Goal: Task Accomplishment & Management: Manage account settings

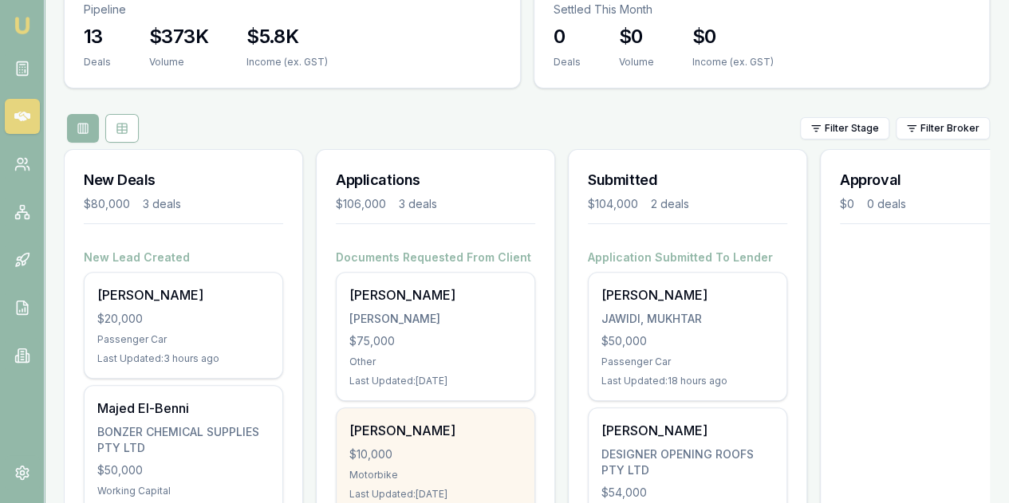
scroll to position [239, 0]
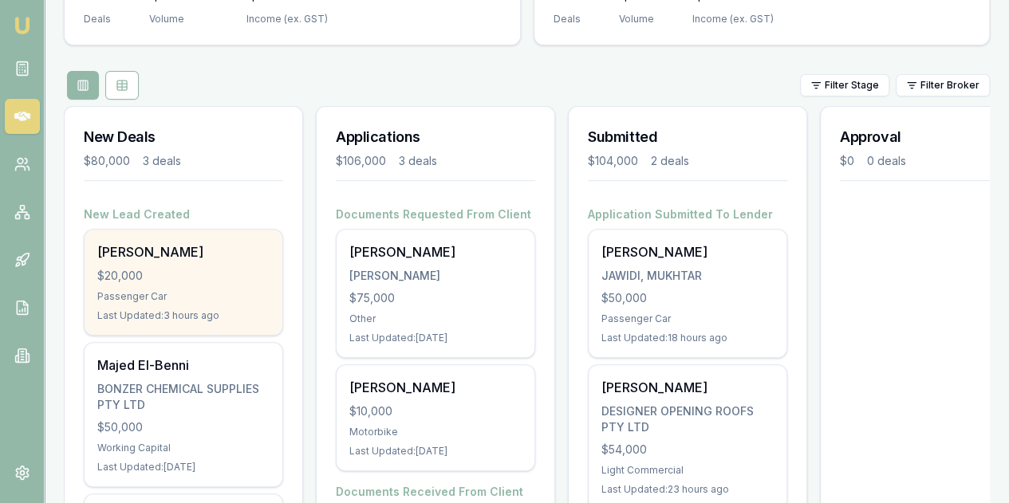
click at [197, 268] on div "$20,000" at bounding box center [183, 276] width 172 height 16
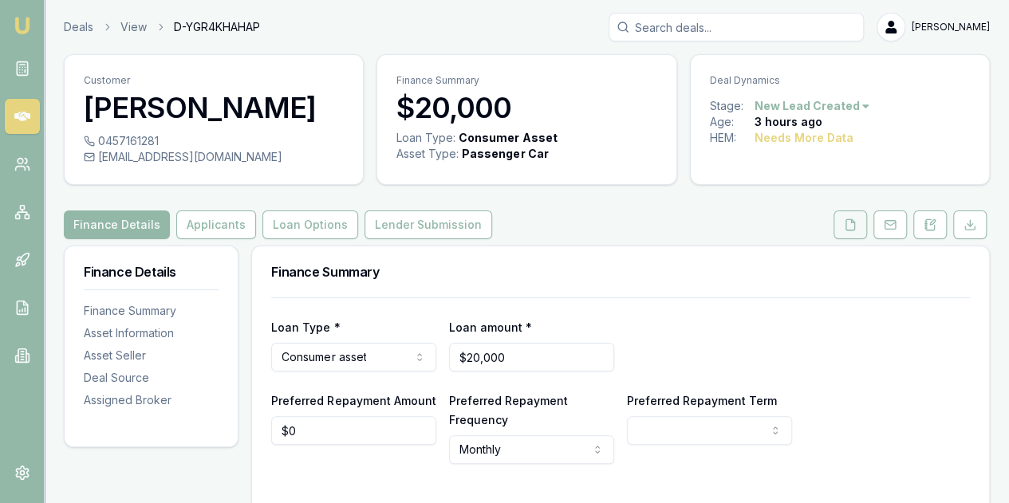
click at [848, 220] on icon at bounding box center [850, 224] width 13 height 13
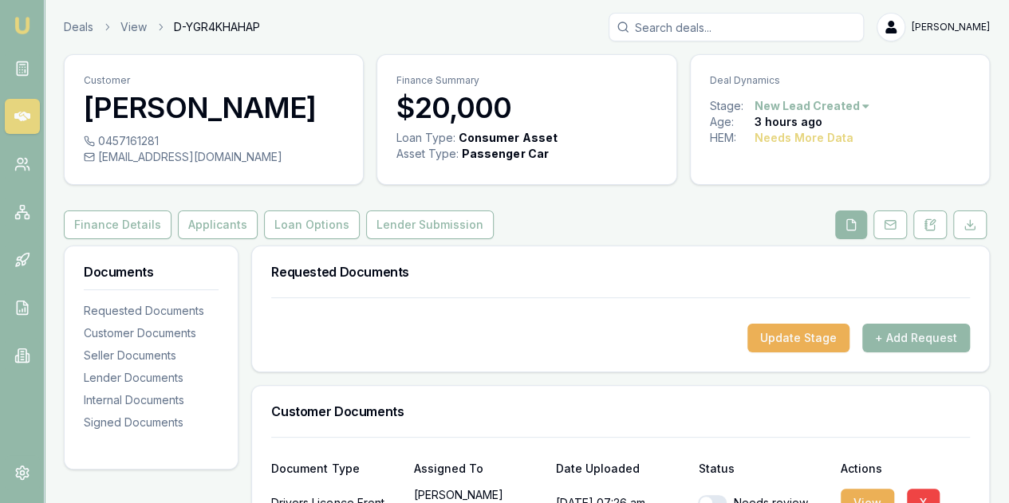
scroll to position [239, 0]
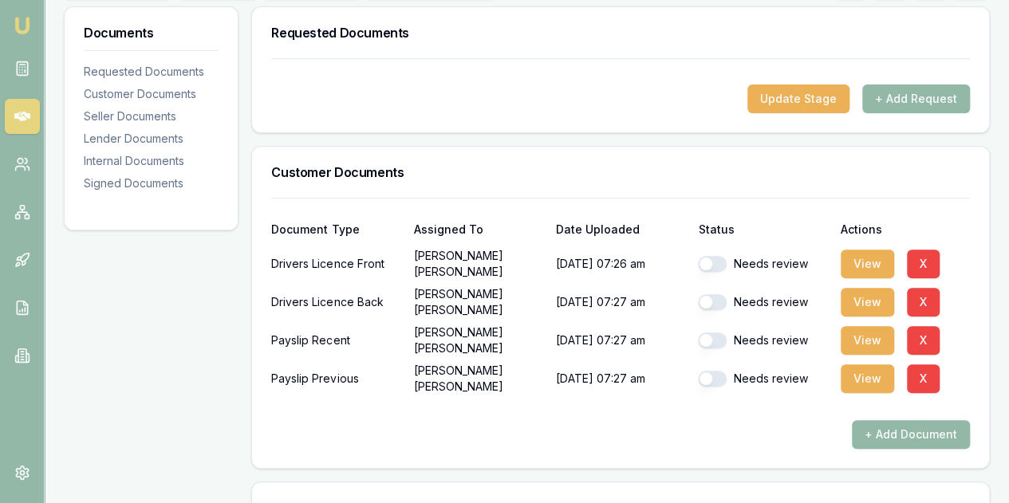
click at [712, 256] on button "button" at bounding box center [712, 264] width 29 height 16
checkbox input "true"
click at [705, 301] on button "button" at bounding box center [712, 302] width 29 height 16
checkbox input "true"
click at [706, 337] on button "button" at bounding box center [712, 340] width 29 height 16
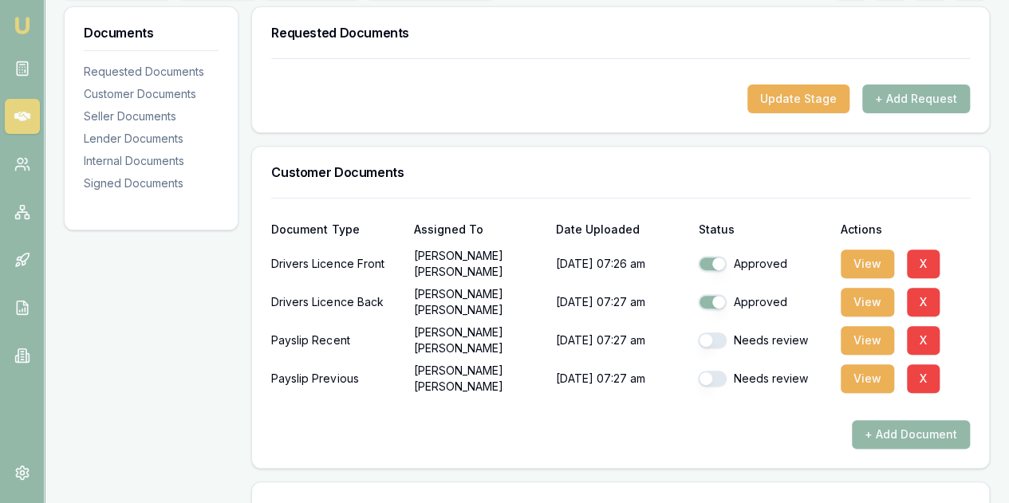
checkbox input "true"
checkbox input "false"
click at [706, 376] on button "button" at bounding box center [712, 379] width 29 height 16
click at [708, 372] on button "button" at bounding box center [712, 379] width 29 height 16
checkbox input "true"
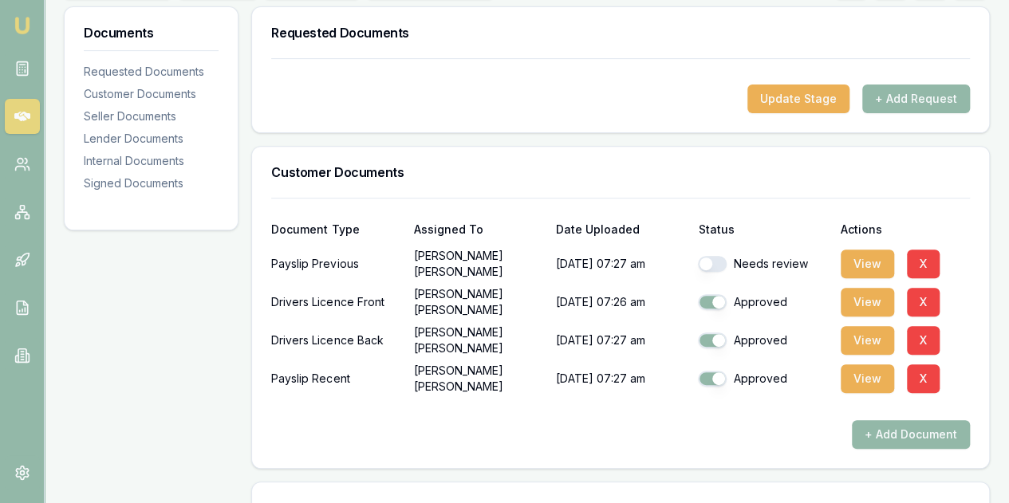
drag, startPoint x: 704, startPoint y: 256, endPoint x: 733, endPoint y: 280, distance: 37.4
click at [705, 258] on button "button" at bounding box center [712, 264] width 29 height 16
checkbox input "true"
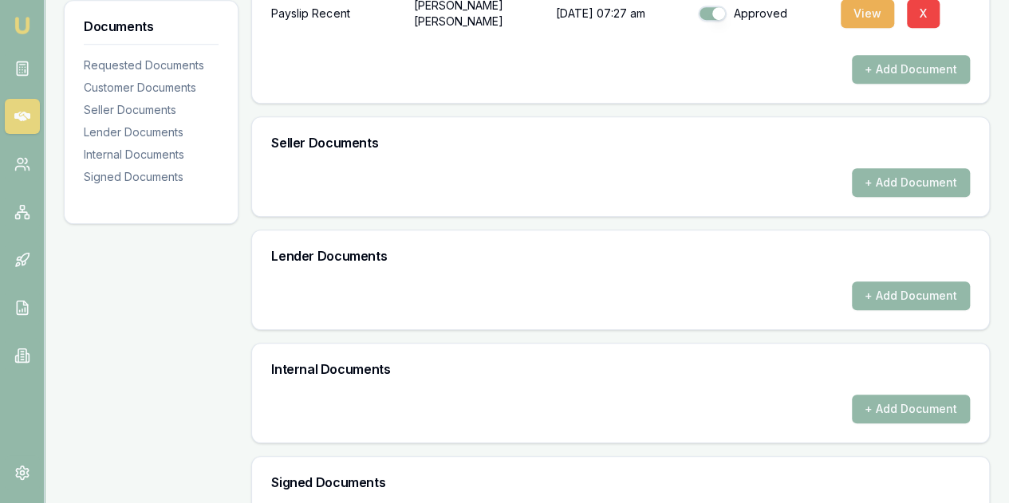
scroll to position [797, 0]
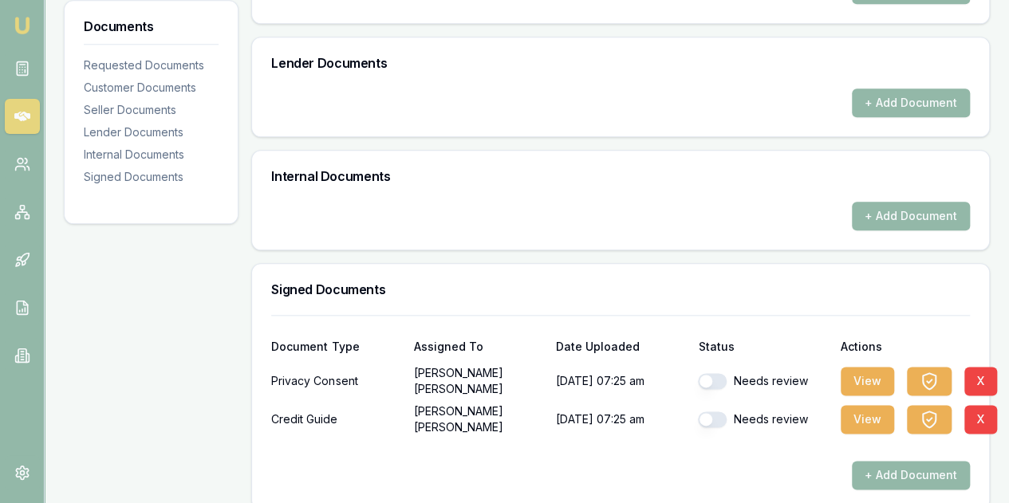
click at [706, 376] on button "button" at bounding box center [712, 381] width 29 height 16
checkbox input "true"
click at [706, 415] on button "button" at bounding box center [712, 419] width 29 height 16
checkbox input "true"
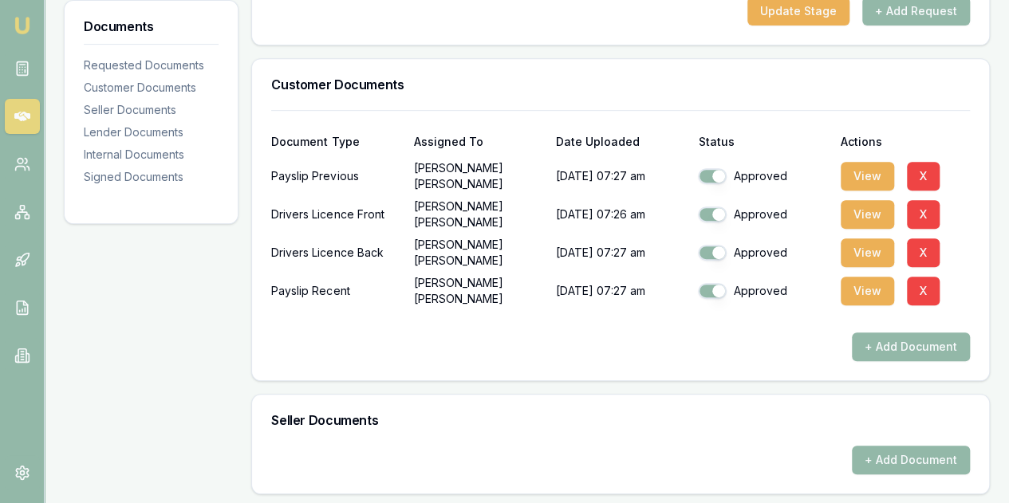
scroll to position [319, 0]
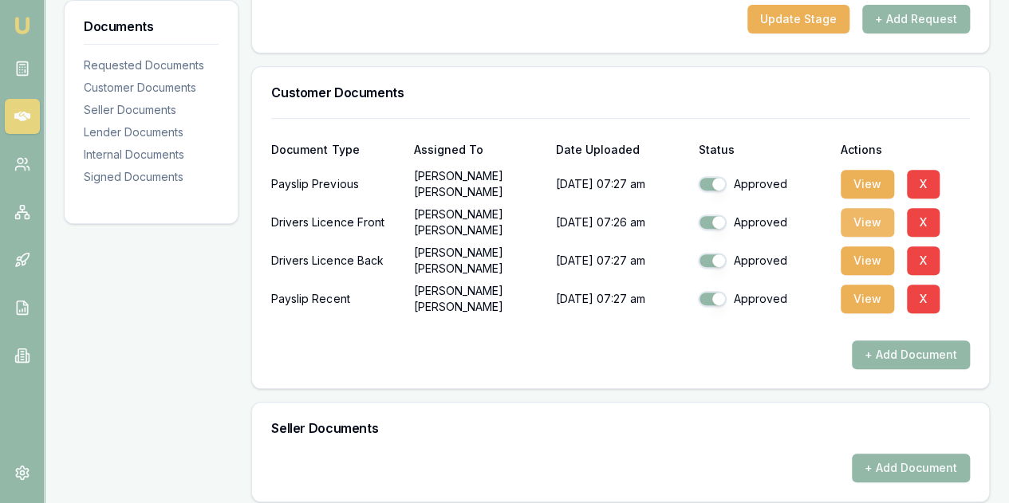
click at [864, 226] on button "View" at bounding box center [866, 222] width 53 height 29
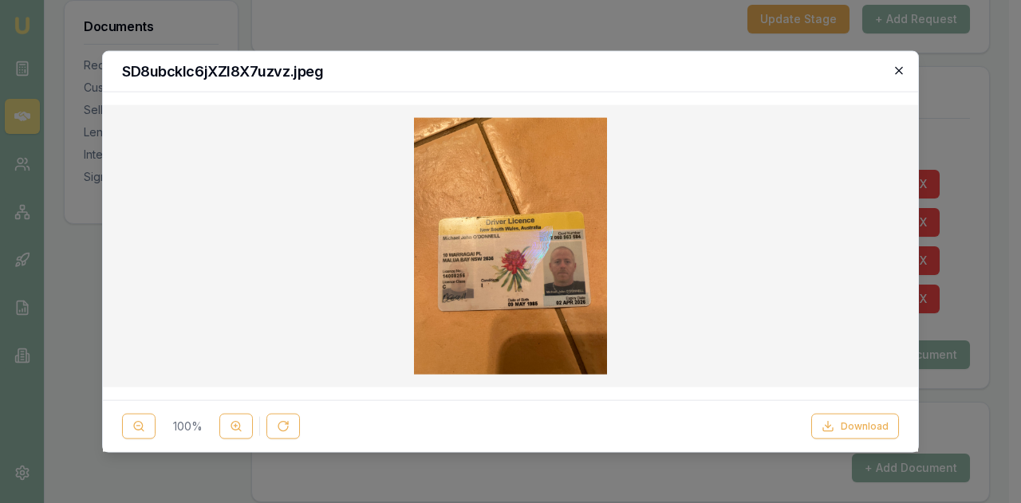
click at [898, 69] on icon "button" at bounding box center [898, 69] width 7 height 7
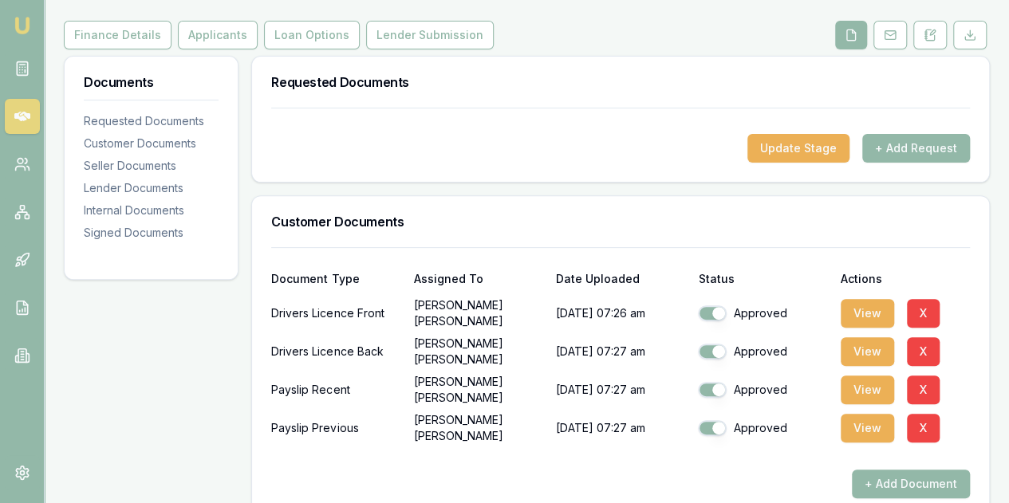
scroll to position [159, 0]
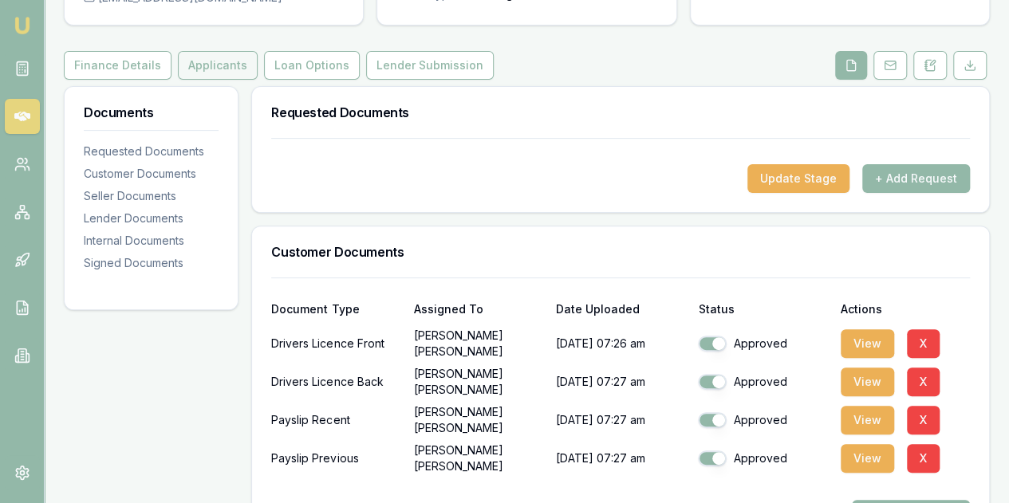
click at [196, 61] on button "Applicants" at bounding box center [218, 65] width 80 height 29
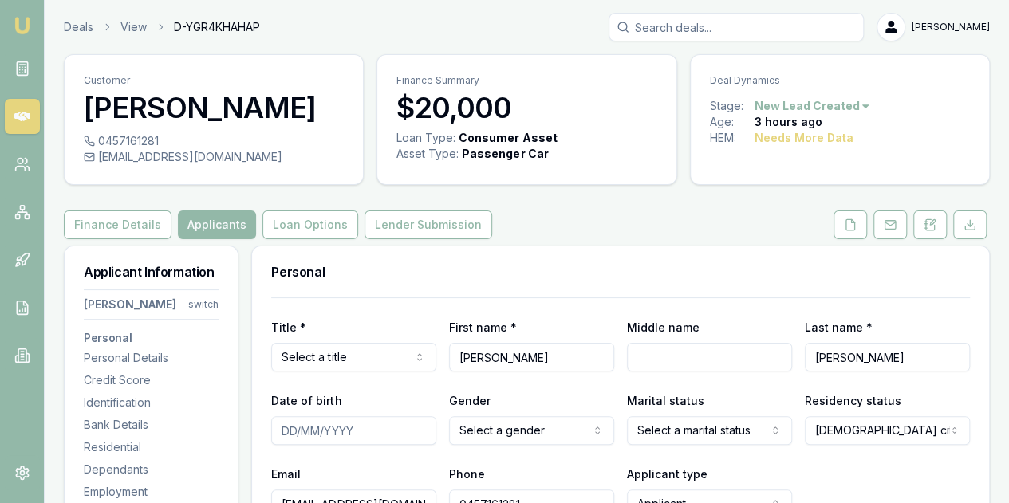
click at [325, 360] on html "Emu Broker Deals View D-YGR4KHAHAP Evette Abdo Toggle Menu Customer Michael O’D…" at bounding box center [504, 251] width 1009 height 503
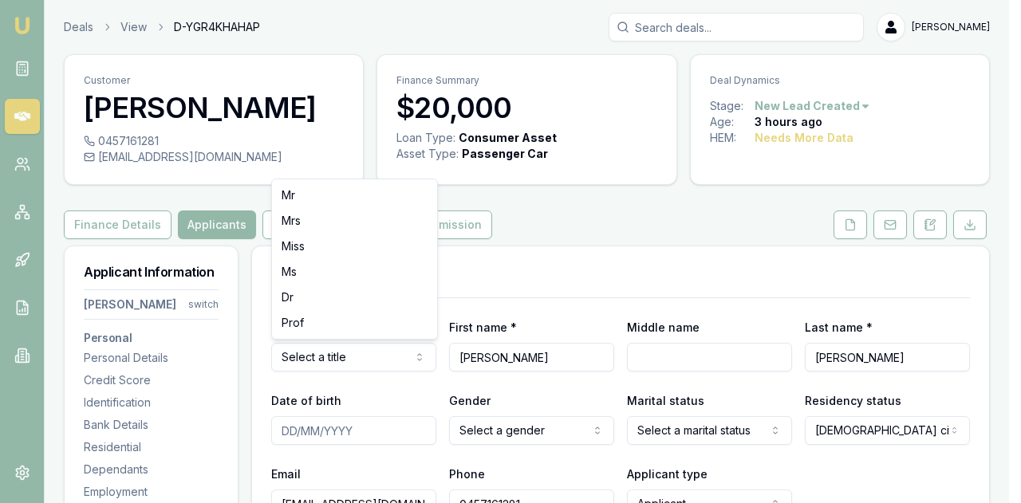
select select "Mrs"
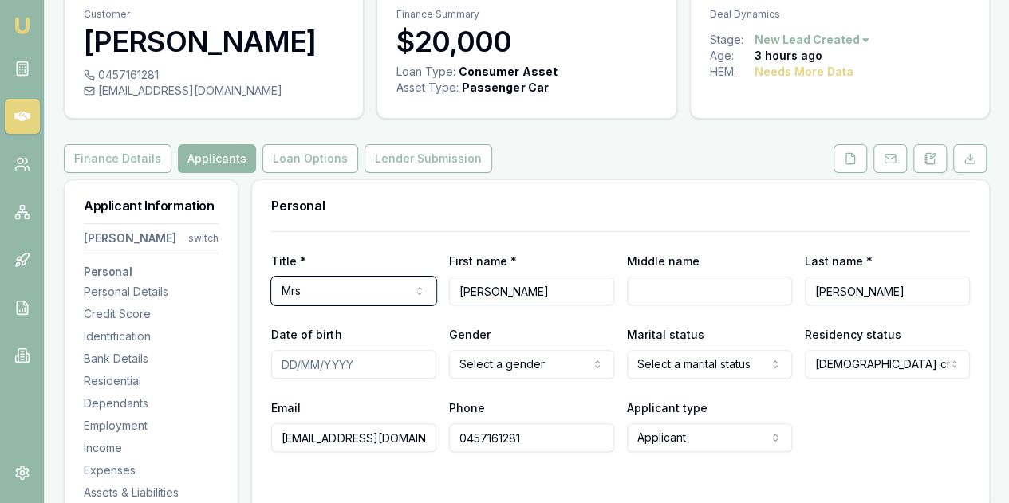
scroll to position [159, 0]
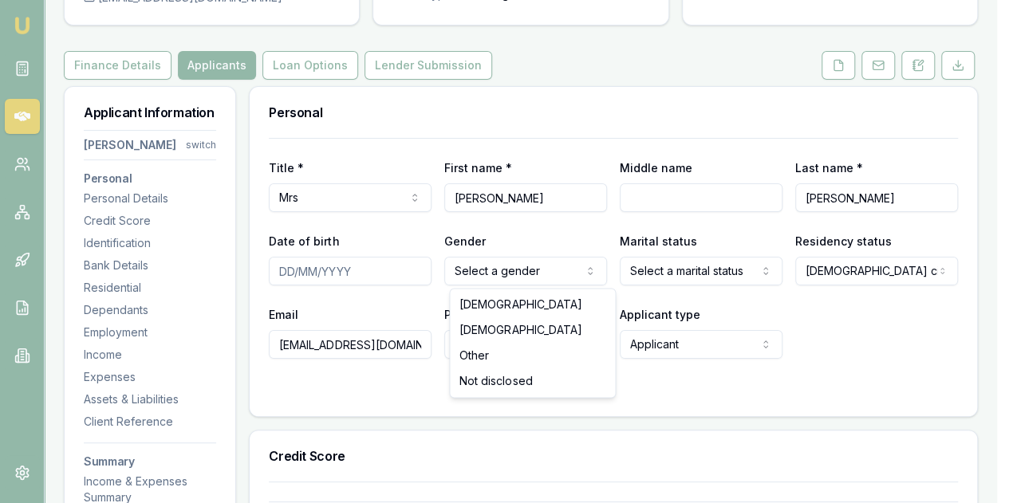
click at [504, 269] on html "Emu Broker Deals View D-YGR4KHAHAP Evette Abdo Toggle Menu Customer Michael O’D…" at bounding box center [504, 92] width 1009 height 503
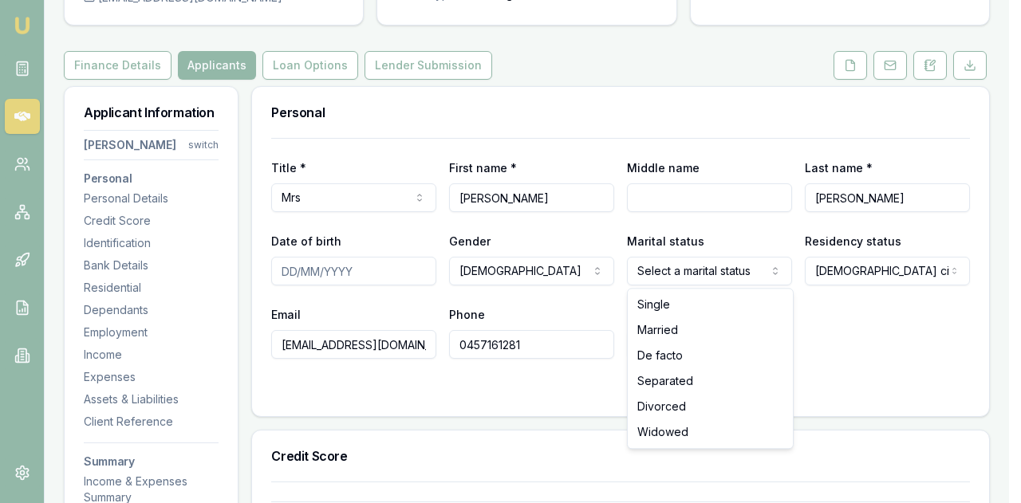
click at [702, 267] on html "Emu Broker Deals View D-YGR4KHAHAP Evette Abdo Toggle Menu Customer Michael O’D…" at bounding box center [510, 92] width 1021 height 503
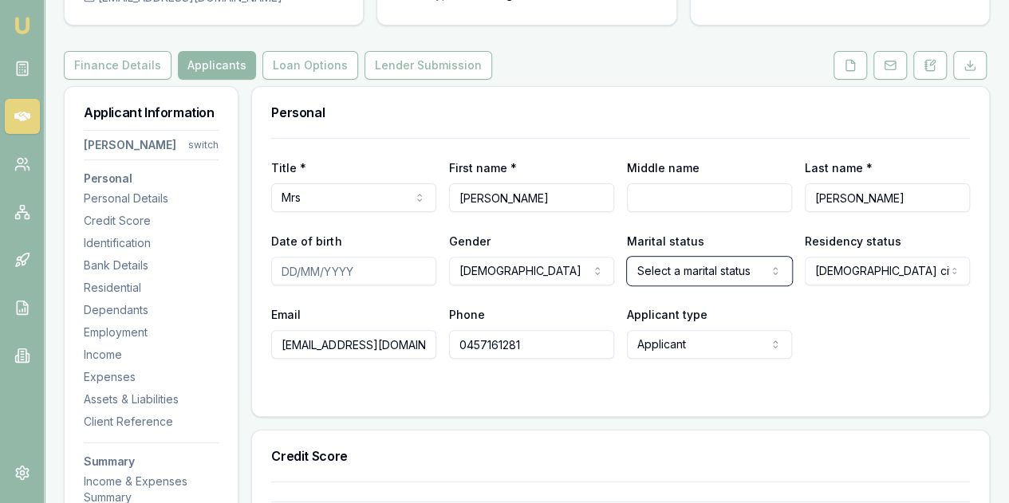
click at [545, 344] on html "Emu Broker Deals View D-YGR4KHAHAP Evette Abdo Toggle Menu Customer Michael O’D…" at bounding box center [504, 92] width 1009 height 503
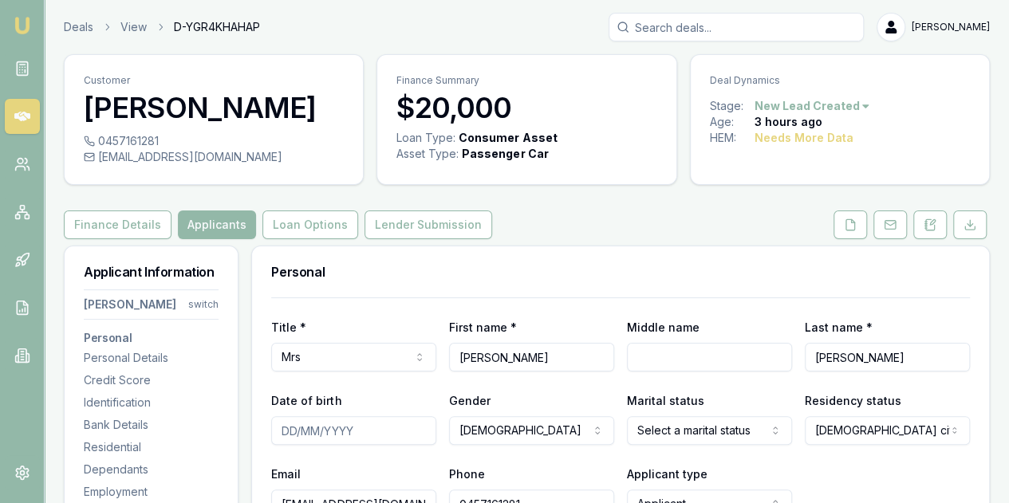
click at [554, 213] on div "Finance Details Applicants Loan Options Lender Submission" at bounding box center [527, 224] width 926 height 29
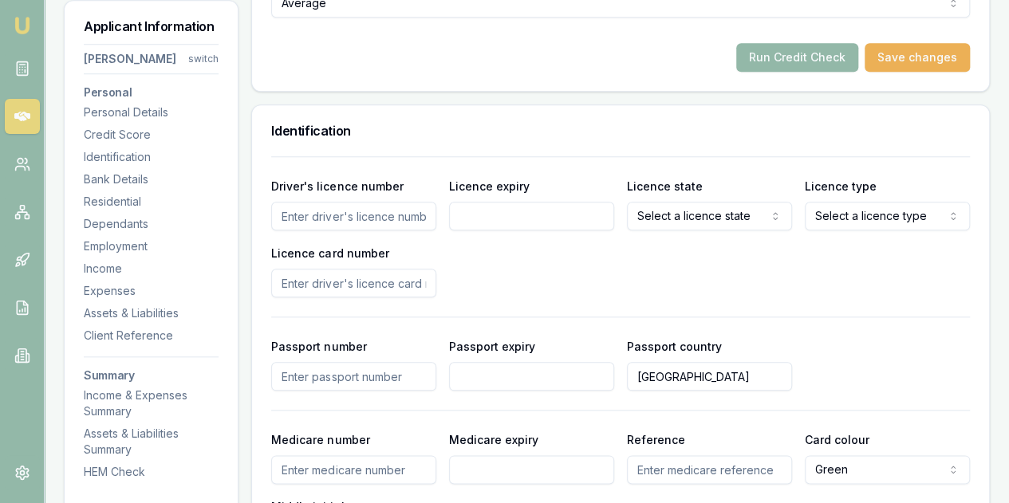
scroll to position [797, 0]
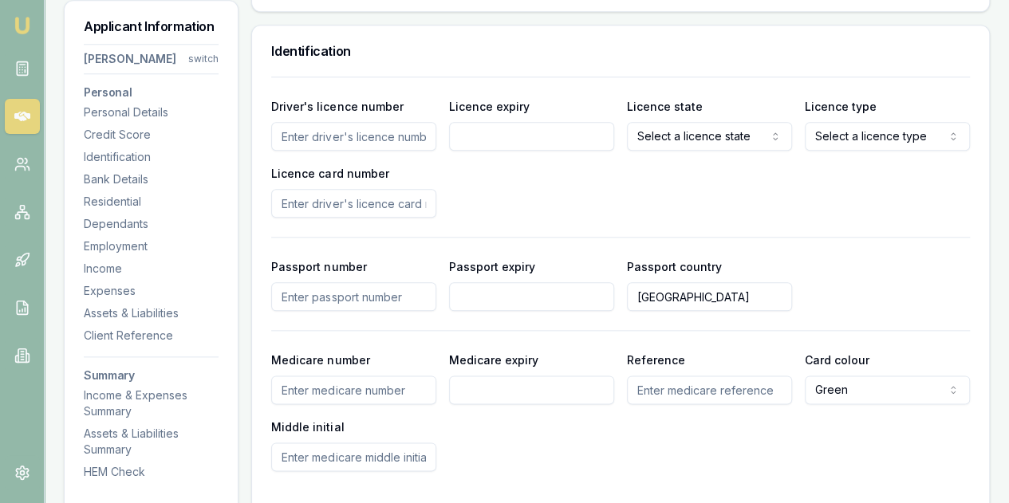
click at [299, 128] on input "Driver's licence number" at bounding box center [353, 136] width 165 height 29
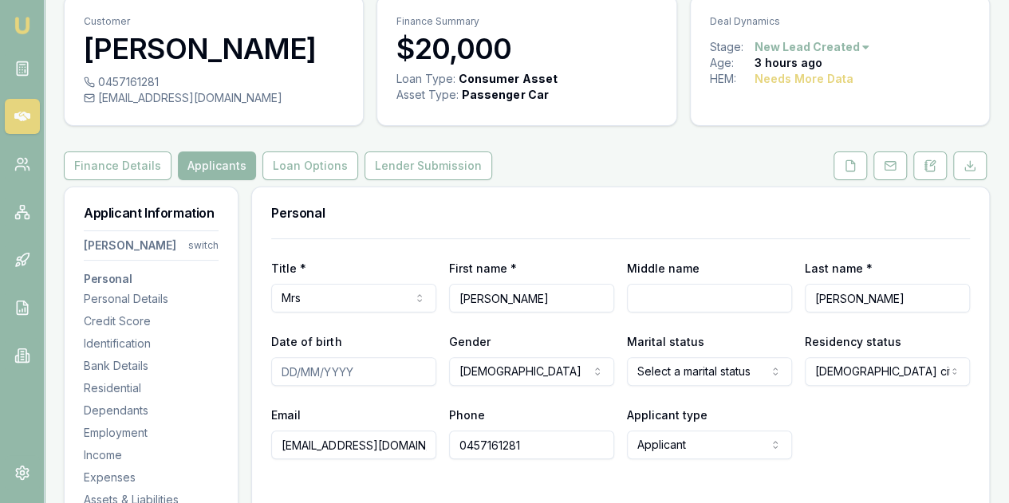
scroll to position [80, 0]
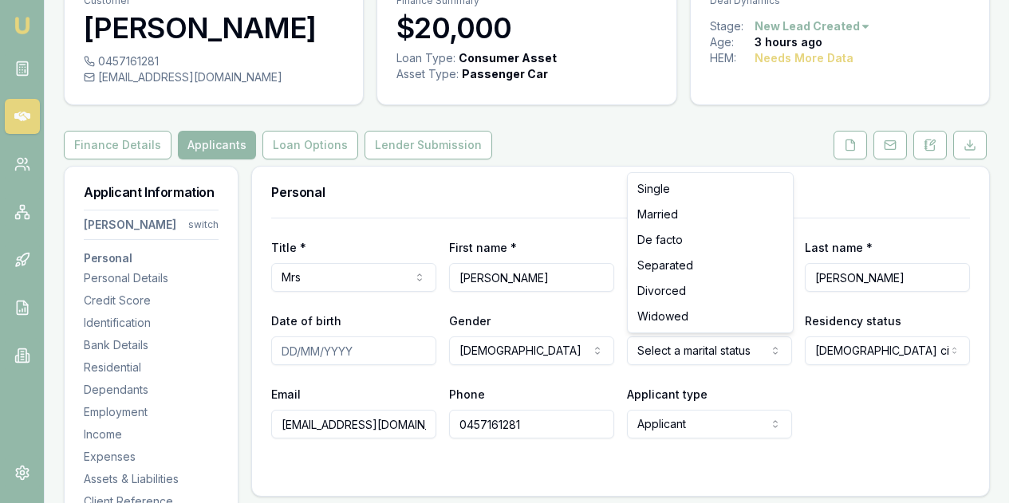
click at [671, 355] on html "Emu Broker Deals View D-YGR4KHAHAP Evette Abdo Toggle Menu Customer Michael O’D…" at bounding box center [510, 171] width 1021 height 503
select select "MARRIED"
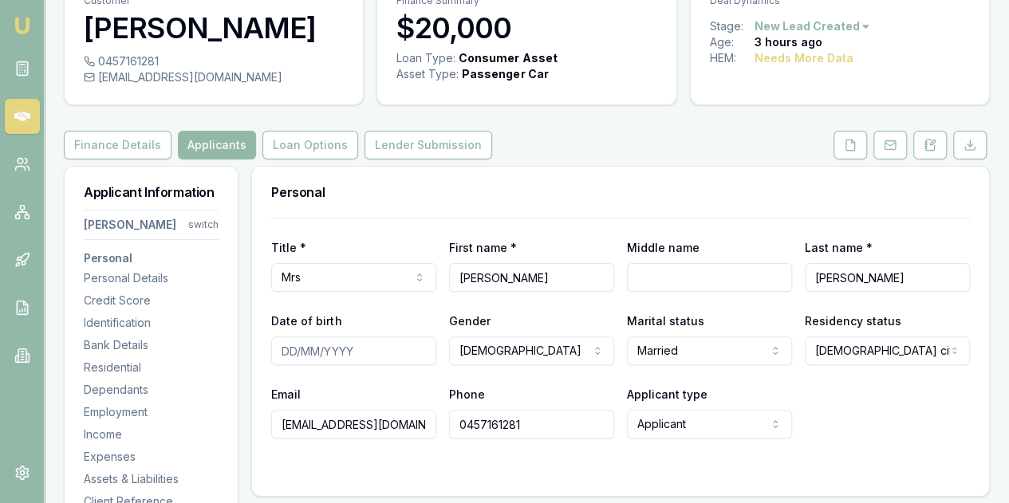
click at [872, 395] on div "Email michaeljodonnell85@outlook.com Phone 0457161281 Applicant type Applicant …" at bounding box center [620, 411] width 698 height 54
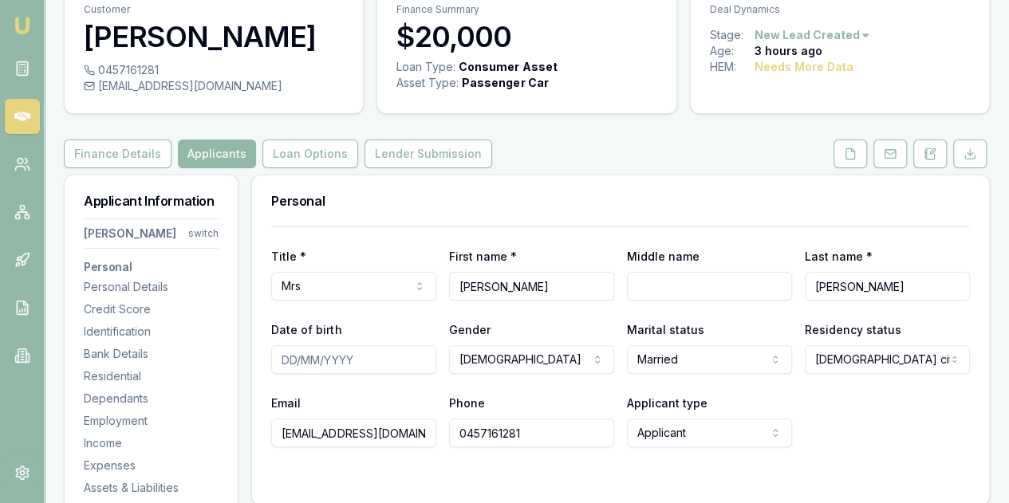
scroll to position [0, 0]
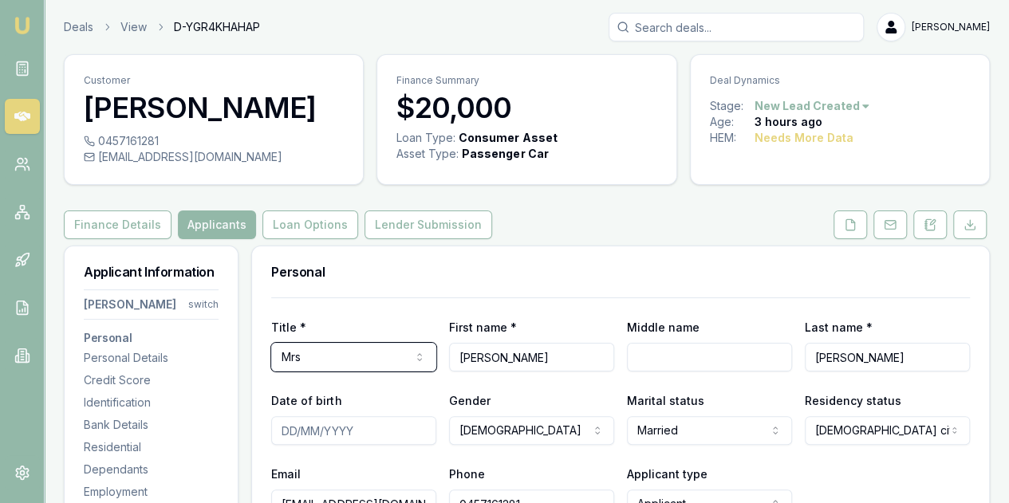
drag, startPoint x: 434, startPoint y: 348, endPoint x: 402, endPoint y: 367, distance: 37.2
drag, startPoint x: 402, startPoint y: 367, endPoint x: 0, endPoint y: 466, distance: 414.0
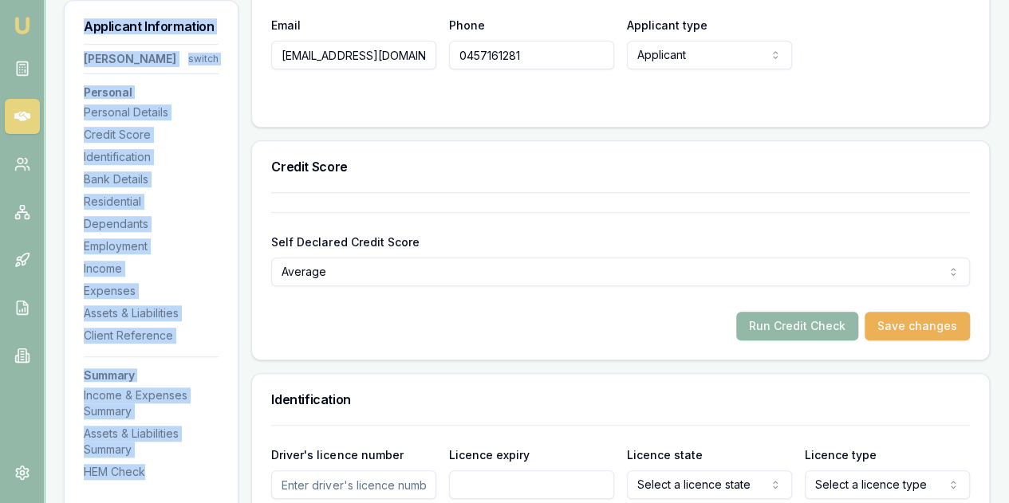
drag, startPoint x: 0, startPoint y: 466, endPoint x: 0, endPoint y: 506, distance: 39.1
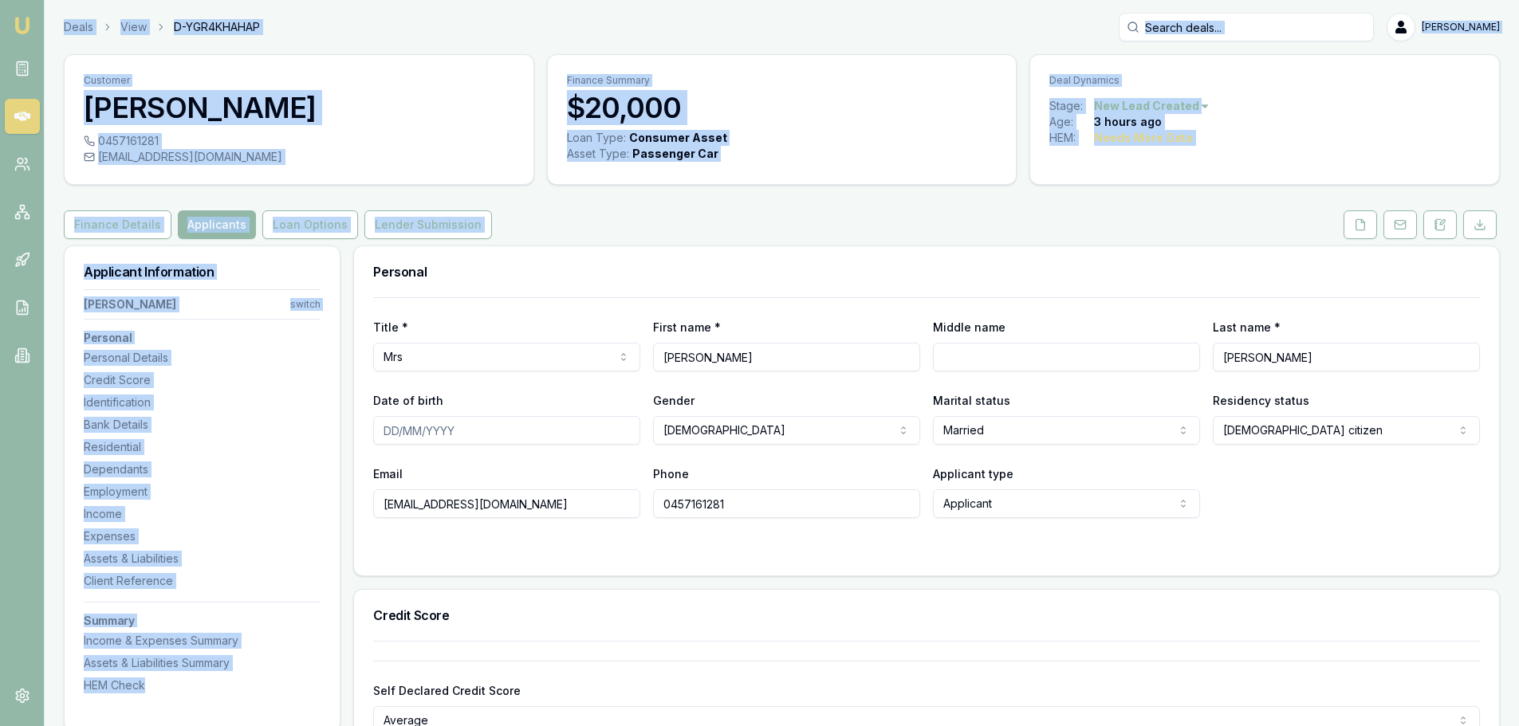
click at [464, 135] on div "0457161281" at bounding box center [299, 141] width 431 height 16
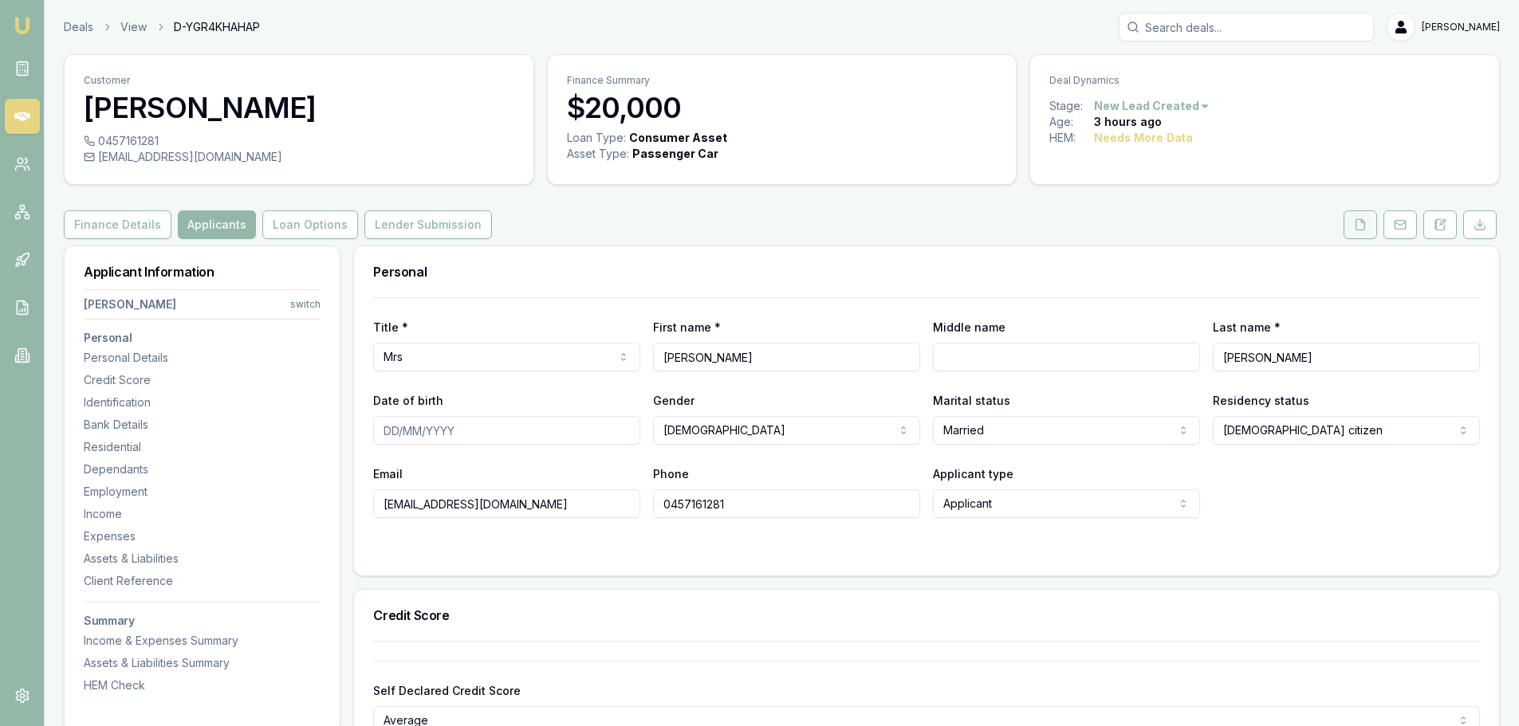
click at [1020, 228] on icon at bounding box center [1360, 224] width 9 height 10
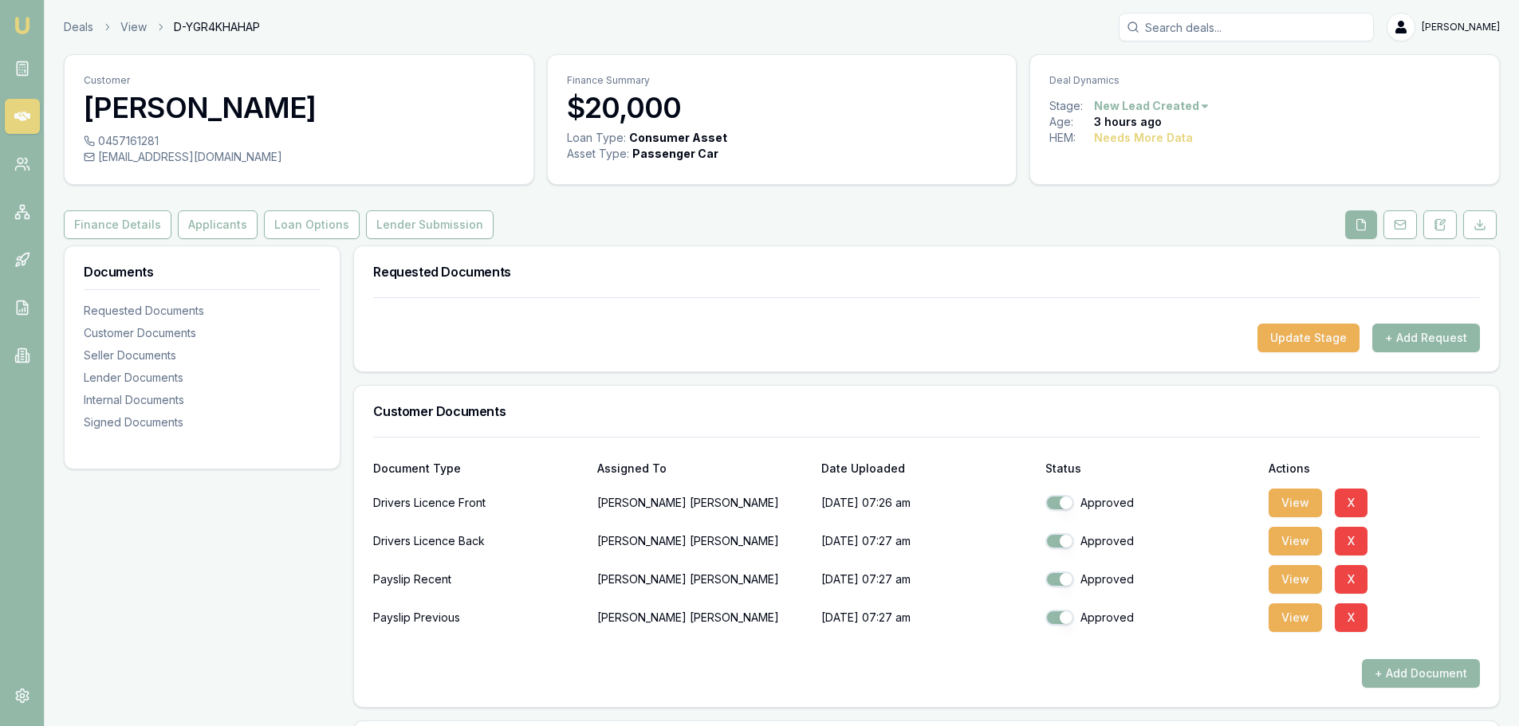
click at [1020, 339] on button "+ Add Request" at bounding box center [1426, 338] width 108 height 29
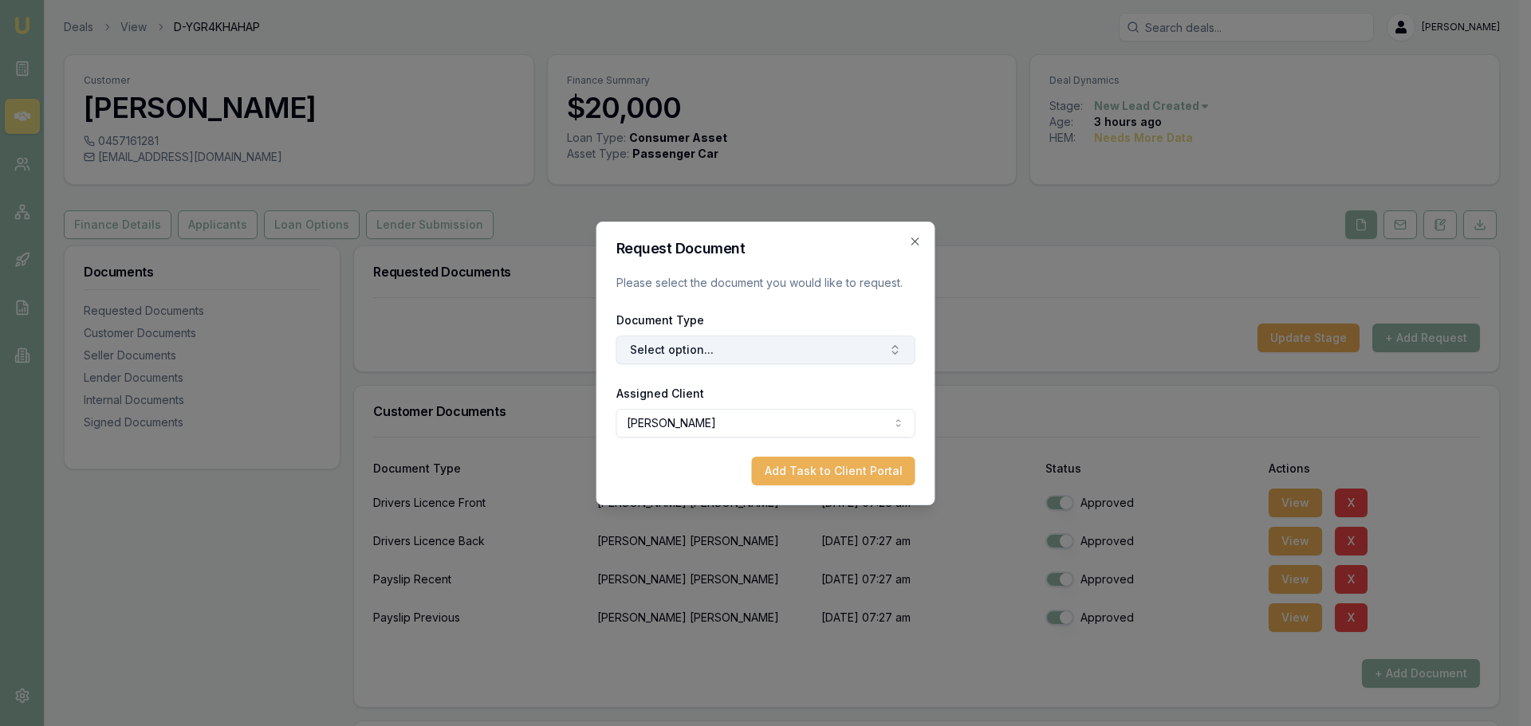
click at [693, 344] on button "Select option..." at bounding box center [765, 350] width 299 height 29
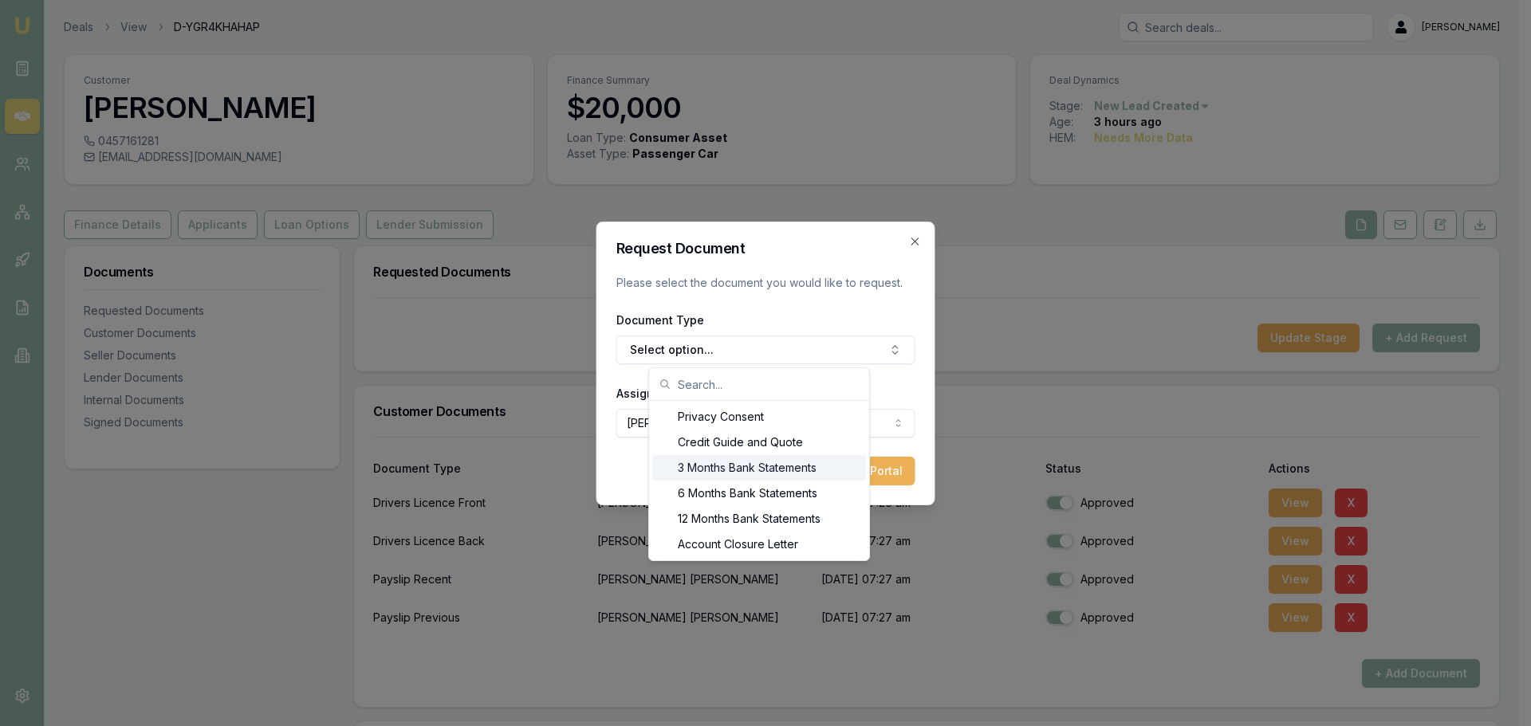
click at [709, 470] on div "3 Months Bank Statements" at bounding box center [759, 468] width 214 height 26
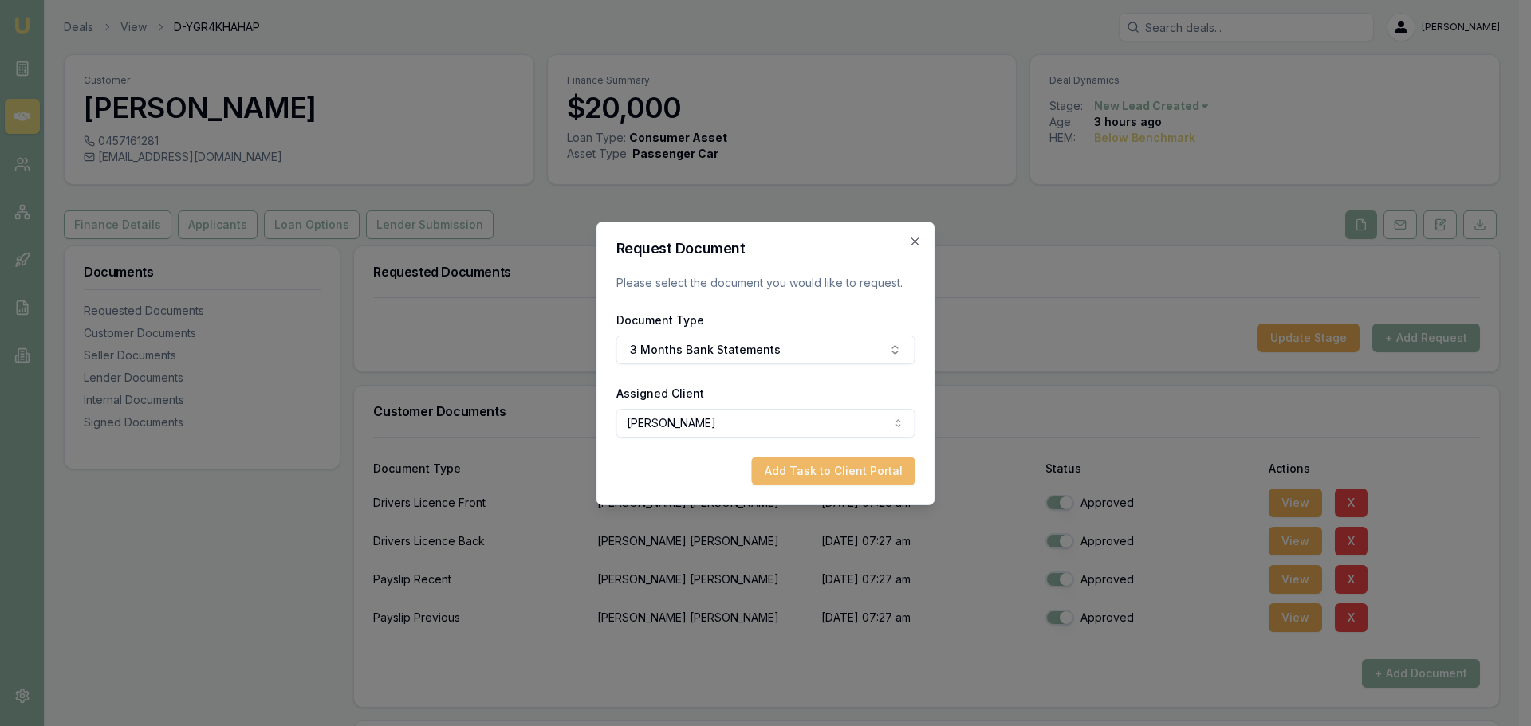
click at [853, 470] on button "Add Task to Client Portal" at bounding box center [833, 471] width 163 height 29
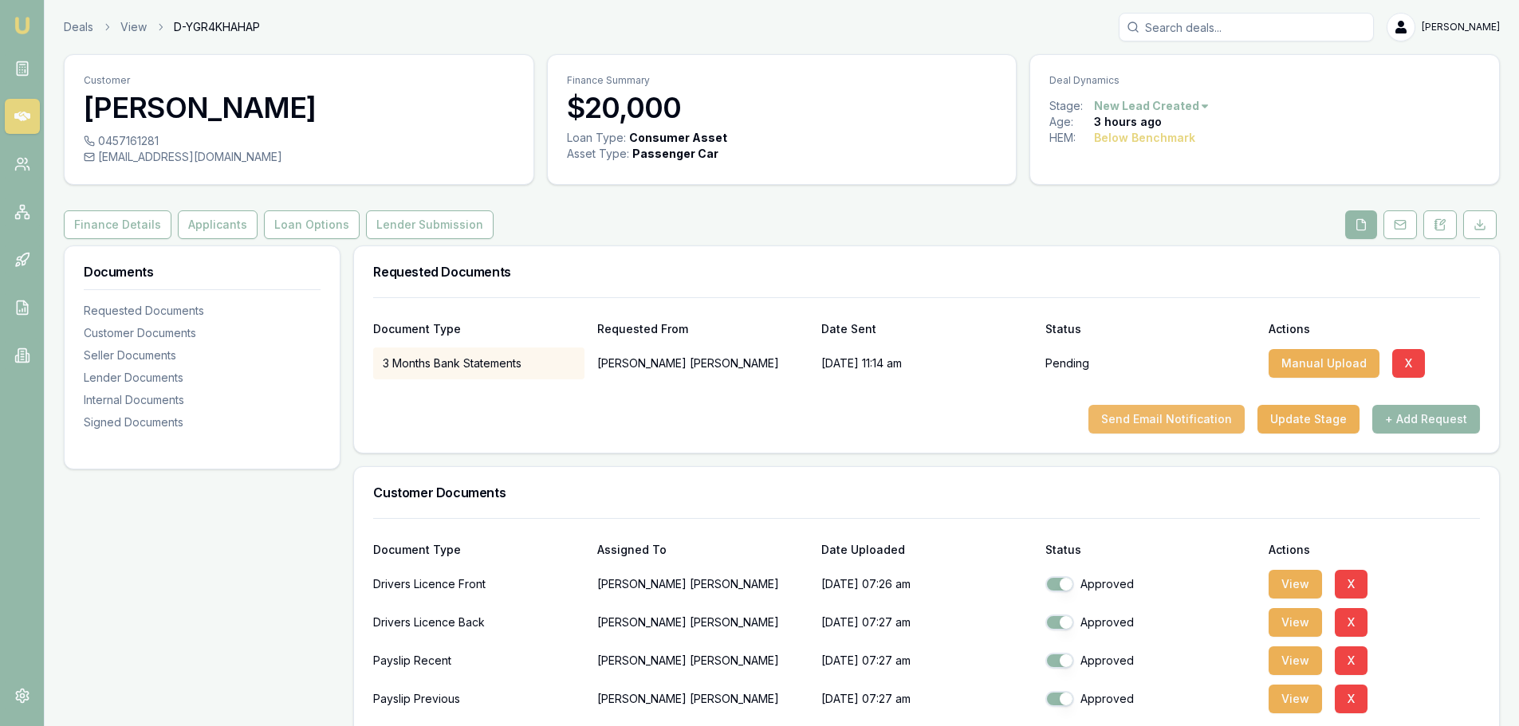
click at [1020, 421] on button "Send Email Notification" at bounding box center [1166, 419] width 156 height 29
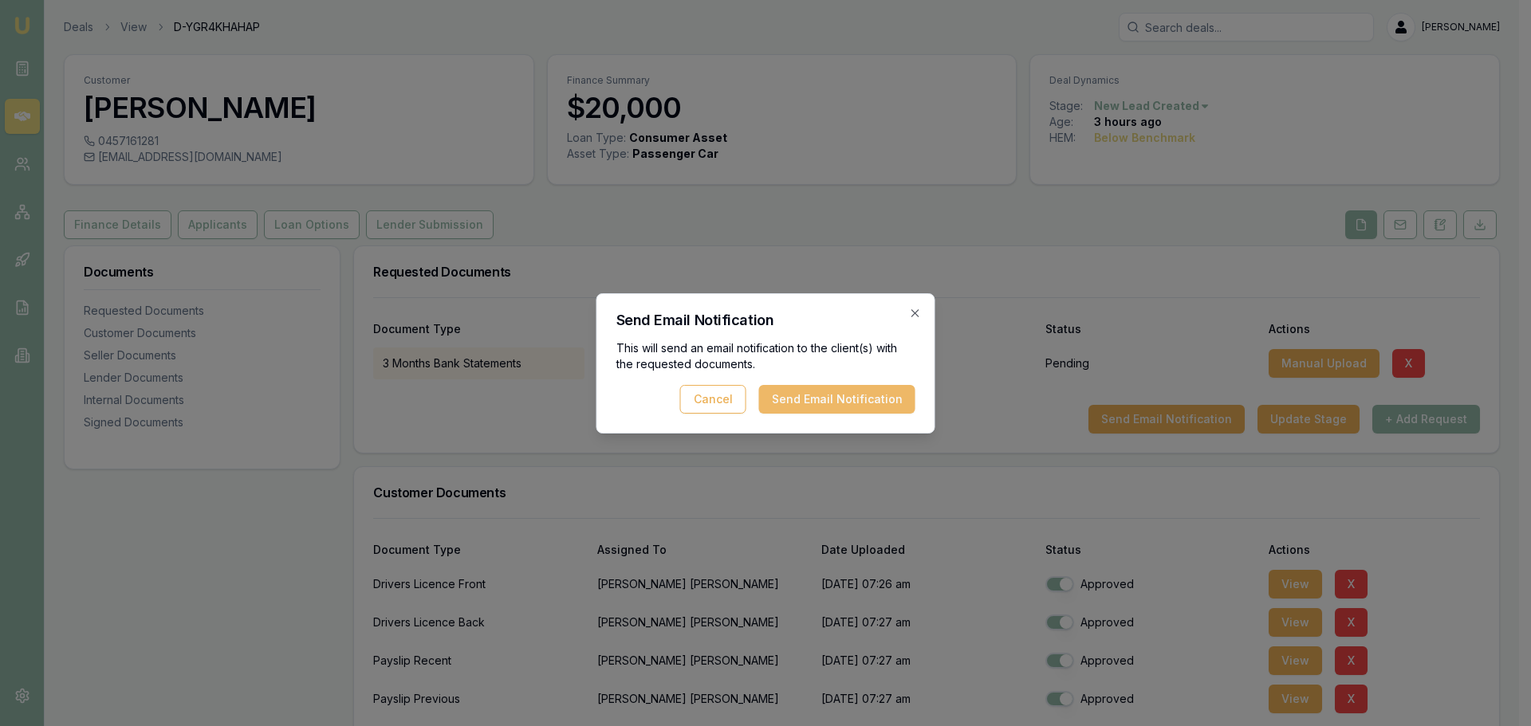
click at [796, 395] on button "Send Email Notification" at bounding box center [837, 399] width 156 height 29
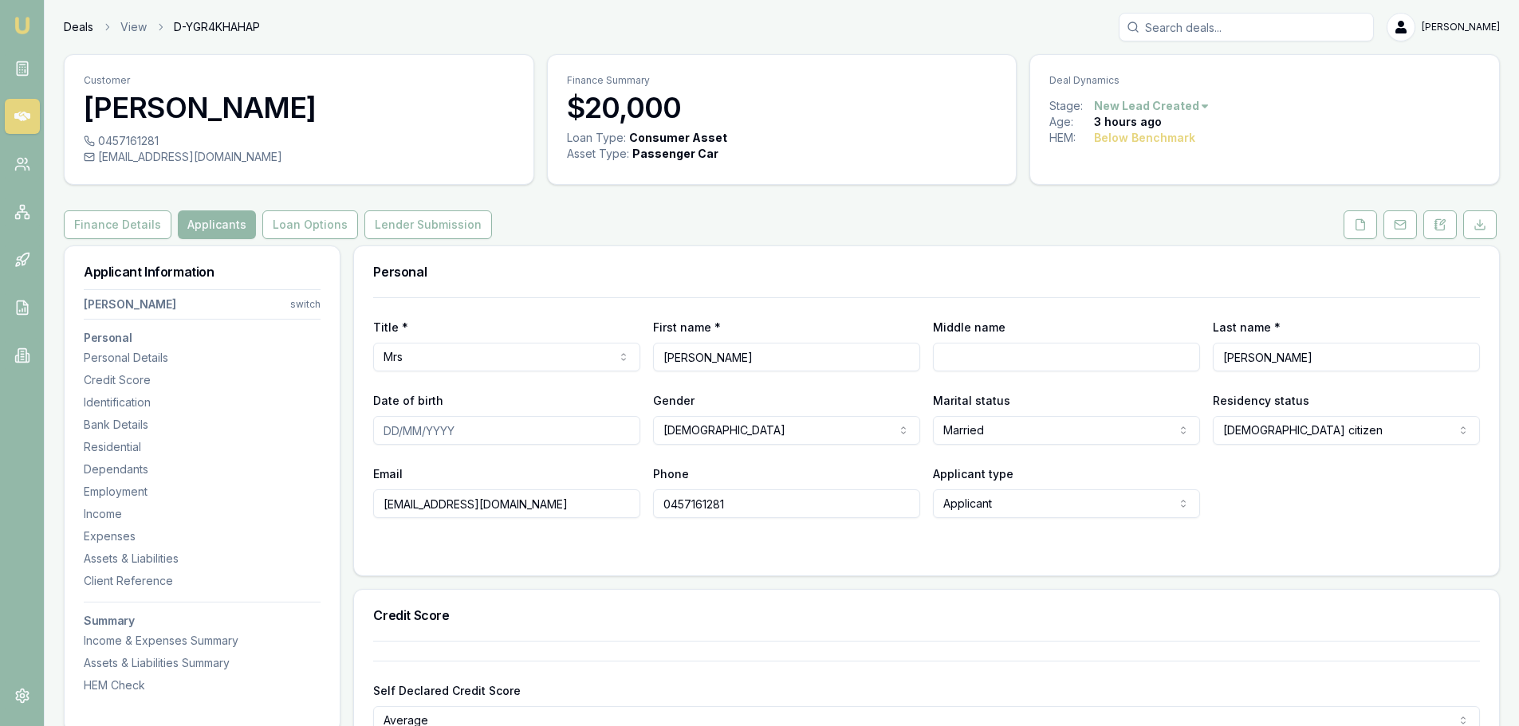
click at [65, 23] on link "Deals" at bounding box center [79, 27] width 30 height 16
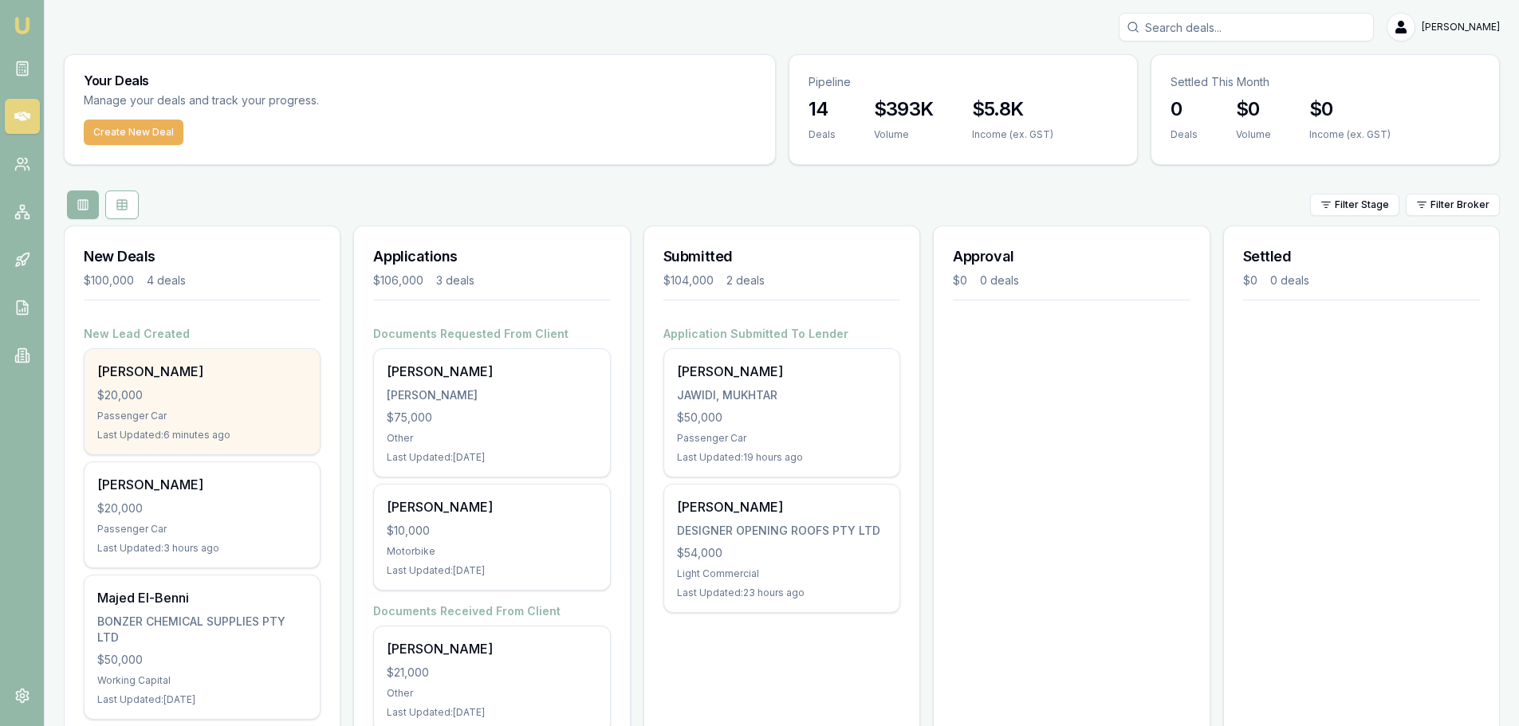
click at [217, 402] on div "$20,000" at bounding box center [202, 396] width 210 height 16
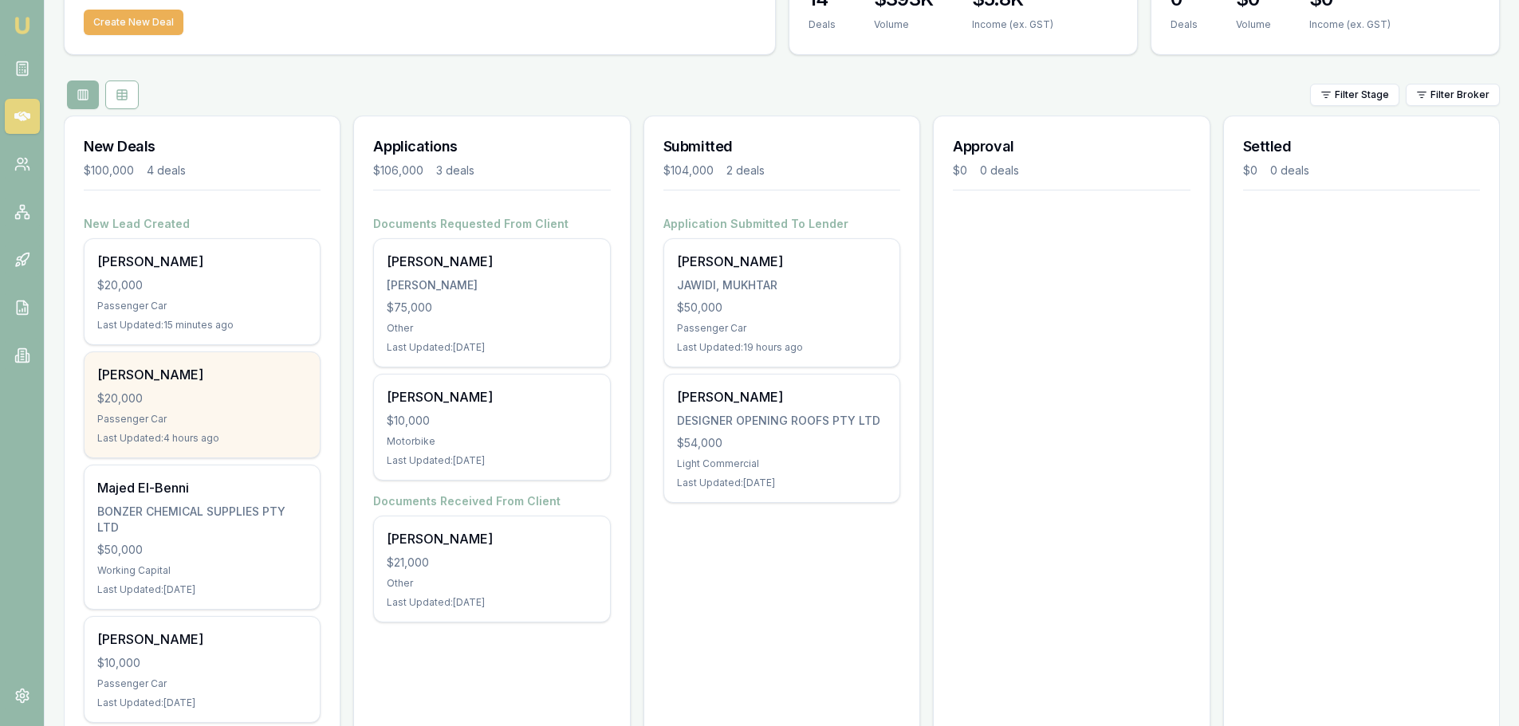
scroll to position [159, 0]
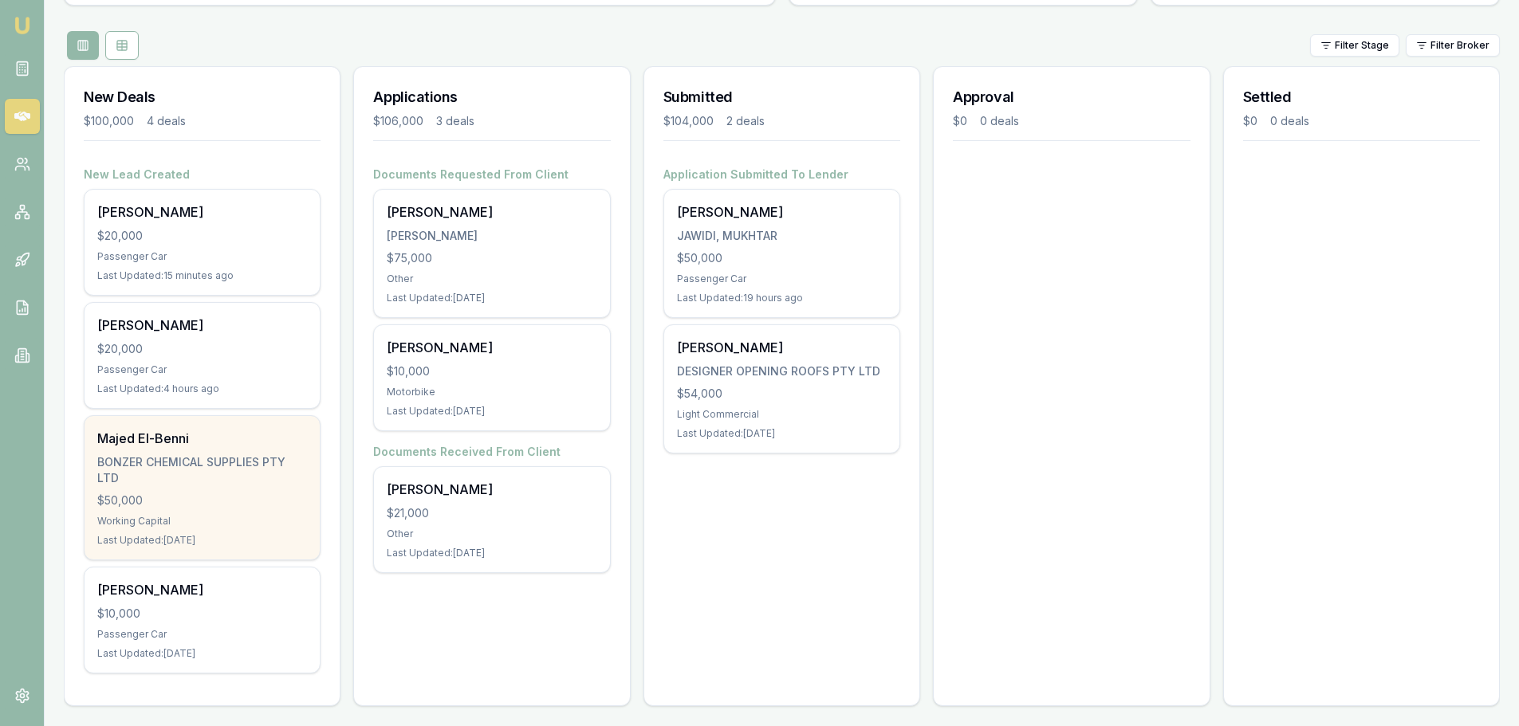
click at [194, 509] on div "Majed El-Benni BONZER CHEMICAL SUPPLIES PTY LTD $50,000 Working Capital Last Up…" at bounding box center [202, 488] width 235 height 144
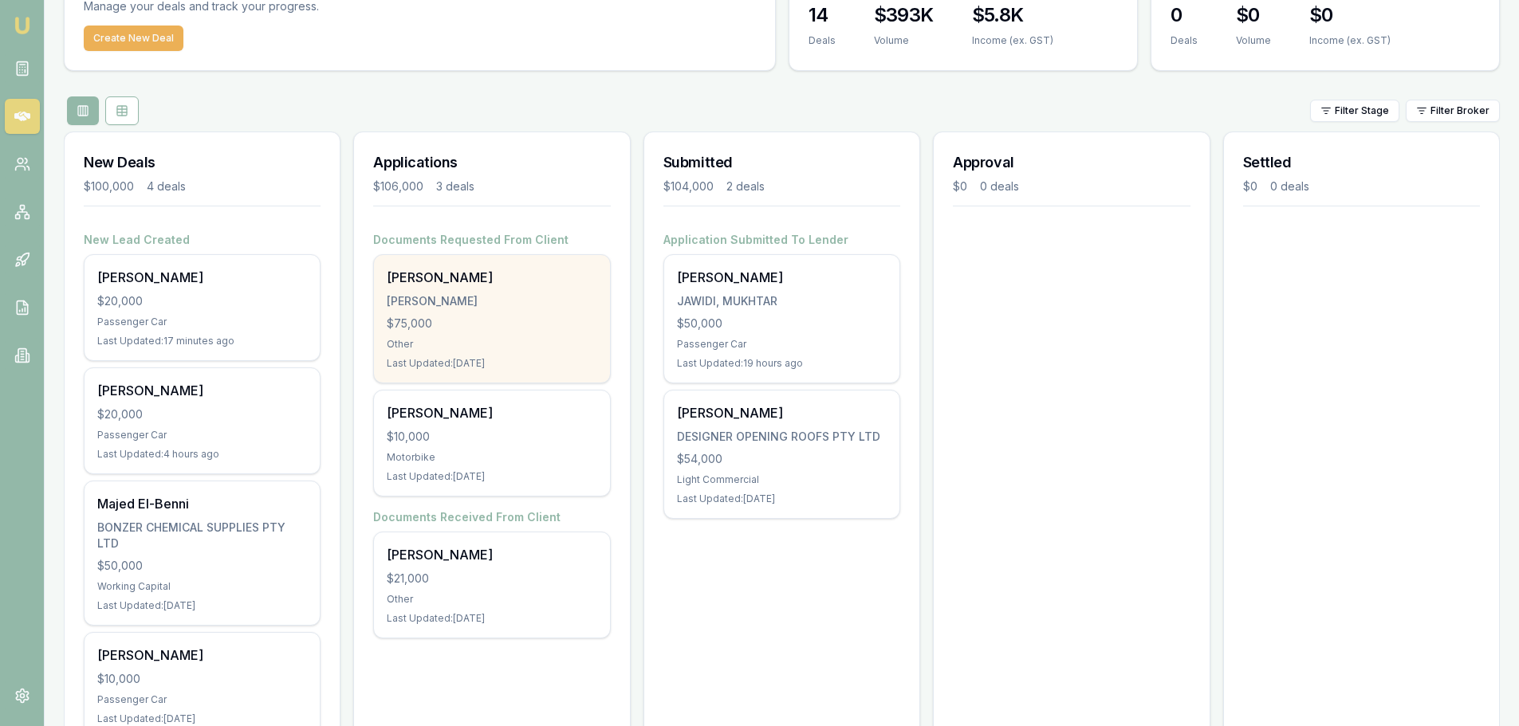
scroll to position [0, 0]
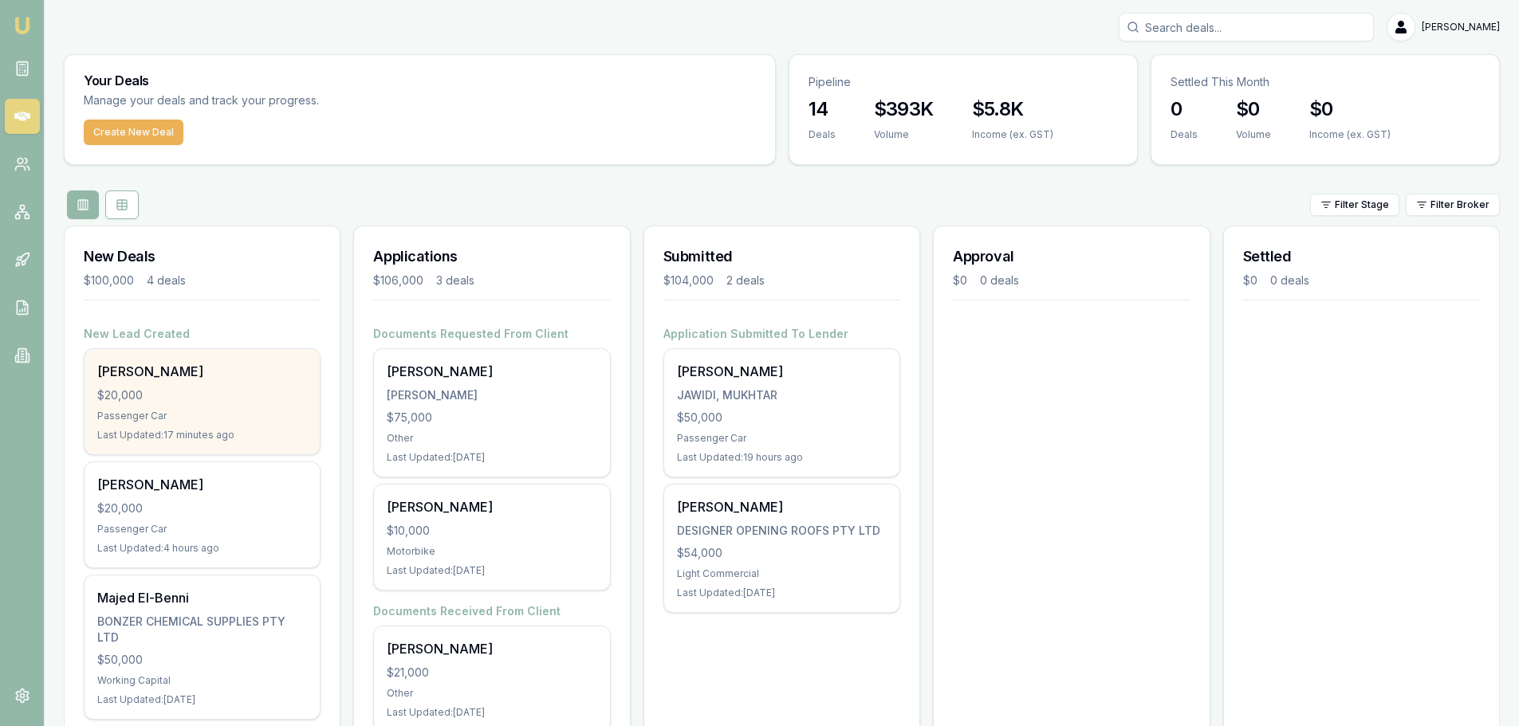
click at [162, 406] on div "Jessica Aleid $20,000 Passenger Car Last Updated: 17 minutes ago" at bounding box center [202, 401] width 235 height 105
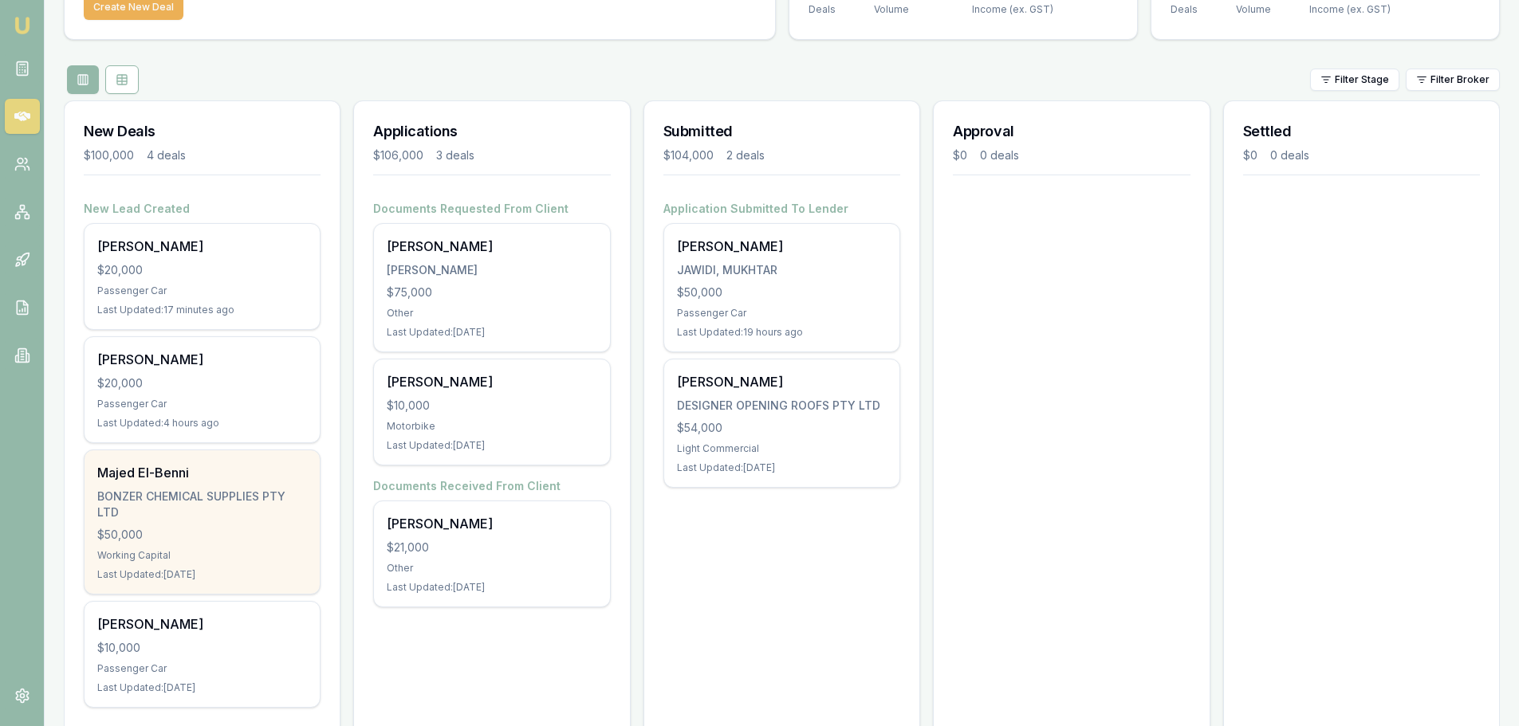
scroll to position [159, 0]
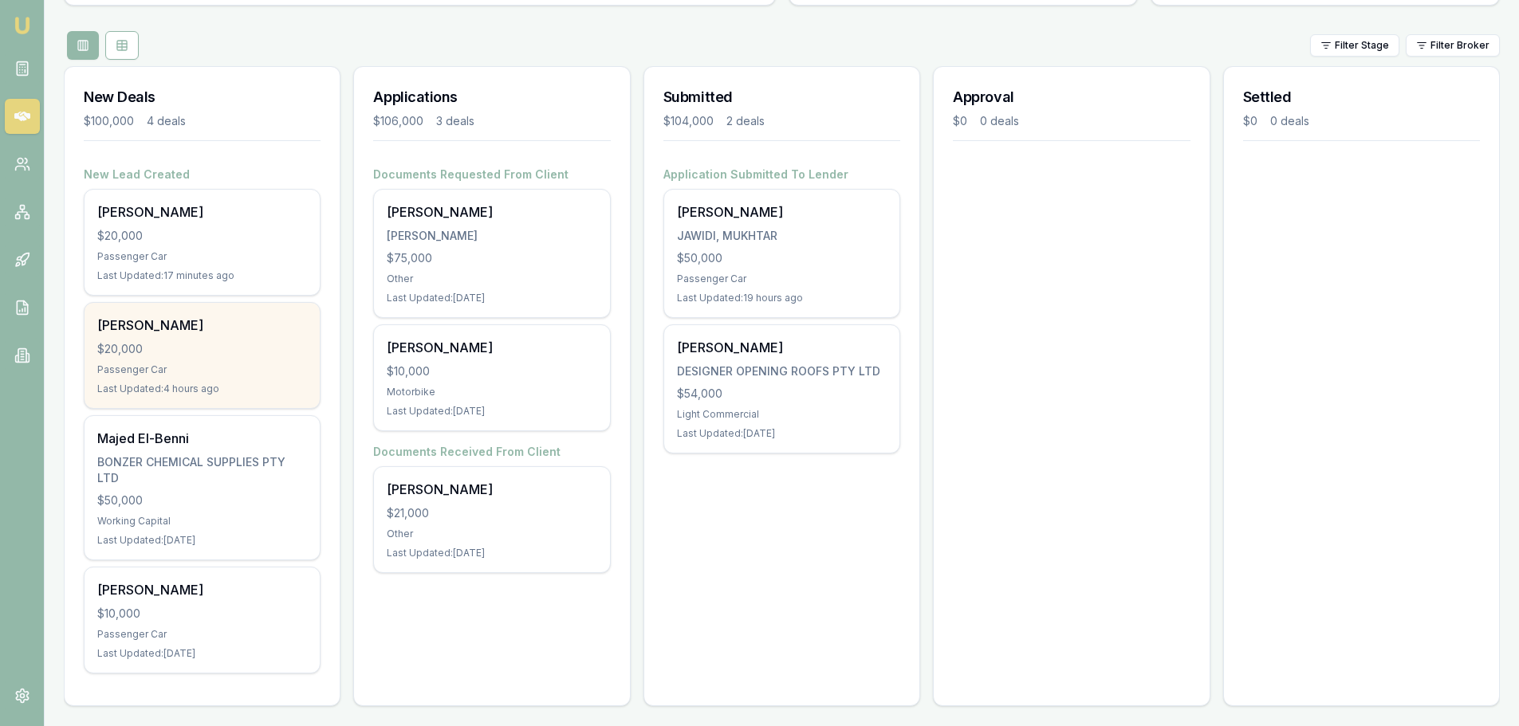
click at [222, 364] on div "Passenger Car" at bounding box center [202, 370] width 210 height 13
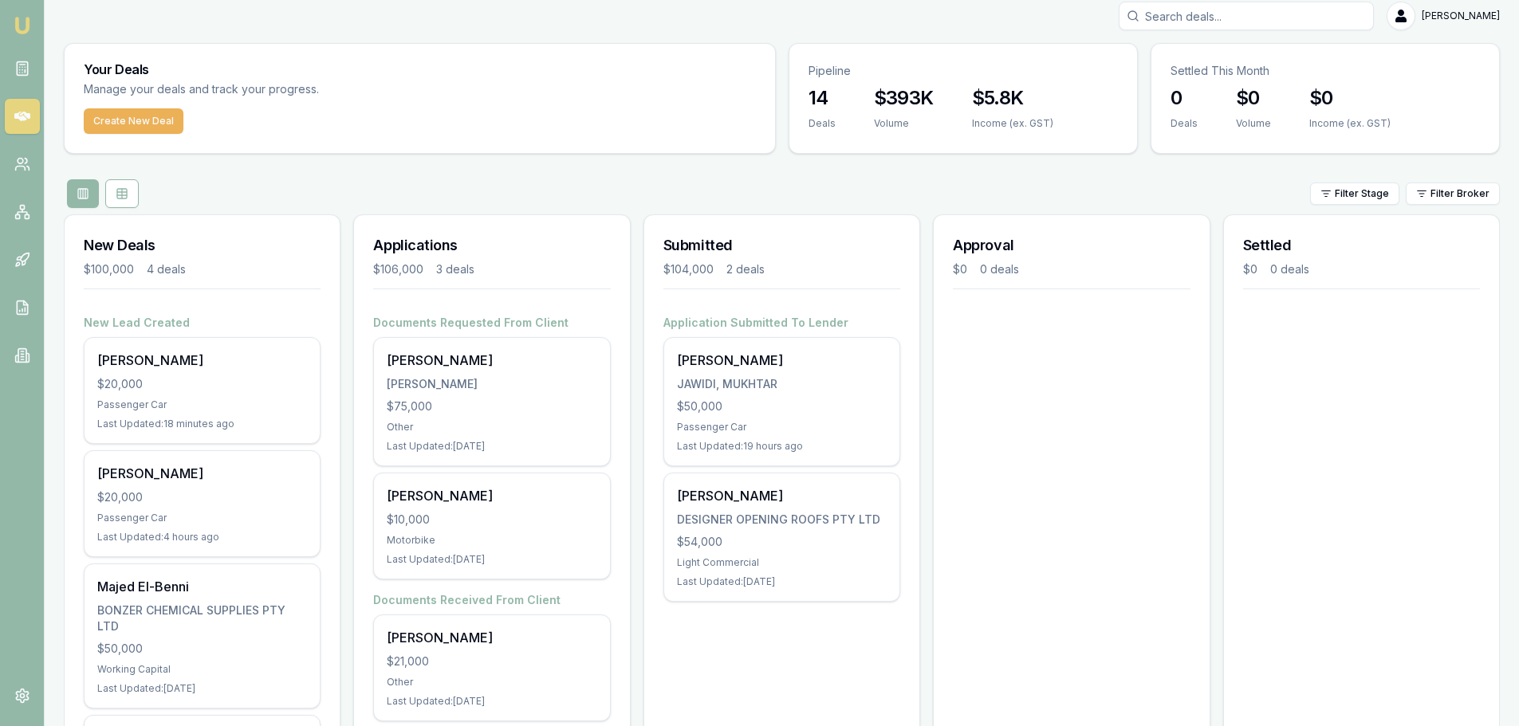
scroll to position [0, 0]
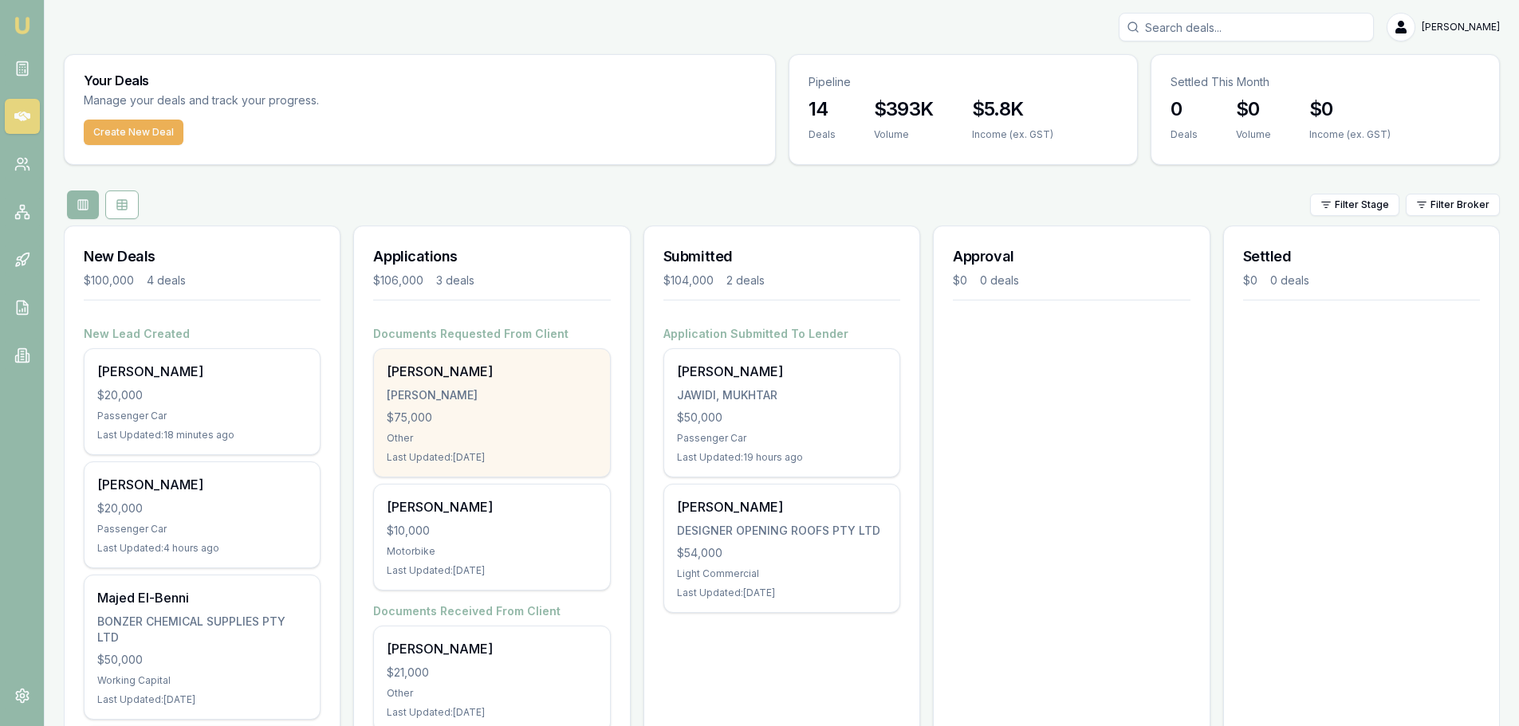
click at [488, 421] on div "$75,000" at bounding box center [492, 418] width 210 height 16
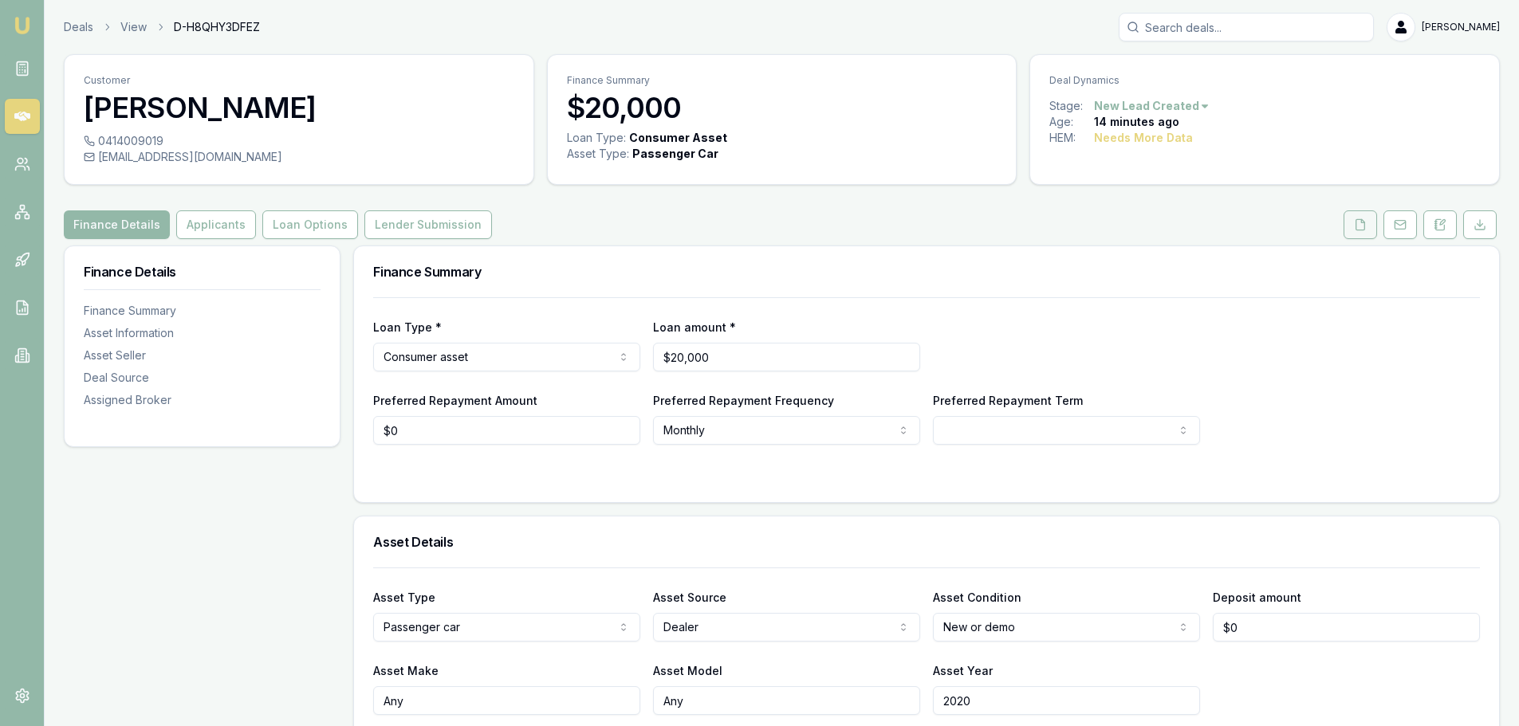
click at [1357, 231] on button at bounding box center [1360, 224] width 33 height 29
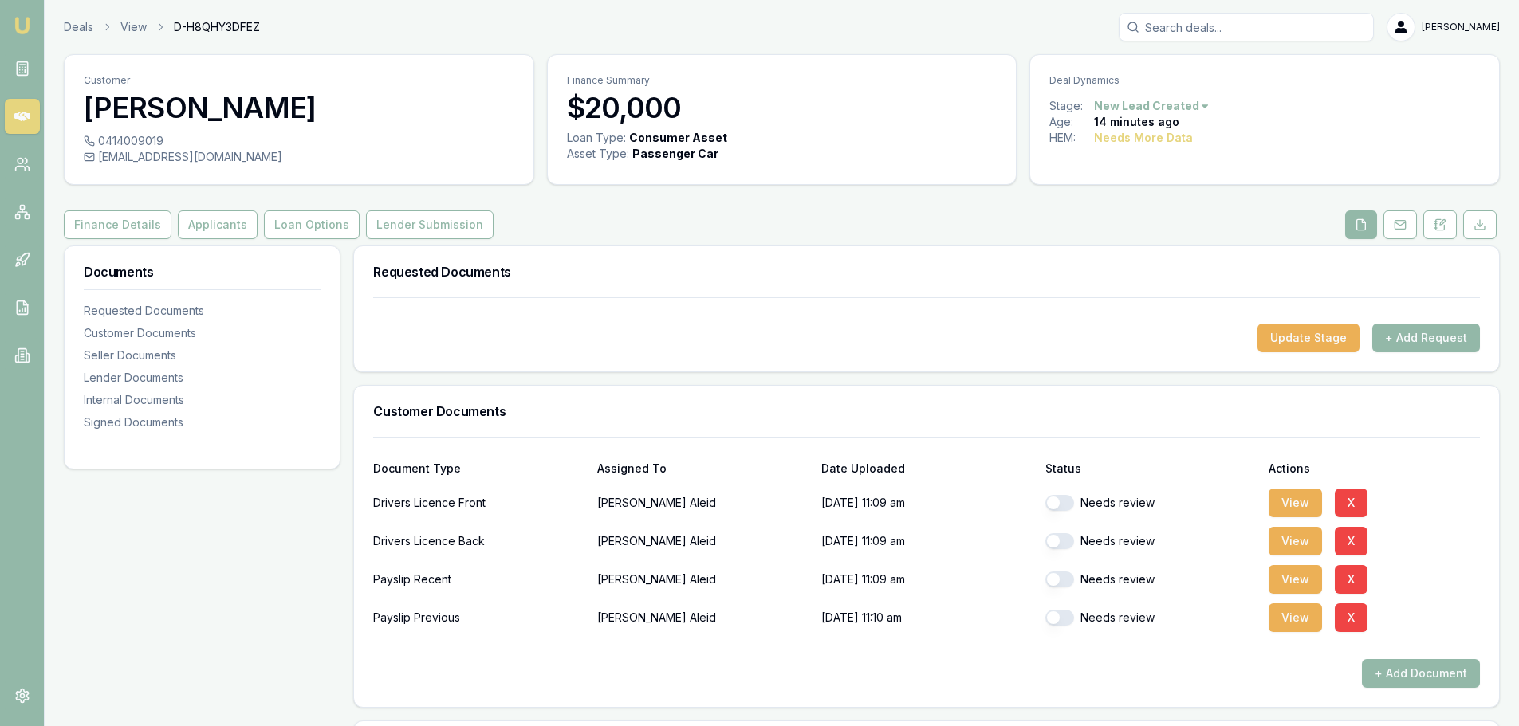
click at [1055, 499] on button "button" at bounding box center [1059, 503] width 29 height 16
checkbox input "true"
click at [1055, 539] on button "button" at bounding box center [1059, 541] width 29 height 16
checkbox input "true"
click at [1054, 583] on button "button" at bounding box center [1059, 580] width 29 height 16
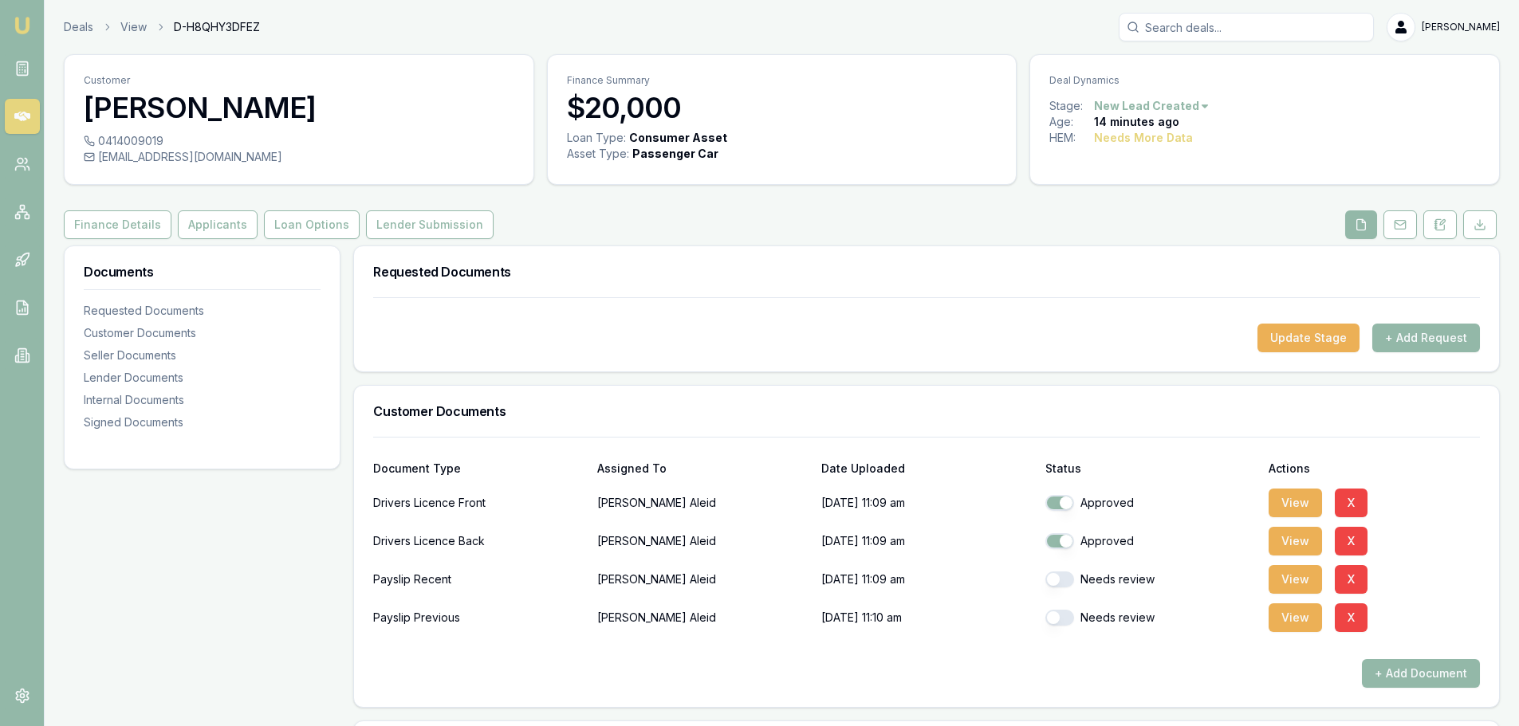
checkbox input "true"
click at [1056, 620] on button "button" at bounding box center [1059, 618] width 29 height 16
checkbox input "true"
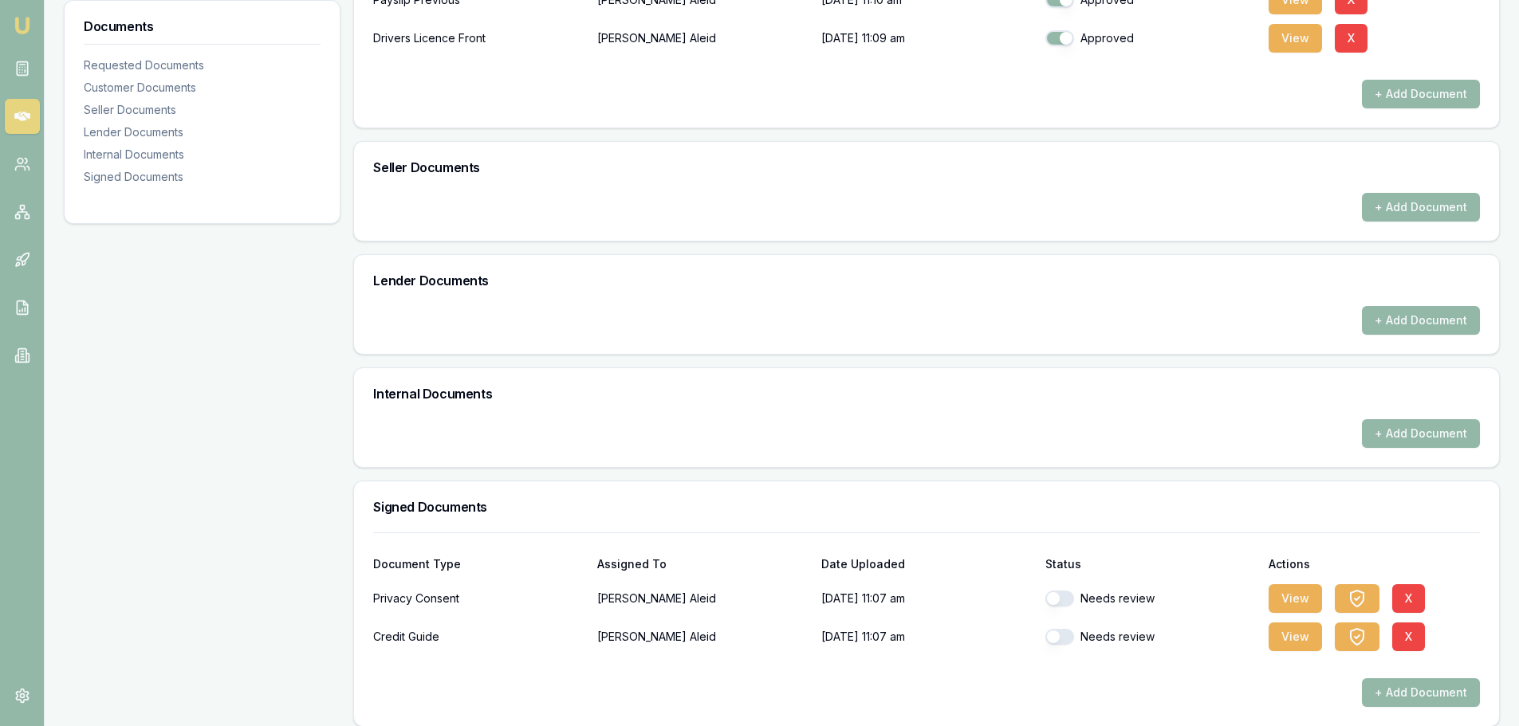
scroll to position [593, 0]
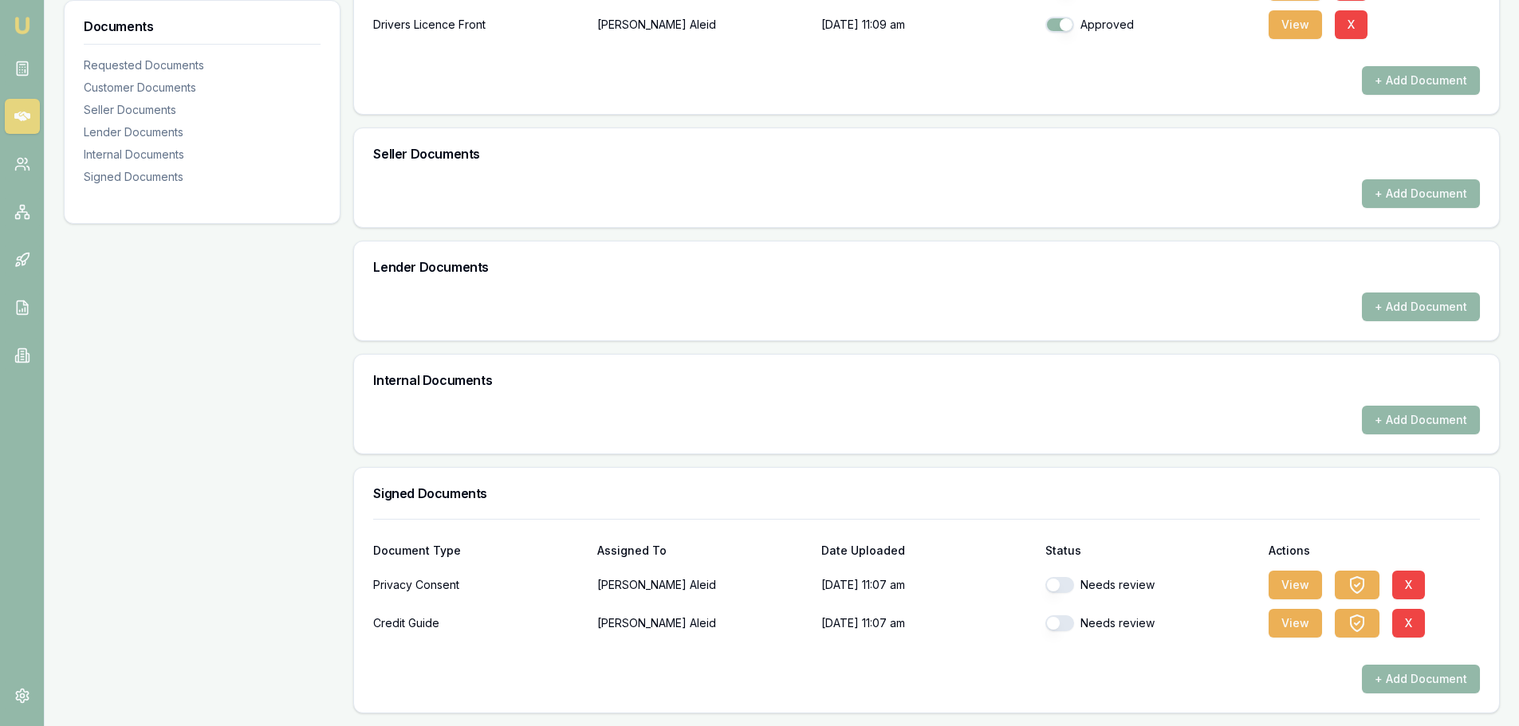
click at [1049, 584] on button "button" at bounding box center [1059, 585] width 29 height 16
checkbox input "true"
click at [1054, 620] on button "button" at bounding box center [1059, 624] width 29 height 16
checkbox input "true"
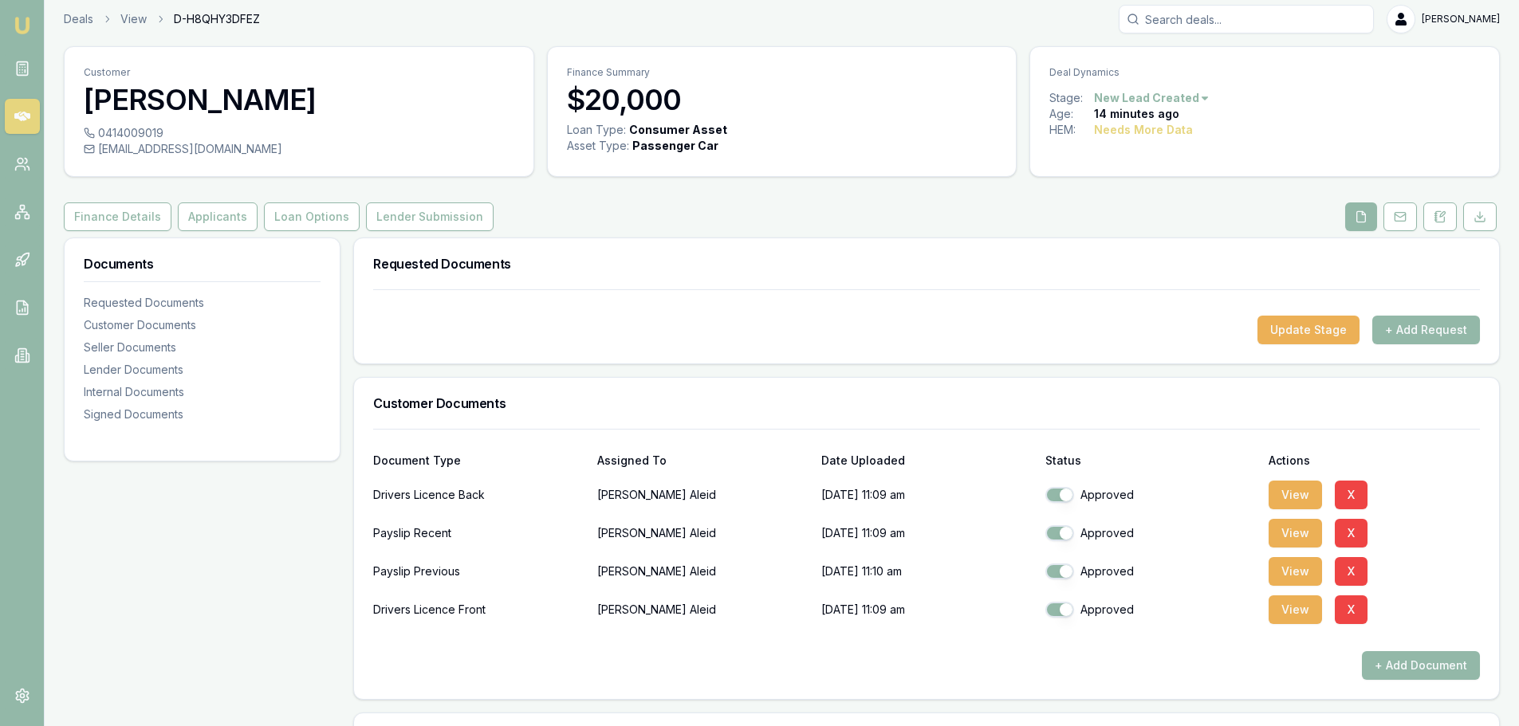
scroll to position [0, 0]
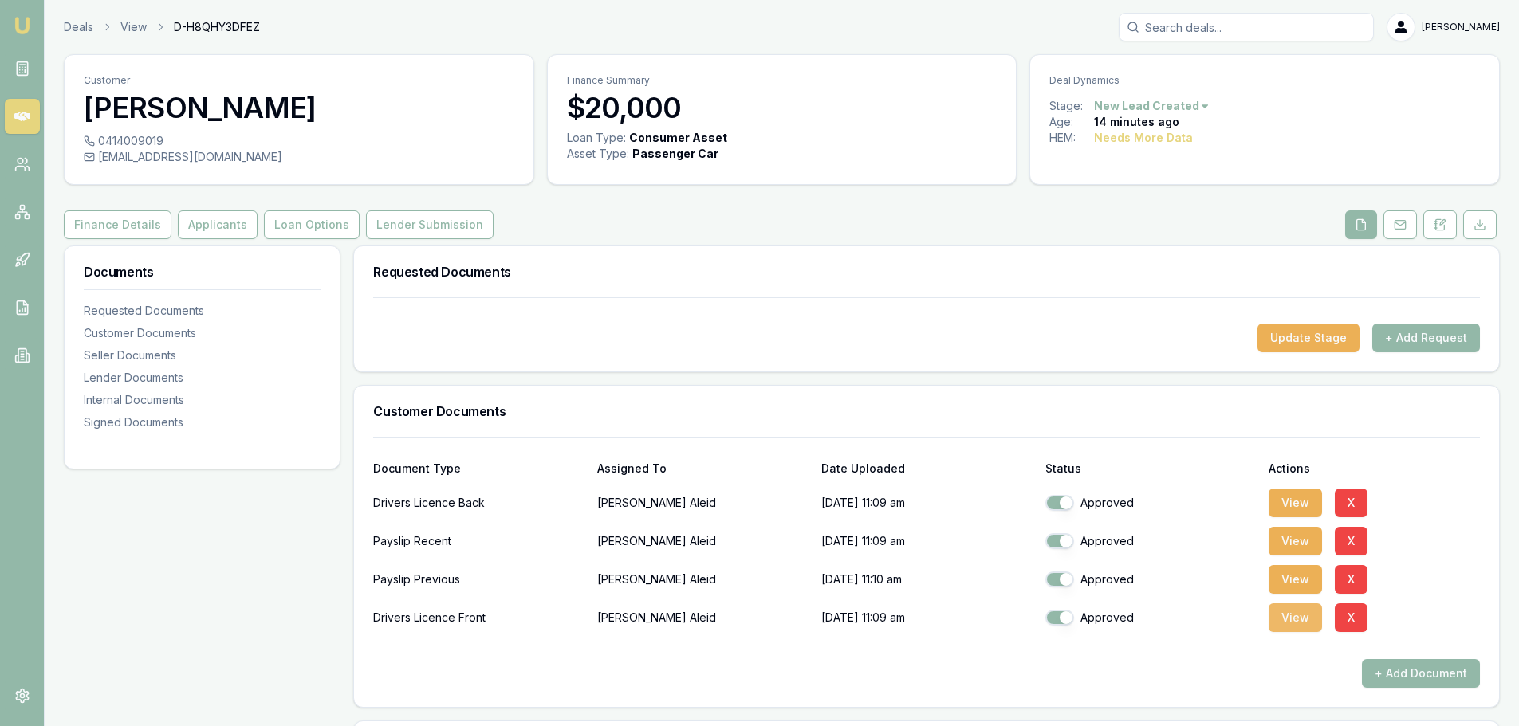
click at [1294, 617] on button "View" at bounding box center [1295, 618] width 53 height 29
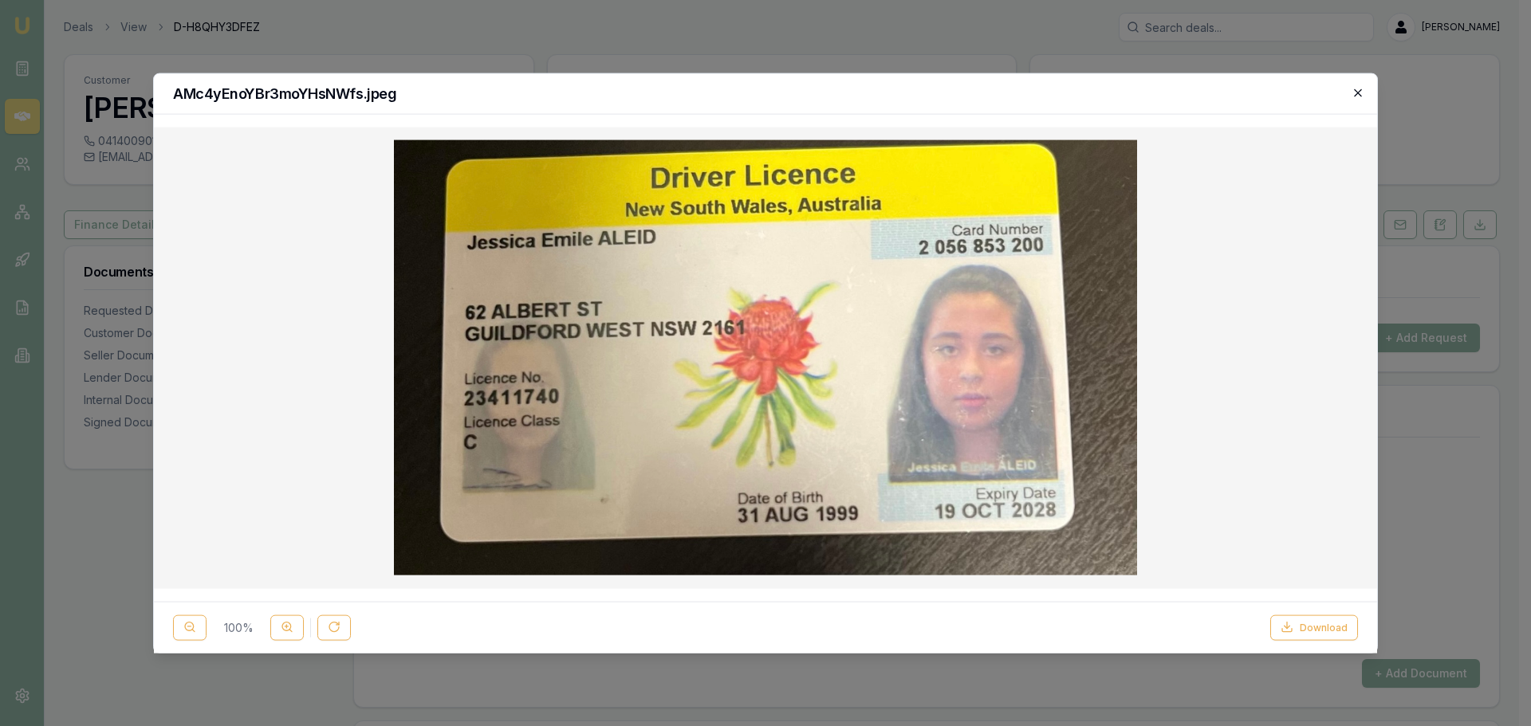
click at [1356, 93] on icon "button" at bounding box center [1358, 92] width 13 height 13
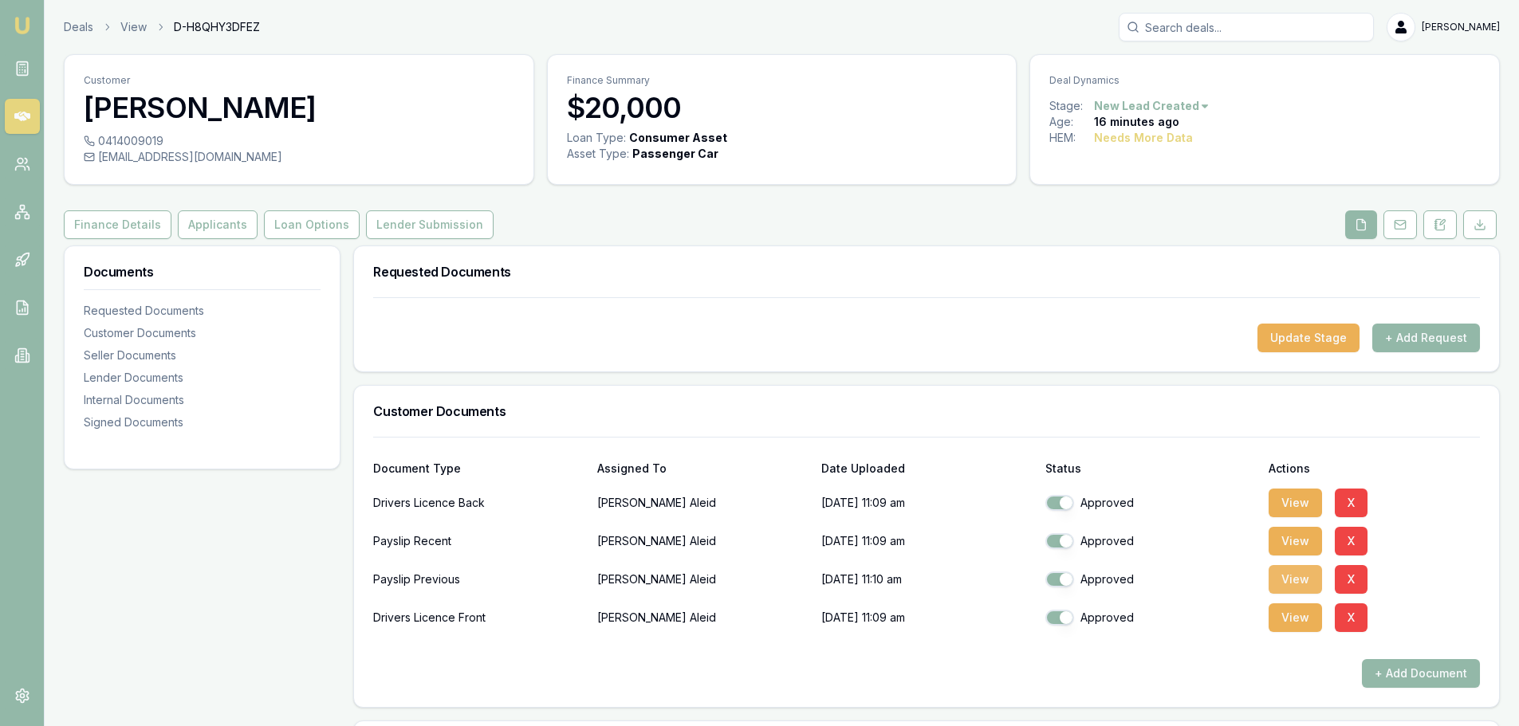
click at [1292, 578] on button "View" at bounding box center [1295, 579] width 53 height 29
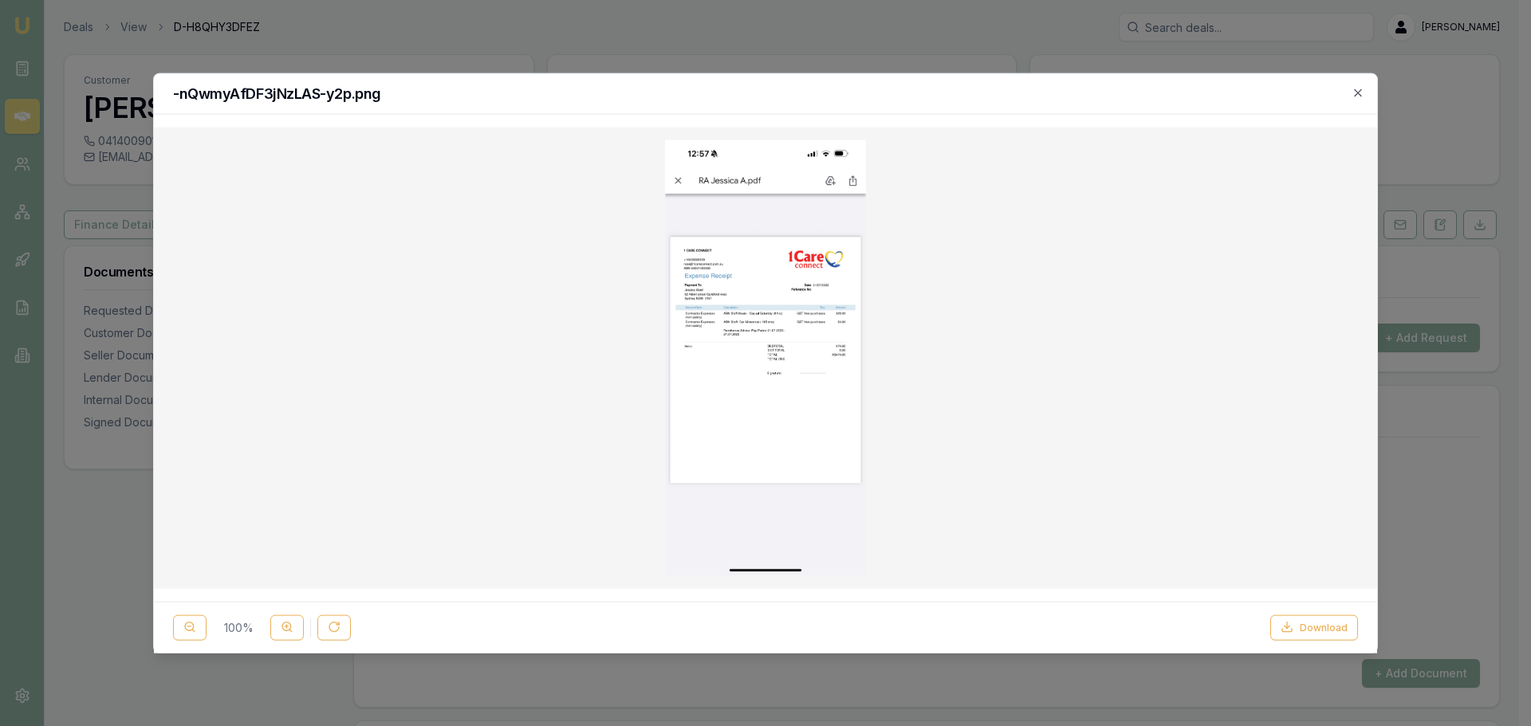
click at [741, 297] on img at bounding box center [765, 358] width 201 height 436
click at [288, 628] on icon at bounding box center [287, 627] width 13 height 13
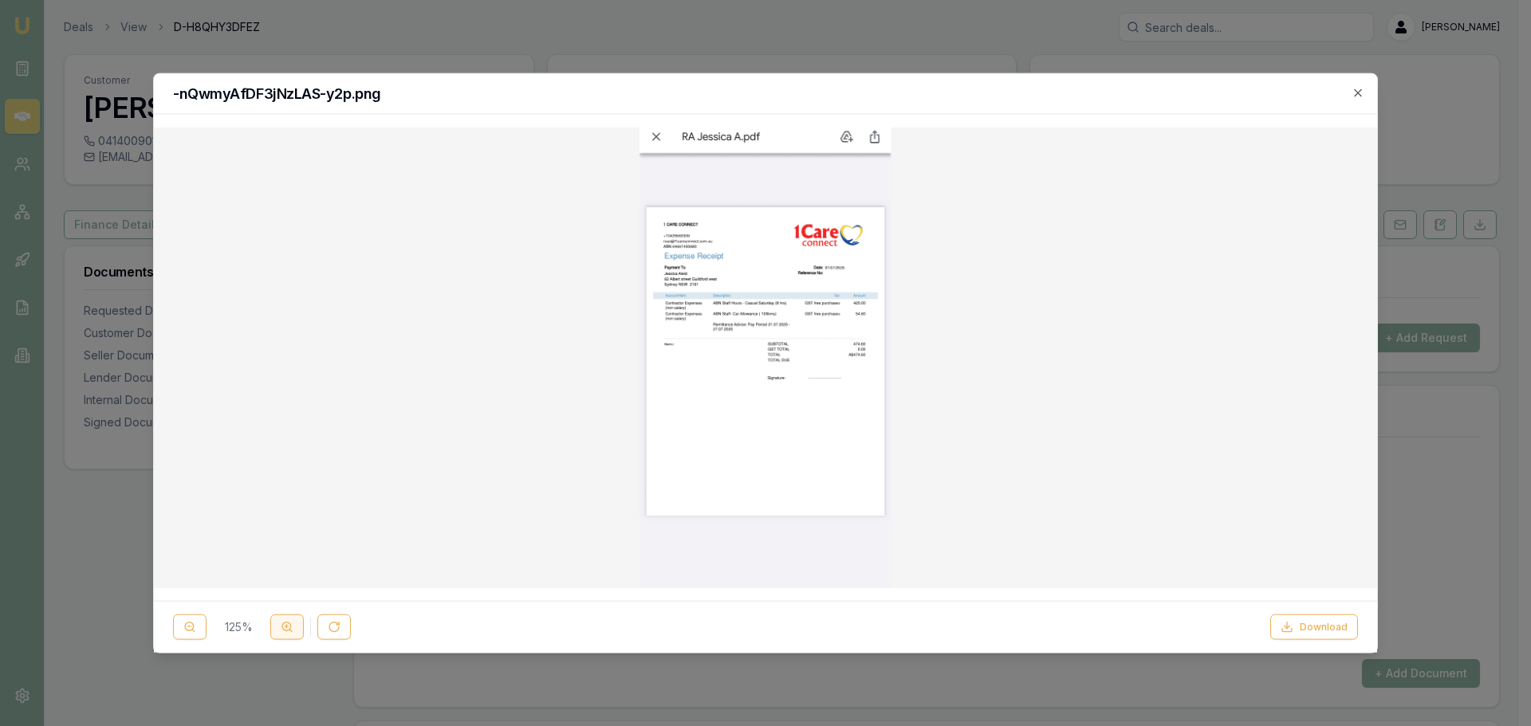
click at [288, 628] on icon at bounding box center [287, 627] width 13 height 13
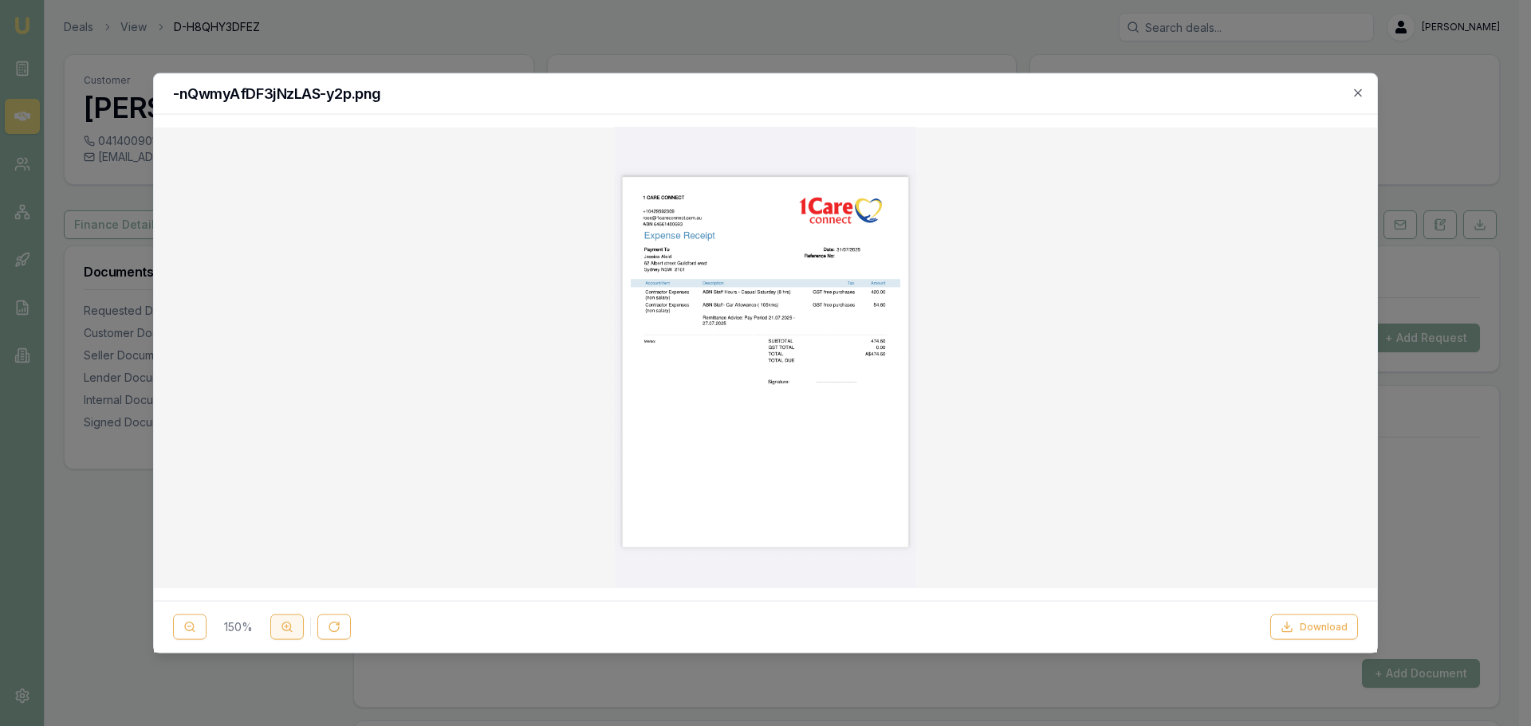
click at [288, 628] on icon at bounding box center [287, 627] width 13 height 13
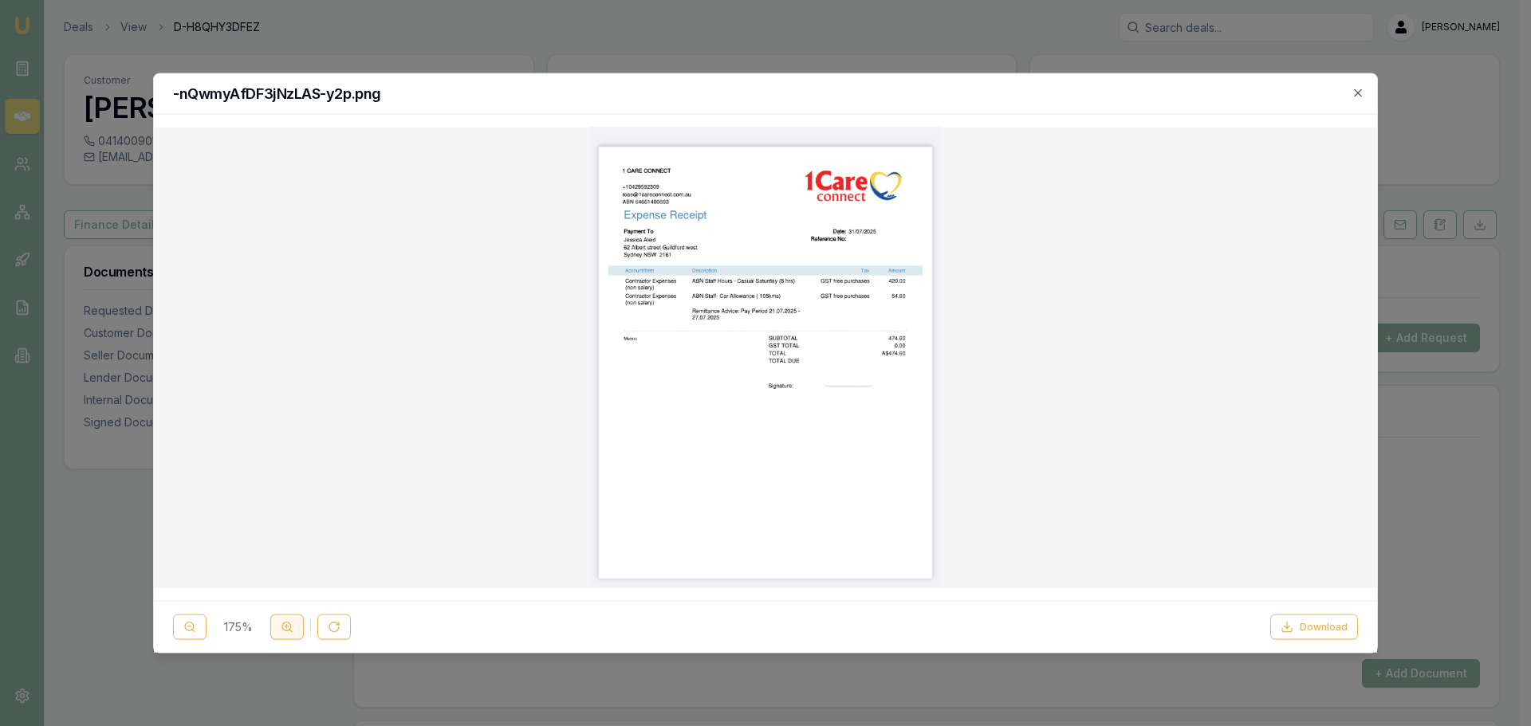
click at [288, 628] on icon at bounding box center [287, 627] width 13 height 13
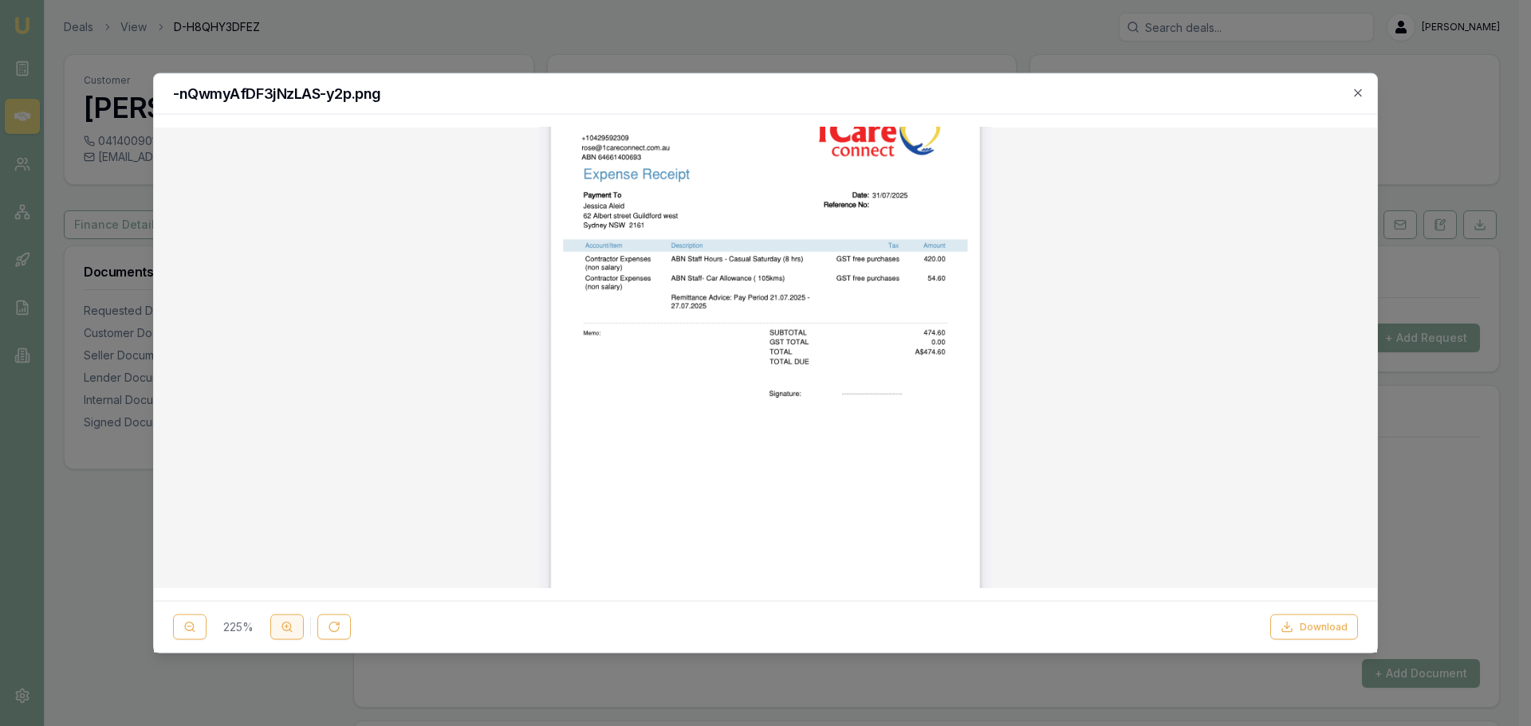
click at [288, 628] on icon at bounding box center [287, 627] width 13 height 13
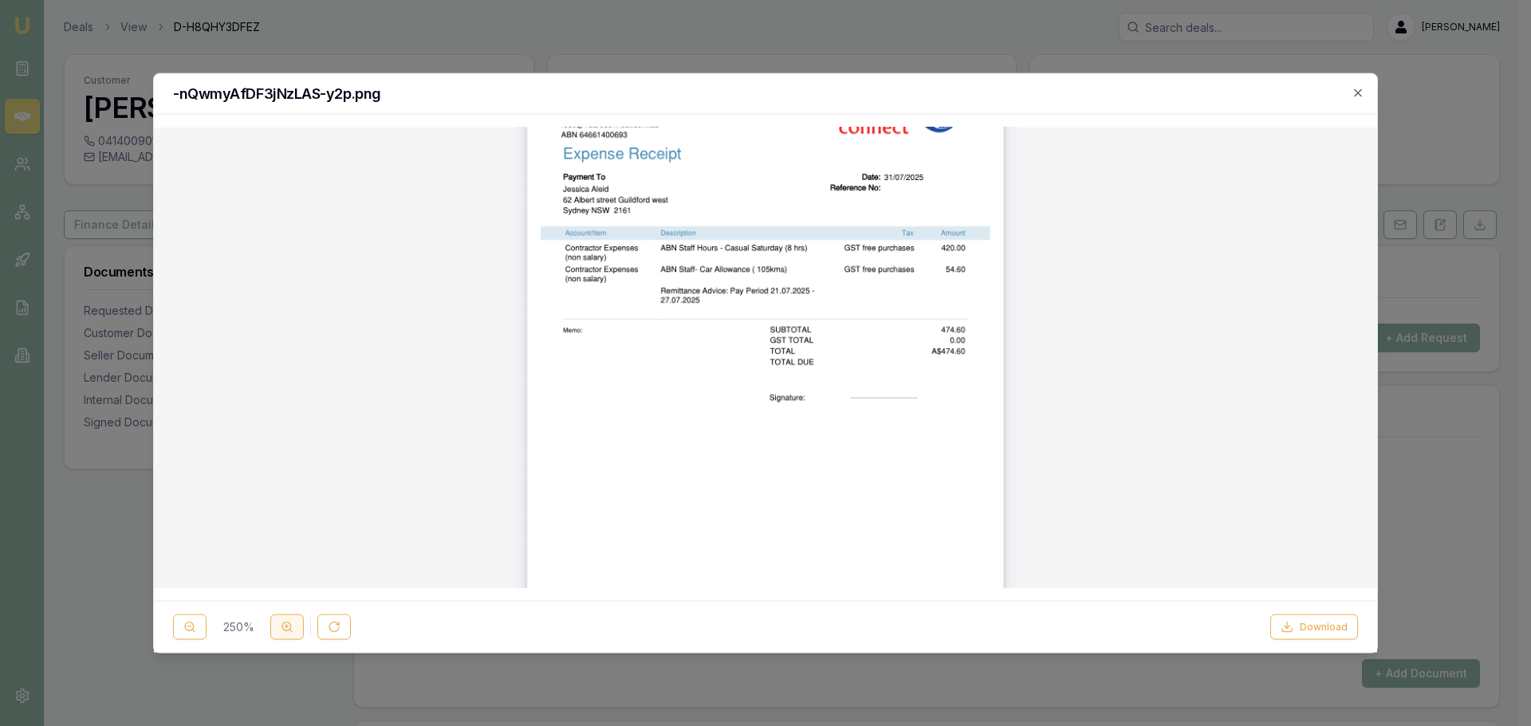
click at [288, 628] on icon at bounding box center [287, 627] width 13 height 13
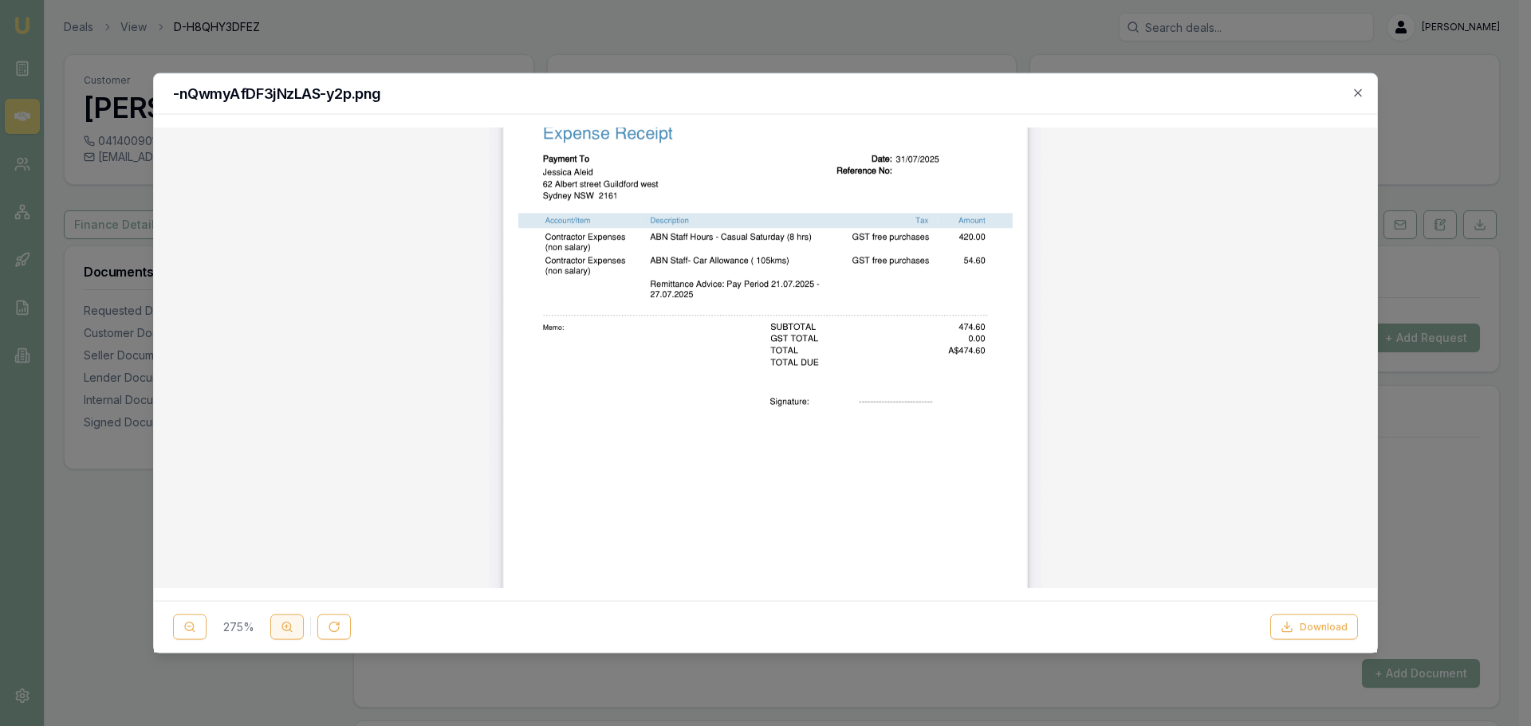
click at [288, 628] on icon at bounding box center [287, 627] width 13 height 13
click at [288, 628] on div "275 %" at bounding box center [262, 628] width 178 height 26
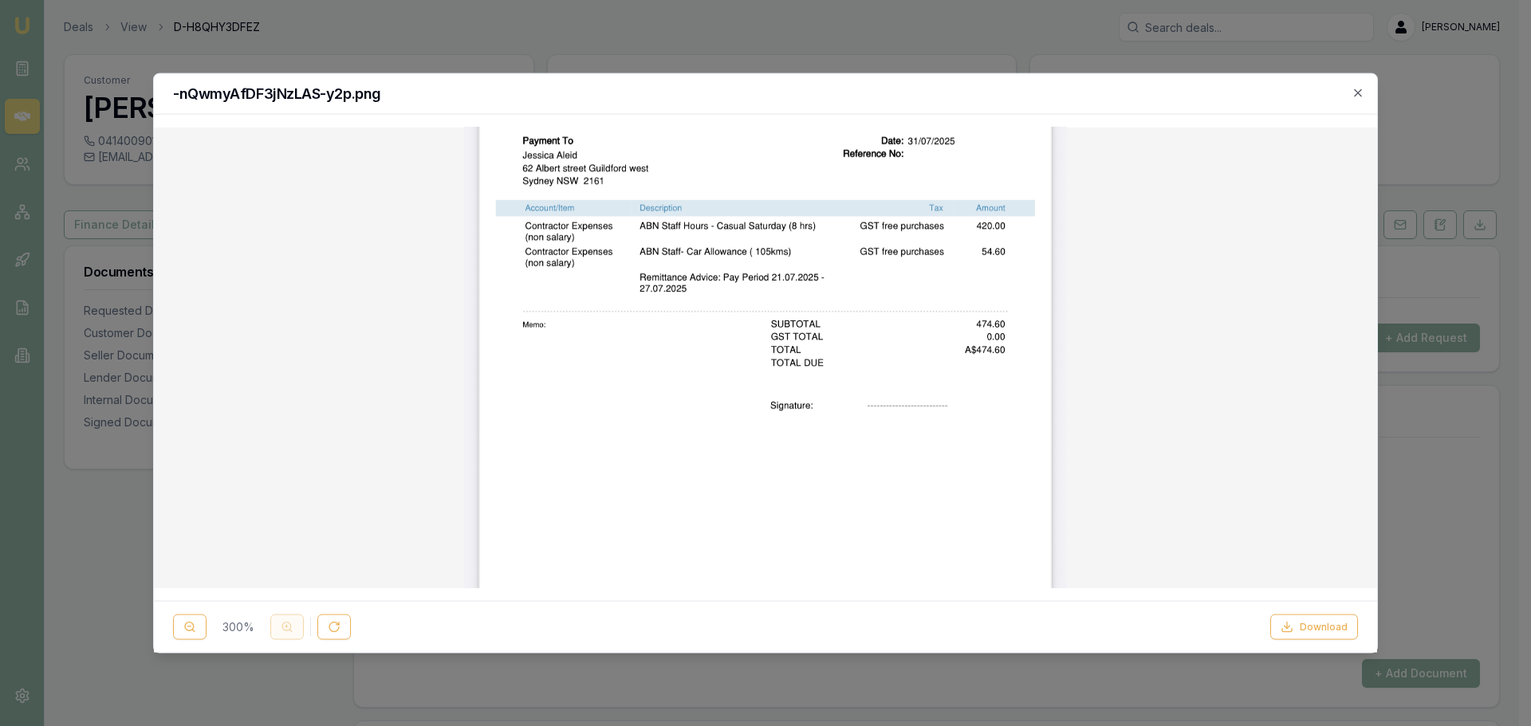
click at [288, 628] on div "300 %" at bounding box center [262, 628] width 178 height 26
click at [1352, 90] on icon "button" at bounding box center [1358, 92] width 13 height 13
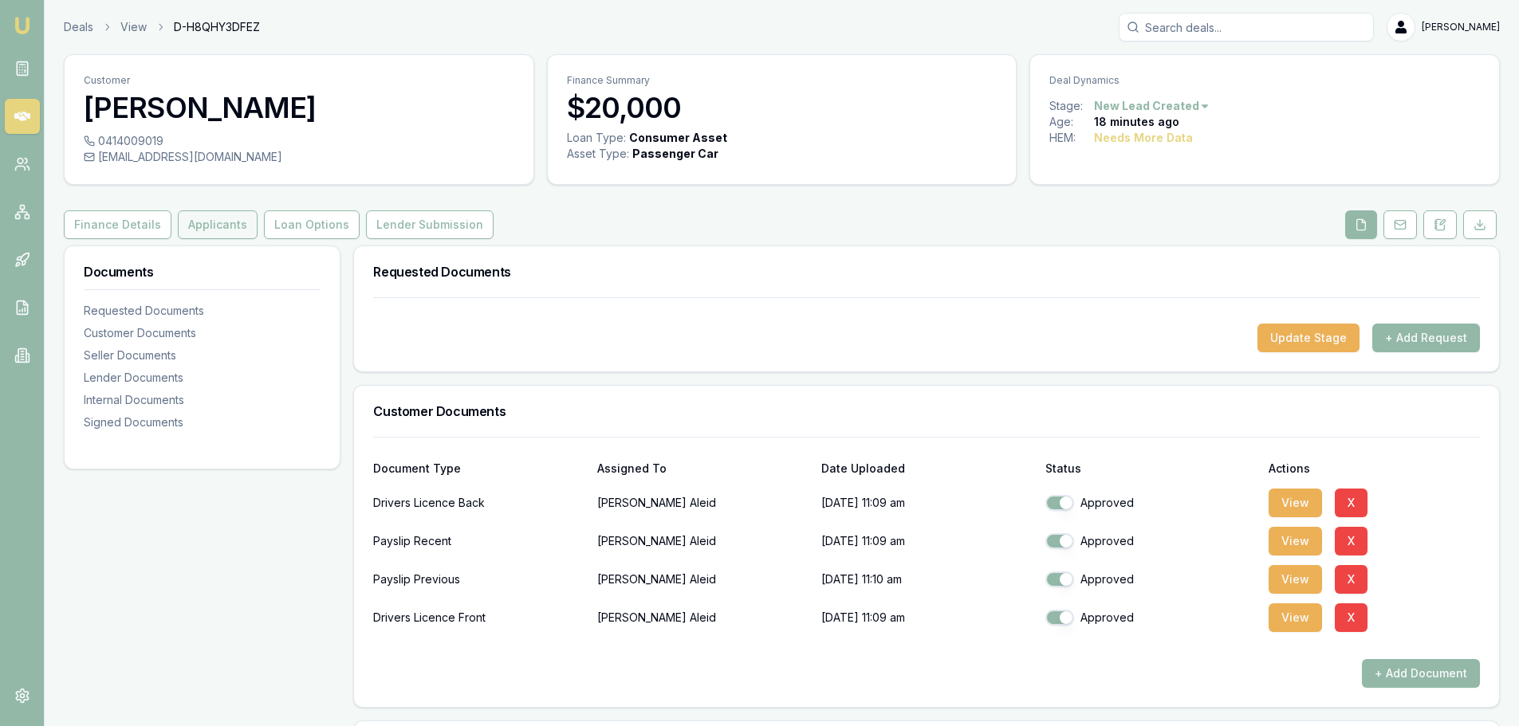
click at [203, 229] on button "Applicants" at bounding box center [218, 224] width 80 height 29
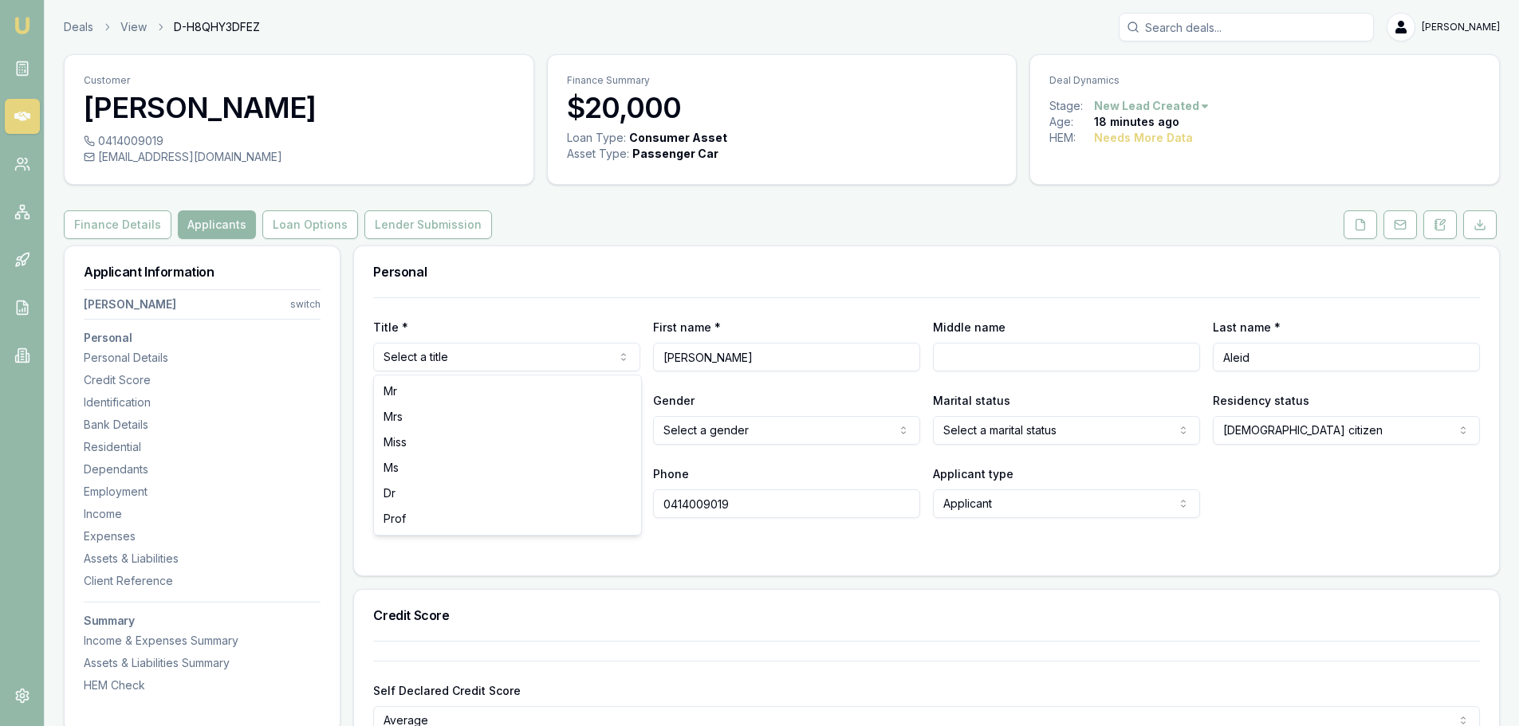
click at [462, 354] on html "Emu Broker Deals View D-H8QHY3DFEZ Evette Abdo Toggle Menu Customer Jessica Ale…" at bounding box center [765, 363] width 1531 height 726
select select "Miss"
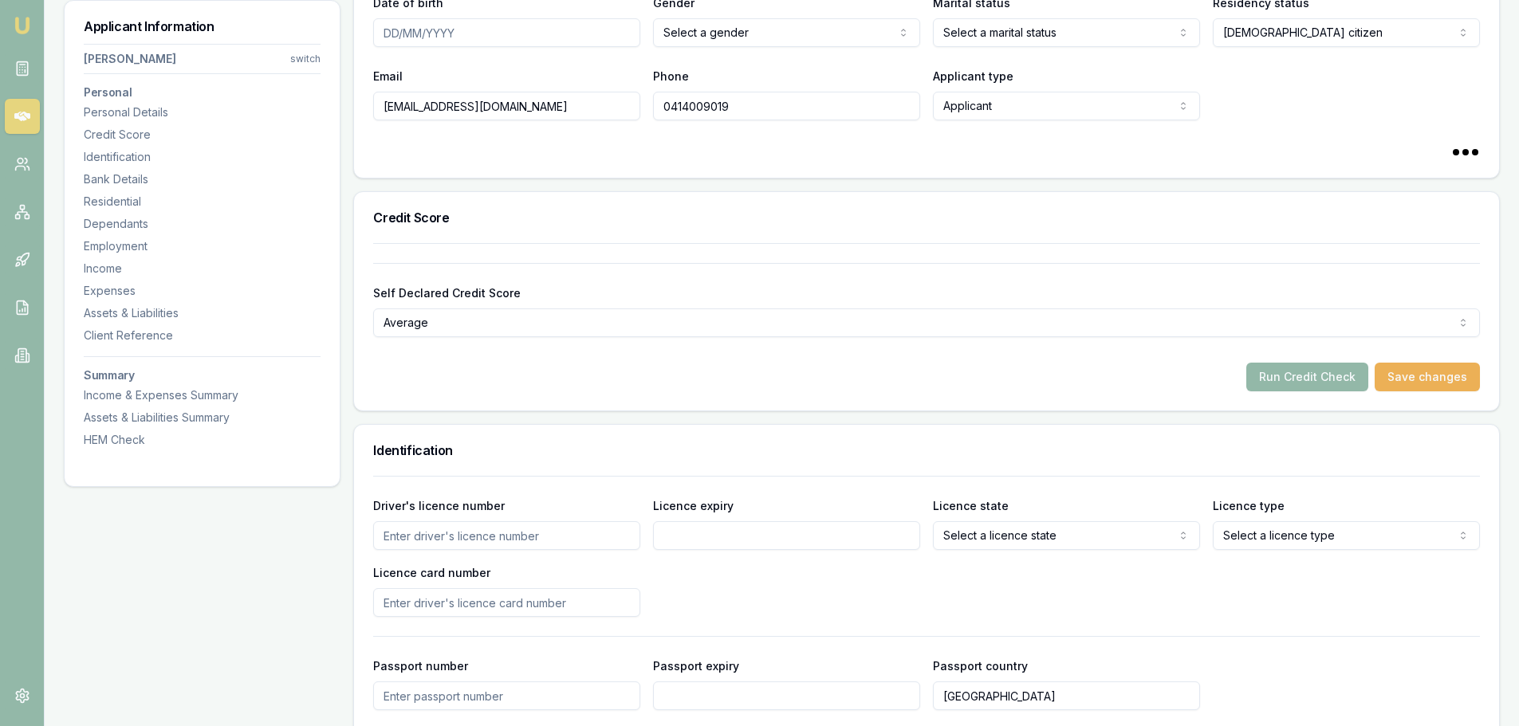
scroll to position [399, 0]
drag, startPoint x: 1252, startPoint y: 377, endPoint x: 1236, endPoint y: 327, distance: 52.7
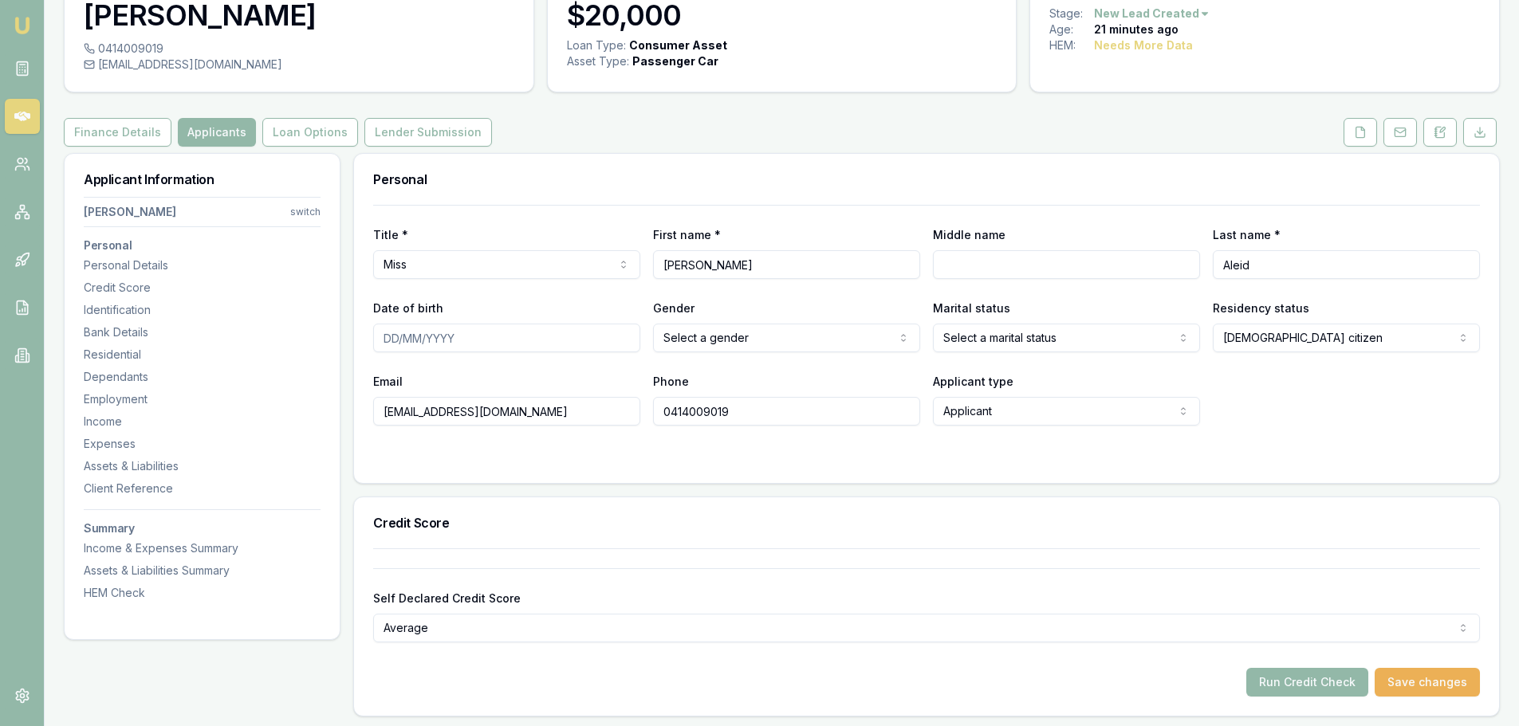
scroll to position [0, 0]
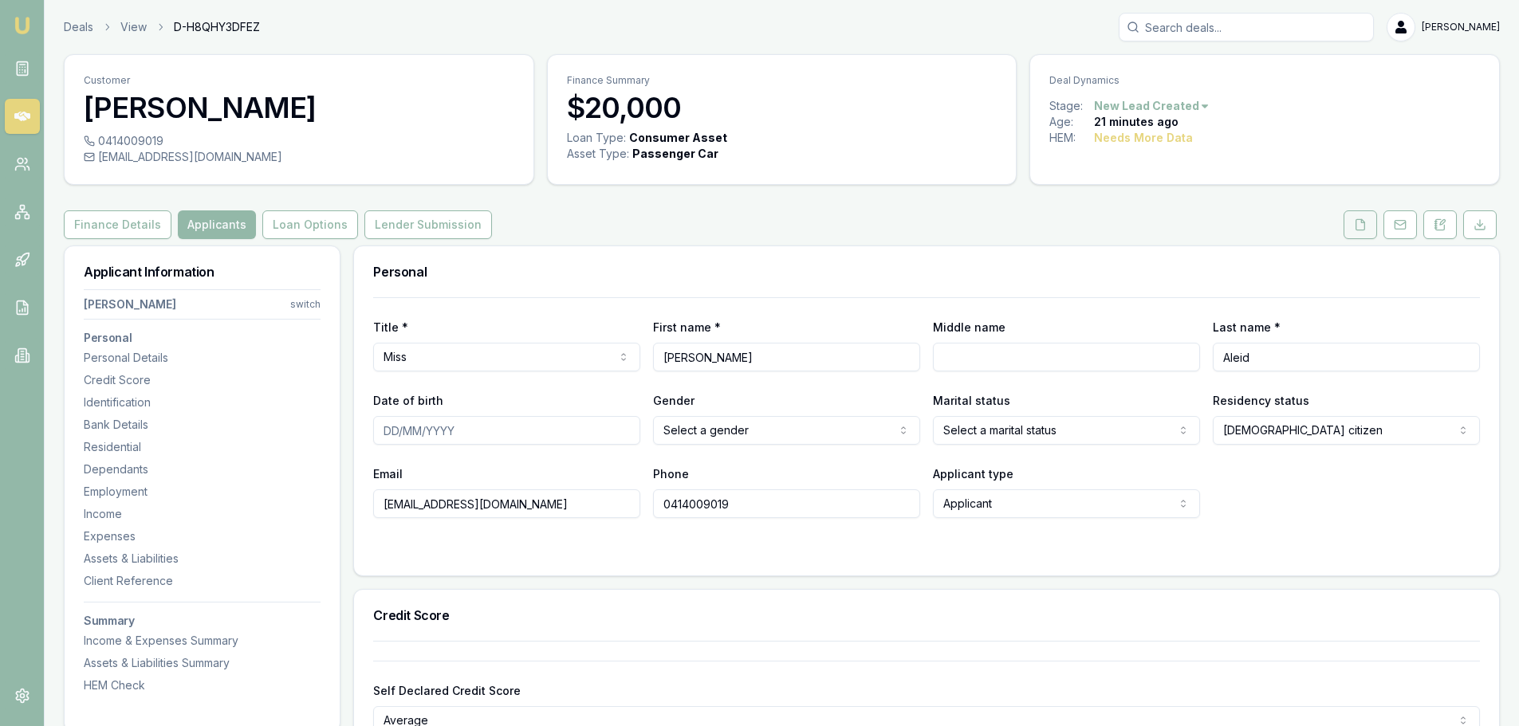
click at [1357, 229] on icon at bounding box center [1360, 224] width 13 height 13
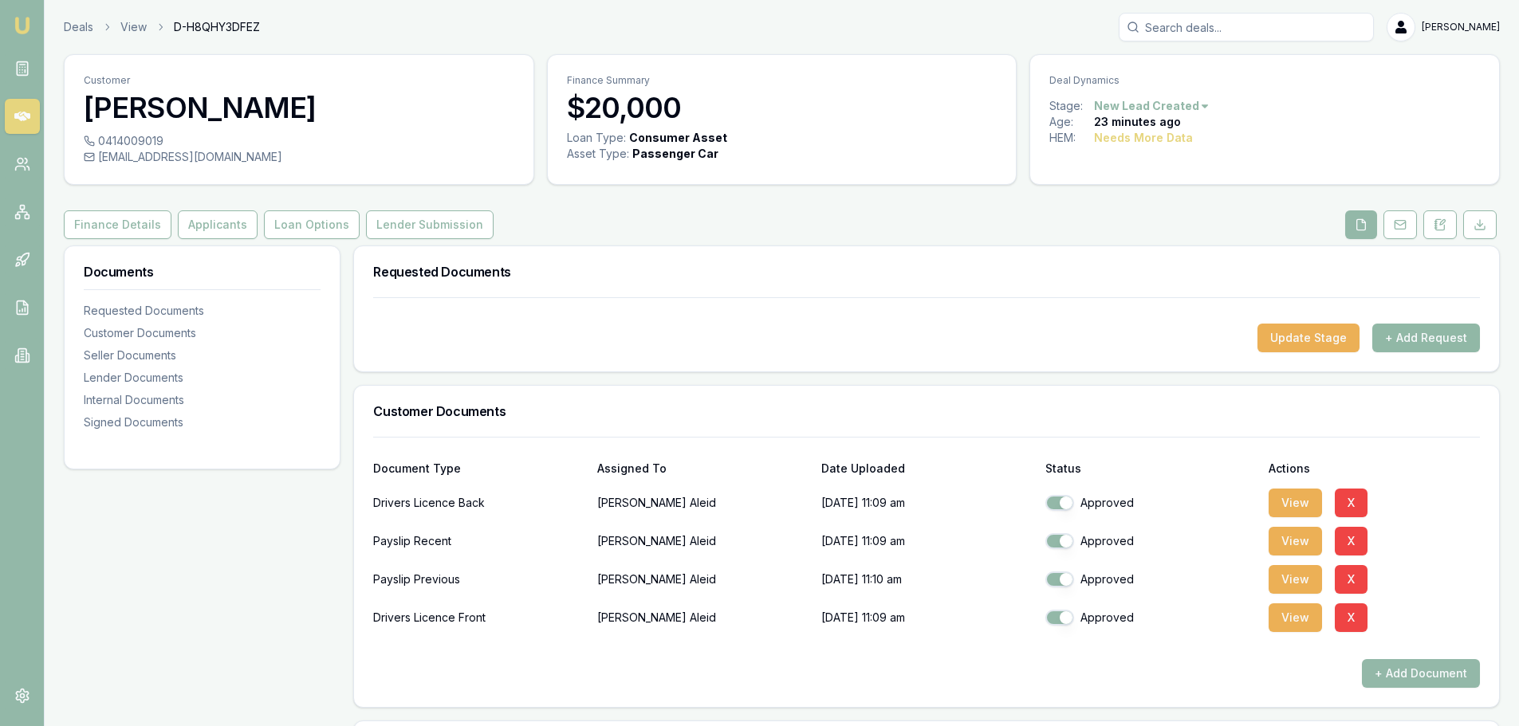
click at [1414, 340] on button "+ Add Request" at bounding box center [1426, 338] width 108 height 29
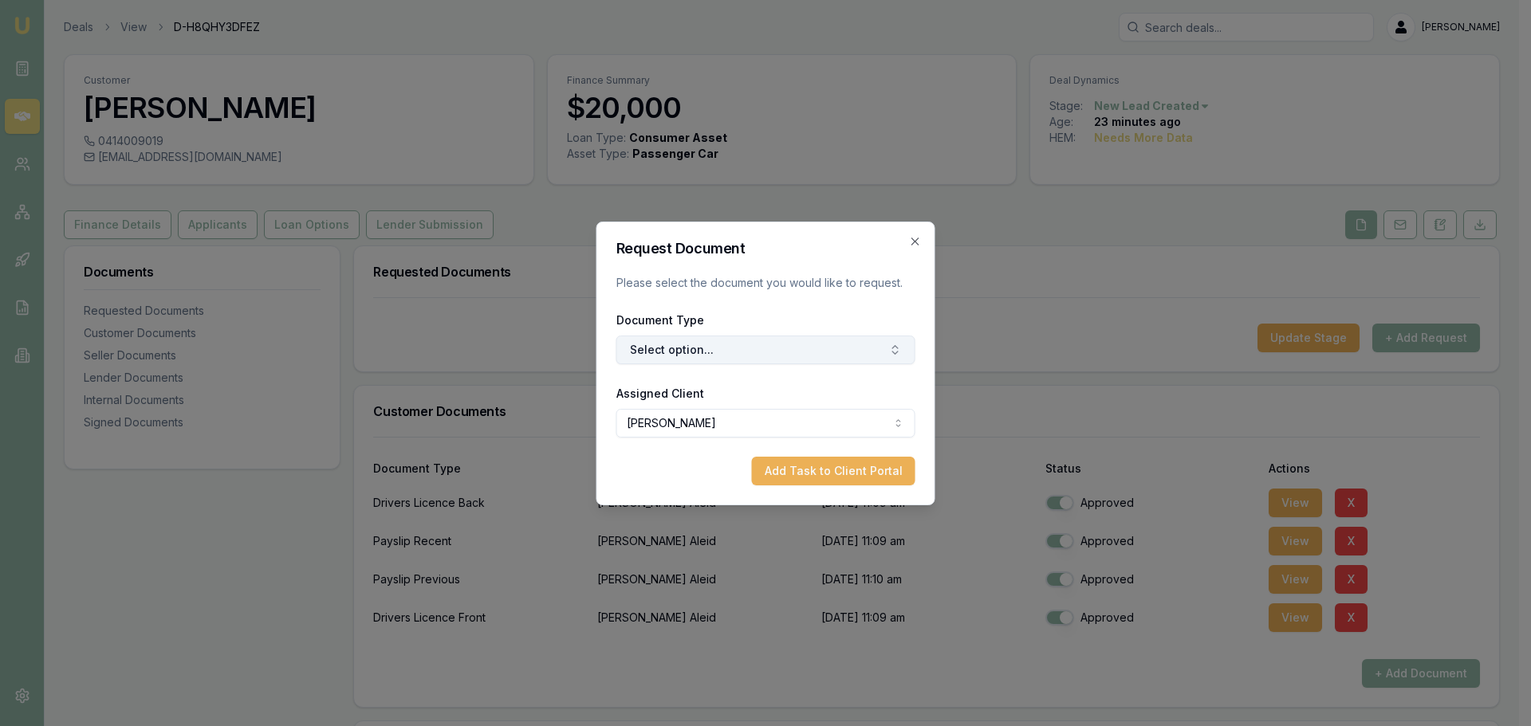
click at [642, 354] on button "Select option..." at bounding box center [765, 350] width 299 height 29
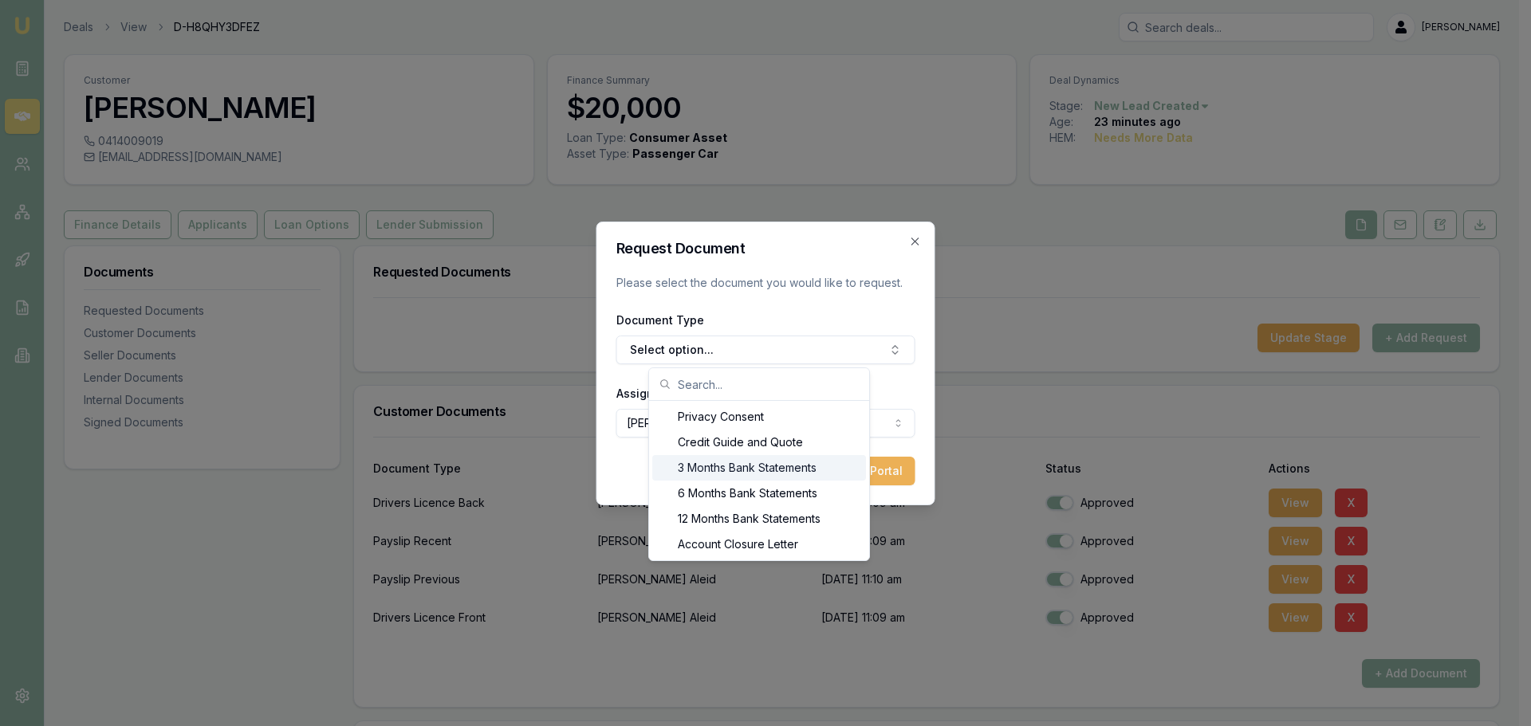
click at [699, 466] on div "3 Months Bank Statements" at bounding box center [759, 468] width 214 height 26
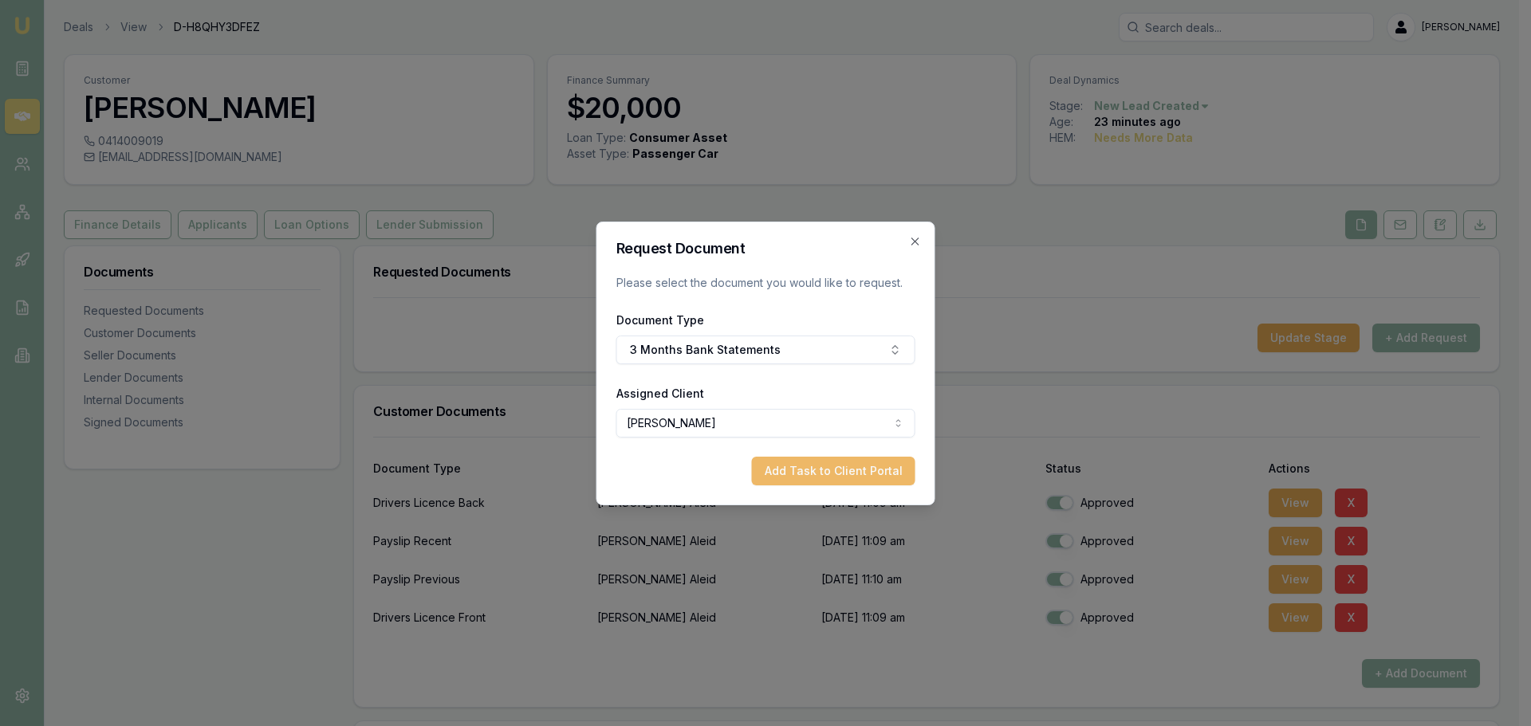
click at [855, 465] on button "Add Task to Client Portal" at bounding box center [833, 471] width 163 height 29
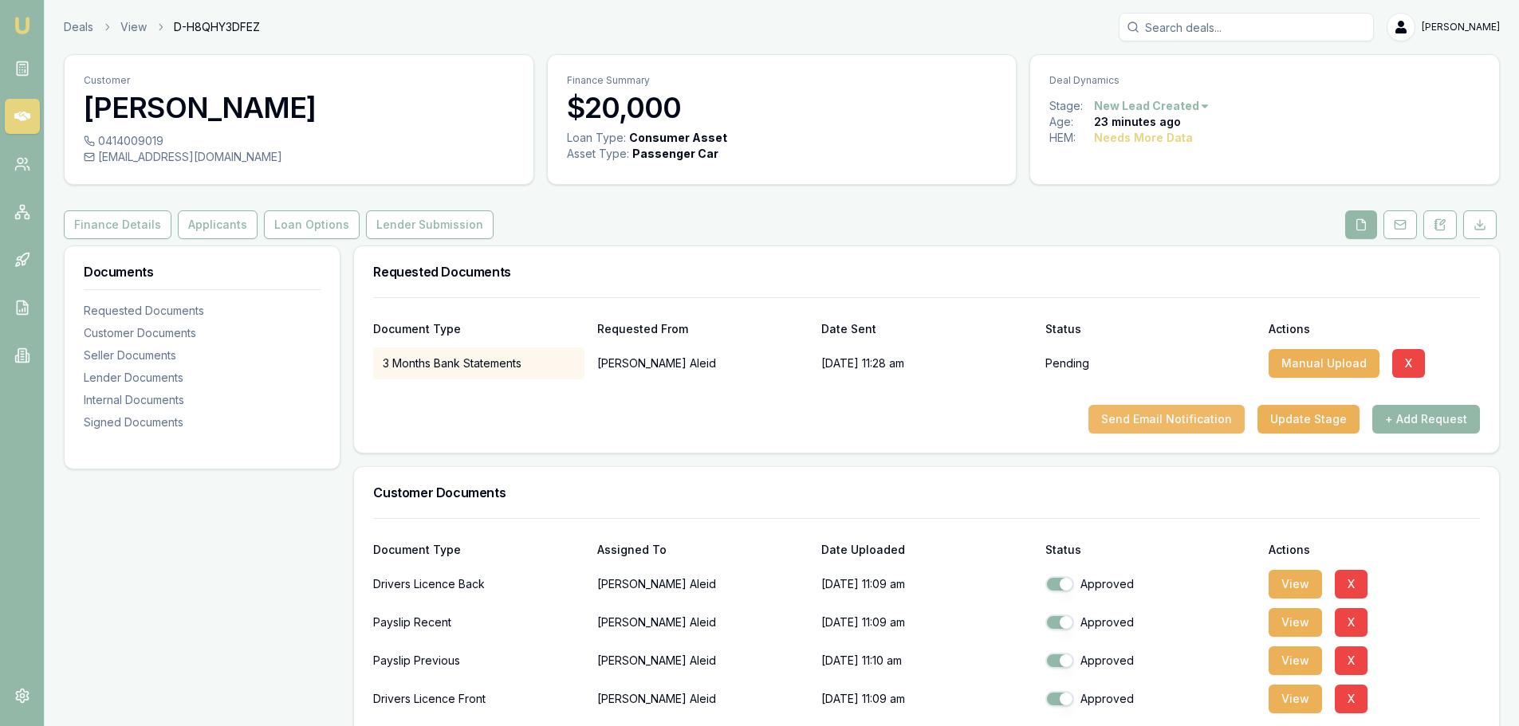
click at [1131, 423] on button "Send Email Notification" at bounding box center [1166, 419] width 156 height 29
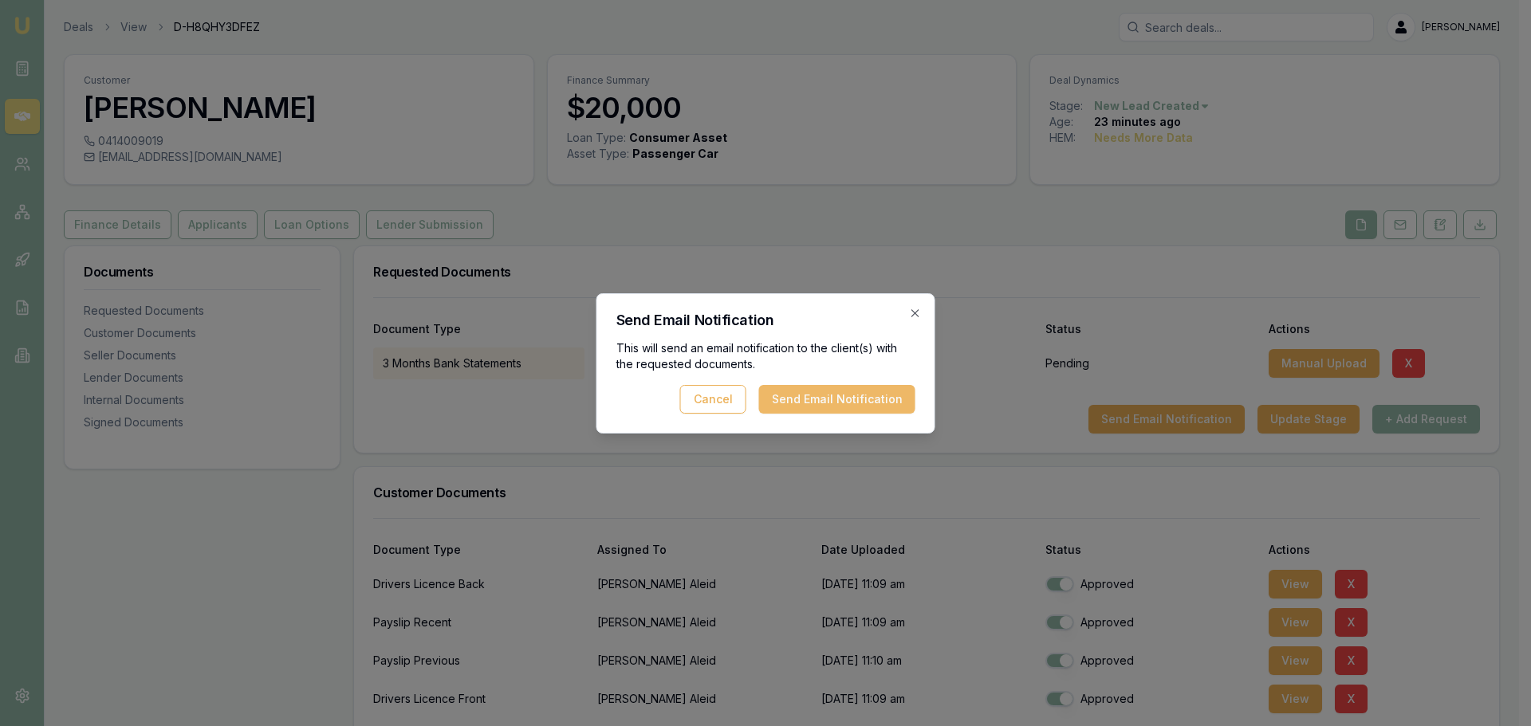
click at [811, 397] on button "Send Email Notification" at bounding box center [837, 399] width 156 height 29
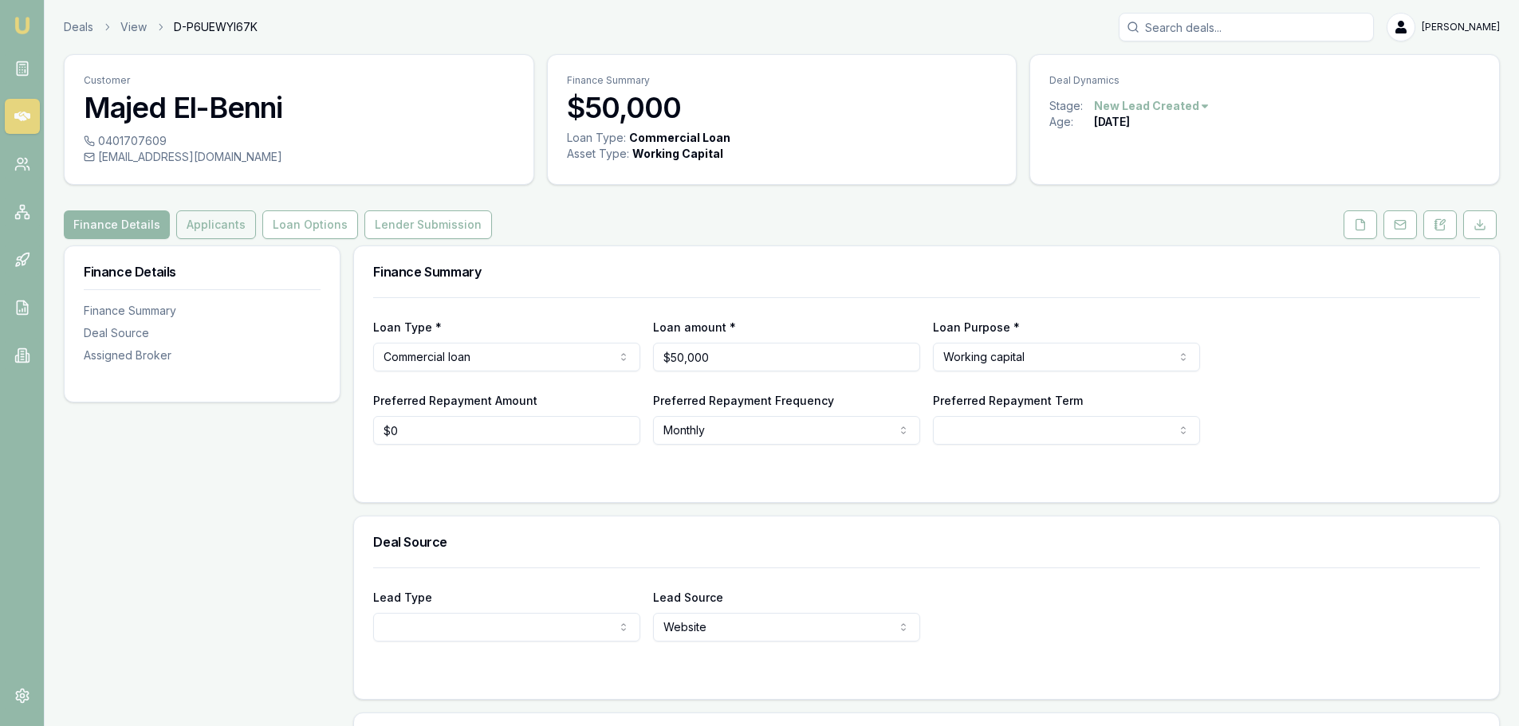
click at [215, 229] on button "Applicants" at bounding box center [216, 224] width 80 height 29
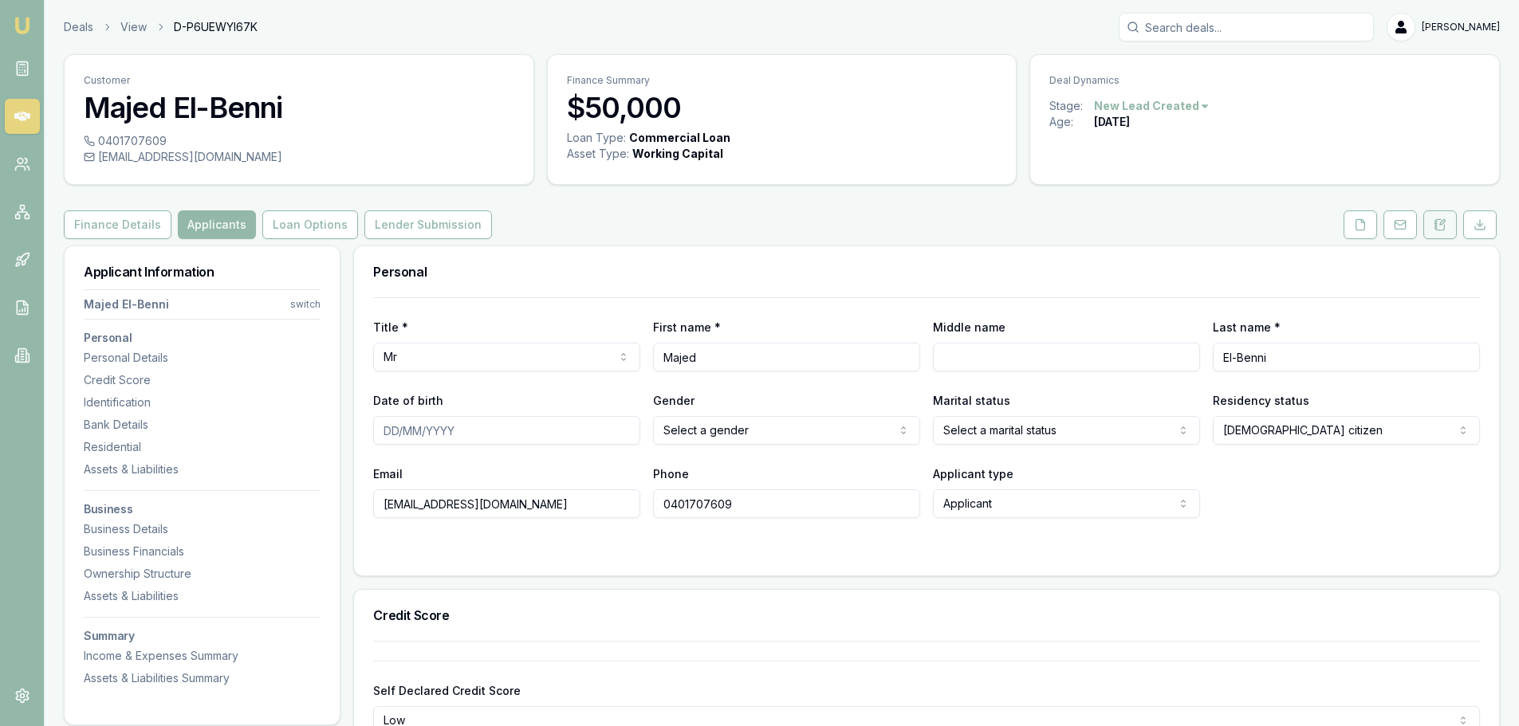
click at [1442, 224] on icon at bounding box center [1442, 222] width 5 height 5
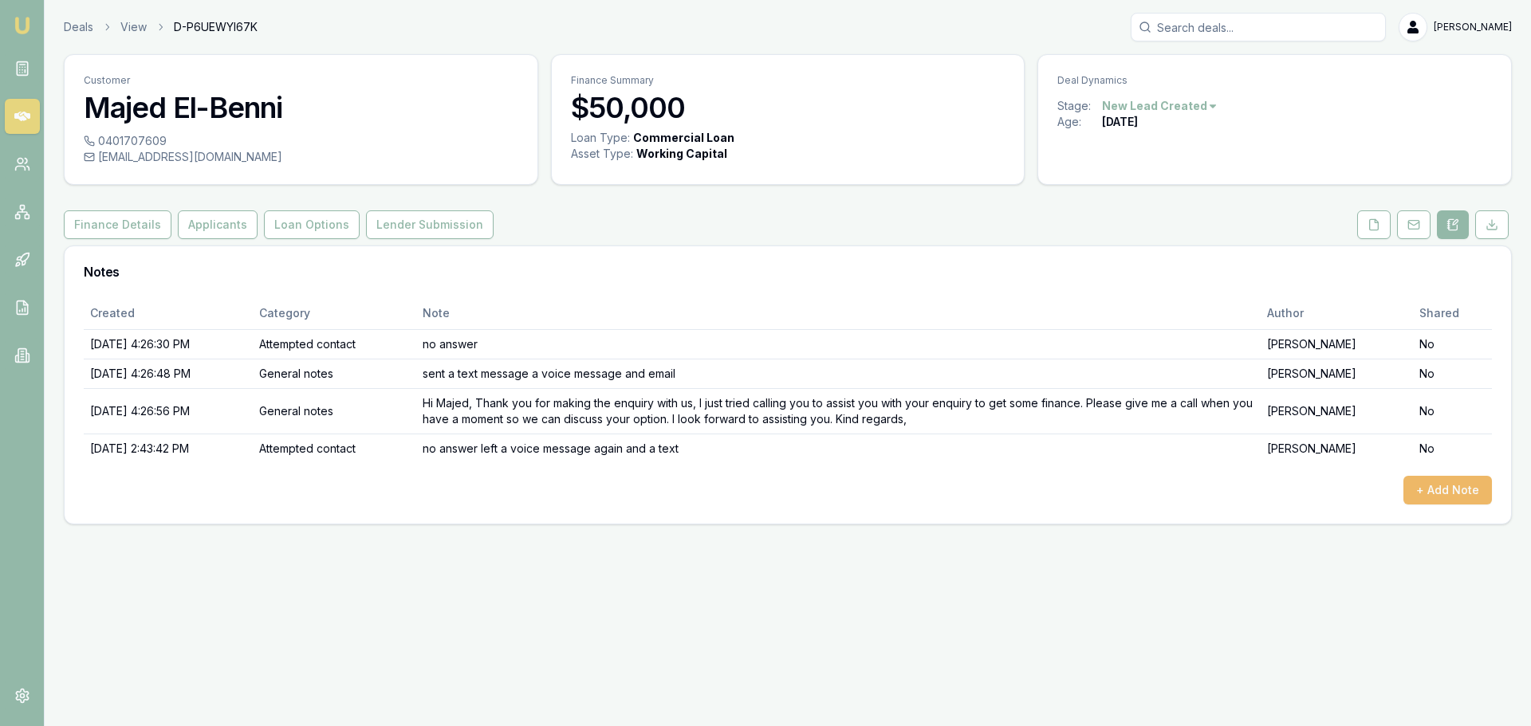
click at [1450, 496] on button "+ Add Note" at bounding box center [1447, 490] width 89 height 29
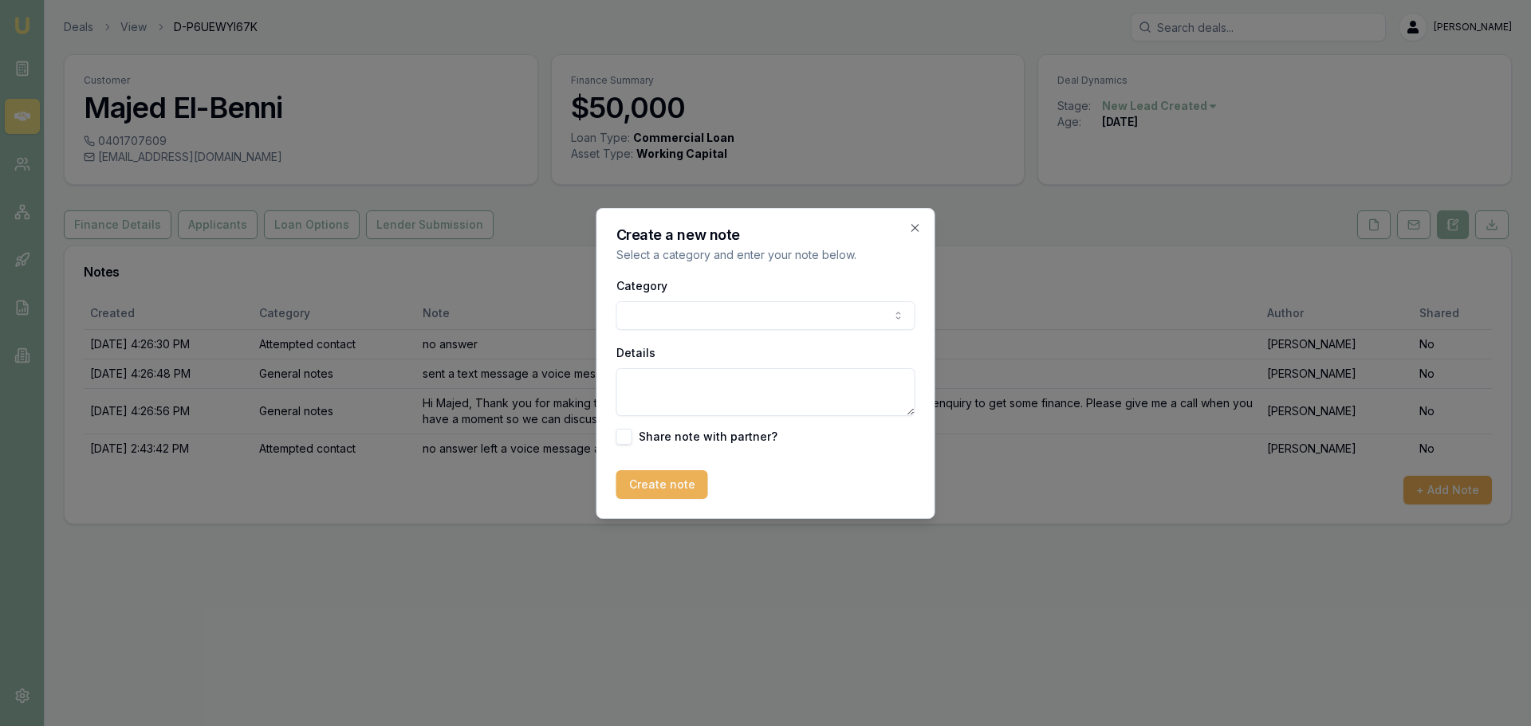
click at [639, 314] on body "Emu Broker Deals View D-P6UEWYI67K [PERSON_NAME] Menu Customer Majed El-Benni 0…" at bounding box center [765, 363] width 1531 height 726
click at [700, 322] on body "Emu Broker Deals View D-P6UEWYI67K Evette Abdo Toggle Menu Customer Majed El-Be…" at bounding box center [765, 363] width 1531 height 726
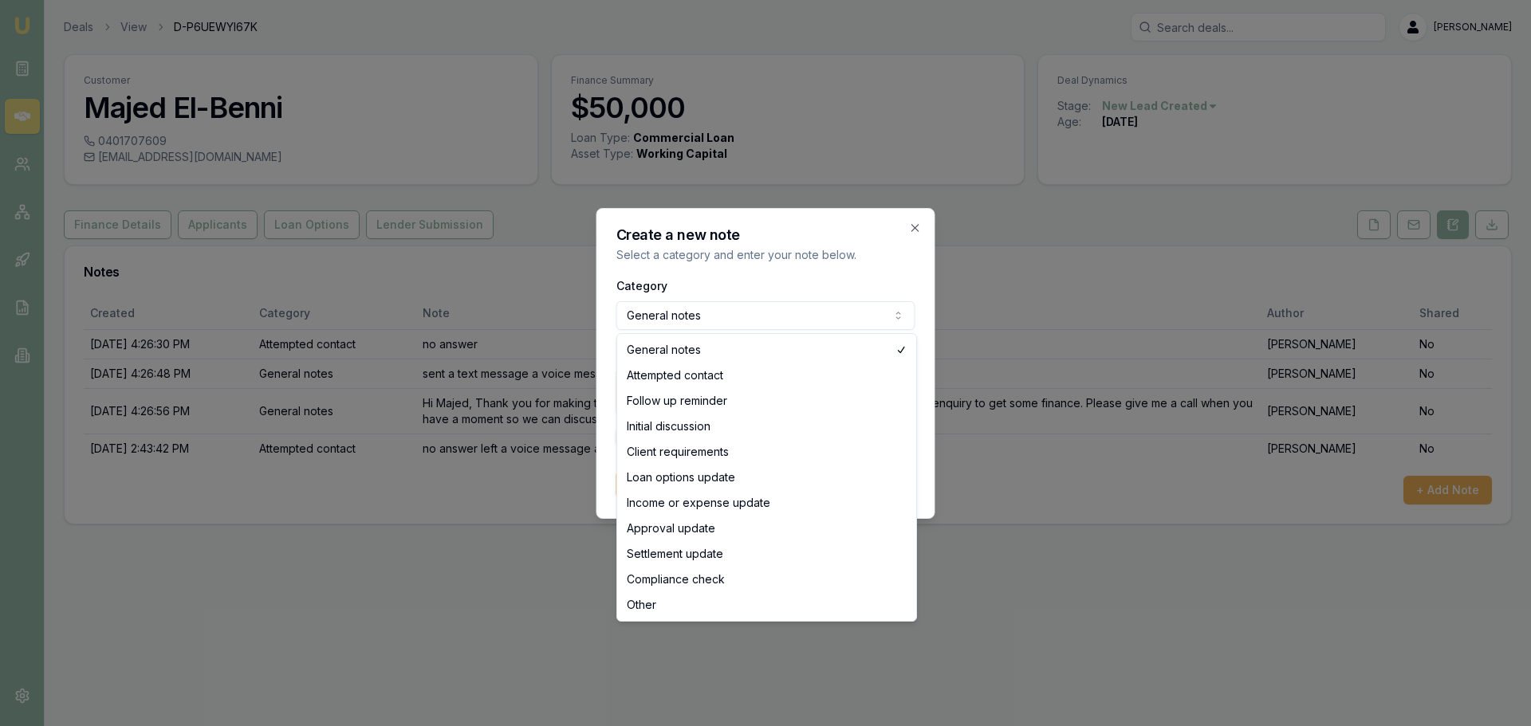
select select "ATTEMPTED_CONTACT"
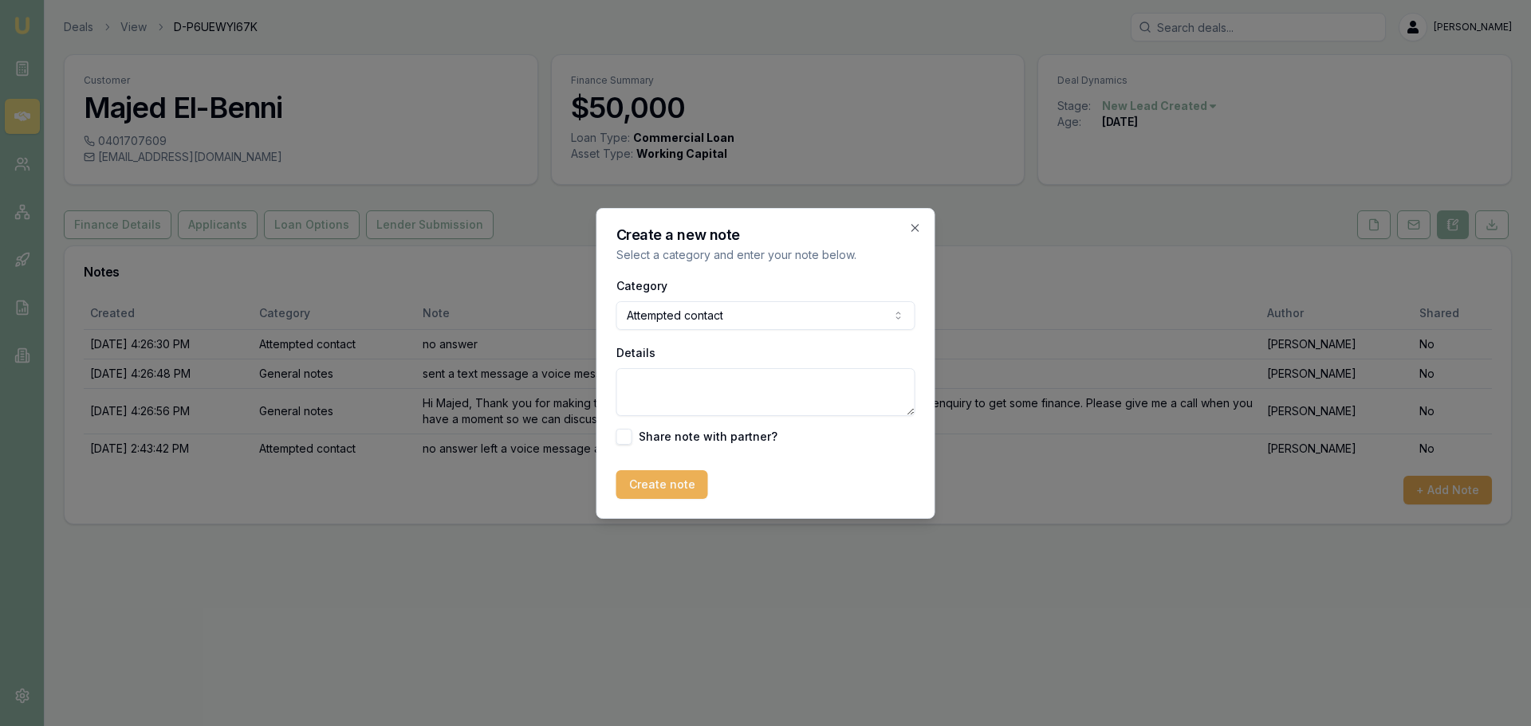
click at [651, 399] on textarea "Details" at bounding box center [765, 392] width 299 height 48
click at [828, 382] on textarea "no answer sent a voice message and atetxt" at bounding box center [765, 392] width 299 height 48
click at [857, 386] on textarea "no answer sent a voice message and atetxt" at bounding box center [765, 392] width 299 height 48
drag, startPoint x: 857, startPoint y: 386, endPoint x: 828, endPoint y: 382, distance: 29.8
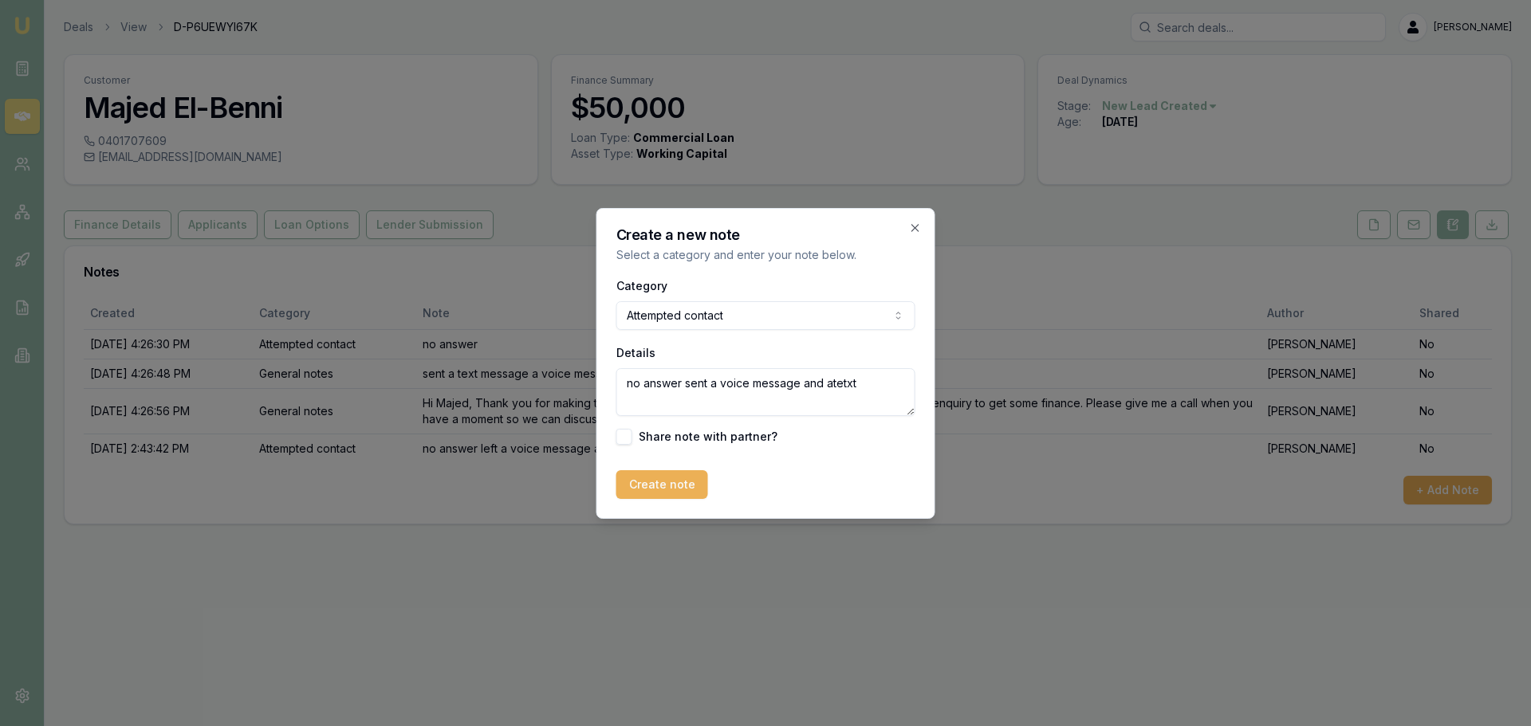
click at [828, 382] on textarea "no answer sent a voice message and atetxt" at bounding box center [765, 392] width 299 height 48
type textarea "no answer sent a voice message and a text"
click at [641, 477] on button "Create note" at bounding box center [662, 484] width 92 height 29
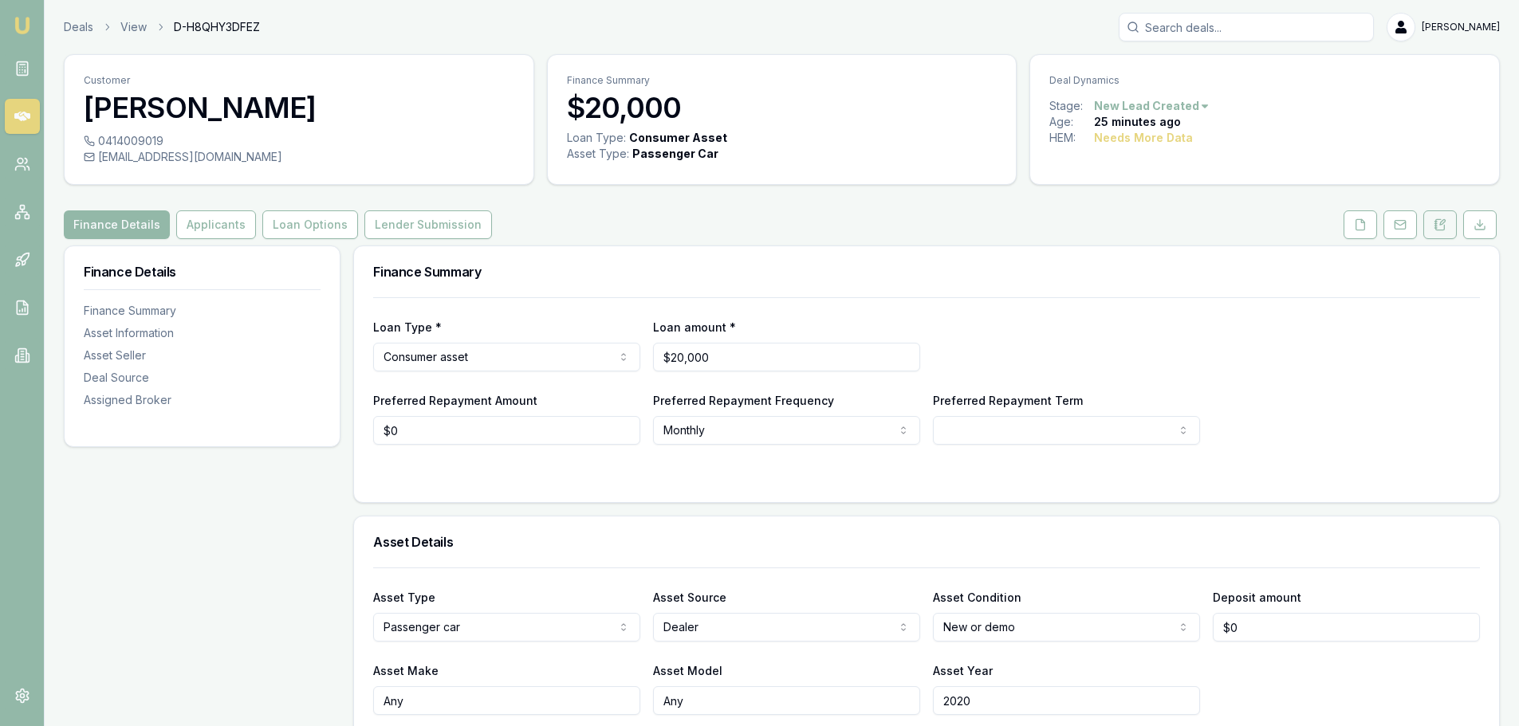
click at [1439, 223] on icon at bounding box center [1440, 224] width 13 height 13
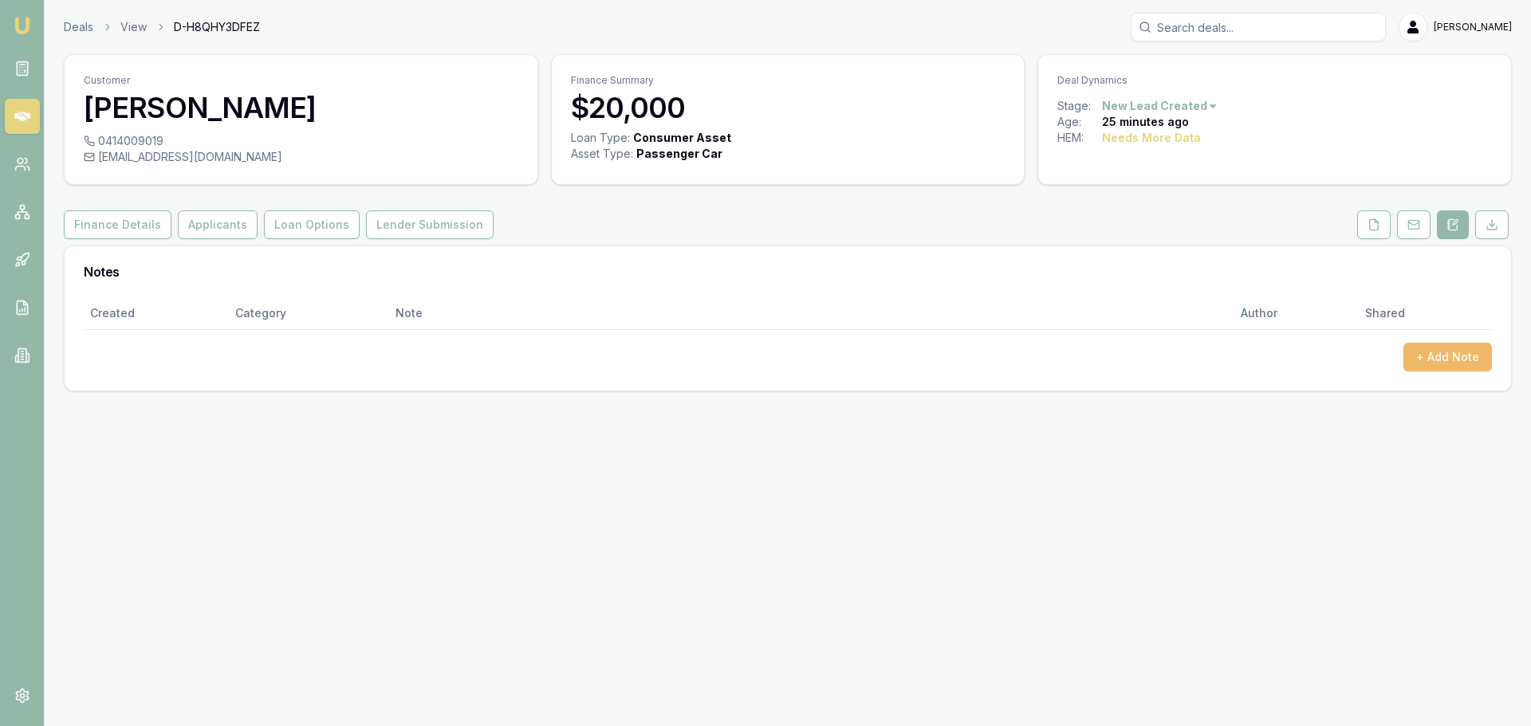
click at [1456, 356] on button "+ Add Note" at bounding box center [1447, 357] width 89 height 29
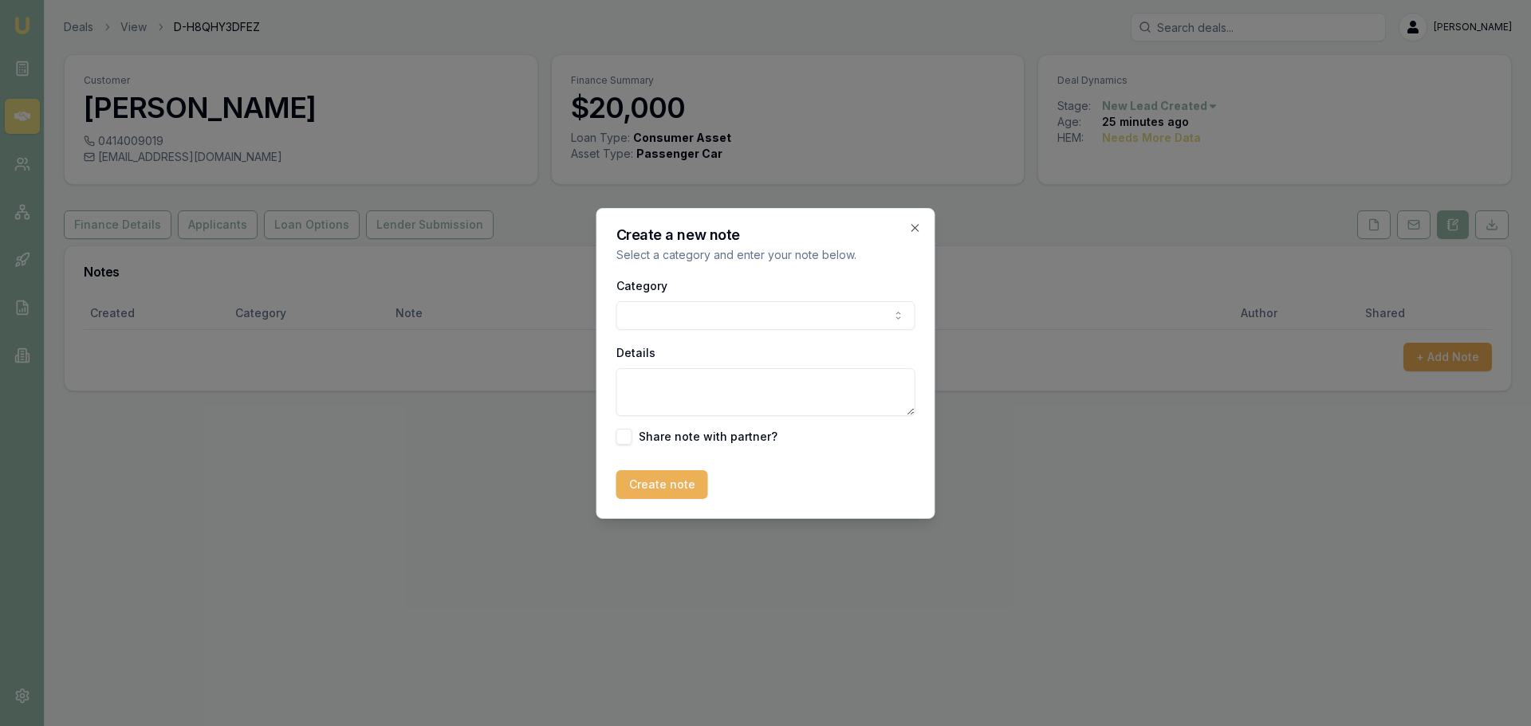
click at [686, 309] on body "Emu Broker Deals View D-H8QHY3DFEZ [PERSON_NAME] Toggle Menu Customer [PERSON_N…" at bounding box center [765, 363] width 1531 height 726
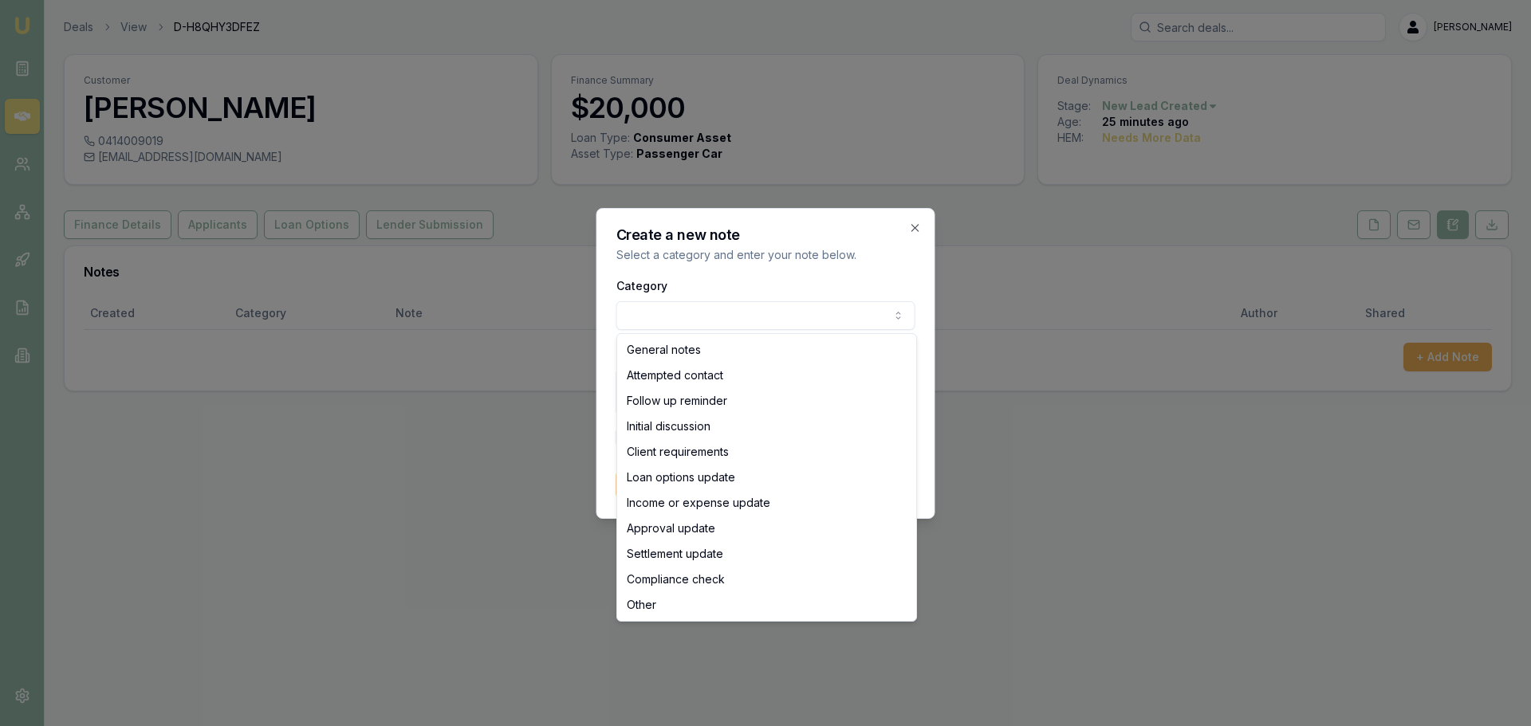
select select "ATTEMPTED_CONTACT"
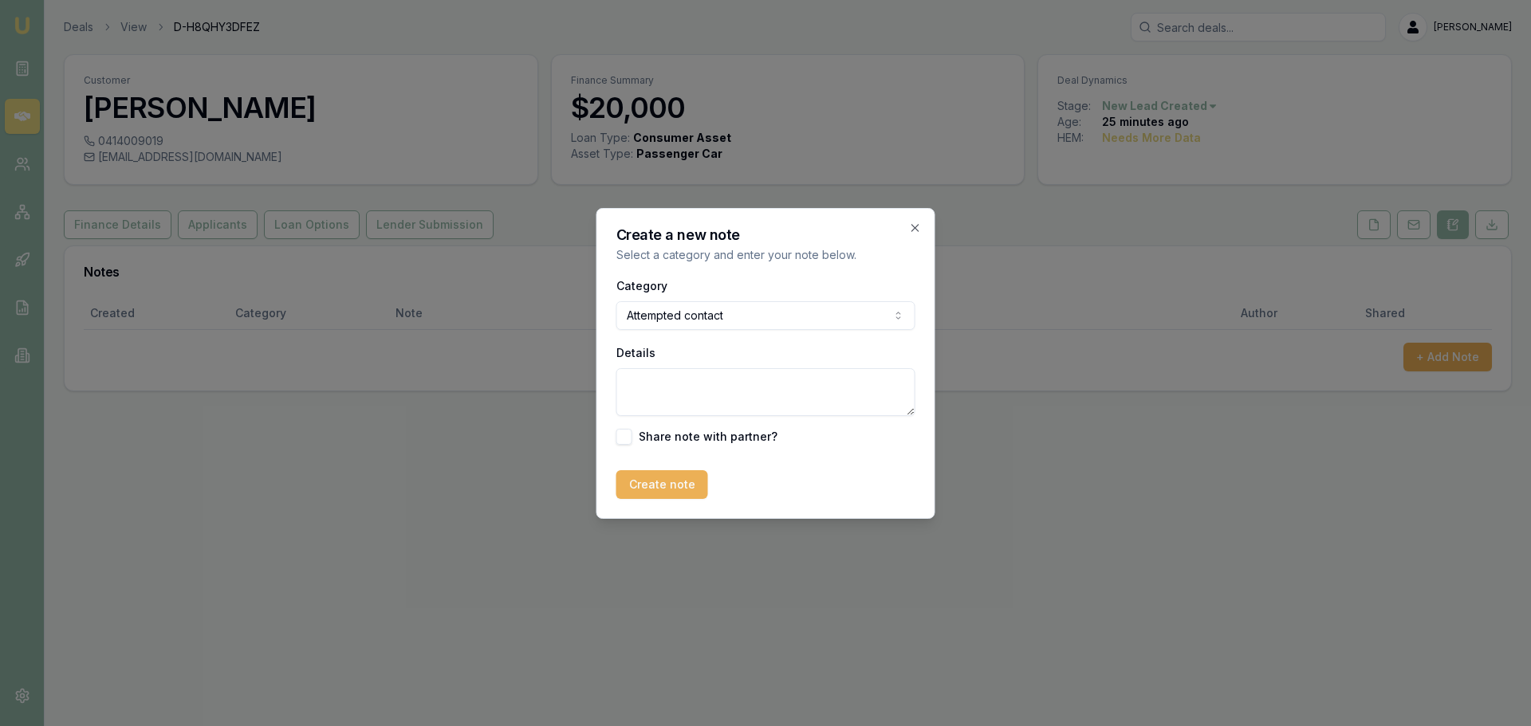
click at [637, 397] on textarea "Details" at bounding box center [765, 392] width 299 height 48
type textarea "spoke to client need bank statements sent the link"
click at [660, 485] on button "Create note" at bounding box center [662, 484] width 92 height 29
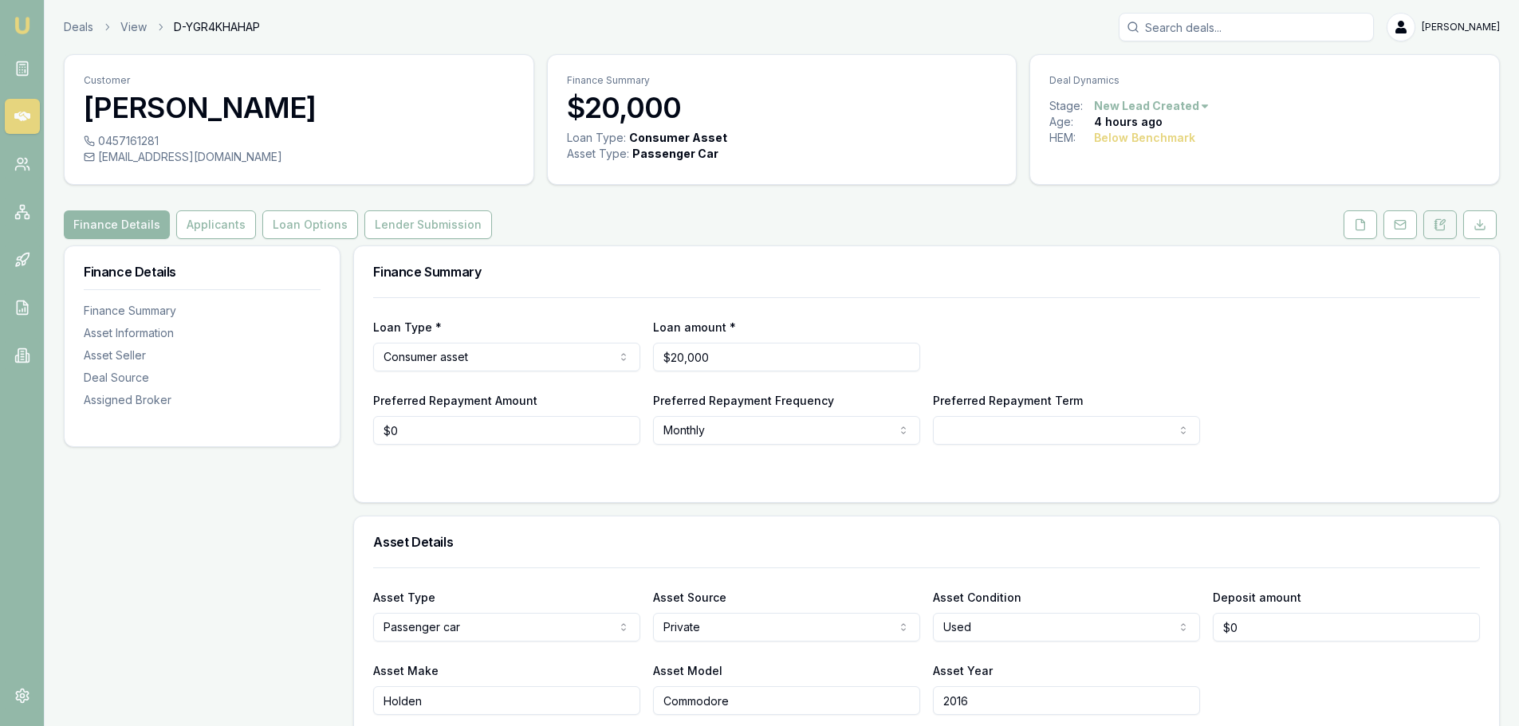
click at [1440, 226] on icon at bounding box center [1440, 224] width 13 height 13
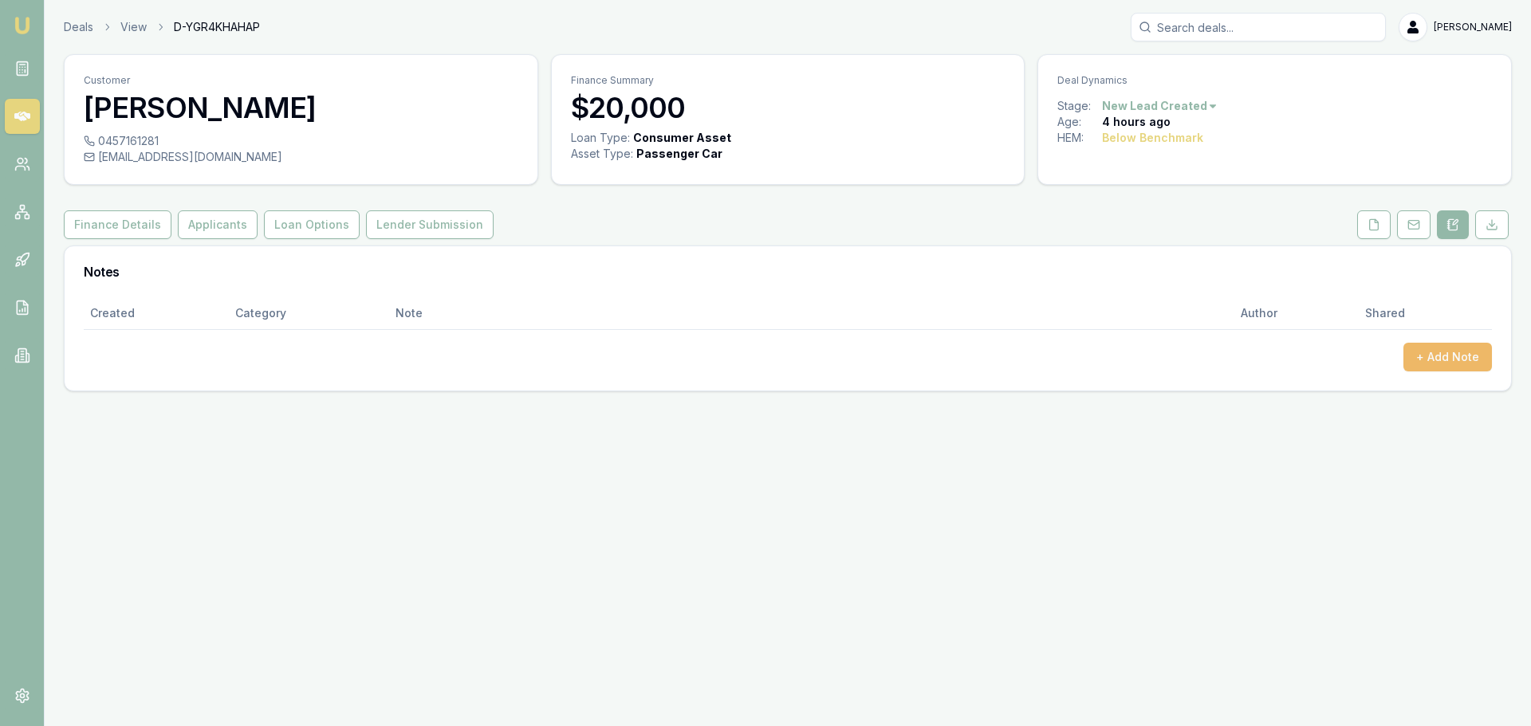
click at [1443, 356] on button "+ Add Note" at bounding box center [1447, 357] width 89 height 29
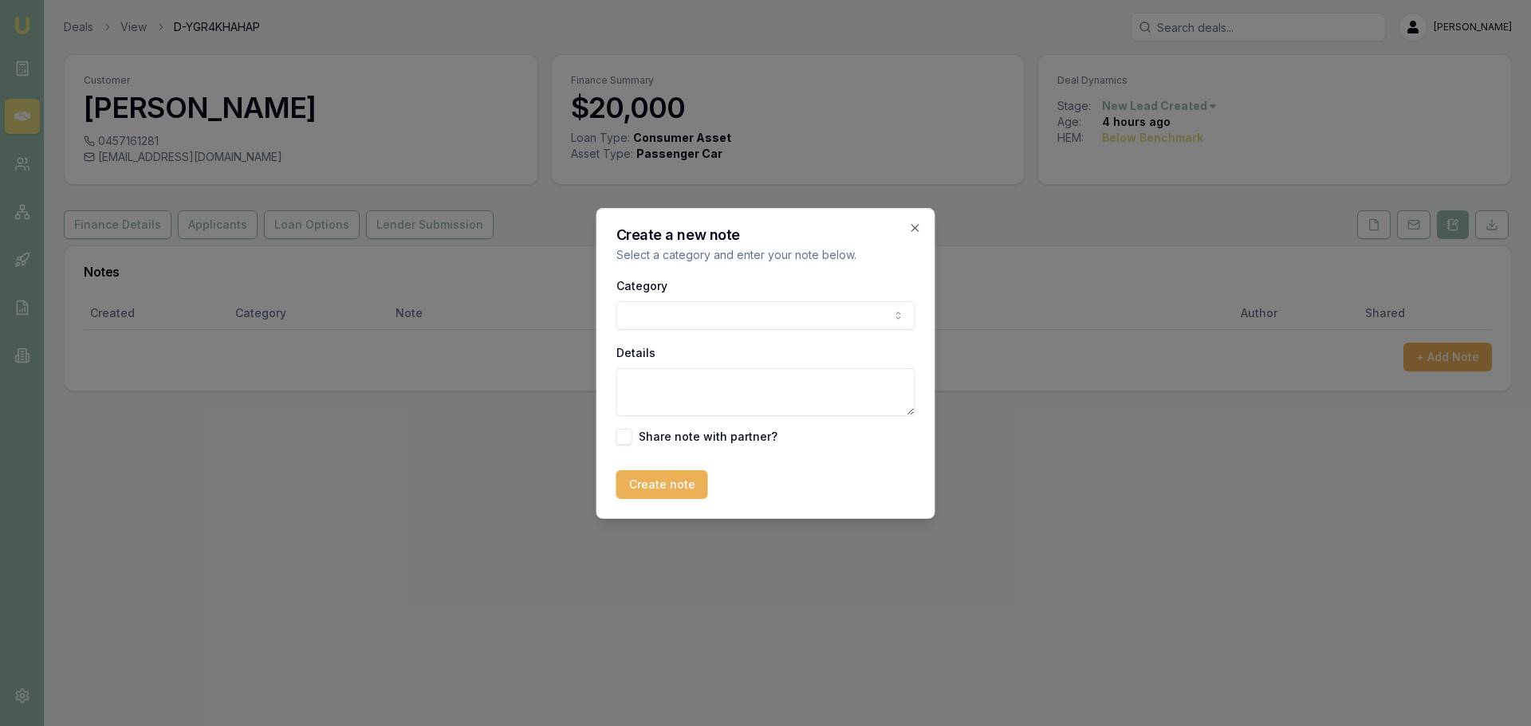
click at [633, 315] on body "Emu Broker Deals View D-YGR4KHAHAP [PERSON_NAME] Menu Customer [PERSON_NAME] 04…" at bounding box center [765, 363] width 1531 height 726
click at [653, 315] on body "Emu Broker Deals View D-YGR4KHAHAP Evette Abdo Toggle Menu Customer Michael O’D…" at bounding box center [765, 363] width 1531 height 726
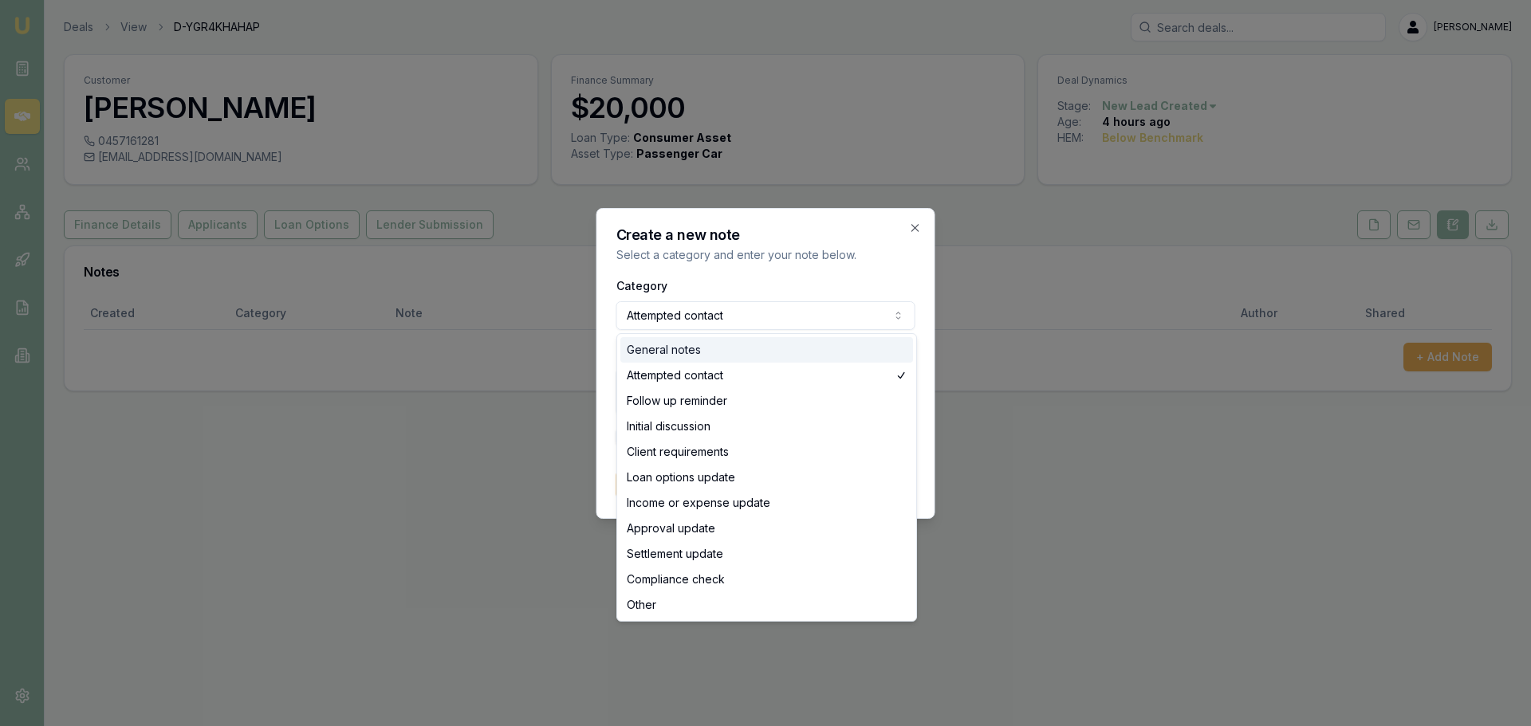
select select "GENERAL_NOTES"
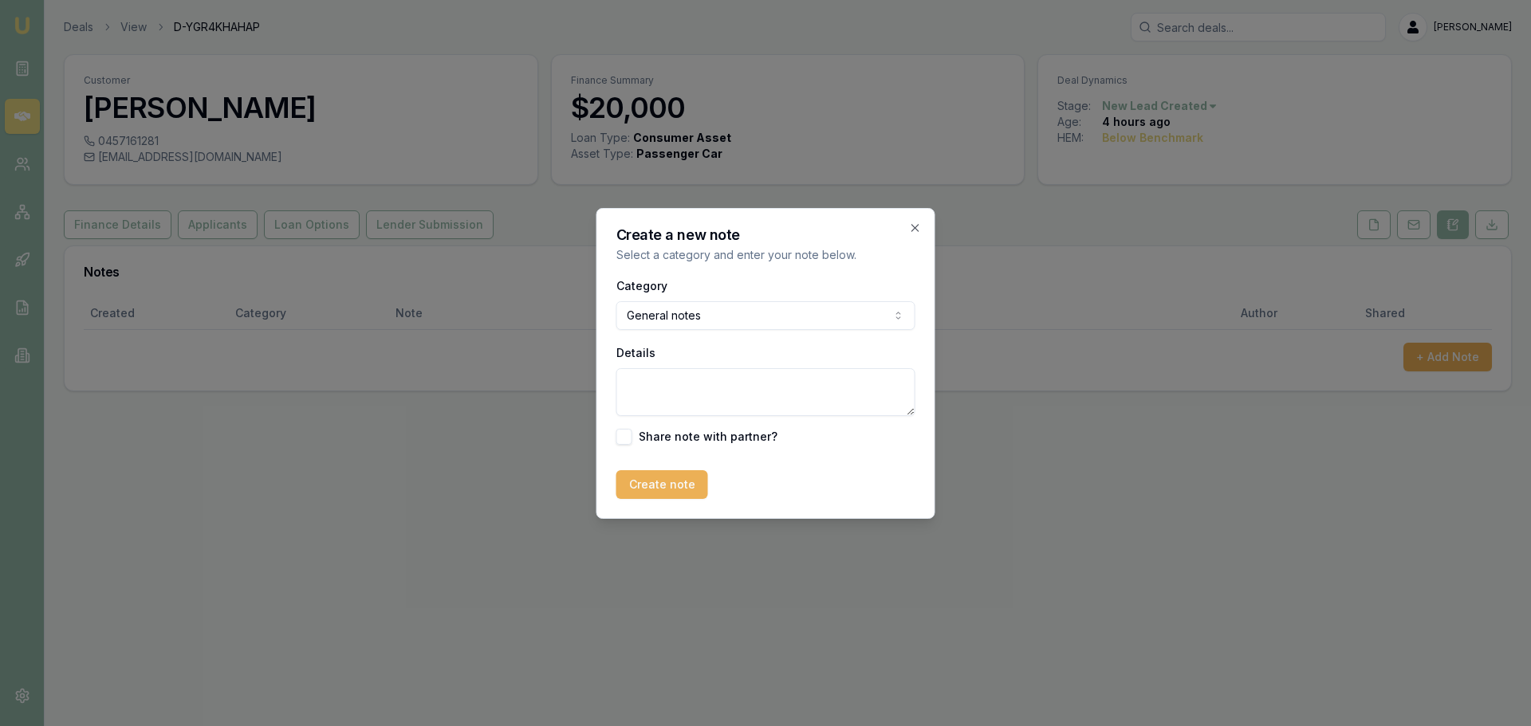
click at [648, 378] on textarea "Details" at bounding box center [765, 392] width 299 height 48
type textarea "spoke to client need bank statements sent the link"
drag, startPoint x: 675, startPoint y: 494, endPoint x: 680, endPoint y: 484, distance: 11.8
click at [675, 493] on button "Create note" at bounding box center [662, 484] width 92 height 29
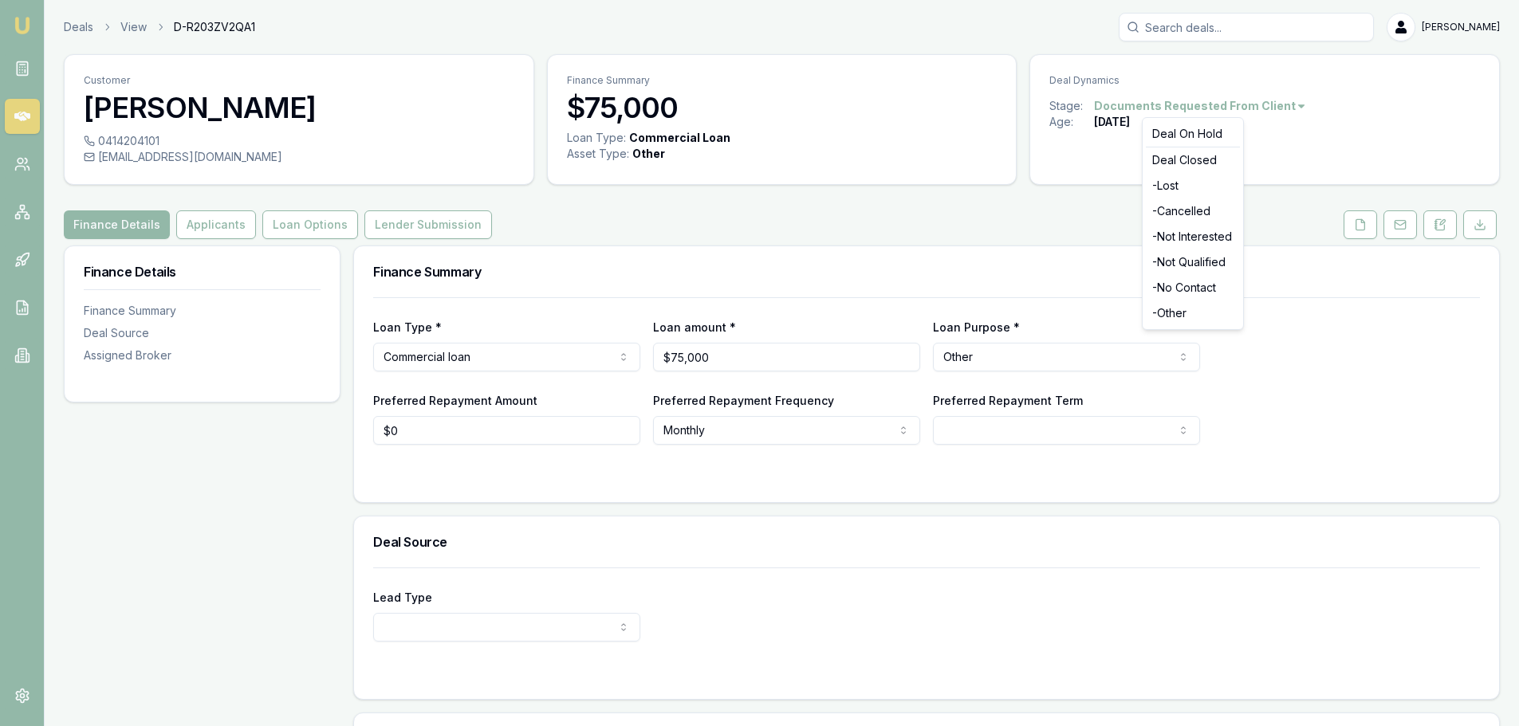
click at [1276, 107] on html "Emu Broker Deals View D-R203ZV2QA1 [PERSON_NAME] Toggle Menu Customer [PERSON_N…" at bounding box center [765, 363] width 1531 height 726
click at [1177, 262] on div "- Not Qualified" at bounding box center [1193, 263] width 94 height 26
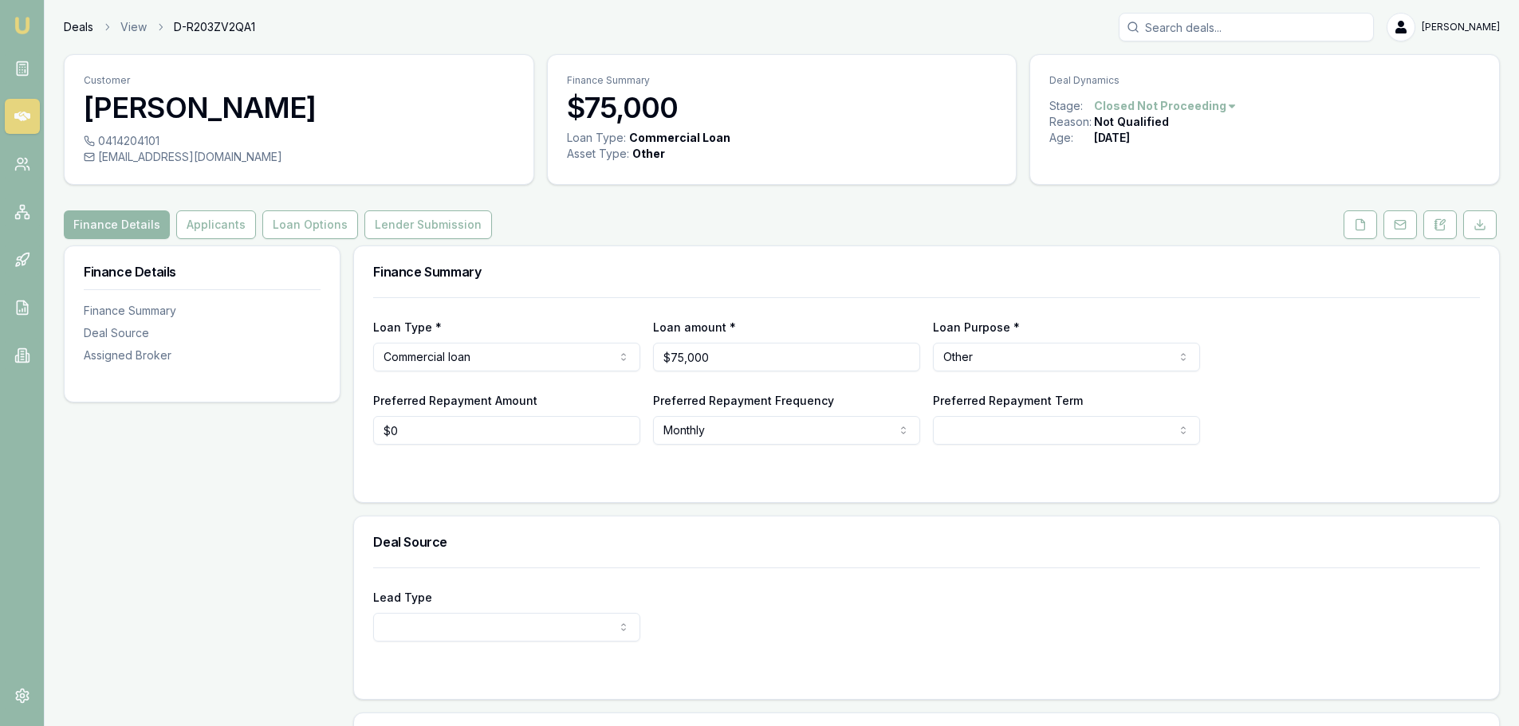
click at [66, 25] on link "Deals" at bounding box center [79, 27] width 30 height 16
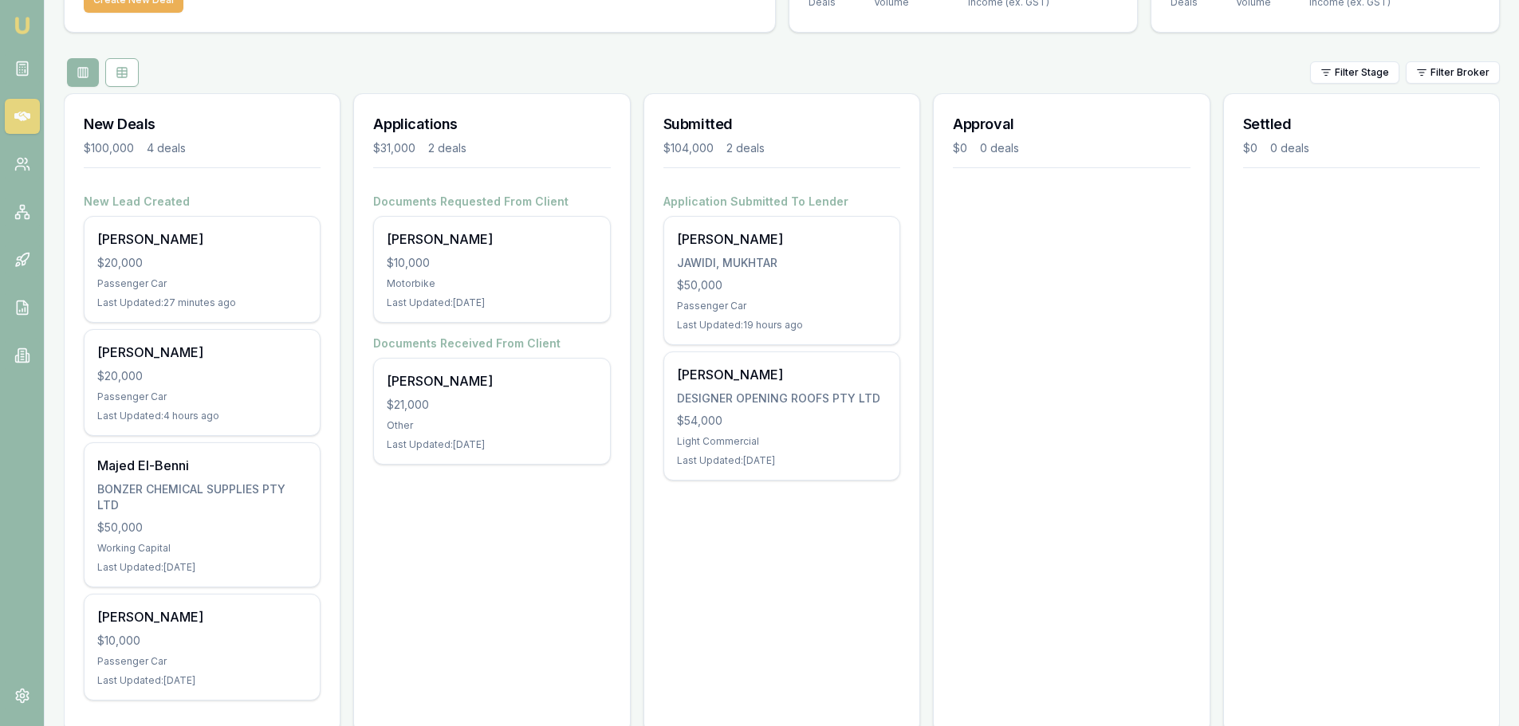
scroll to position [159, 0]
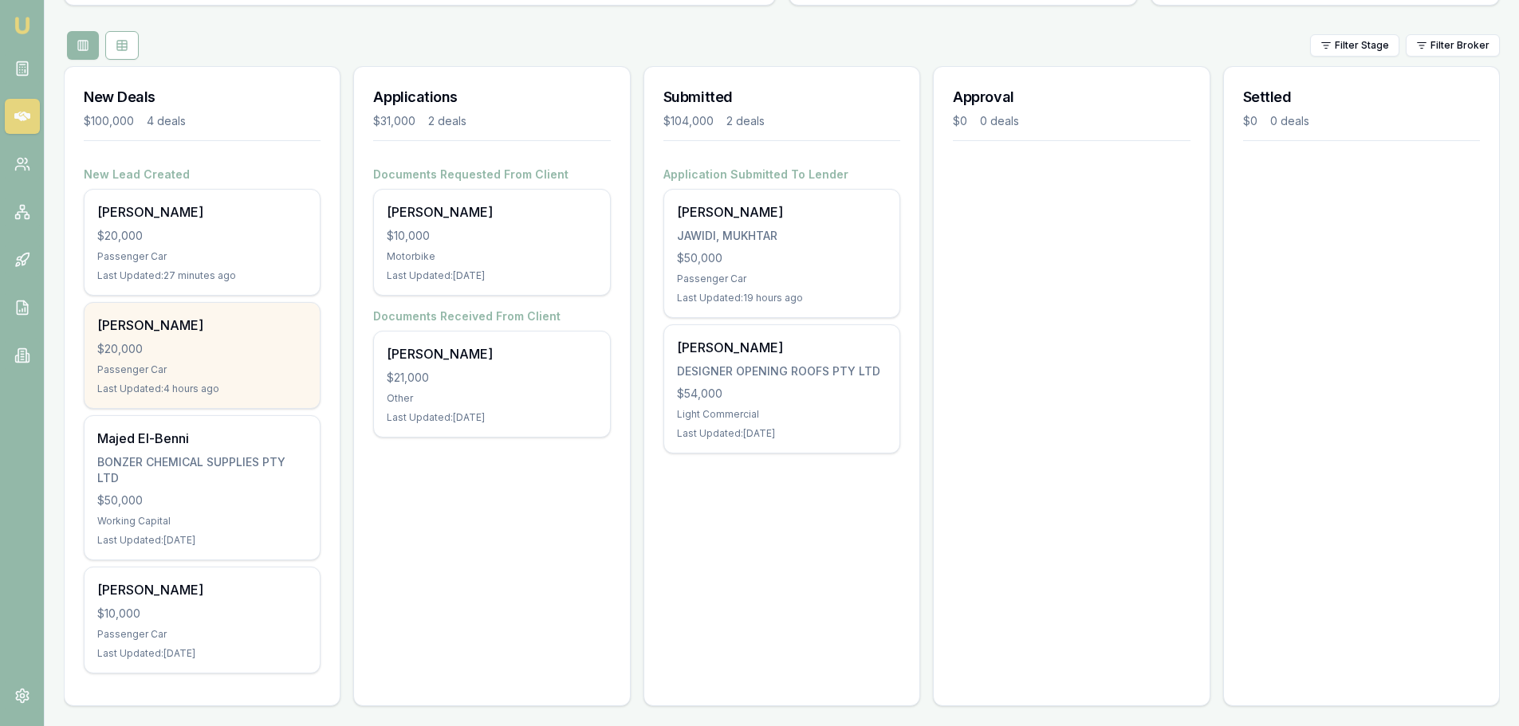
click at [174, 345] on div "$20,000" at bounding box center [202, 349] width 210 height 16
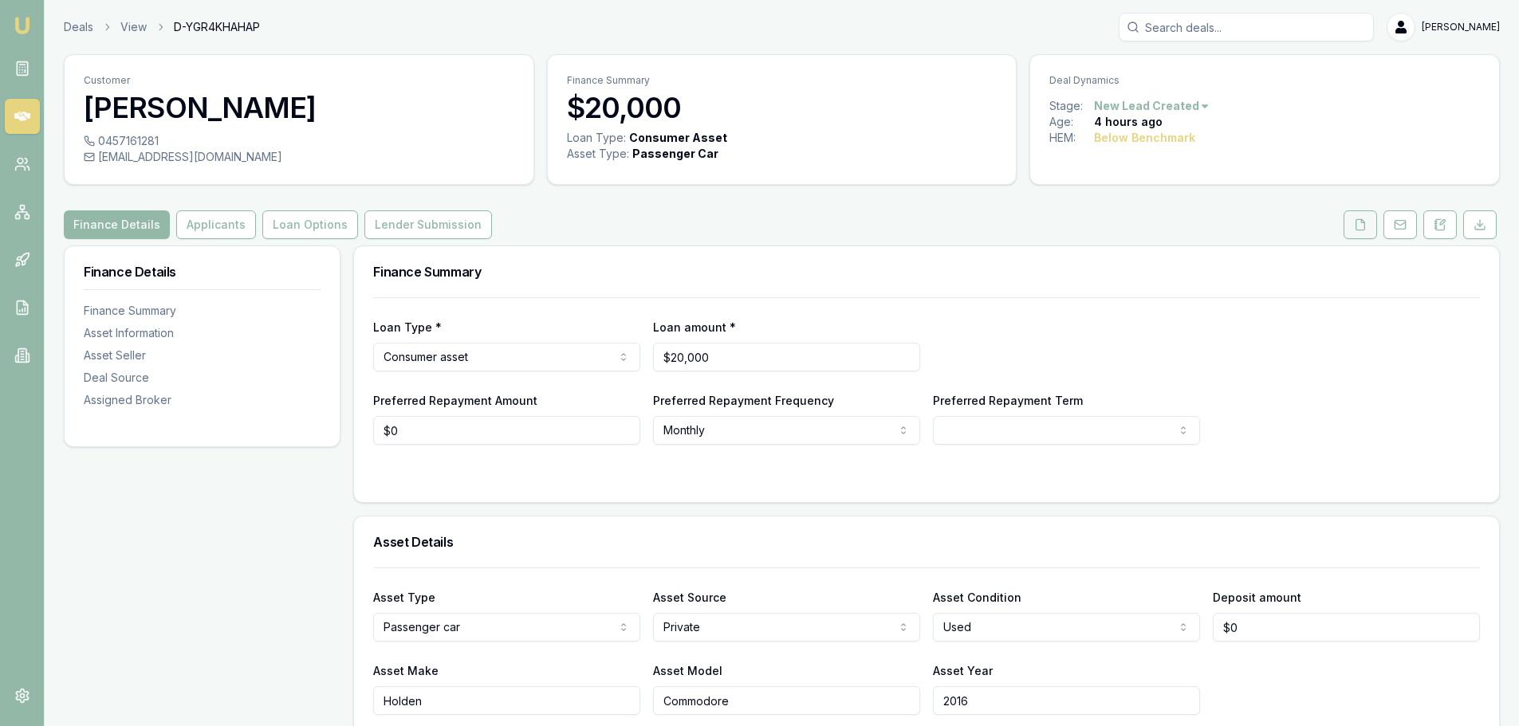
click at [1362, 226] on icon at bounding box center [1360, 224] width 13 height 13
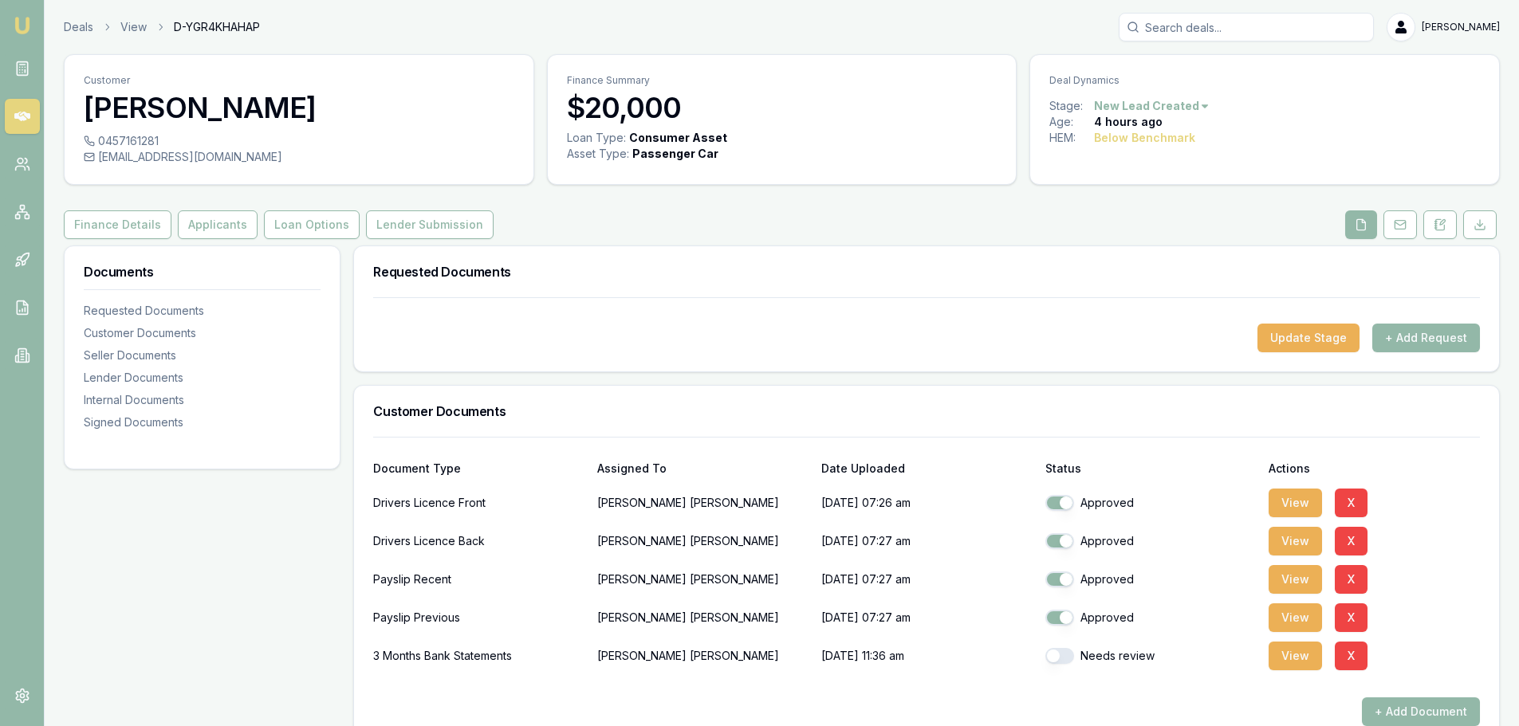
click at [1054, 649] on button "button" at bounding box center [1059, 656] width 29 height 16
checkbox input "true"
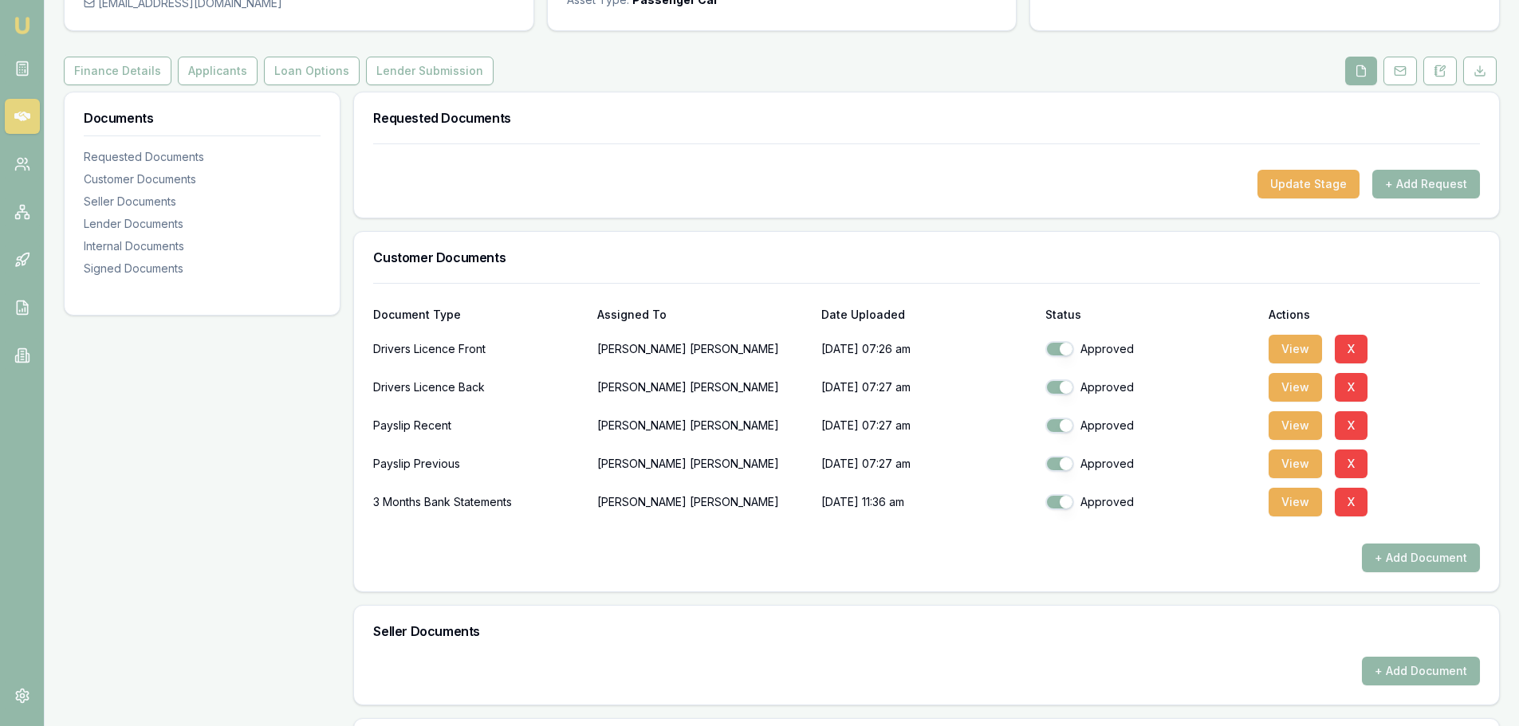
scroll to position [159, 0]
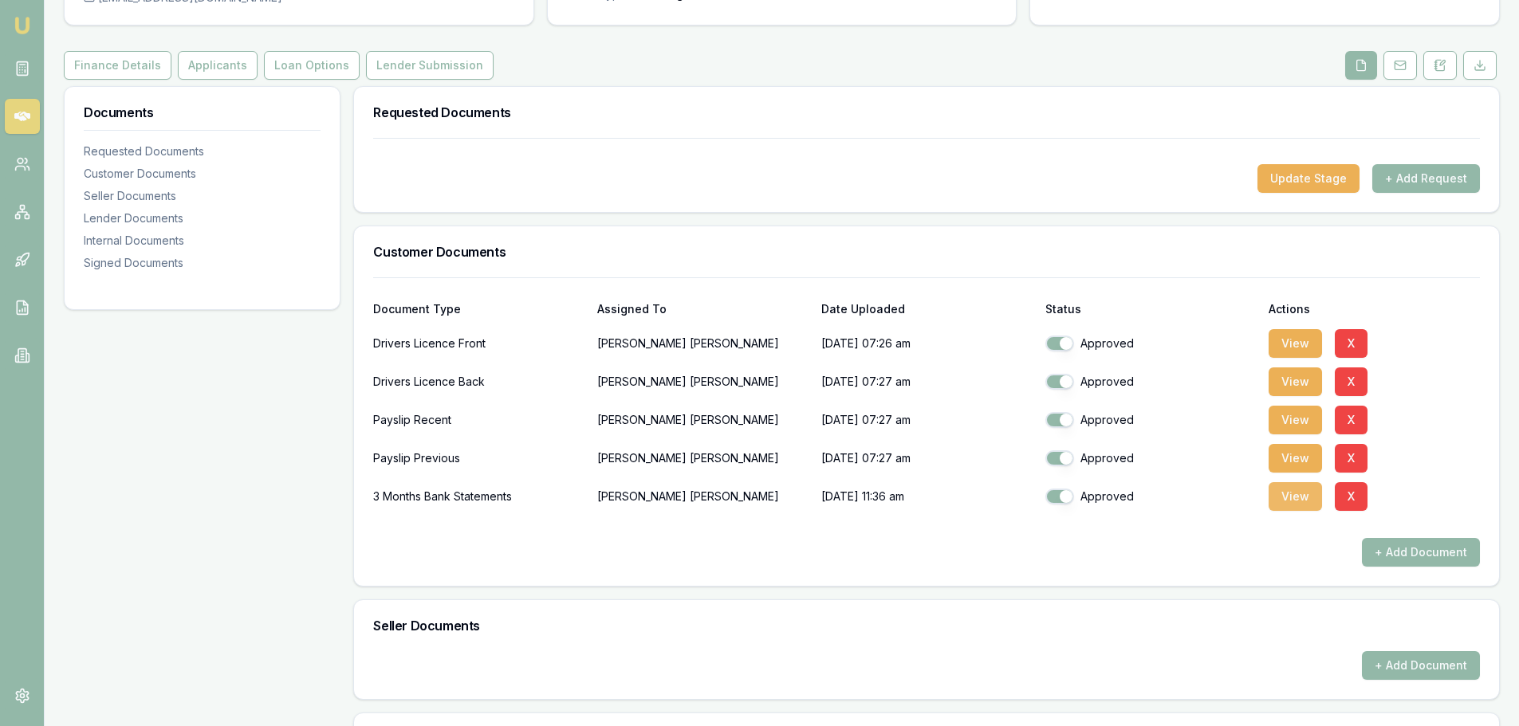
click at [1293, 495] on button "View" at bounding box center [1295, 496] width 53 height 29
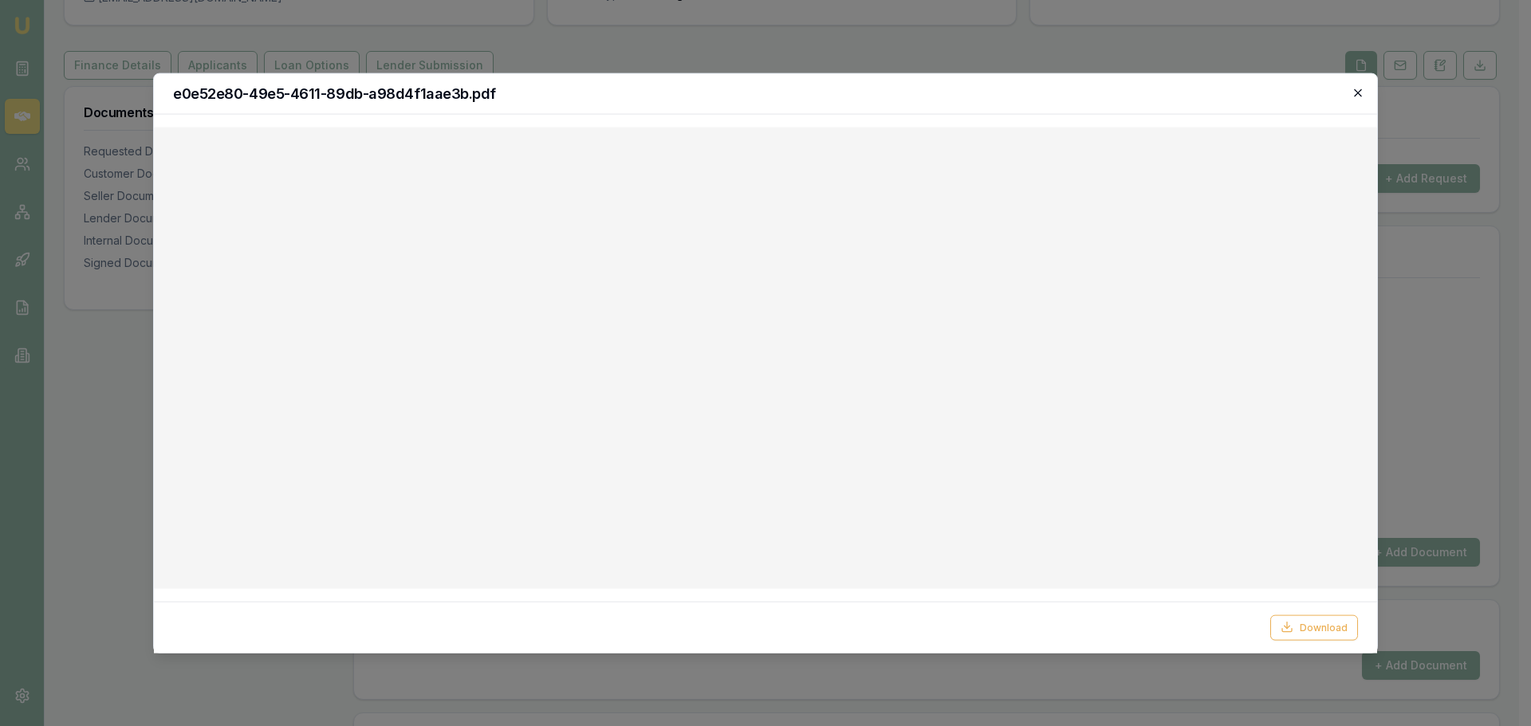
click at [1358, 93] on icon "button" at bounding box center [1358, 92] width 13 height 13
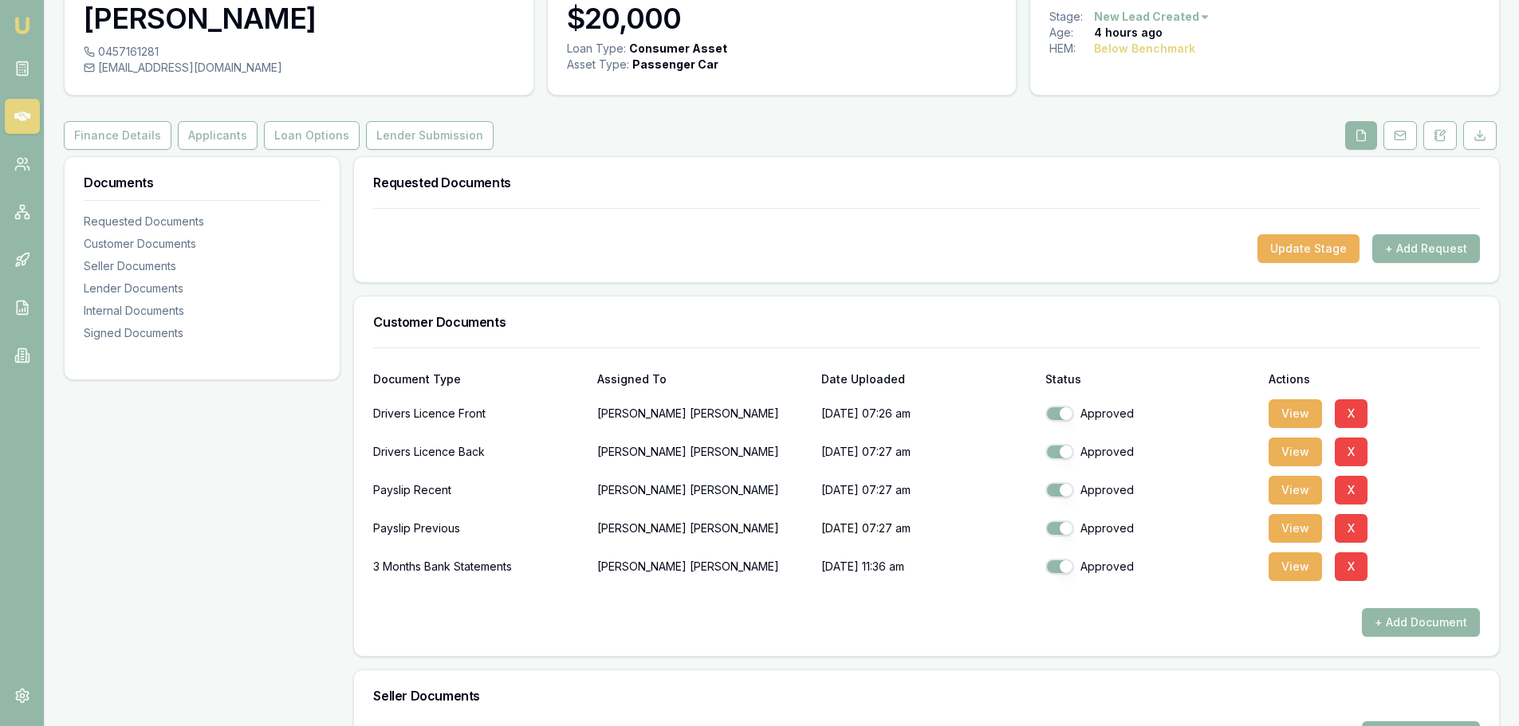
scroll to position [0, 0]
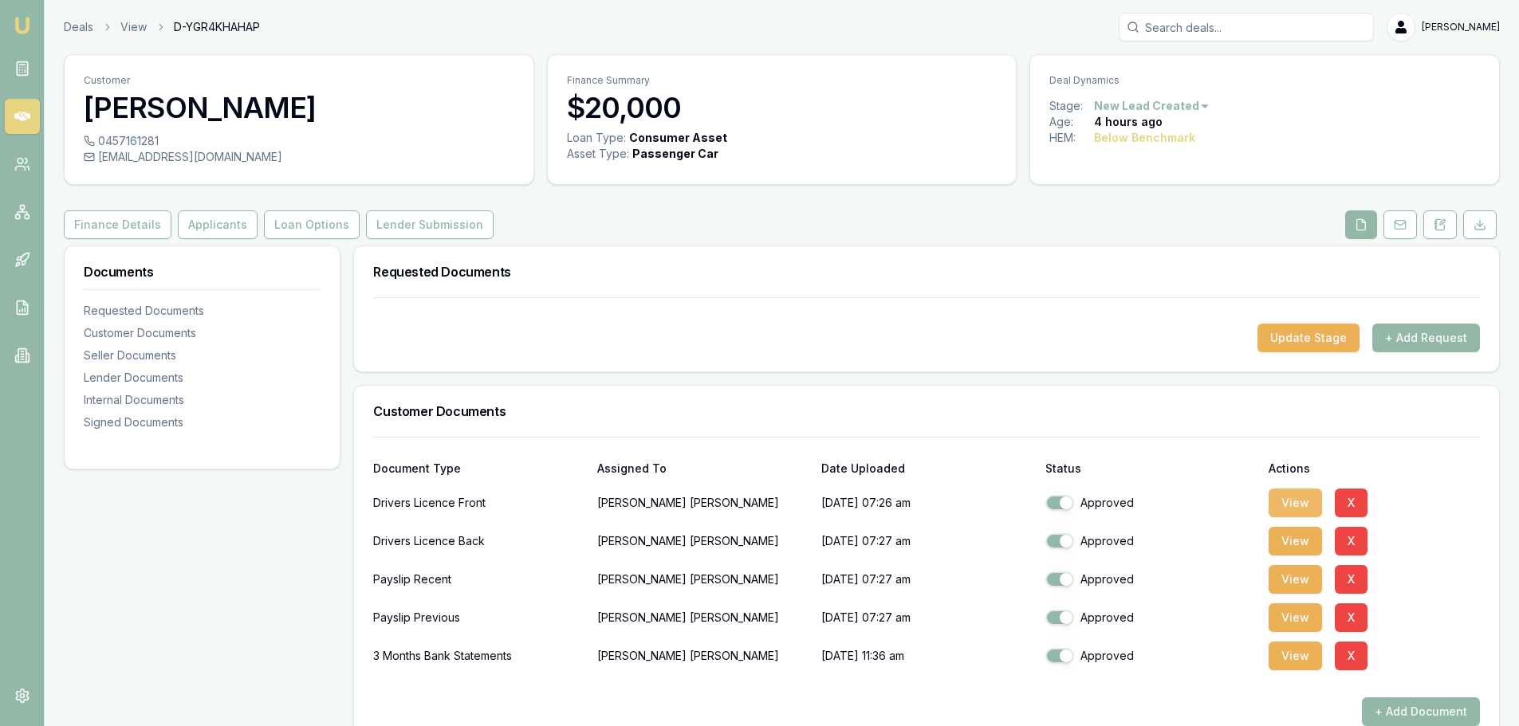
click at [1304, 503] on button "View" at bounding box center [1295, 503] width 53 height 29
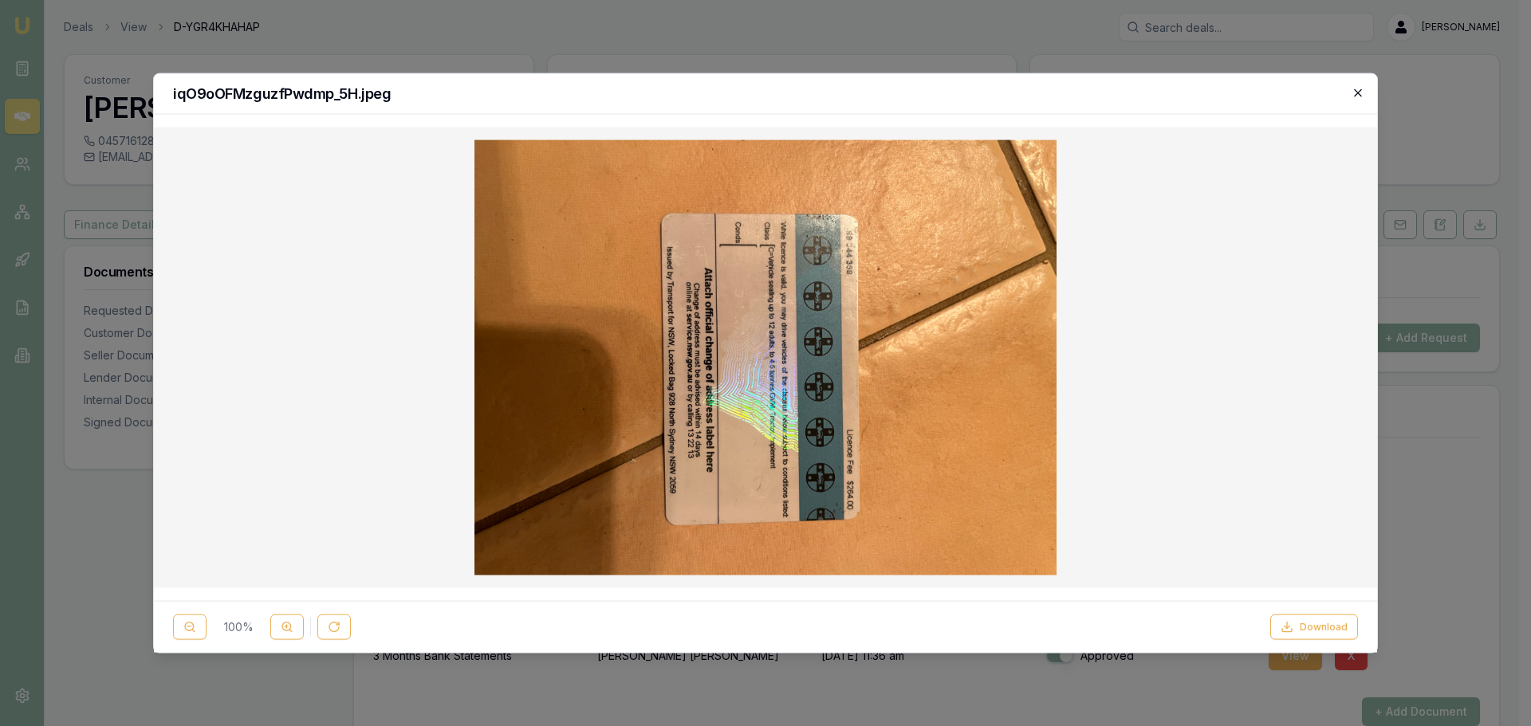
click at [1356, 89] on icon "button" at bounding box center [1358, 92] width 13 height 13
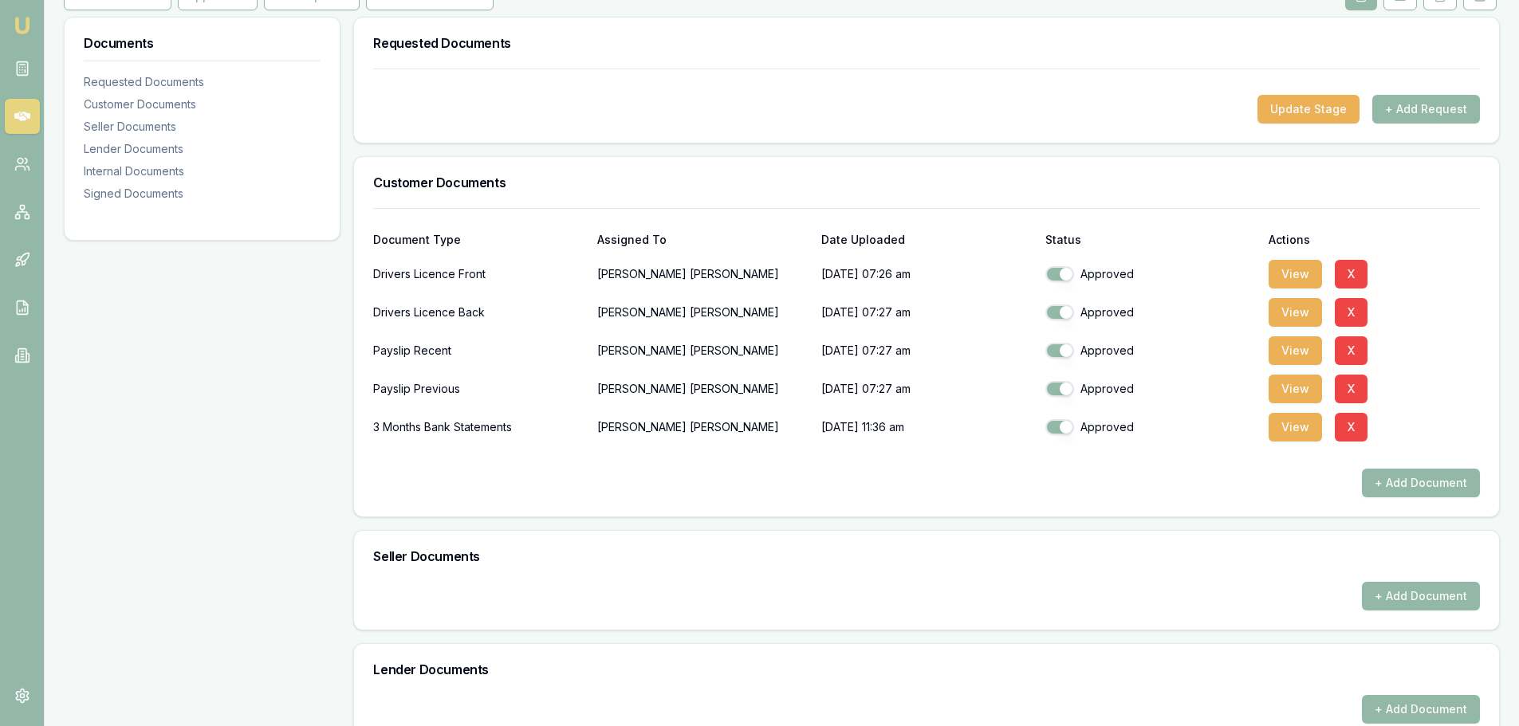
scroll to position [239, 0]
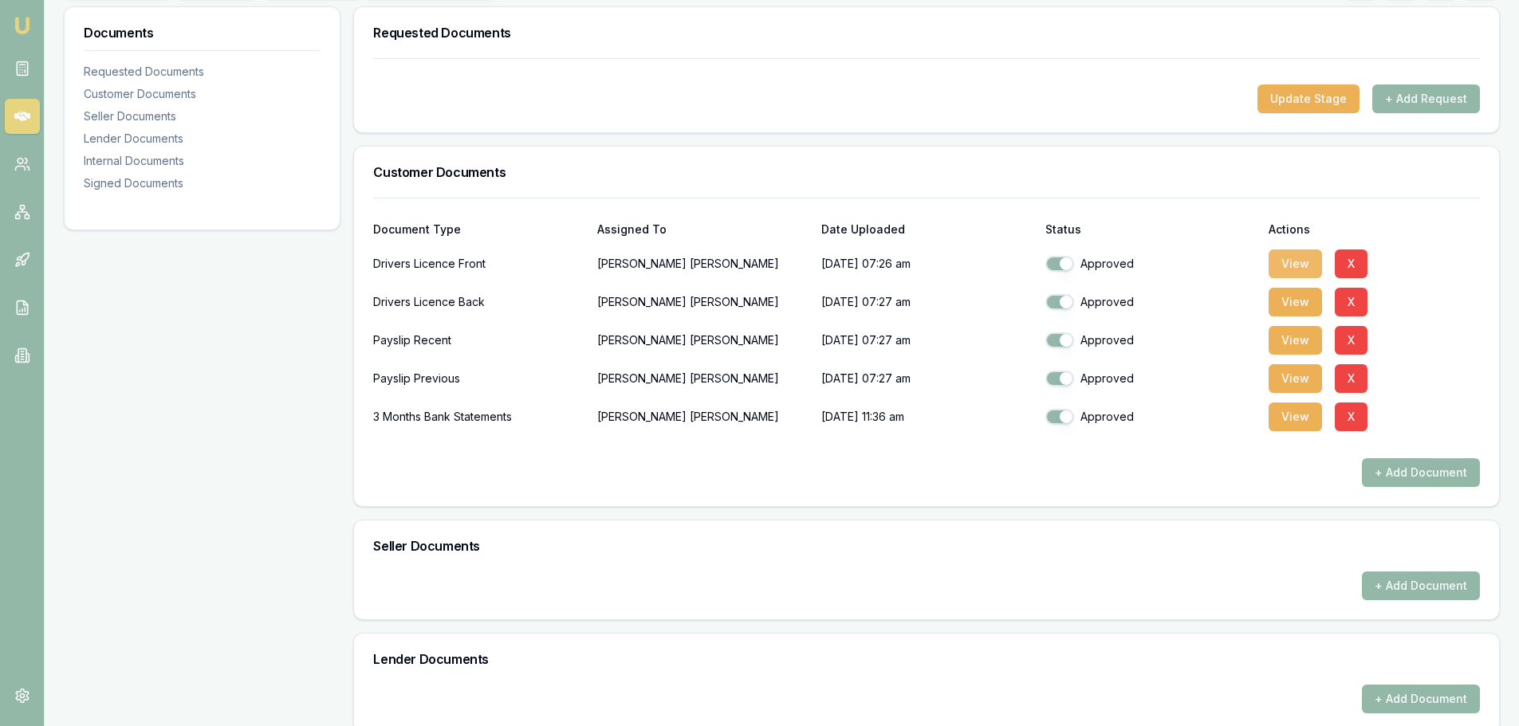
click at [1295, 264] on button "View" at bounding box center [1295, 264] width 53 height 29
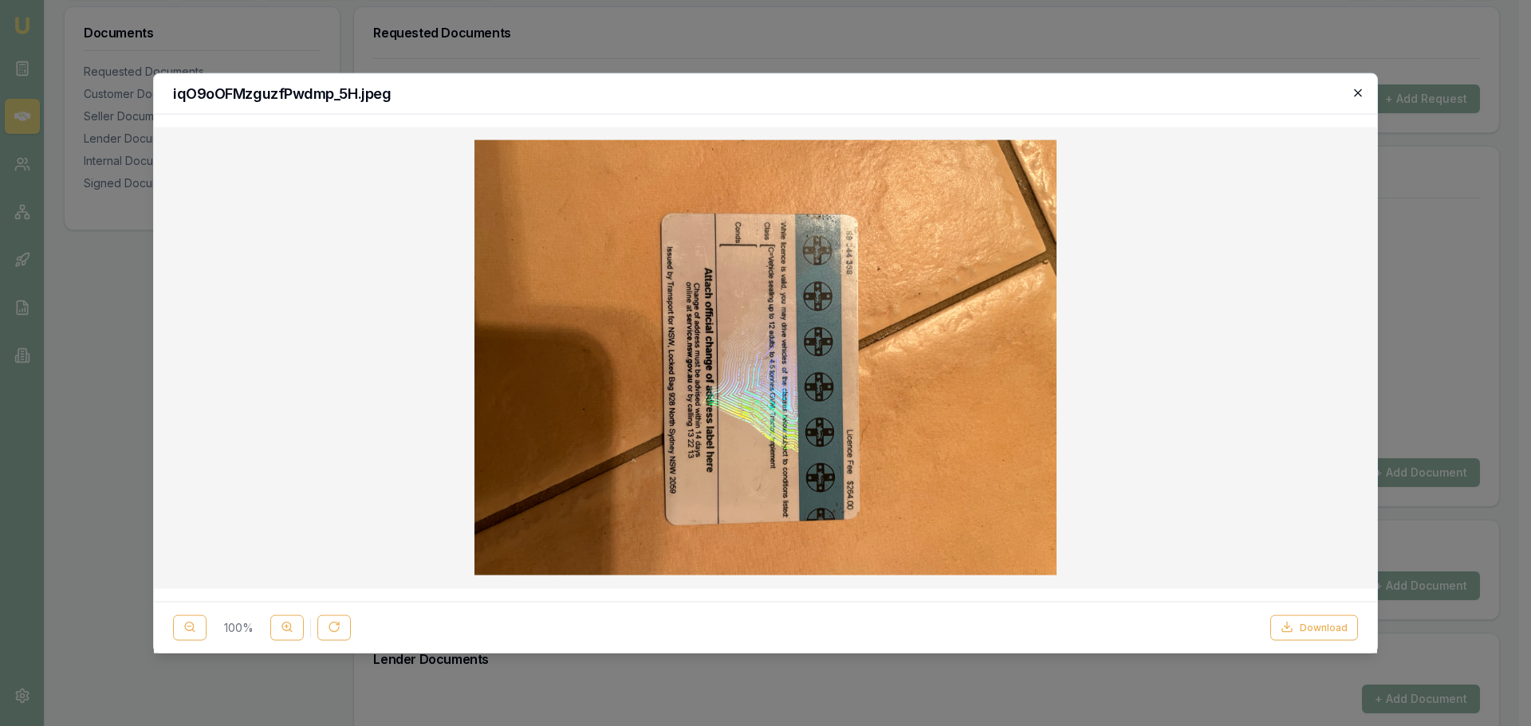
click at [1355, 94] on icon "button" at bounding box center [1358, 92] width 13 height 13
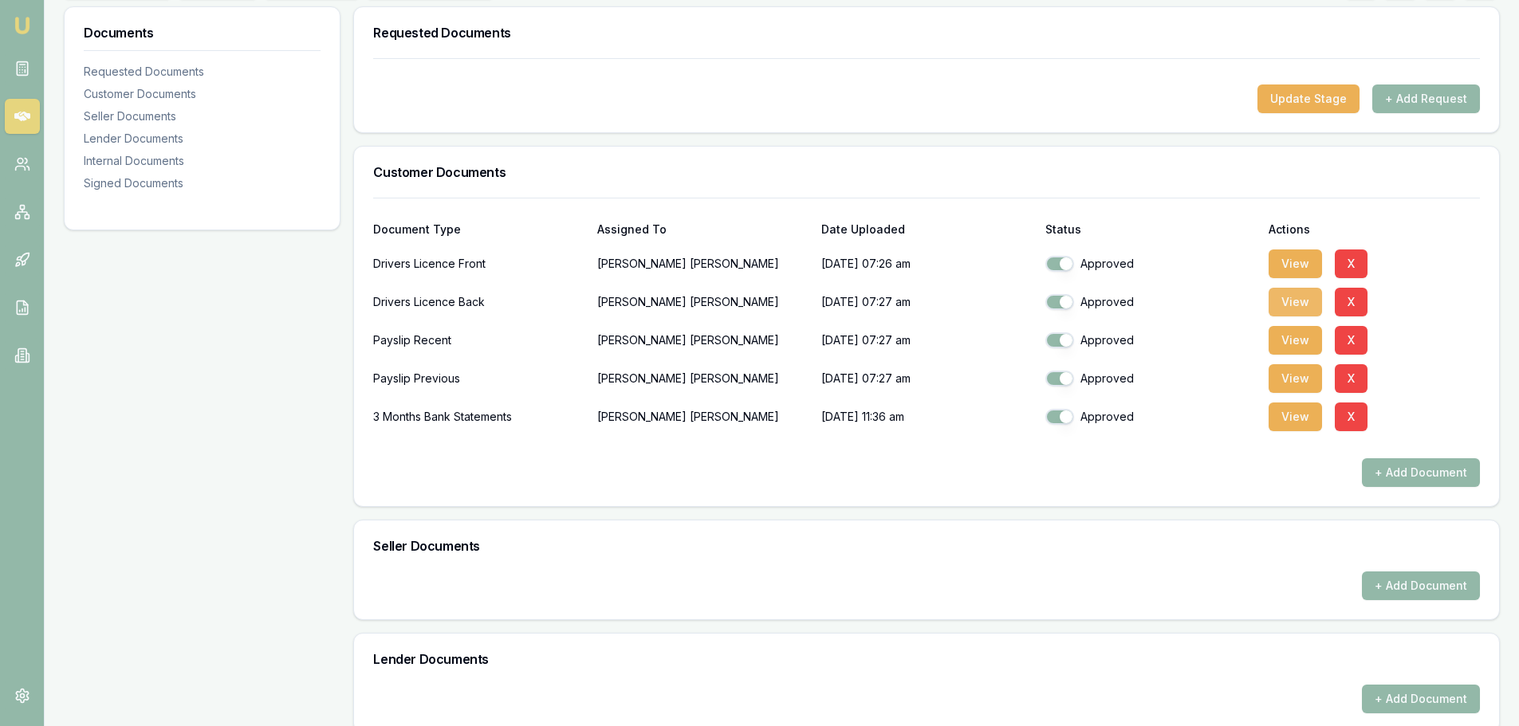
click at [1293, 301] on button "View" at bounding box center [1295, 302] width 53 height 29
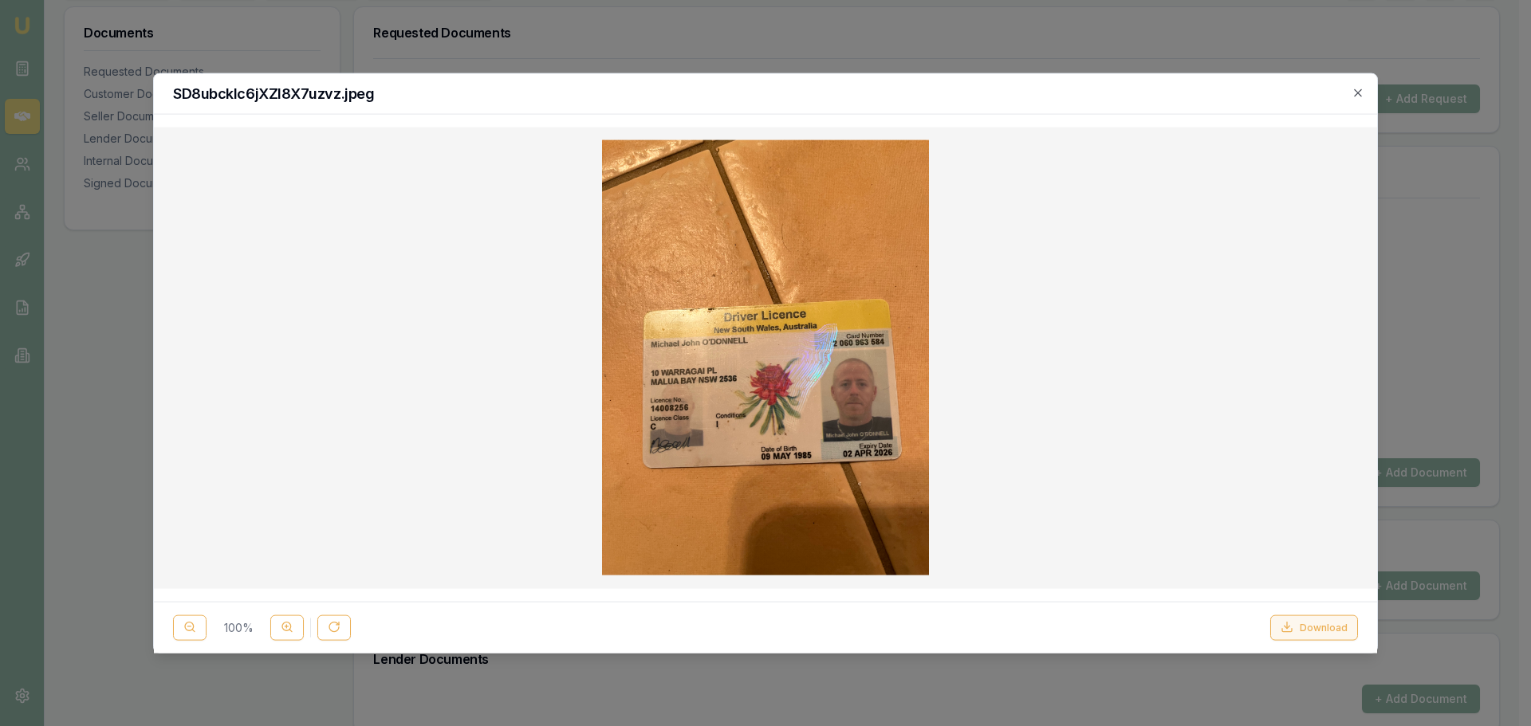
click at [1316, 624] on button "Download" at bounding box center [1314, 628] width 88 height 26
click at [1357, 90] on icon "button" at bounding box center [1358, 92] width 13 height 13
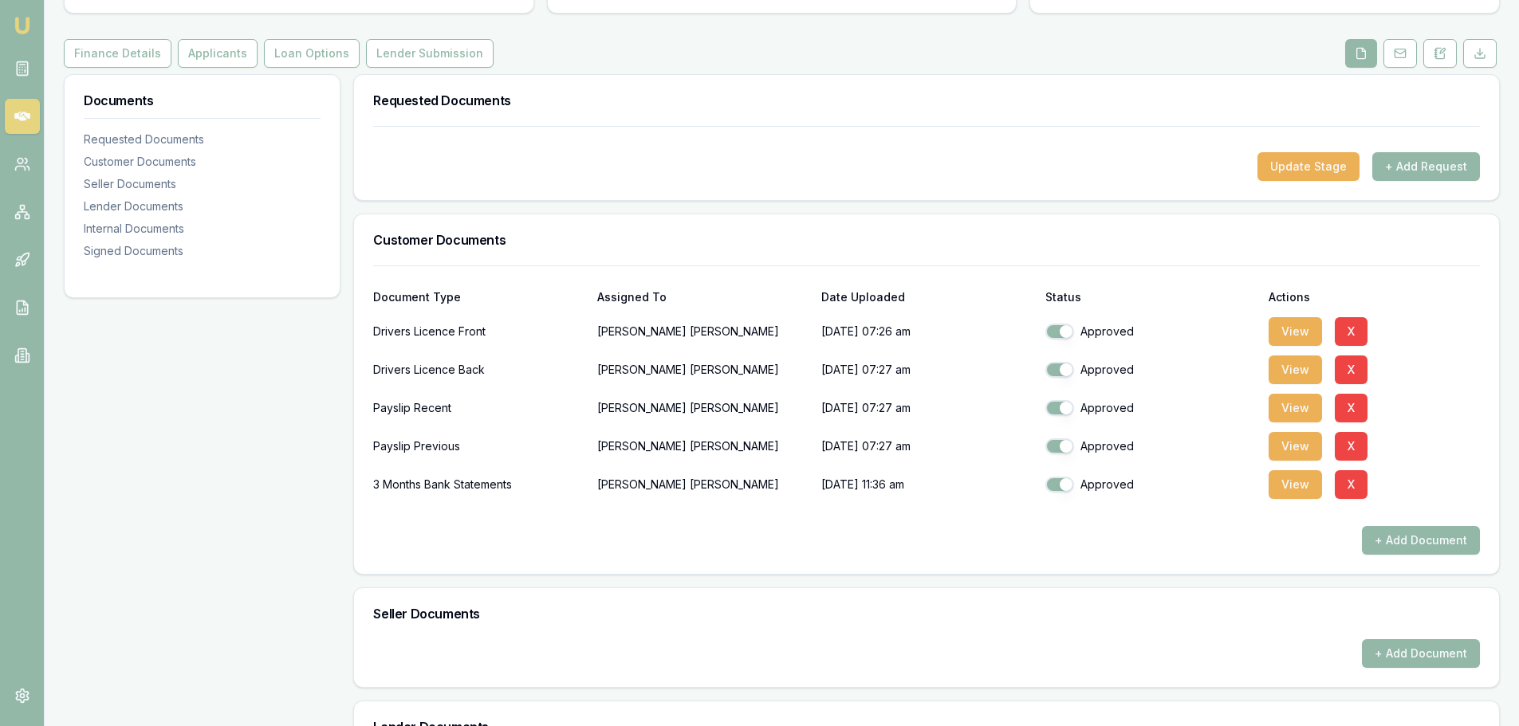
scroll to position [0, 0]
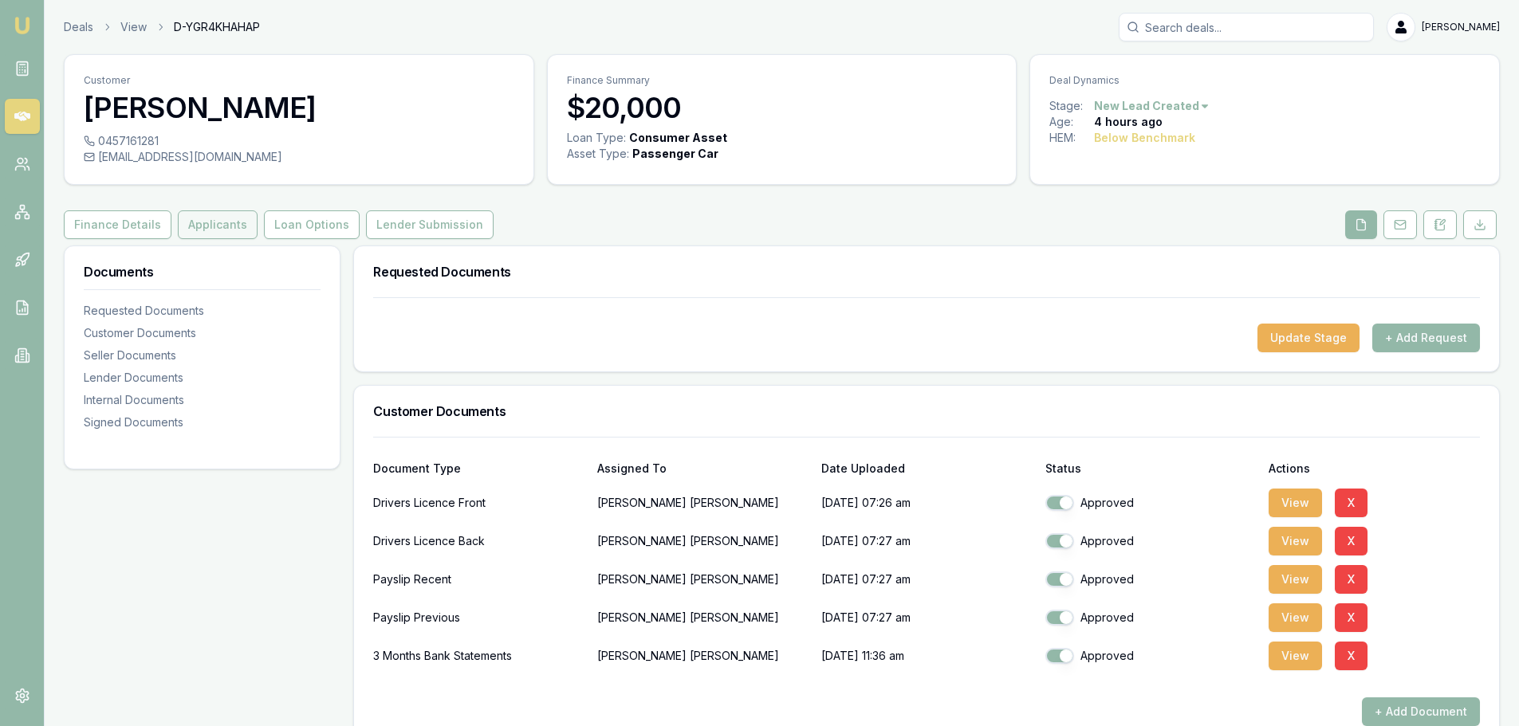
click at [213, 222] on button "Applicants" at bounding box center [218, 224] width 80 height 29
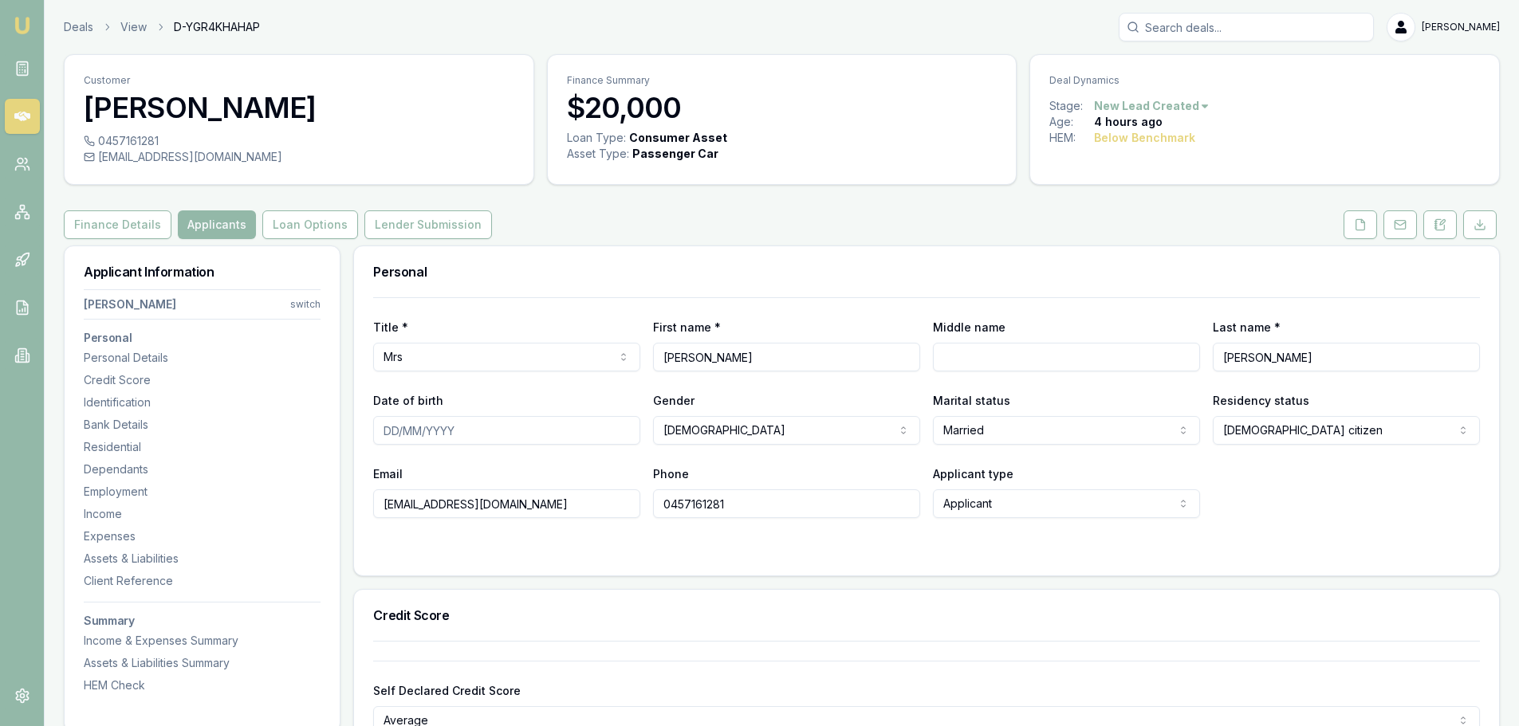
click at [1008, 354] on input "Middle name" at bounding box center [1066, 357] width 267 height 29
type input "[PERSON_NAME]"
click at [388, 431] on input "Date of birth" at bounding box center [506, 430] width 267 height 29
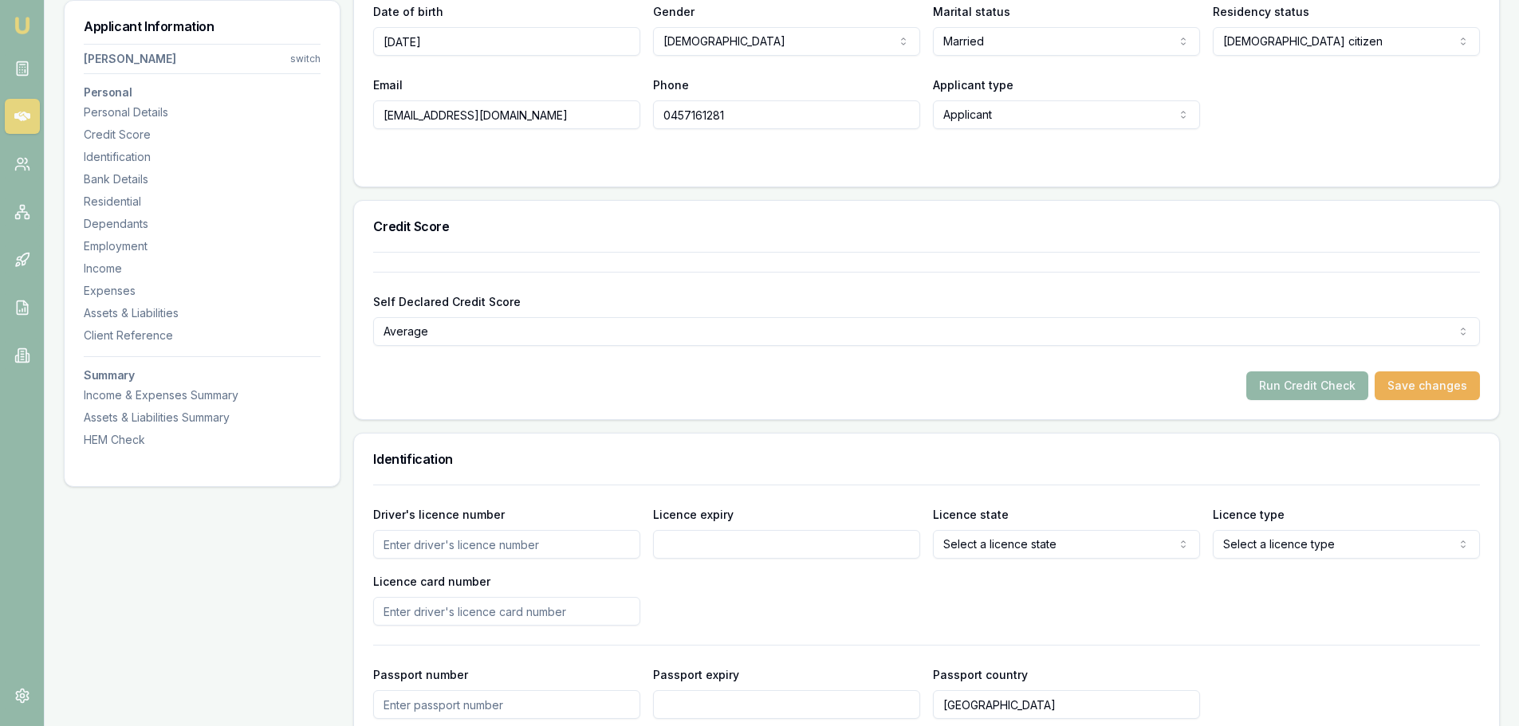
scroll to position [399, 0]
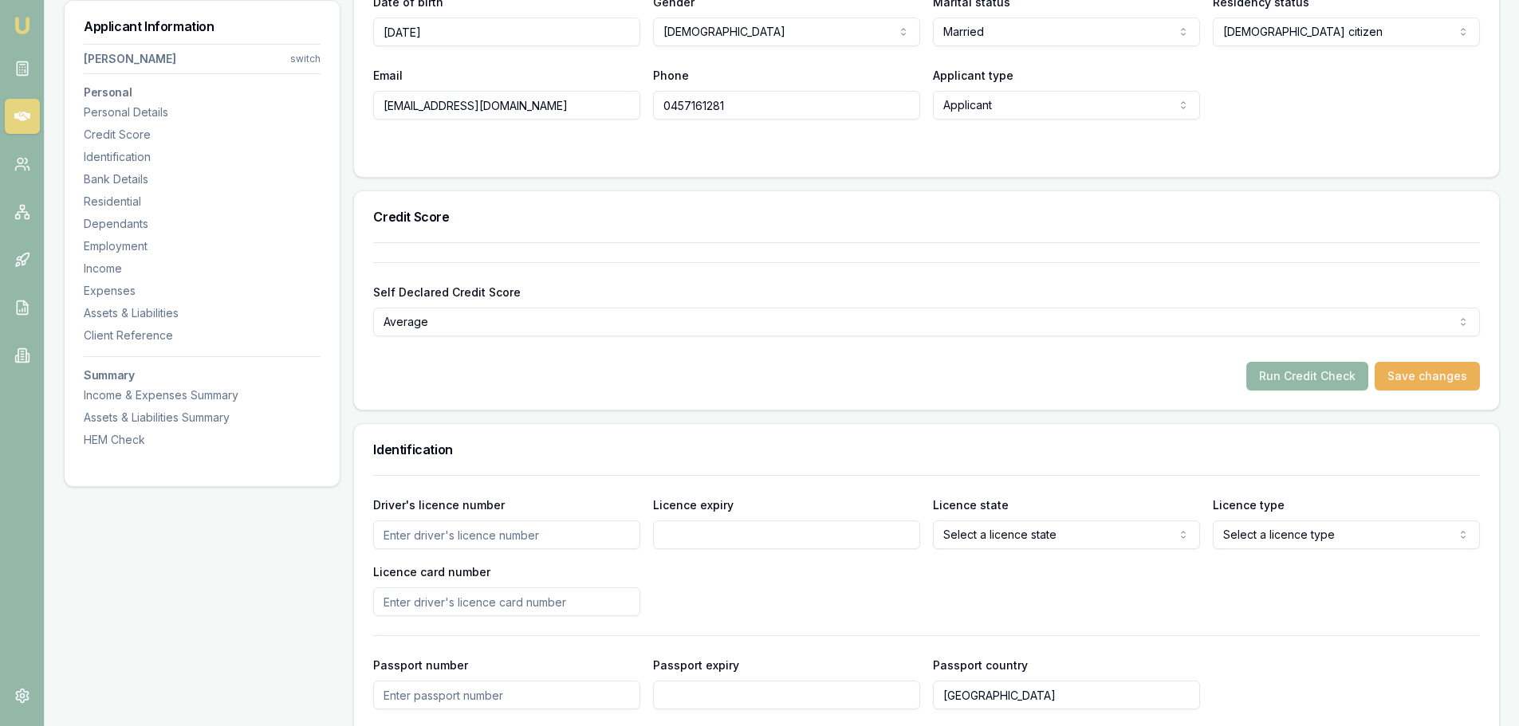
type input "[DATE]"
click at [413, 540] on input "Driver's licence number" at bounding box center [506, 535] width 267 height 29
type input "14008256"
click at [698, 541] on input "Licence expiry" at bounding box center [786, 535] width 267 height 29
type input "[DATE]"
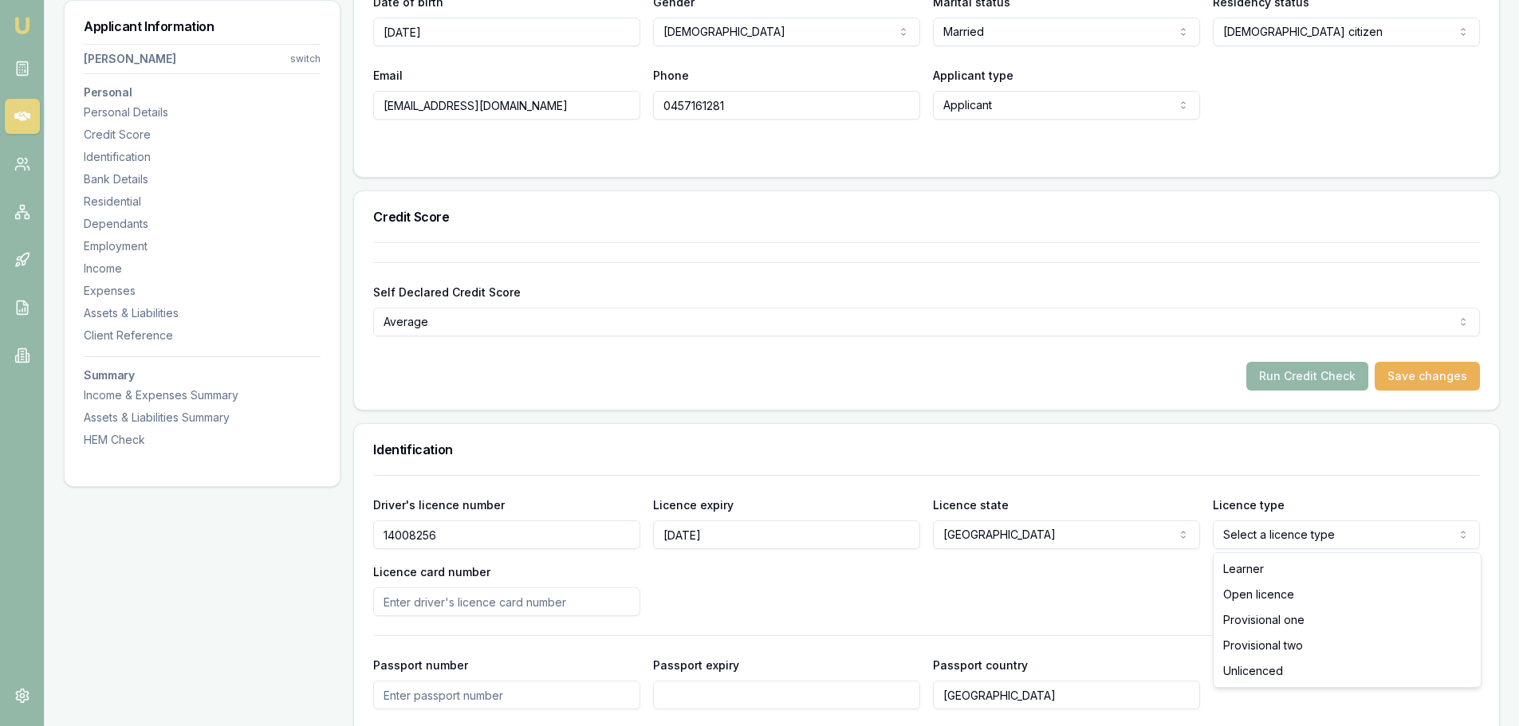
select select "OPEN_LICENCE"
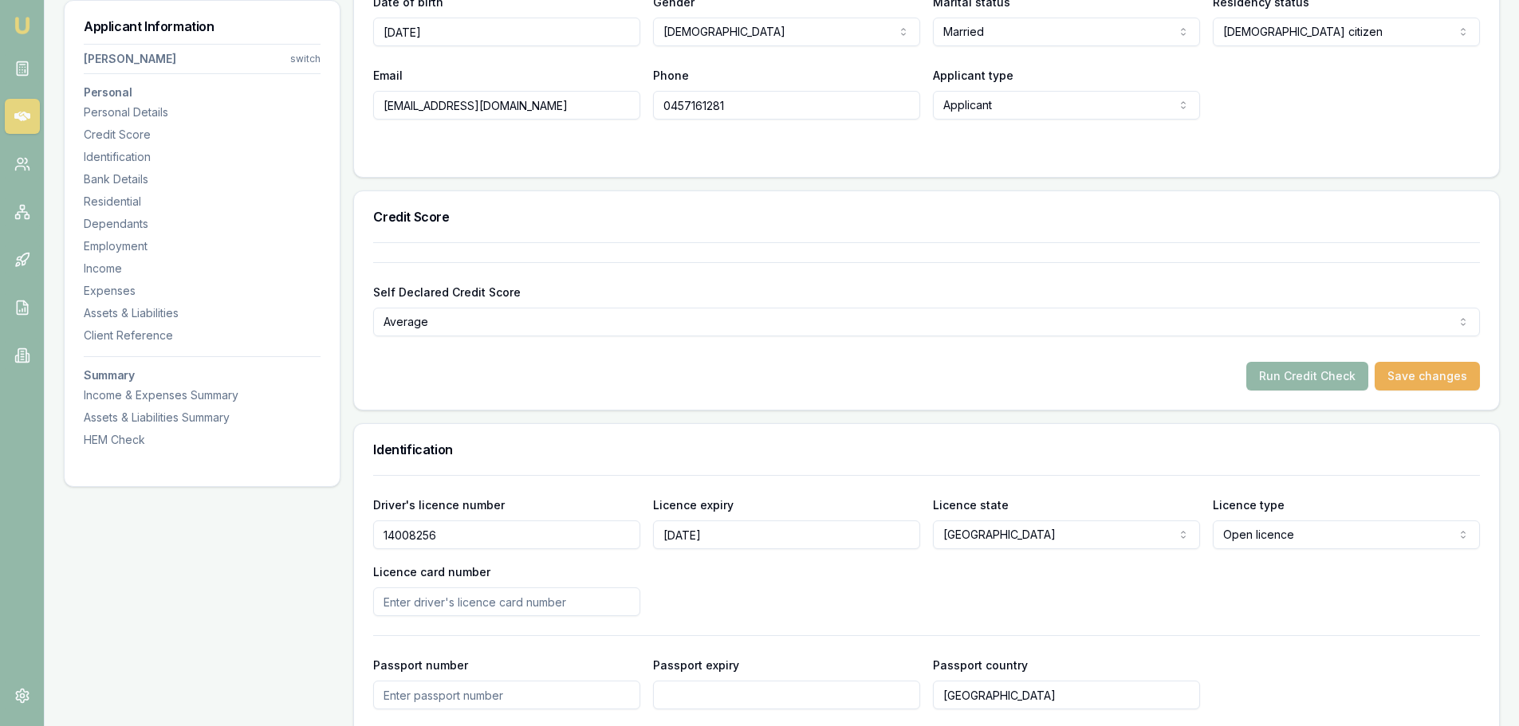
click at [401, 604] on input "Licence card number" at bounding box center [506, 602] width 267 height 29
type input "206063584"
click at [880, 600] on div "Driver's licence number 14008256 Licence expiry 02/04/2026 Licence state NSW NS…" at bounding box center [926, 555] width 1107 height 121
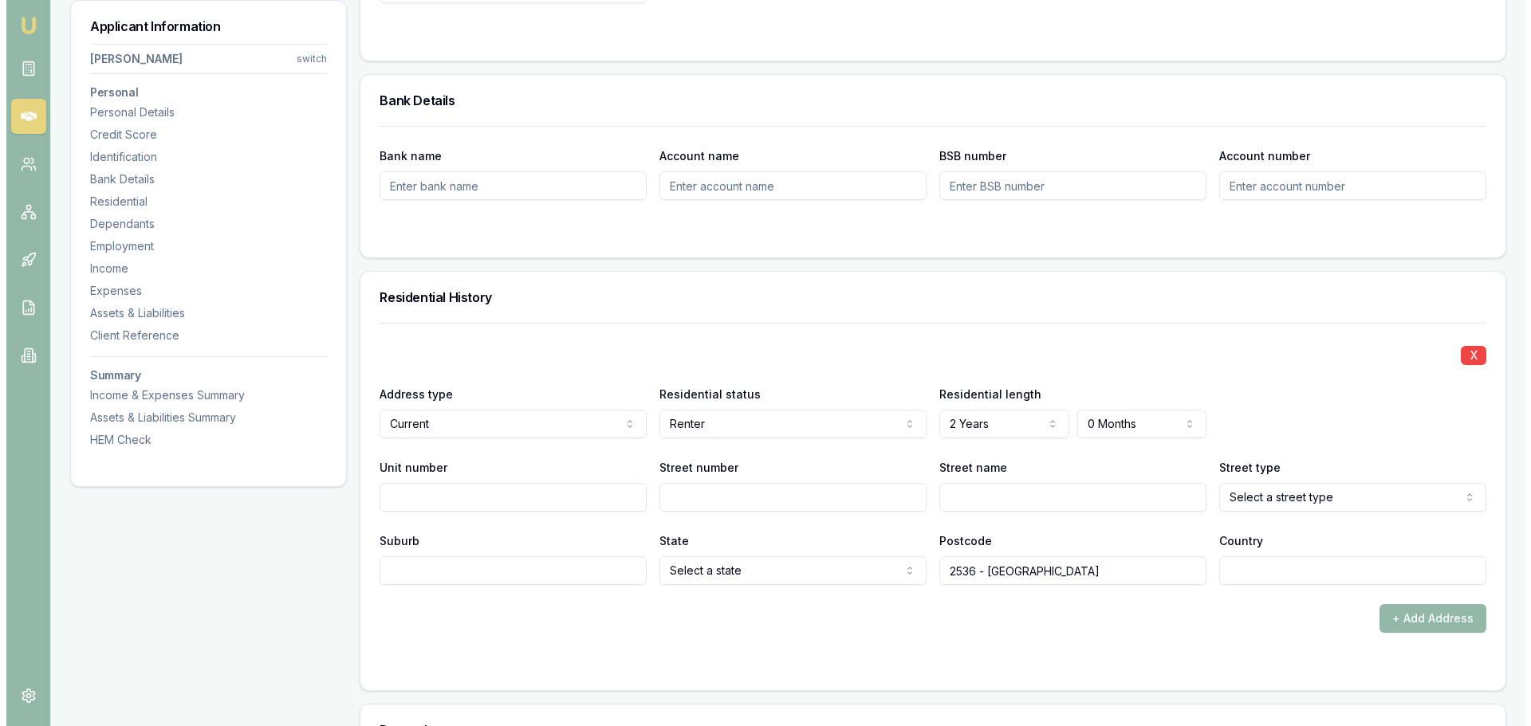
scroll to position [1276, 0]
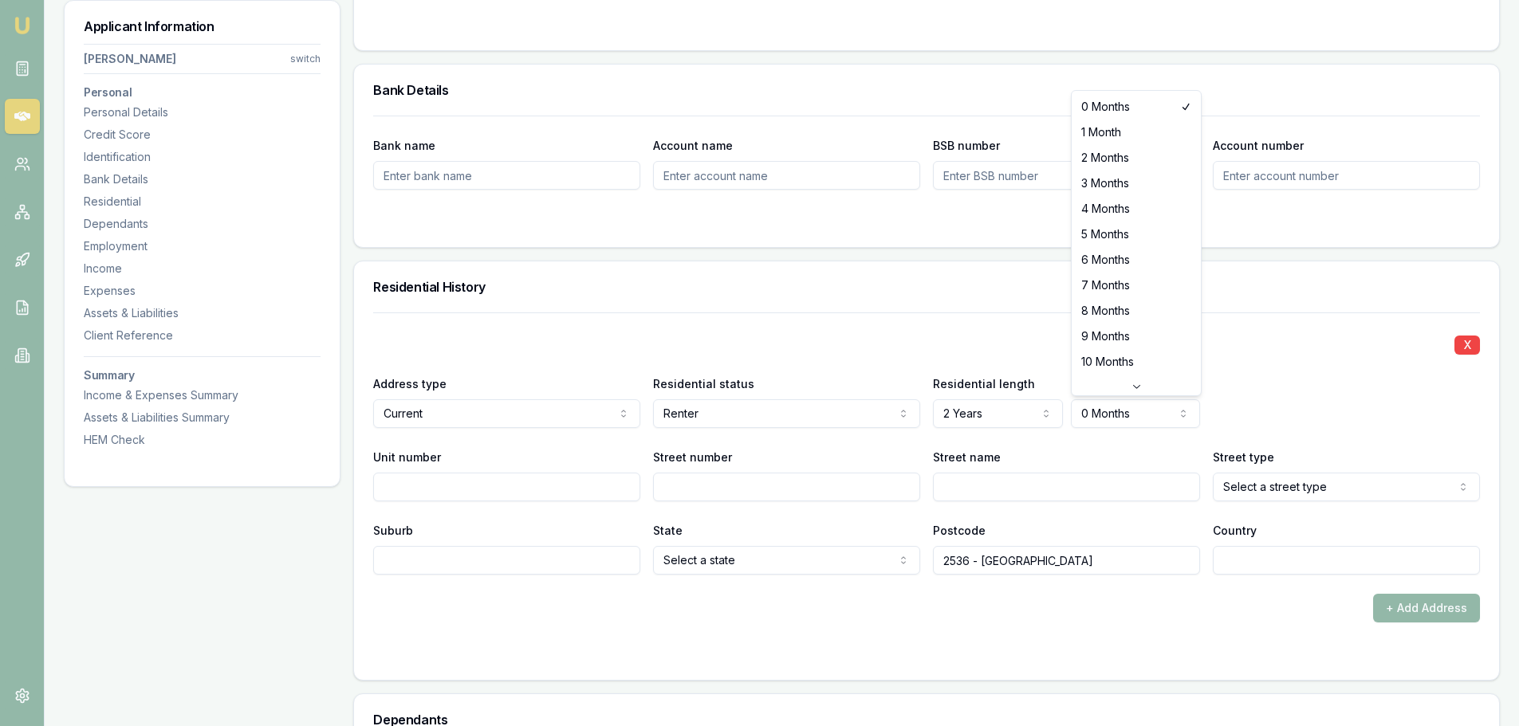
select select "1"
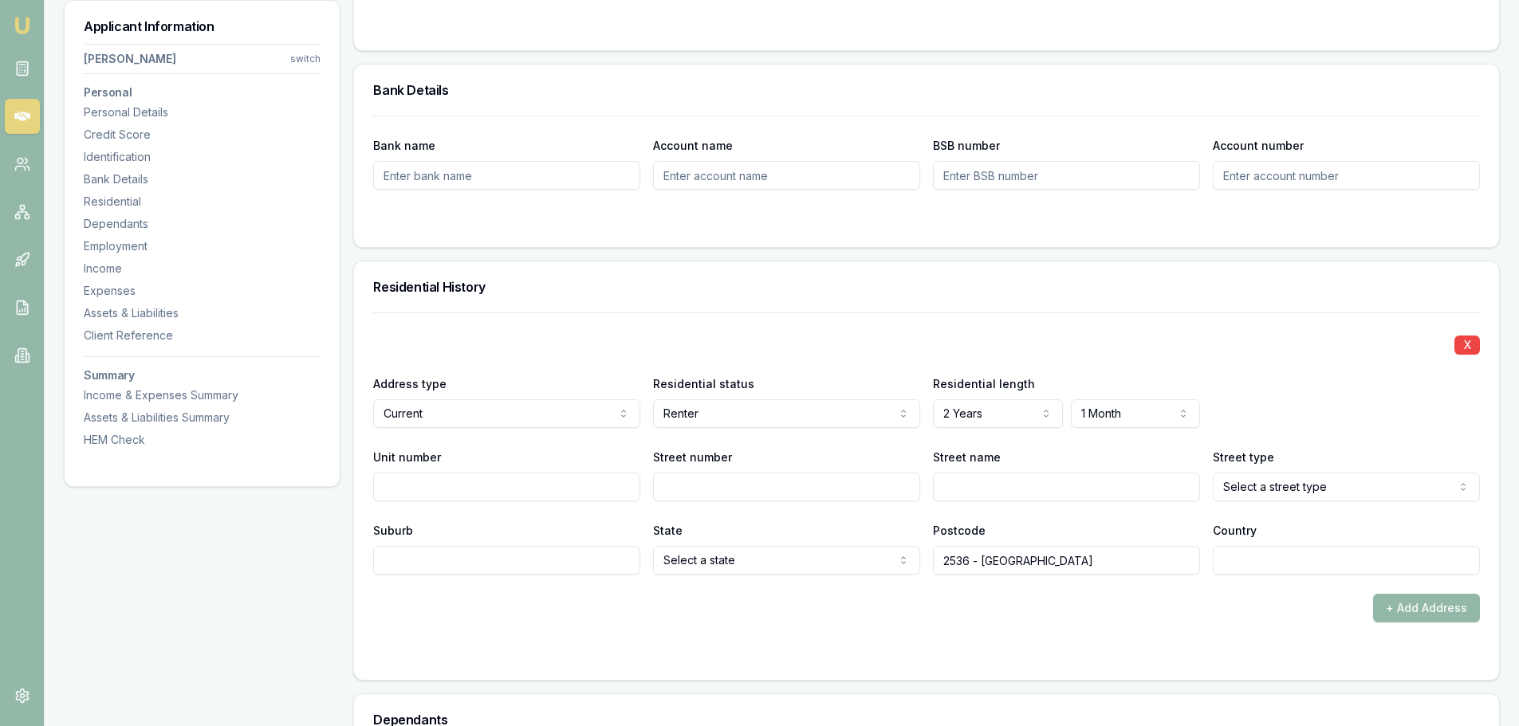
click at [1056, 449] on div "Street name" at bounding box center [1066, 474] width 267 height 54
click at [721, 492] on input "Street number" at bounding box center [786, 487] width 267 height 29
type input "10"
click at [954, 487] on input "Street name" at bounding box center [1066, 487] width 267 height 29
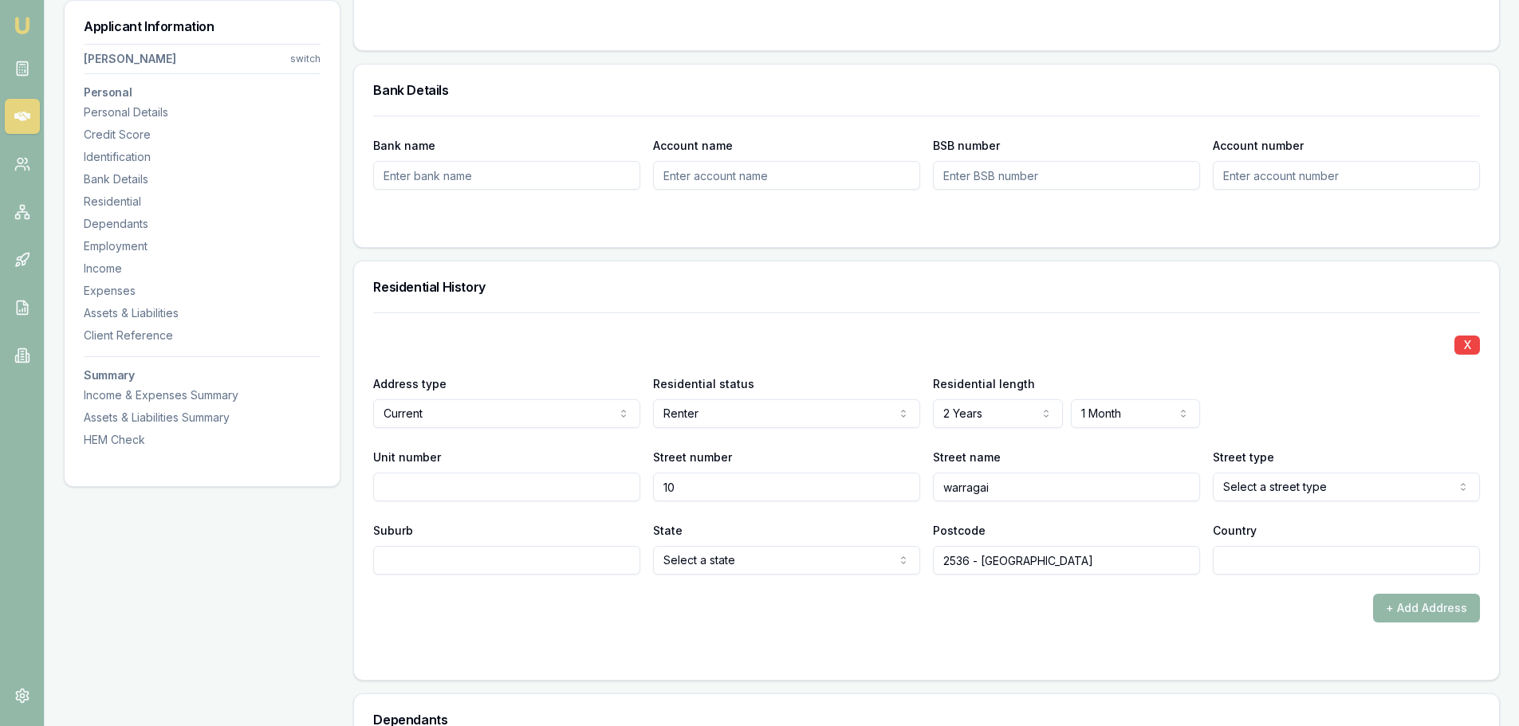
type input "warragai"
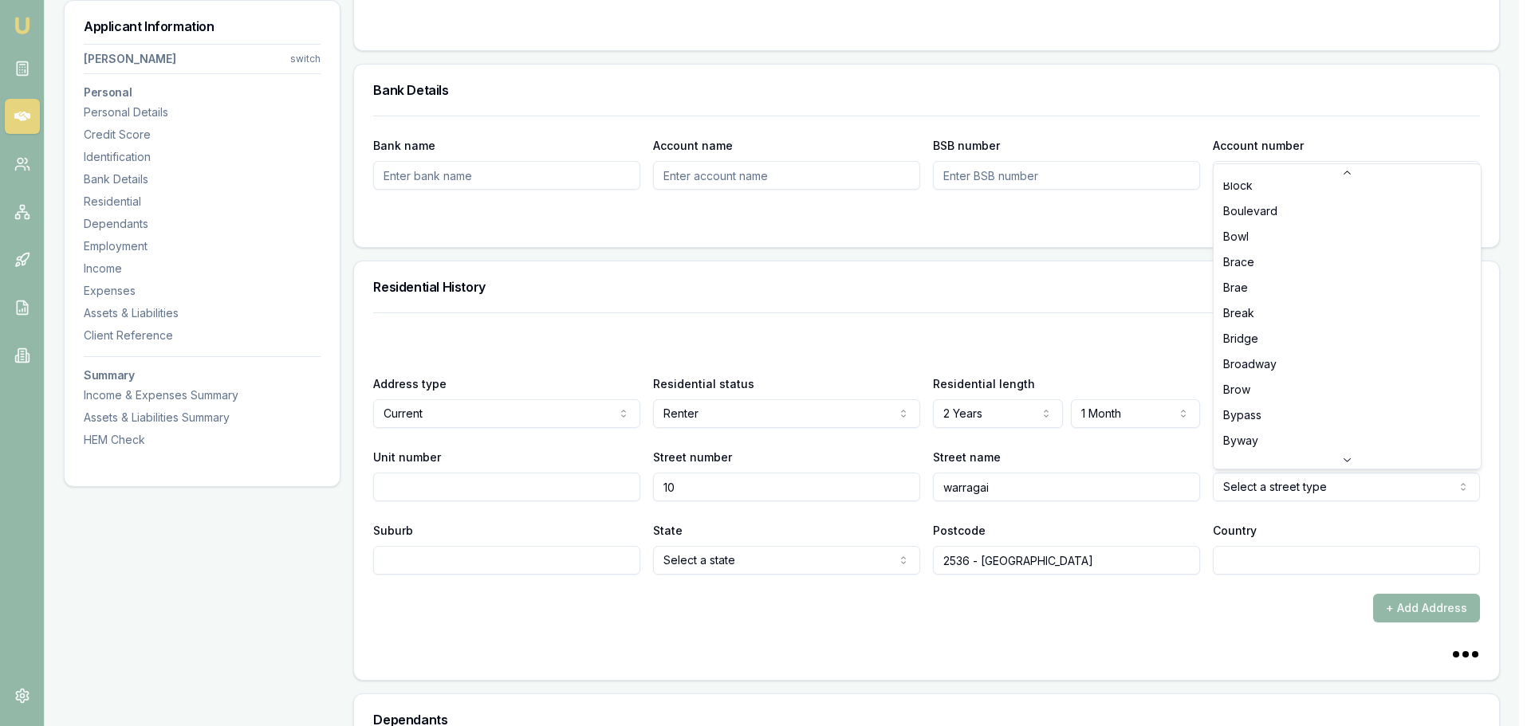
scroll to position [395, 0]
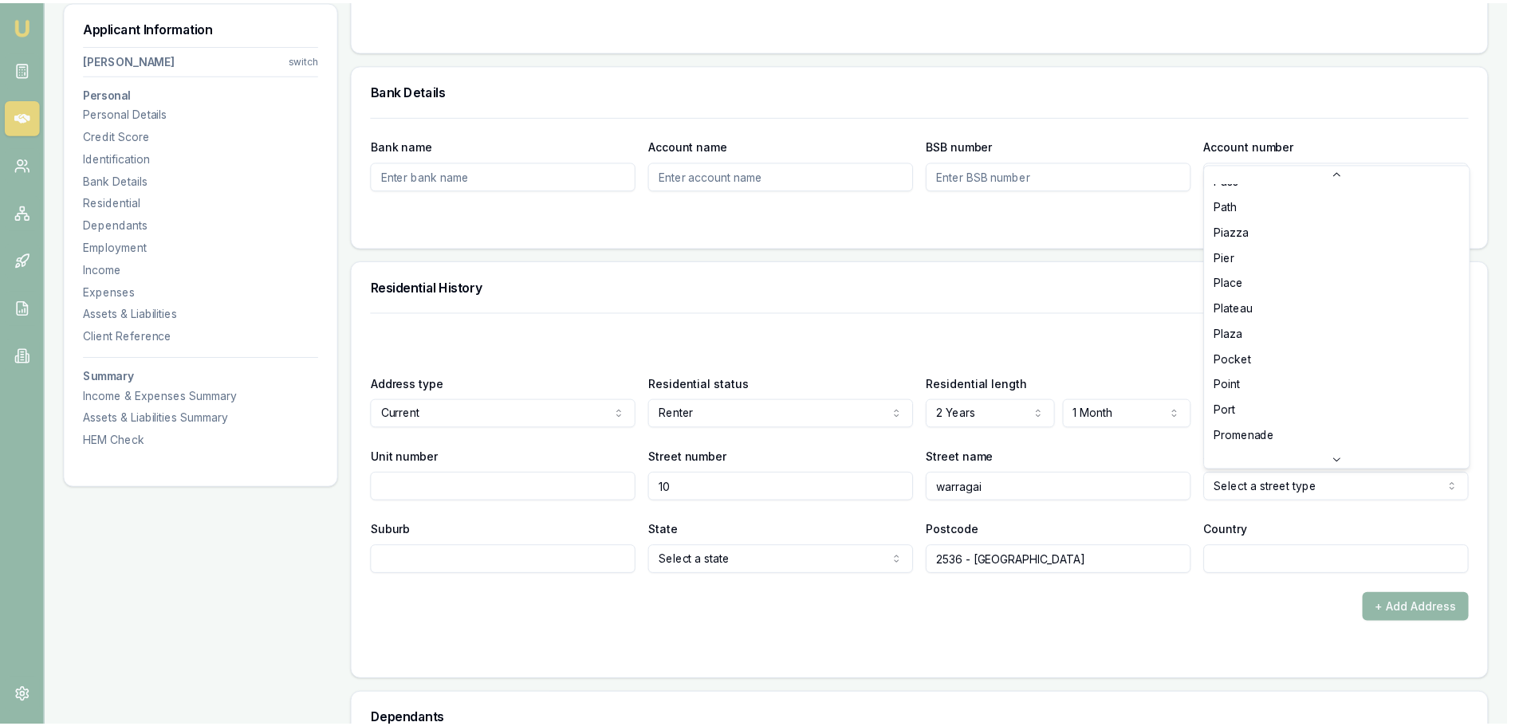
scroll to position [3030, 0]
select select "Place"
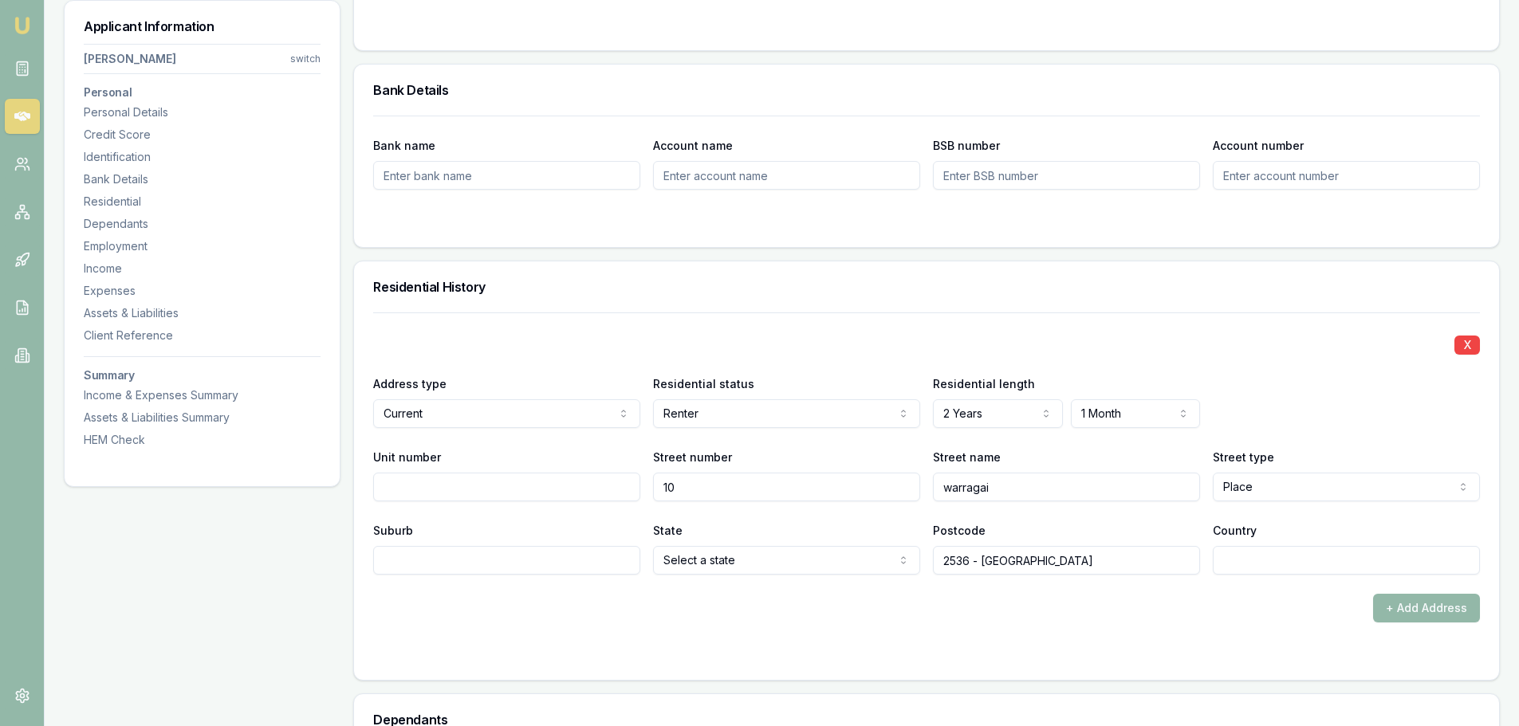
click at [953, 486] on input "warragai" at bounding box center [1066, 487] width 267 height 29
click at [952, 484] on input "warragai" at bounding box center [1066, 487] width 267 height 29
type input "warragai"
click at [949, 487] on input "warragai" at bounding box center [1066, 487] width 267 height 29
click at [951, 486] on input "warragai" at bounding box center [1066, 487] width 267 height 29
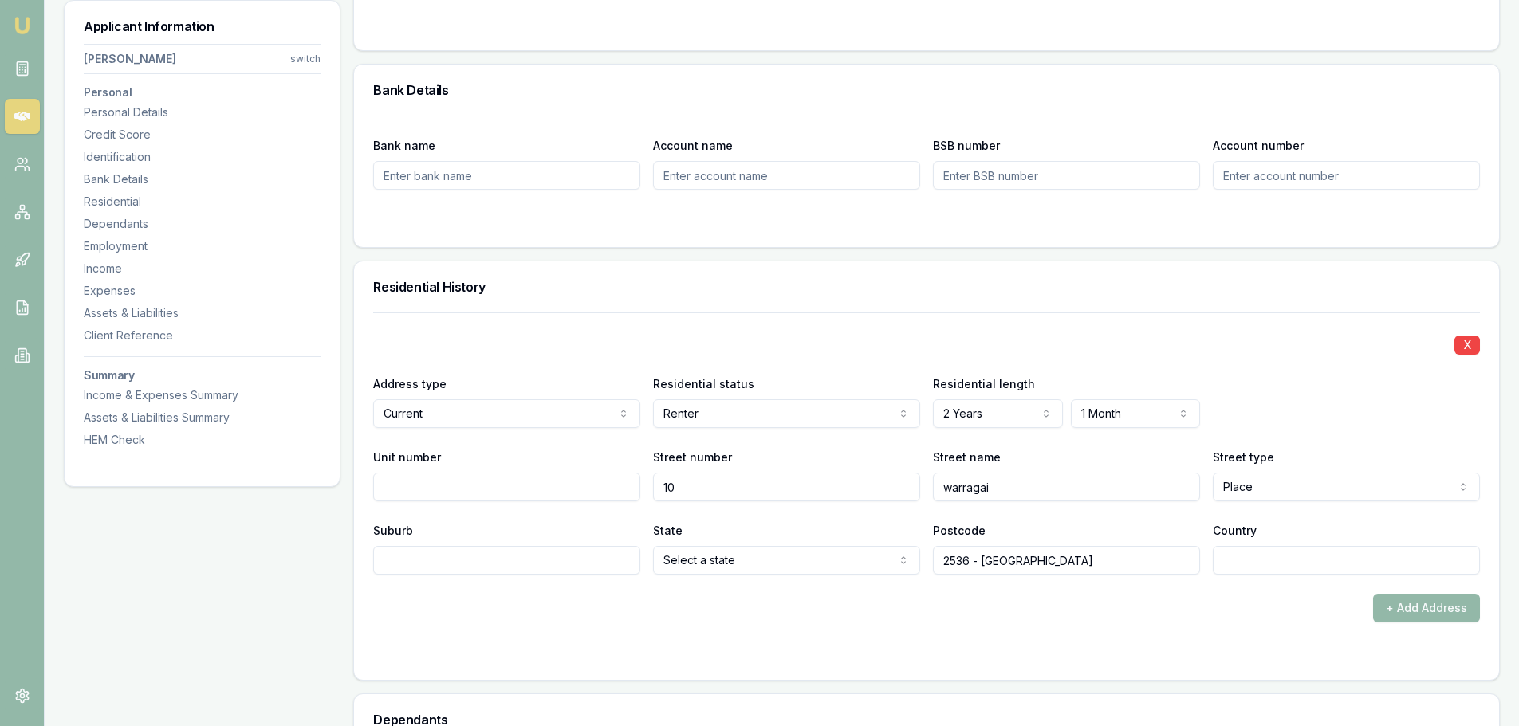
click at [951, 486] on input "warragai" at bounding box center [1066, 487] width 267 height 29
drag, startPoint x: 975, startPoint y: 504, endPoint x: 983, endPoint y: 507, distance: 8.6
click at [976, 504] on div "X Address type Current Current Previous Residential status Renter Owner with mo…" at bounding box center [926, 444] width 1107 height 262
click at [397, 561] on input "Suburb" at bounding box center [506, 560] width 267 height 29
type input "m"
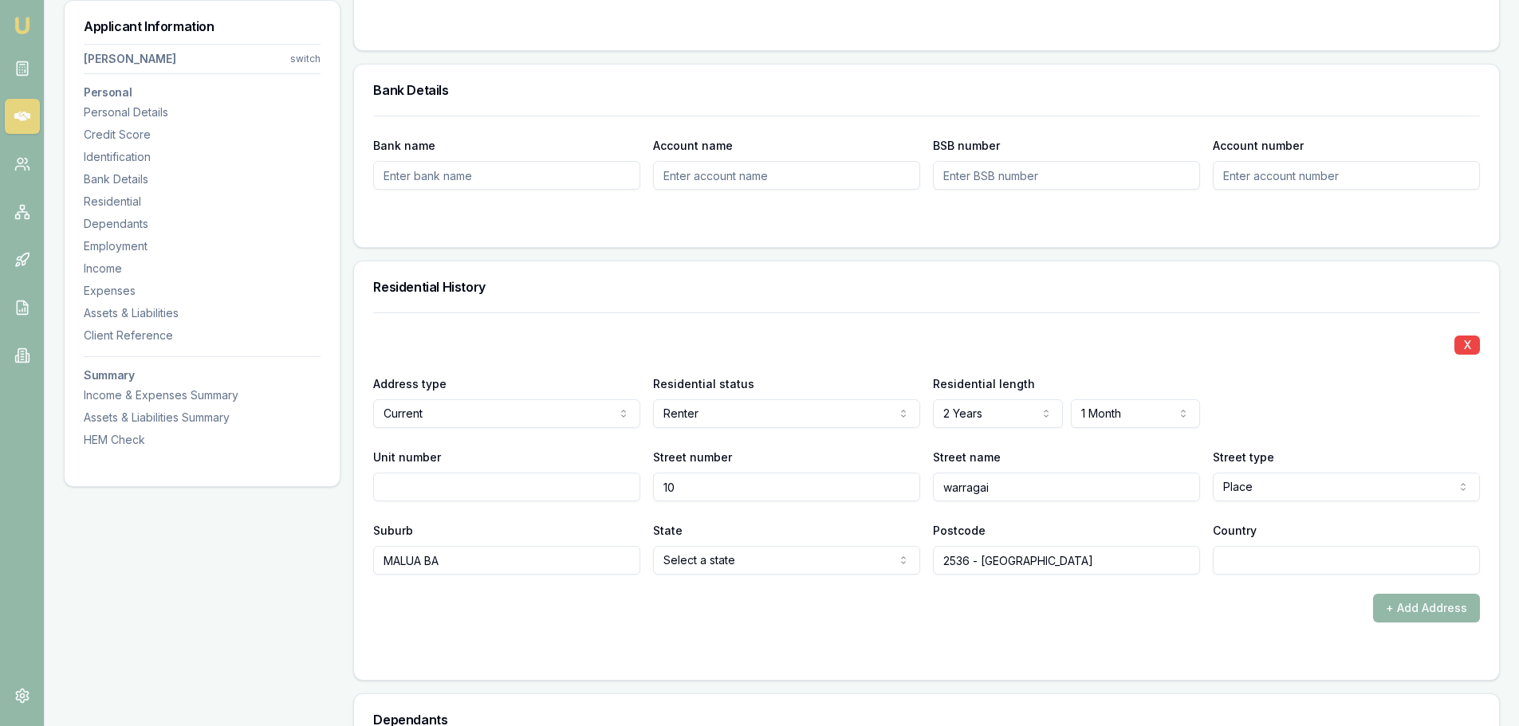
type input "MALUA BAY"
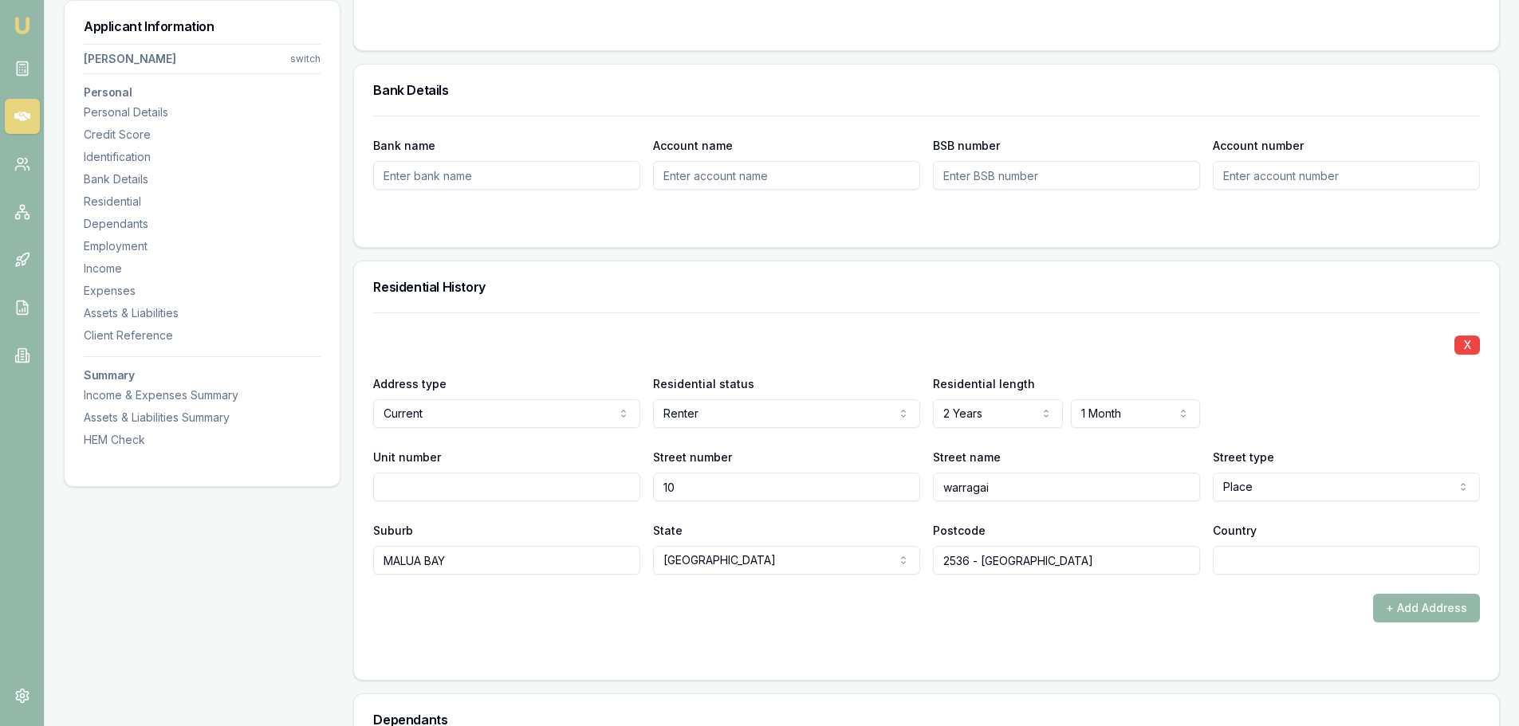
click at [1024, 632] on form "X Address type Current Current Previous Residential status Renter Owner with mo…" at bounding box center [926, 487] width 1107 height 348
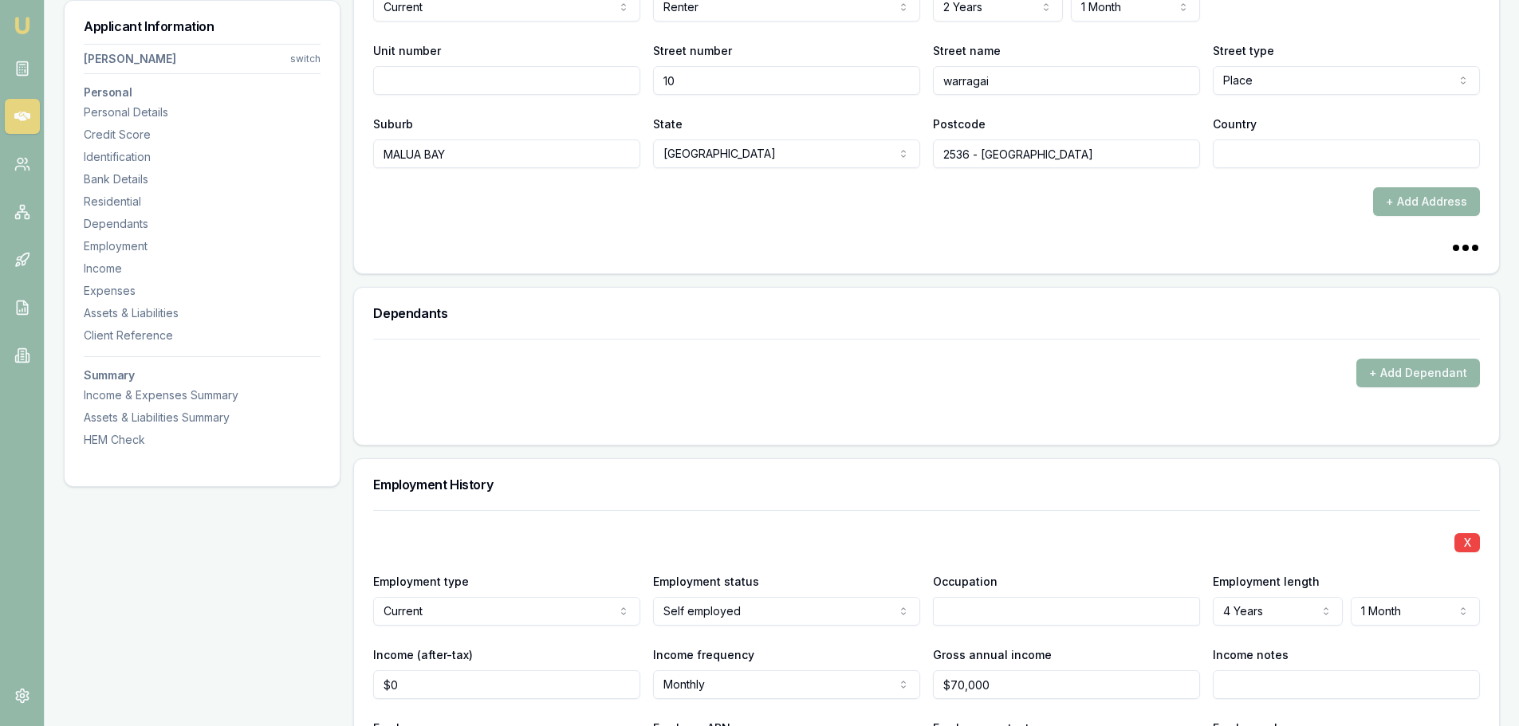
scroll to position [1914, 0]
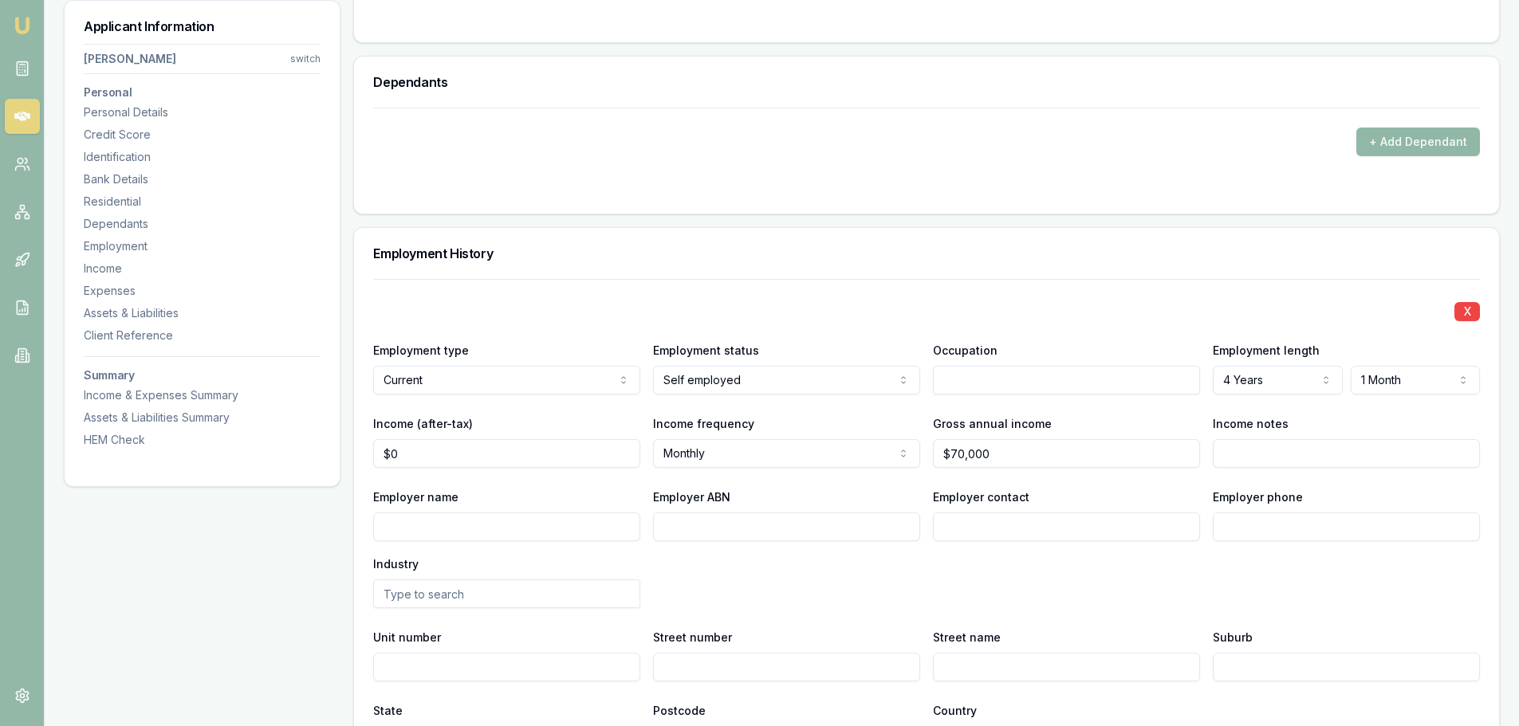
click at [1405, 144] on button "+ Add Dependant" at bounding box center [1418, 142] width 124 height 29
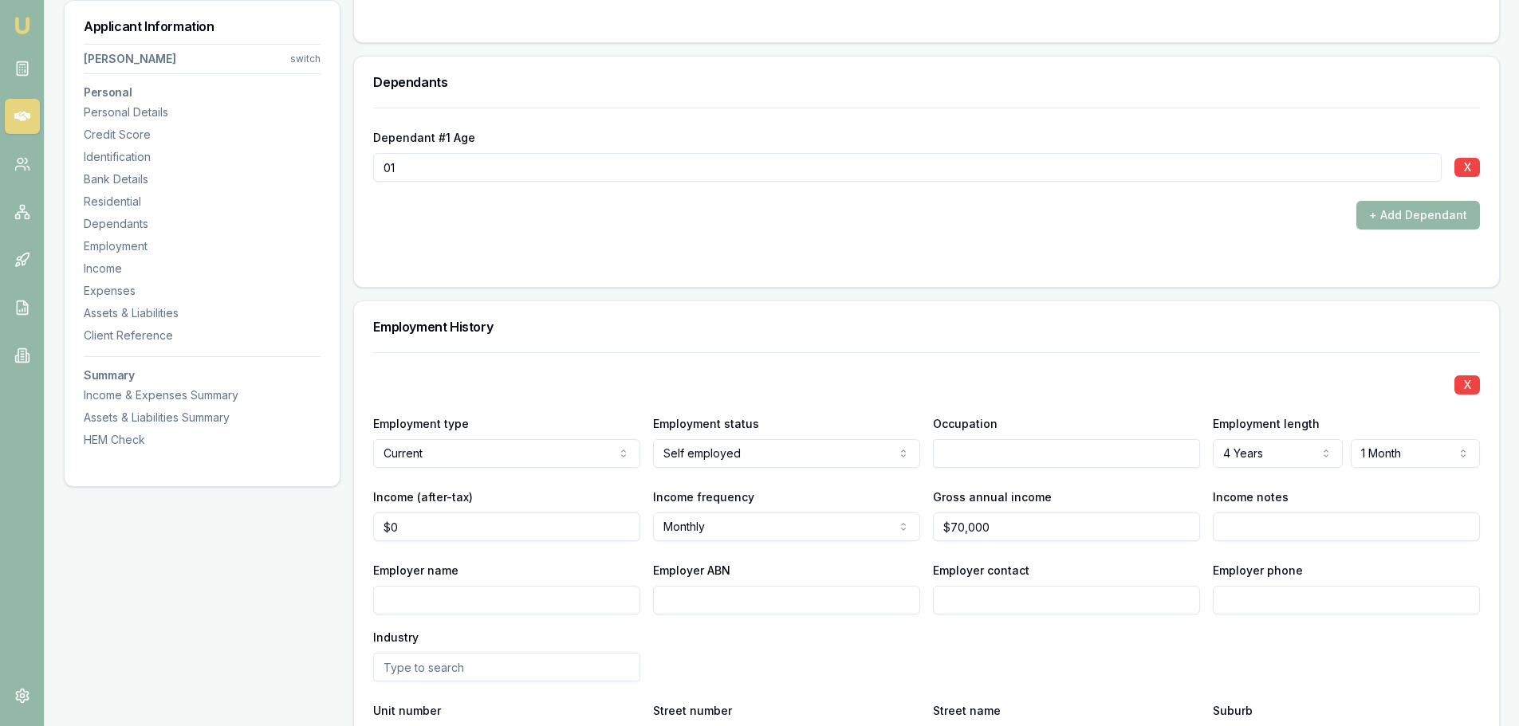
type input "01"
click at [538, 218] on div "+ Add Dependant" at bounding box center [926, 215] width 1107 height 29
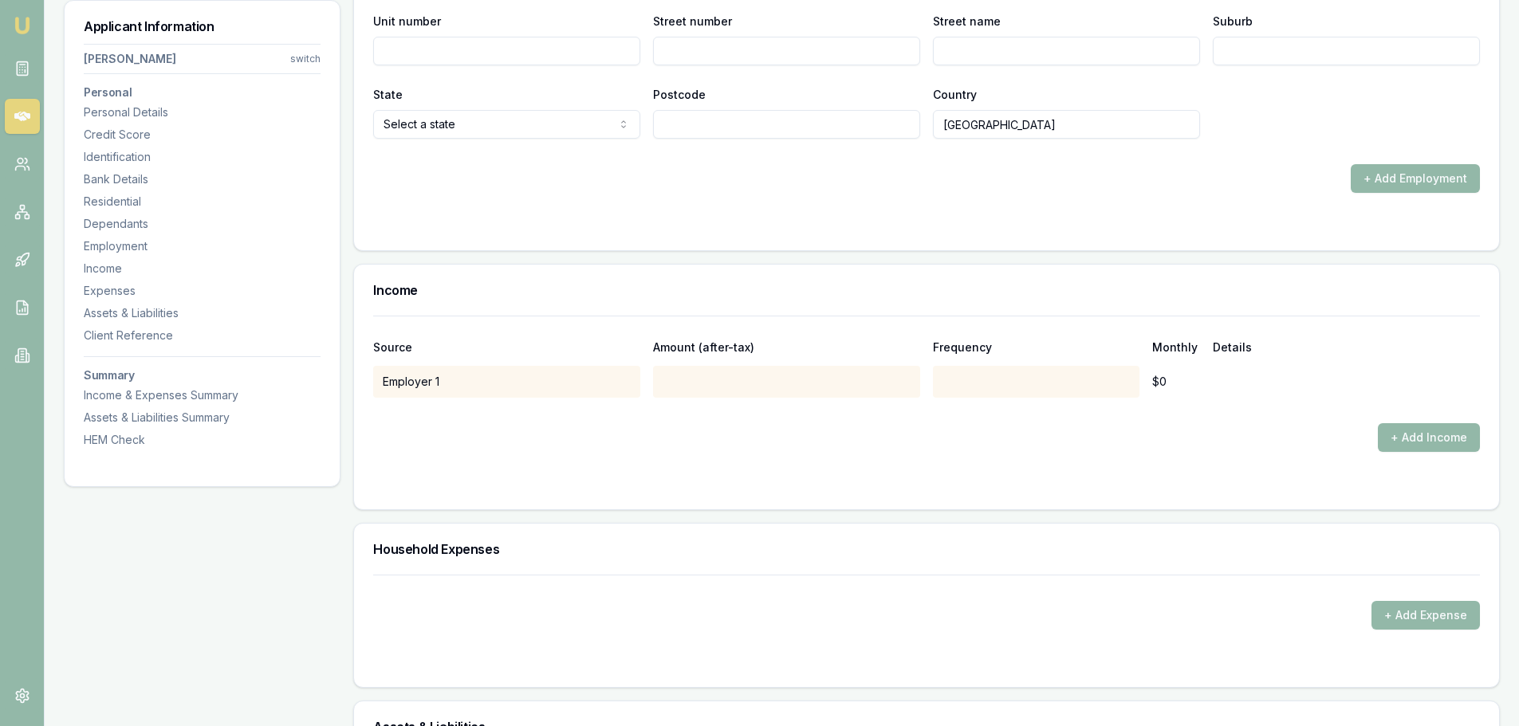
scroll to position [2631, 0]
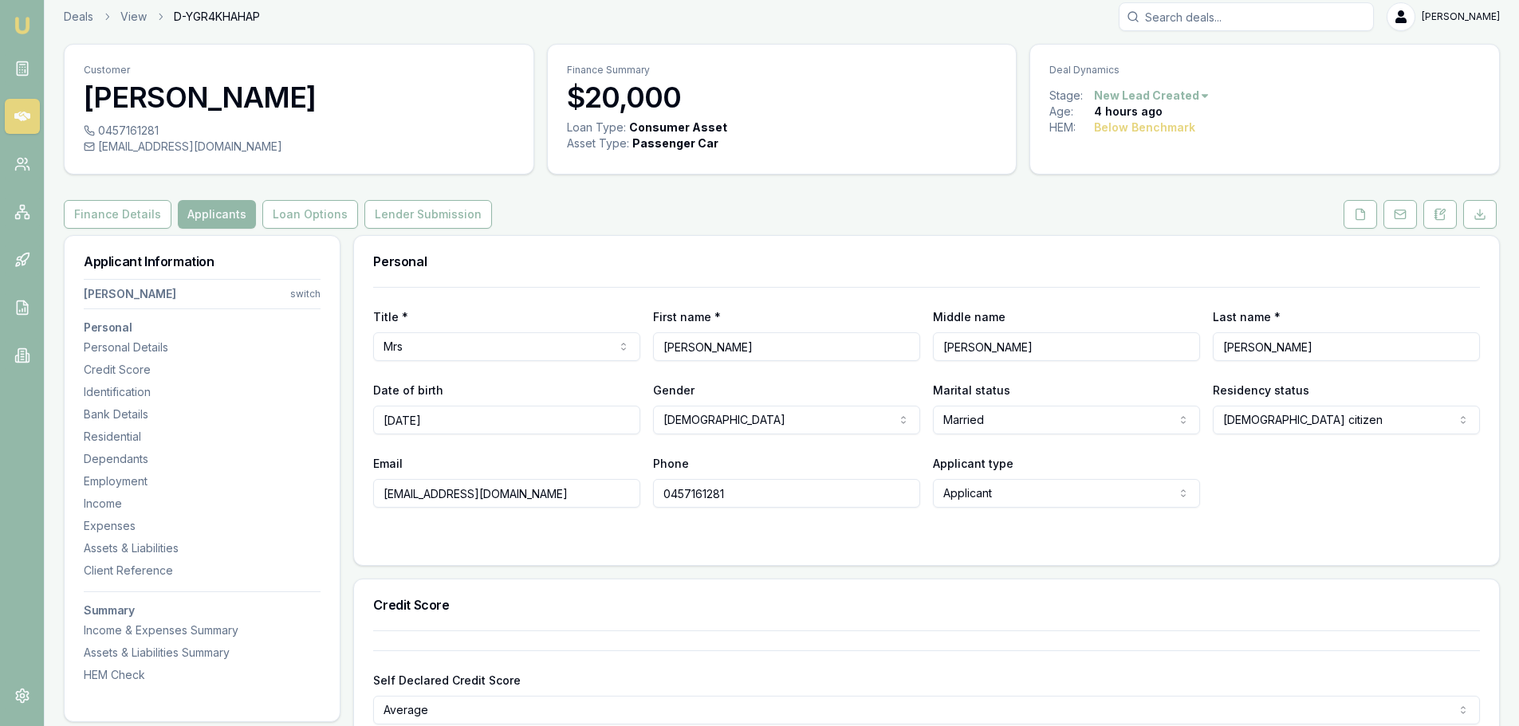
scroll to position [0, 0]
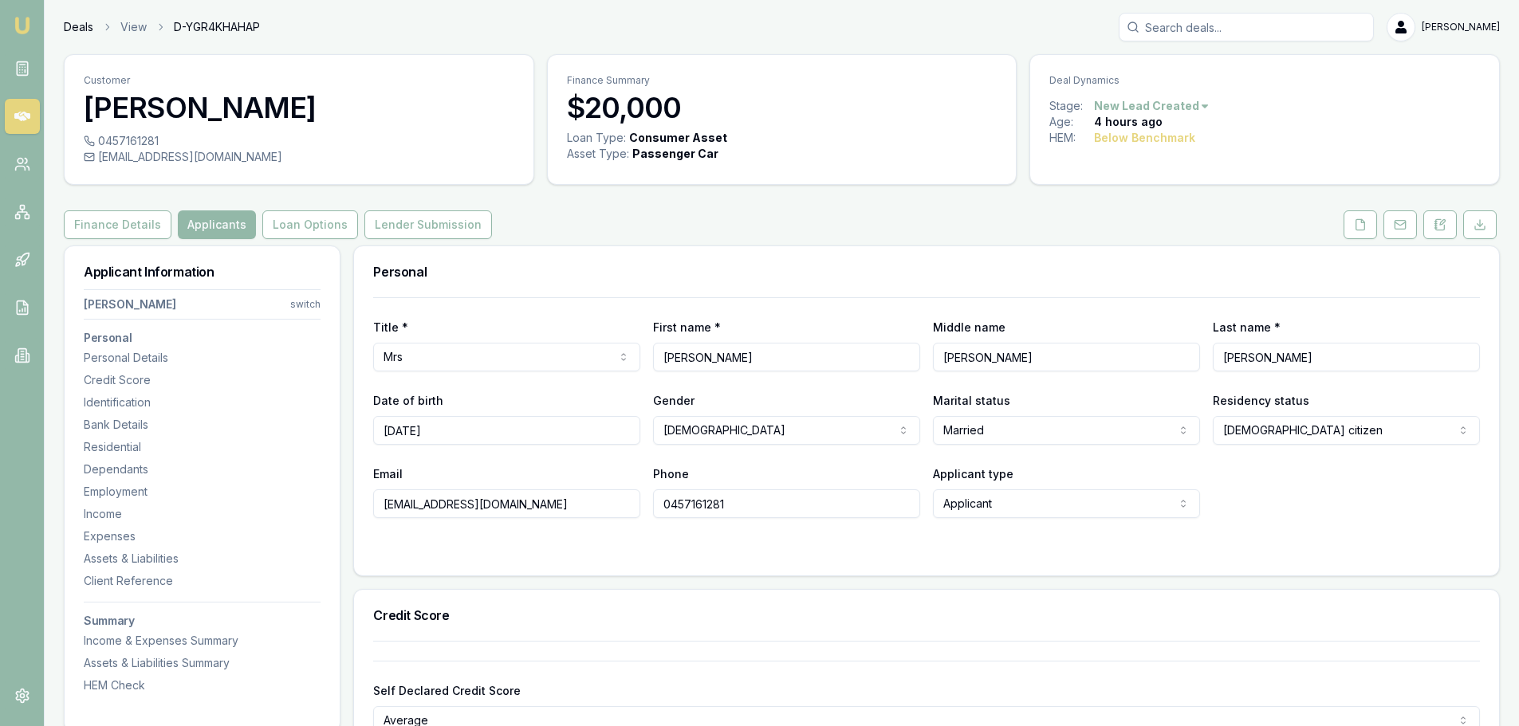
click at [78, 29] on link "Deals" at bounding box center [79, 27] width 30 height 16
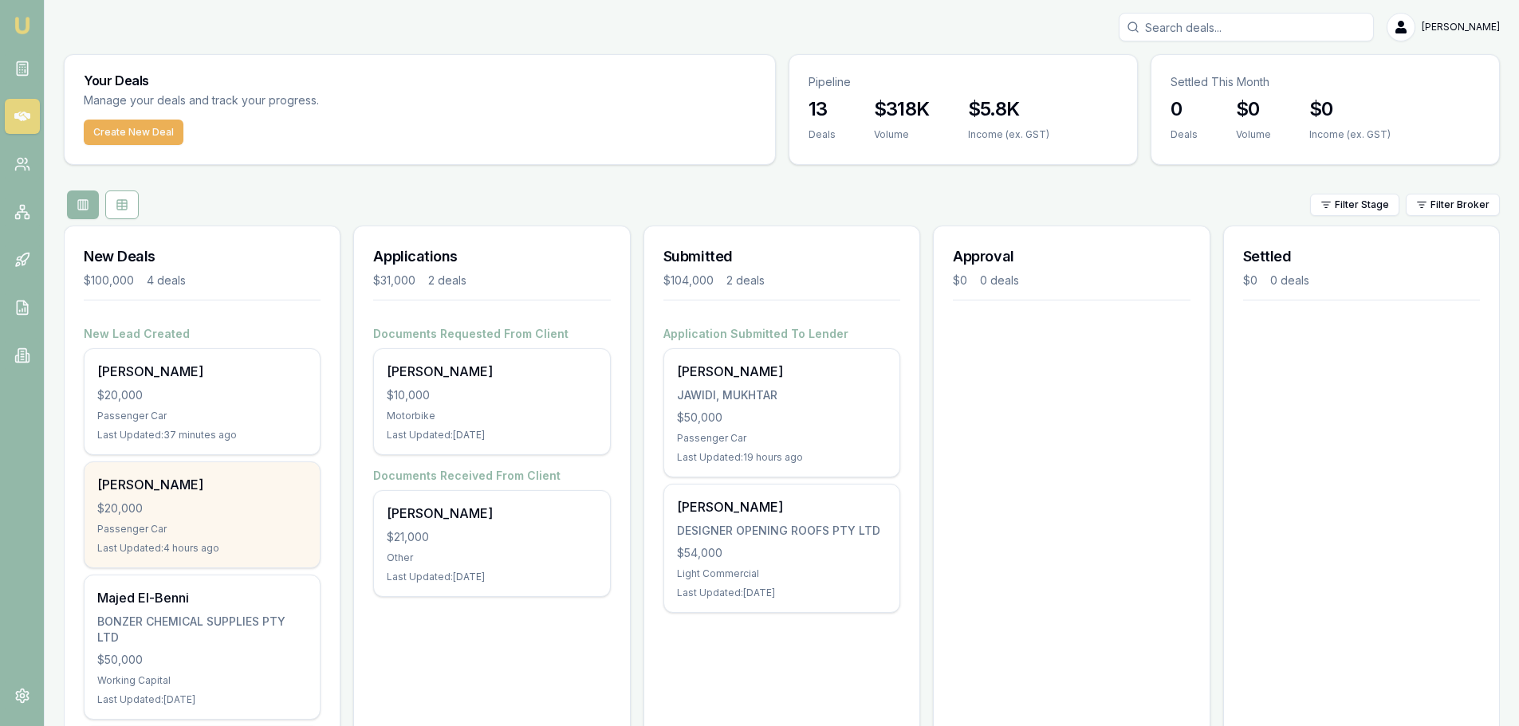
click at [224, 524] on div "Passenger Car" at bounding box center [202, 529] width 210 height 13
click at [195, 512] on div "$20,000" at bounding box center [202, 509] width 210 height 16
click at [222, 516] on div "$20,000" at bounding box center [202, 509] width 210 height 16
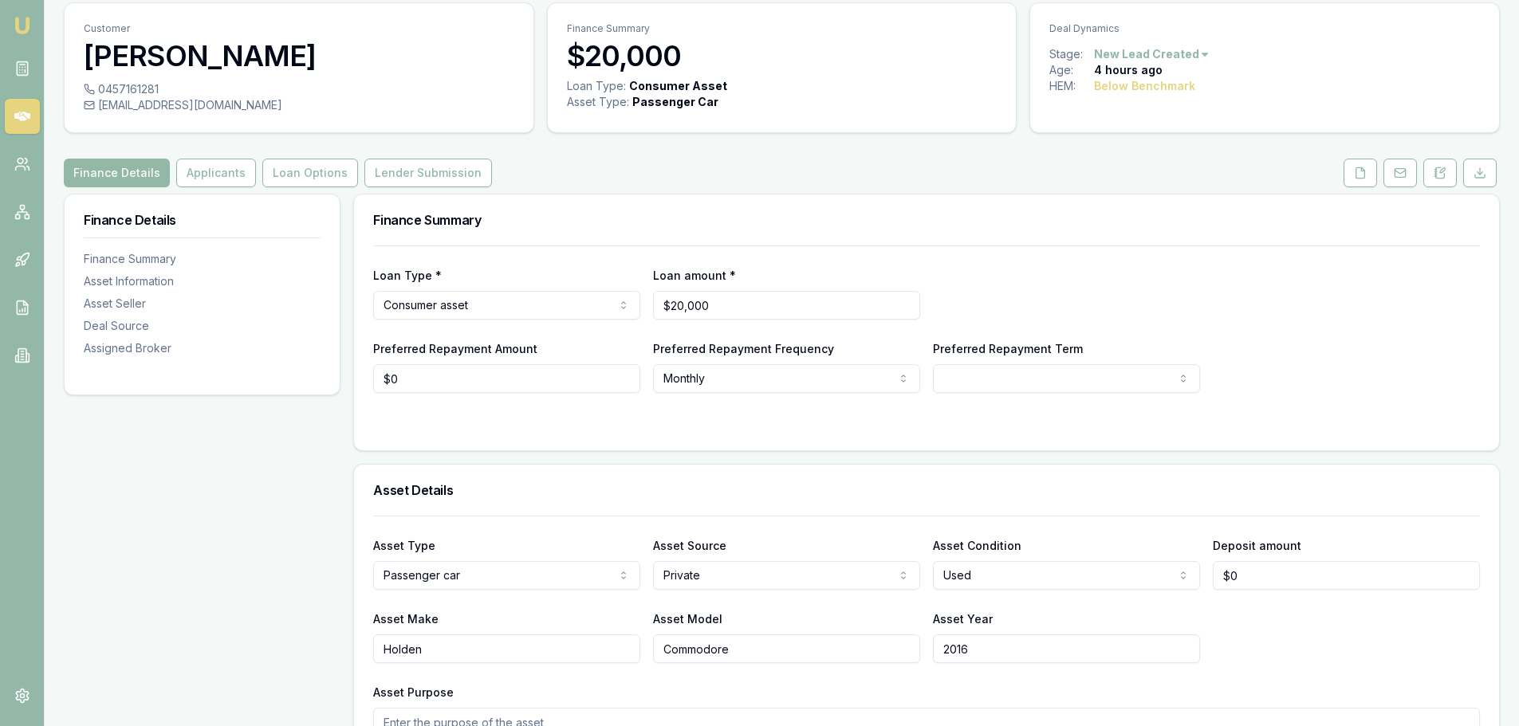
scroll to position [80, 0]
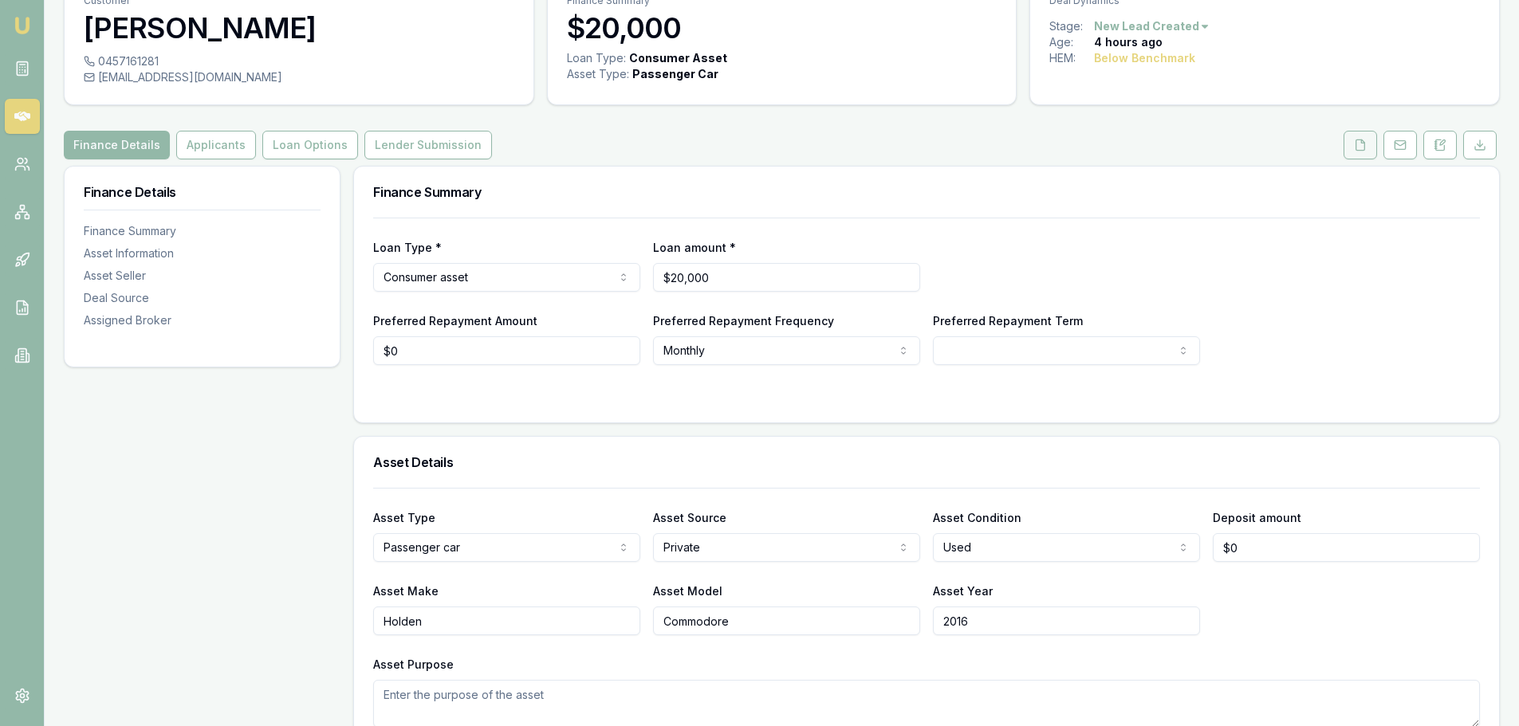
click at [1355, 151] on button at bounding box center [1360, 145] width 33 height 29
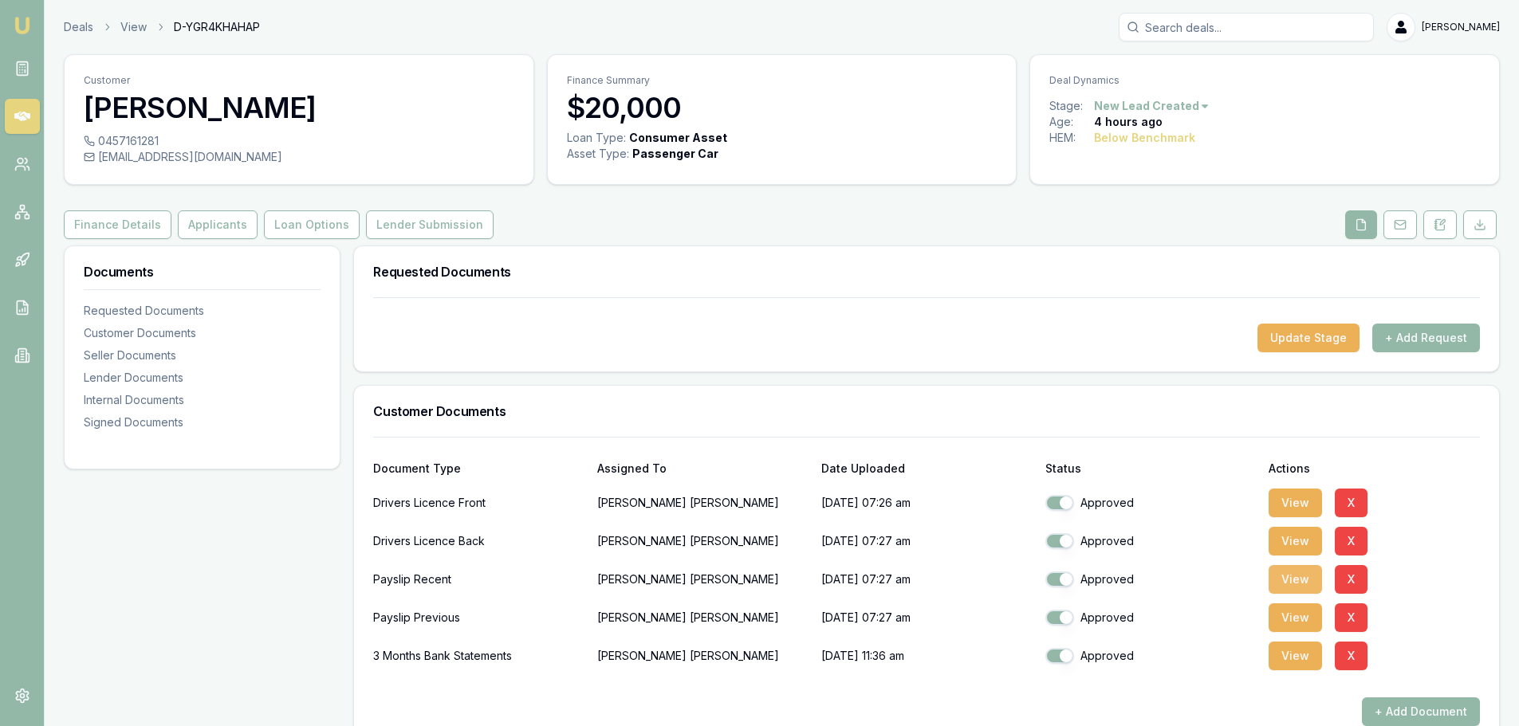
click at [1291, 579] on button "View" at bounding box center [1295, 579] width 53 height 29
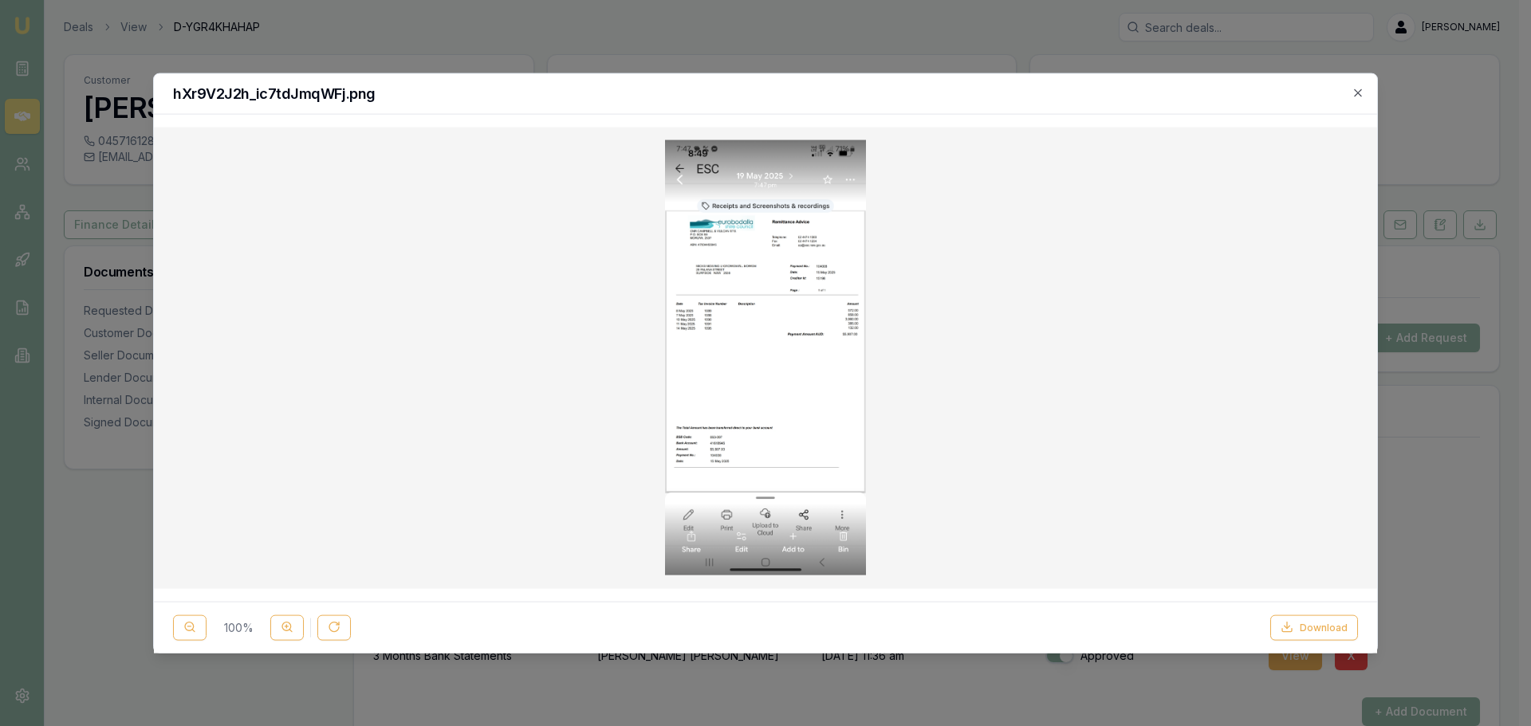
click at [719, 294] on img at bounding box center [766, 358] width 202 height 436
click at [288, 624] on icon at bounding box center [287, 627] width 13 height 13
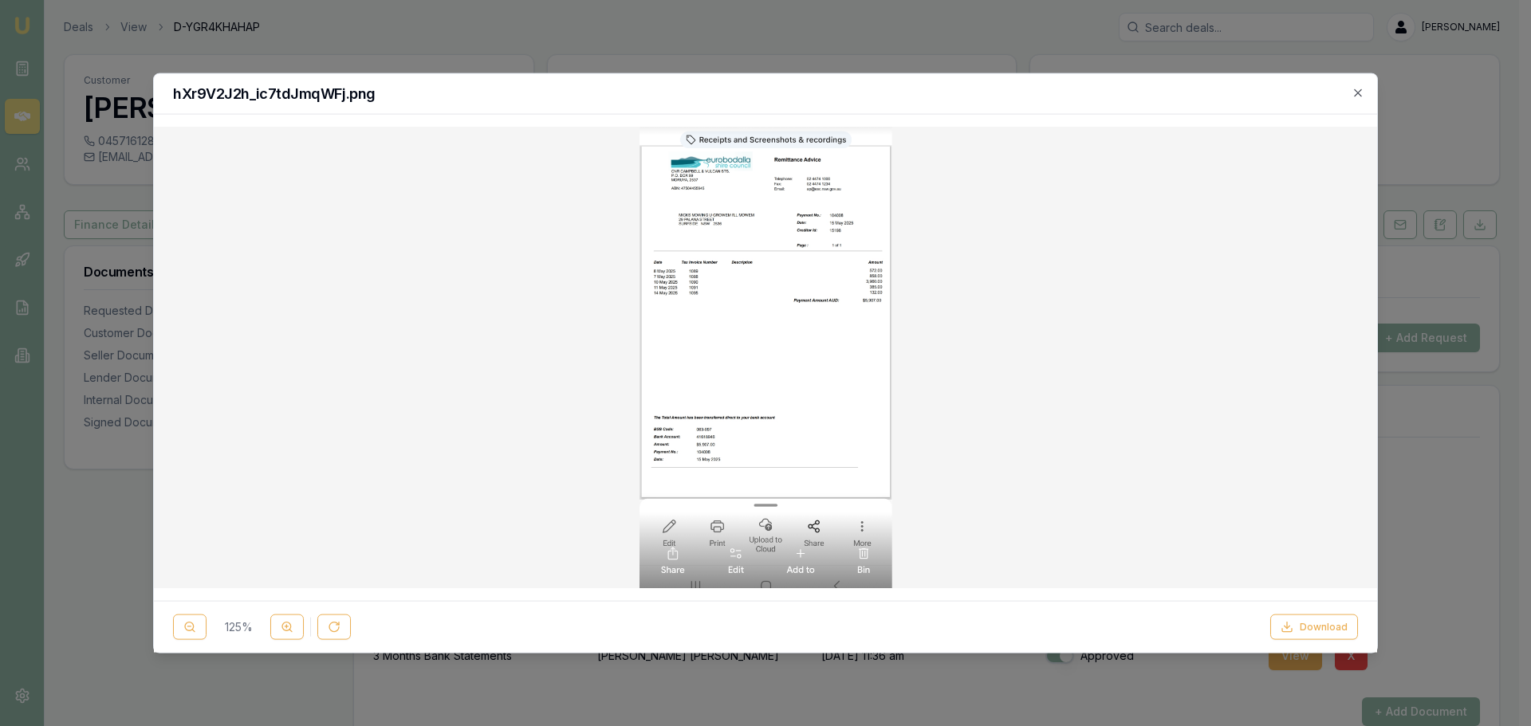
scroll to position [41, 0]
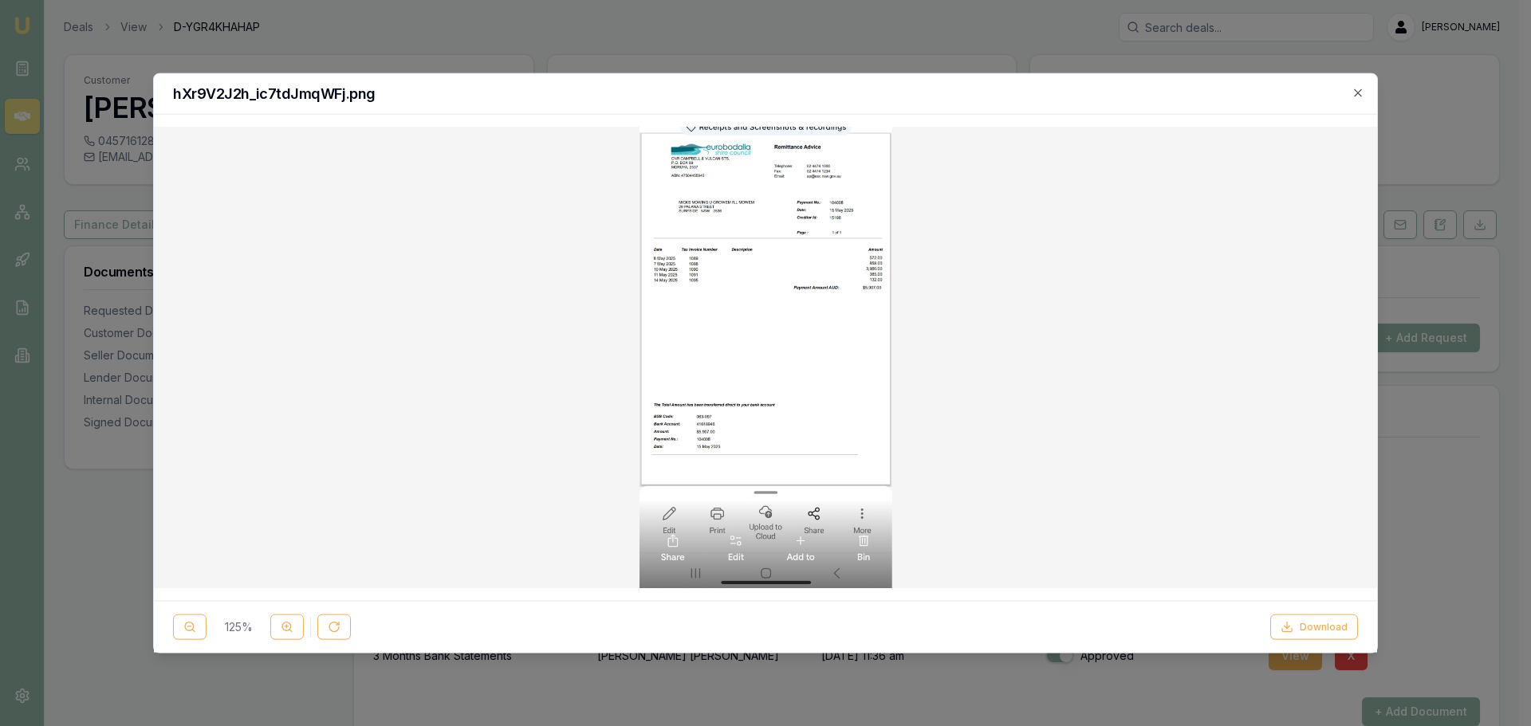
click at [801, 305] on img at bounding box center [765, 316] width 252 height 545
click at [801, 304] on img at bounding box center [765, 316] width 252 height 545
click at [282, 628] on circle at bounding box center [286, 627] width 9 height 9
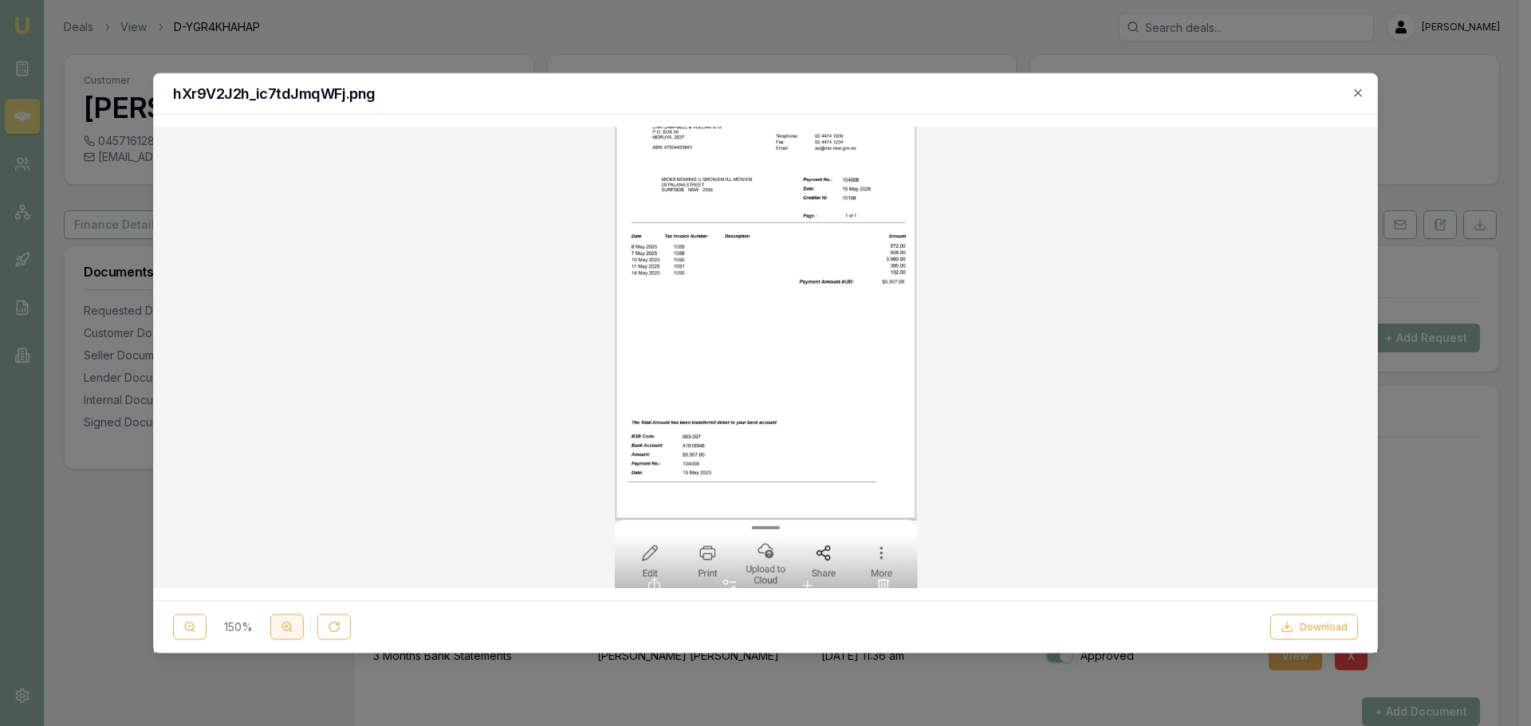
click at [283, 628] on icon at bounding box center [287, 627] width 13 height 13
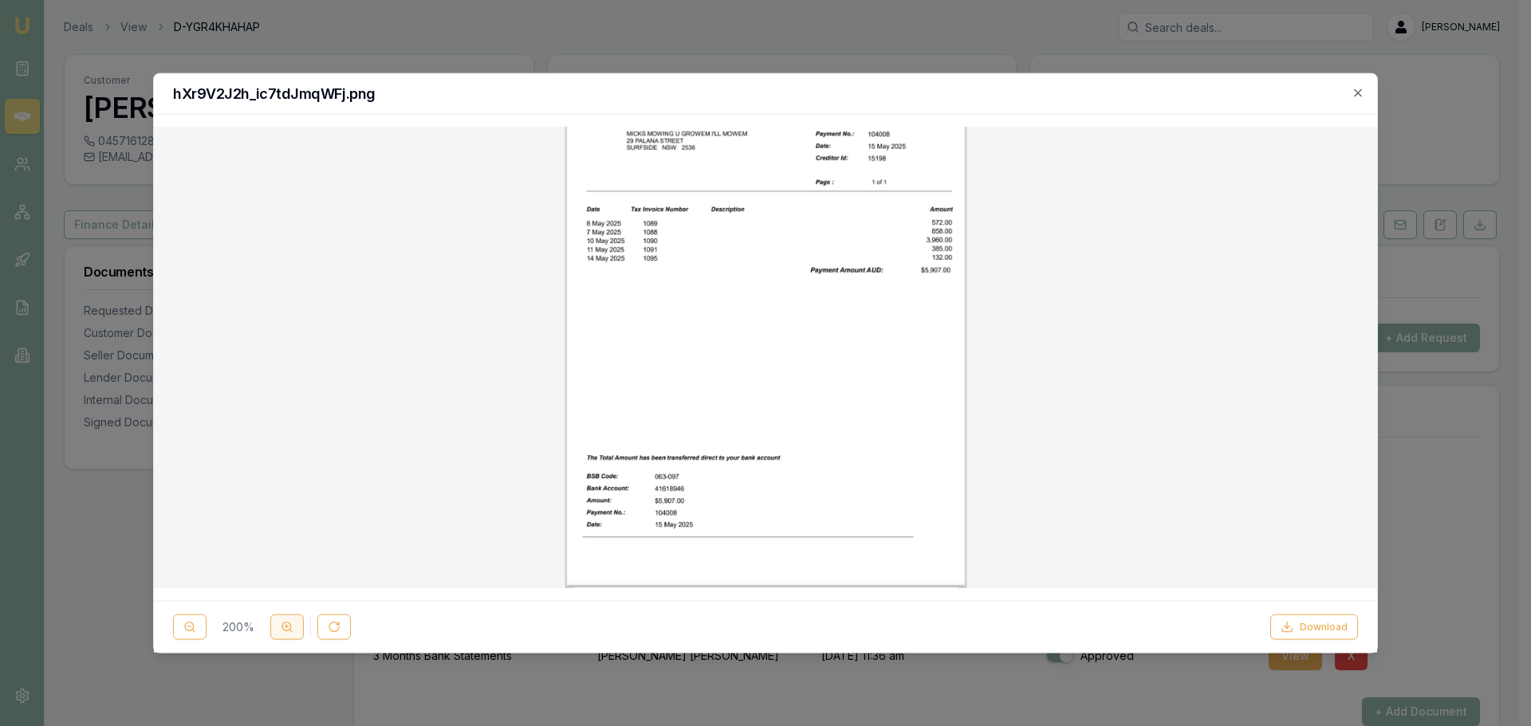
click at [283, 628] on icon at bounding box center [287, 627] width 13 height 13
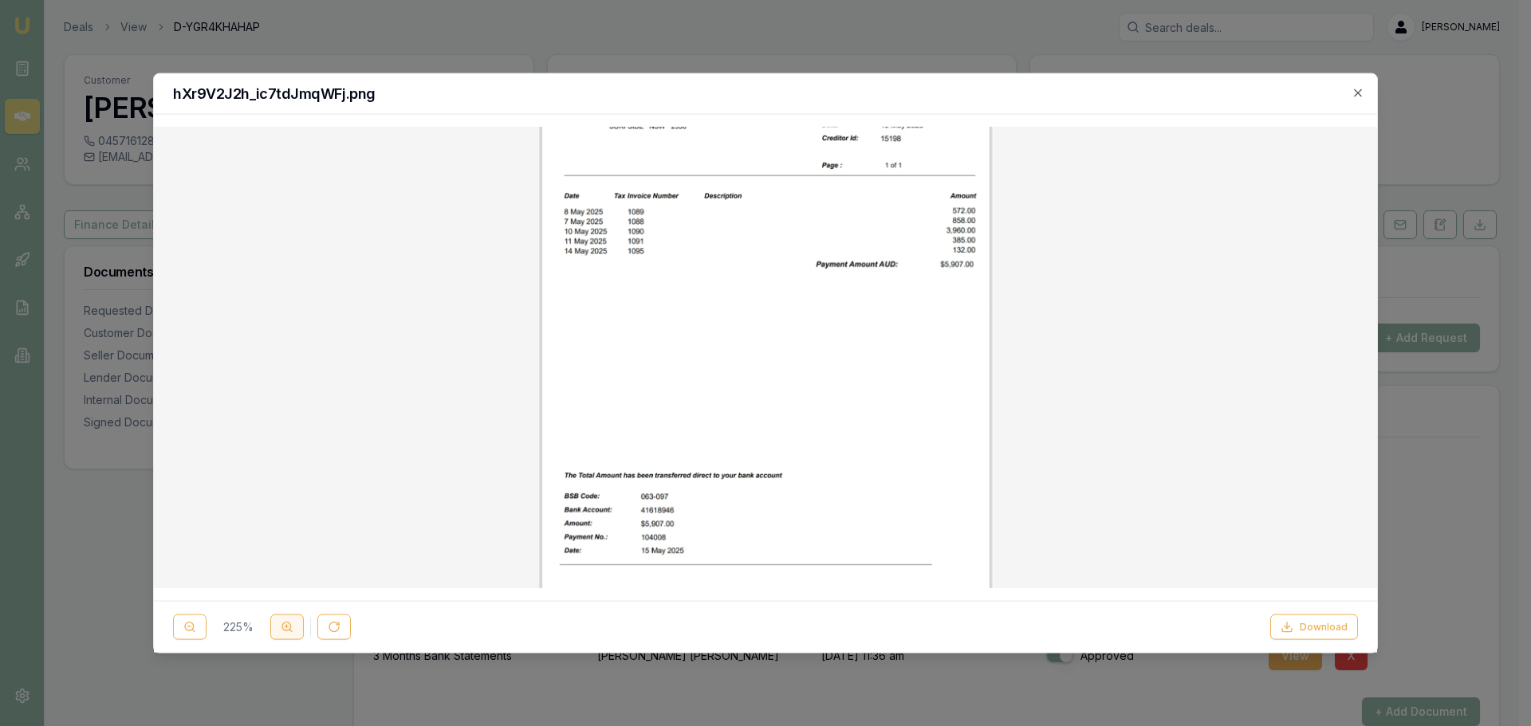
click at [283, 628] on icon at bounding box center [287, 627] width 13 height 13
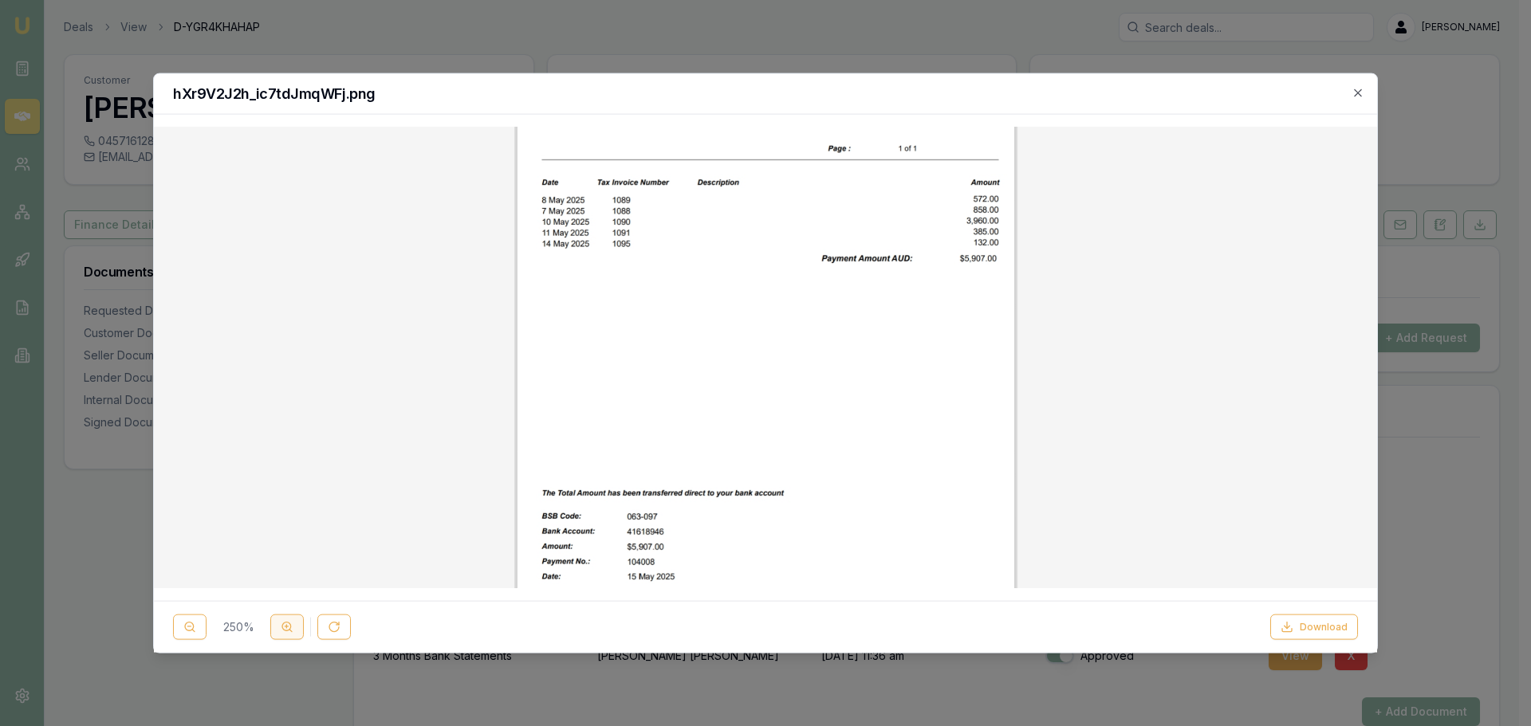
click at [283, 628] on icon at bounding box center [287, 627] width 13 height 13
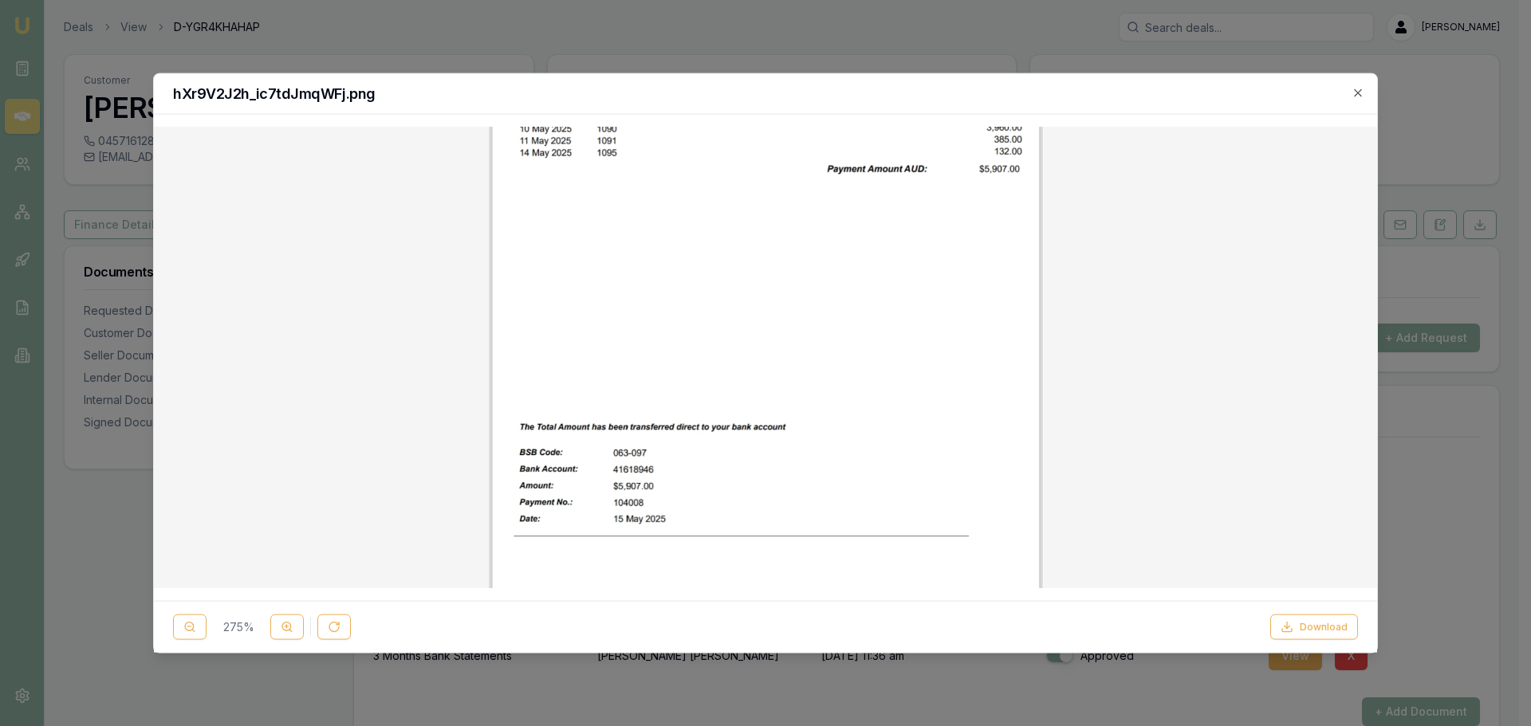
scroll to position [0, 0]
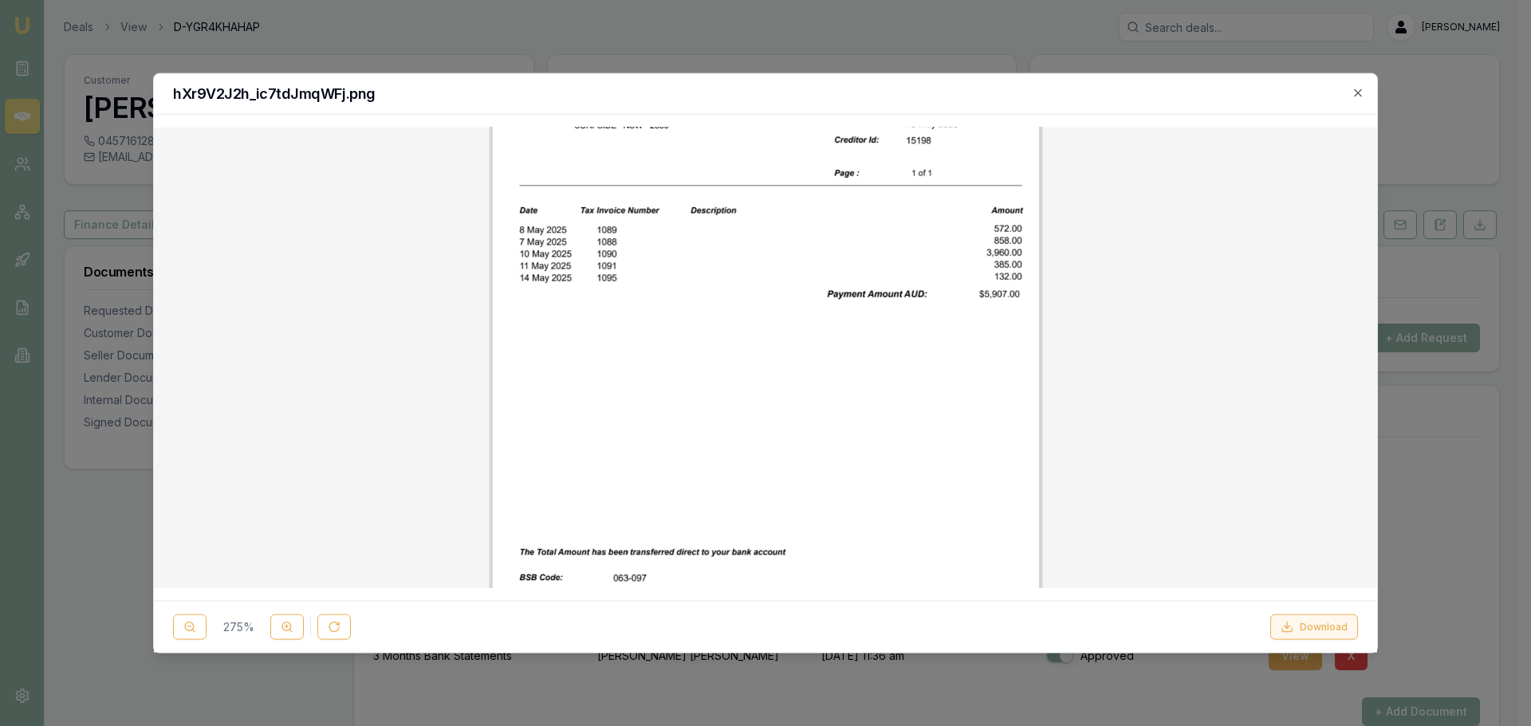
click at [1312, 627] on button "Download" at bounding box center [1314, 628] width 88 height 26
checkbox input "true"
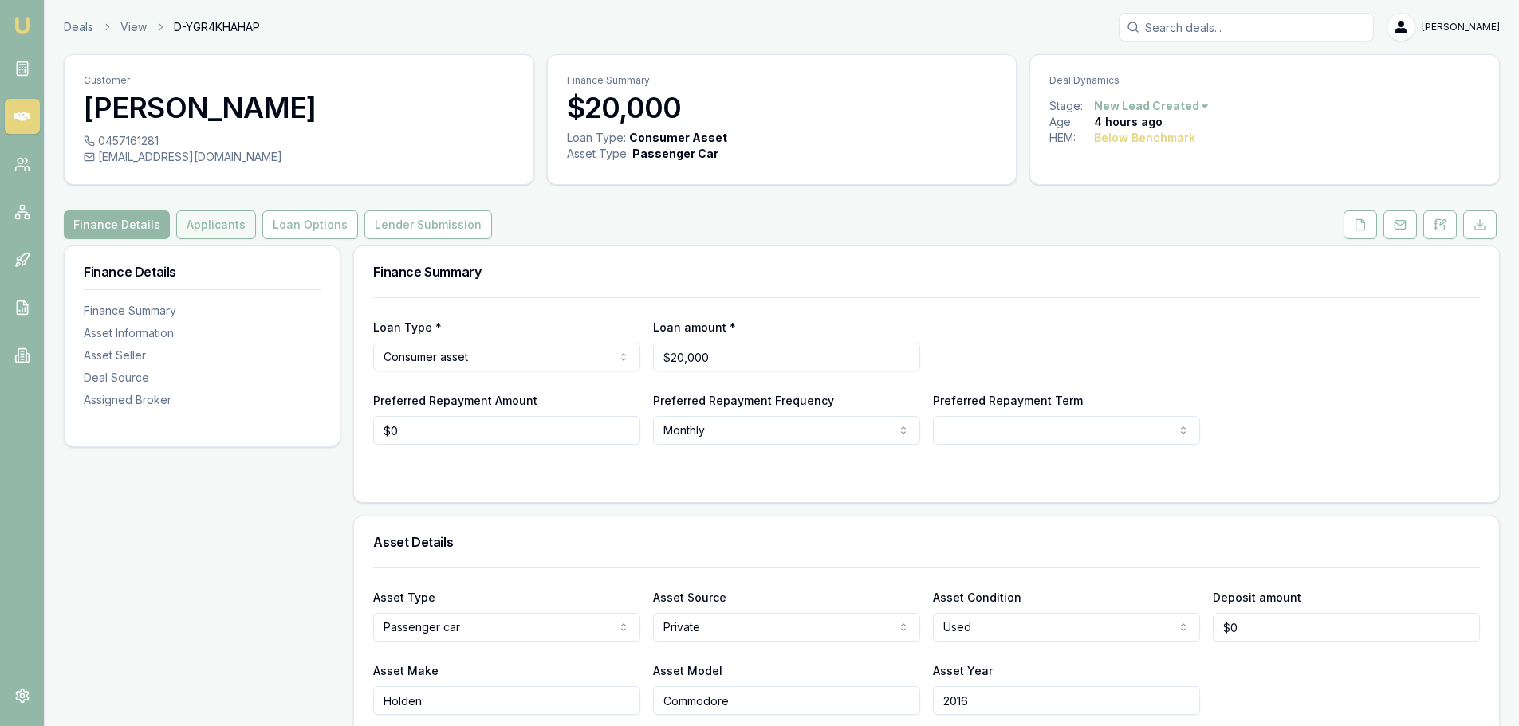
click at [212, 224] on button "Applicants" at bounding box center [216, 224] width 80 height 29
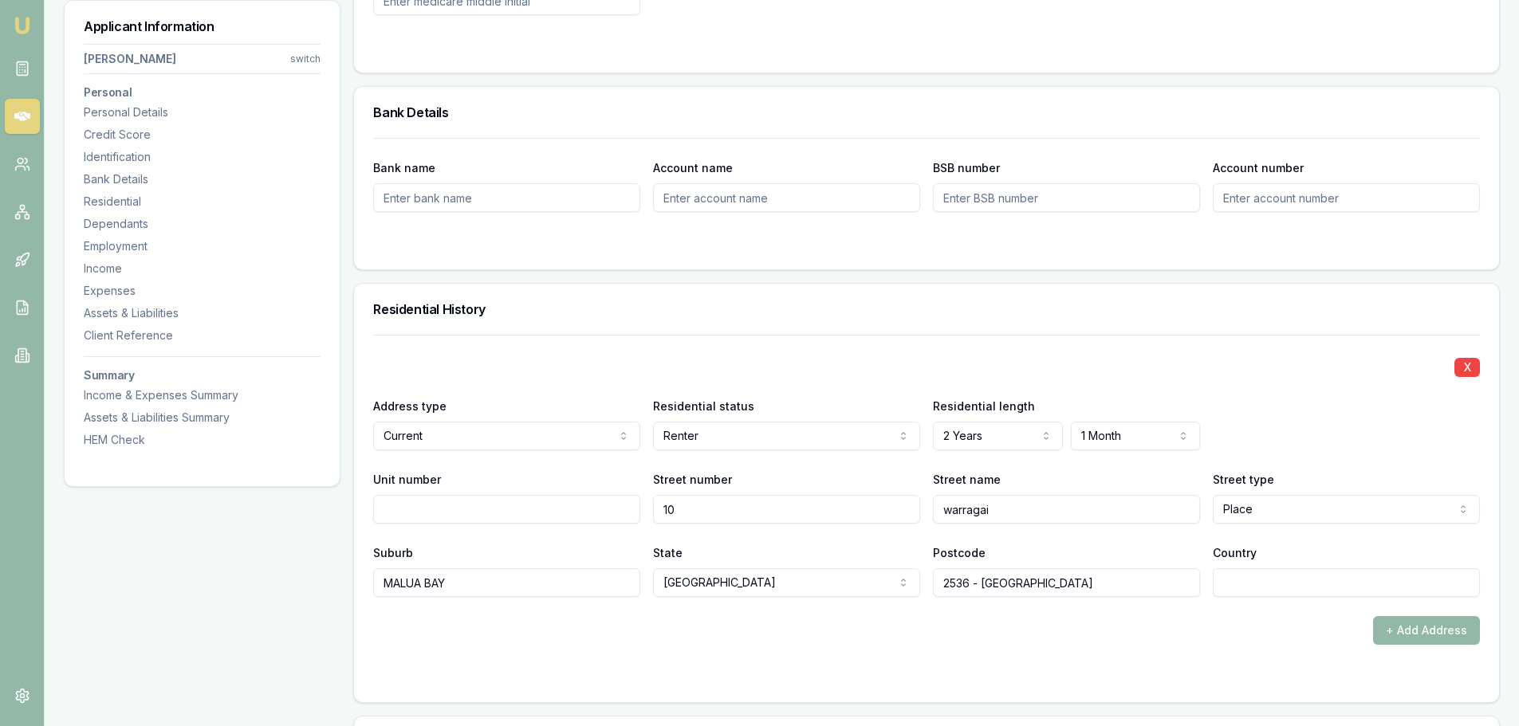
scroll to position [1276, 0]
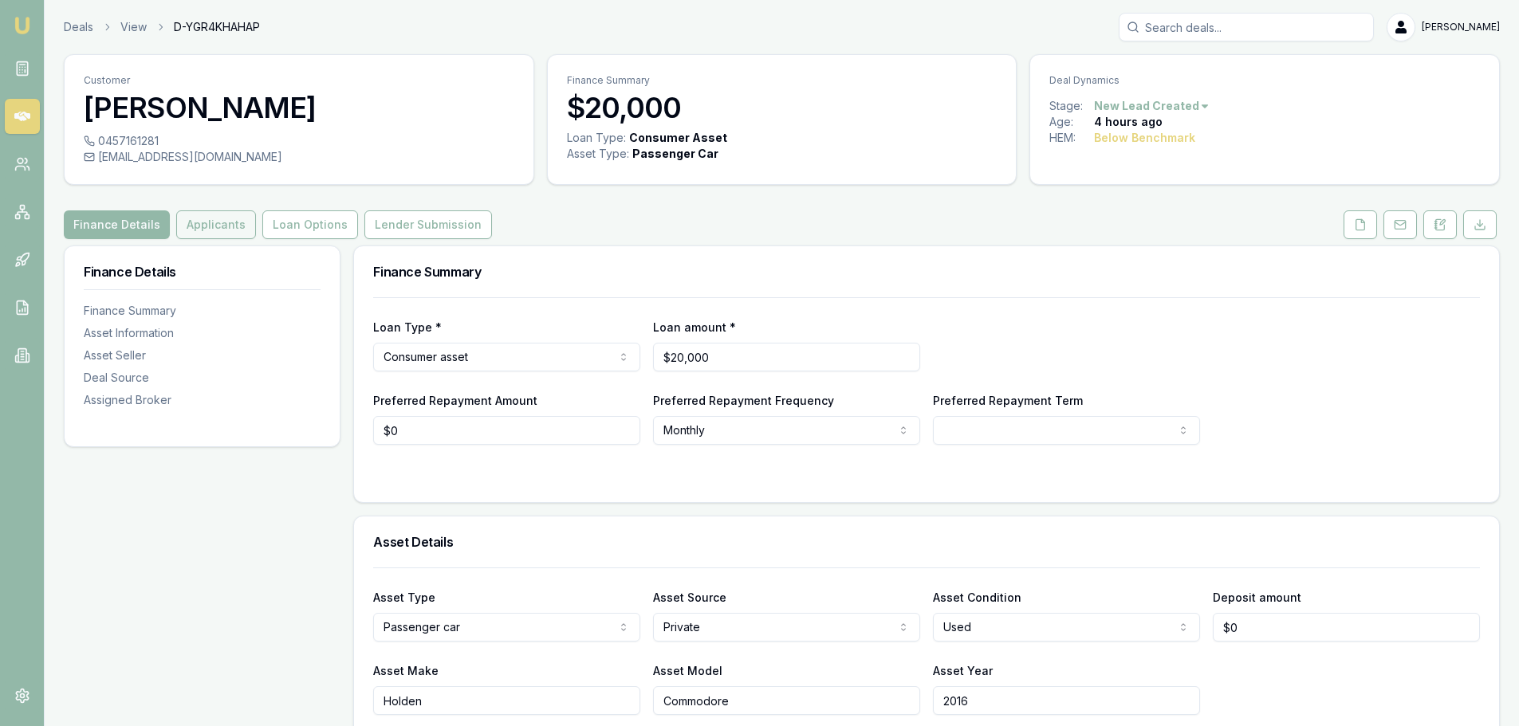
click at [214, 226] on button "Applicants" at bounding box center [216, 224] width 80 height 29
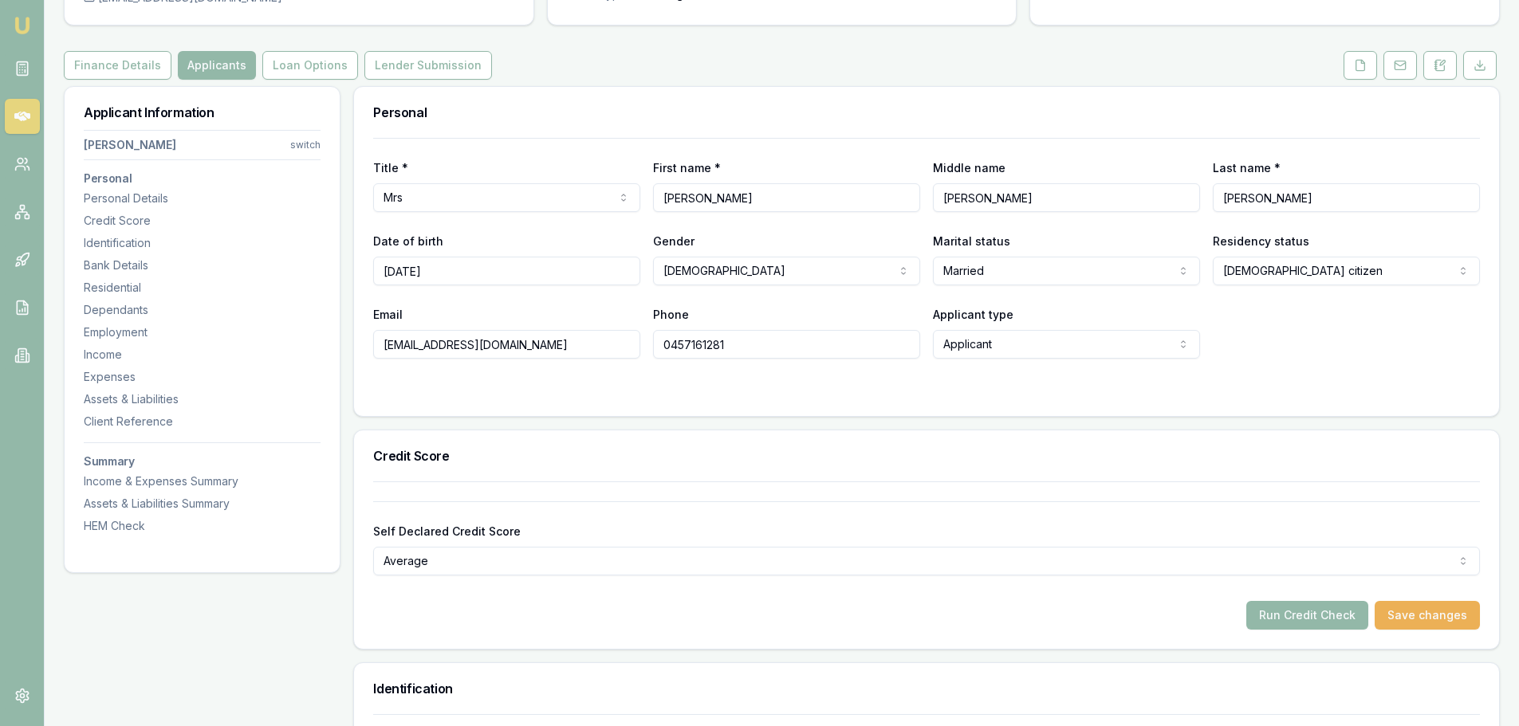
scroll to position [319, 0]
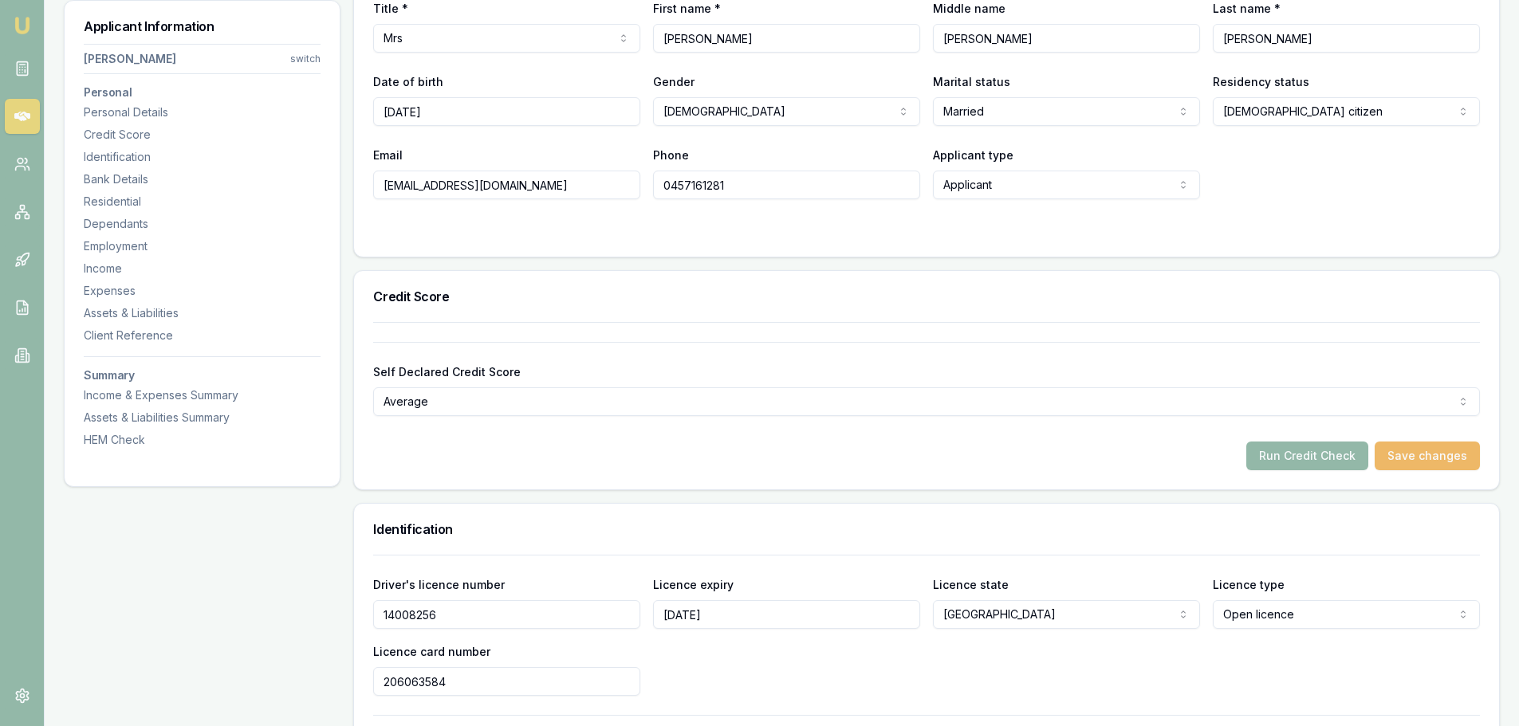
click at [1427, 458] on button "Save changes" at bounding box center [1427, 456] width 105 height 29
click at [1284, 458] on button "Run Credit Check" at bounding box center [1307, 456] width 122 height 29
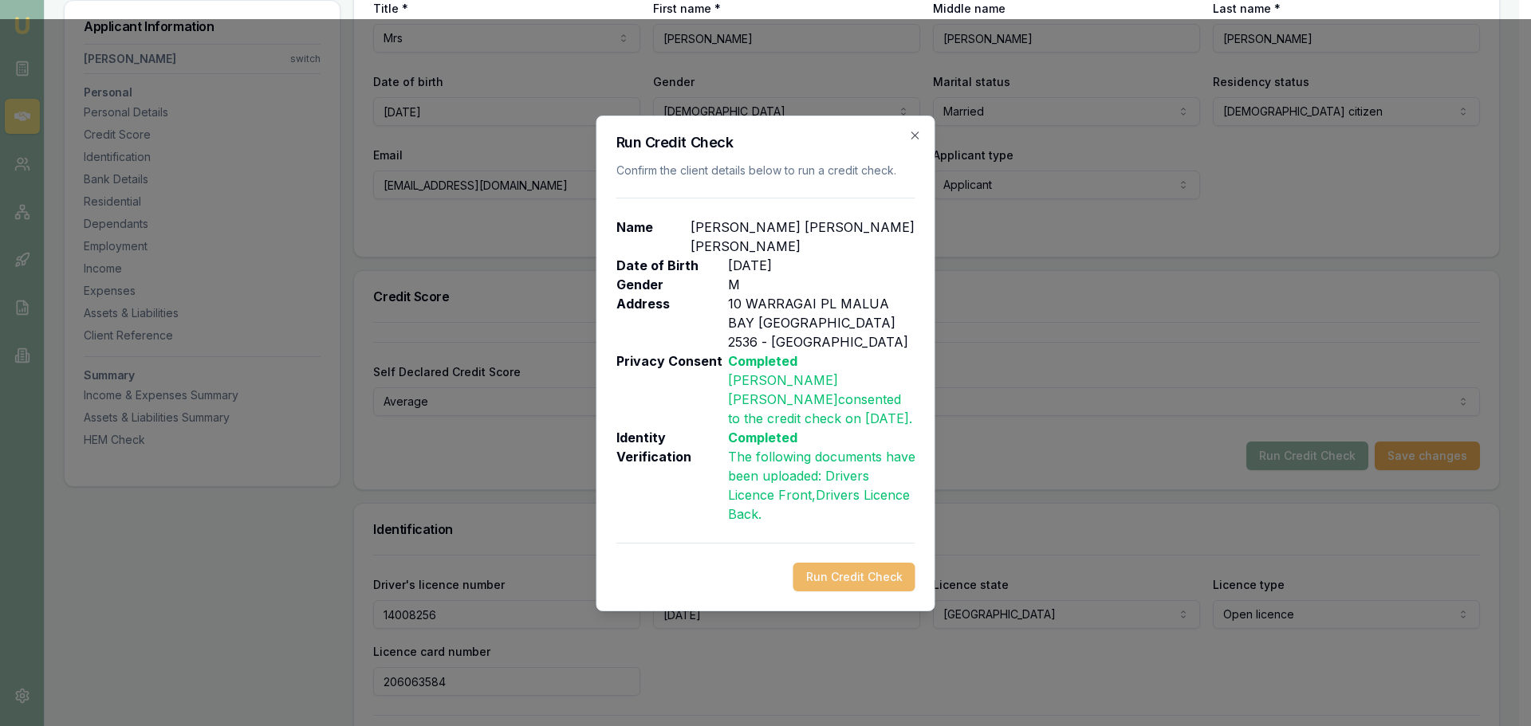
click at [855, 563] on button "Run Credit Check" at bounding box center [854, 577] width 122 height 29
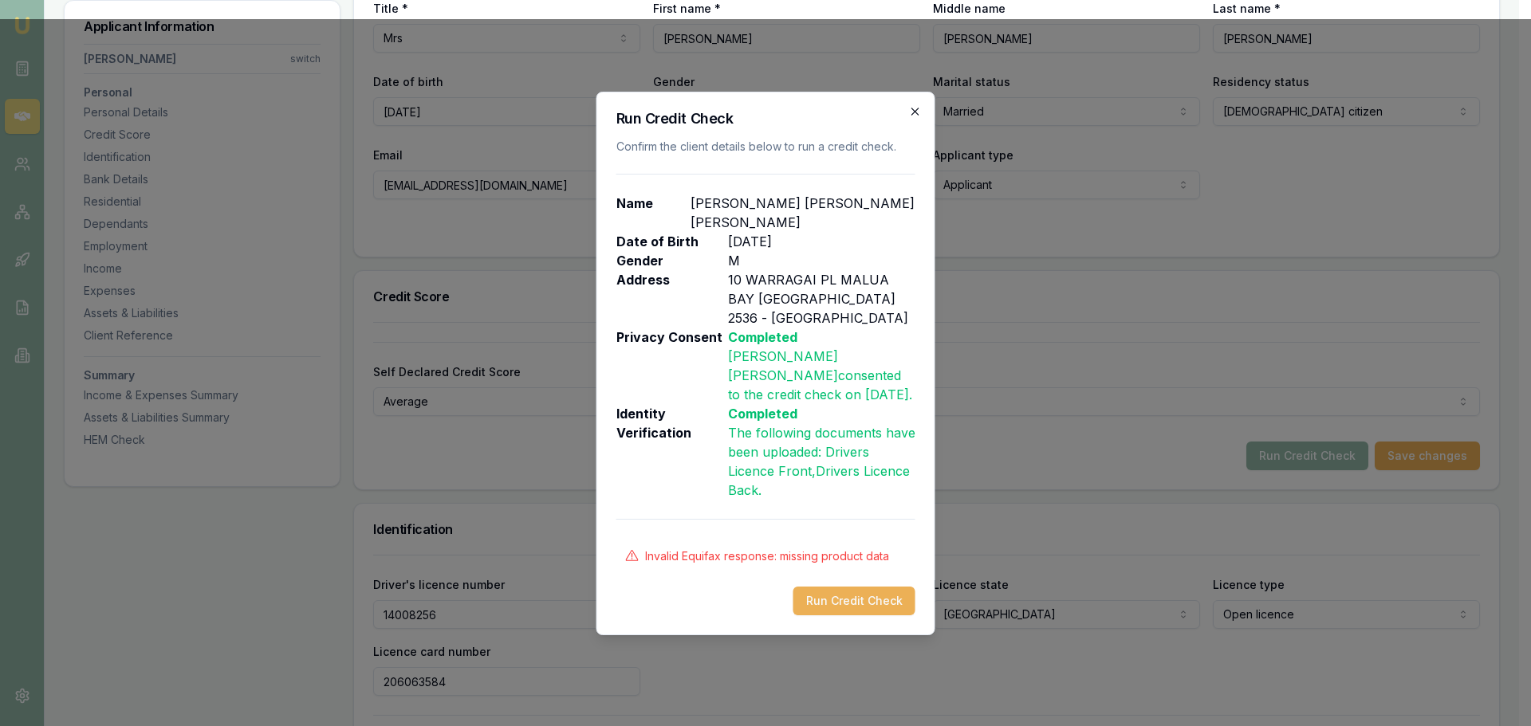
click at [917, 115] on icon "button" at bounding box center [914, 111] width 7 height 7
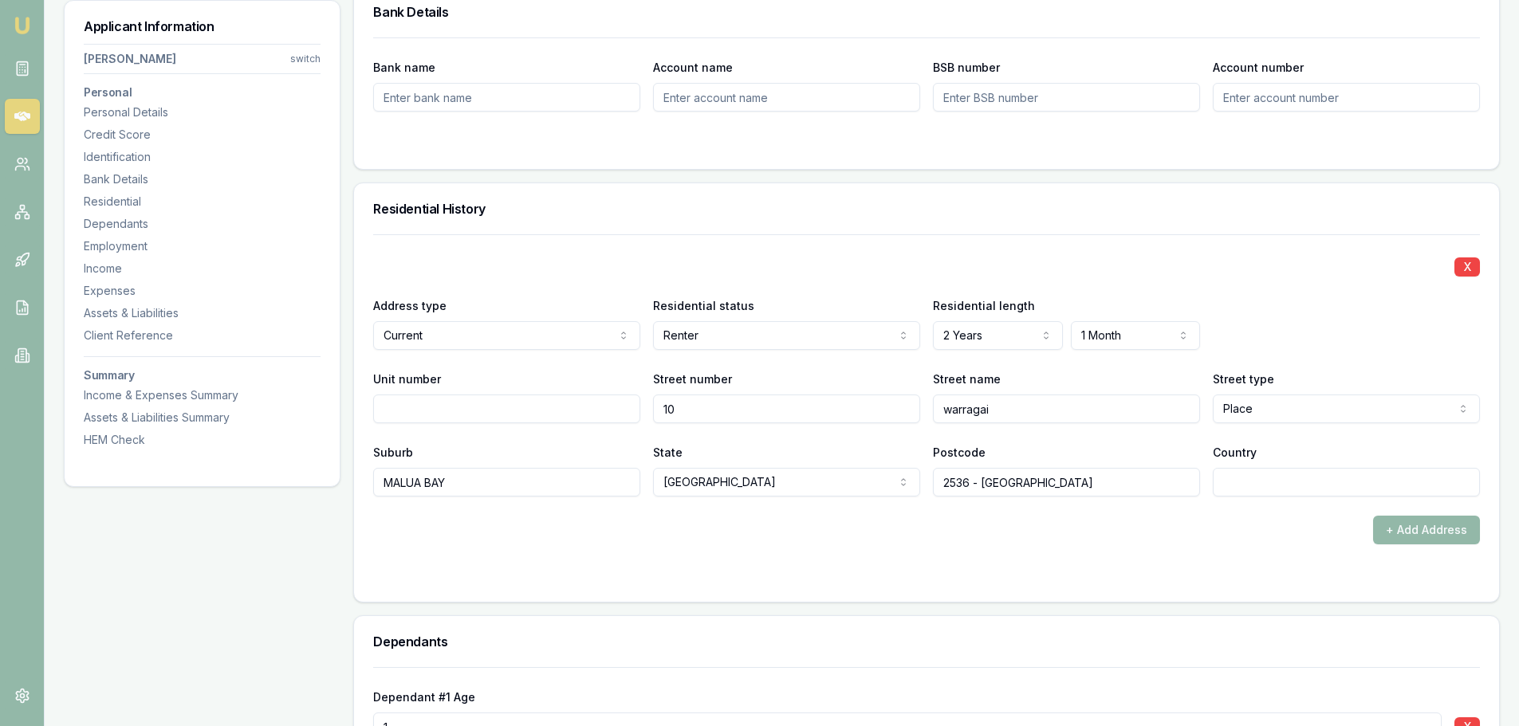
scroll to position [1355, 0]
click at [1241, 483] on input "Country" at bounding box center [1346, 480] width 267 height 29
type input "[GEOGRAPHIC_DATA]"
select select "SA"
click at [1053, 526] on div "+ Add Address" at bounding box center [926, 528] width 1107 height 29
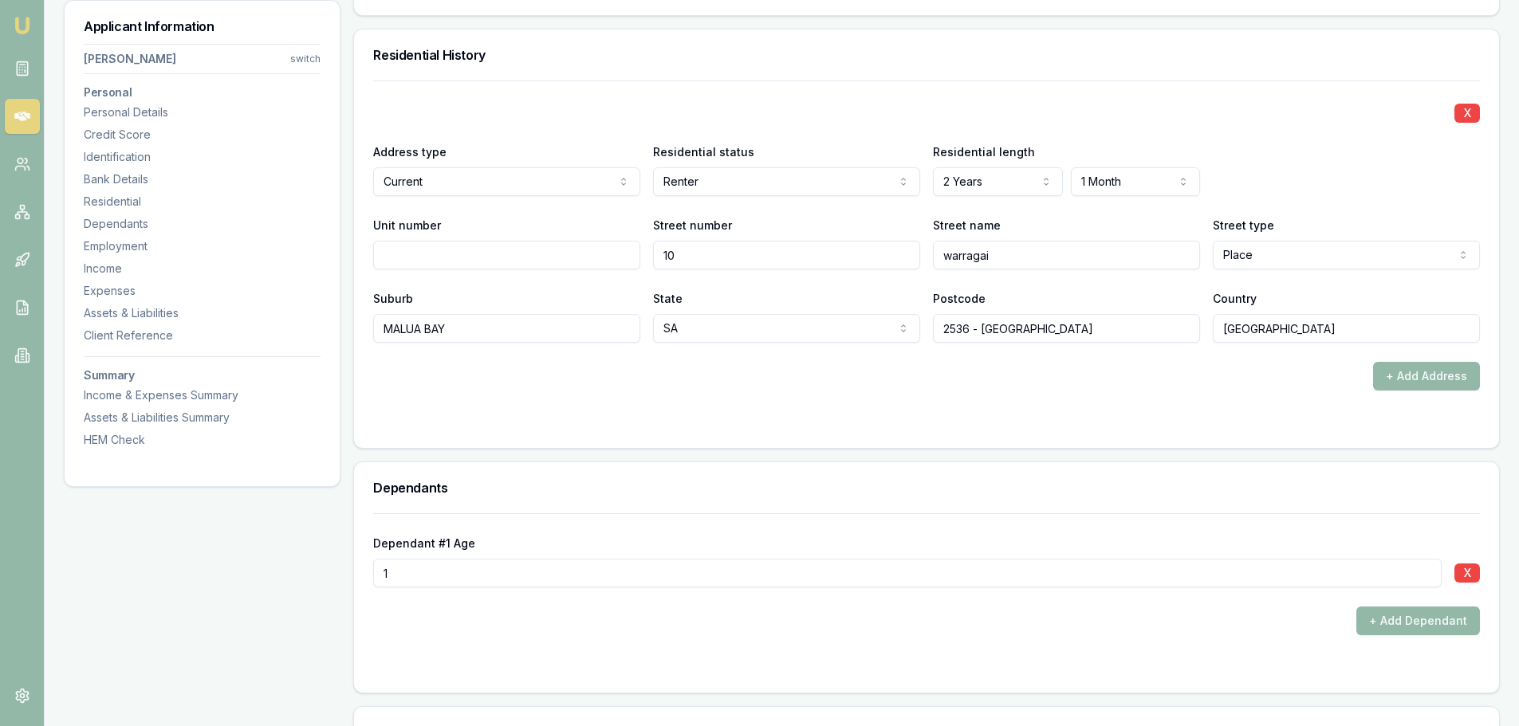
scroll to position [1515, 0]
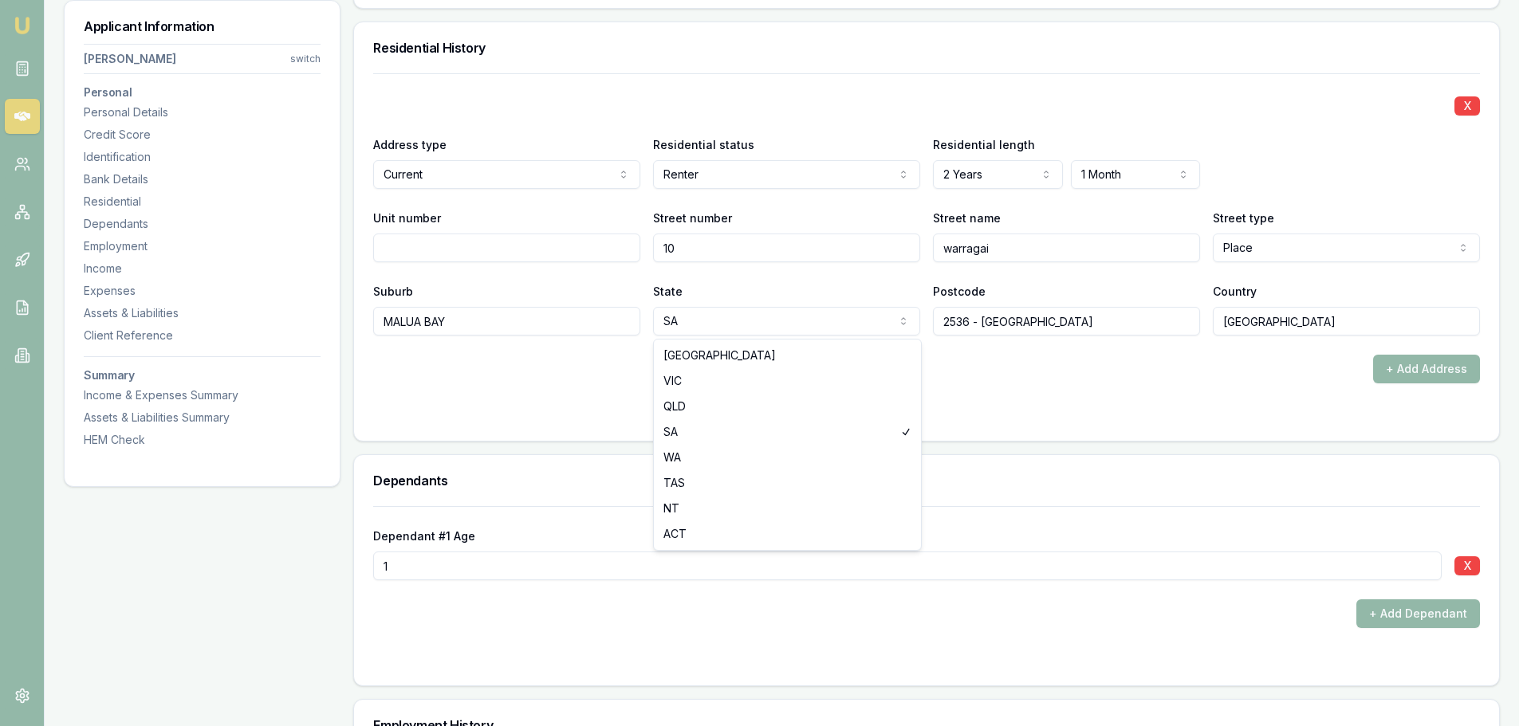
select select "[GEOGRAPHIC_DATA]"
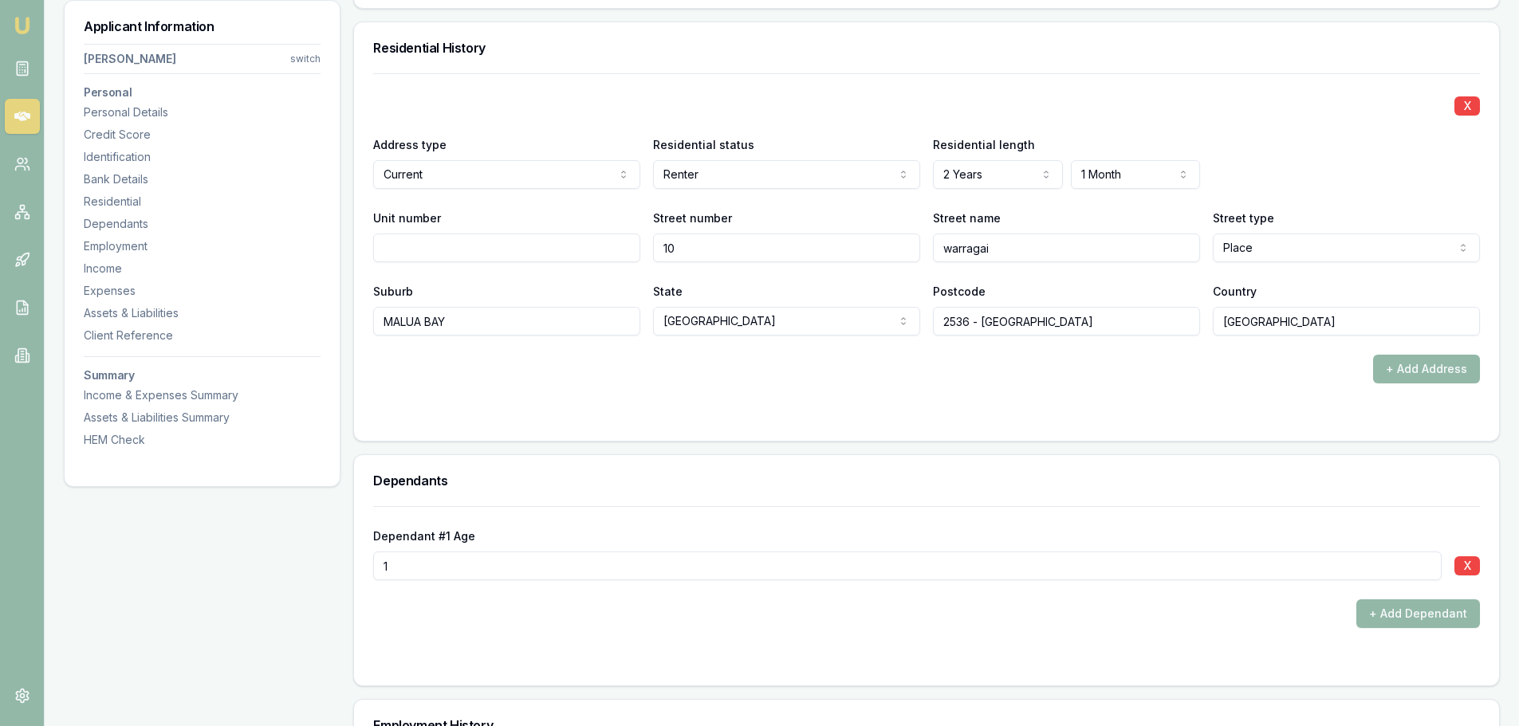
click at [769, 372] on div "+ Add Address" at bounding box center [926, 369] width 1107 height 29
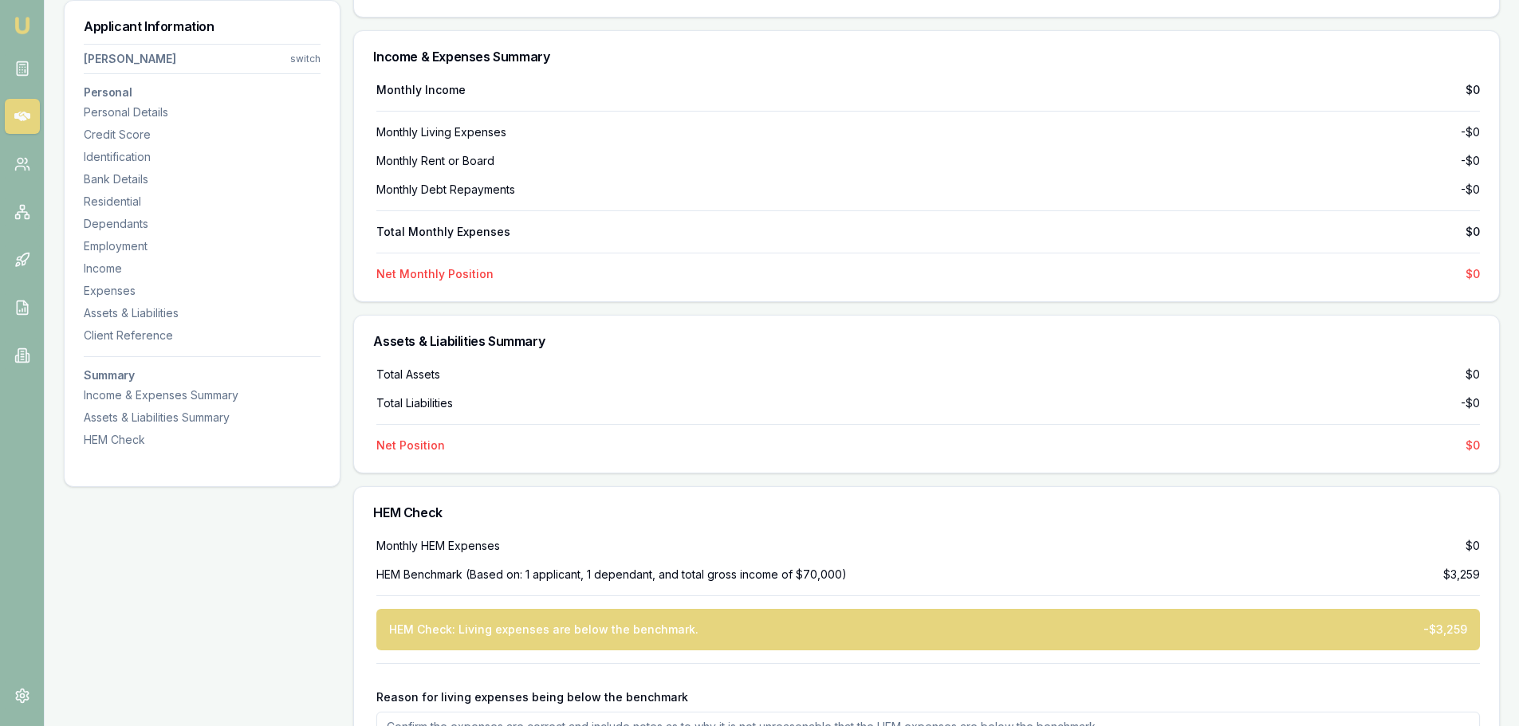
scroll to position [3788, 0]
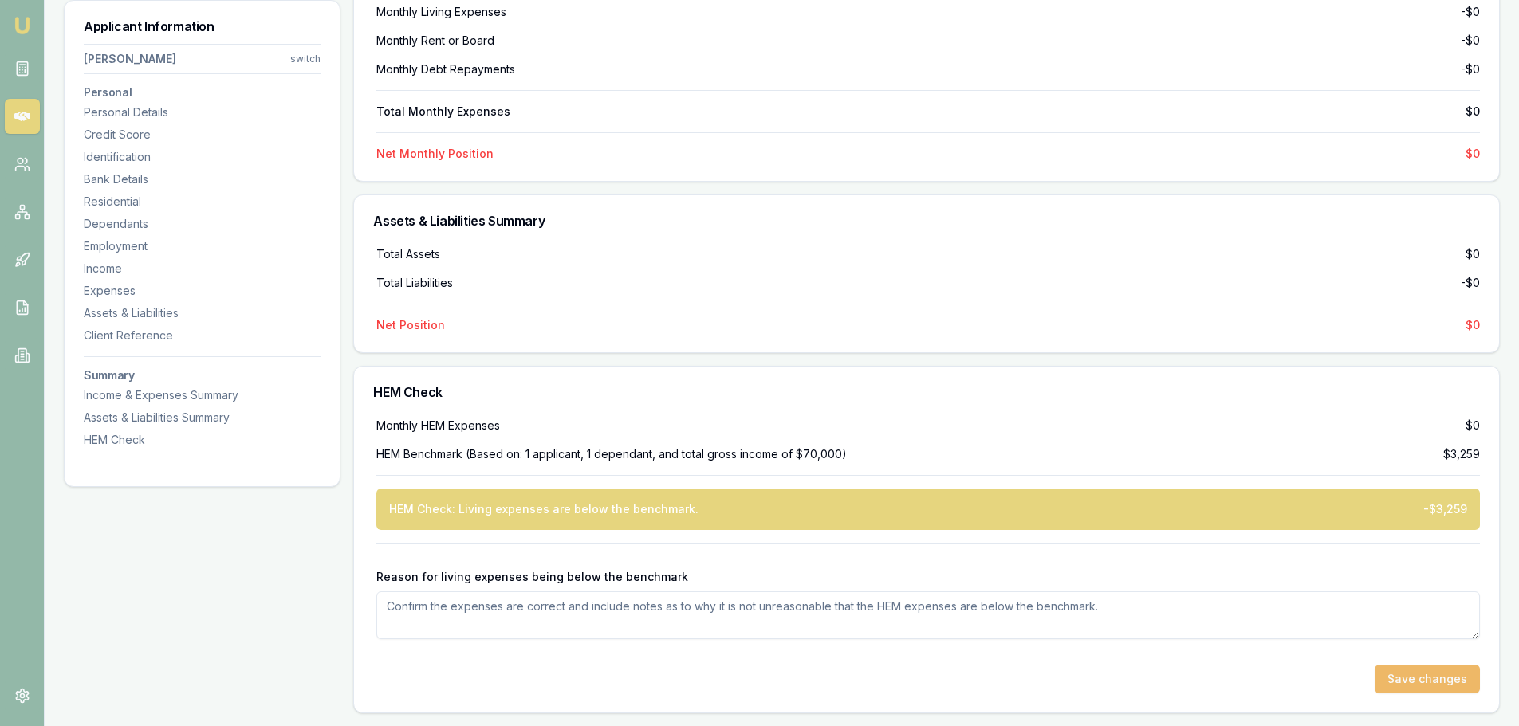
click at [1412, 678] on button "Save changes" at bounding box center [1427, 679] width 105 height 29
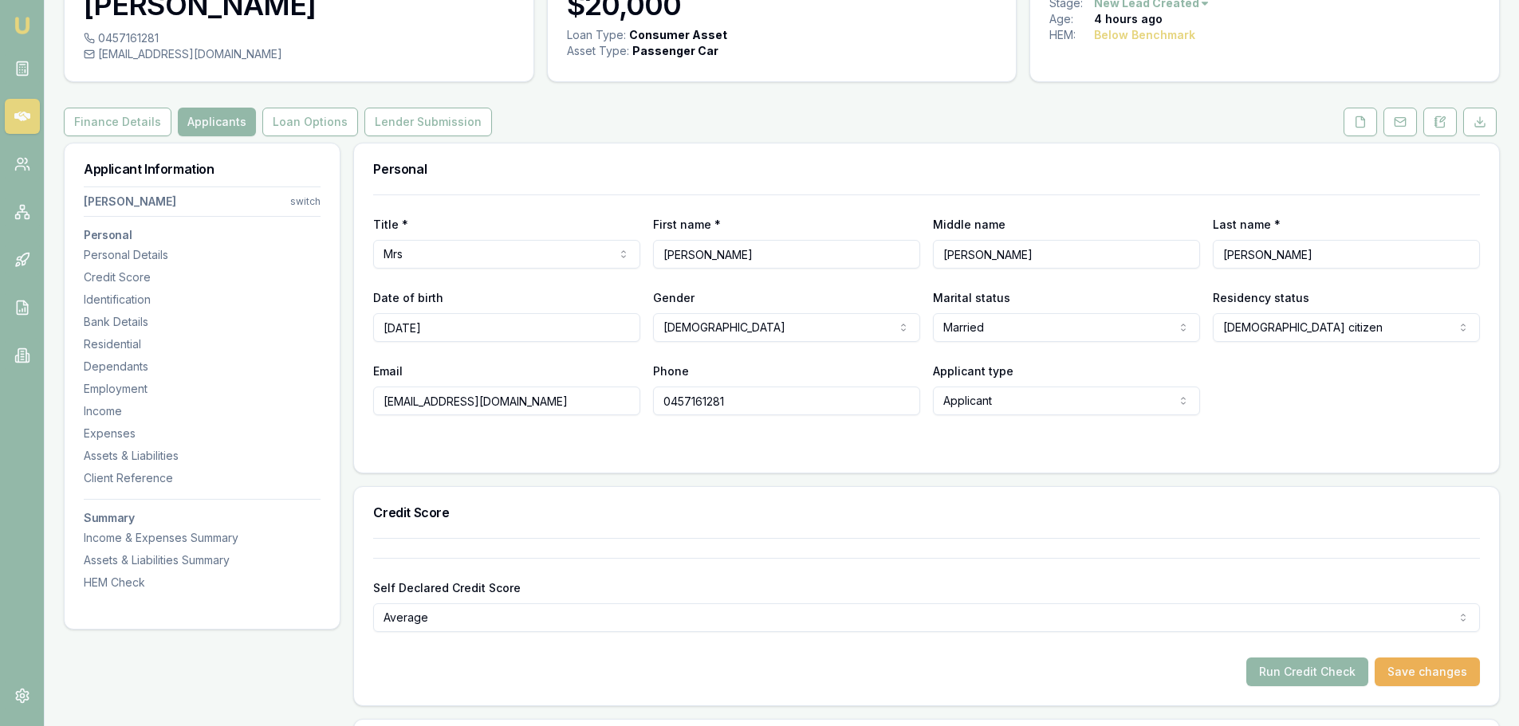
scroll to position [319, 0]
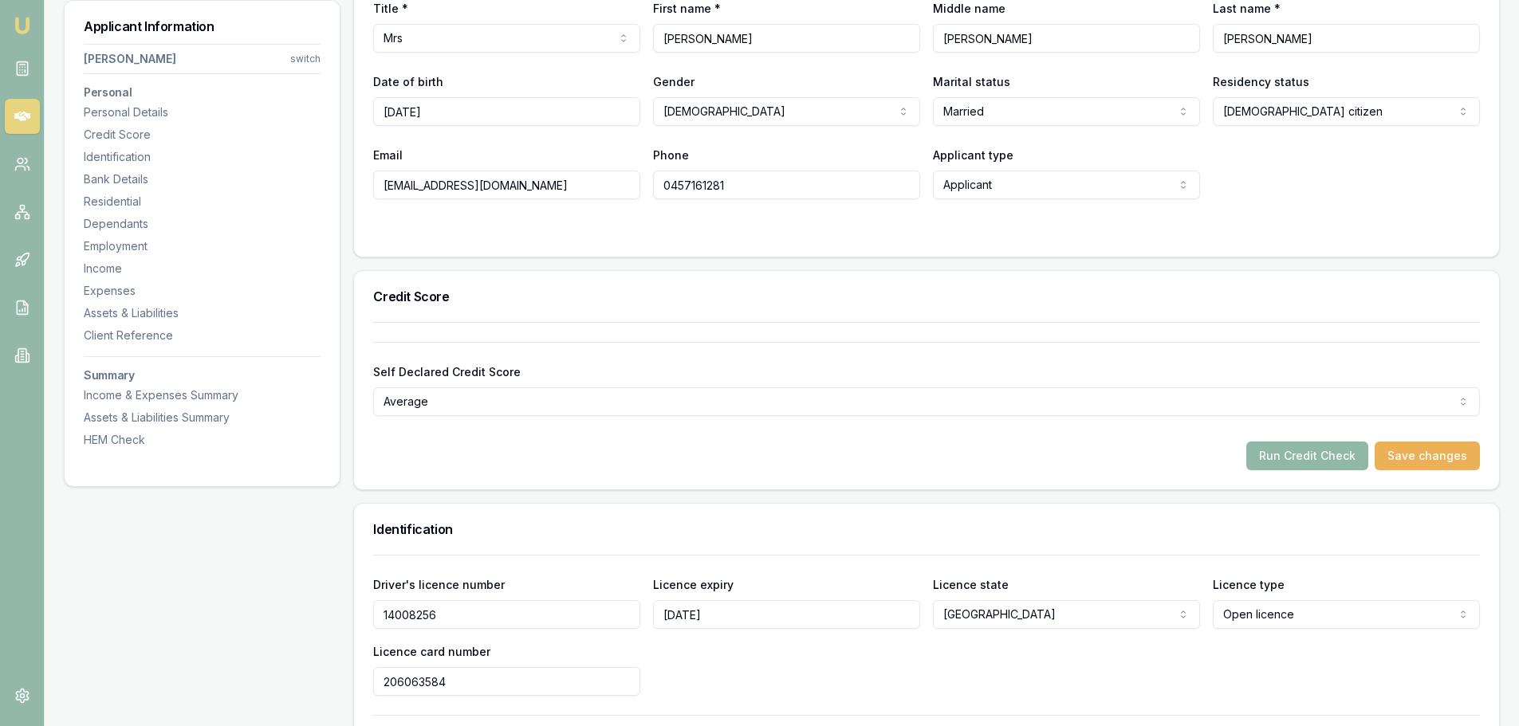
click at [1312, 450] on button "Run Credit Check" at bounding box center [1307, 456] width 122 height 29
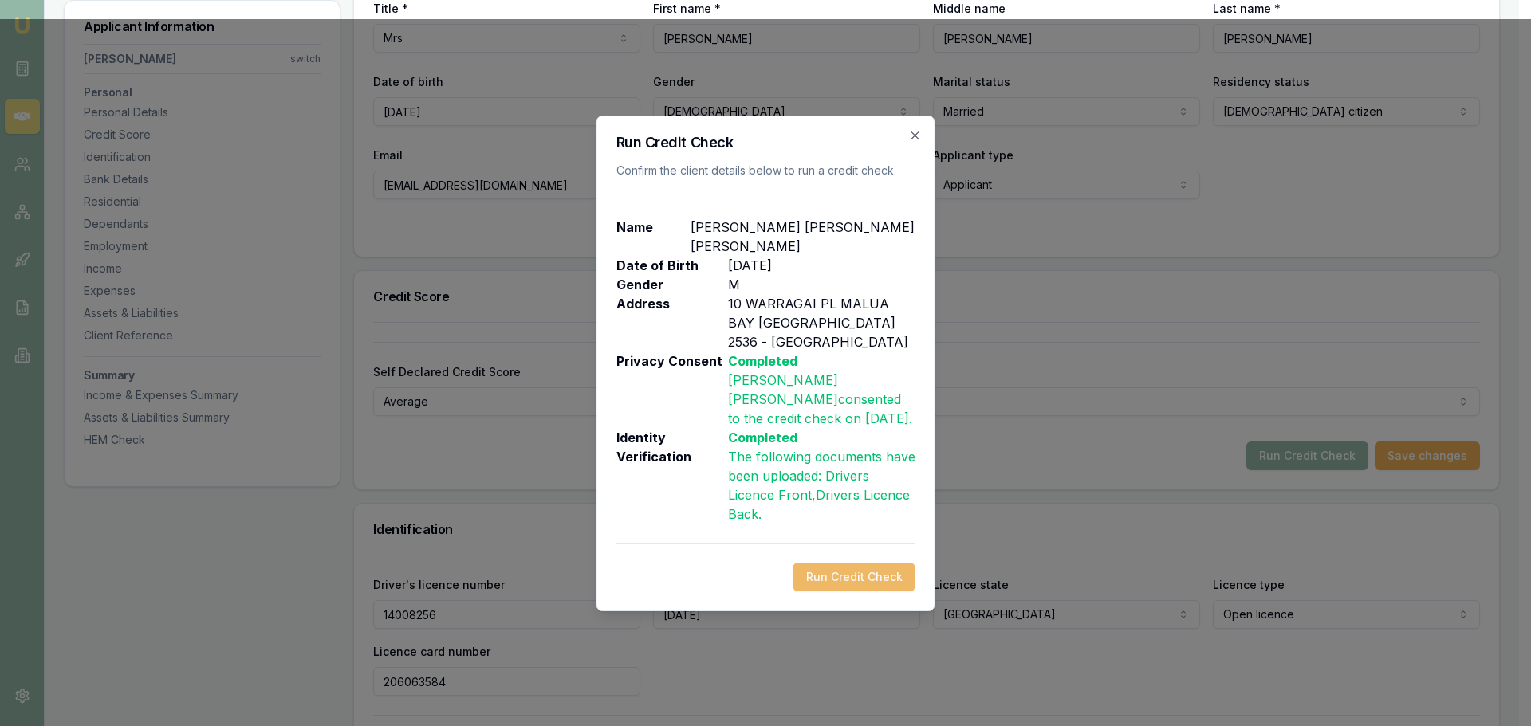
click at [866, 563] on button "Run Credit Check" at bounding box center [854, 577] width 122 height 29
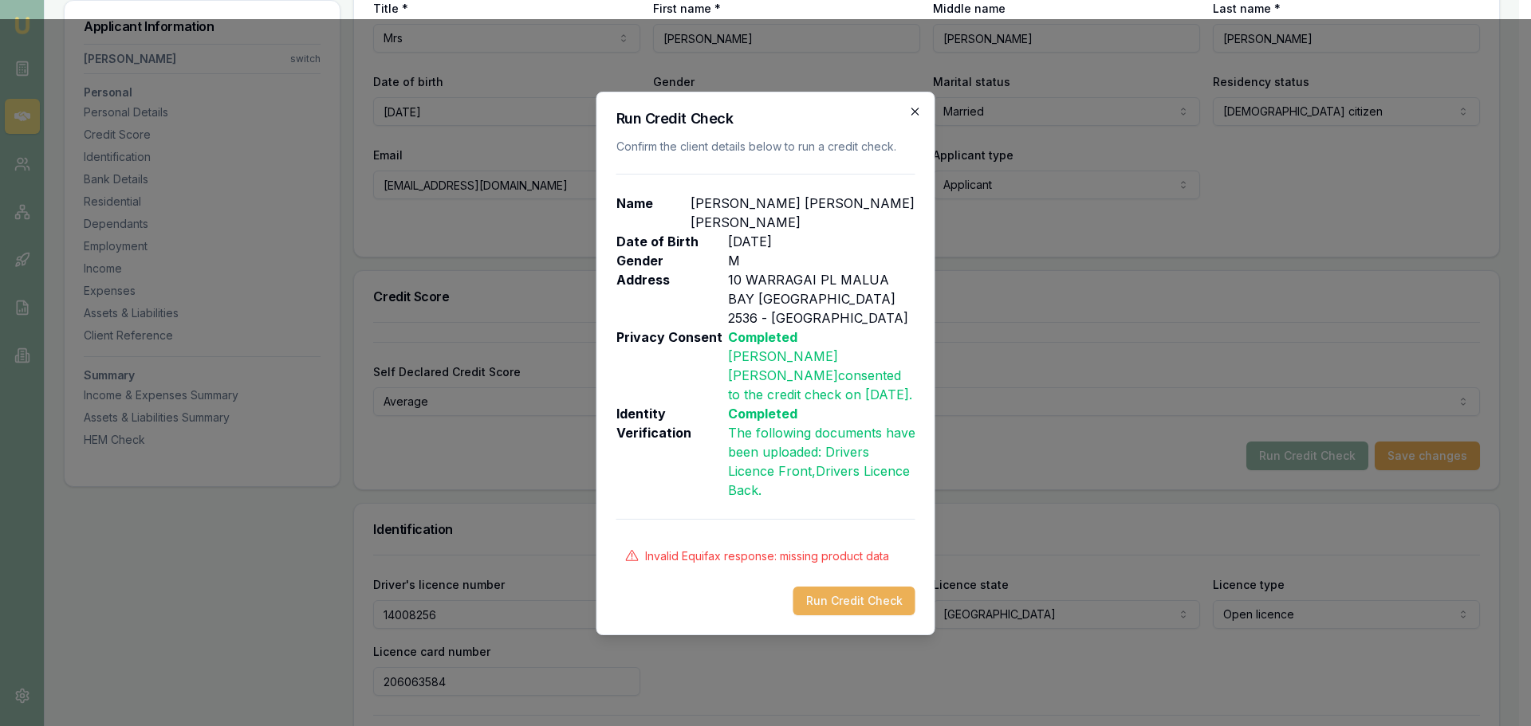
click at [914, 115] on icon "button" at bounding box center [914, 111] width 7 height 7
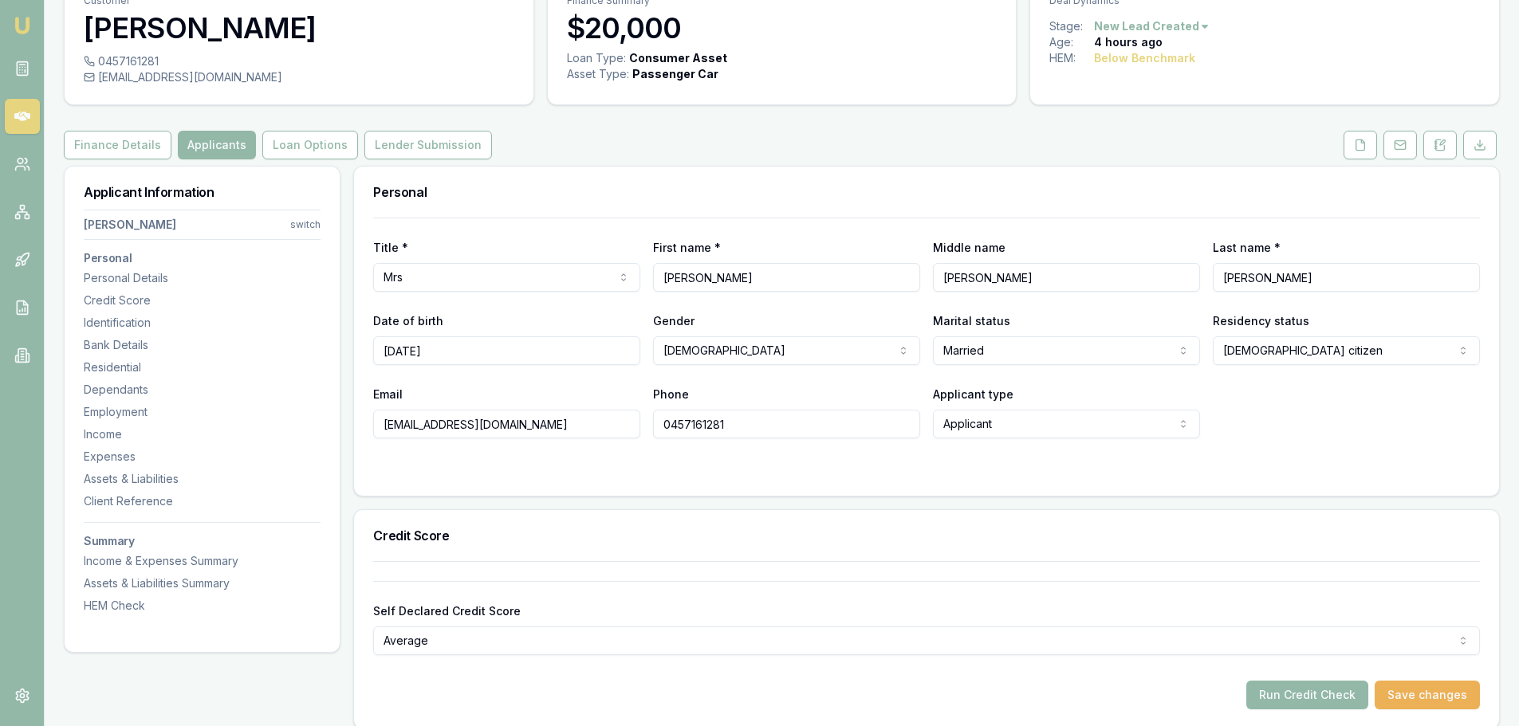
scroll to position [0, 0]
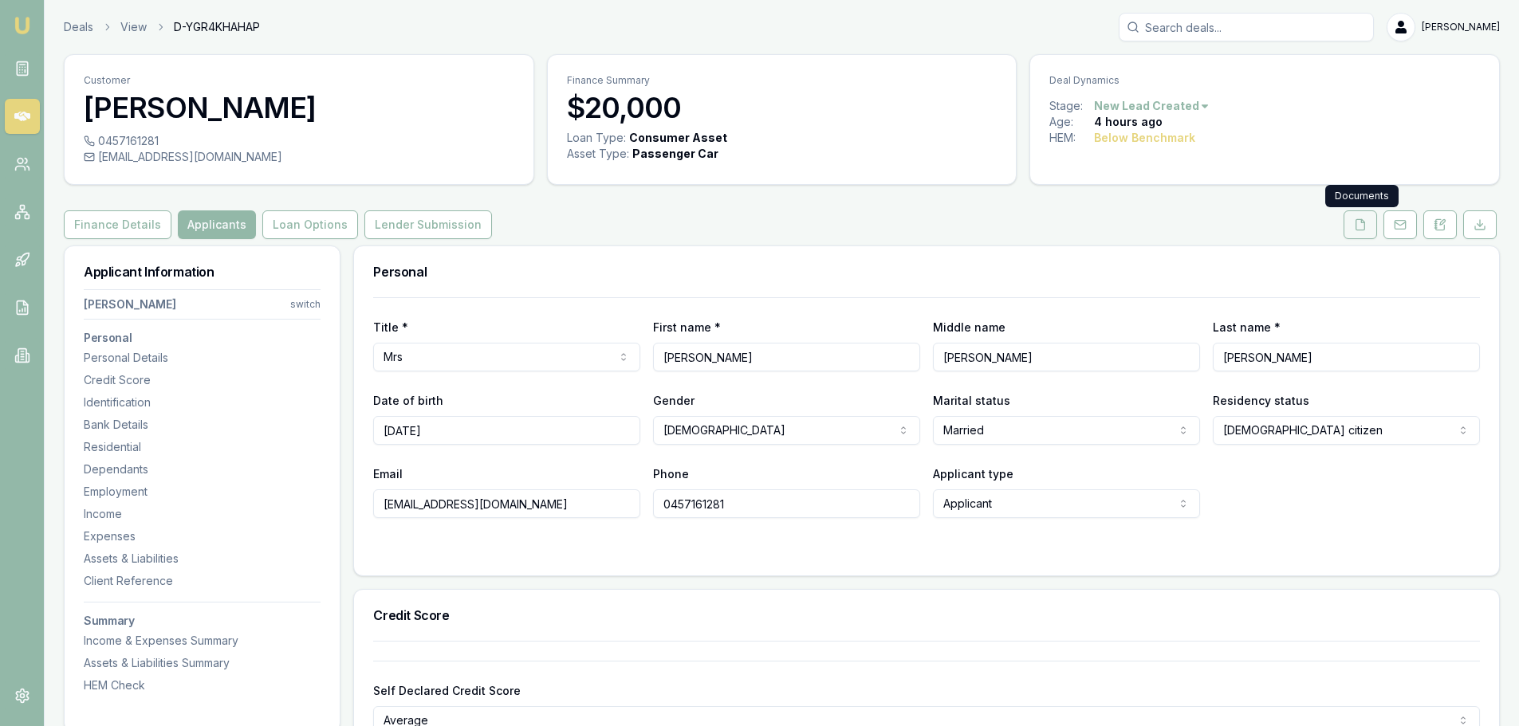
click at [1358, 226] on icon at bounding box center [1360, 224] width 13 height 13
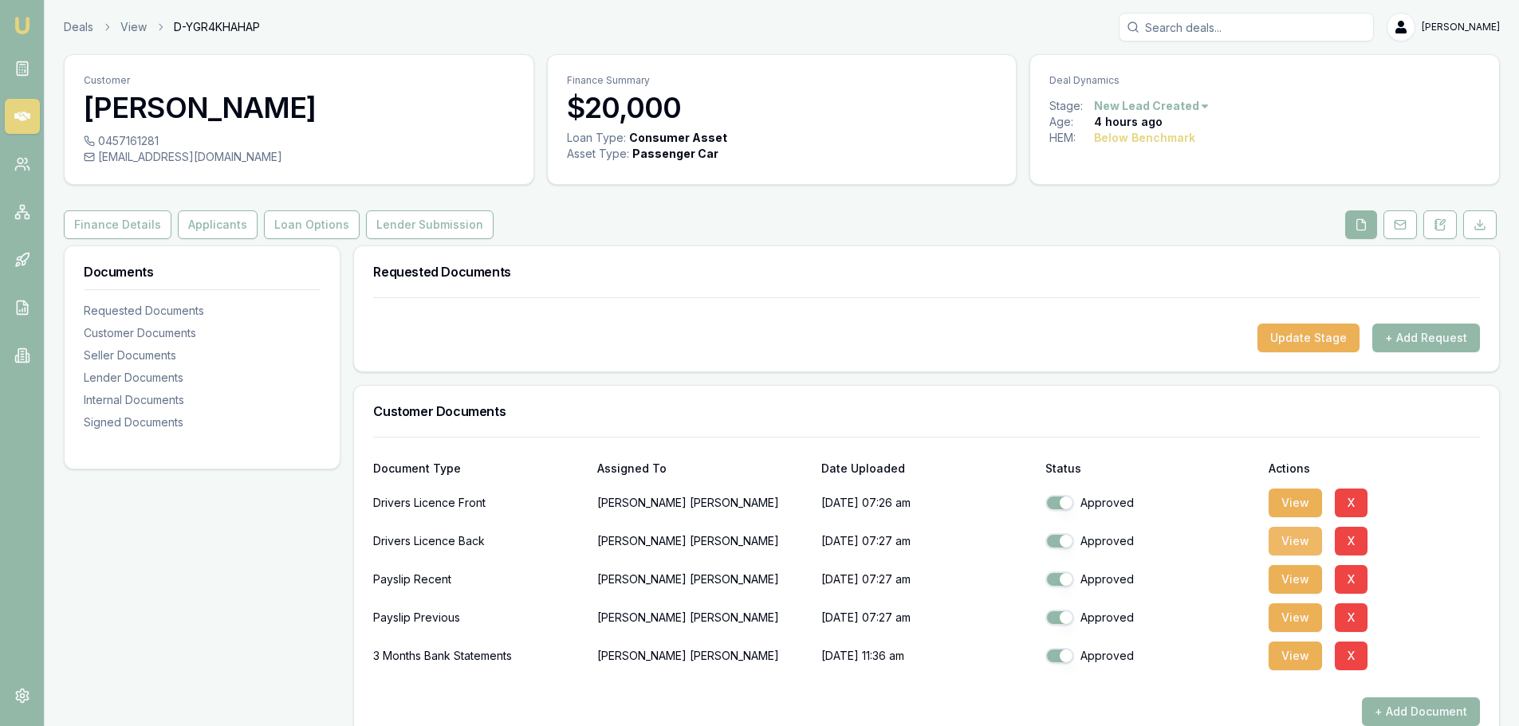
click at [1296, 548] on button "View" at bounding box center [1295, 541] width 53 height 29
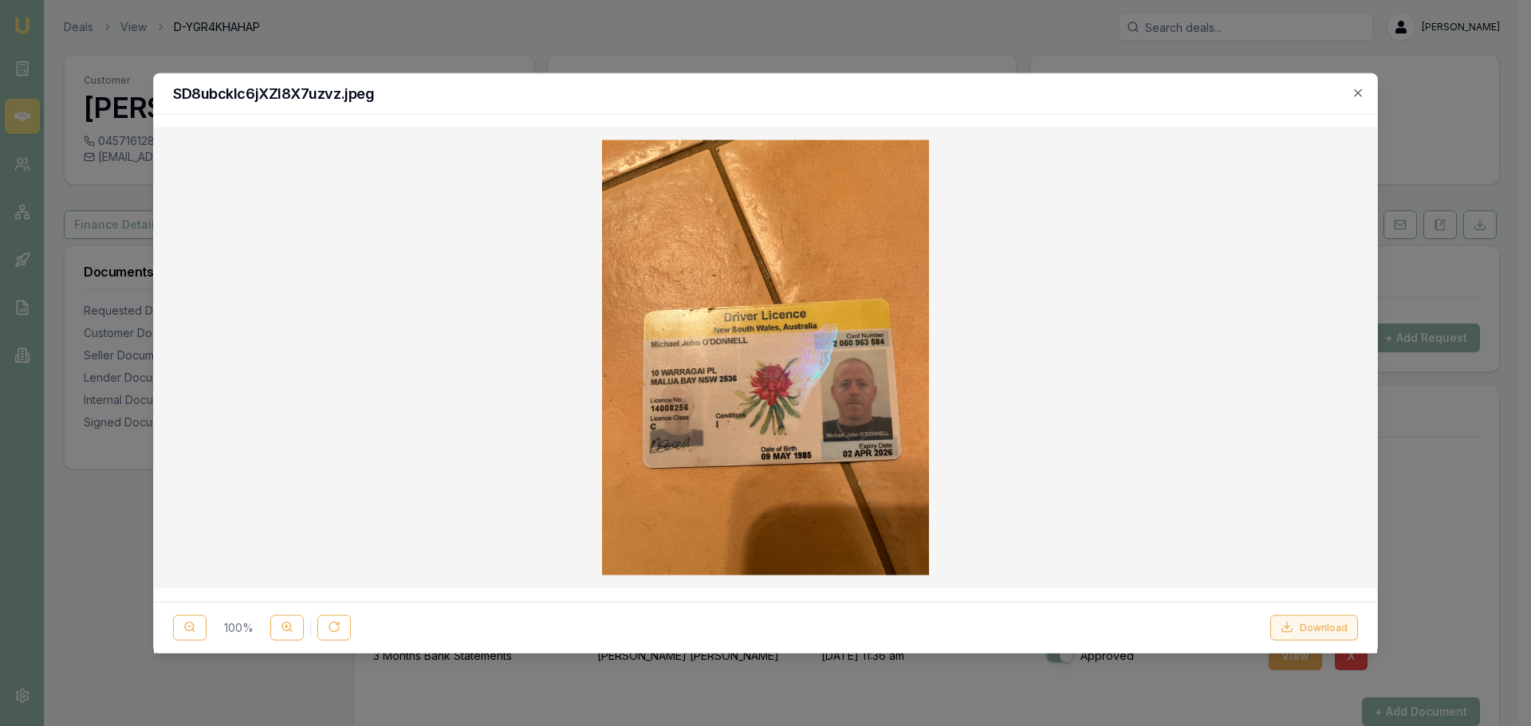
click at [1321, 630] on button "Download" at bounding box center [1314, 628] width 88 height 26
click at [1355, 90] on icon "button" at bounding box center [1357, 92] width 7 height 7
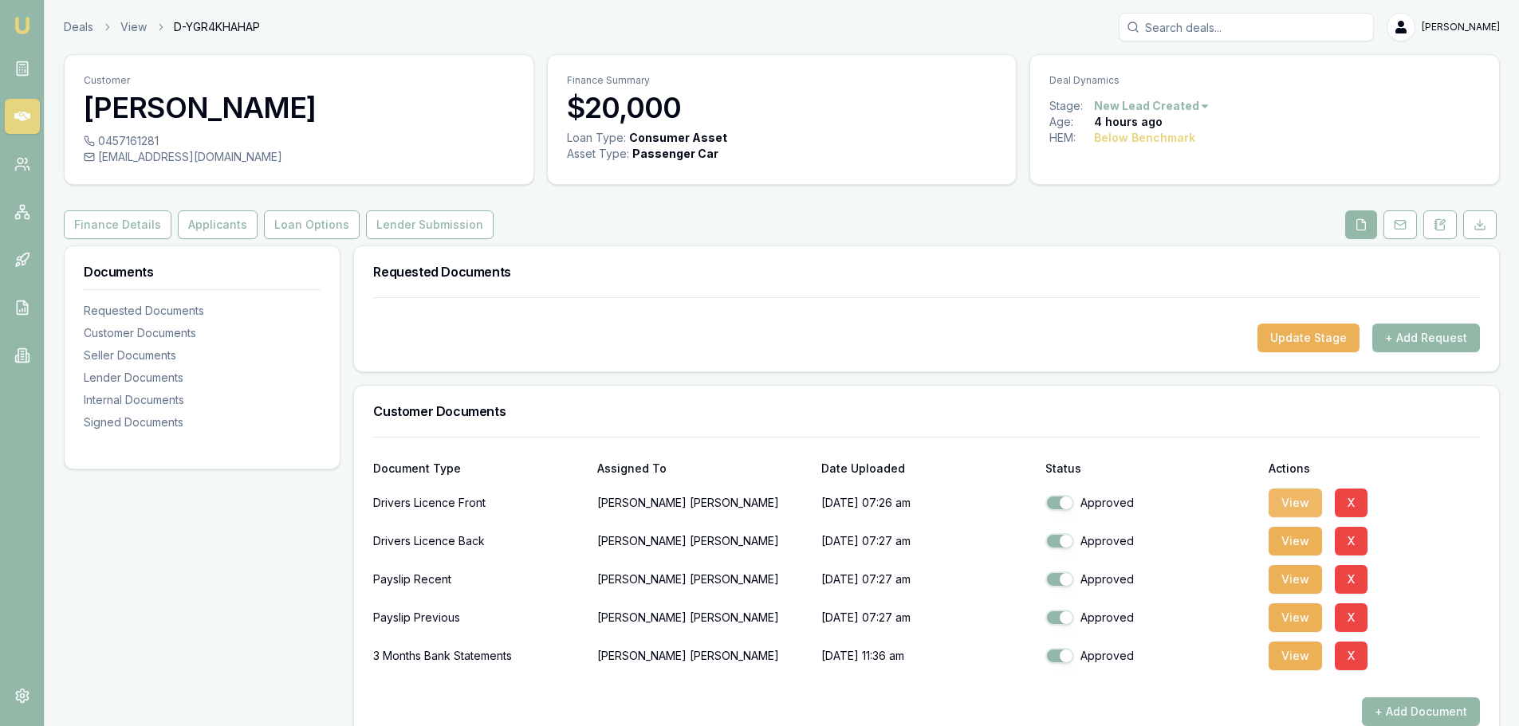
click at [1297, 499] on button "View" at bounding box center [1295, 503] width 53 height 29
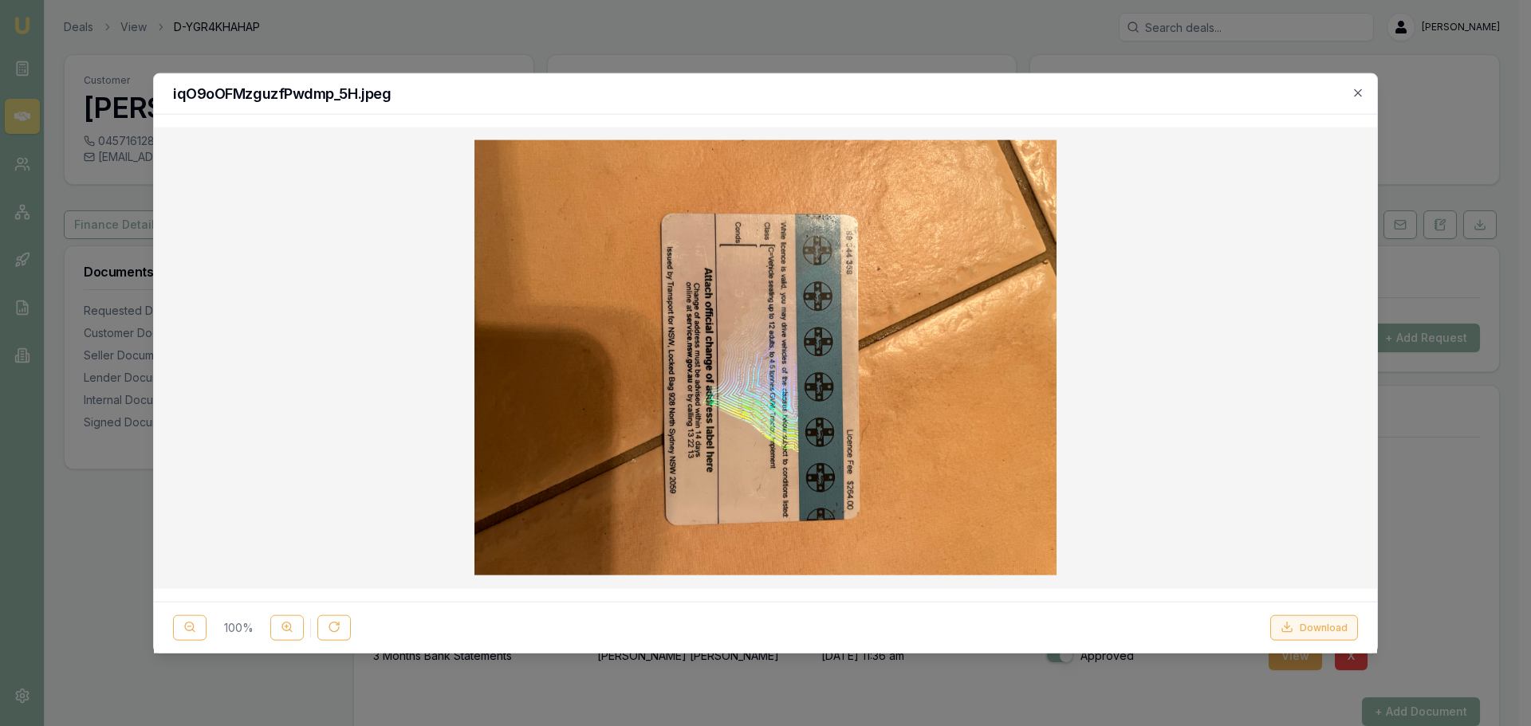
click at [1316, 629] on button "Download" at bounding box center [1314, 628] width 88 height 26
click at [1353, 94] on icon "button" at bounding box center [1358, 92] width 13 height 13
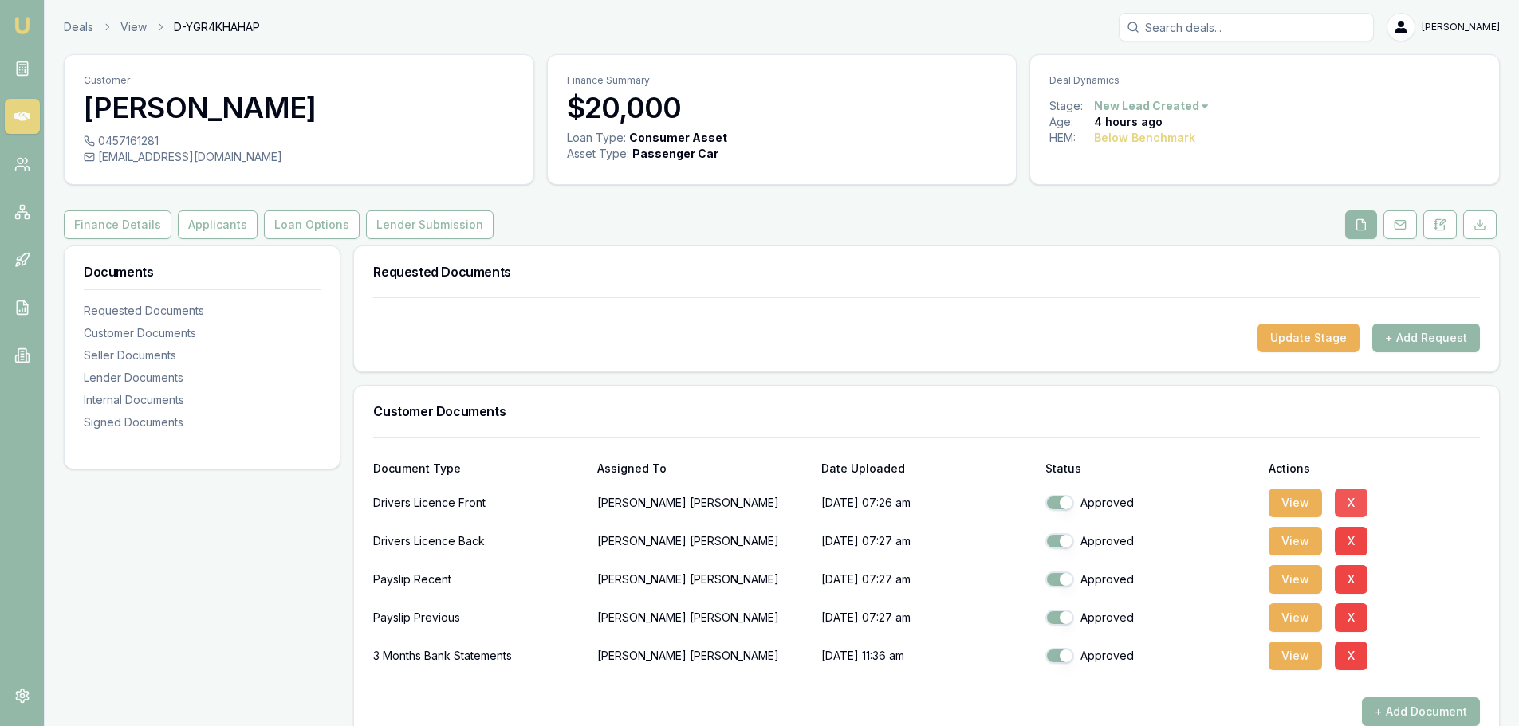
click at [1348, 504] on button "X" at bounding box center [1351, 503] width 33 height 29
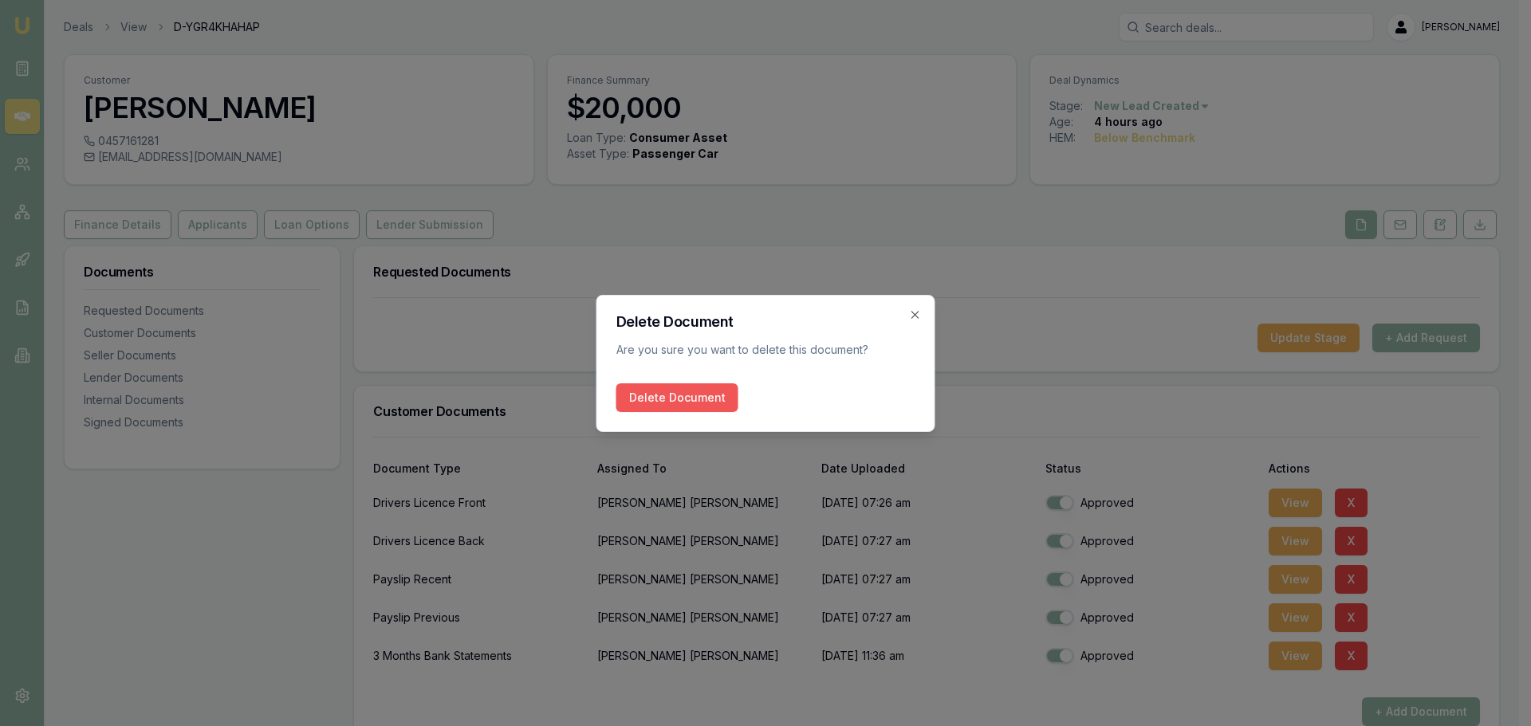
click at [672, 395] on button "Delete Document" at bounding box center [677, 398] width 122 height 29
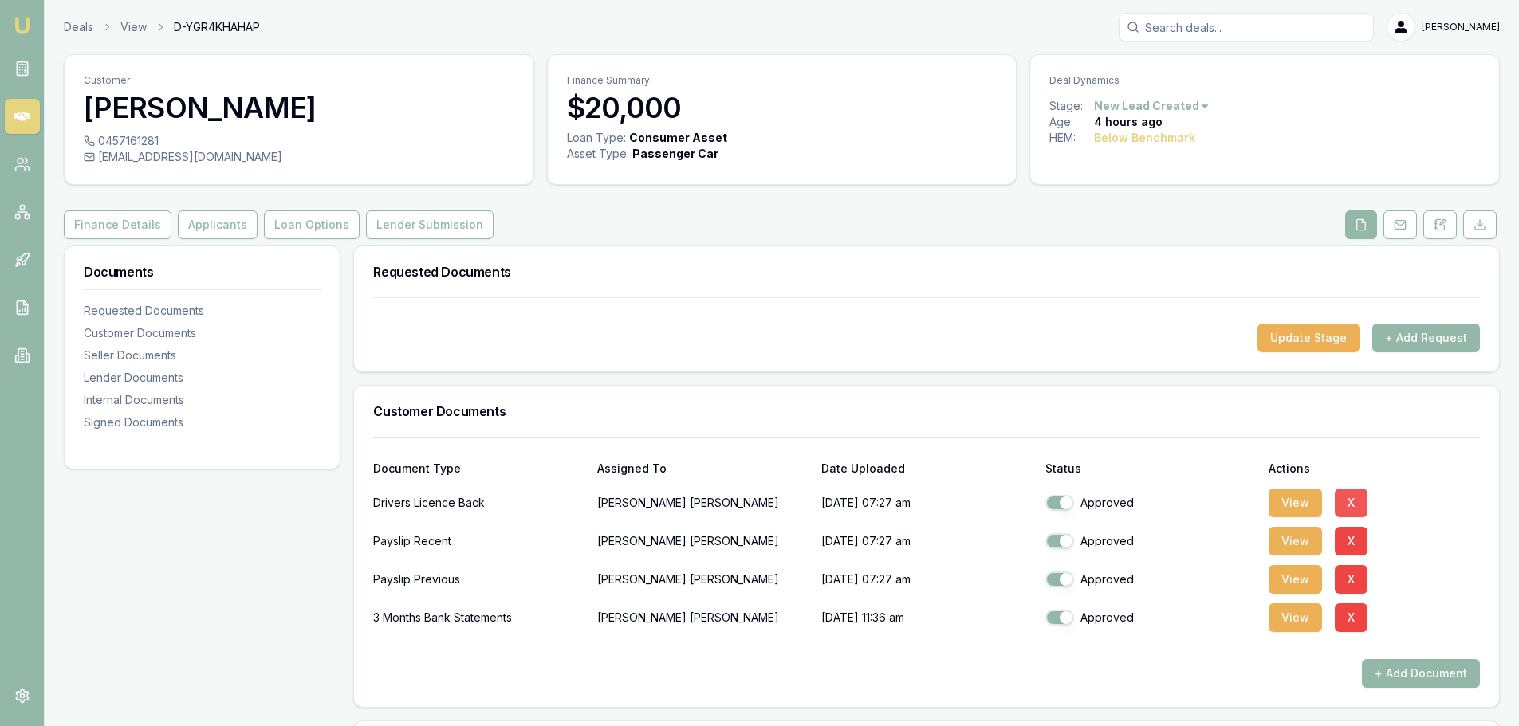
click at [1352, 498] on button "X" at bounding box center [1351, 503] width 33 height 29
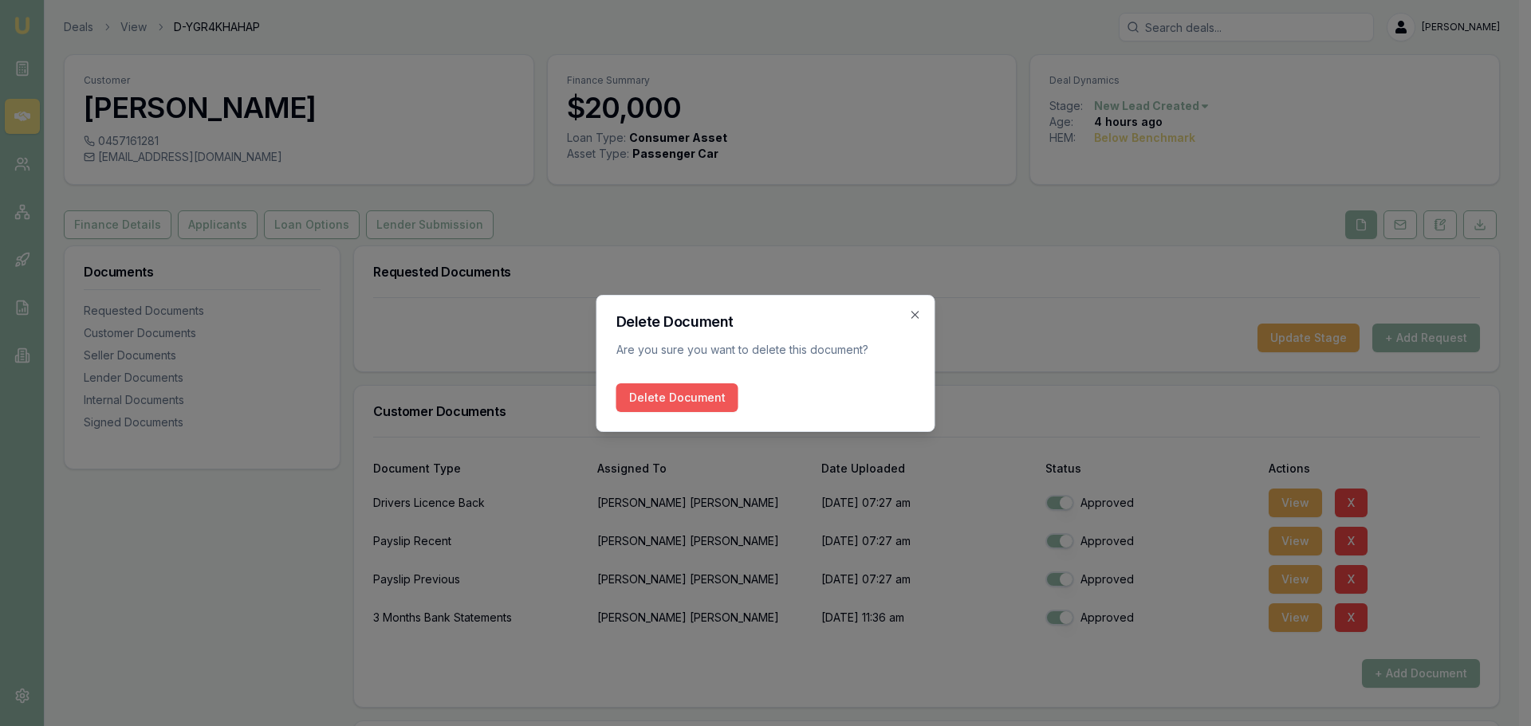
click at [680, 399] on button "Delete Document" at bounding box center [677, 398] width 122 height 29
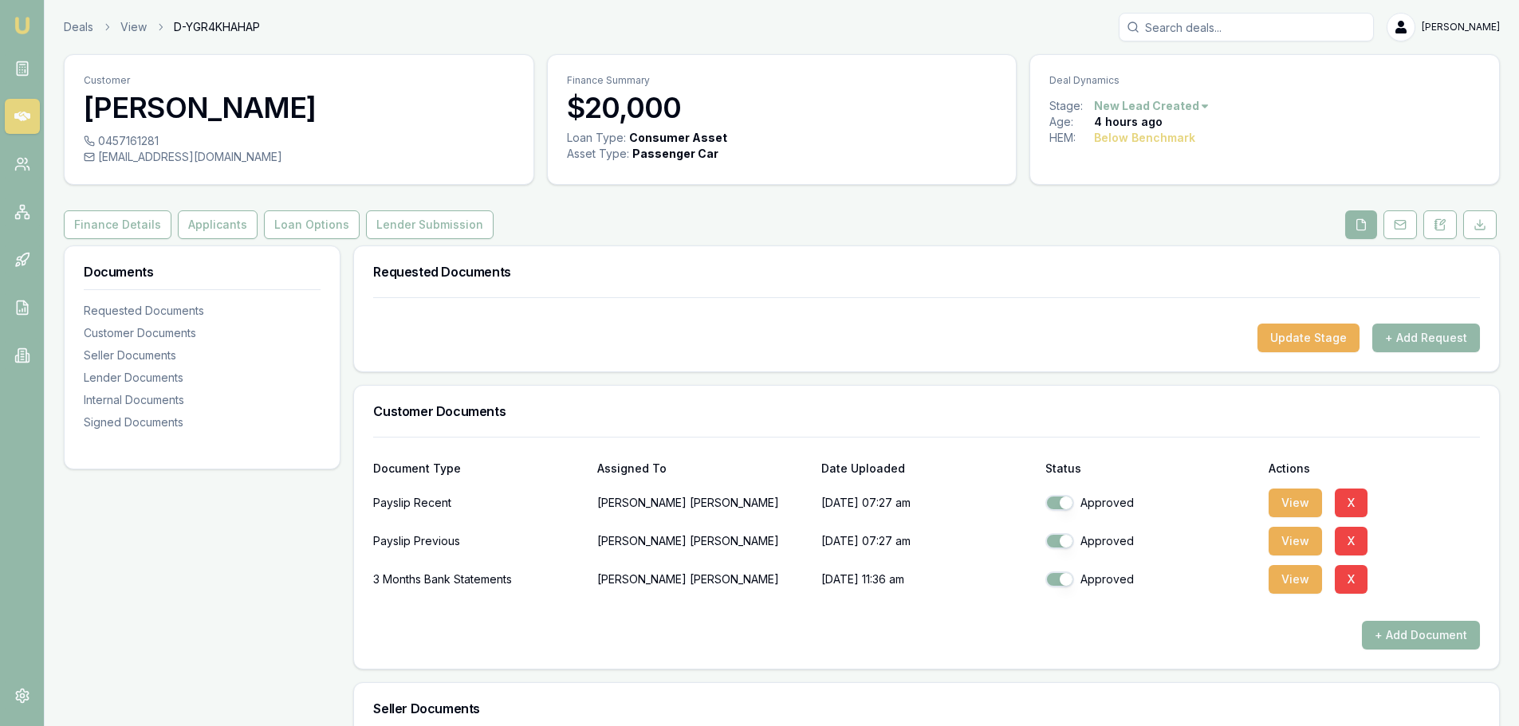
click at [1402, 635] on button "+ Add Document" at bounding box center [1421, 635] width 118 height 29
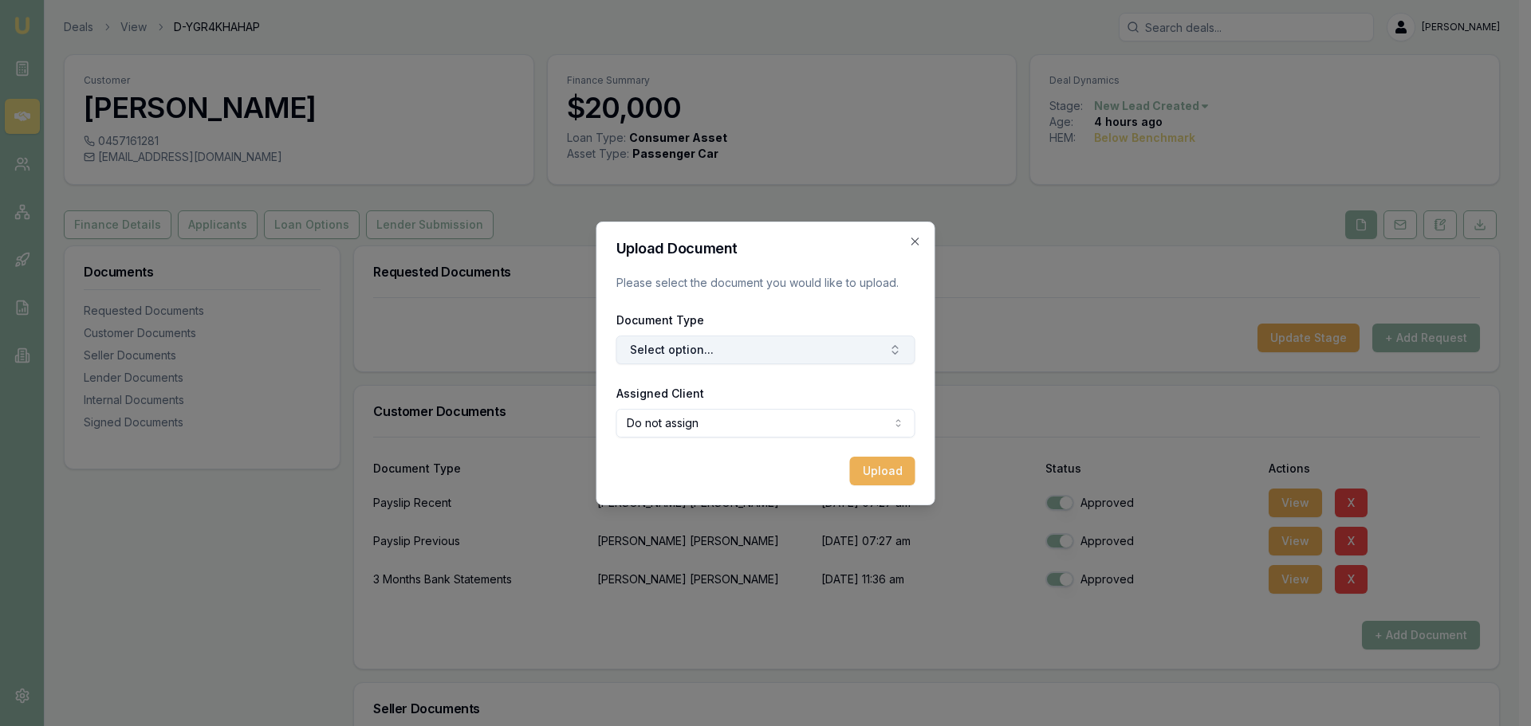
click at [680, 349] on button "Select option..." at bounding box center [765, 350] width 299 height 29
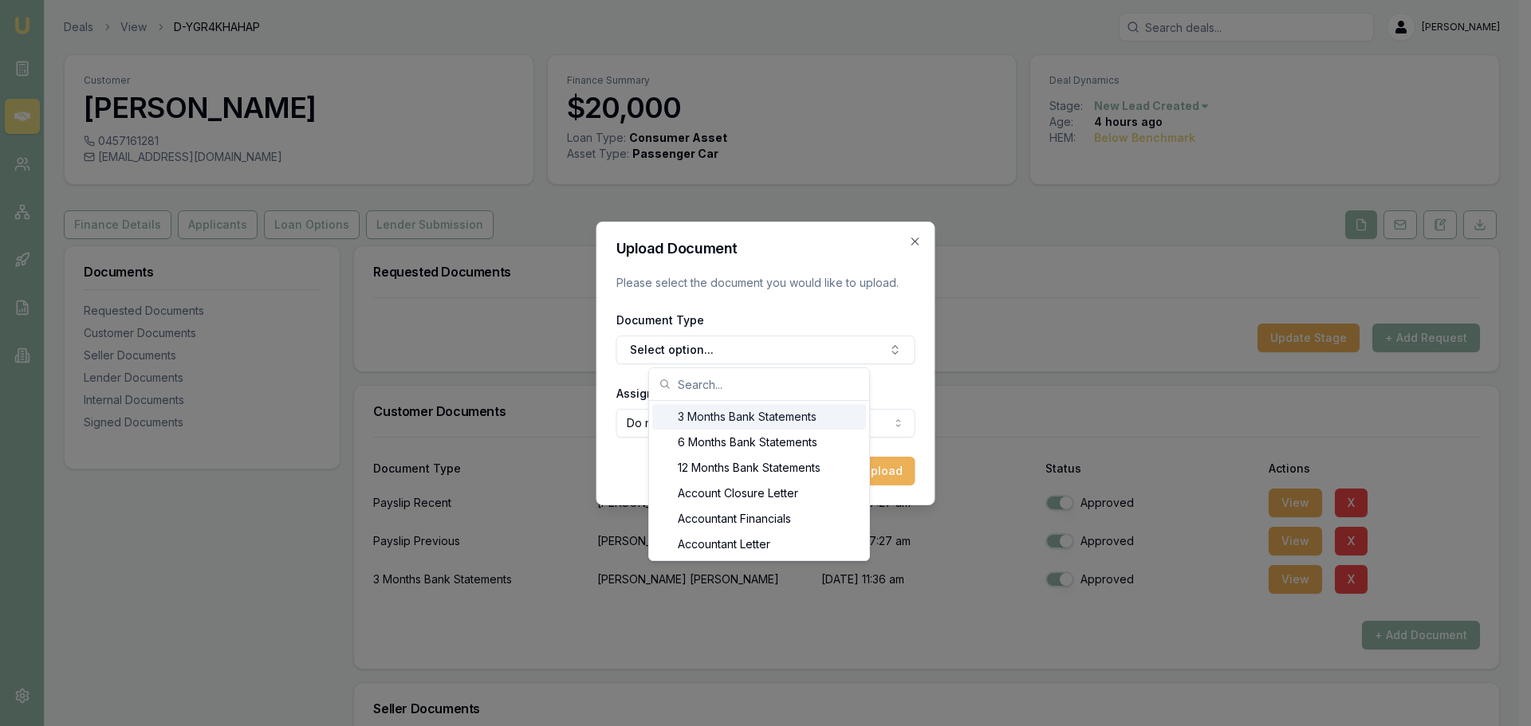
click at [692, 386] on input "text" at bounding box center [769, 384] width 182 height 32
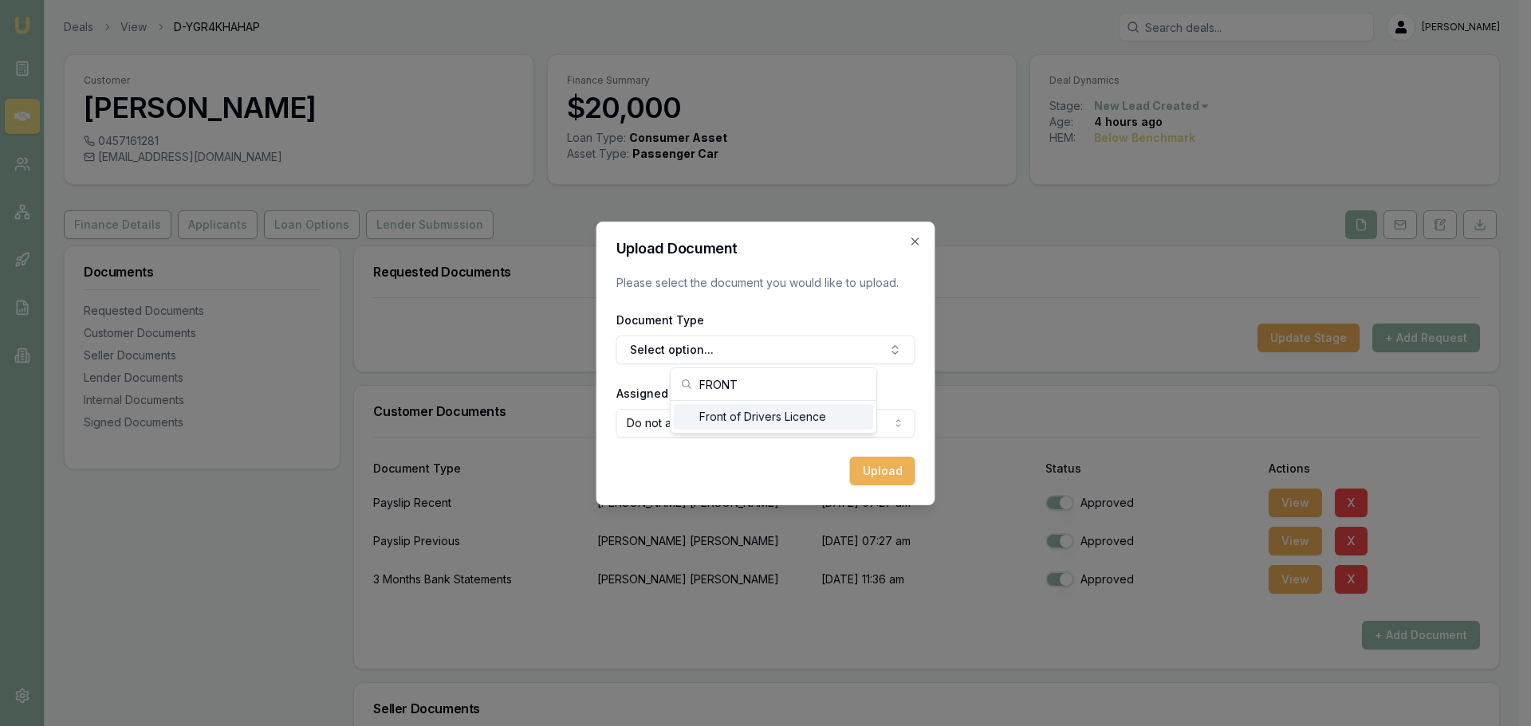
type input "FRONT"
click at [735, 420] on div "Front of Drivers Licence" at bounding box center [773, 417] width 199 height 26
click at [882, 469] on button "Upload" at bounding box center [882, 471] width 65 height 29
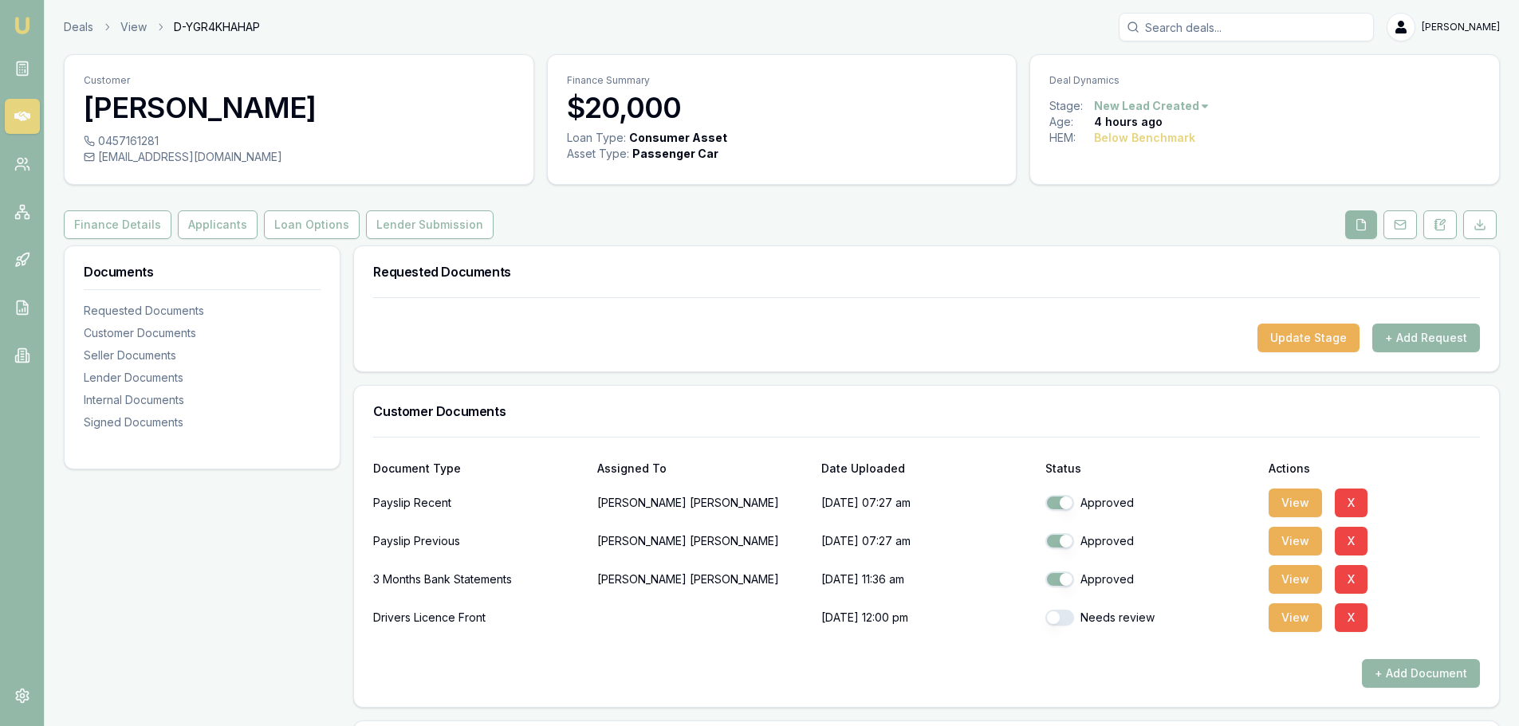
click at [1058, 617] on button "button" at bounding box center [1059, 618] width 29 height 16
checkbox input "true"
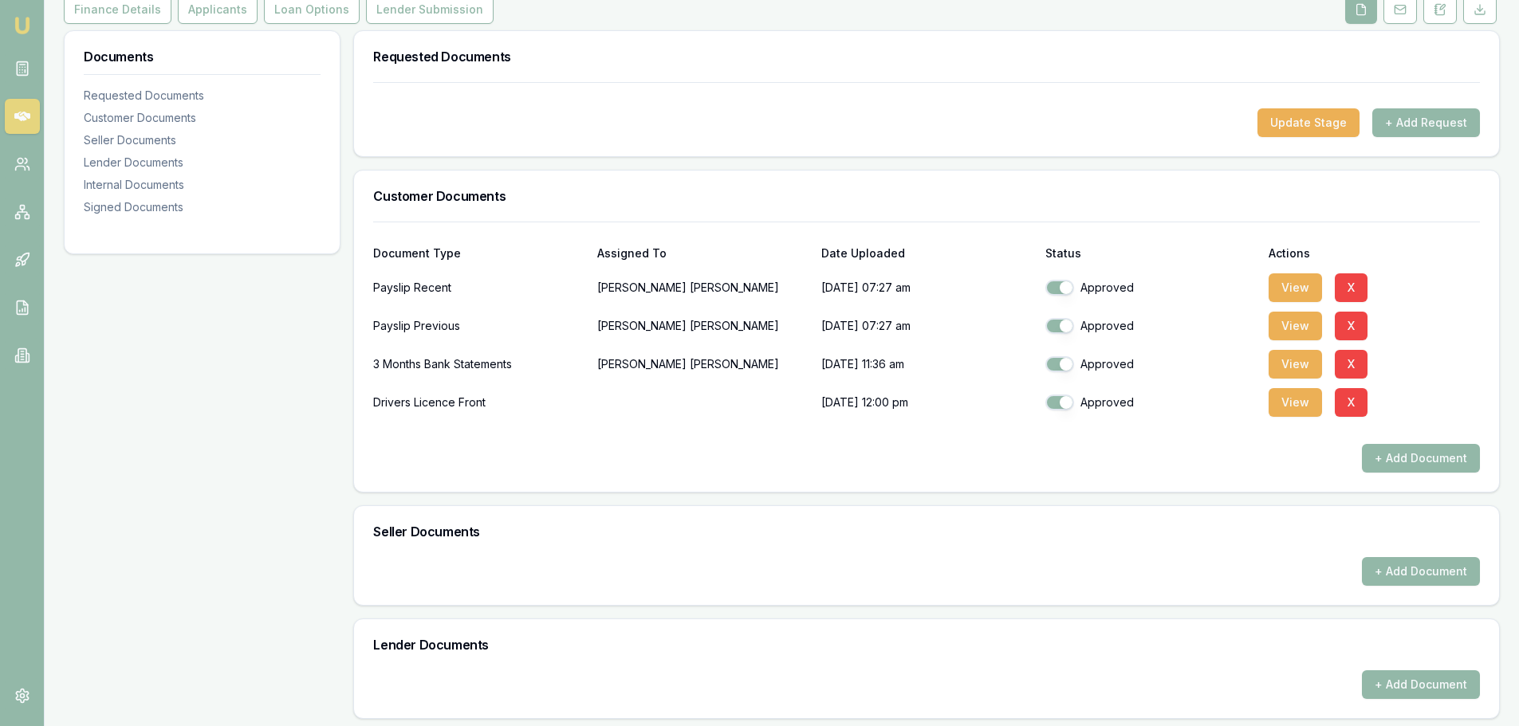
scroll to position [239, 0]
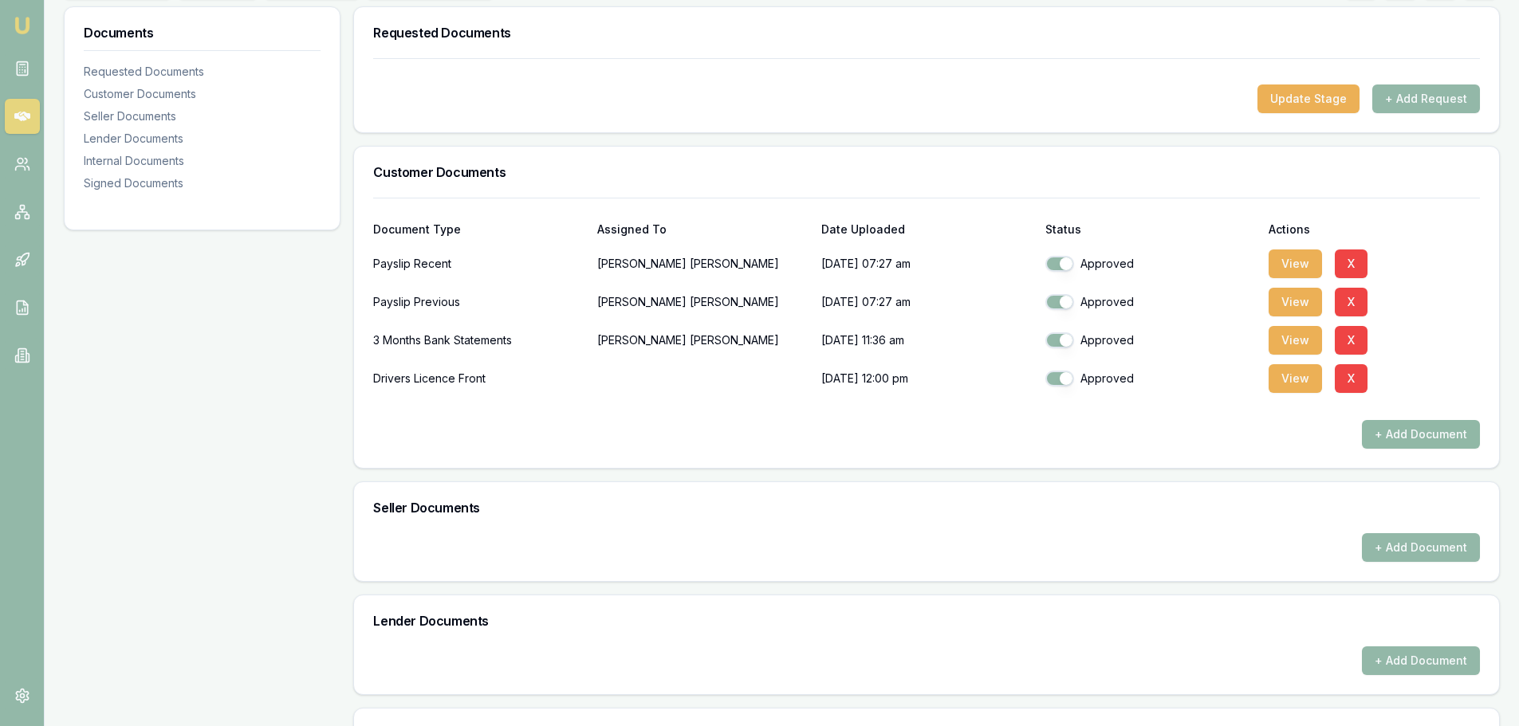
click at [1392, 425] on button "+ Add Document" at bounding box center [1421, 434] width 118 height 29
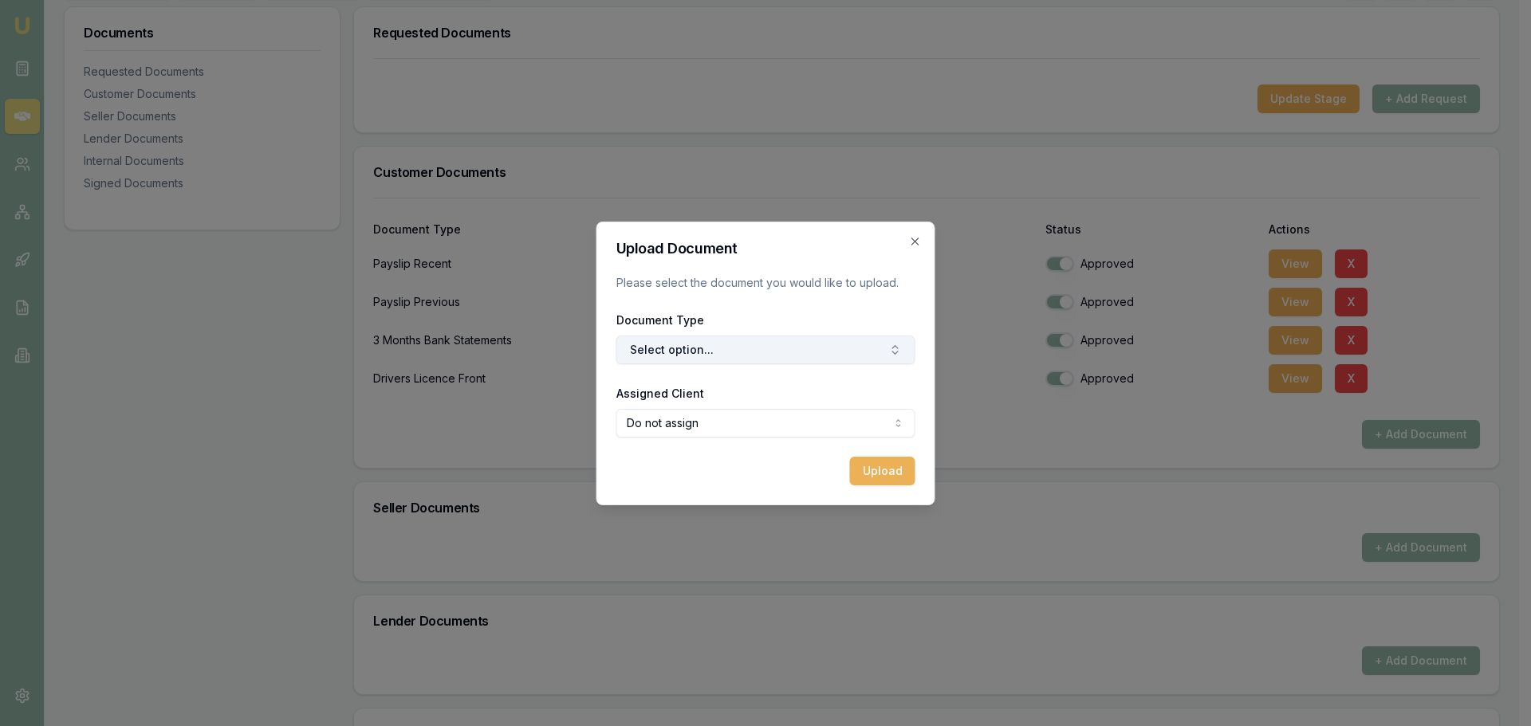
click at [658, 354] on button "Select option..." at bounding box center [765, 350] width 299 height 29
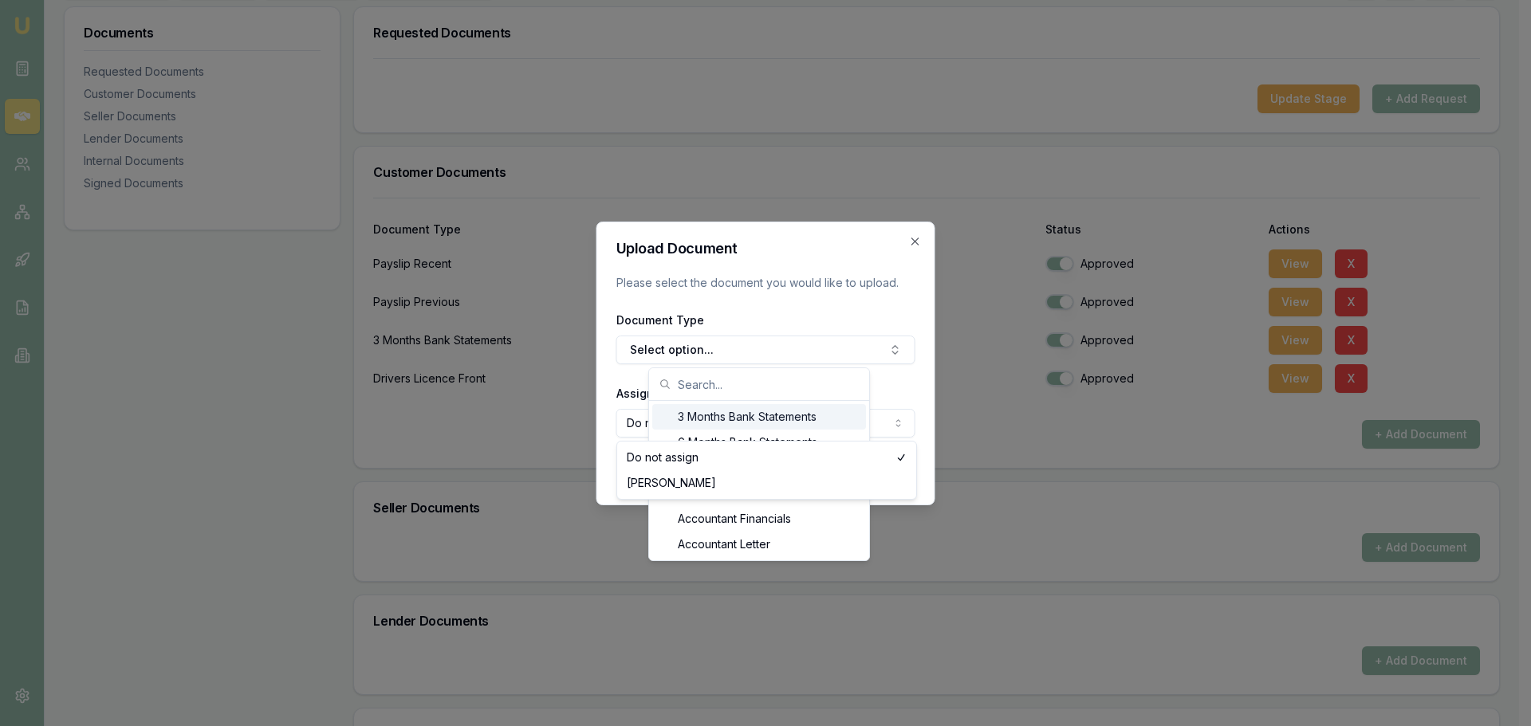
click at [631, 425] on body "Emu Broker Deals View D-YGR4KHAHAP Evette Abdo Toggle Menu Customer Michael O’D…" at bounding box center [759, 124] width 1519 height 726
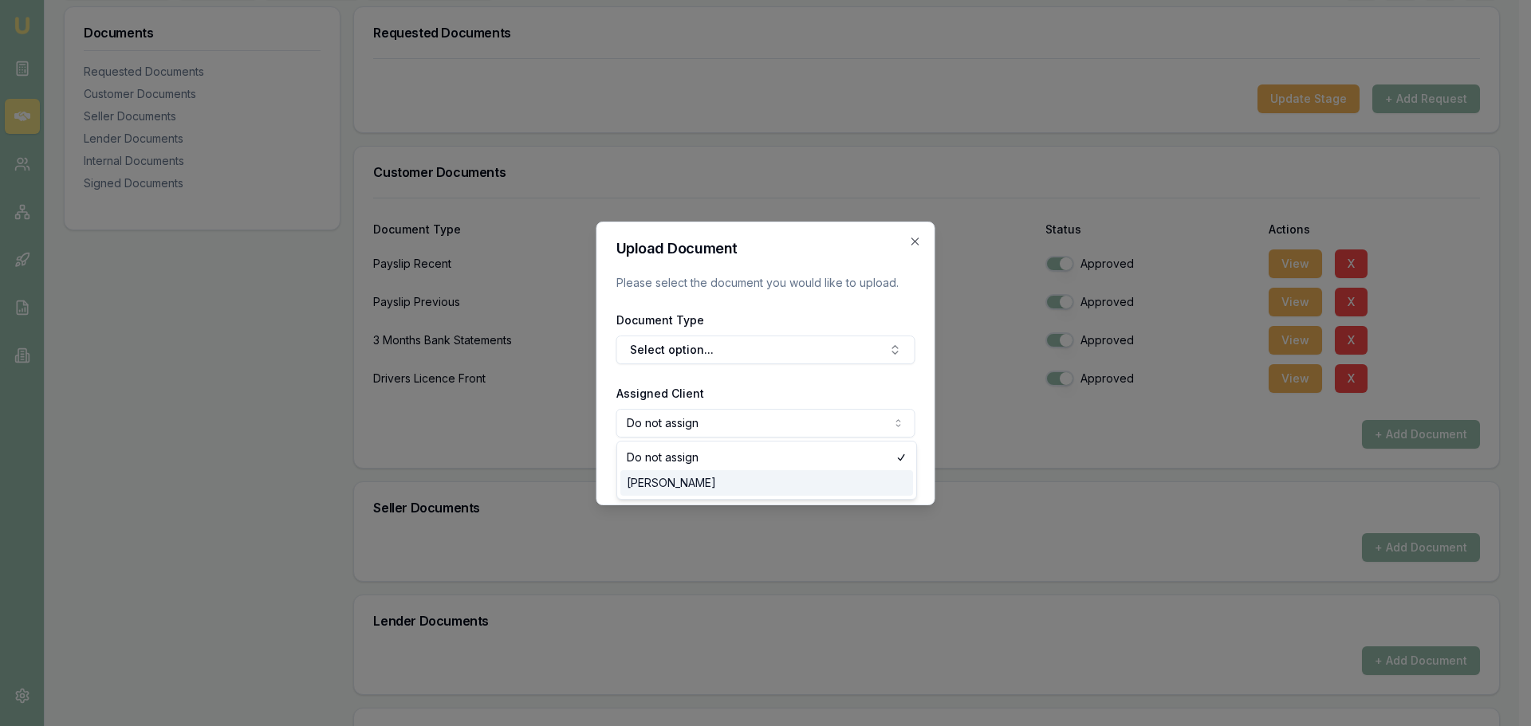
select select "U-UUFQB48H7F"
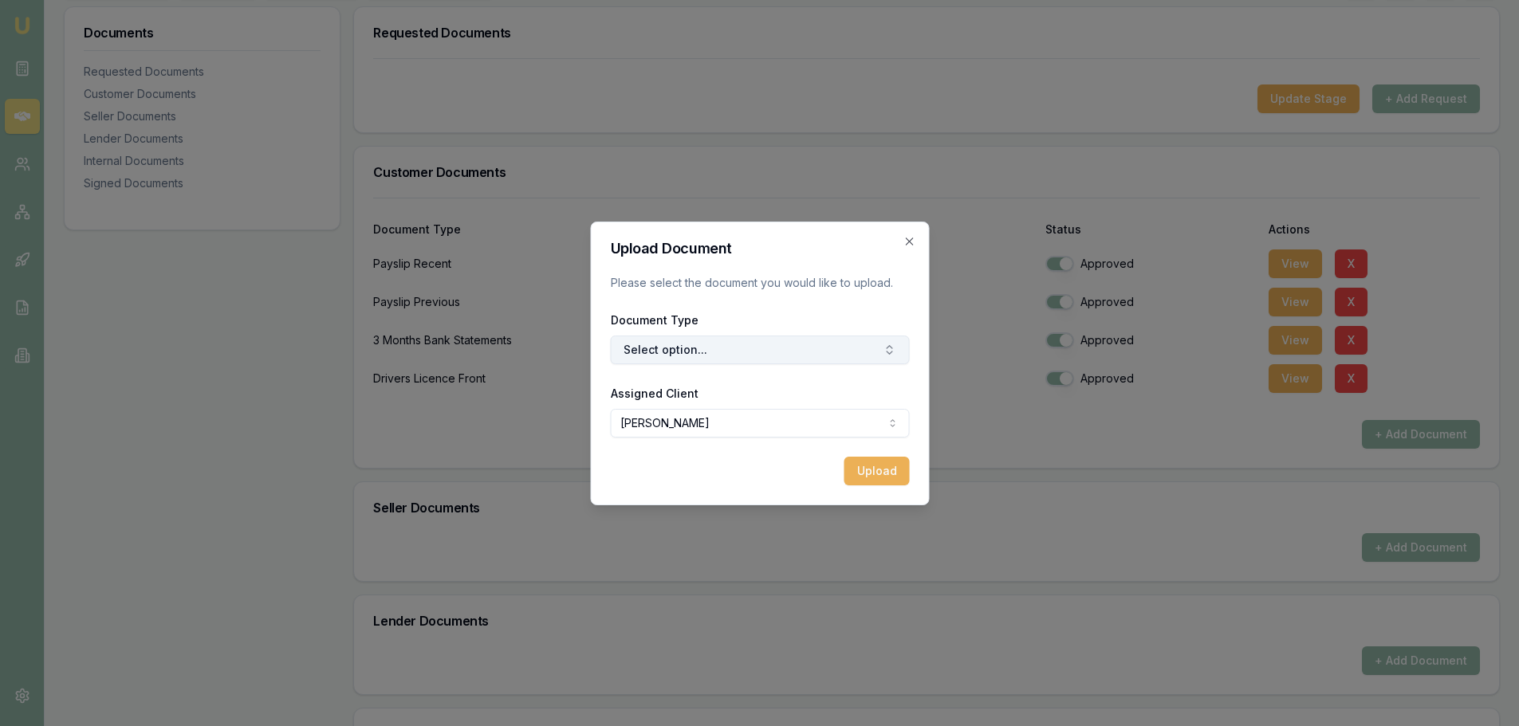
click at [675, 354] on button "Select option..." at bounding box center [759, 350] width 299 height 29
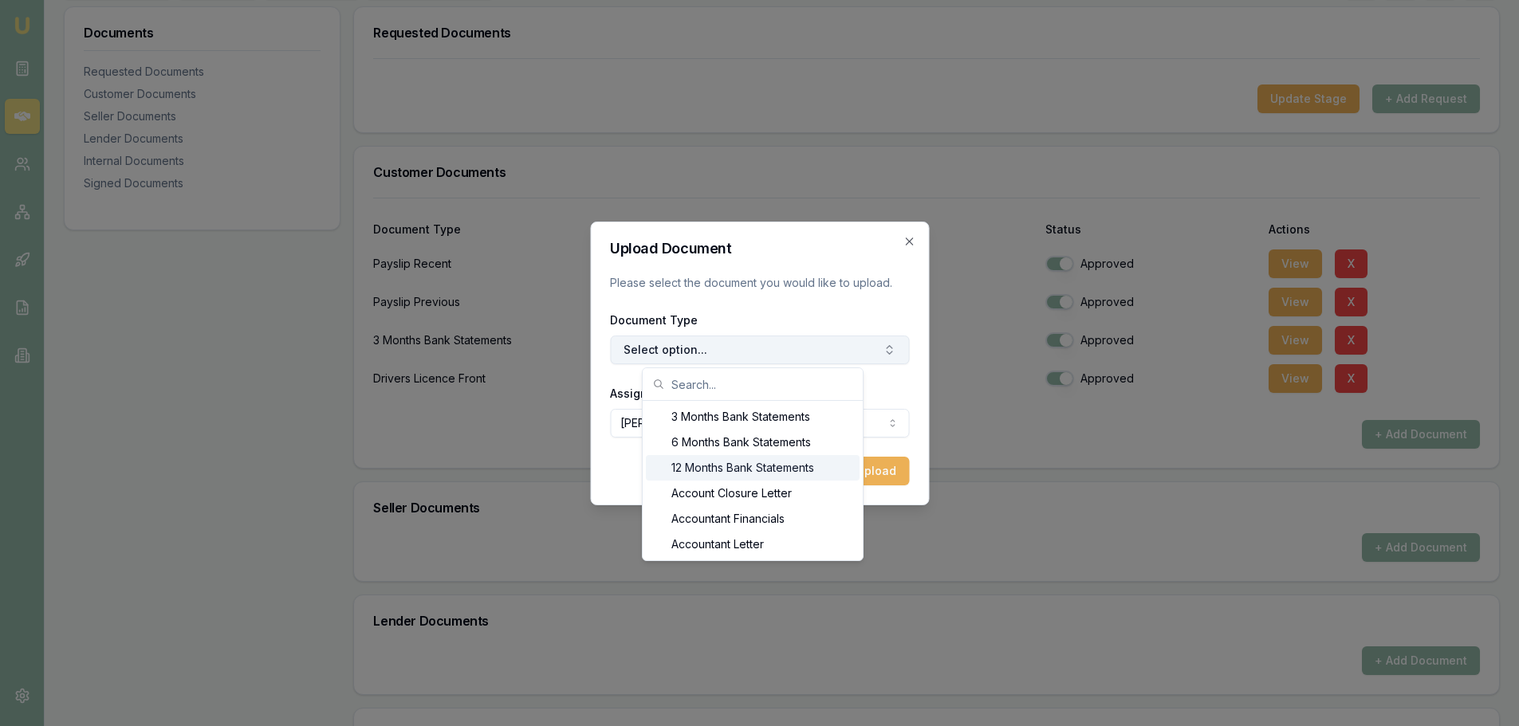
click at [634, 348] on button "Select option..." at bounding box center [759, 350] width 299 height 29
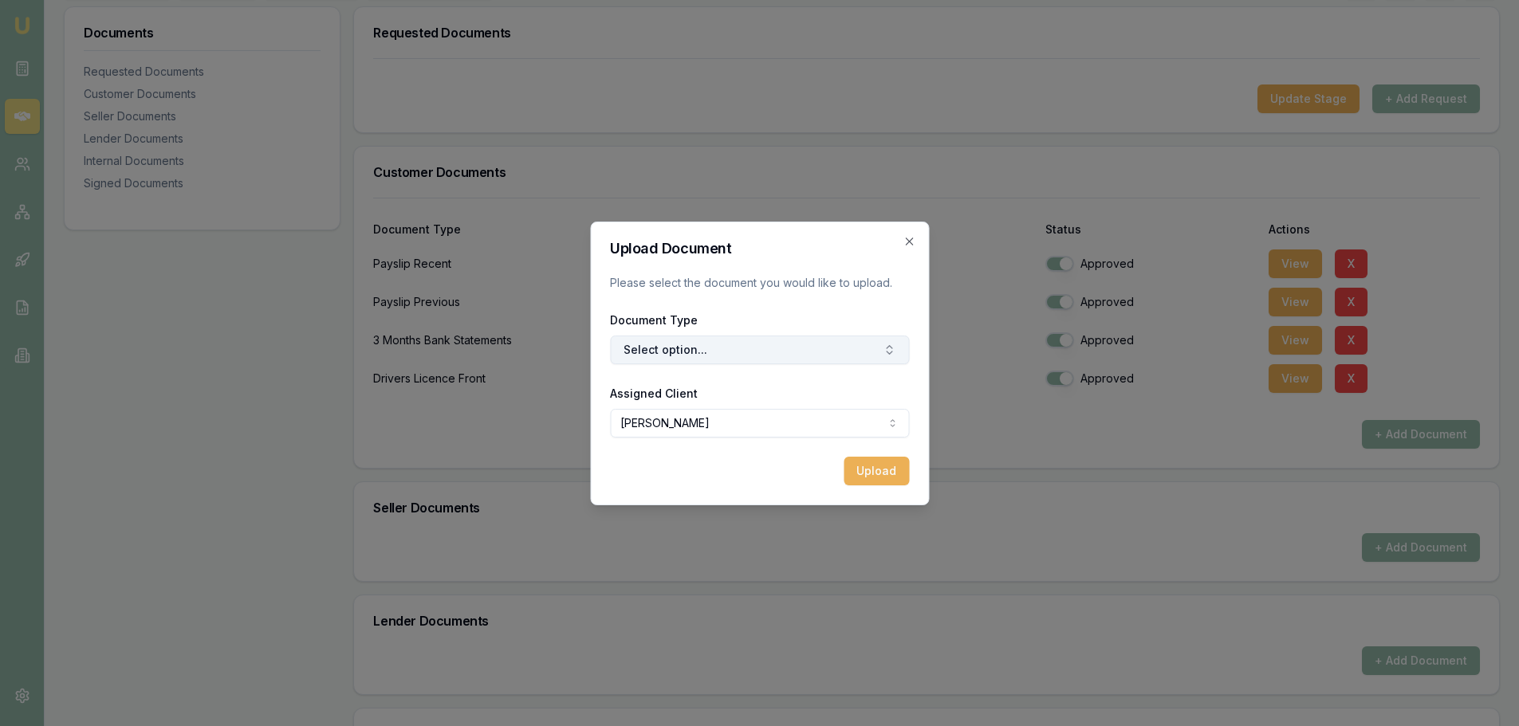
click at [634, 348] on button "Select option..." at bounding box center [759, 350] width 299 height 29
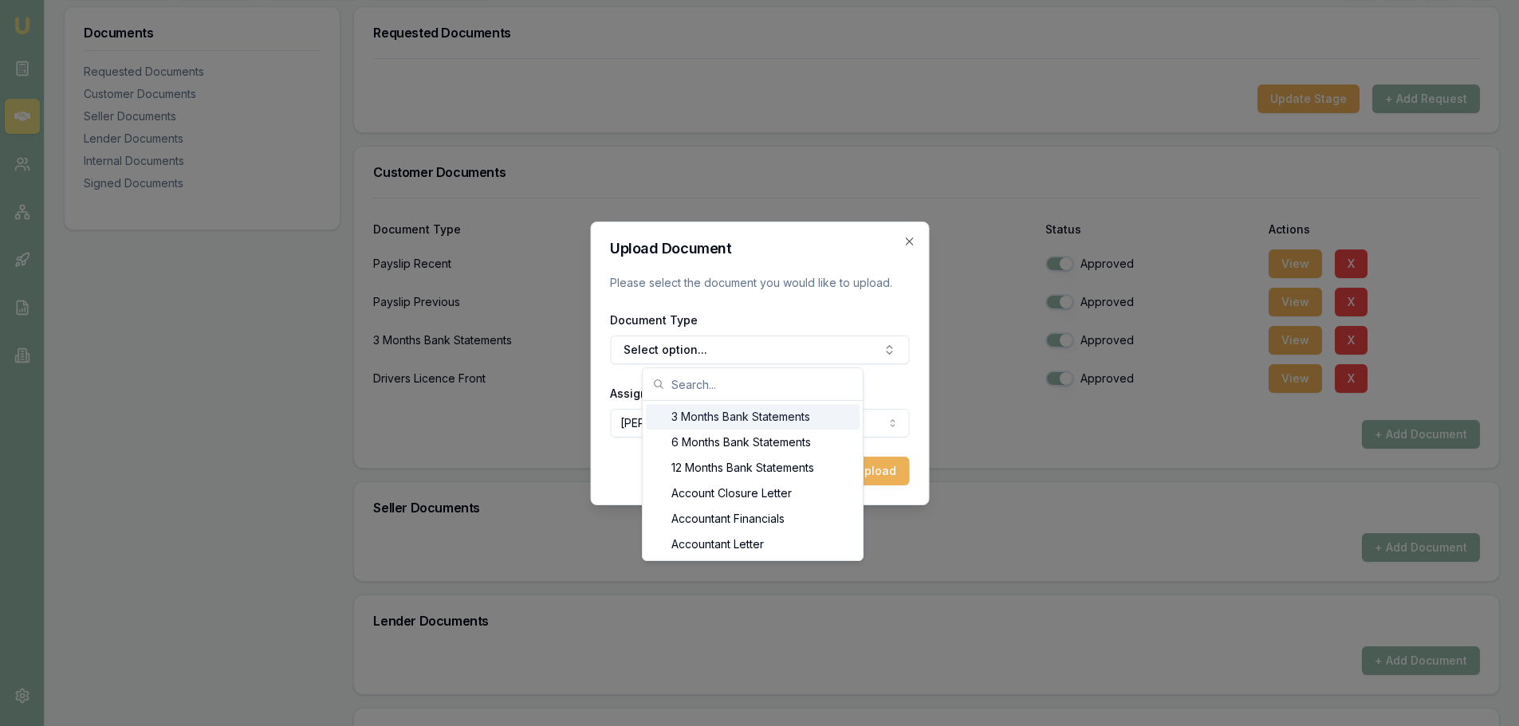
click at [685, 387] on input "text" at bounding box center [762, 384] width 182 height 32
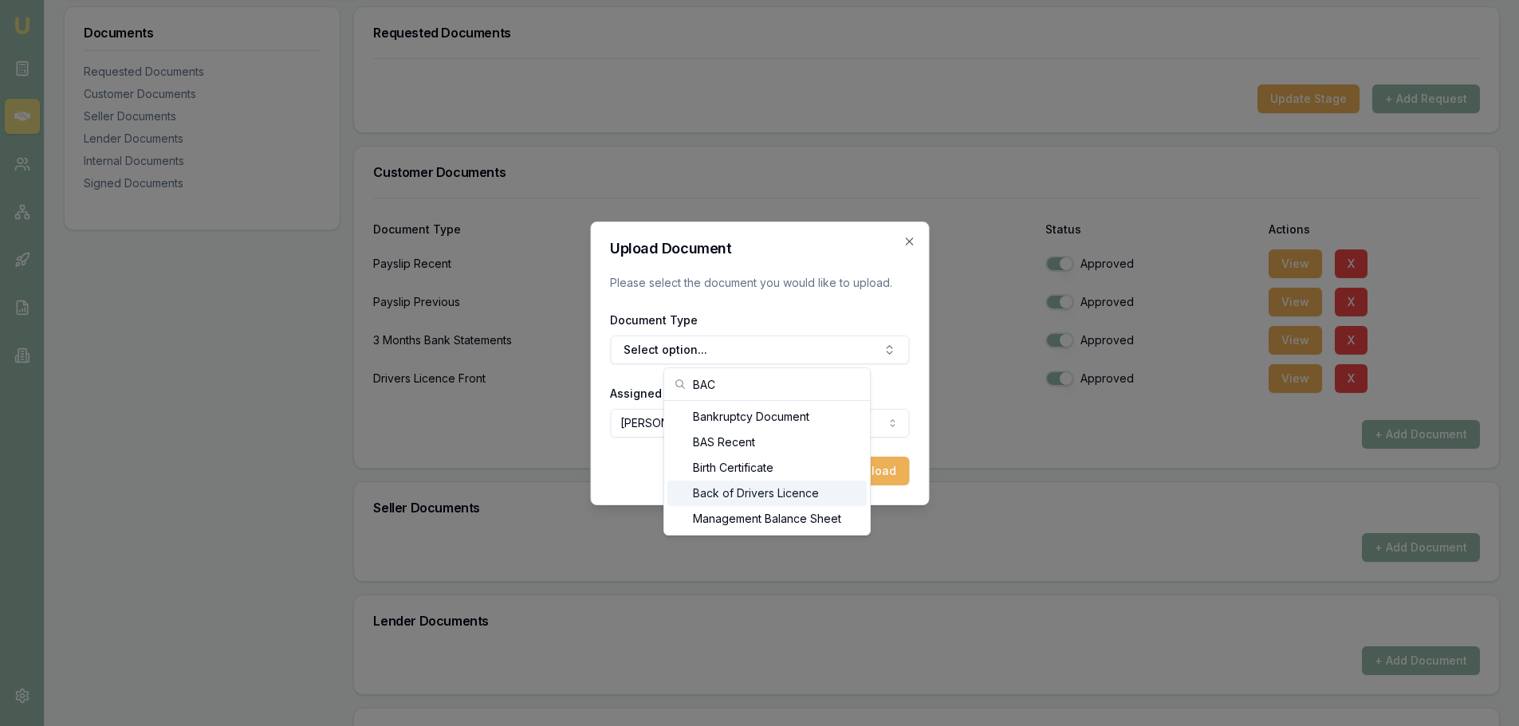
type input "BAC"
click at [720, 492] on div "Back of Drivers Licence" at bounding box center [766, 494] width 199 height 26
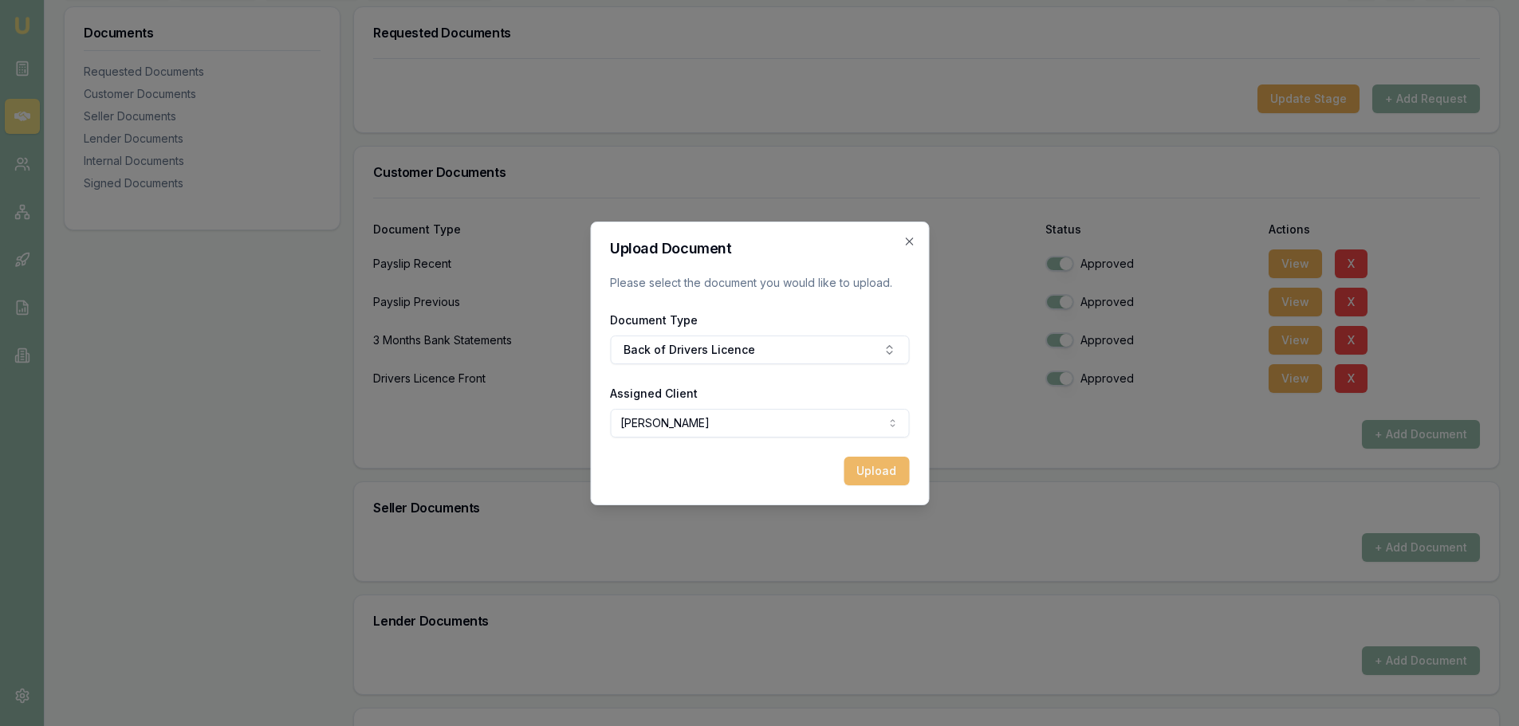
click at [872, 470] on button "Upload" at bounding box center [876, 471] width 65 height 29
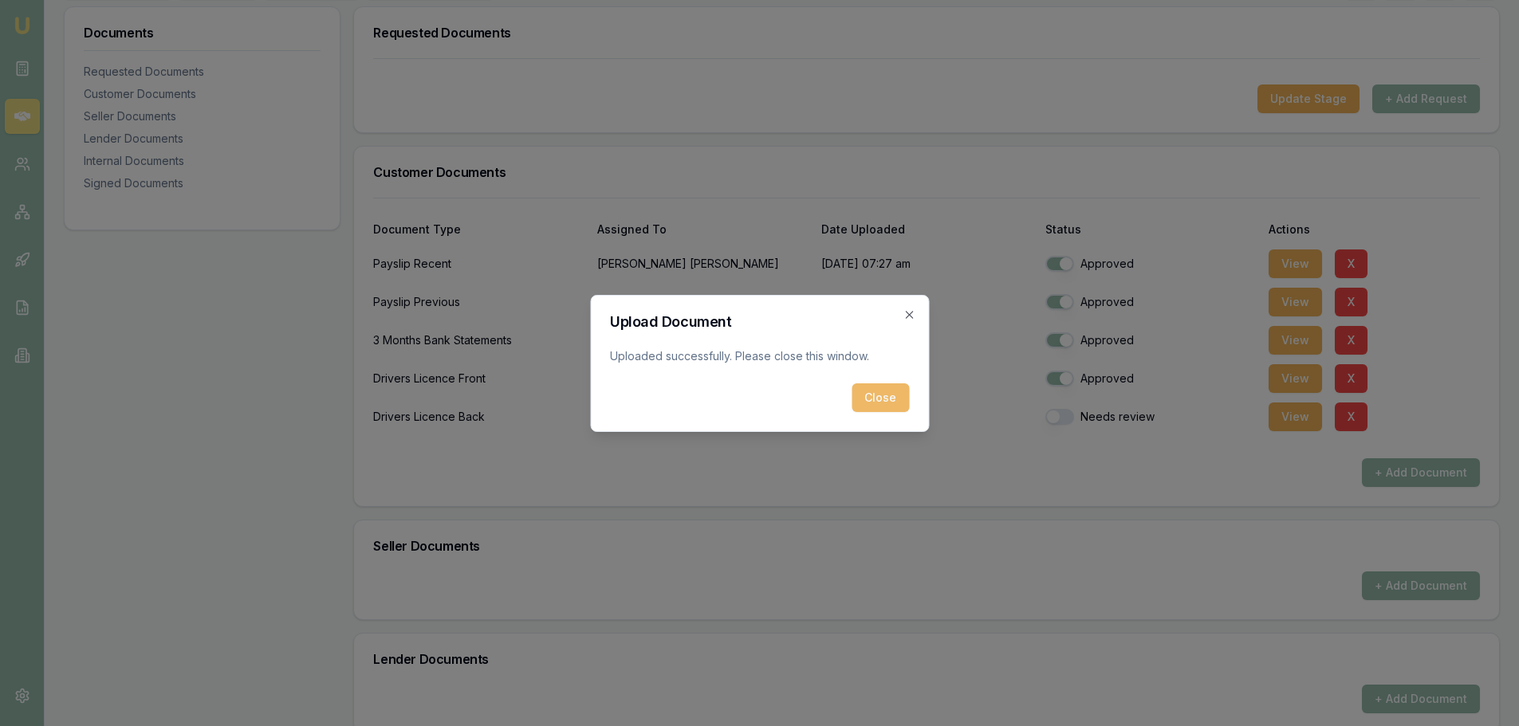
click at [875, 399] on button "Close" at bounding box center [880, 398] width 57 height 29
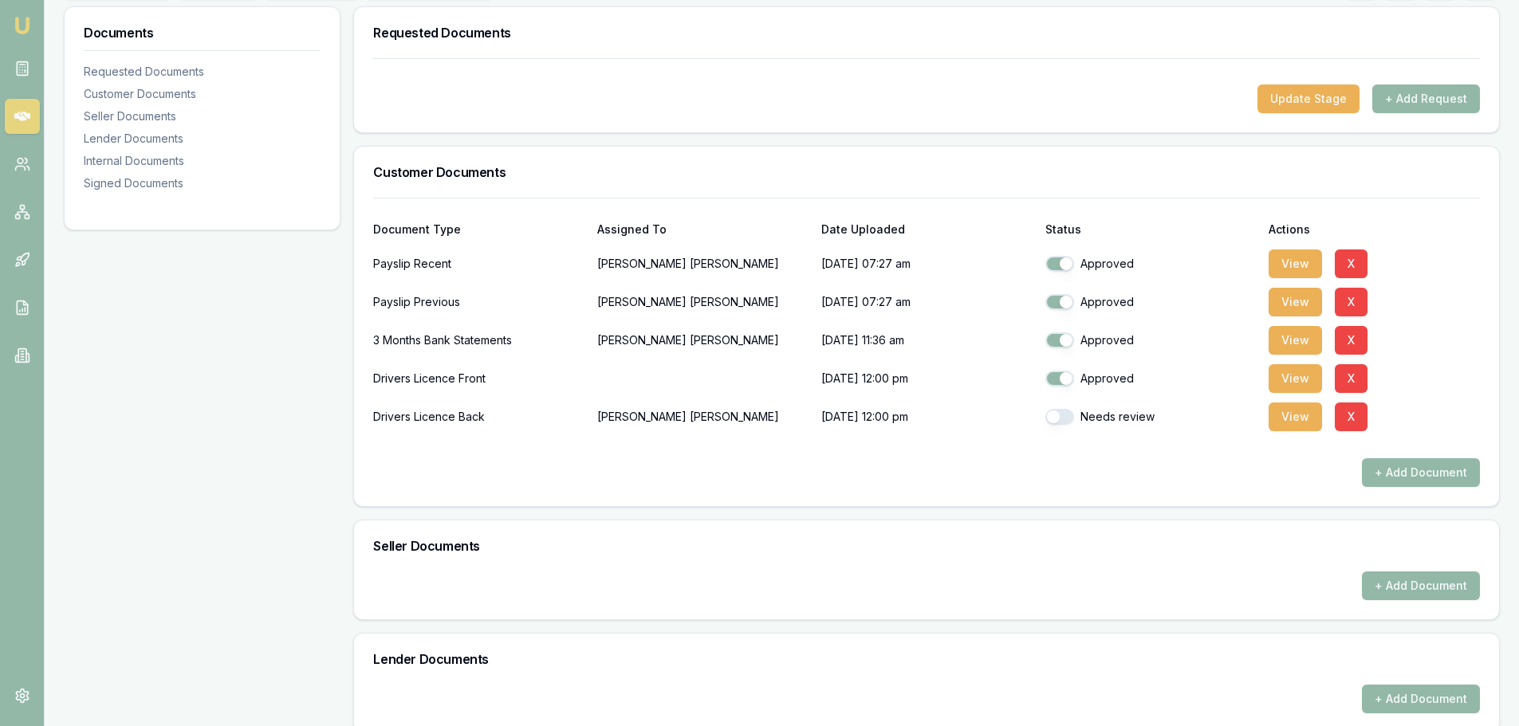
click at [1056, 416] on button "button" at bounding box center [1059, 417] width 29 height 16
click at [1053, 416] on button "button" at bounding box center [1059, 417] width 29 height 16
click at [1050, 421] on button "button" at bounding box center [1059, 417] width 29 height 16
checkbox input "true"
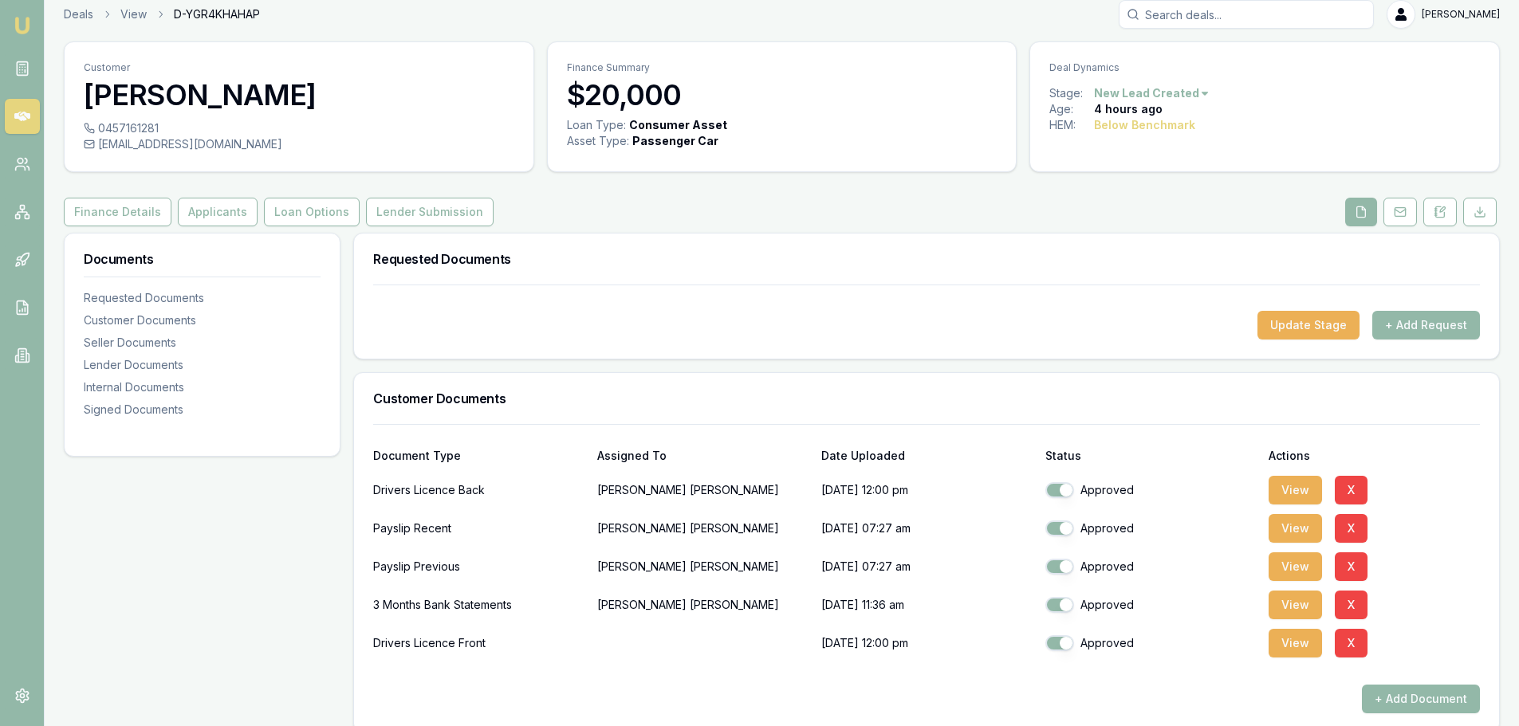
scroll to position [0, 0]
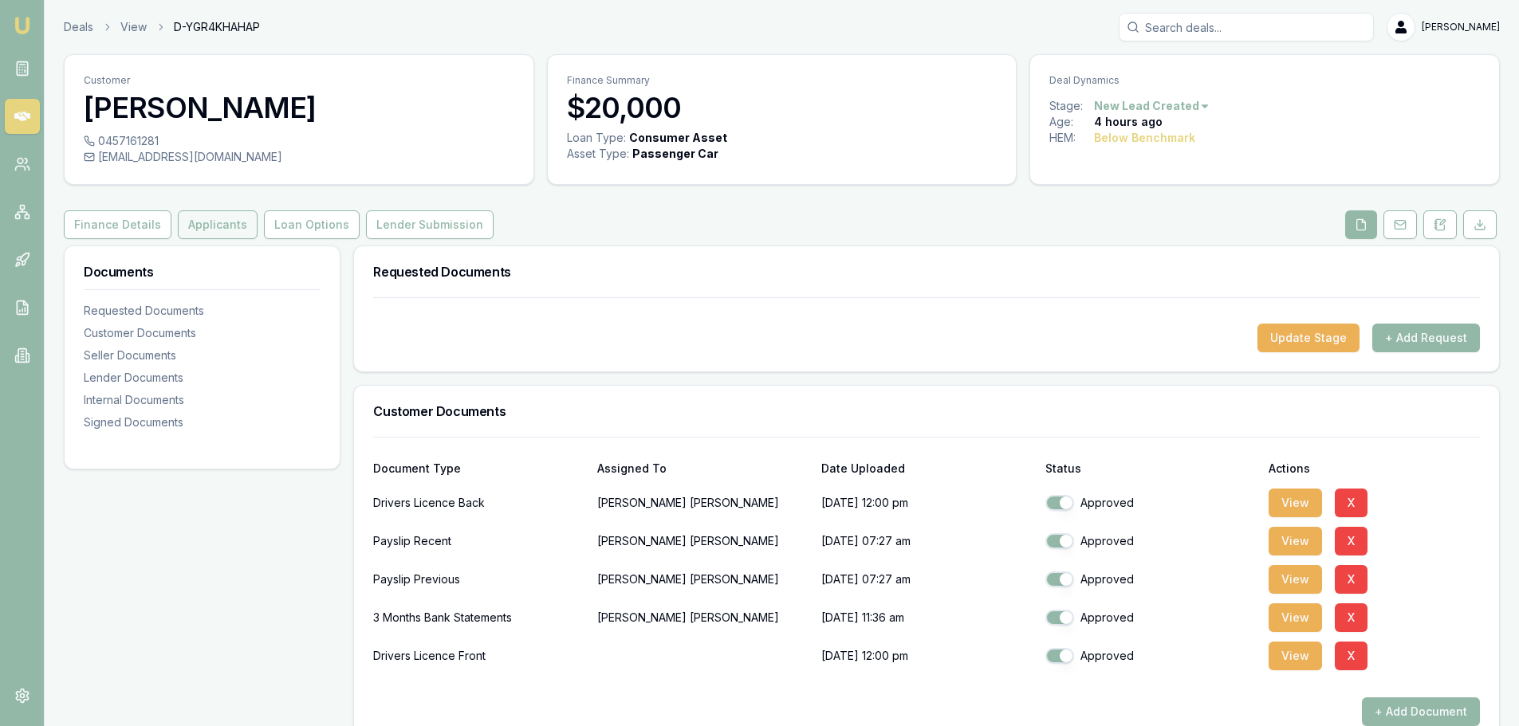
click at [211, 223] on button "Applicants" at bounding box center [218, 224] width 80 height 29
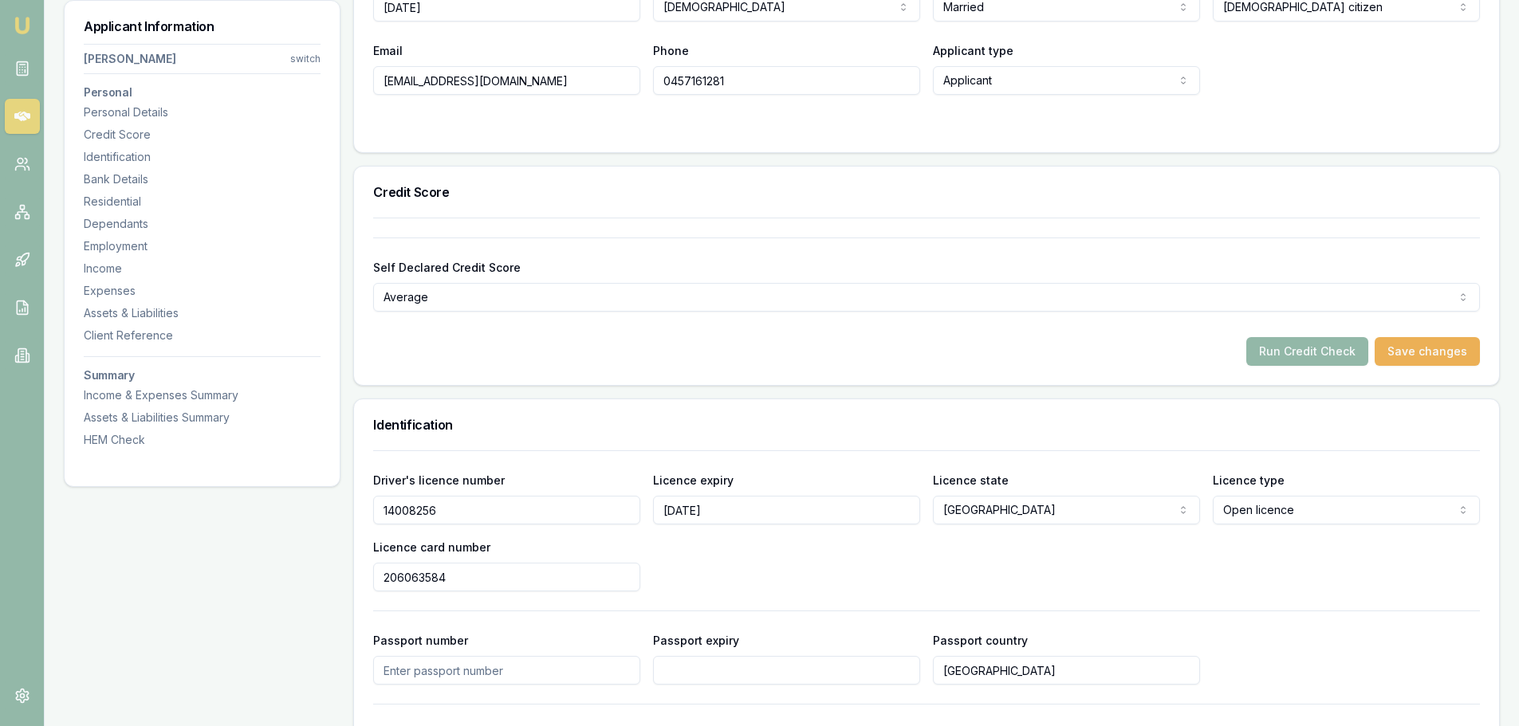
scroll to position [558, 0]
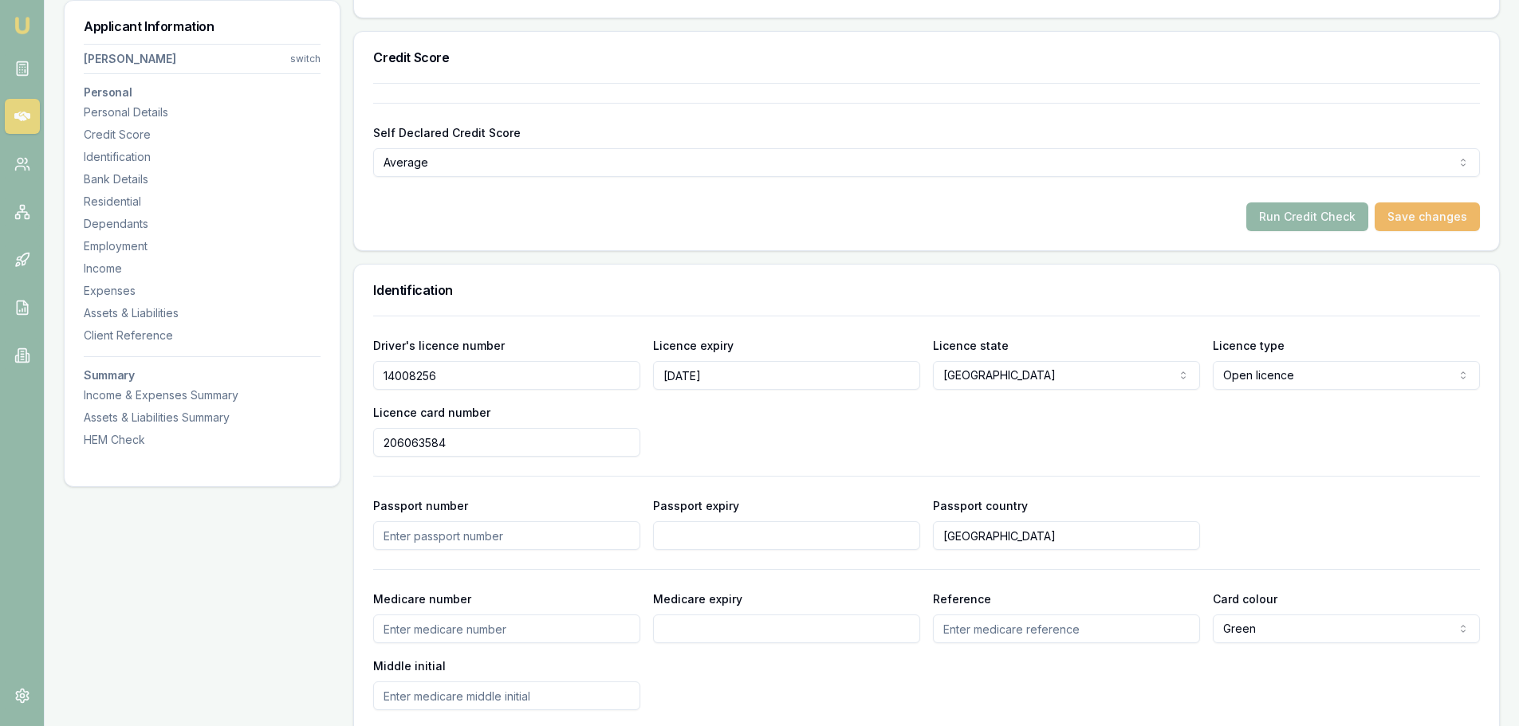
click at [1418, 214] on button "Save changes" at bounding box center [1427, 217] width 105 height 29
click at [1335, 217] on button "Run Credit Check" at bounding box center [1307, 217] width 122 height 29
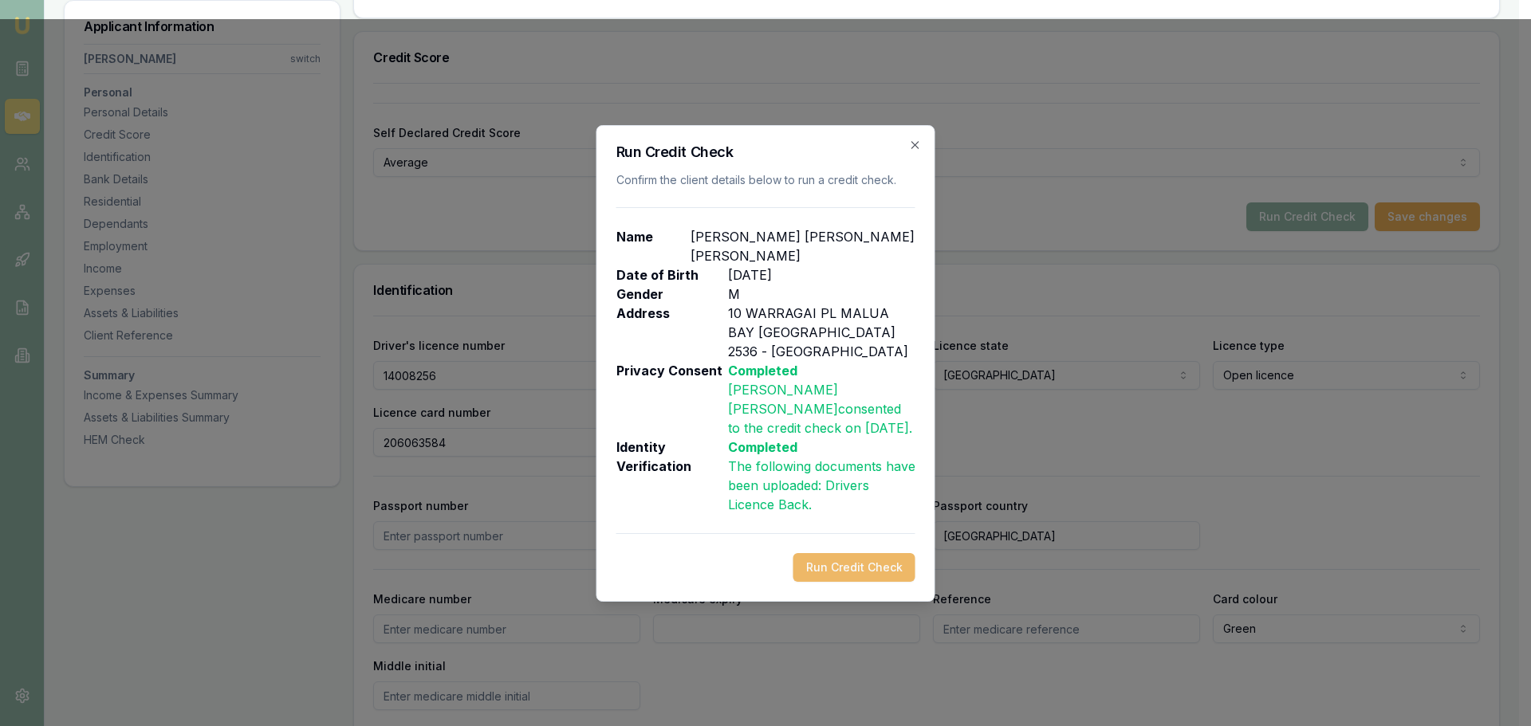
click at [843, 553] on button "Run Credit Check" at bounding box center [854, 567] width 122 height 29
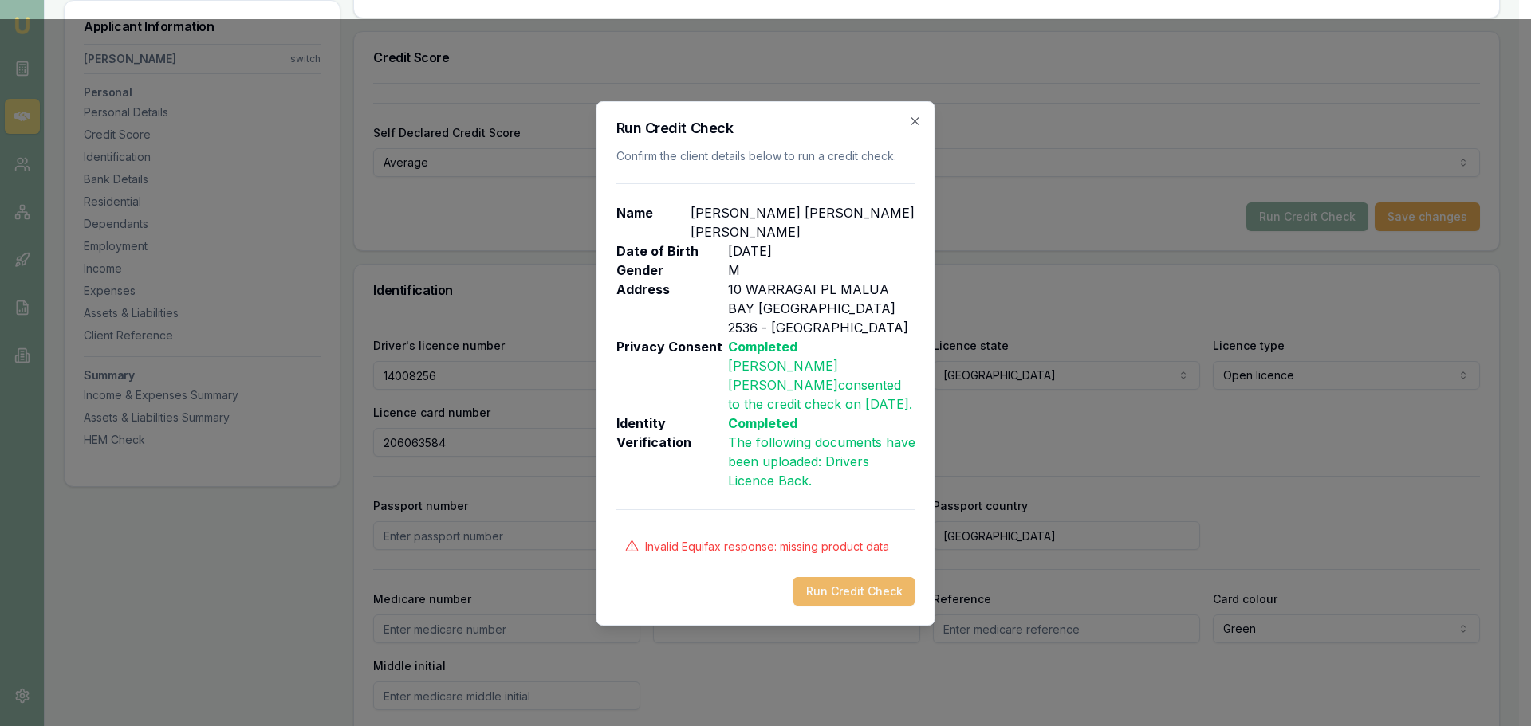
click at [840, 577] on button "Run Credit Check" at bounding box center [854, 591] width 122 height 29
click at [915, 124] on icon "button" at bounding box center [914, 120] width 7 height 7
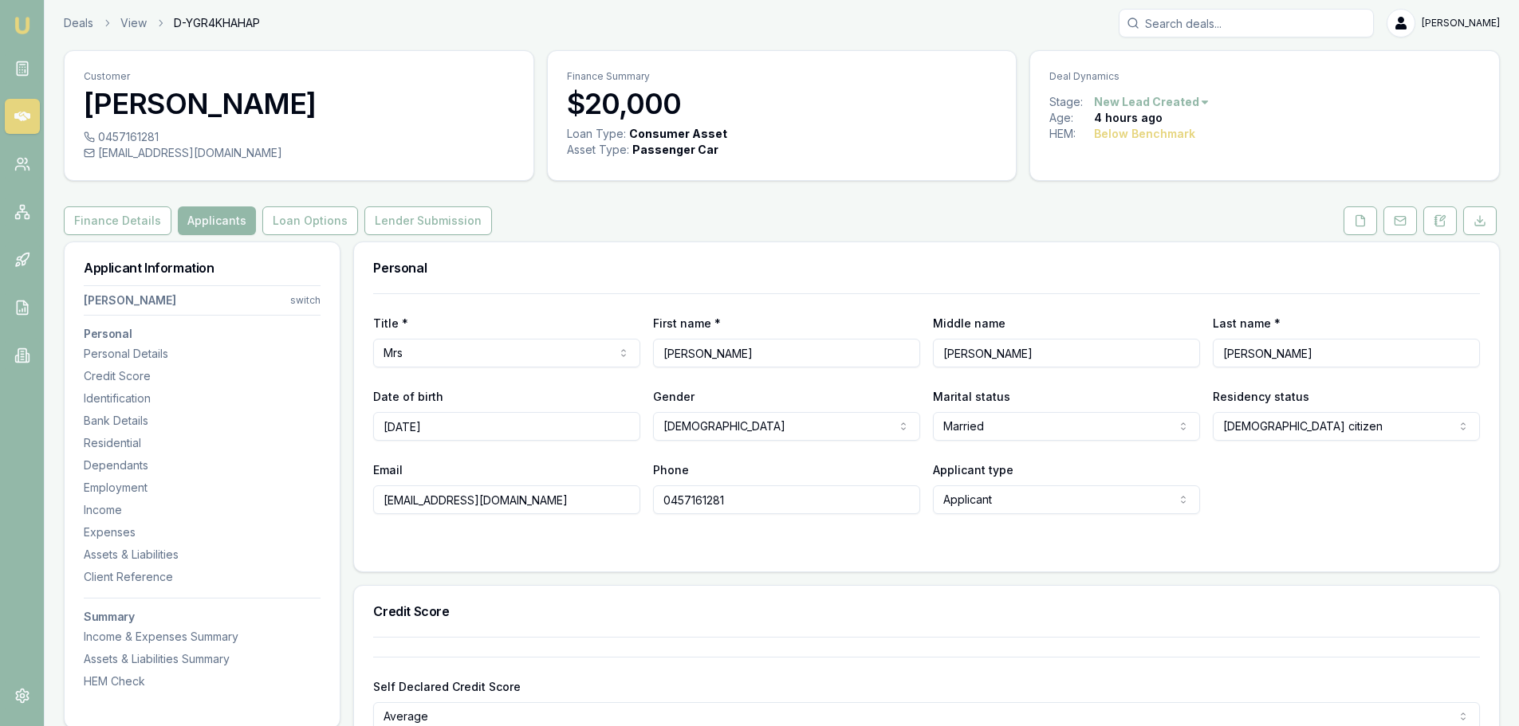
scroll to position [0, 0]
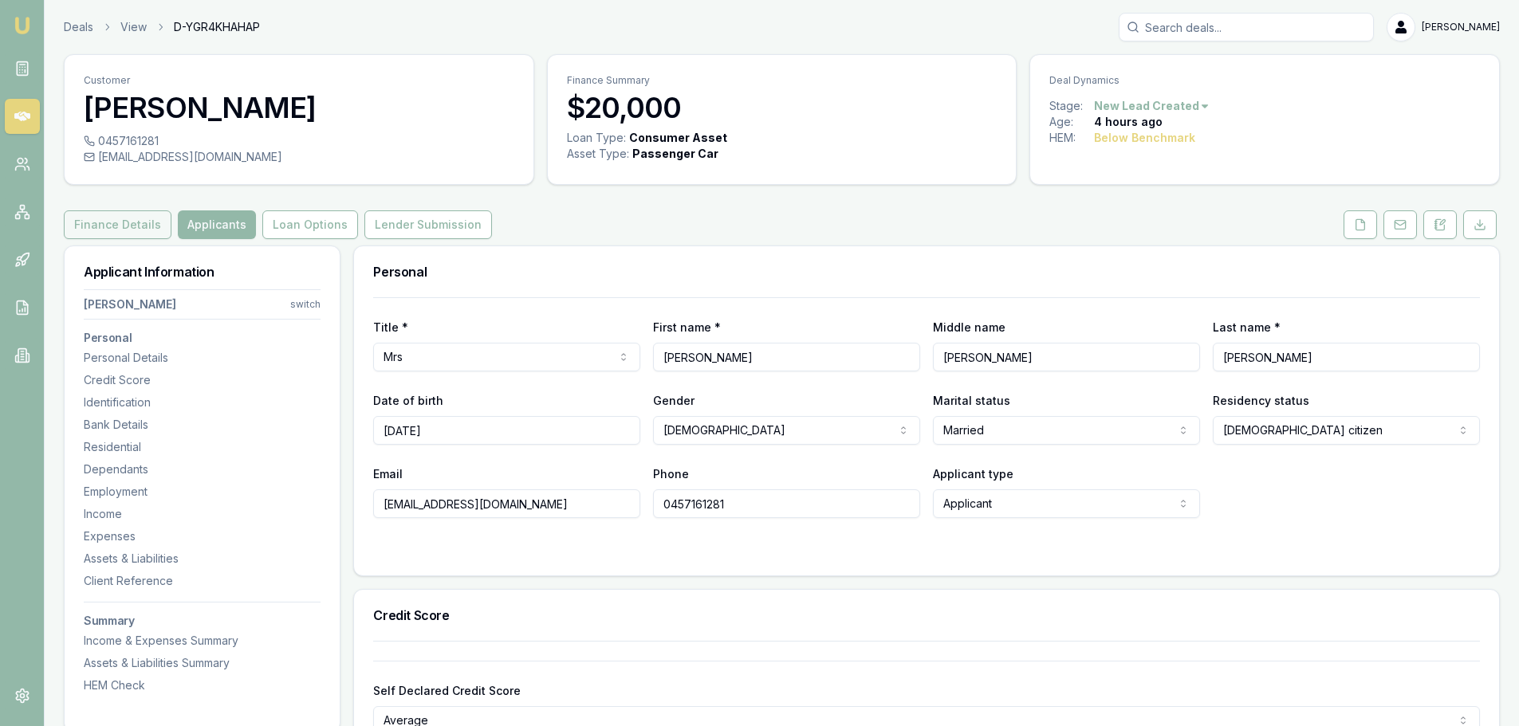
click at [101, 222] on button "Finance Details" at bounding box center [118, 224] width 108 height 29
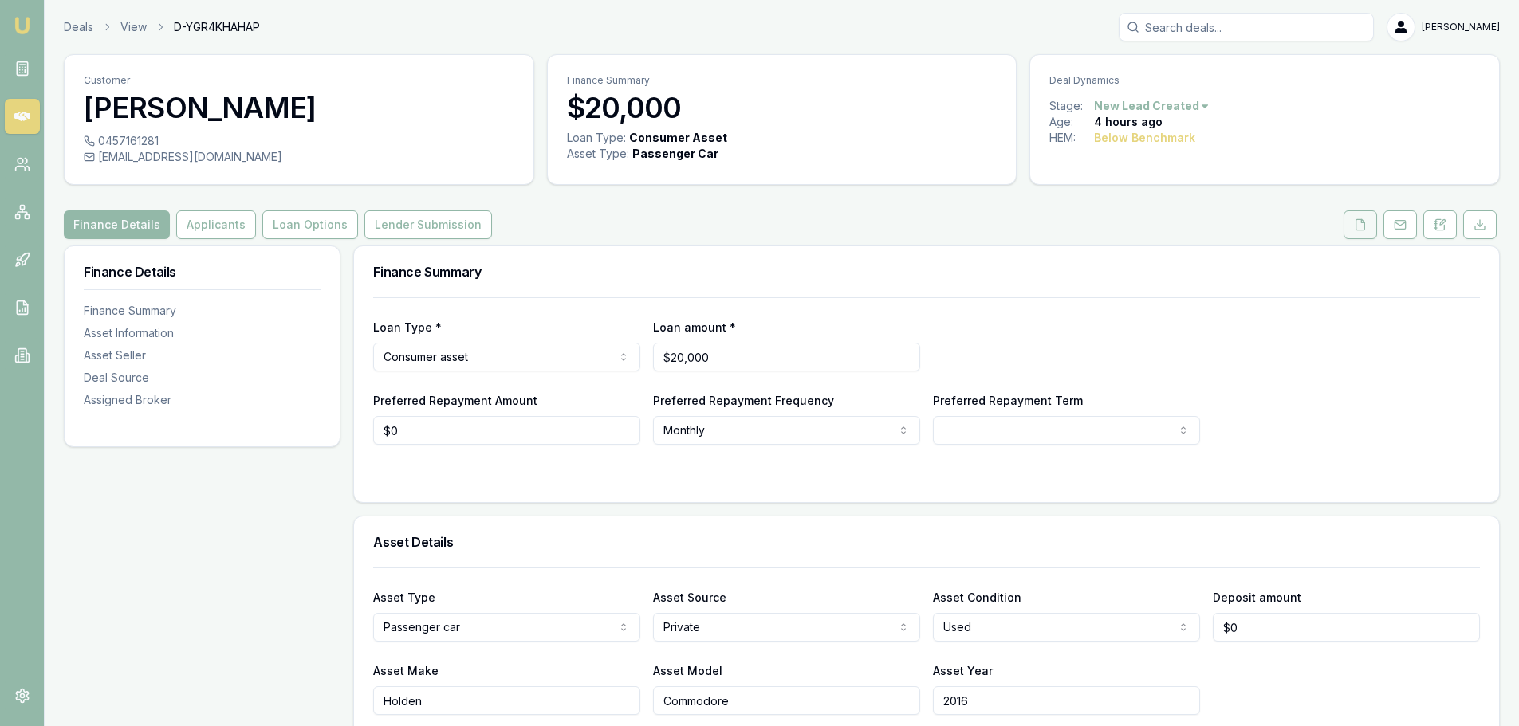
click at [1352, 225] on button at bounding box center [1360, 224] width 33 height 29
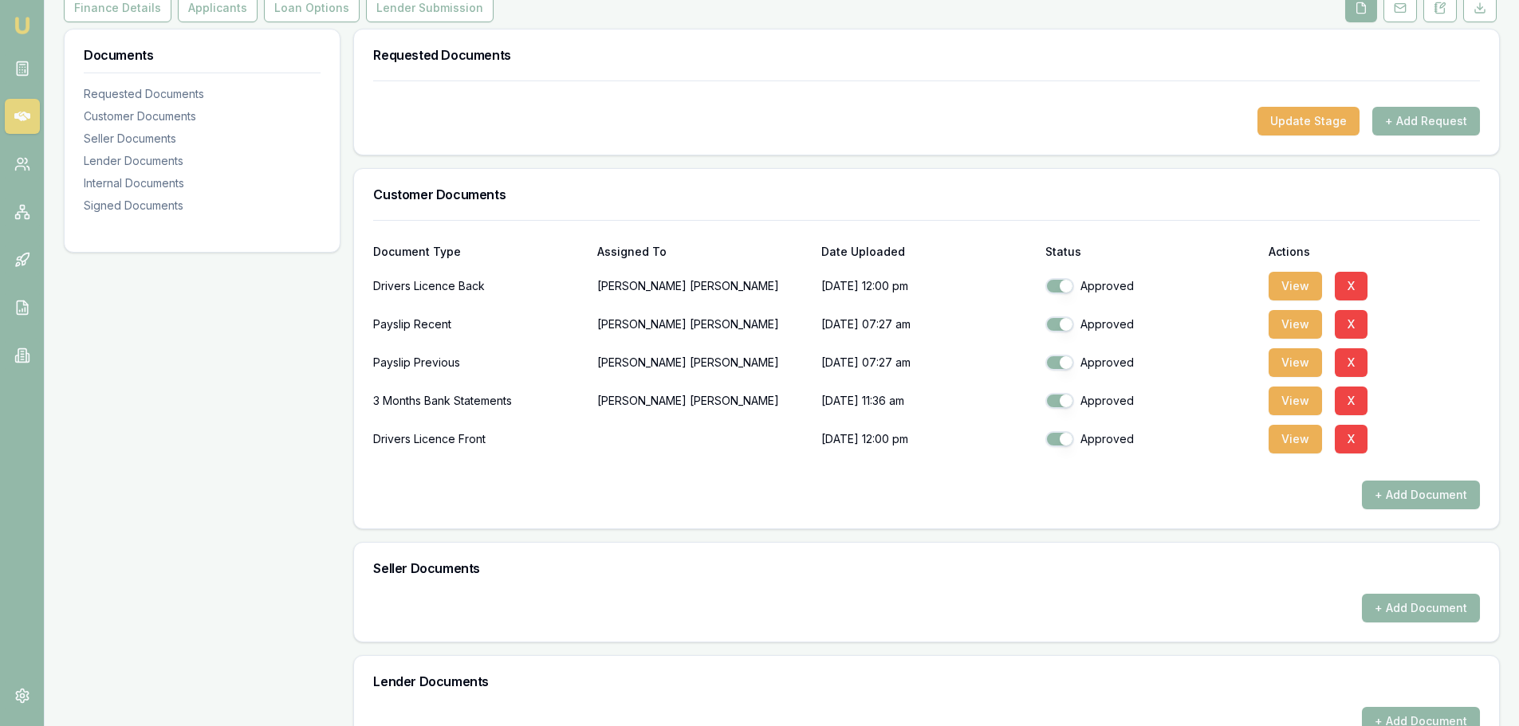
scroll to position [239, 0]
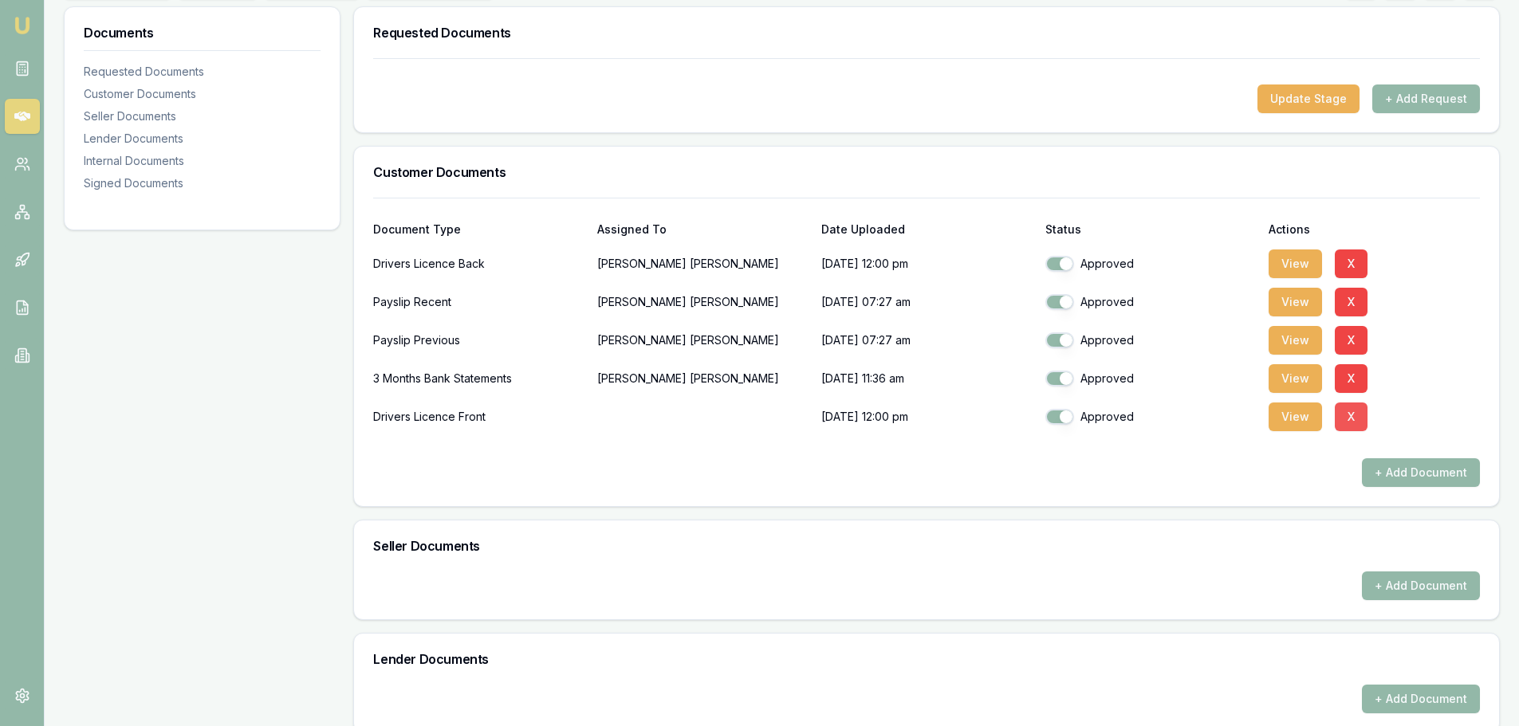
click at [1350, 419] on button "X" at bounding box center [1351, 417] width 33 height 29
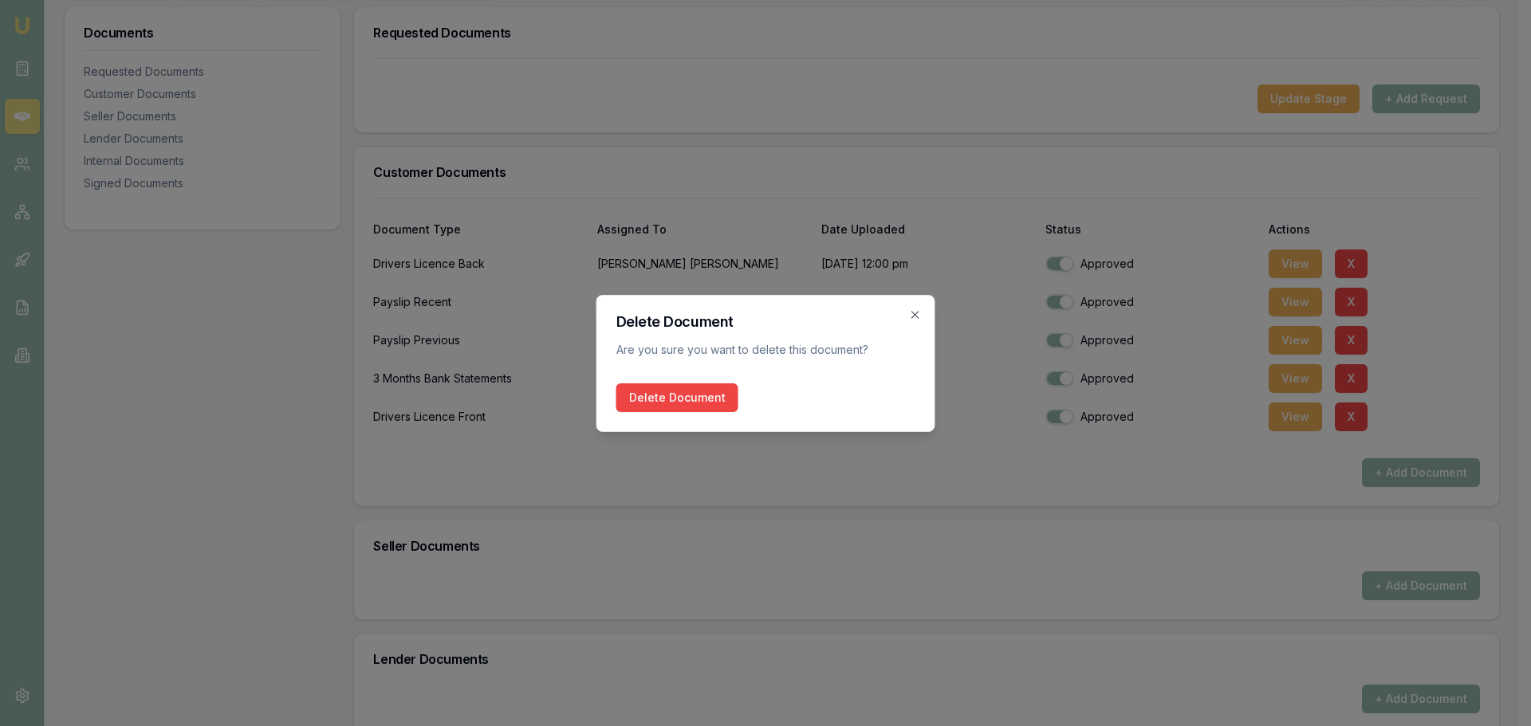
click at [628, 407] on button "Delete Document" at bounding box center [677, 398] width 122 height 29
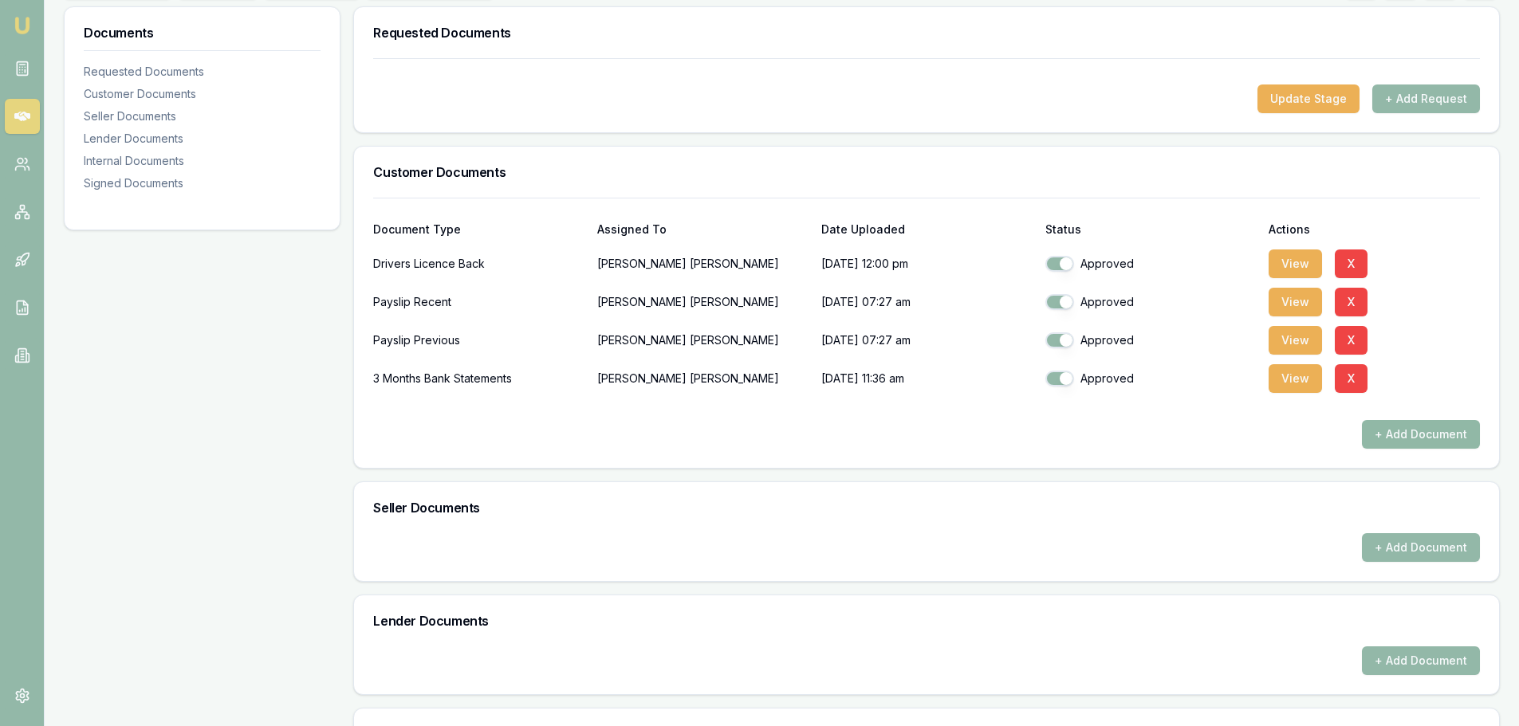
click at [1403, 434] on button "+ Add Document" at bounding box center [1421, 434] width 118 height 29
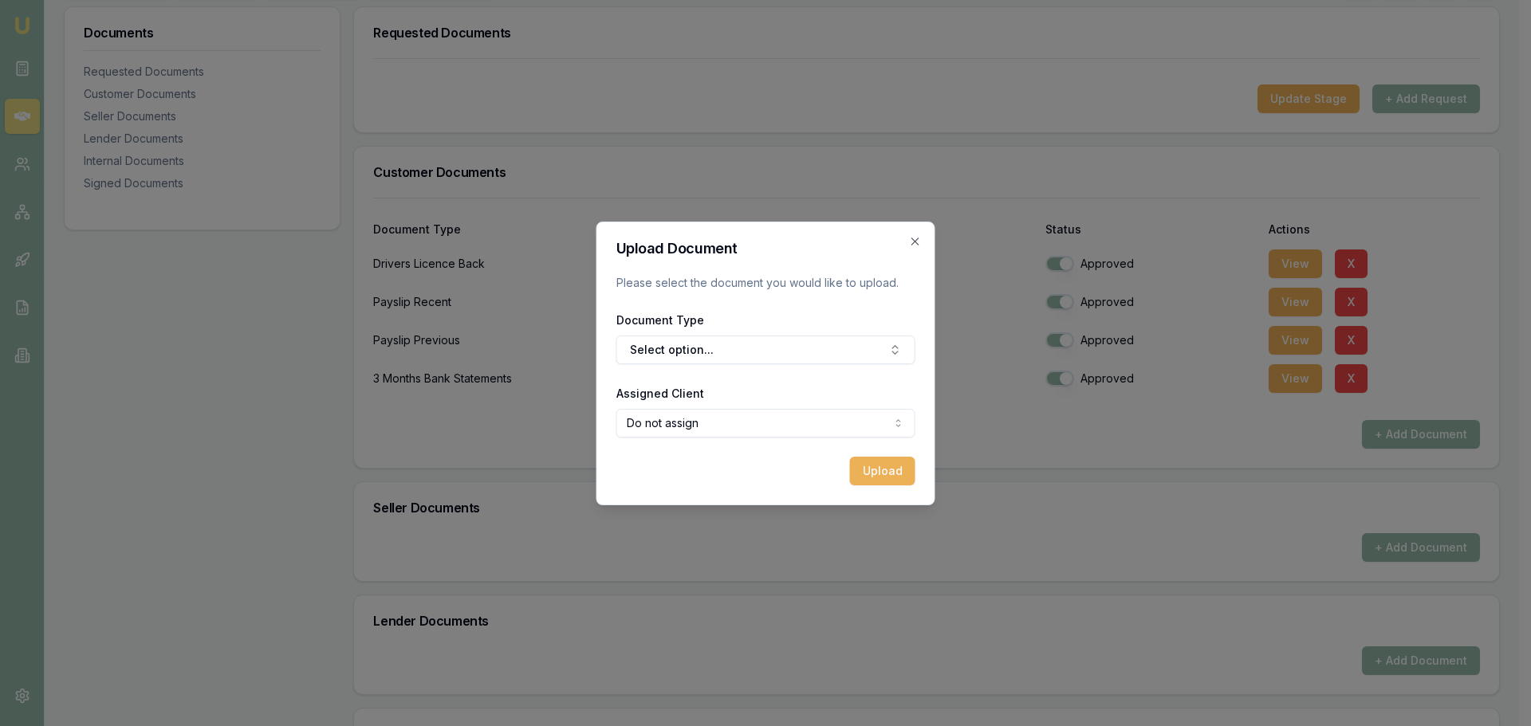
click at [671, 419] on body "Emu Broker Deals View D-YGR4KHAHAP Evette Abdo Toggle Menu Customer Michael O’D…" at bounding box center [759, 124] width 1519 height 726
select select "U-UUFQB48H7F"
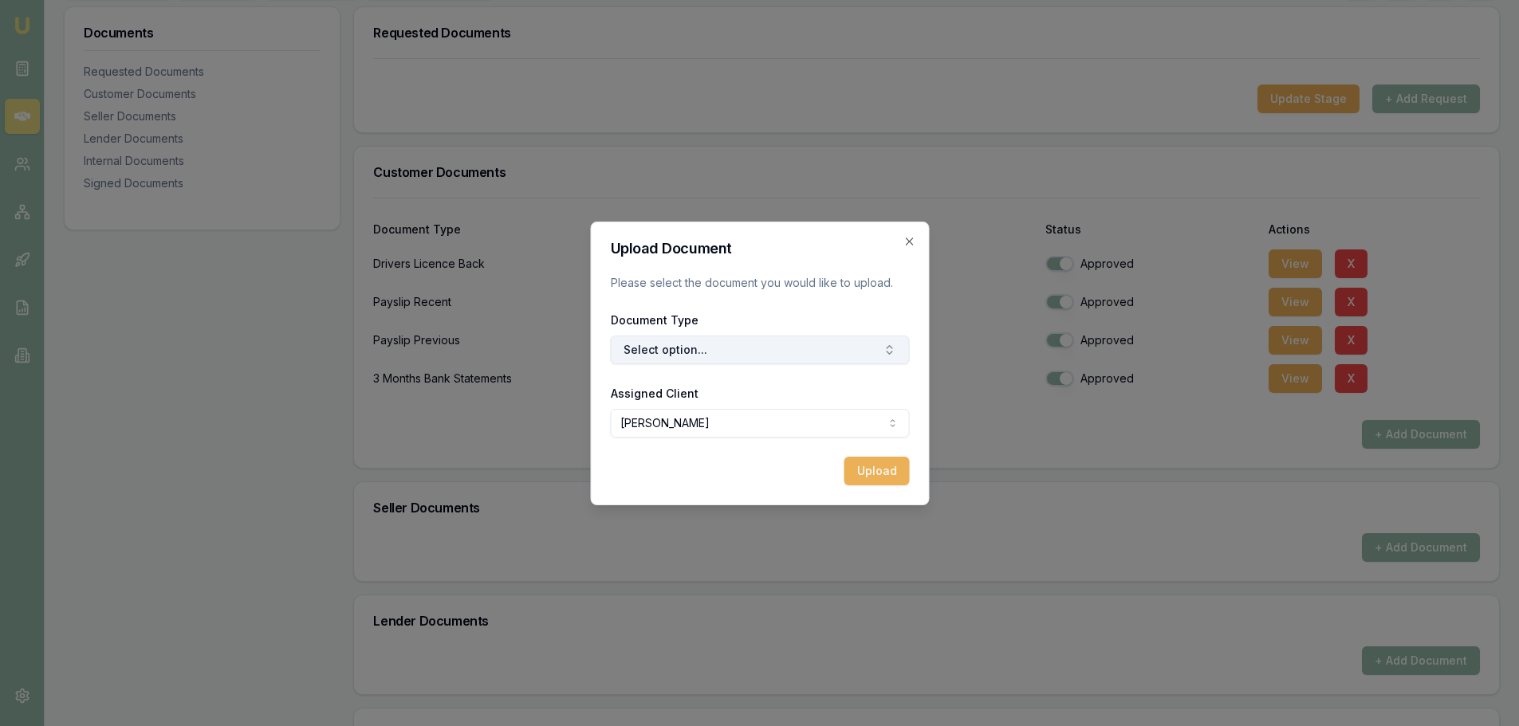
click at [664, 346] on button "Select option..." at bounding box center [759, 350] width 299 height 29
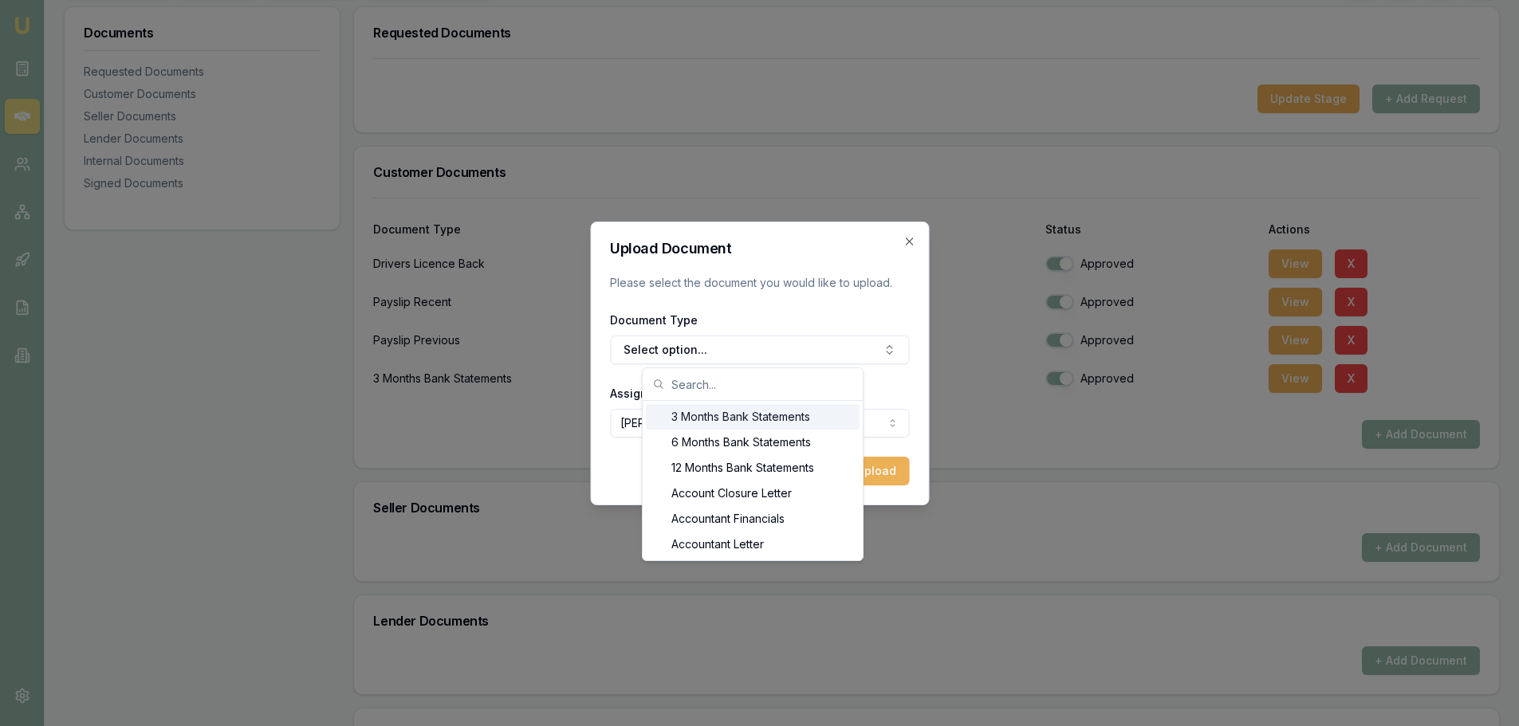
click at [691, 379] on input "text" at bounding box center [762, 384] width 182 height 32
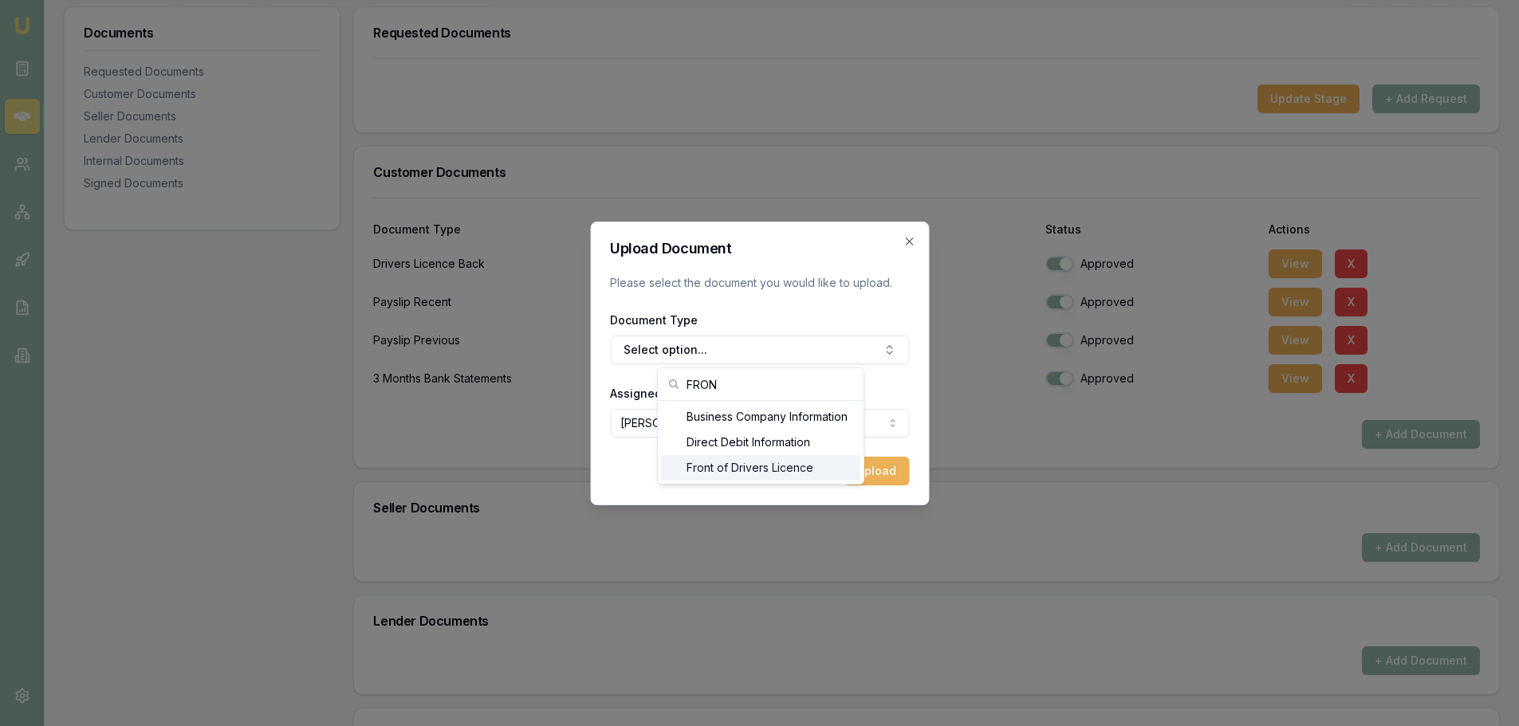
type input "FRON"
click at [709, 467] on div "Front of Drivers Licence" at bounding box center [760, 468] width 199 height 26
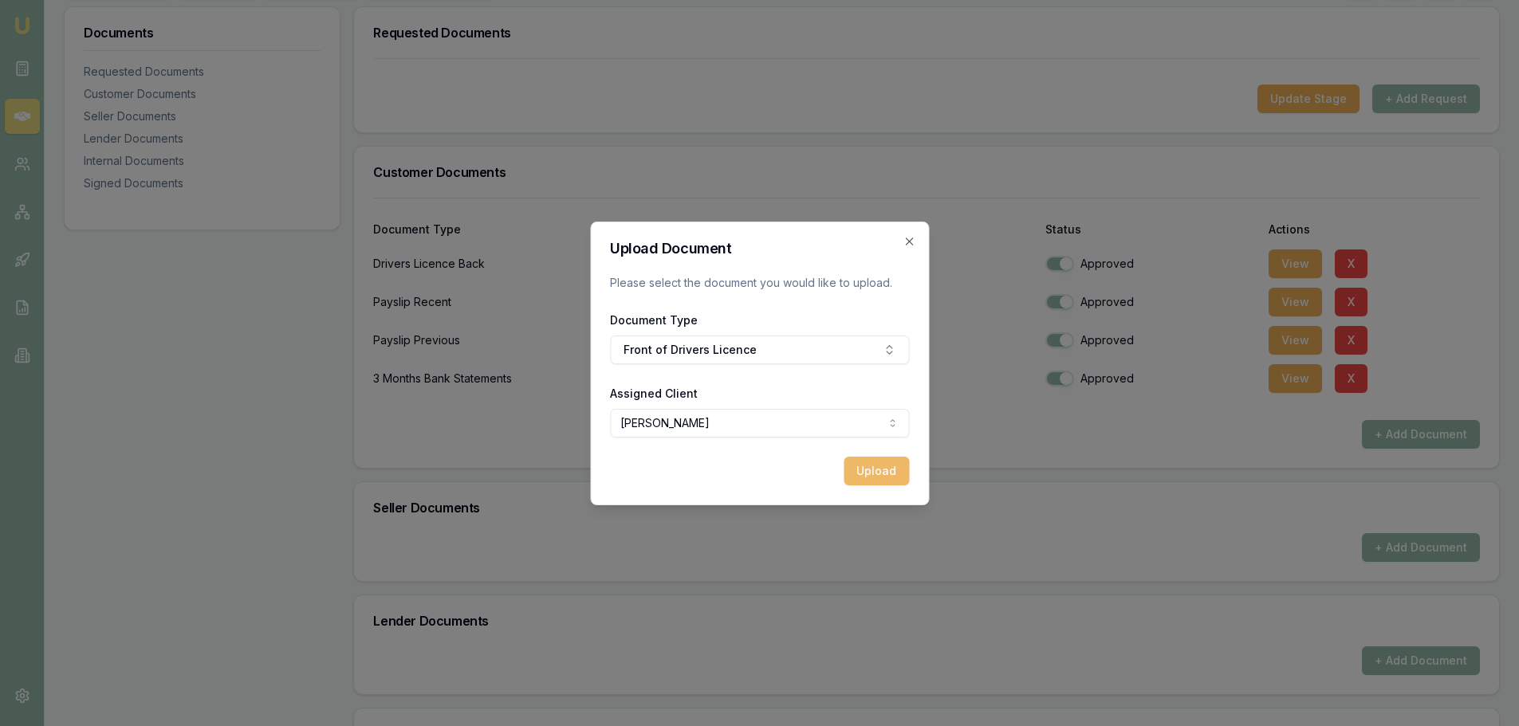
click at [881, 472] on button "Upload" at bounding box center [876, 471] width 65 height 29
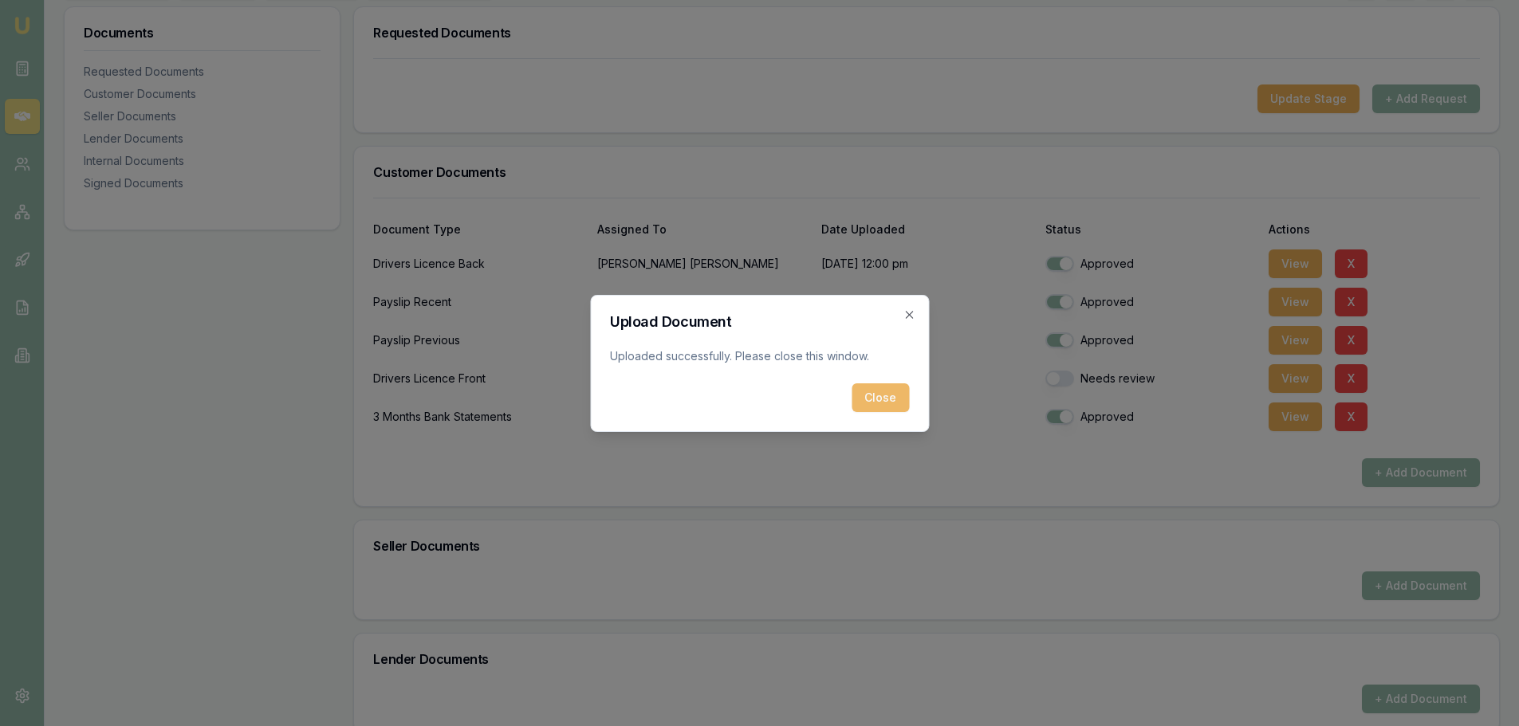
click at [883, 395] on button "Close" at bounding box center [880, 398] width 57 height 29
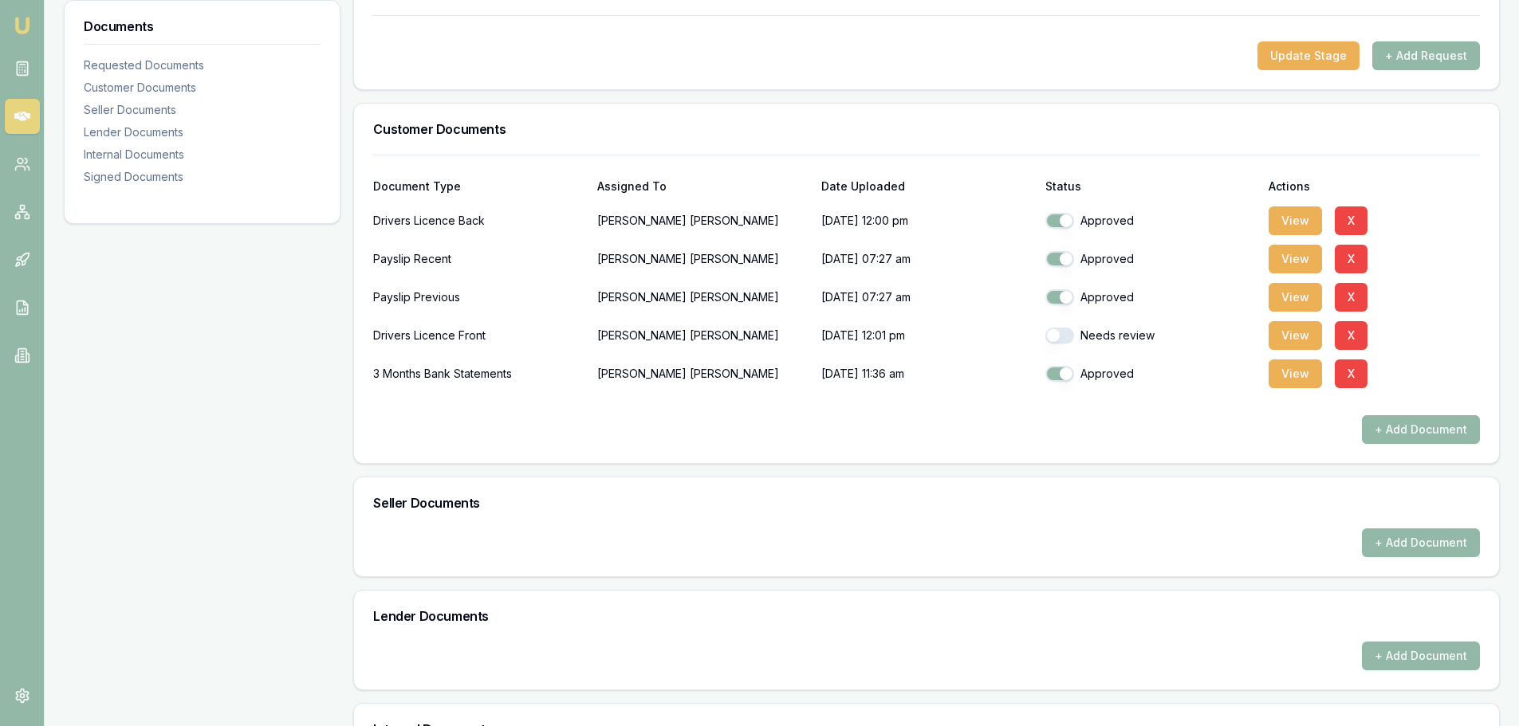
scroll to position [478, 0]
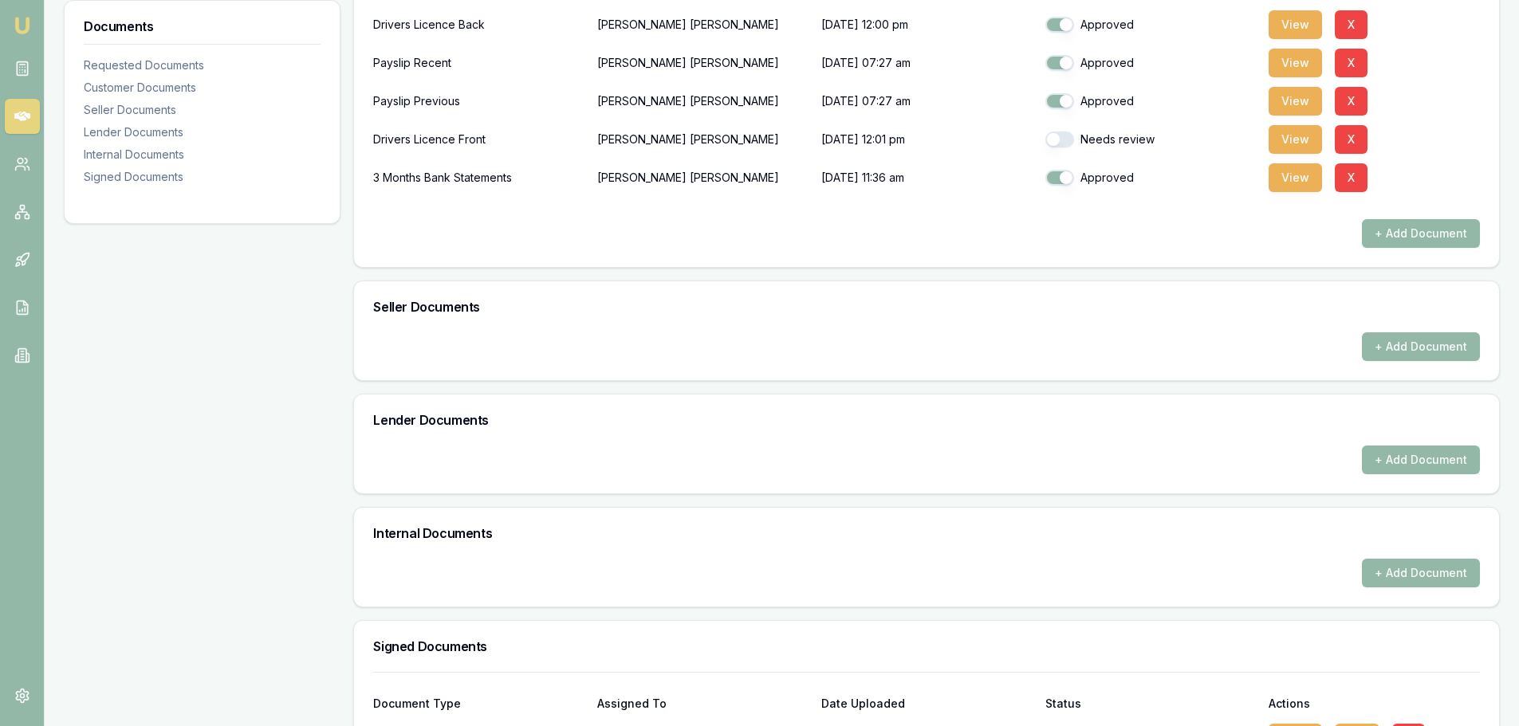
click at [1055, 132] on button "button" at bounding box center [1059, 140] width 29 height 16
checkbox input "true"
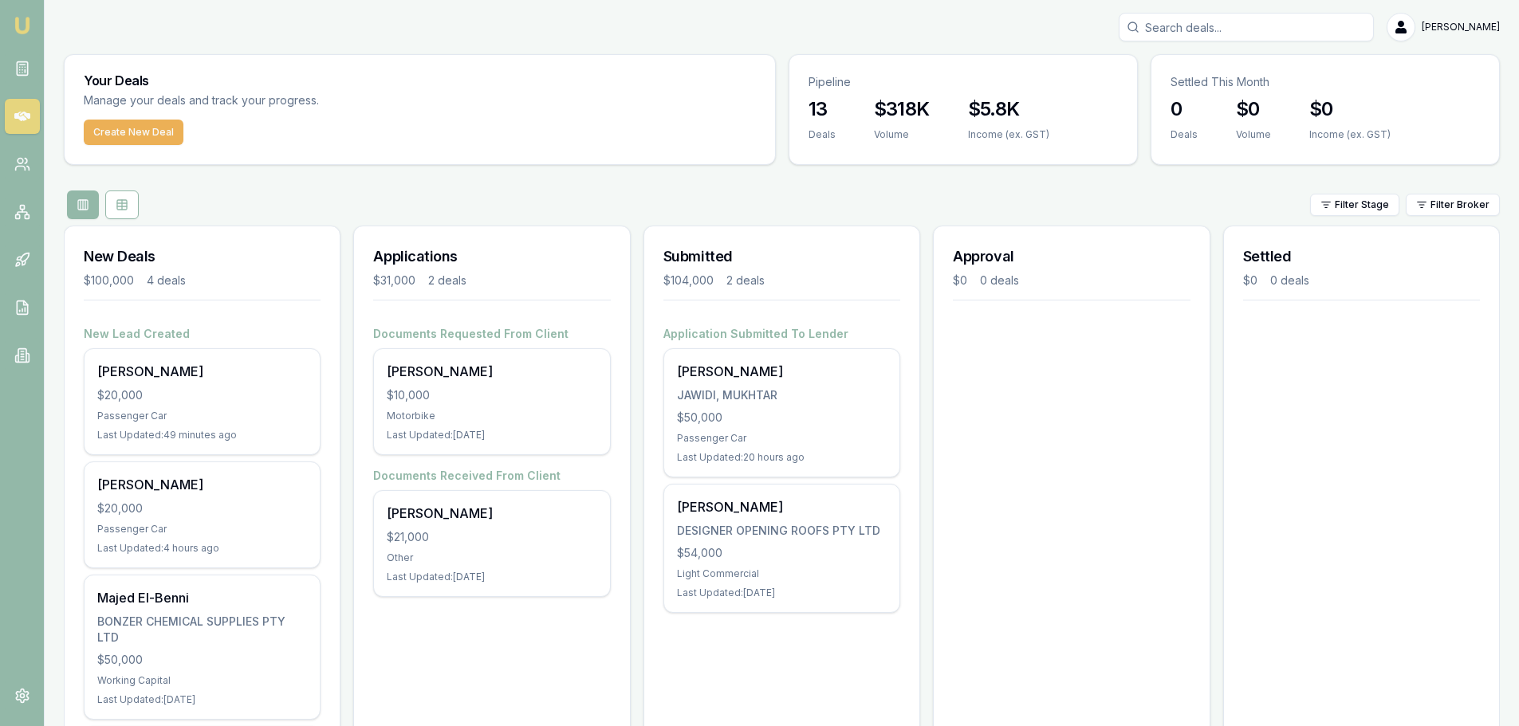
click at [1068, 451] on div "Approval $0 0 deals" at bounding box center [1071, 546] width 277 height 640
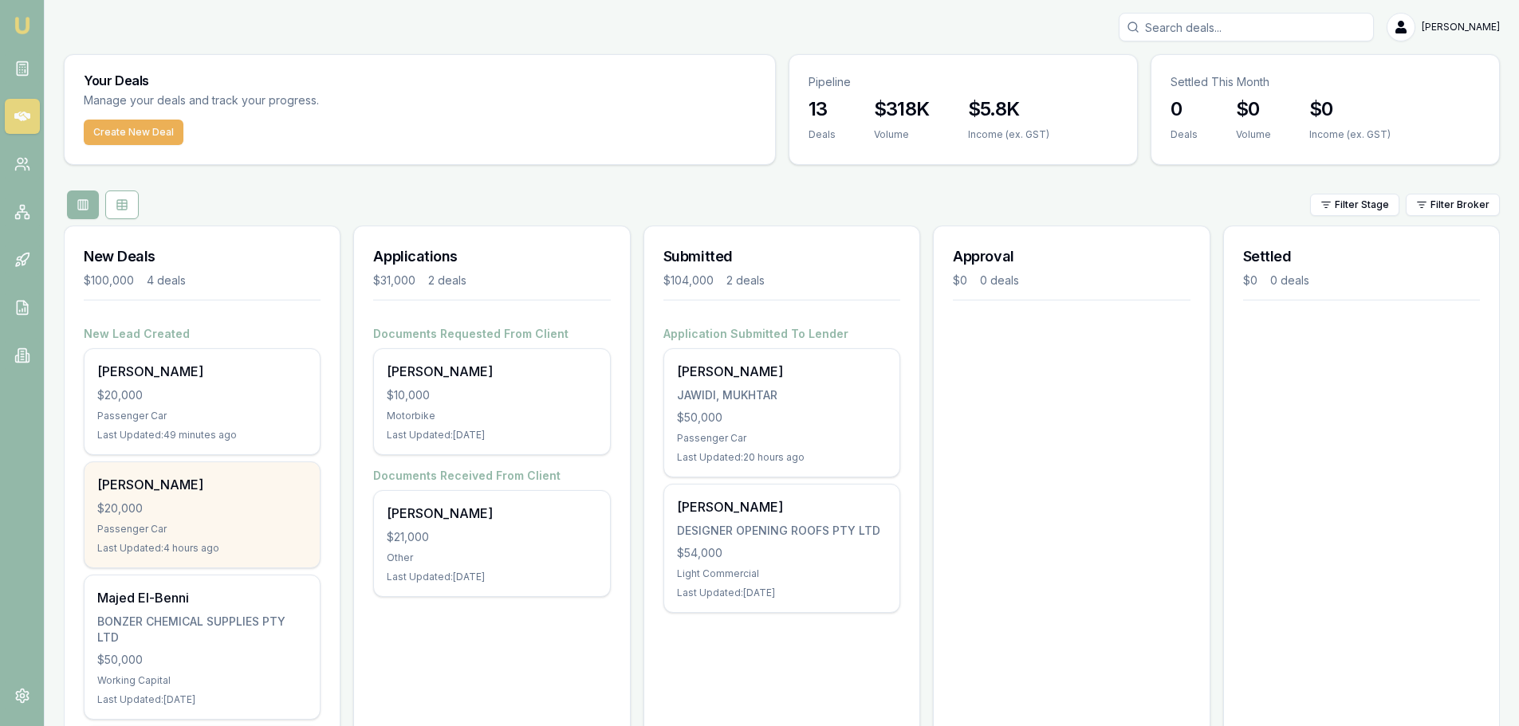
click at [239, 503] on div "$20,000" at bounding box center [202, 509] width 210 height 16
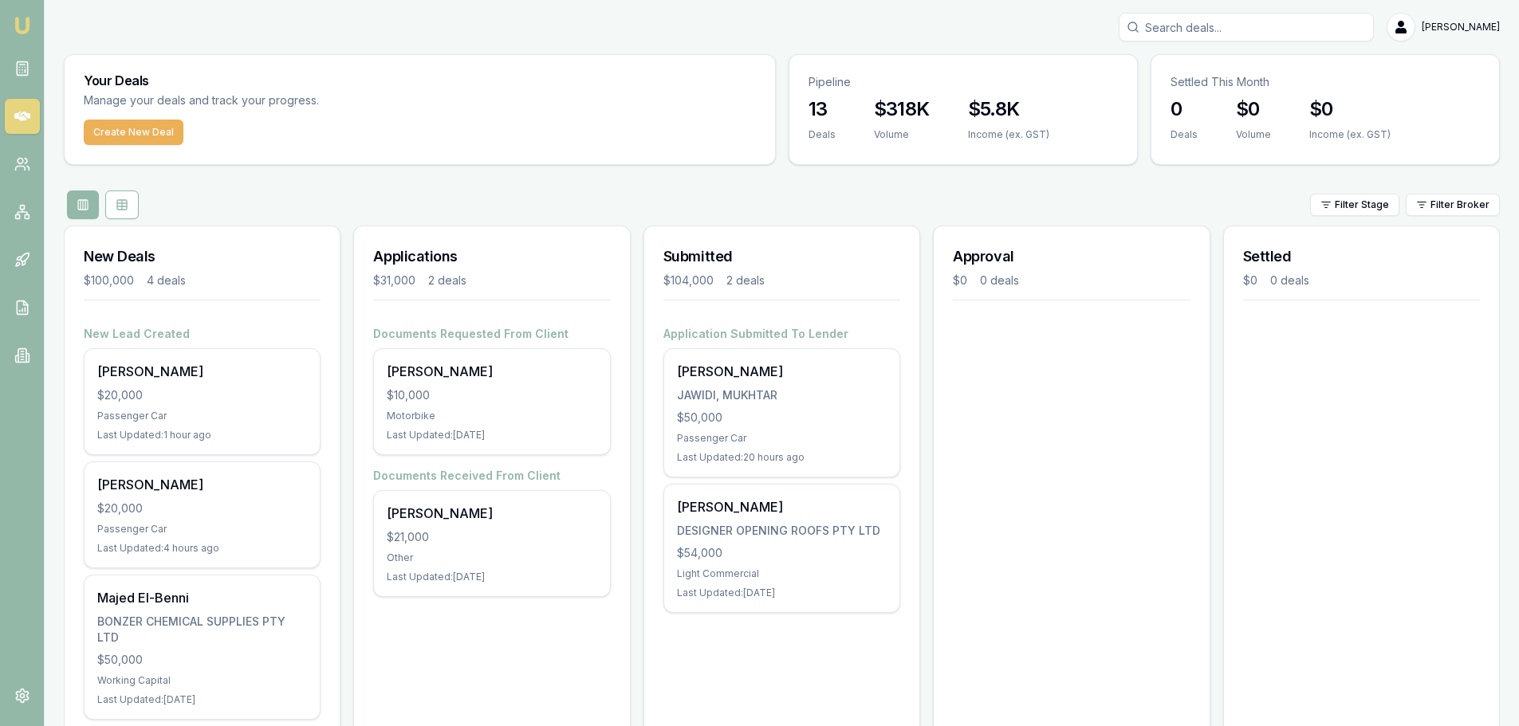
click at [1156, 454] on div "Approval $0 0 deals" at bounding box center [1071, 546] width 277 height 640
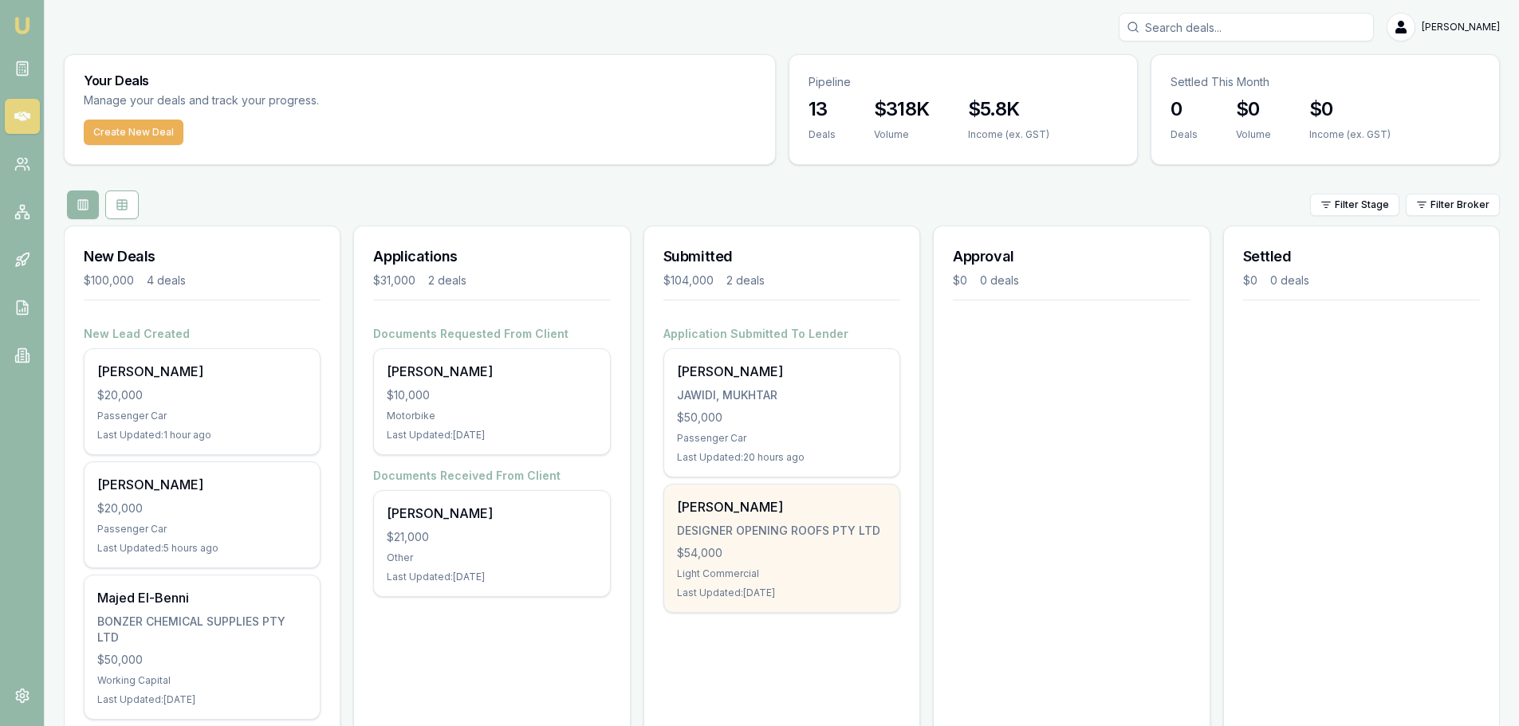
click at [788, 561] on div "$54,000" at bounding box center [782, 553] width 210 height 16
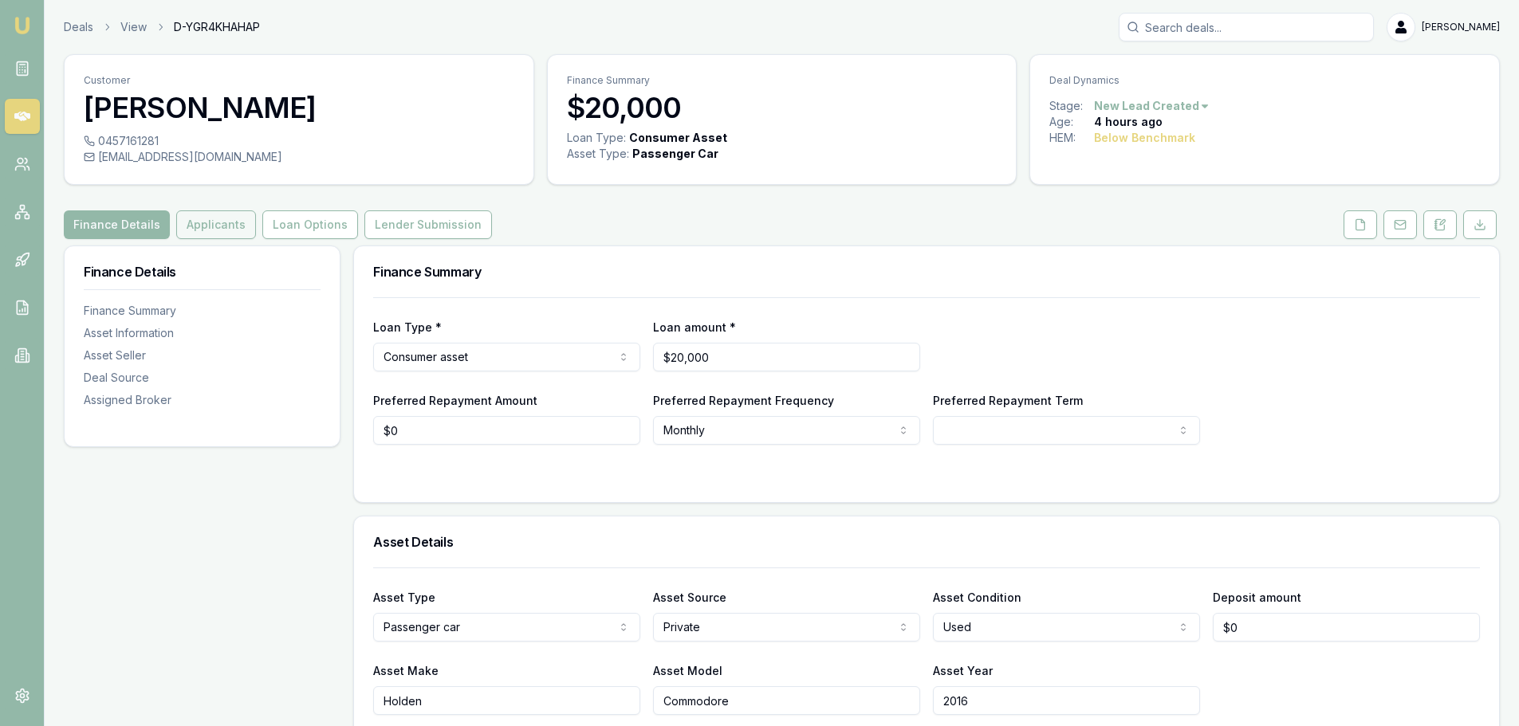
click at [226, 225] on button "Applicants" at bounding box center [216, 224] width 80 height 29
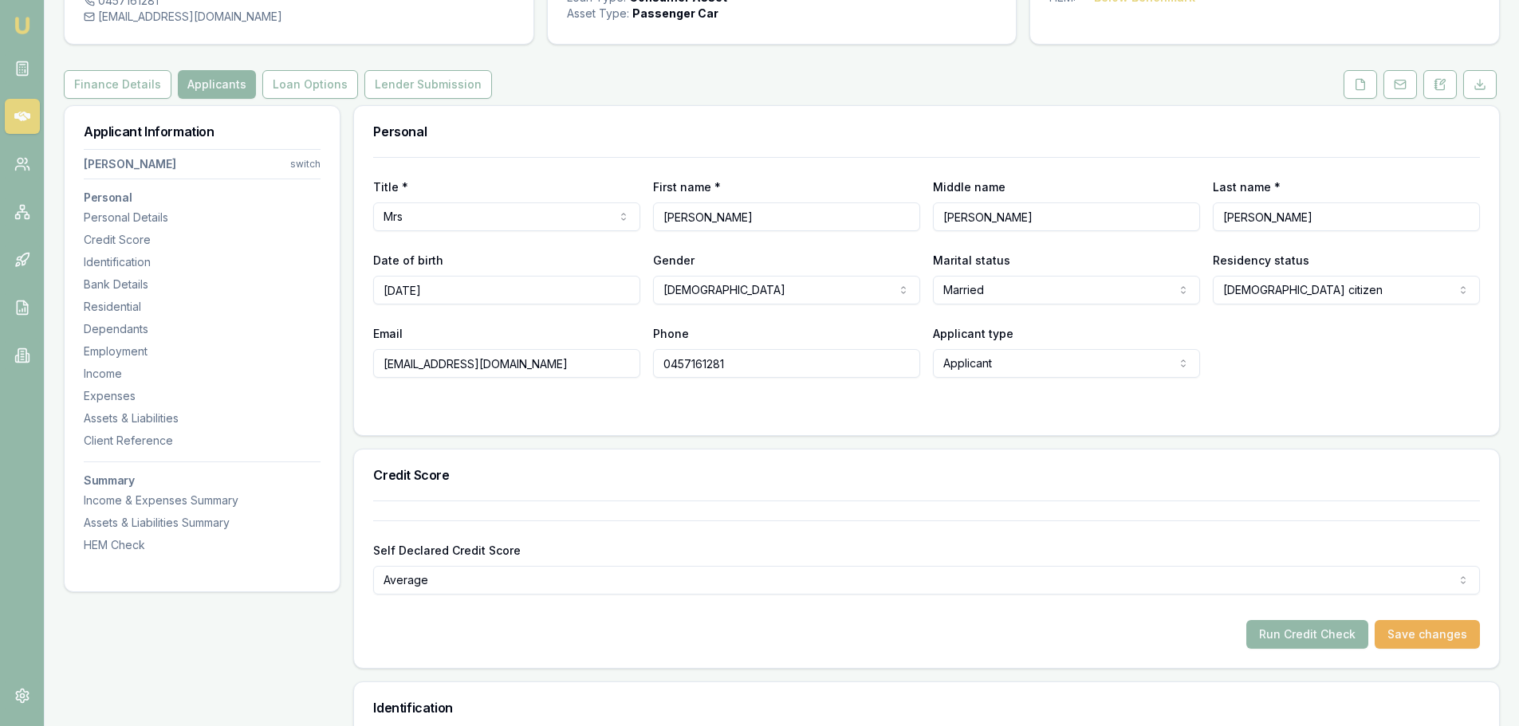
scroll to position [159, 0]
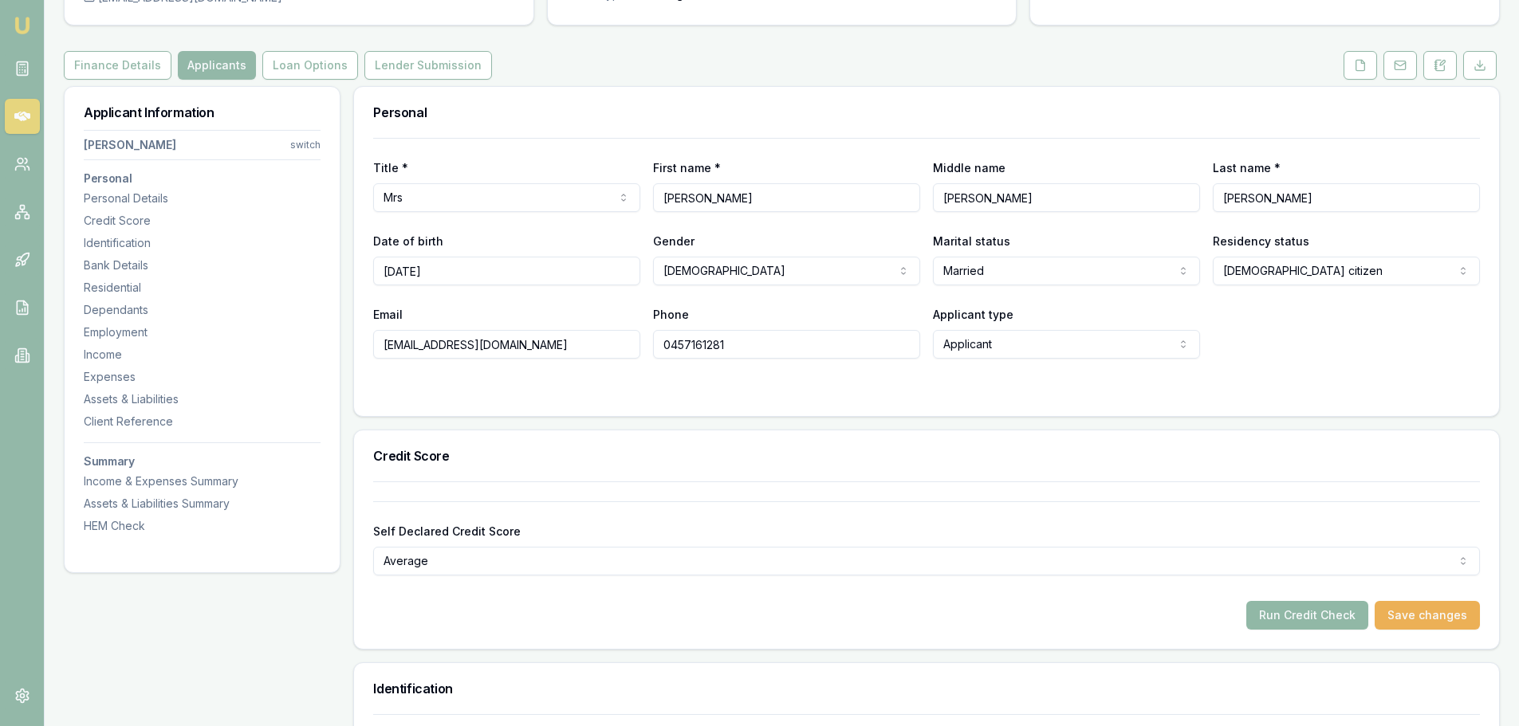
click at [1306, 620] on button "Run Credit Check" at bounding box center [1307, 615] width 122 height 29
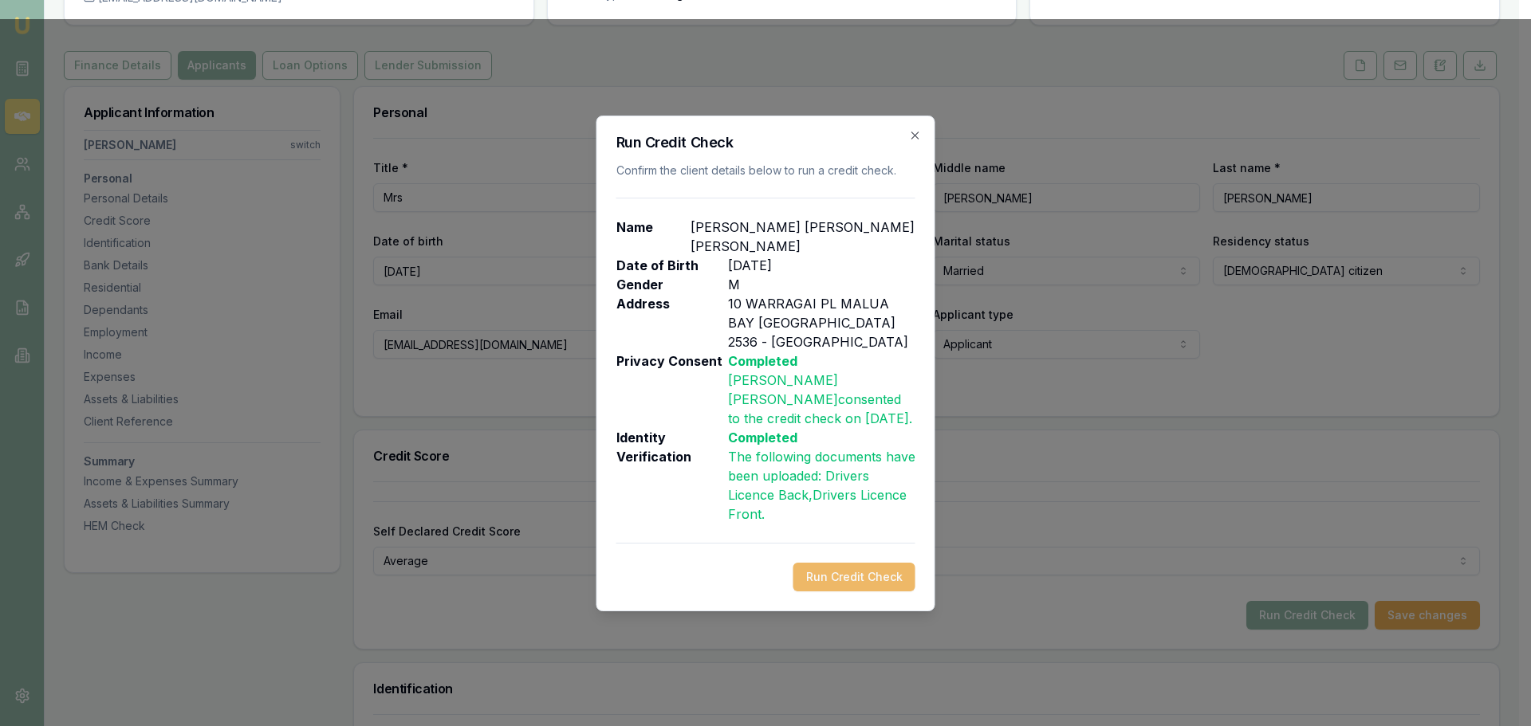
click at [844, 565] on button "Run Credit Check" at bounding box center [854, 577] width 122 height 29
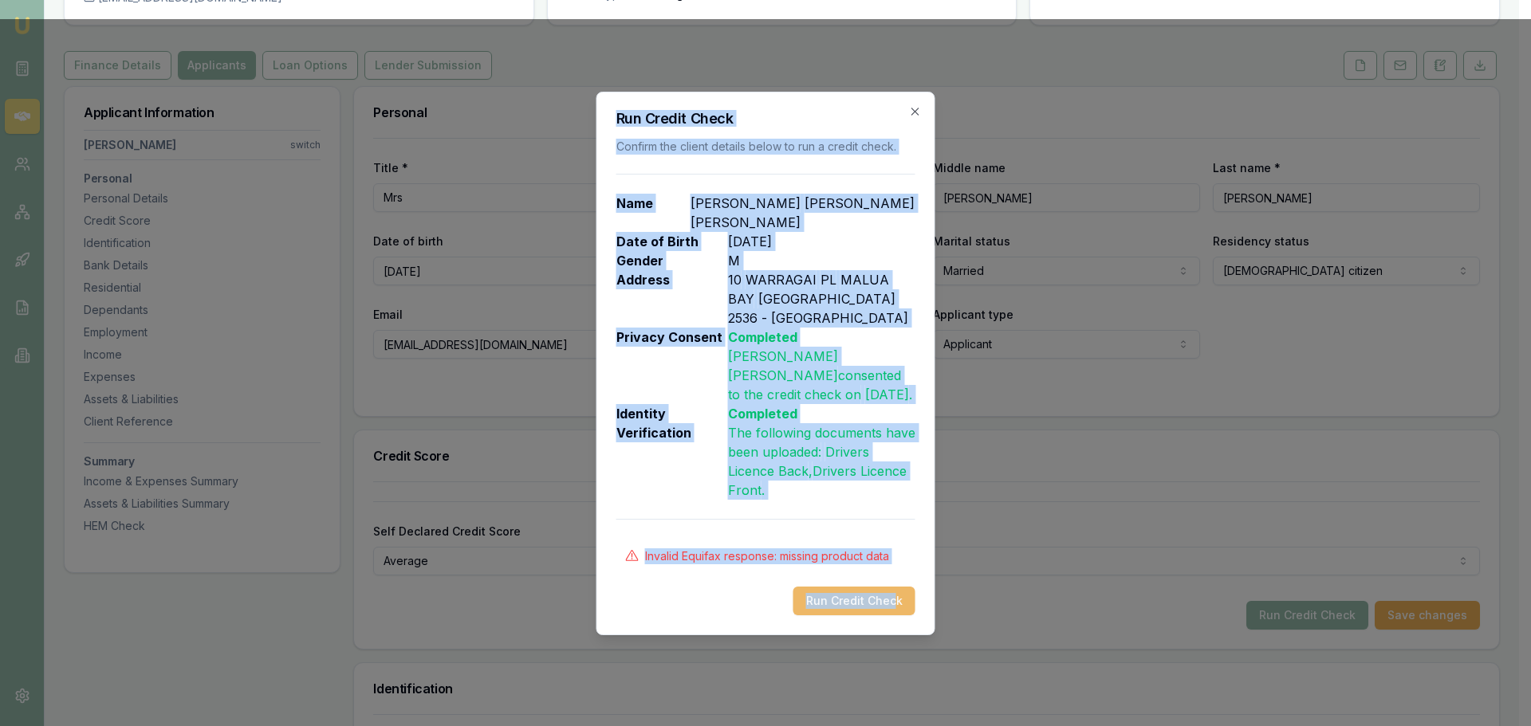
drag, startPoint x: 616, startPoint y: 138, endPoint x: 897, endPoint y: 591, distance: 532.8
click at [897, 591] on div "Run Credit Check Confirm the client details below to run a credit check. Name M…" at bounding box center [765, 364] width 339 height 544
click at [702, 587] on div "Run Credit Check" at bounding box center [765, 601] width 299 height 29
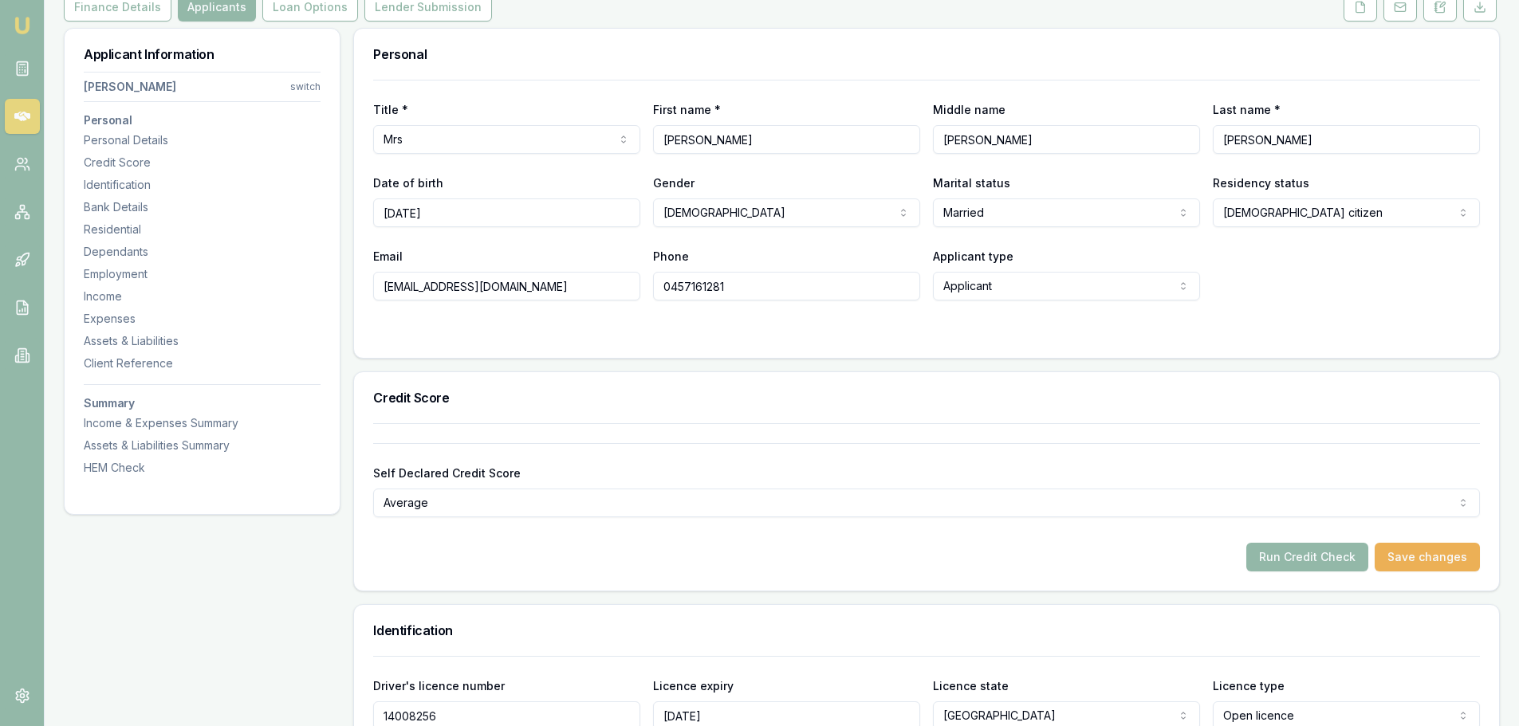
scroll to position [239, 0]
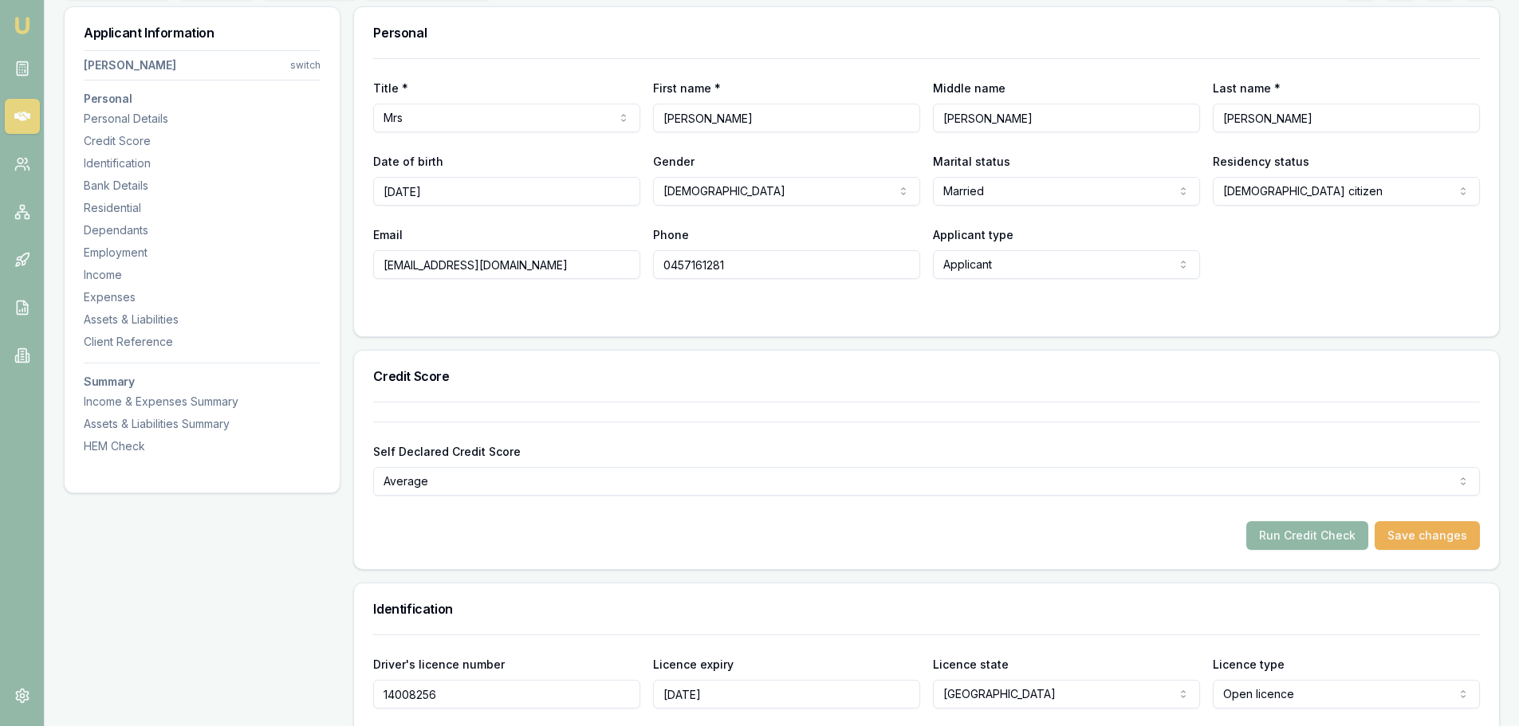
click at [1314, 537] on button "Run Credit Check" at bounding box center [1307, 535] width 122 height 29
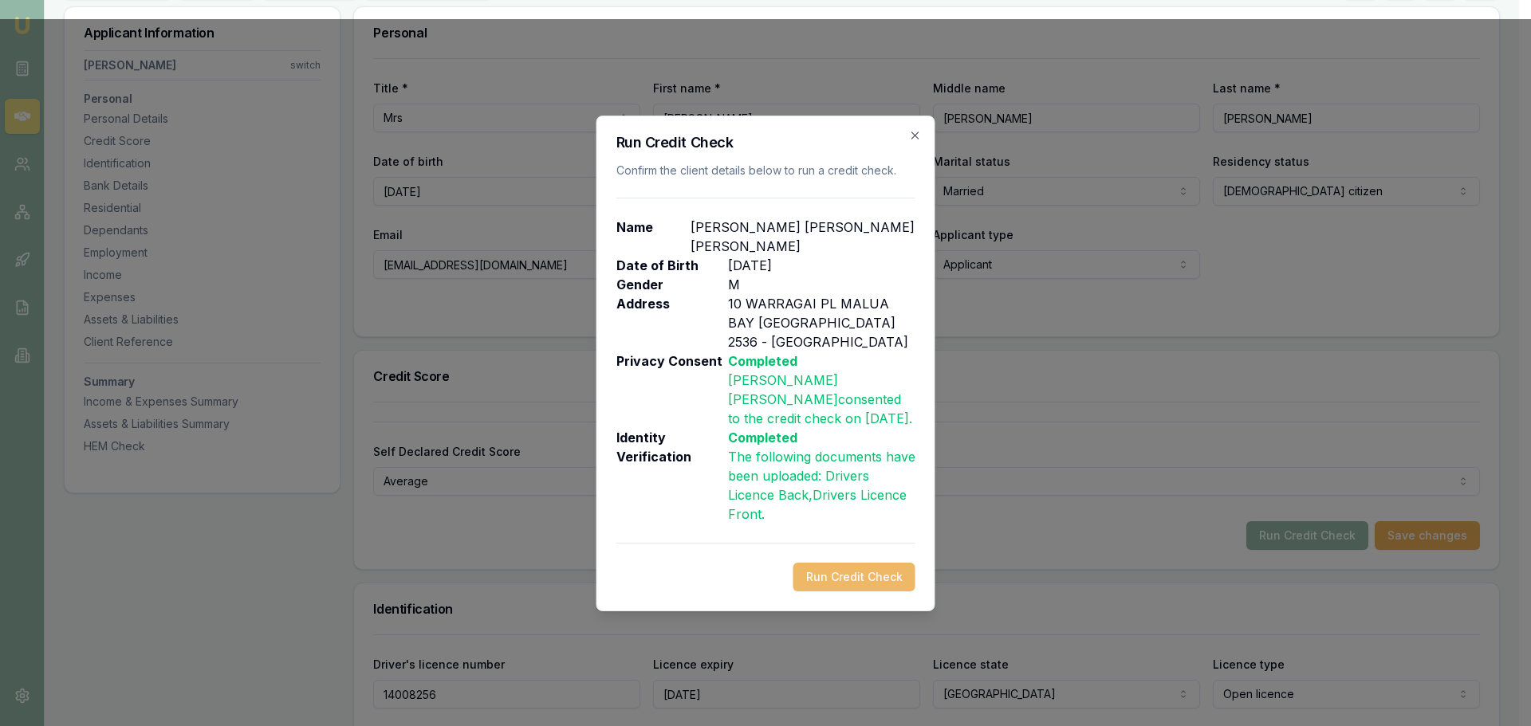
click at [835, 568] on button "Run Credit Check" at bounding box center [854, 577] width 122 height 29
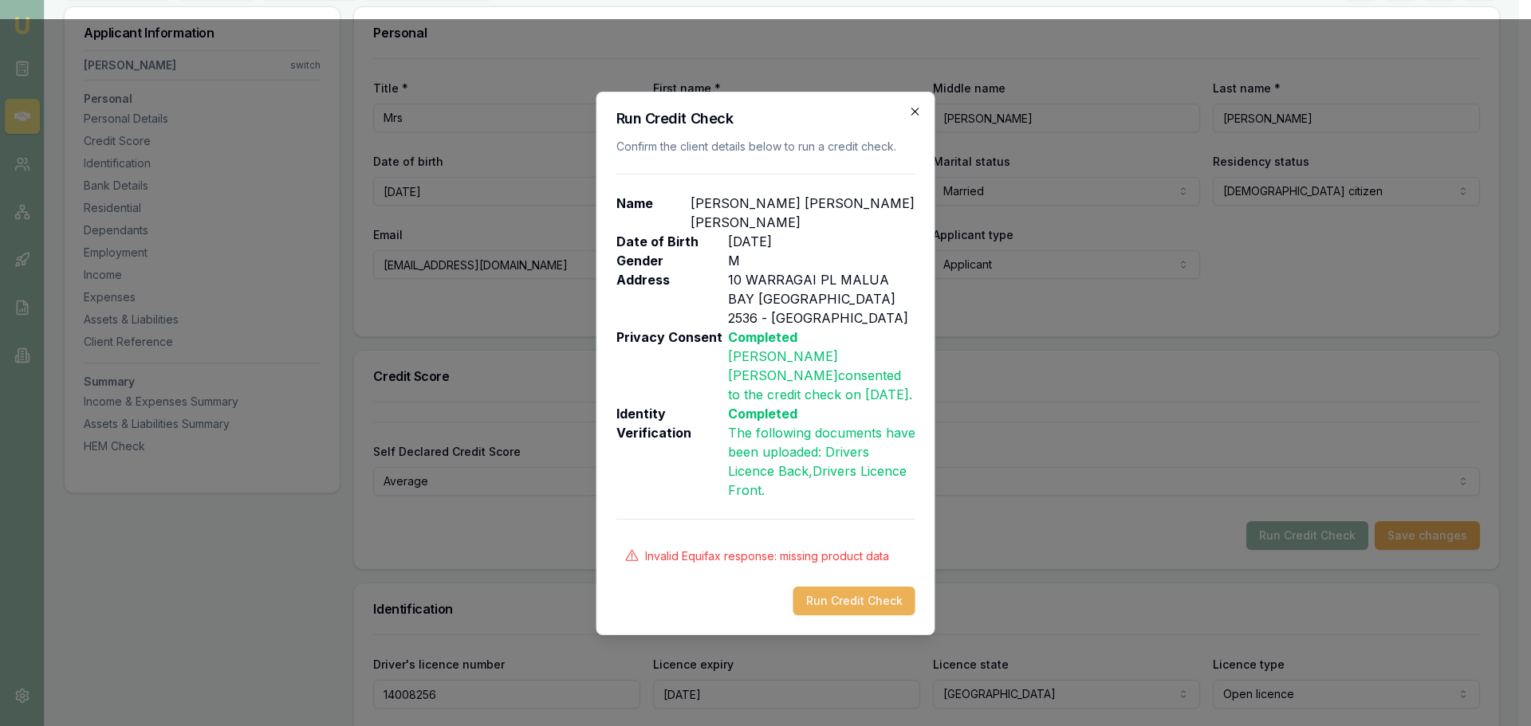
click at [915, 118] on icon "button" at bounding box center [915, 111] width 13 height 13
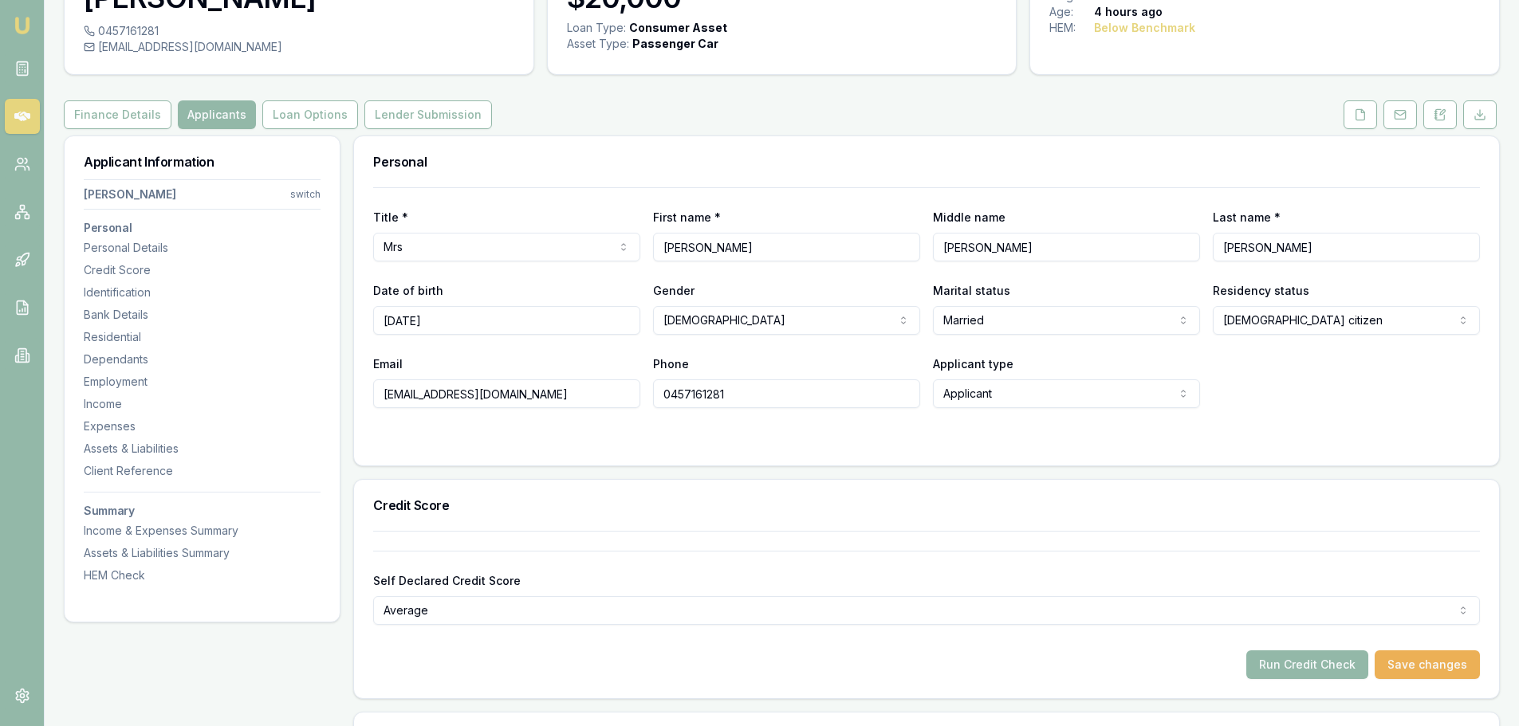
scroll to position [0, 0]
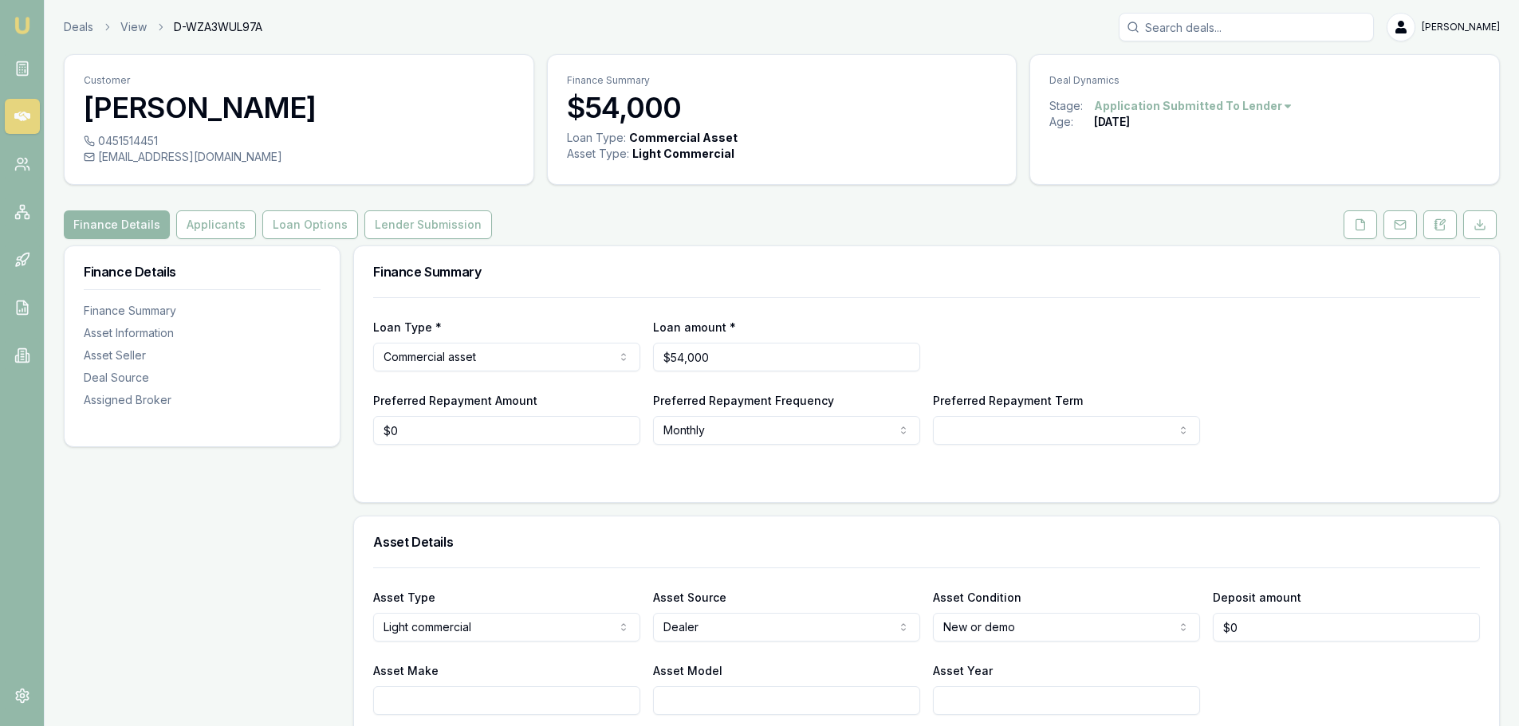
click at [1226, 22] on input "Search deals" at bounding box center [1246, 27] width 255 height 29
type input "TRIST"
click at [1206, 89] on p "0428807704" at bounding box center [1246, 85] width 241 height 16
click at [166, 138] on div "0428807704" at bounding box center [299, 141] width 431 height 16
copy div "0428807704"
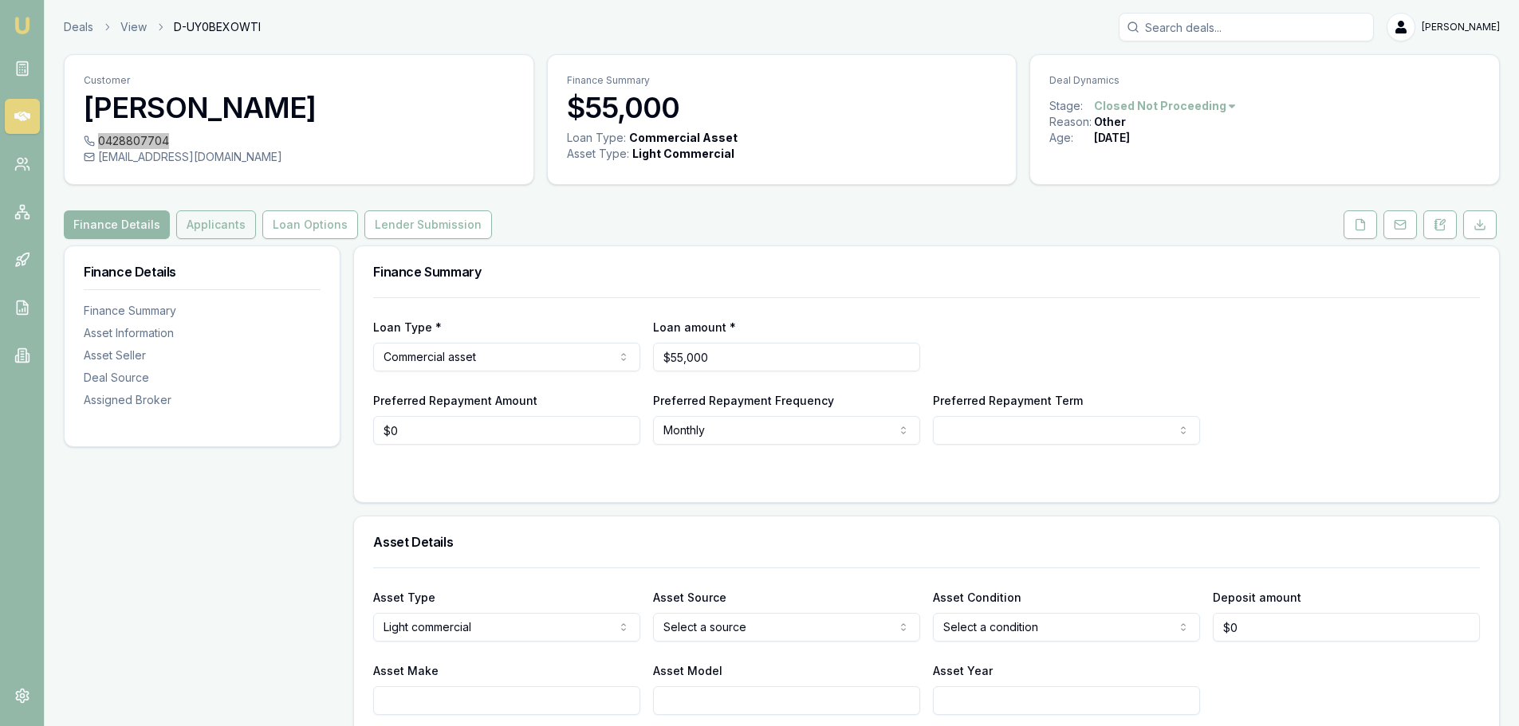
click at [226, 230] on button "Applicants" at bounding box center [216, 224] width 80 height 29
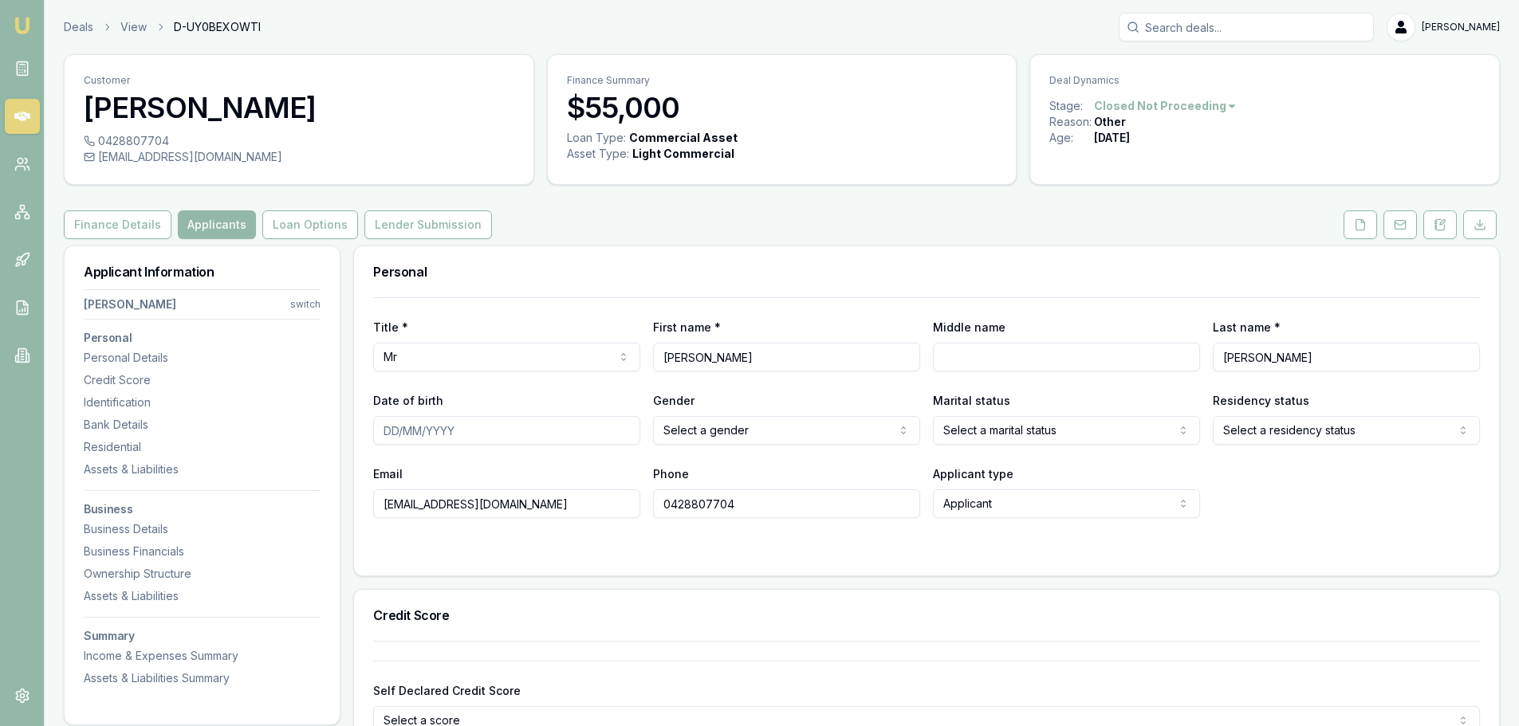
drag, startPoint x: 721, startPoint y: 353, endPoint x: 639, endPoint y: 352, distance: 81.3
click at [639, 352] on div "Title * Mr Mr Mrs Miss Ms Dr [PERSON_NAME] First name * [PERSON_NAME] Middle na…" at bounding box center [926, 344] width 1107 height 54
click at [1194, 26] on input "Search deals" at bounding box center [1246, 27] width 255 height 29
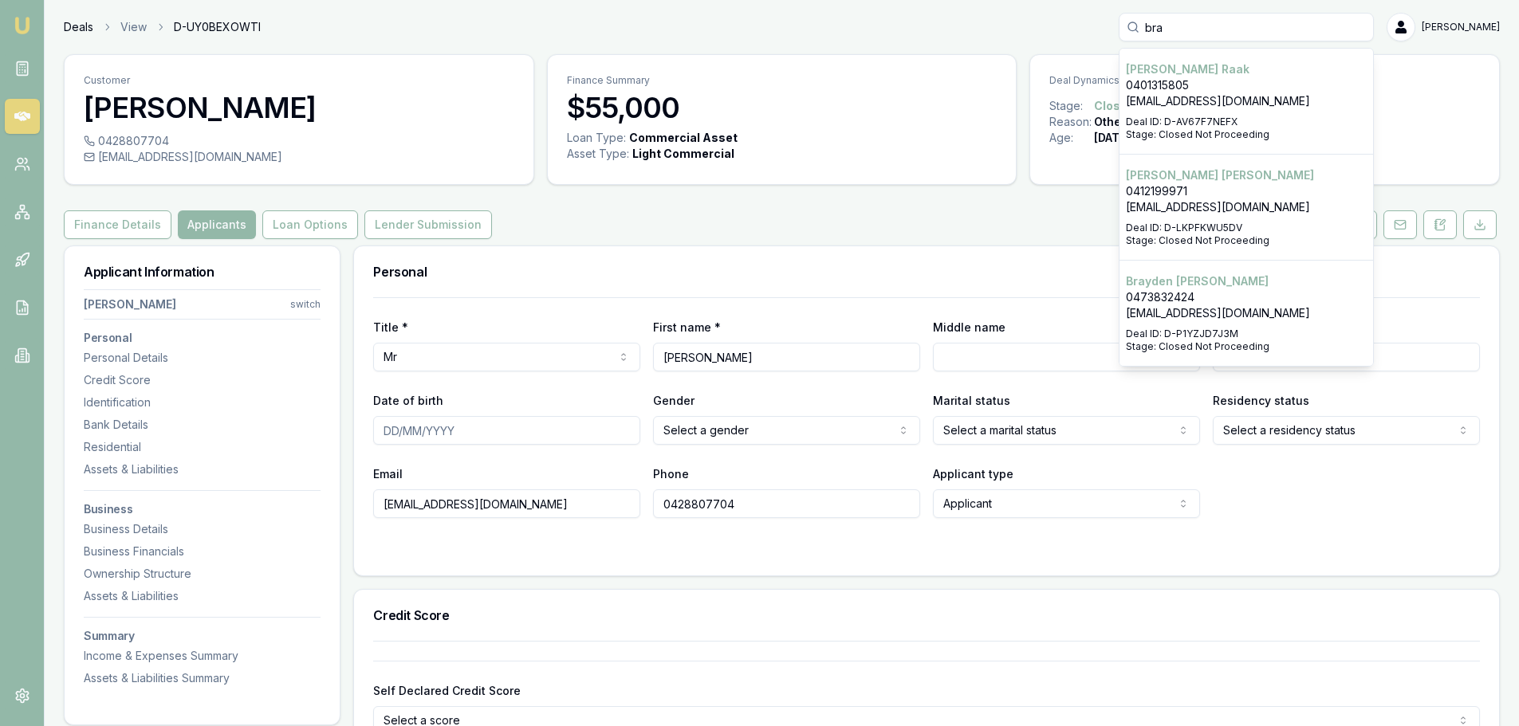
type input "bra"
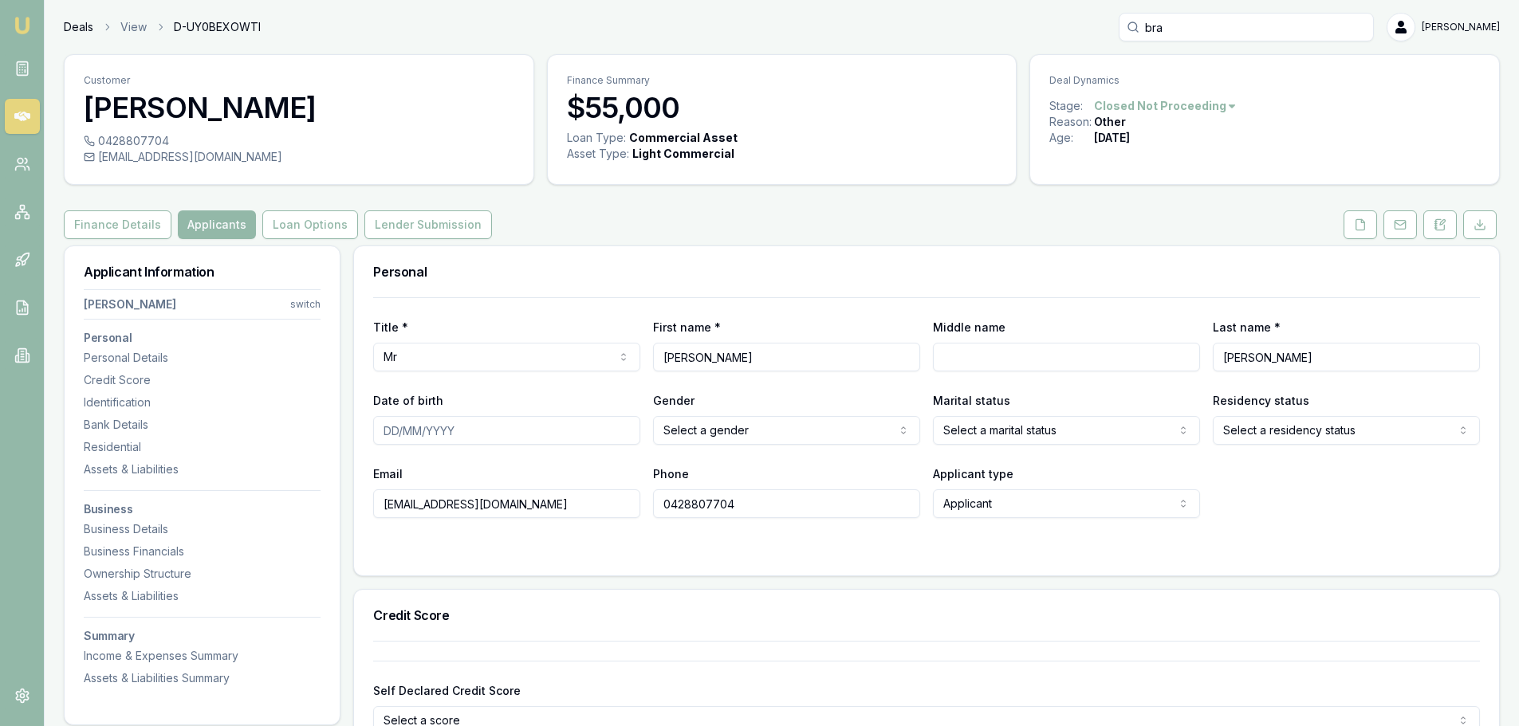
click at [65, 27] on link "Deals" at bounding box center [79, 27] width 30 height 16
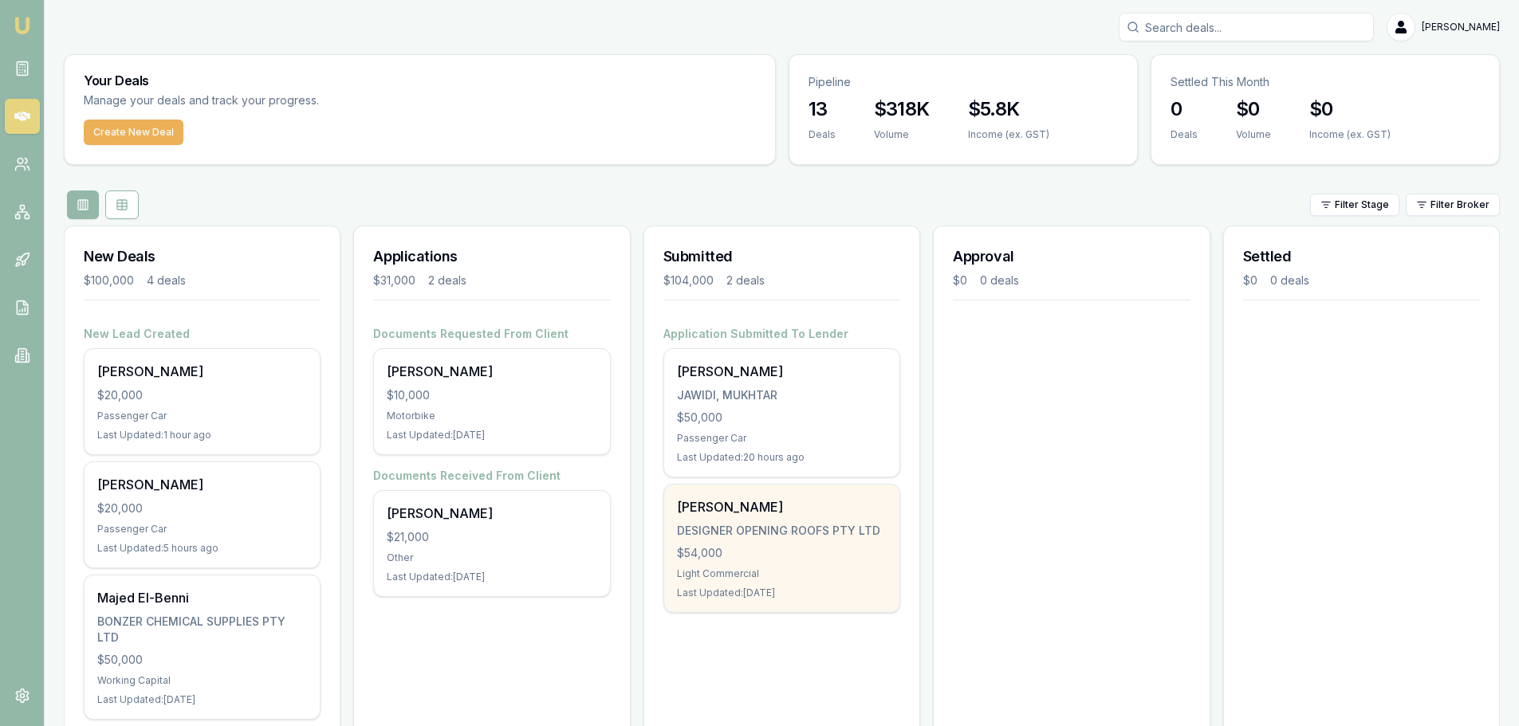
click at [789, 513] on div "[PERSON_NAME]" at bounding box center [782, 507] width 210 height 19
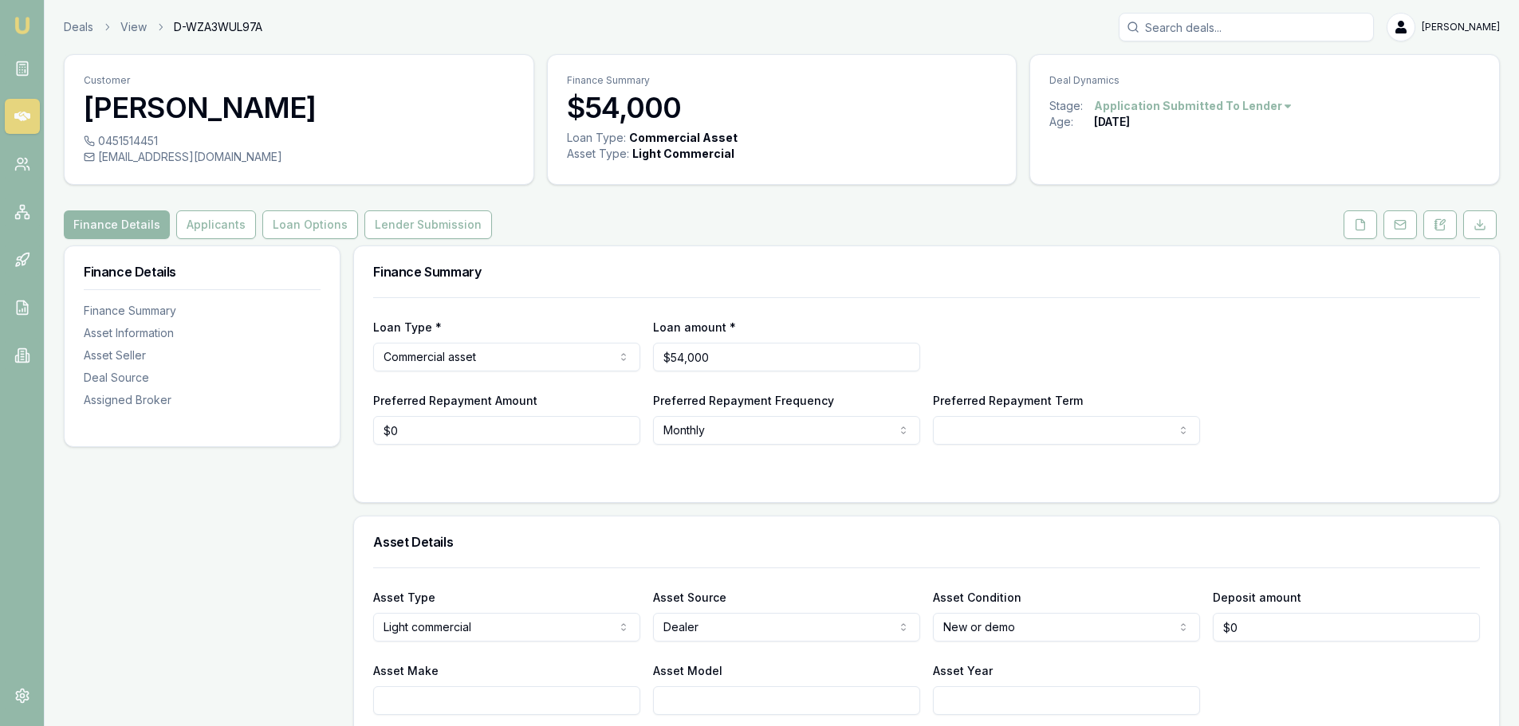
drag, startPoint x: 100, startPoint y: 156, endPoint x: 313, endPoint y: 165, distance: 213.1
click at [313, 165] on div "[PHONE_NUMBER] [EMAIL_ADDRESS][DOMAIN_NAME]" at bounding box center [299, 158] width 469 height 51
copy div "[EMAIL_ADDRESS][DOMAIN_NAME]"
click at [159, 139] on div "0451514451" at bounding box center [299, 141] width 431 height 16
click at [159, 141] on div "0451514451" at bounding box center [299, 141] width 431 height 16
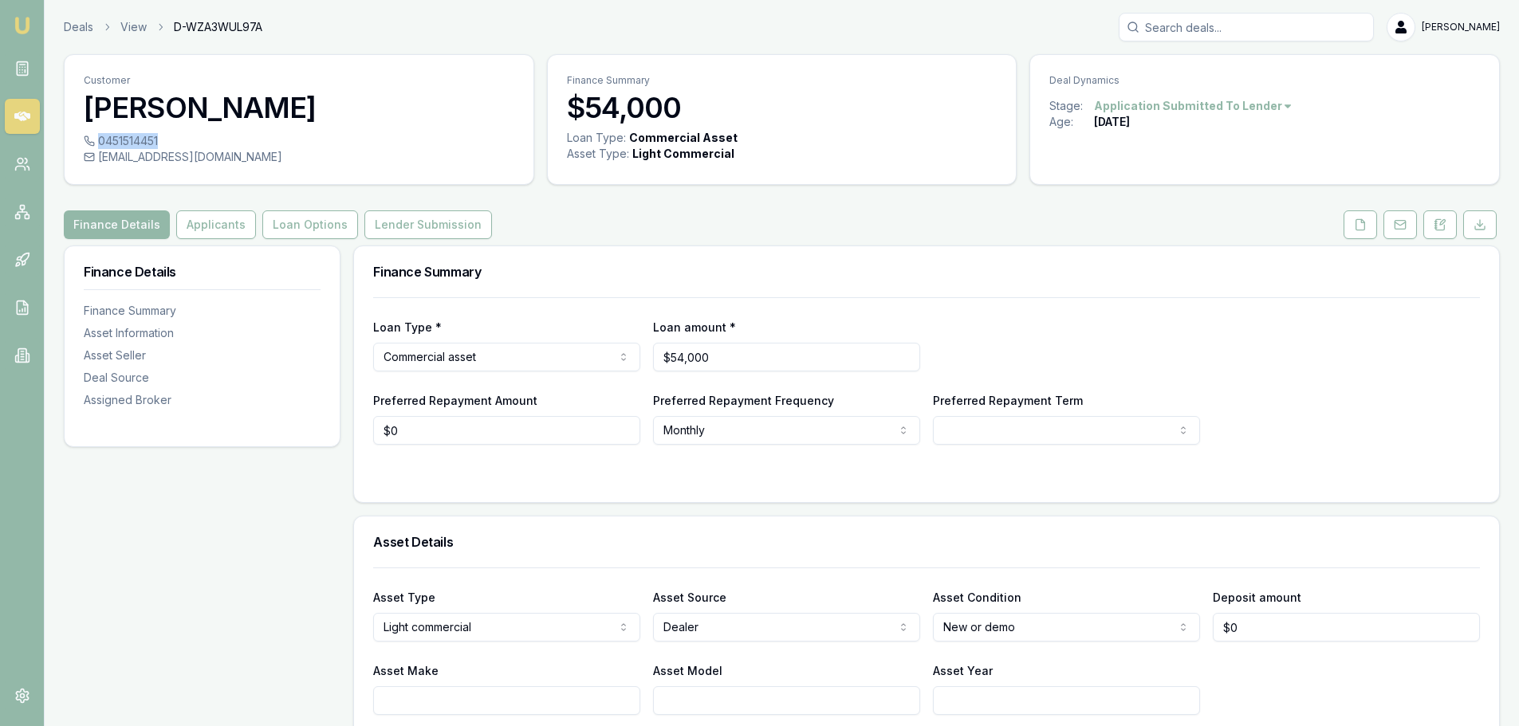
copy div "0451514451"
click at [196, 222] on button "Applicants" at bounding box center [216, 224] width 80 height 29
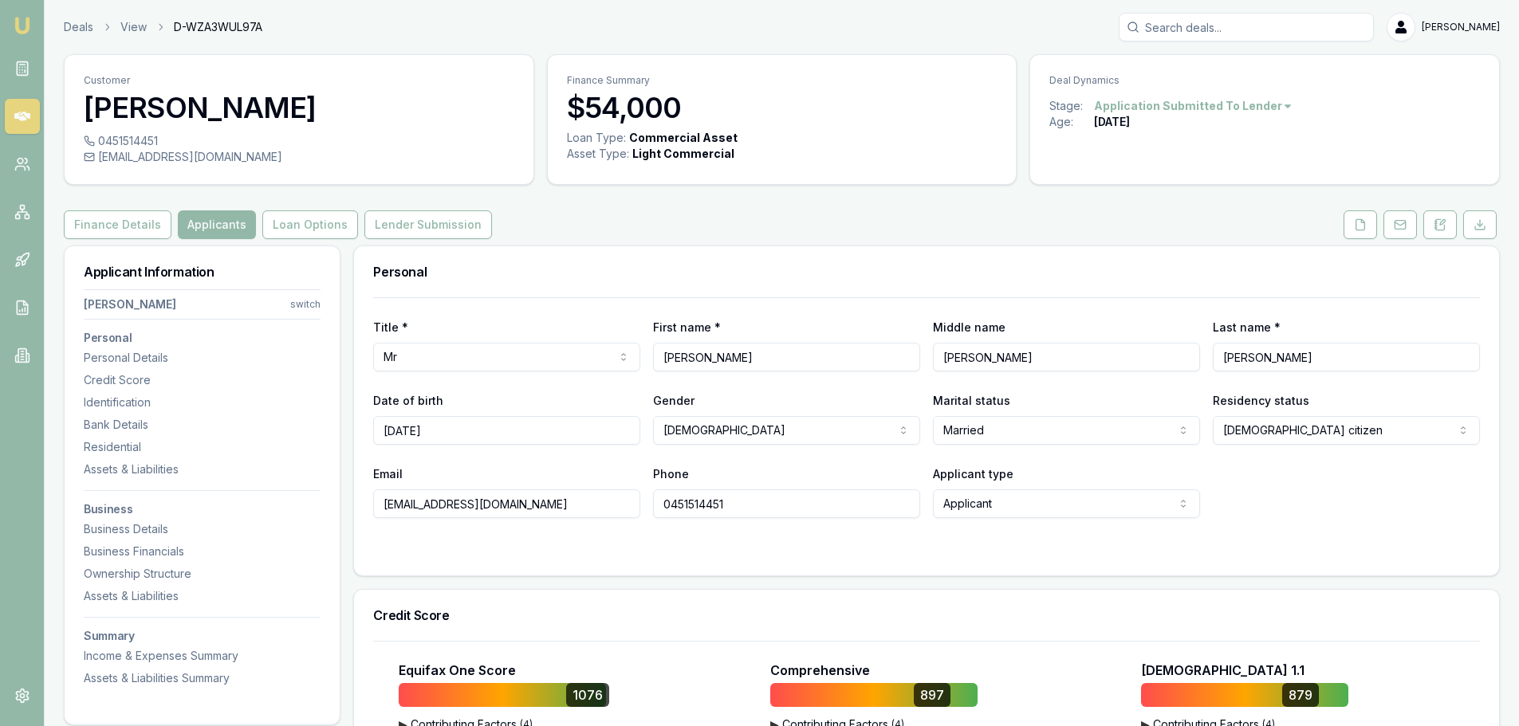
scroll to position [80, 0]
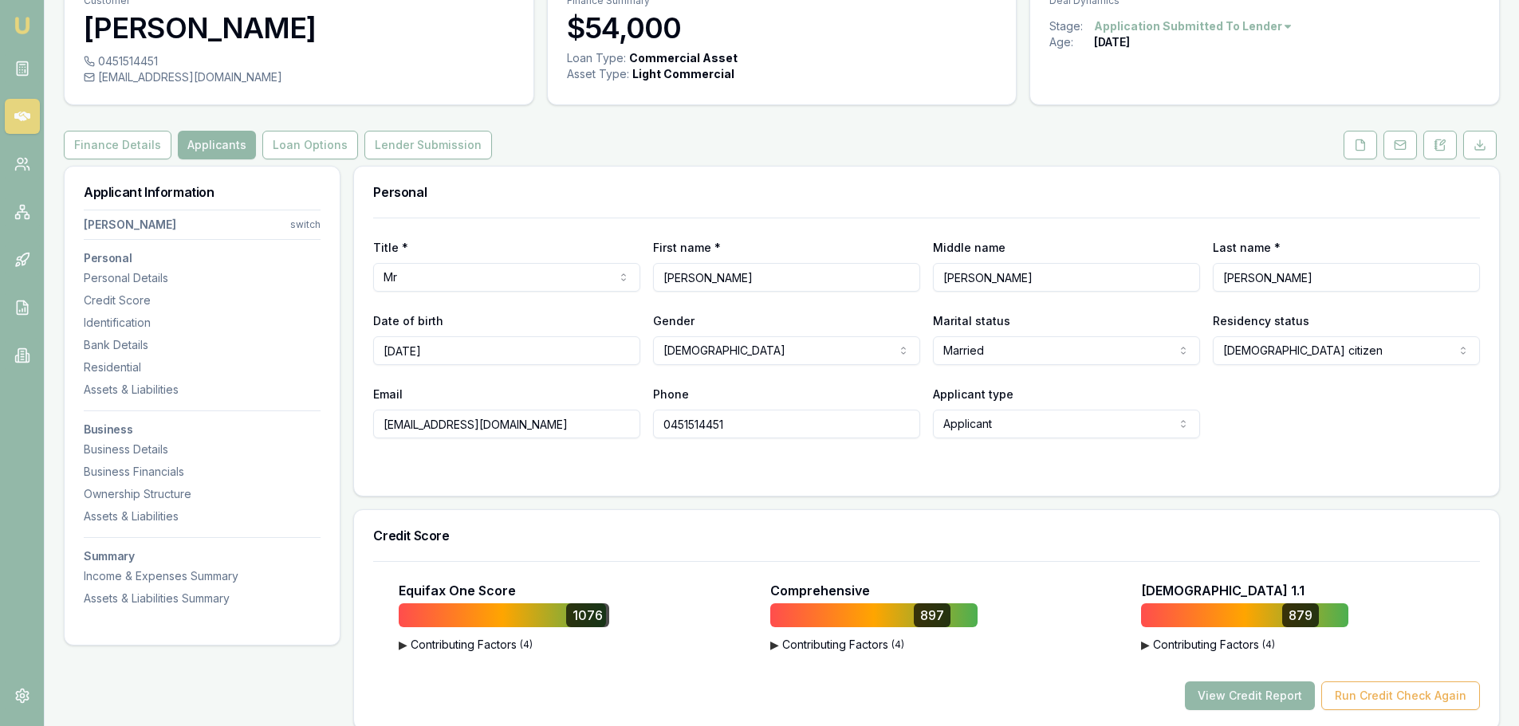
drag, startPoint x: 979, startPoint y: 277, endPoint x: 931, endPoint y: 279, distance: 47.9
click at [931, 279] on div "Title * Mr Mr Mrs Miss Ms Dr Prof First name * Bradely Middle name Dean Last na…" at bounding box center [926, 265] width 1107 height 54
click at [1245, 281] on input "Rix" at bounding box center [1346, 277] width 267 height 29
drag, startPoint x: 1245, startPoint y: 279, endPoint x: 1214, endPoint y: 275, distance: 31.4
click at [1214, 275] on input "Rix" at bounding box center [1346, 277] width 267 height 29
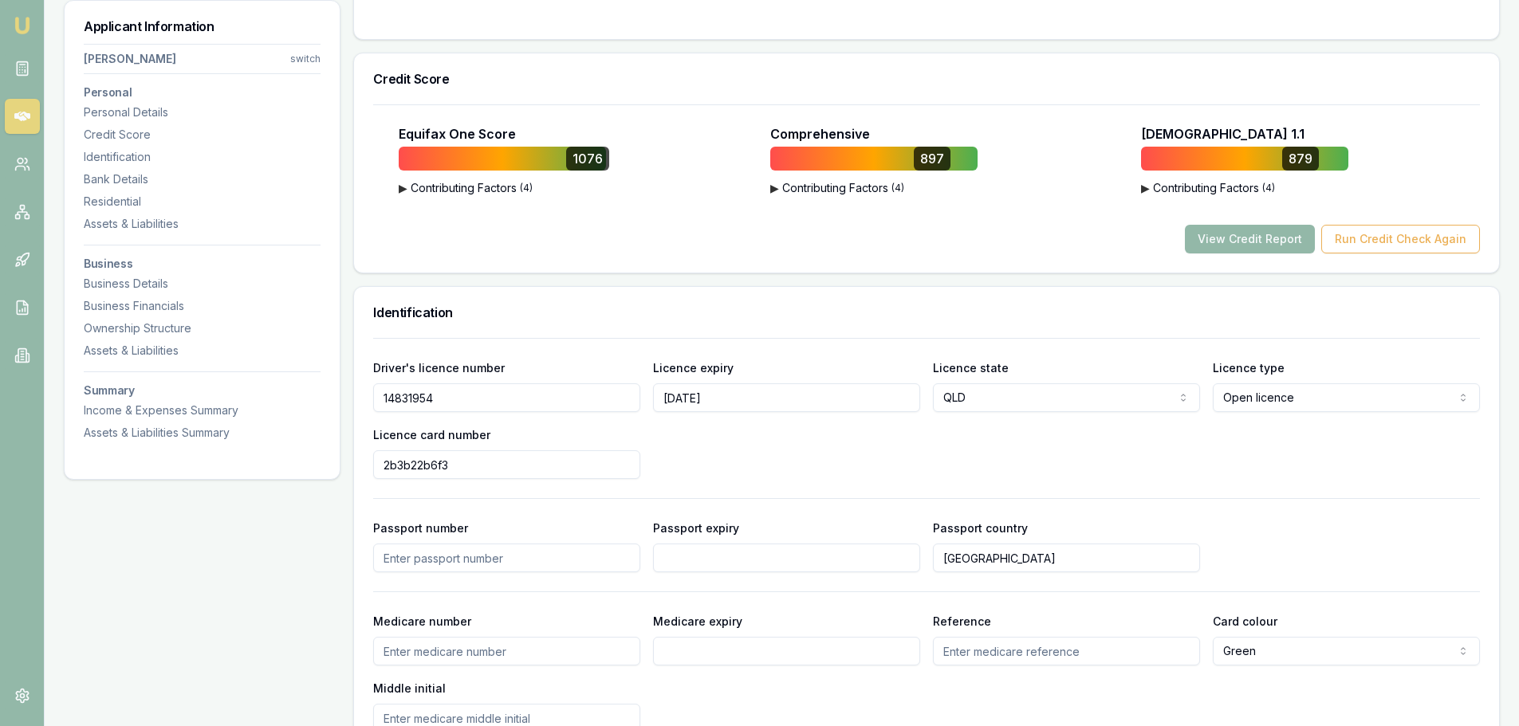
scroll to position [558, 0]
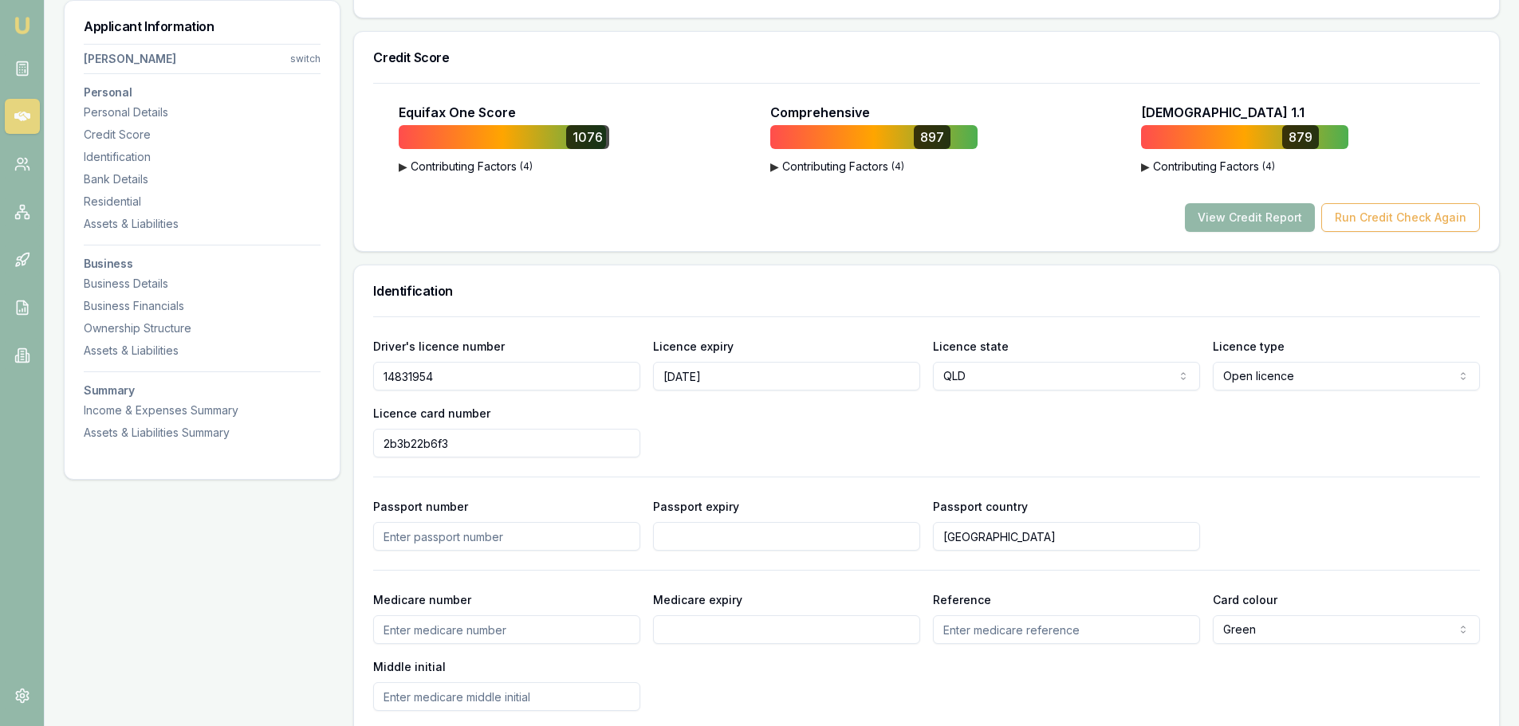
drag, startPoint x: 448, startPoint y: 376, endPoint x: 318, endPoint y: 388, distance: 130.4
drag, startPoint x: 470, startPoint y: 439, endPoint x: 332, endPoint y: 453, distance: 138.7
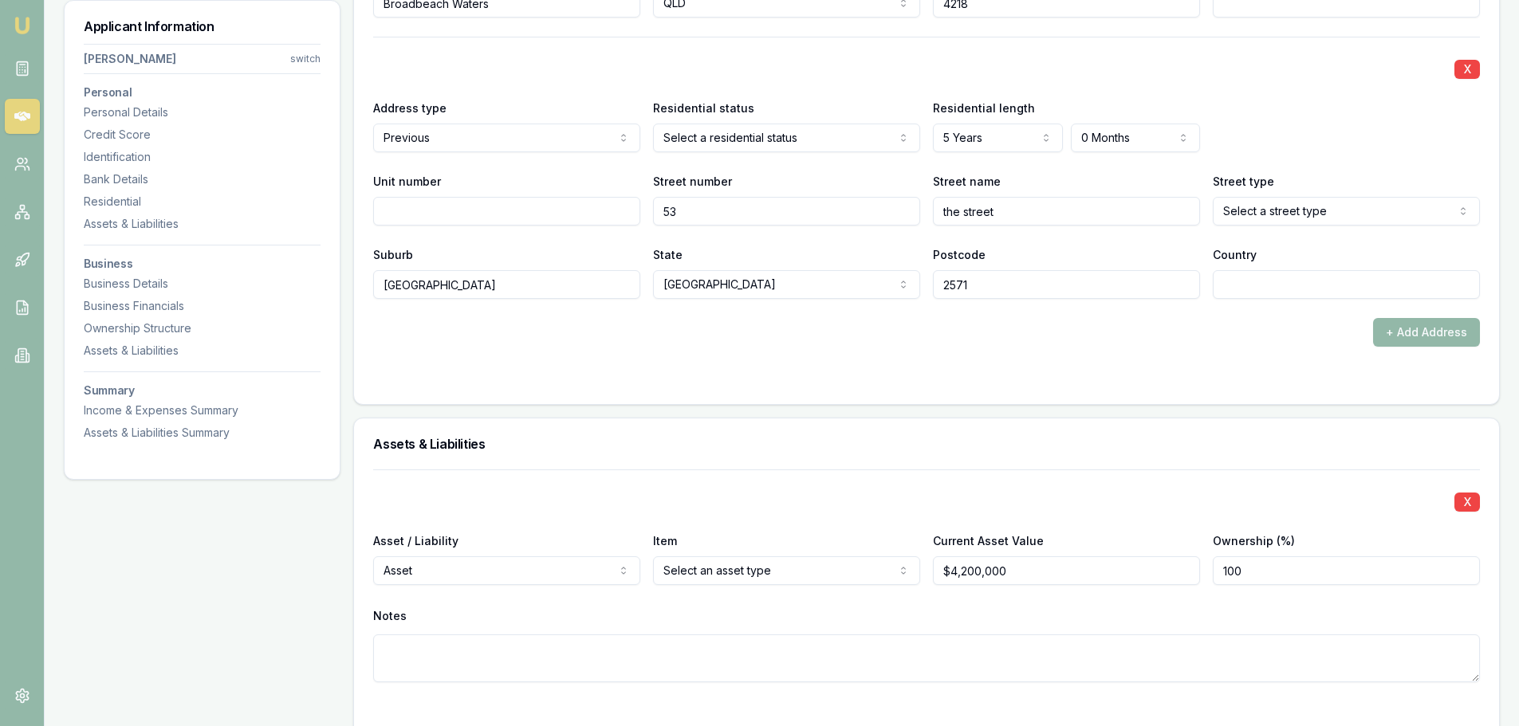
scroll to position [1914, 0]
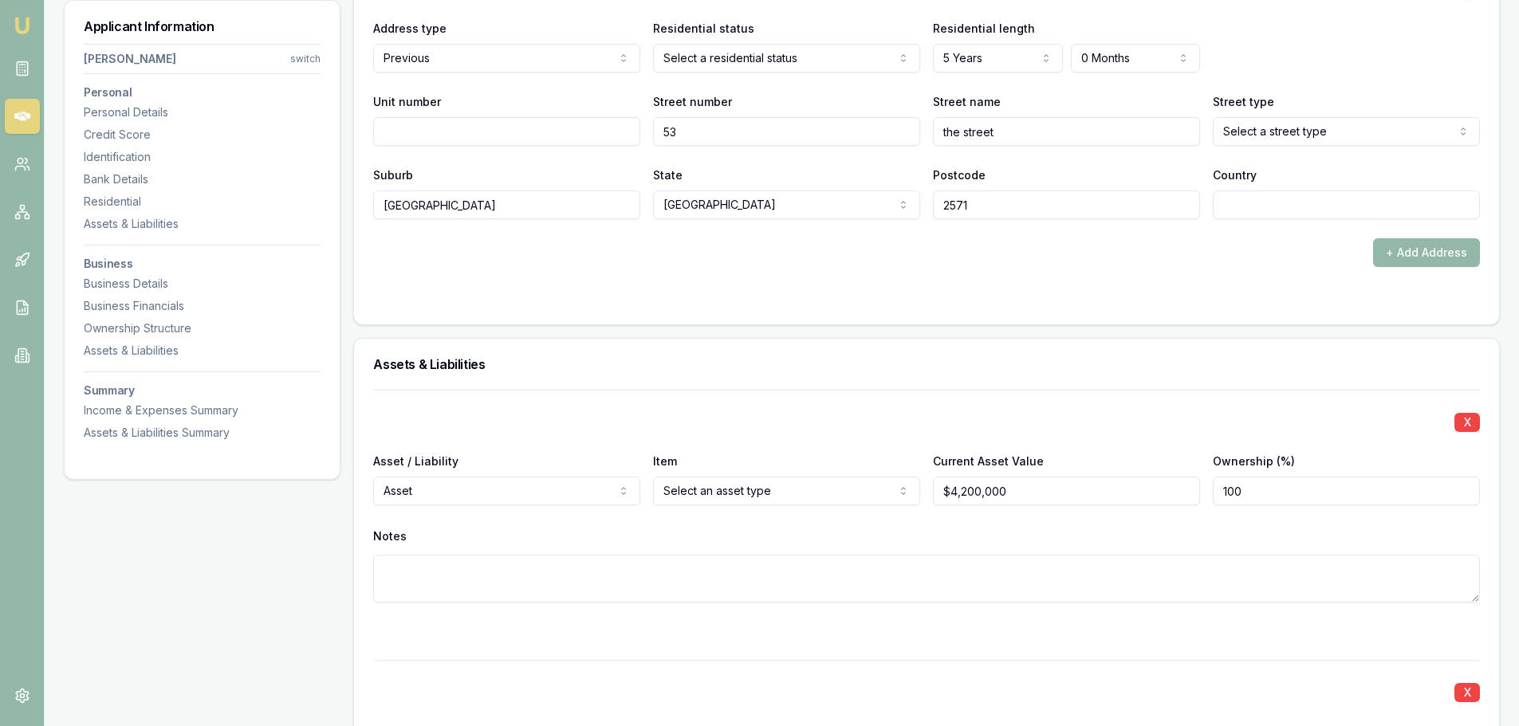
drag, startPoint x: 844, startPoint y: 307, endPoint x: 846, endPoint y: 317, distance: 9.7
click at [846, 317] on div "X Address type Current Current Previous Residential status Select a residential…" at bounding box center [926, -1] width 1145 height 649
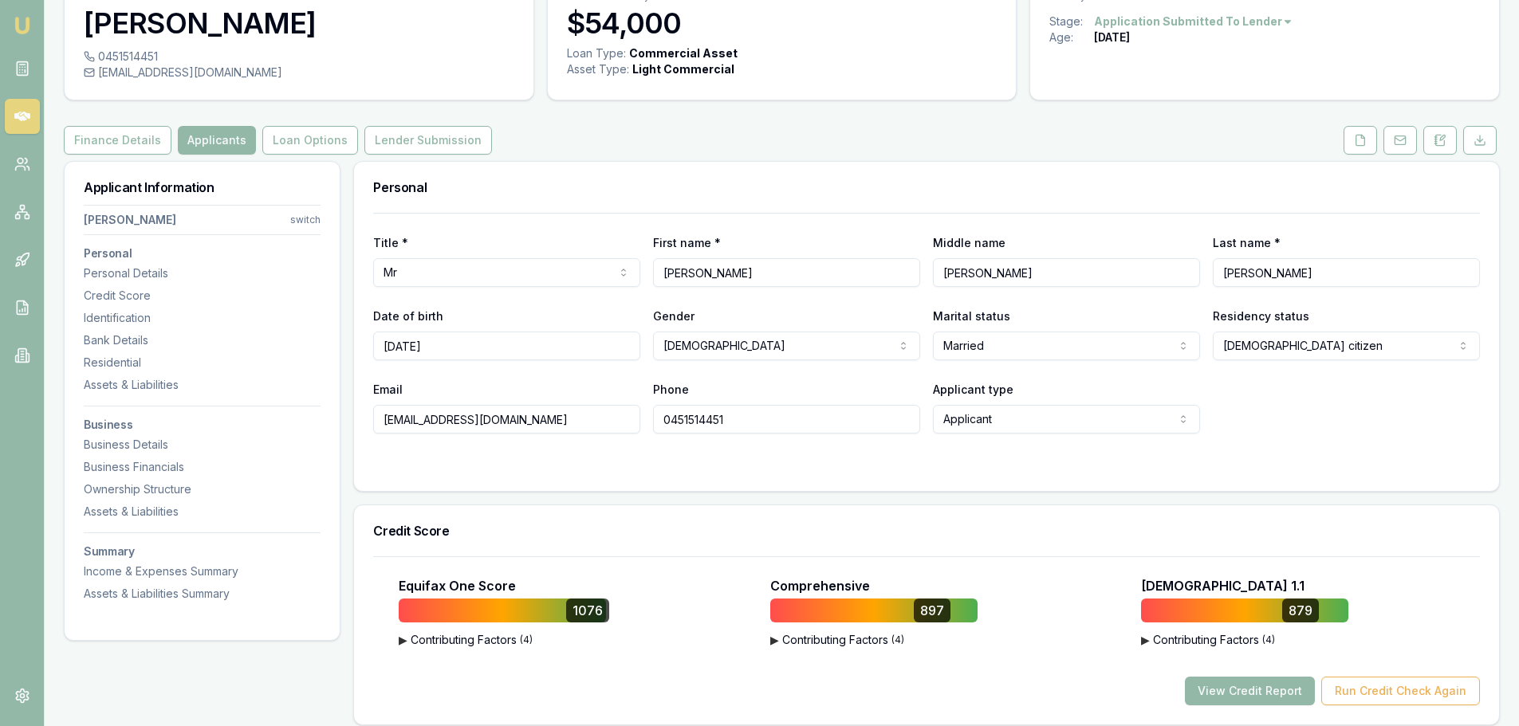
scroll to position [0, 0]
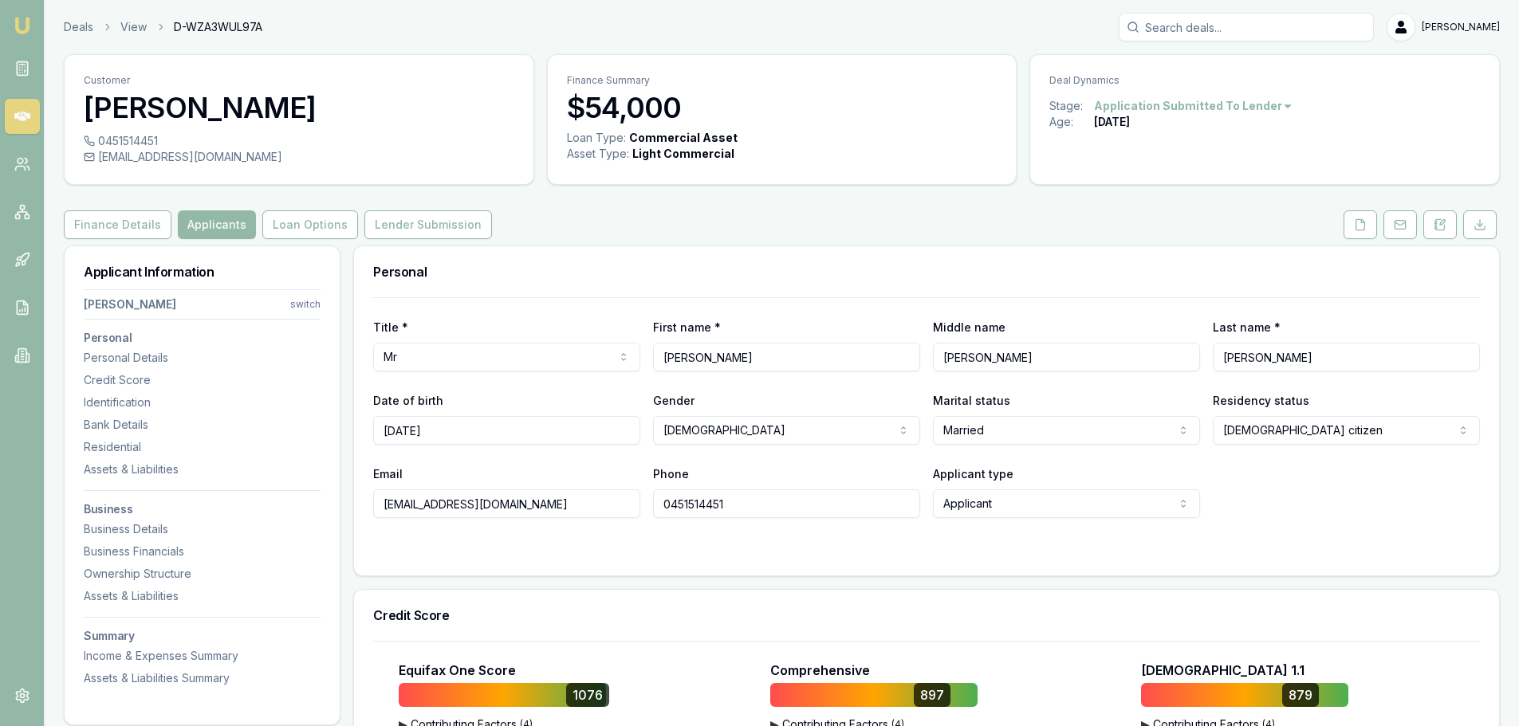
drag, startPoint x: 99, startPoint y: 155, endPoint x: 340, endPoint y: 175, distance: 241.6
click at [340, 175] on div "0451514451 contact@designeropeningroofs.com.au" at bounding box center [299, 158] width 469 height 51
click at [462, 125] on div "Customer Bradely Rix" at bounding box center [299, 94] width 469 height 78
click at [111, 225] on button "Finance Details" at bounding box center [118, 224] width 108 height 29
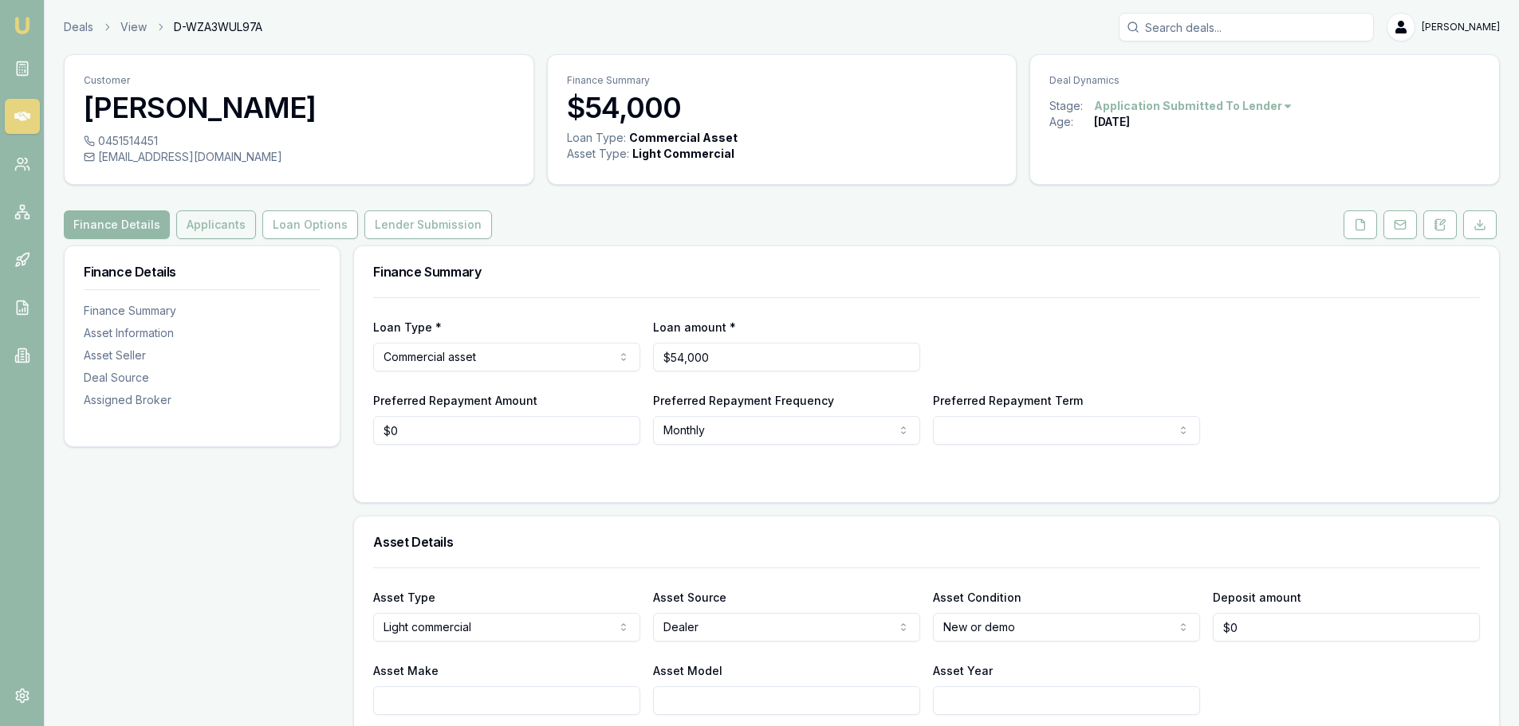
click at [212, 224] on button "Applicants" at bounding box center [216, 224] width 80 height 29
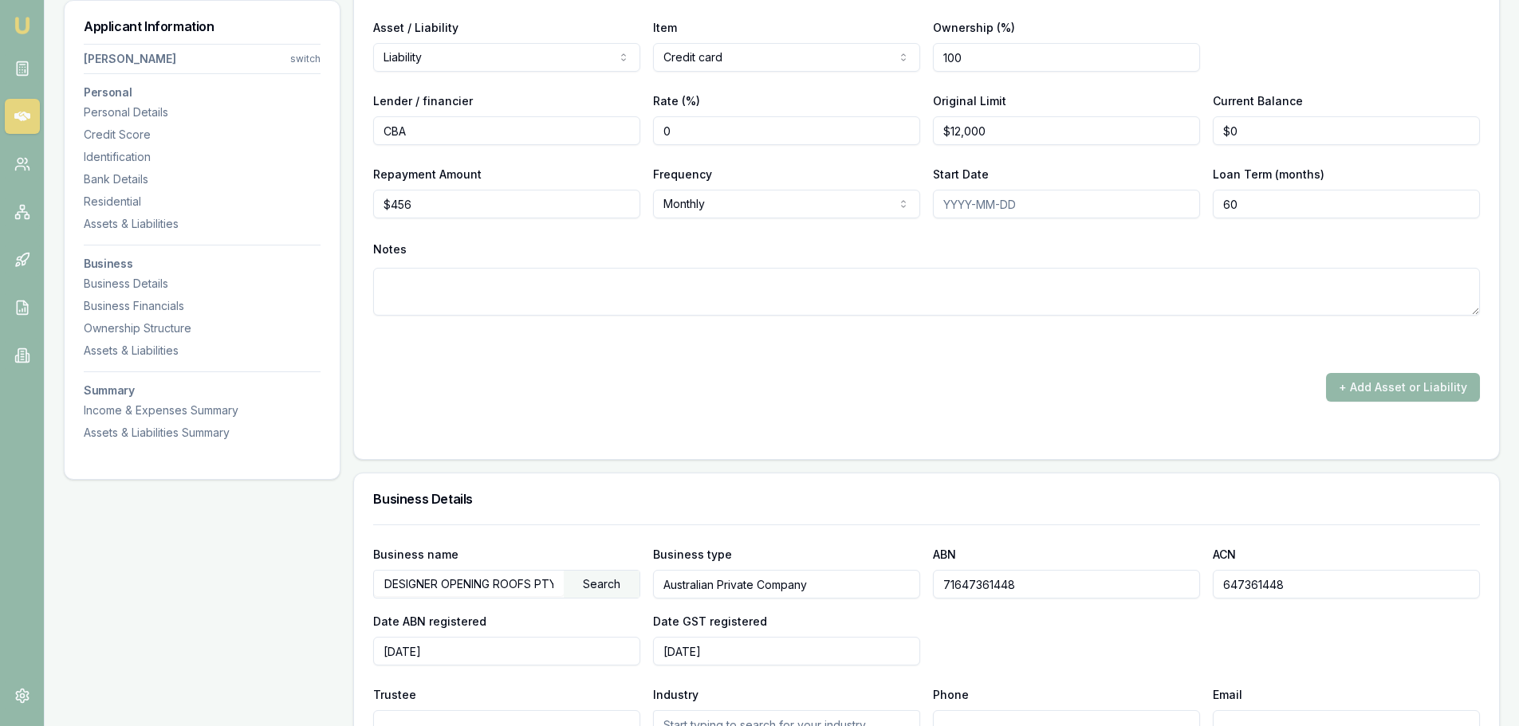
scroll to position [4066, 0]
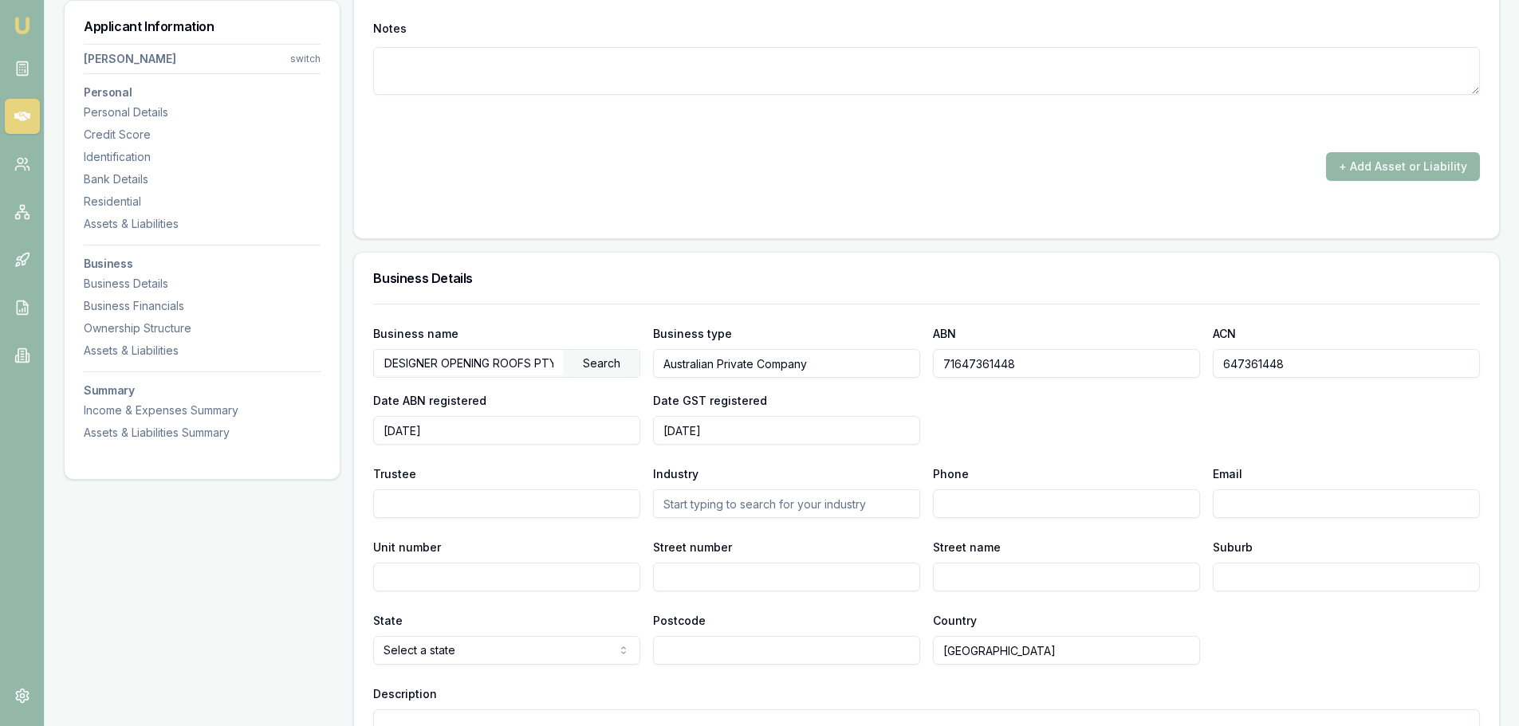
click at [610, 364] on div "Search" at bounding box center [602, 363] width 76 height 27
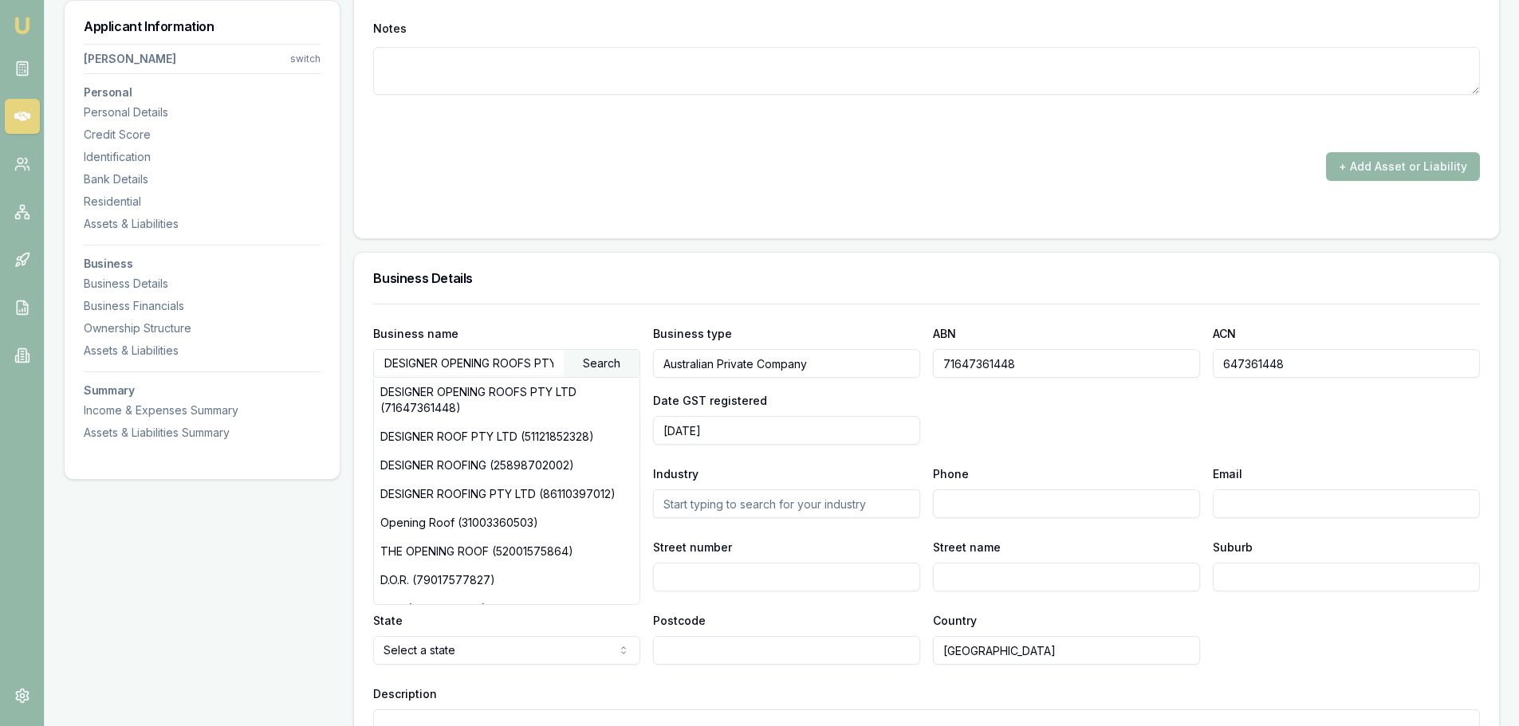
drag, startPoint x: 554, startPoint y: 362, endPoint x: 285, endPoint y: 372, distance: 269.7
type input "Y LTD"
drag, startPoint x: 424, startPoint y: 361, endPoint x: 265, endPoint y: 363, distance: 159.5
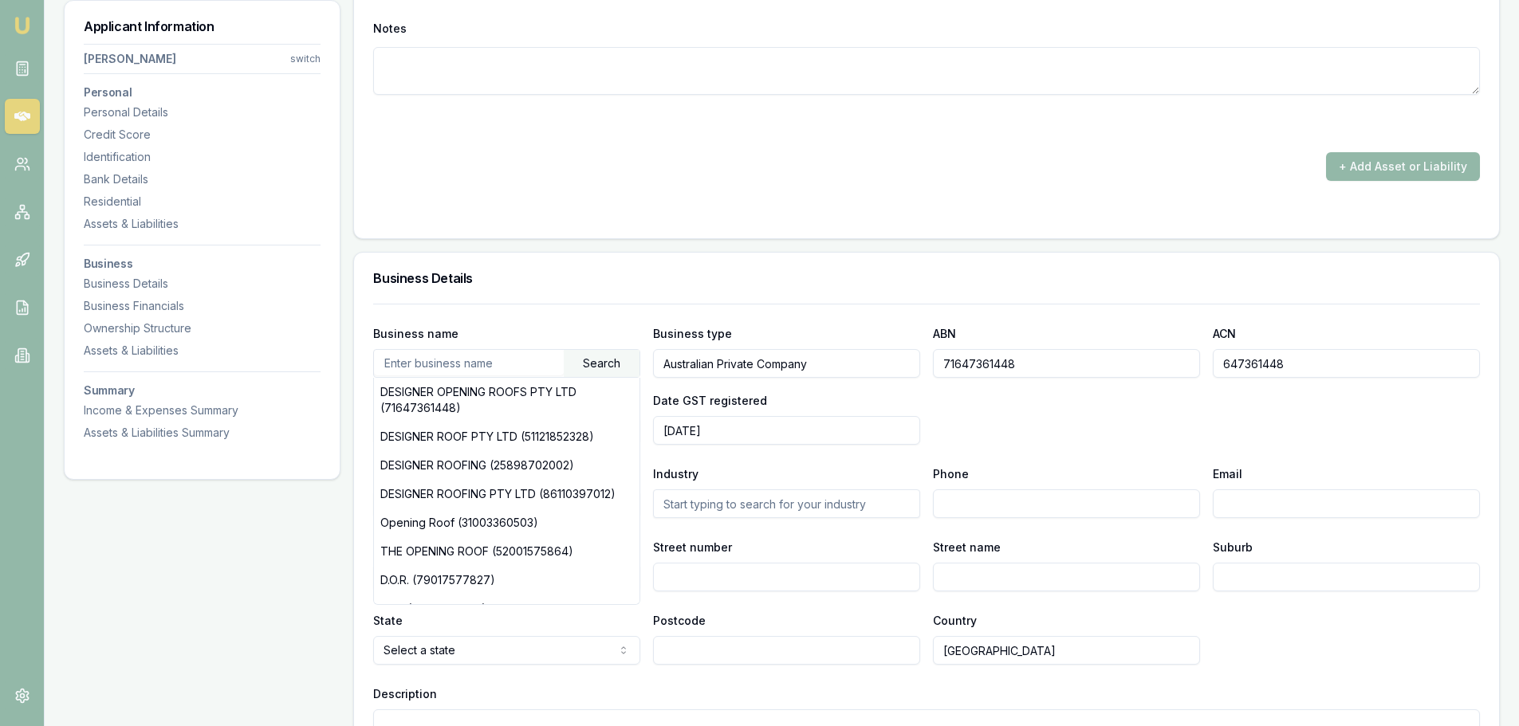
paste input "DESIGNER BLINDS AND PLANTATIONS PTY LTD"
click at [608, 361] on div "Search" at bounding box center [602, 363] width 76 height 27
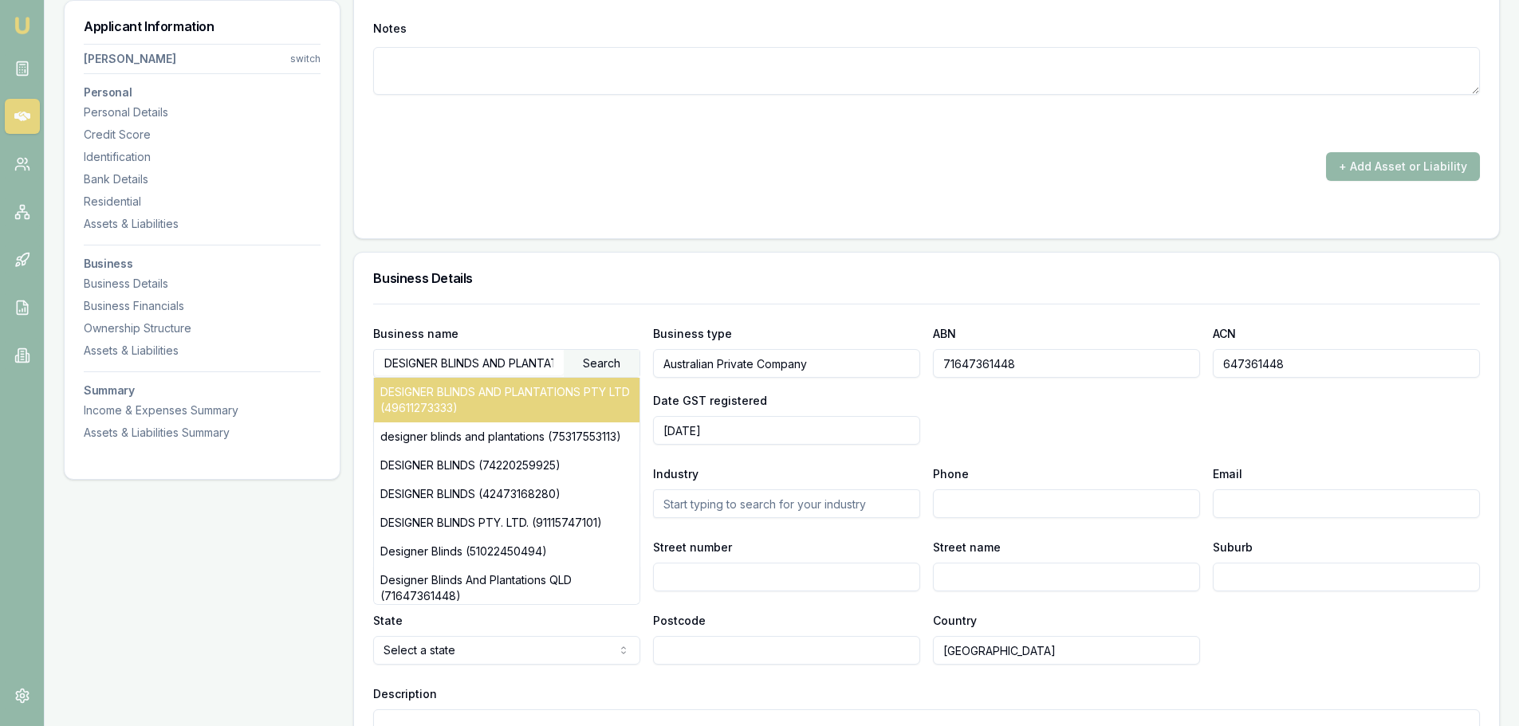
click at [486, 392] on div "DESIGNER BLINDS AND PLANTATIONS PTY LTD (49611273333)" at bounding box center [507, 400] width 266 height 45
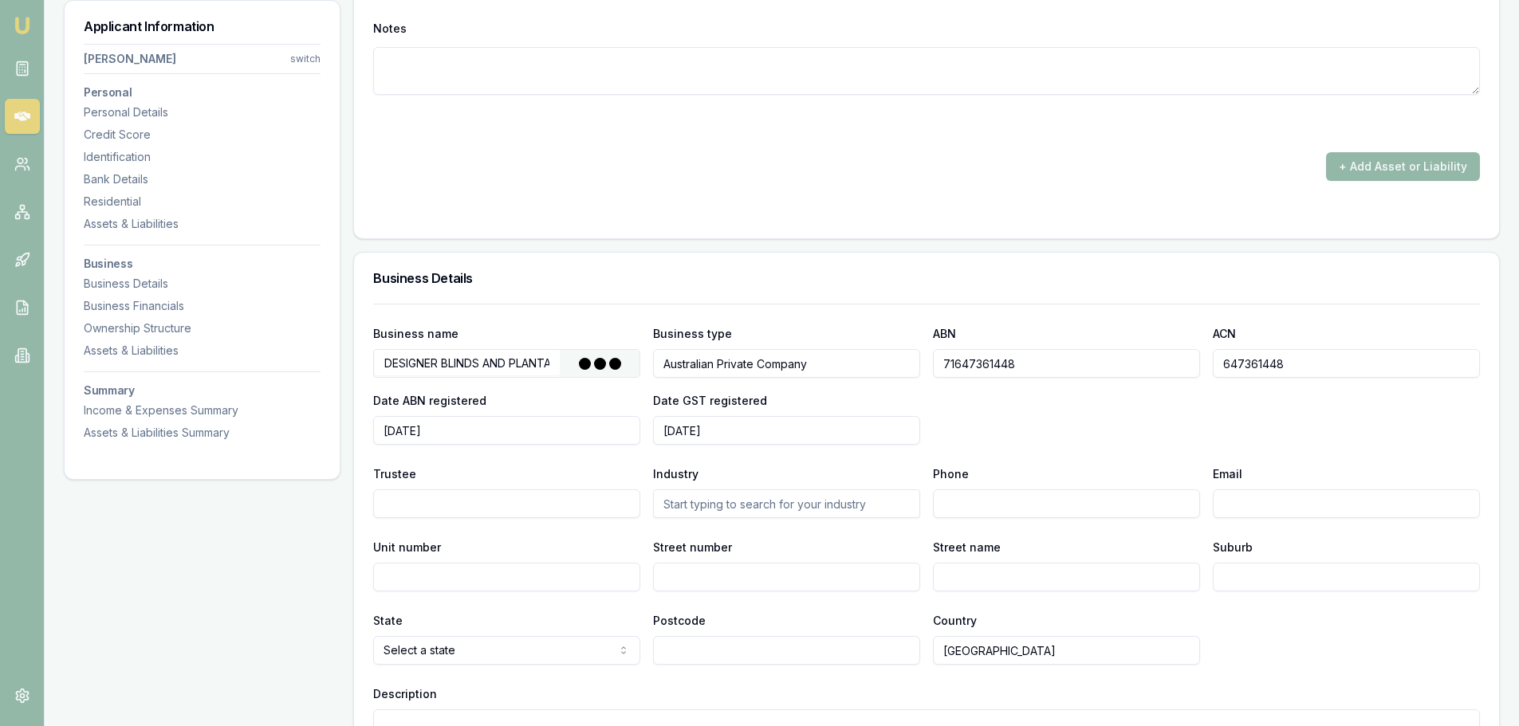
type input "DESIGNER BLINDS AND PLANTATIONS PTY LTD"
type input "49611273333"
type input "611273333"
type input "2016-03-17"
type input "2016-03-18"
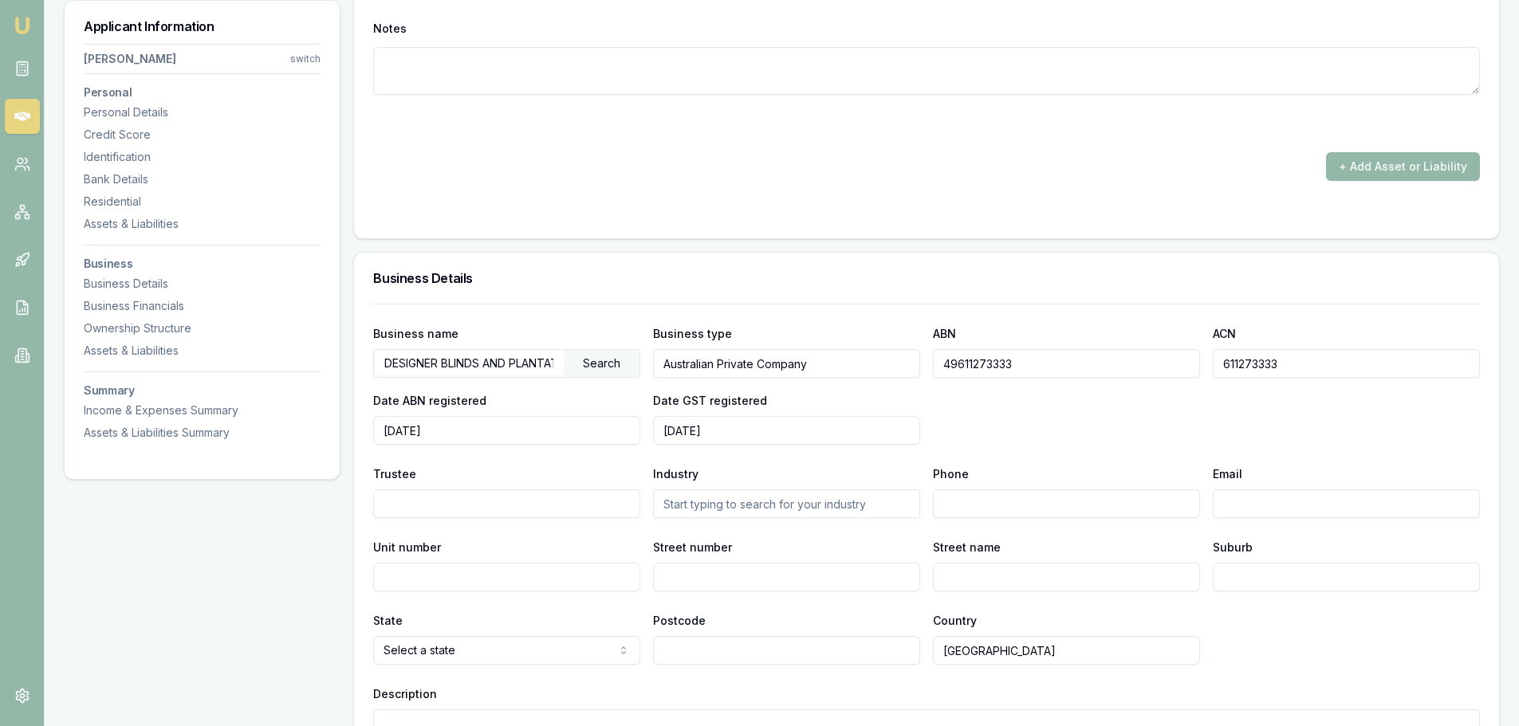
click at [1059, 397] on div "Business name DESIGNER BLINDS AND PLANTATIONS PTY LTD Search Business type Aust…" at bounding box center [926, 384] width 1107 height 121
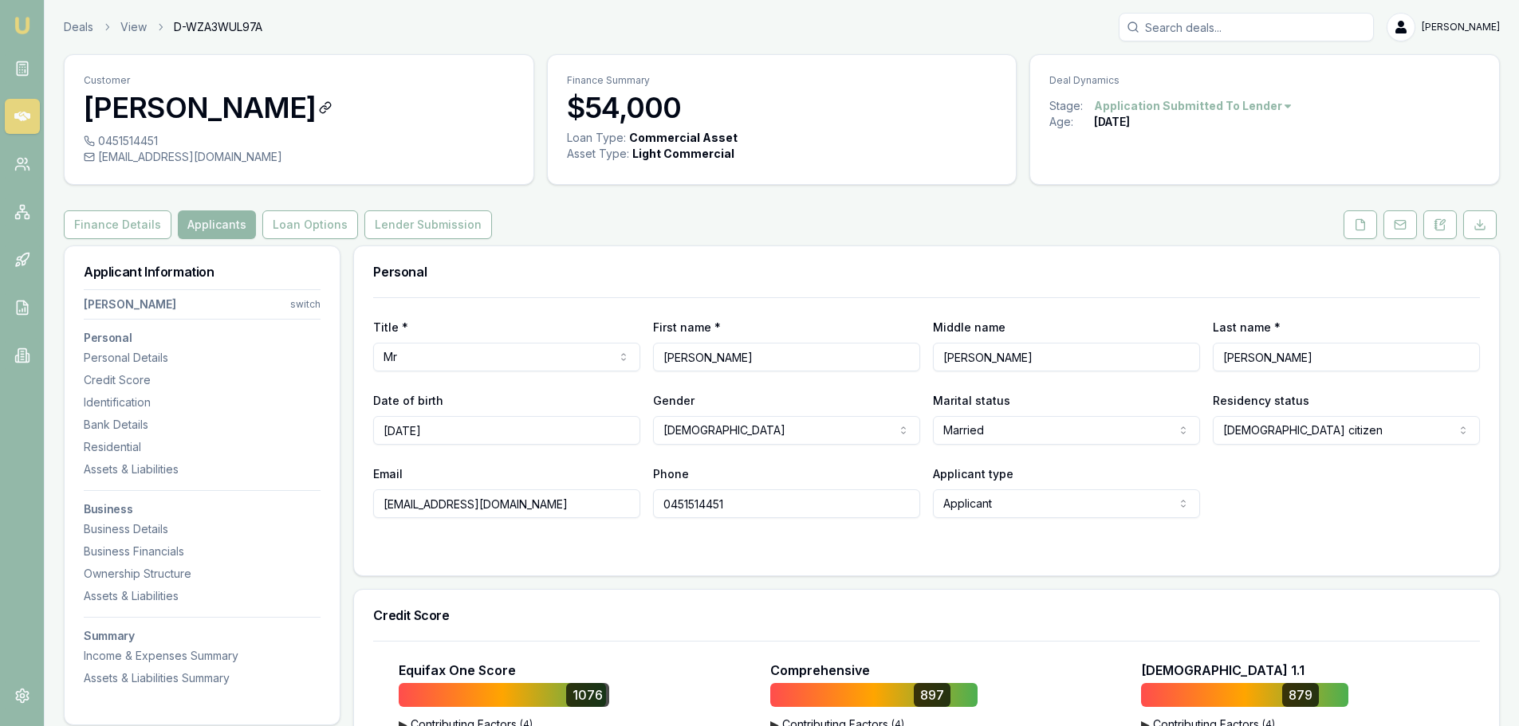
click at [406, 96] on h3 "Bradely Rix" at bounding box center [299, 108] width 431 height 32
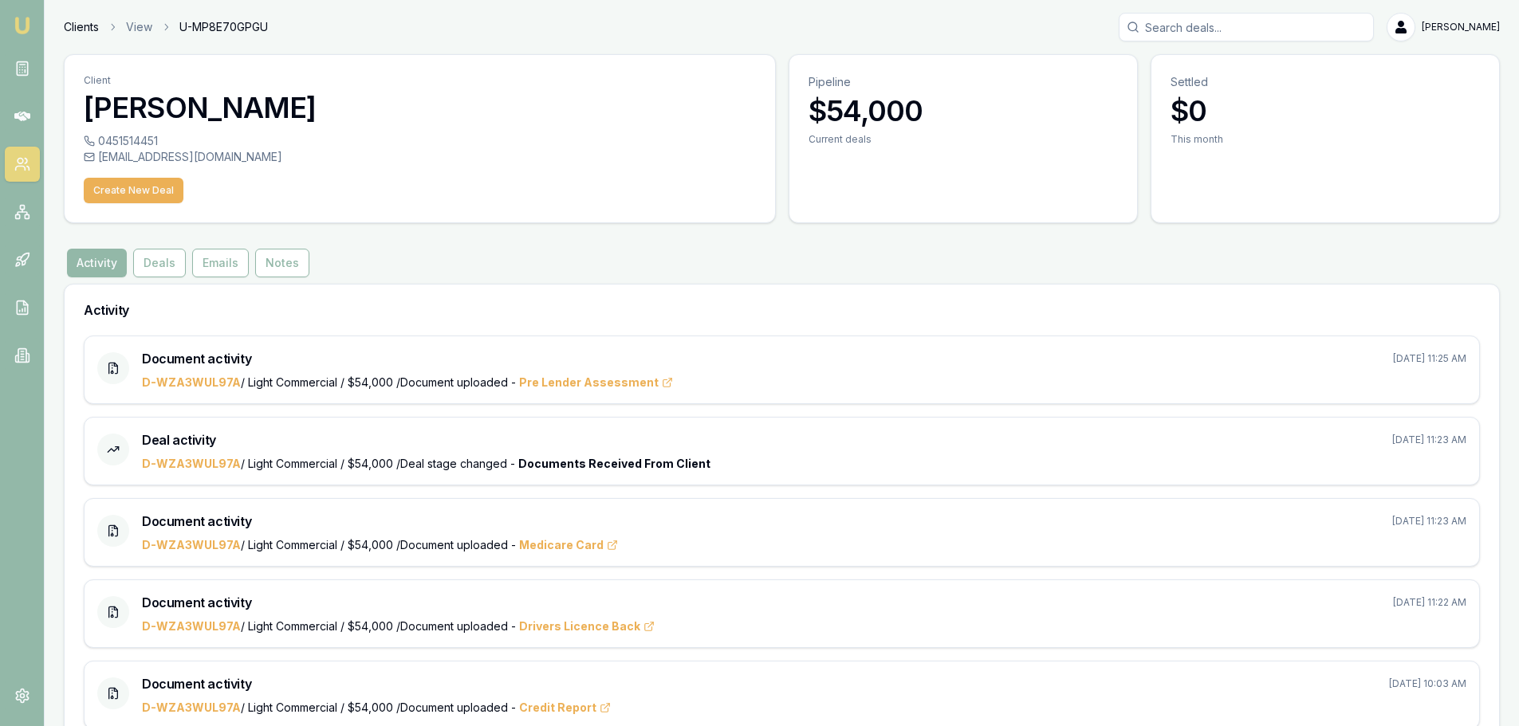
click at [90, 28] on link "Clients" at bounding box center [81, 27] width 35 height 16
click at [162, 266] on button "Deals" at bounding box center [159, 263] width 53 height 29
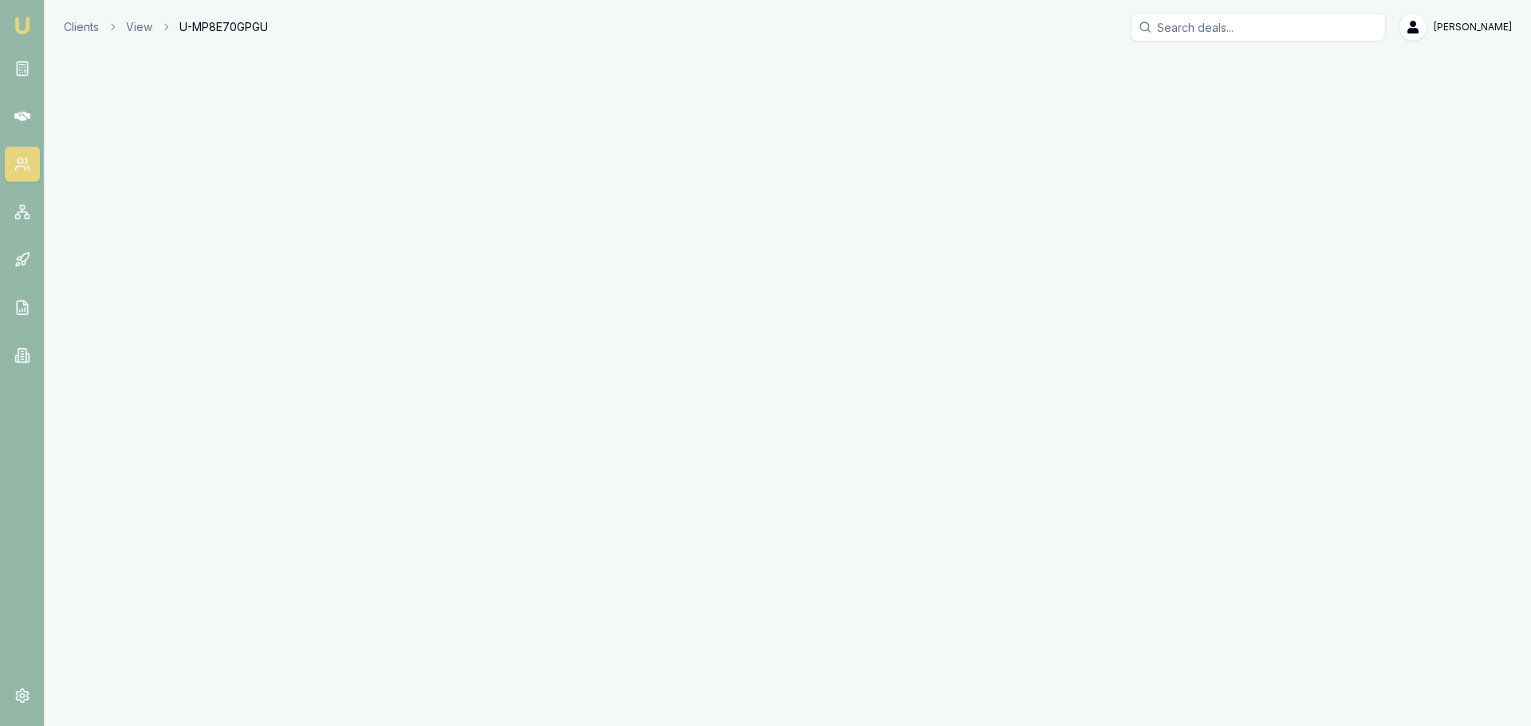
click at [156, 258] on div "Emu Broker Clients View U-MP8E70GPGU Evette Abdo Toggle Menu" at bounding box center [765, 363] width 1531 height 726
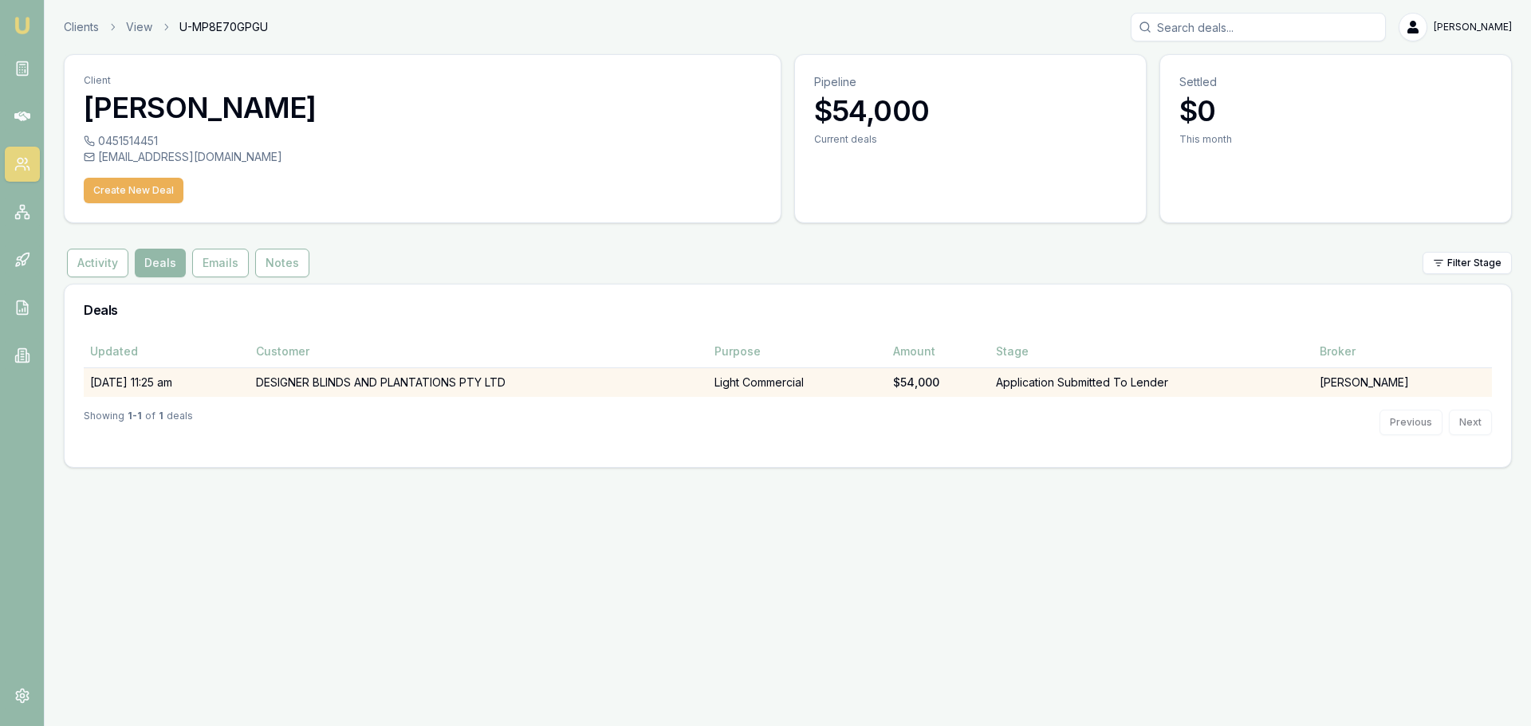
click at [318, 378] on td "DESIGNER BLINDS AND PLANTATIONS PTY LTD" at bounding box center [479, 383] width 458 height 30
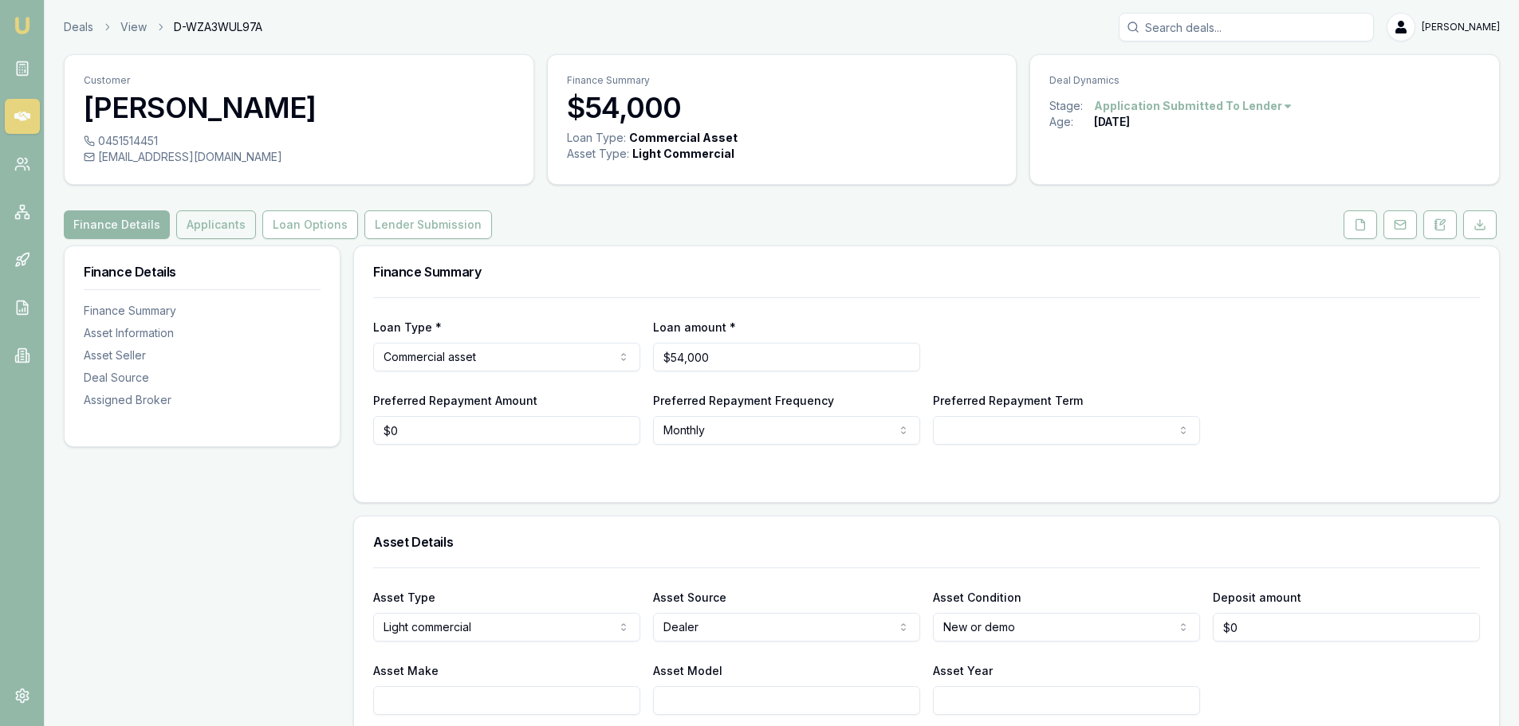
click at [214, 228] on button "Applicants" at bounding box center [216, 224] width 80 height 29
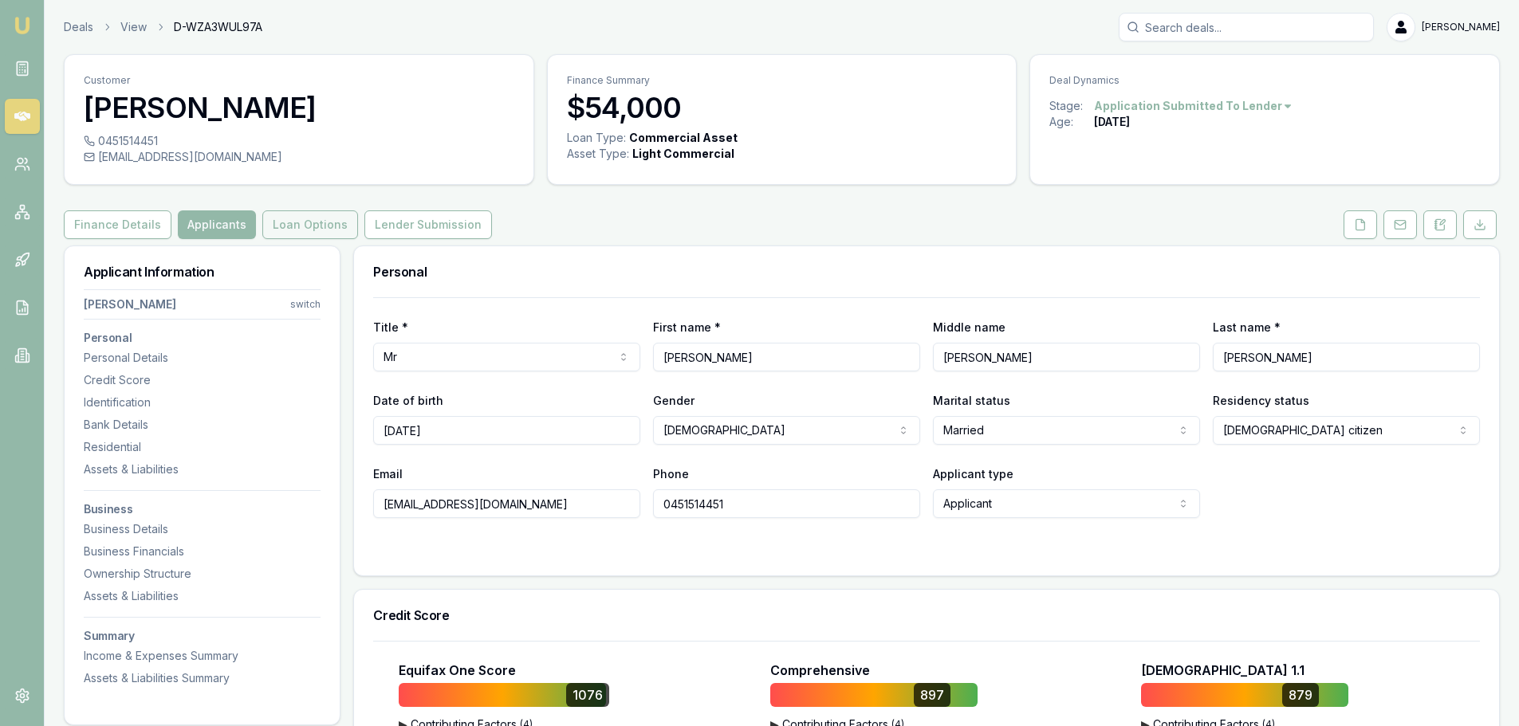
click at [313, 226] on button "Loan Options" at bounding box center [310, 224] width 96 height 29
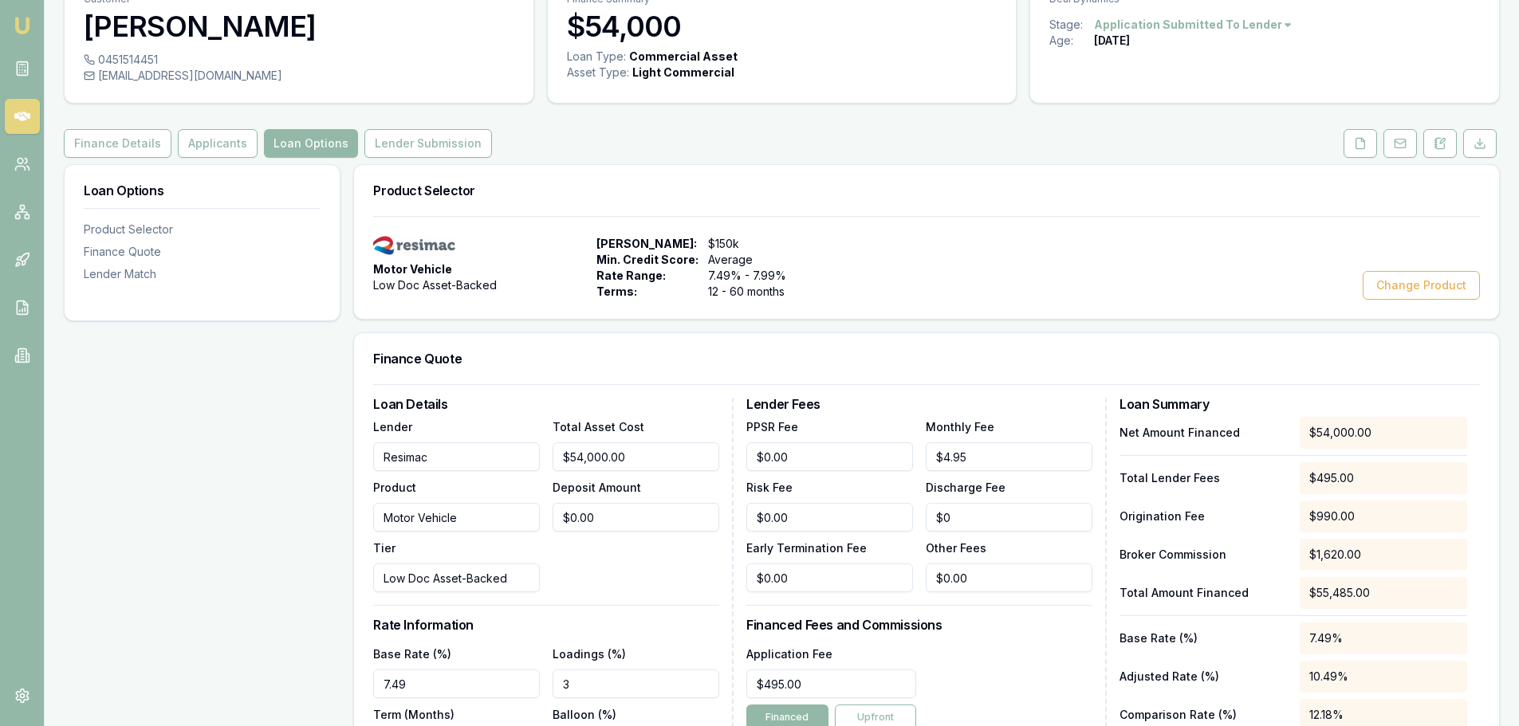
scroll to position [53, 0]
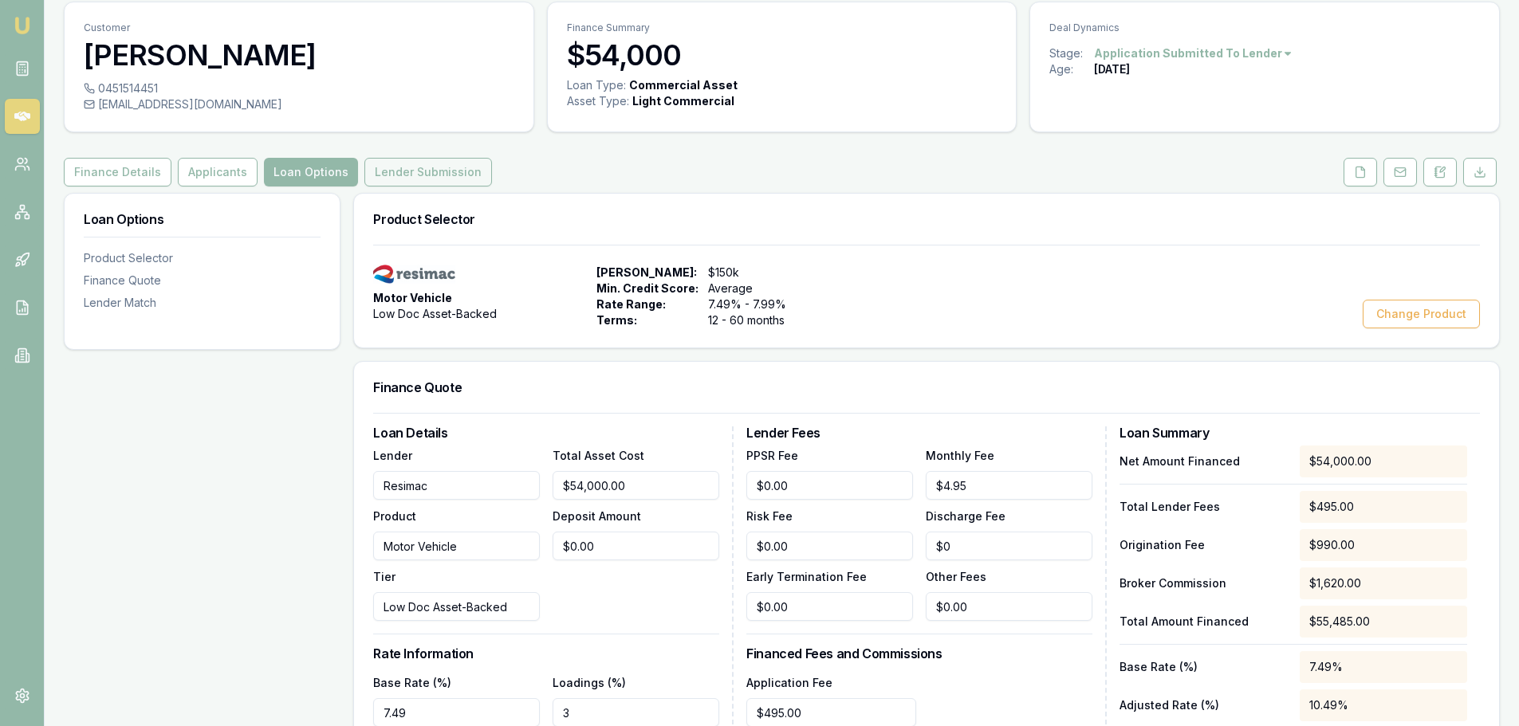
click at [415, 169] on button "Lender Submission" at bounding box center [428, 172] width 128 height 29
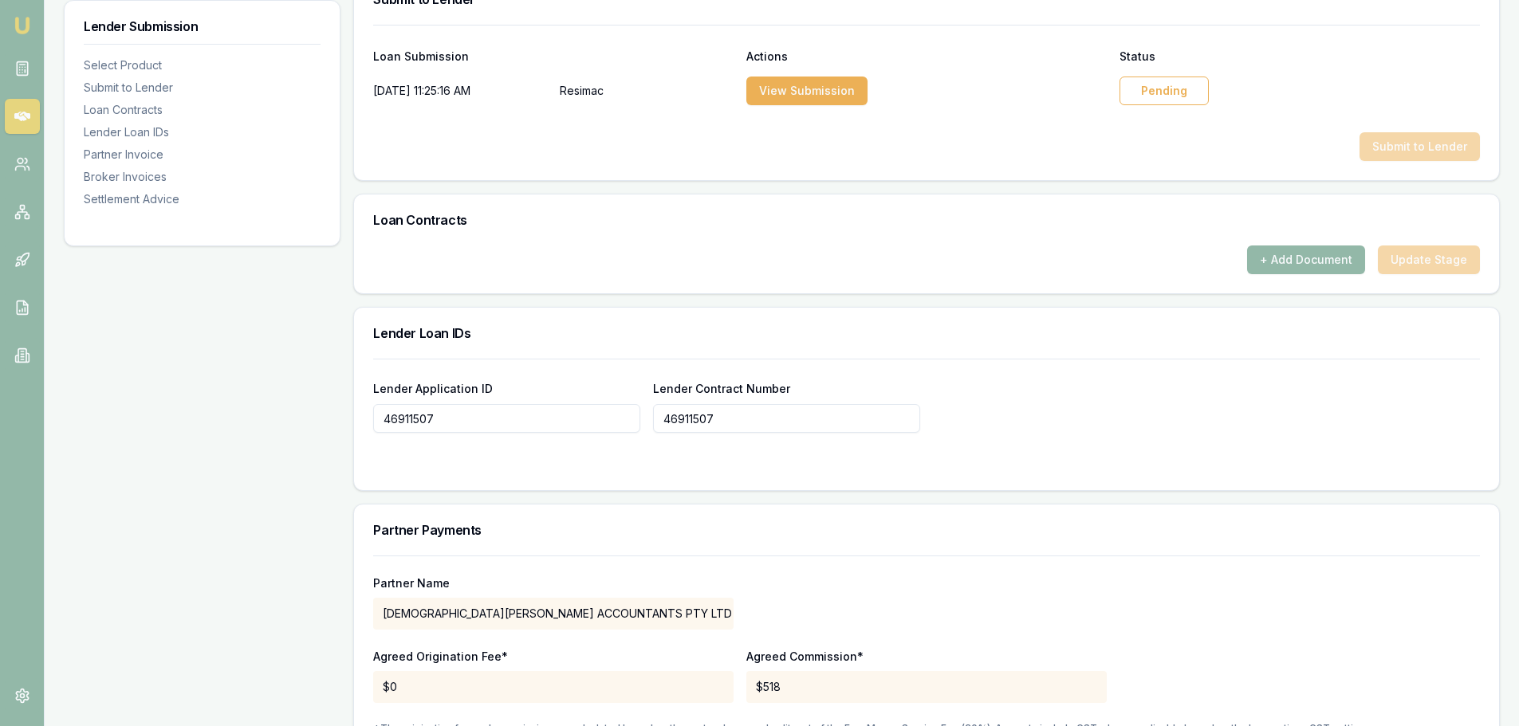
scroll to position [850, 0]
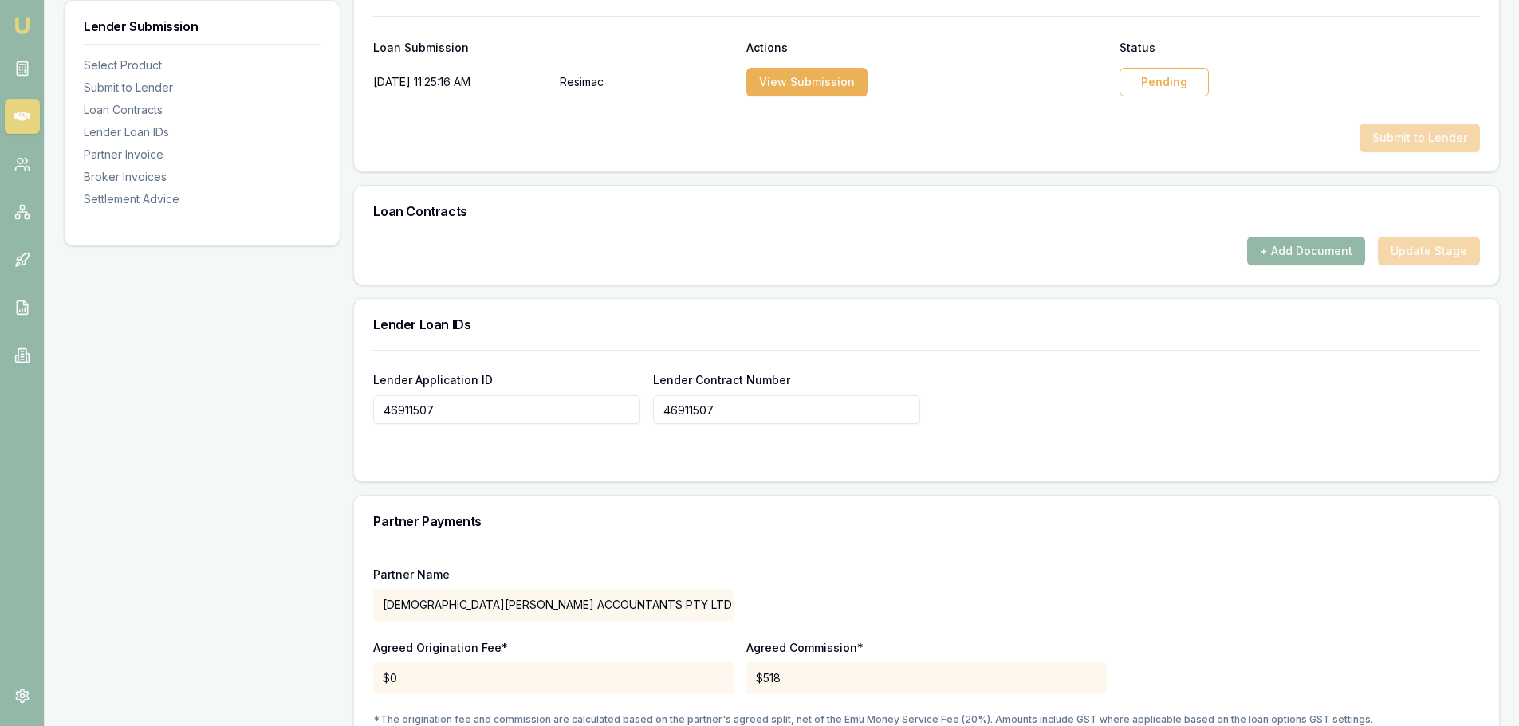
drag, startPoint x: 453, startPoint y: 410, endPoint x: 334, endPoint y: 407, distance: 118.8
click at [334, 407] on div "Lender Submission Select Product Submit to Lender Loan Contracts Lender Loan ID…" at bounding box center [782, 343] width 1436 height 1895
drag, startPoint x: 734, startPoint y: 408, endPoint x: 596, endPoint y: 411, distance: 137.2
click at [596, 411] on div "Lender Application ID Lender Contract Number 46911507" at bounding box center [926, 397] width 1107 height 54
paste input "23767047"
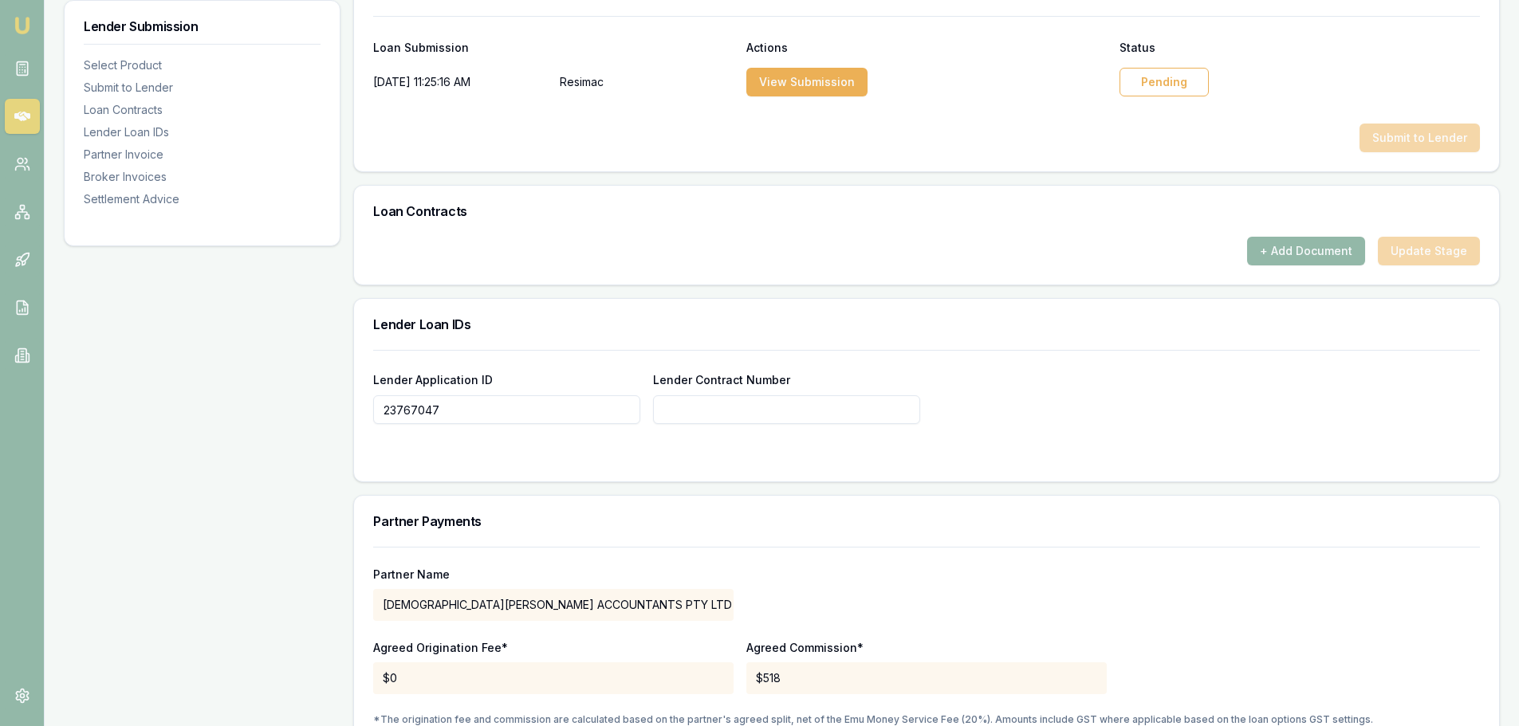
type input "23767047"
paste input "23767047"
type input "23767047"
click at [118, 505] on div "Lender Submission Select Product Submit to Lender Loan Contracts Lender Loan ID…" at bounding box center [202, 343] width 277 height 1895
click at [1421, 250] on div "+ Add Document Update Stage" at bounding box center [926, 251] width 1107 height 29
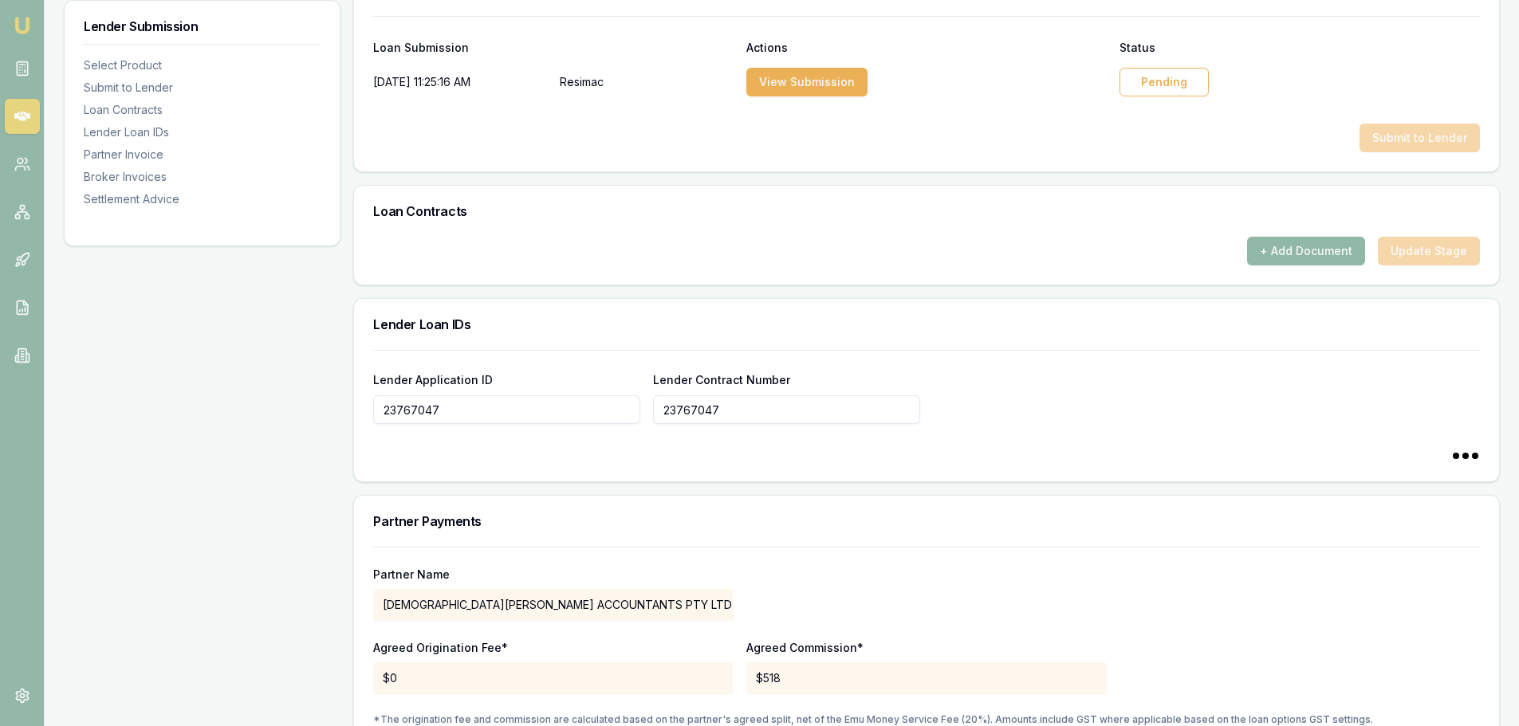
type input "23767047"
click at [1420, 135] on div "Submit to Lender" at bounding box center [926, 138] width 1107 height 29
click at [792, 81] on button "View Submission" at bounding box center [806, 82] width 121 height 29
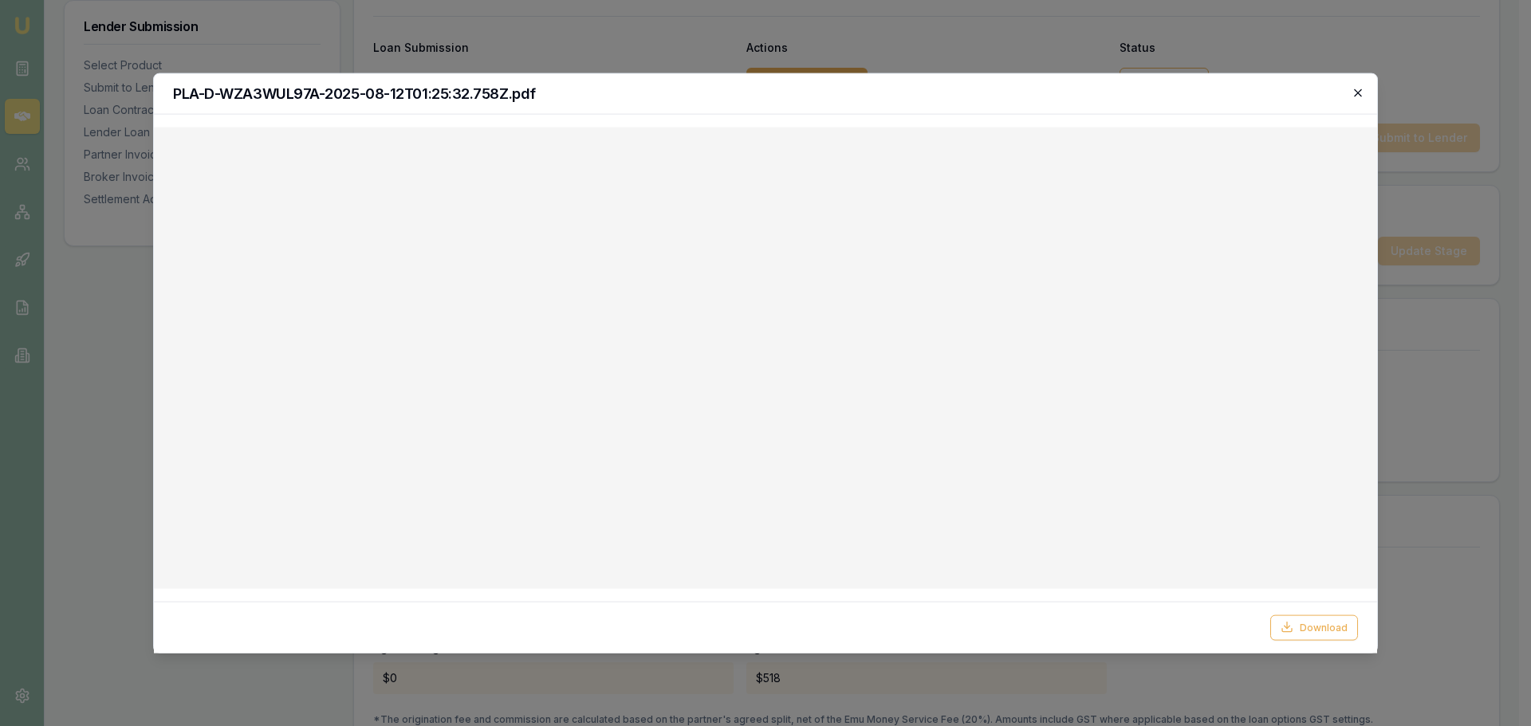
click at [1357, 89] on icon "button" at bounding box center [1358, 92] width 13 height 13
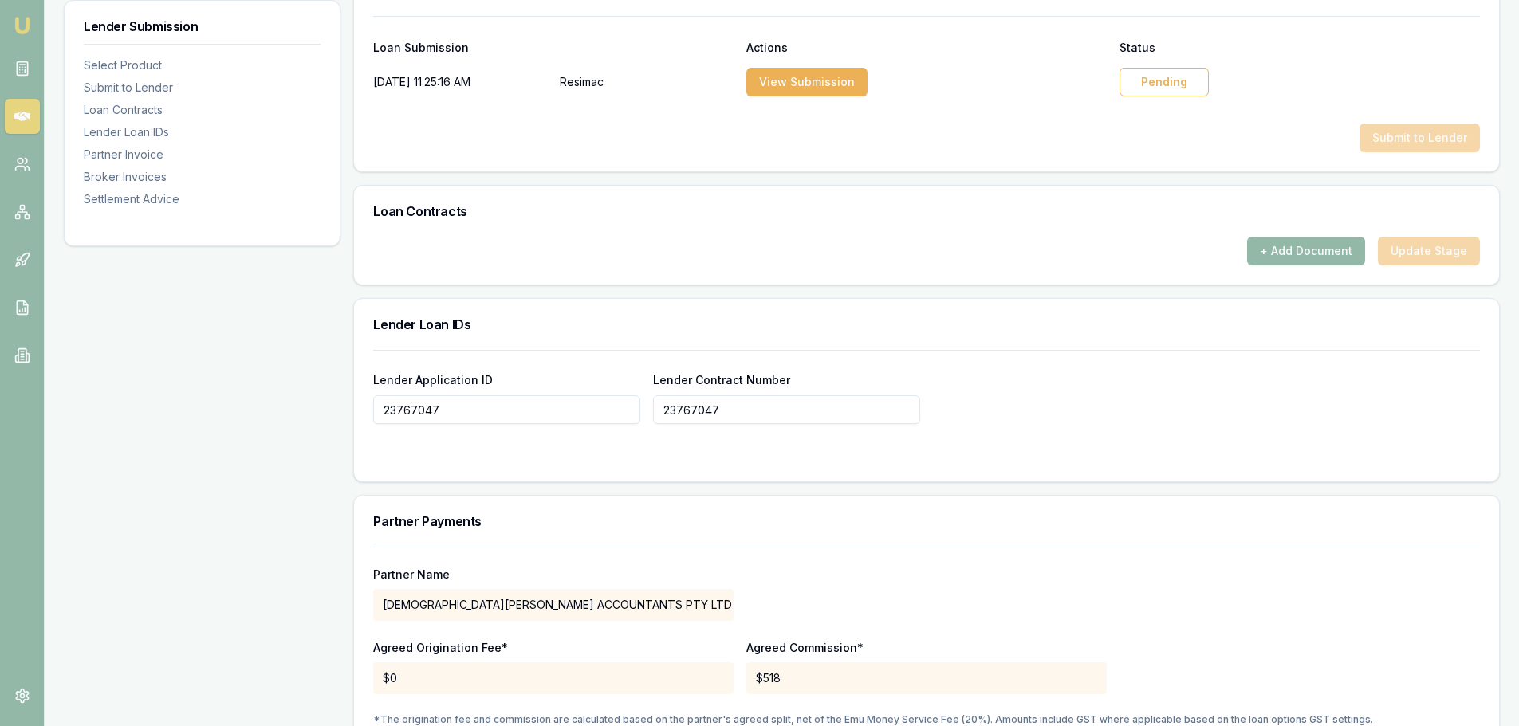
click at [212, 423] on div "Lender Submission Select Product Submit to Lender Loan Contracts Lender Loan ID…" at bounding box center [202, 343] width 277 height 1895
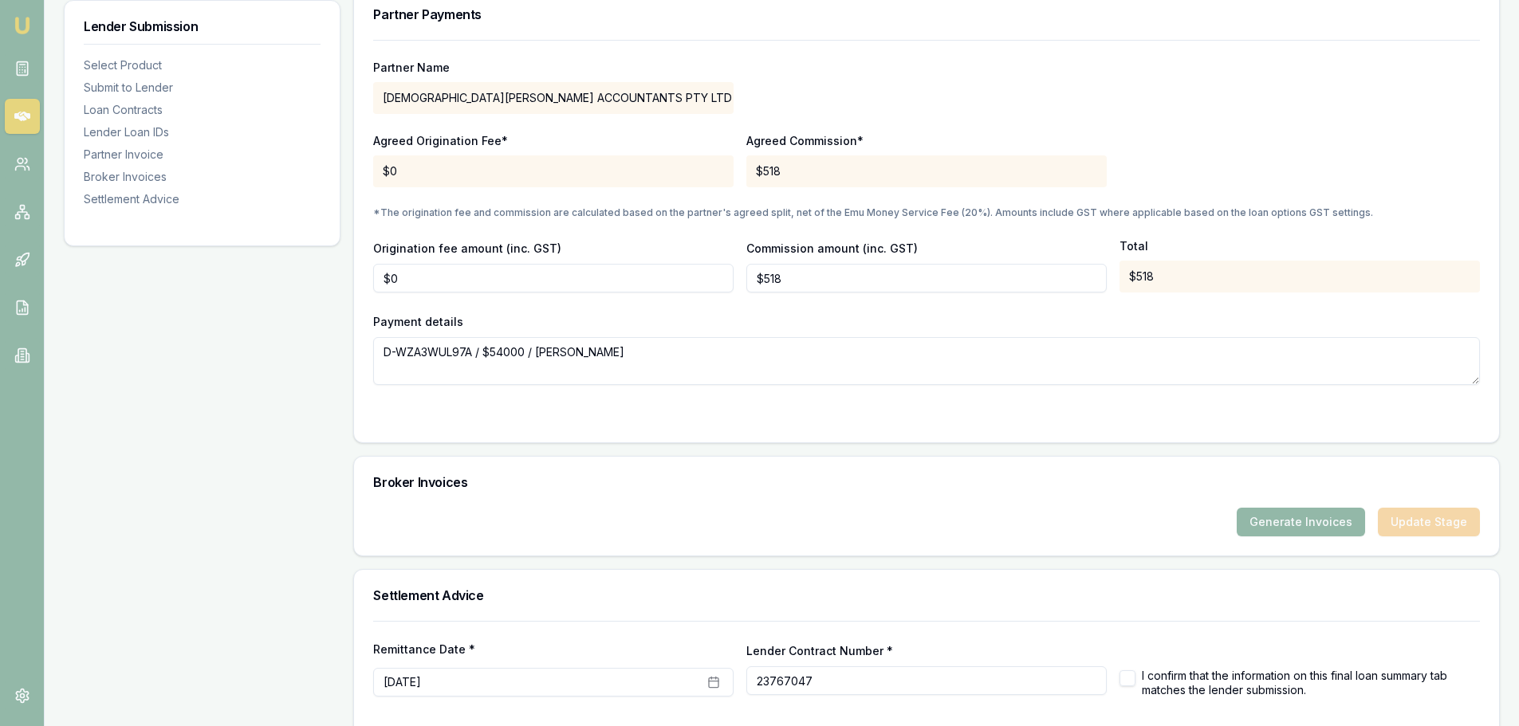
scroll to position [1427, 0]
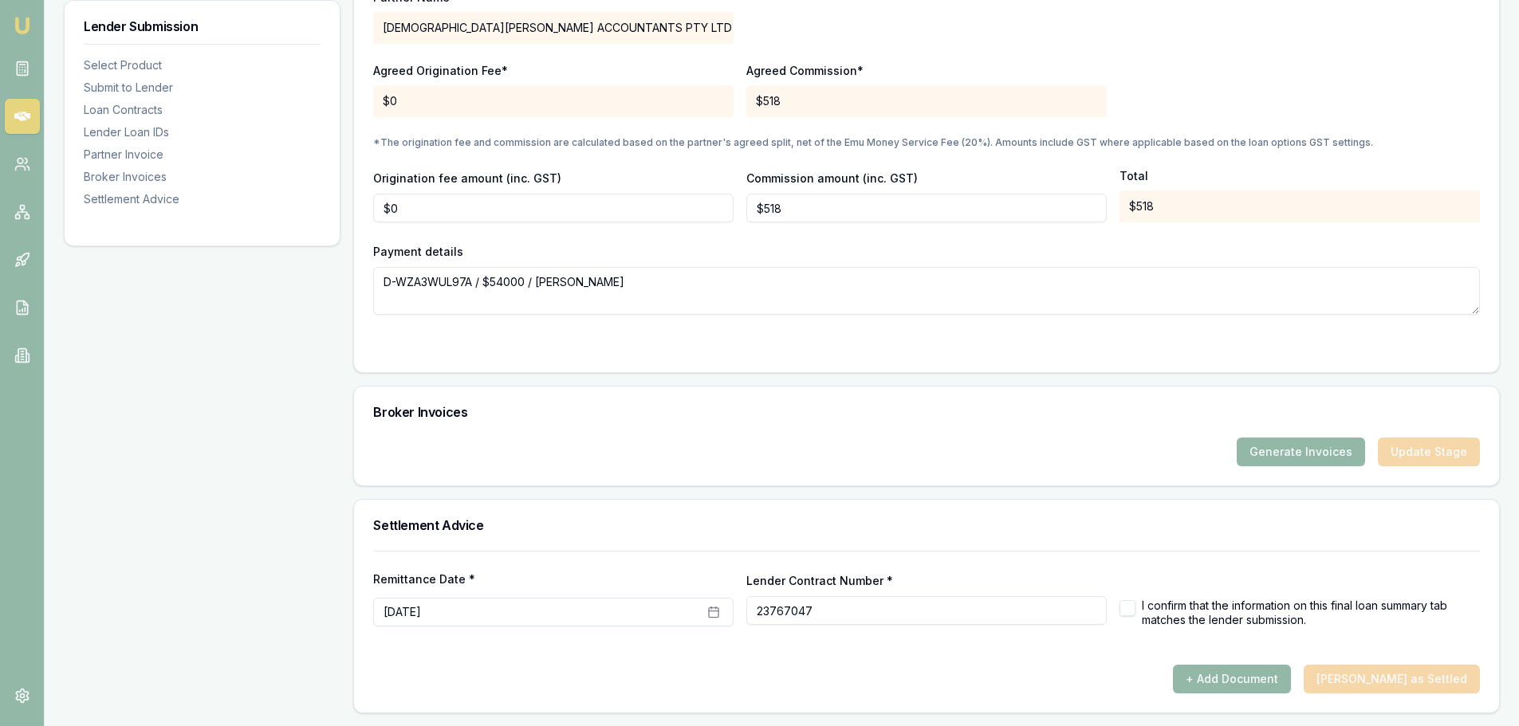
click at [1389, 678] on div "+ Add Document Mark Deal as Settled" at bounding box center [926, 679] width 1107 height 29
drag, startPoint x: 824, startPoint y: 609, endPoint x: 703, endPoint y: 616, distance: 120.6
click at [703, 616] on div "Remittance Date * August 12th, 2025 Lender Contract Number * 23767047 I confirm…" at bounding box center [926, 599] width 1107 height 56
paste input "23767047"
type input "23767047"
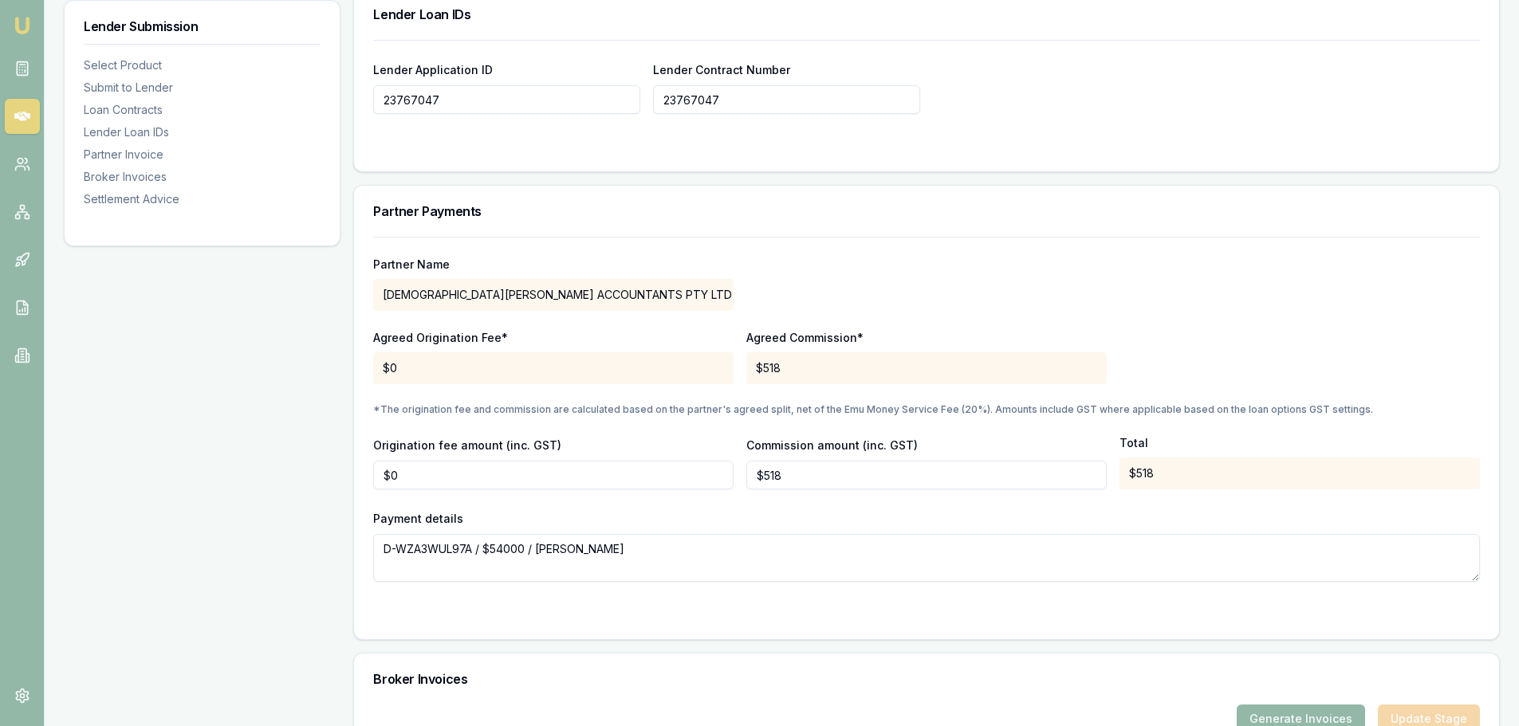
scroll to position [1348, 0]
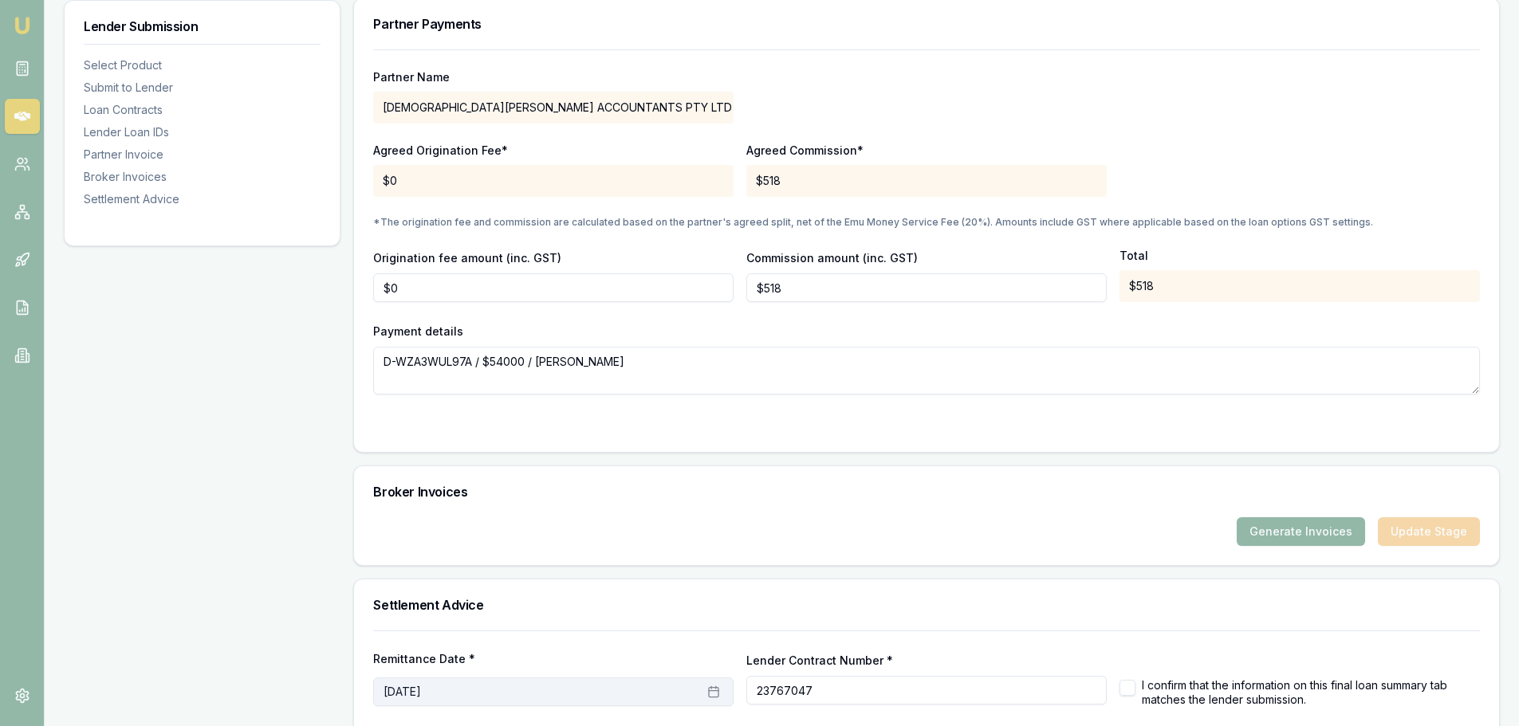
click at [714, 692] on icon "button" at bounding box center [713, 692] width 13 height 13
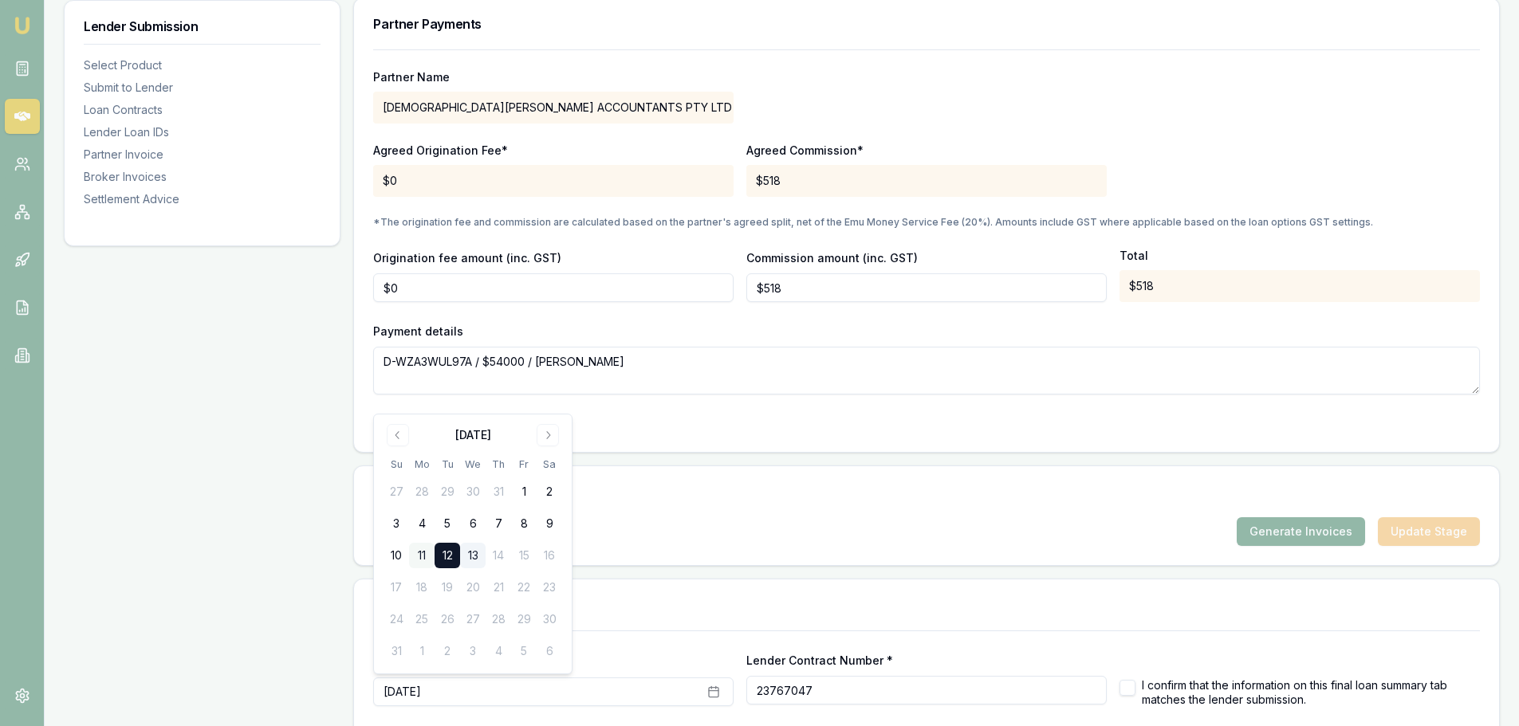
click at [421, 553] on button "11" at bounding box center [422, 556] width 26 height 26
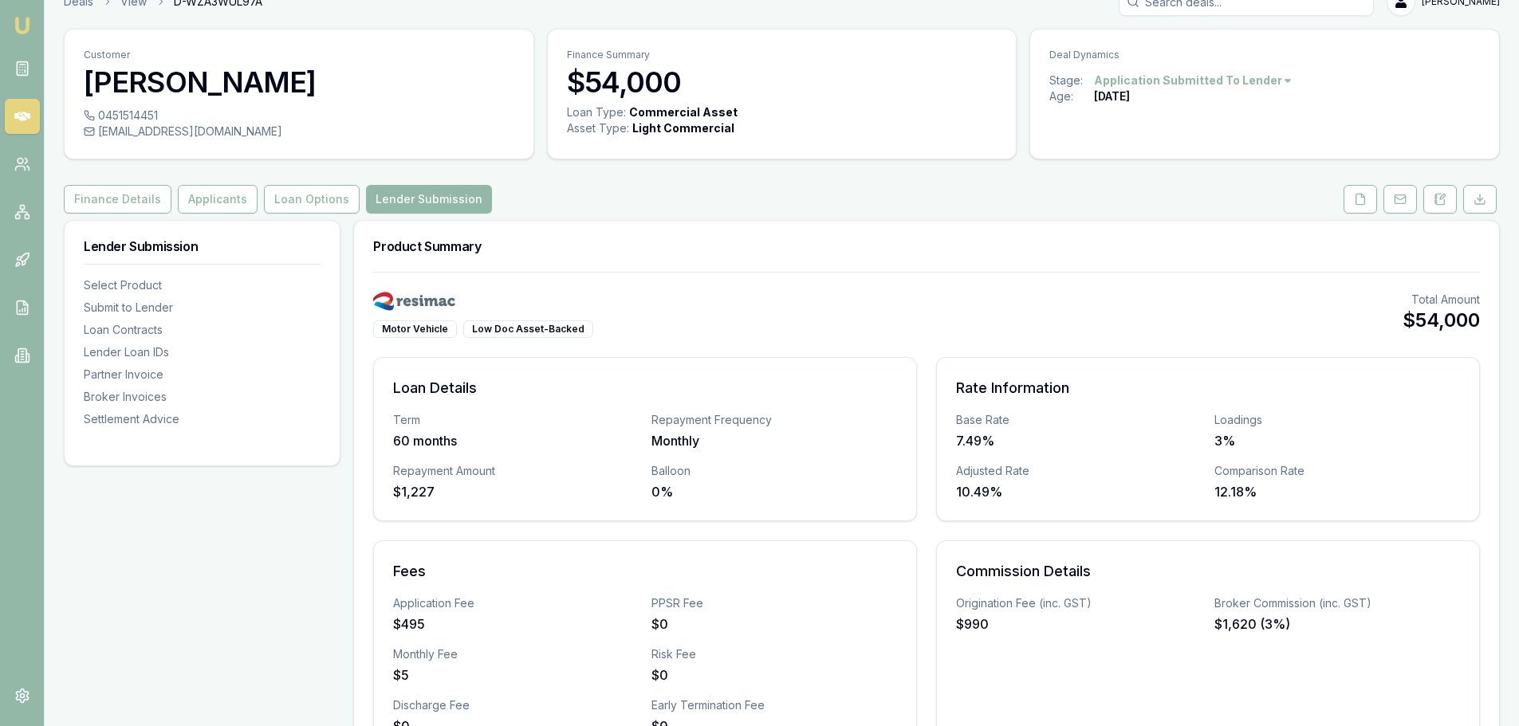
scroll to position [0, 0]
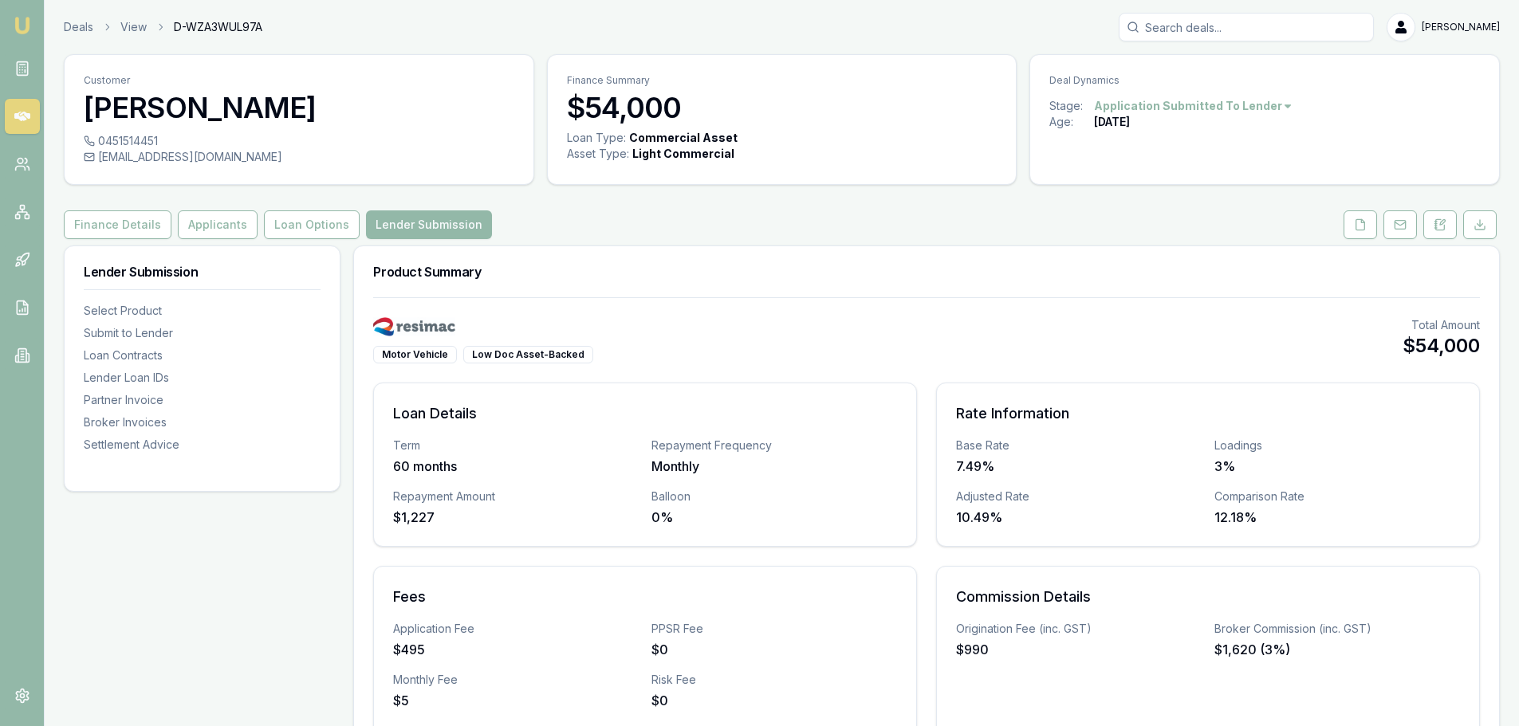
drag, startPoint x: 195, startPoint y: 635, endPoint x: 156, endPoint y: 604, distance: 49.3
click at [73, 30] on link "Deals" at bounding box center [79, 27] width 30 height 16
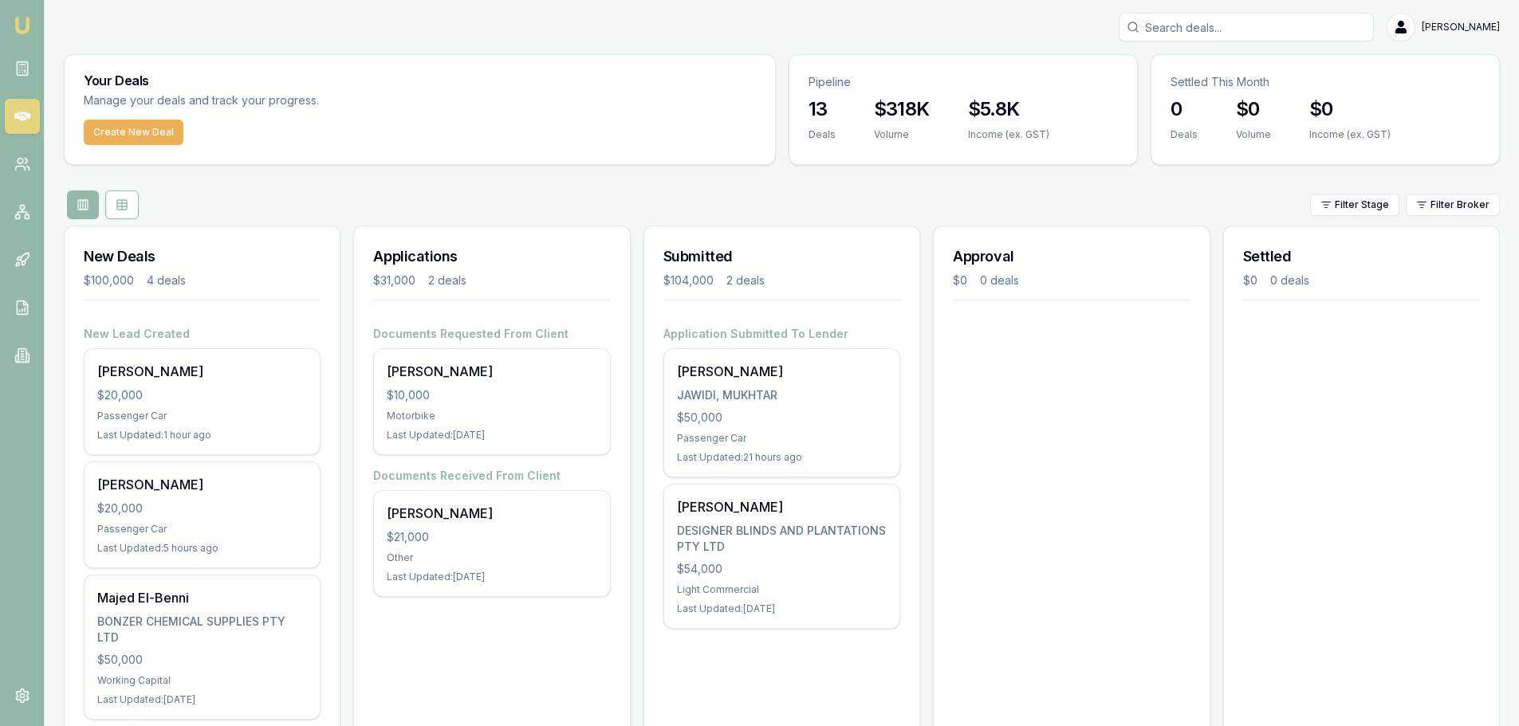
click at [456, 679] on div "Applications $31,000 2 deals Documents Requested From Client Ray Cassar $10,000…" at bounding box center [491, 546] width 277 height 640
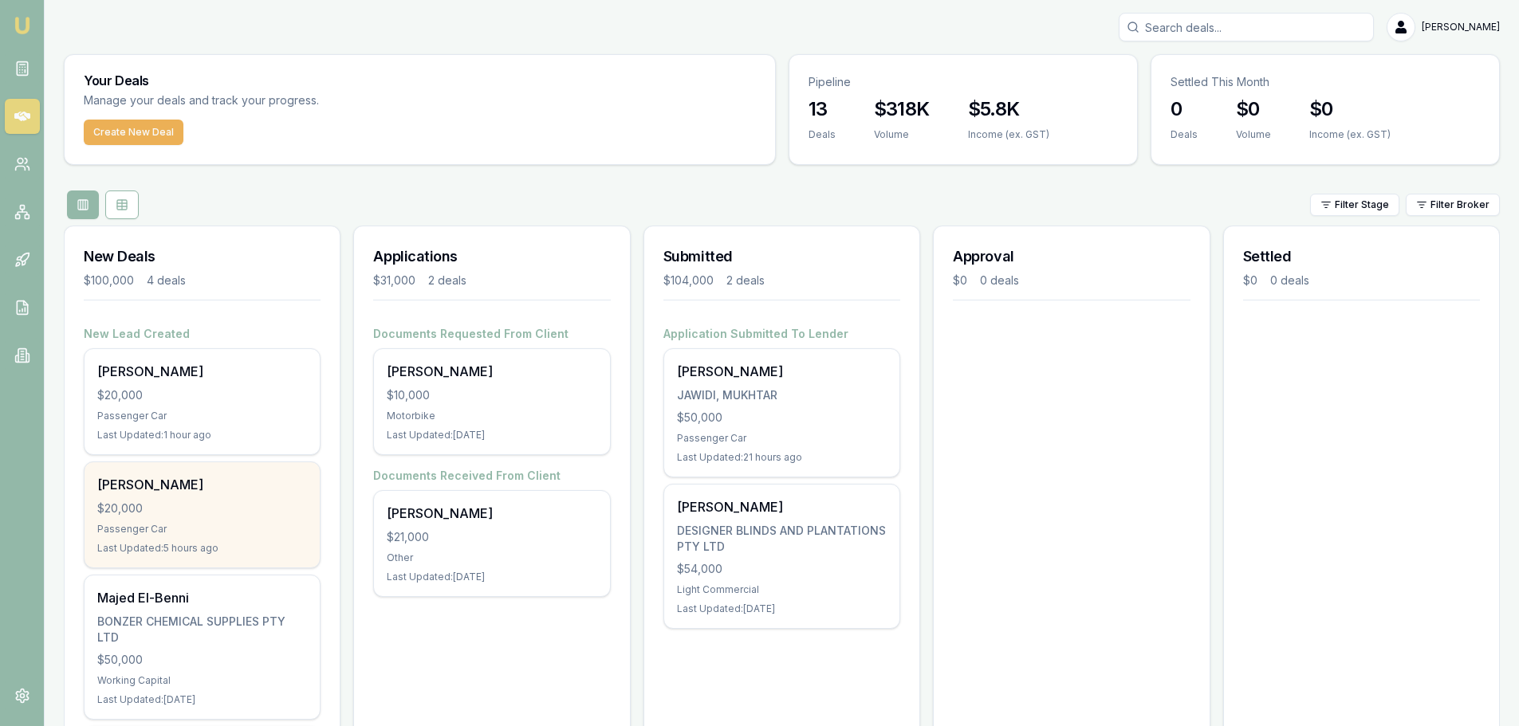
click at [175, 525] on div "Passenger Car" at bounding box center [202, 529] width 210 height 13
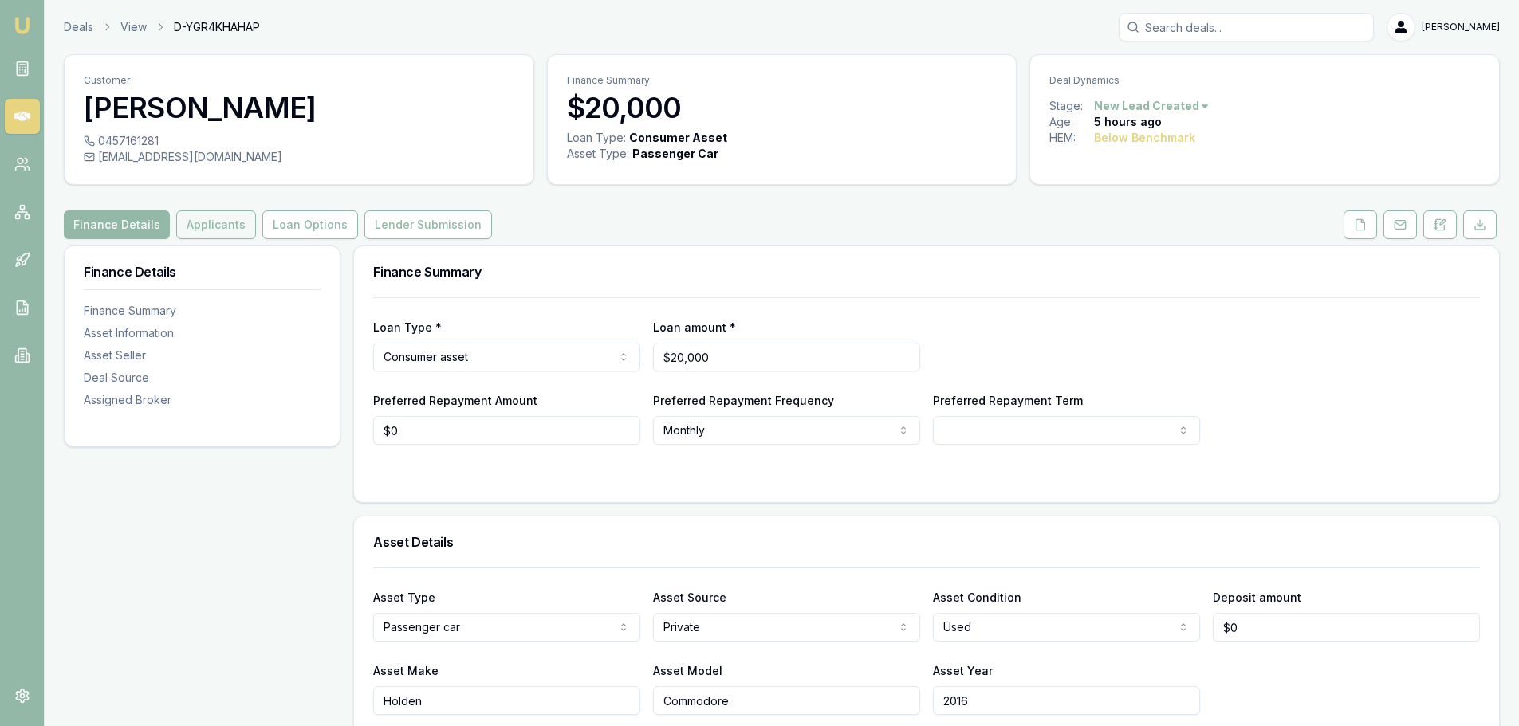
click at [227, 224] on button "Applicants" at bounding box center [216, 224] width 80 height 29
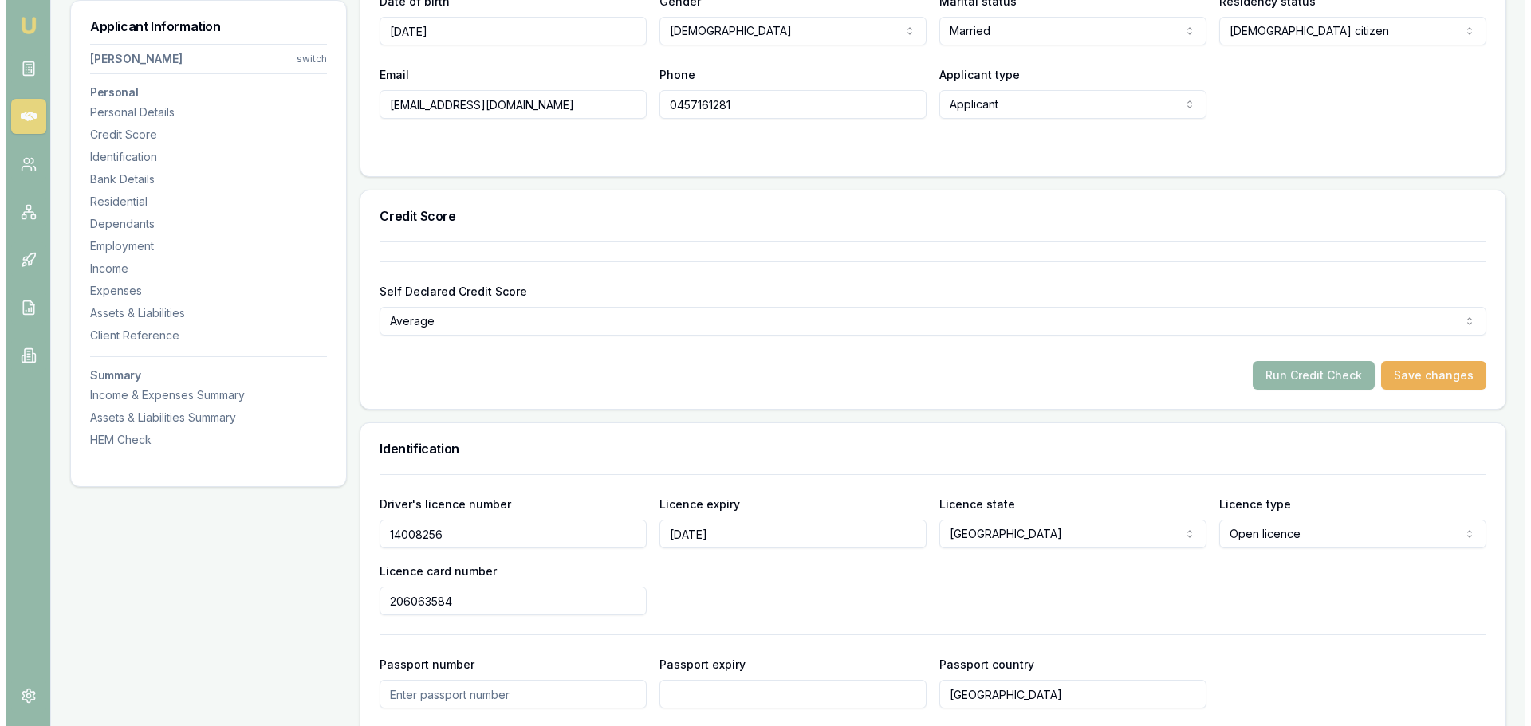
scroll to position [478, 0]
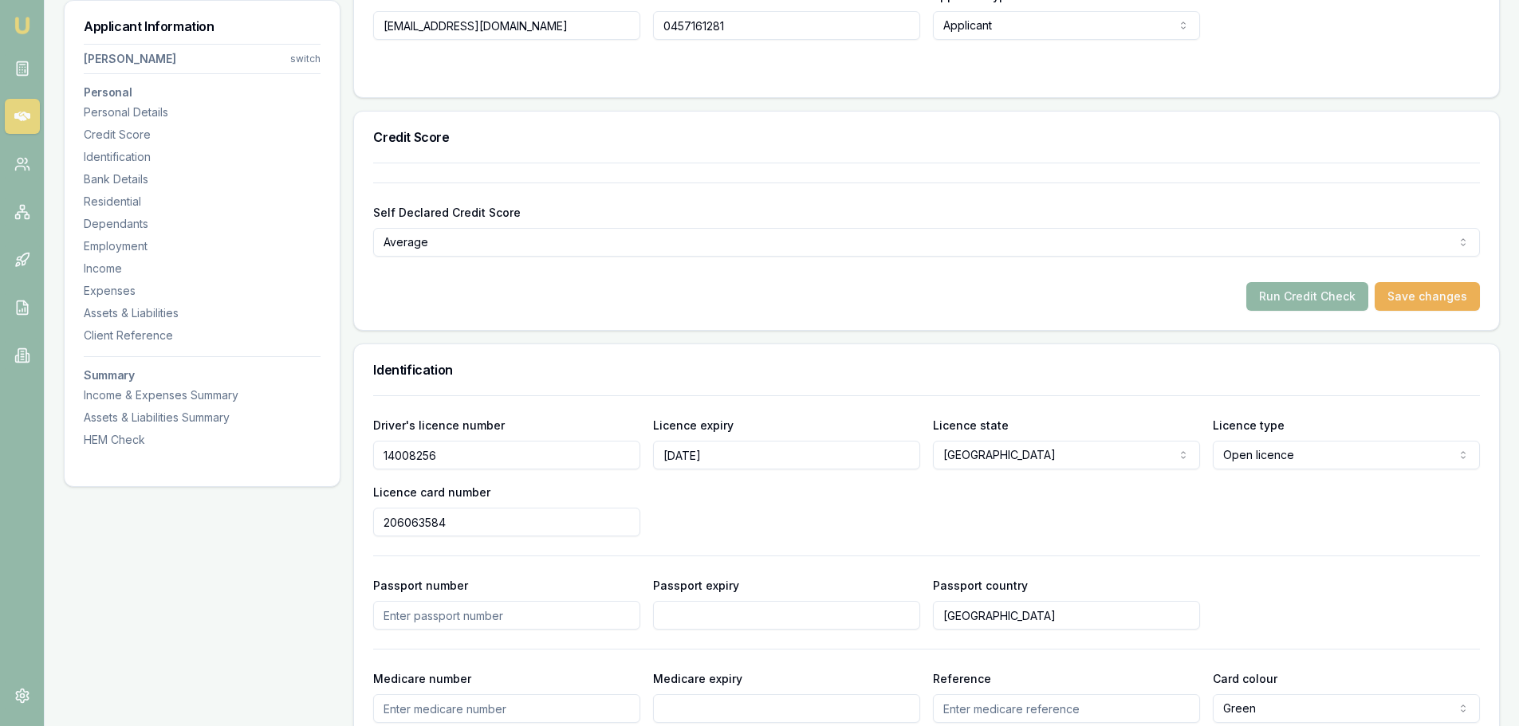
click at [1320, 295] on button "Run Credit Check" at bounding box center [1307, 296] width 122 height 29
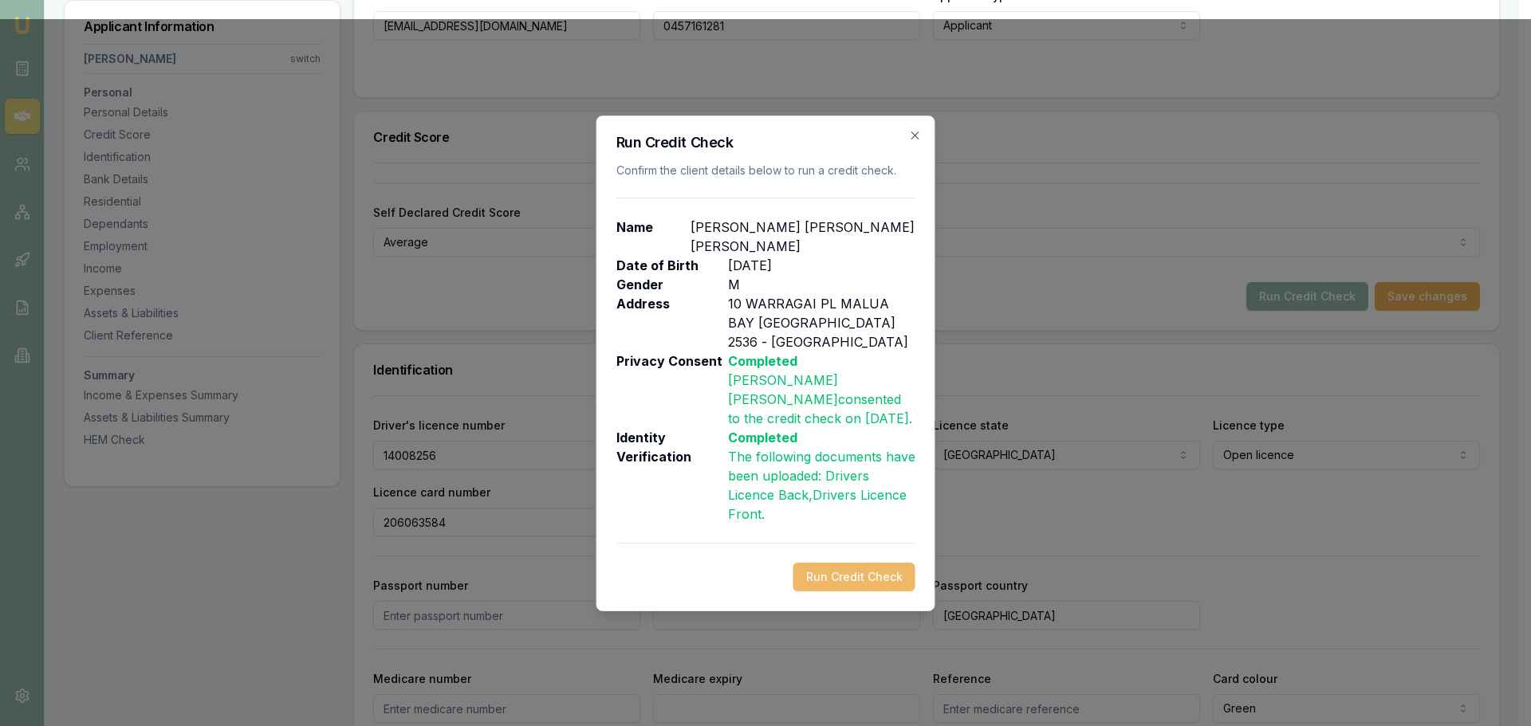
click at [856, 563] on button "Run Credit Check" at bounding box center [854, 577] width 122 height 29
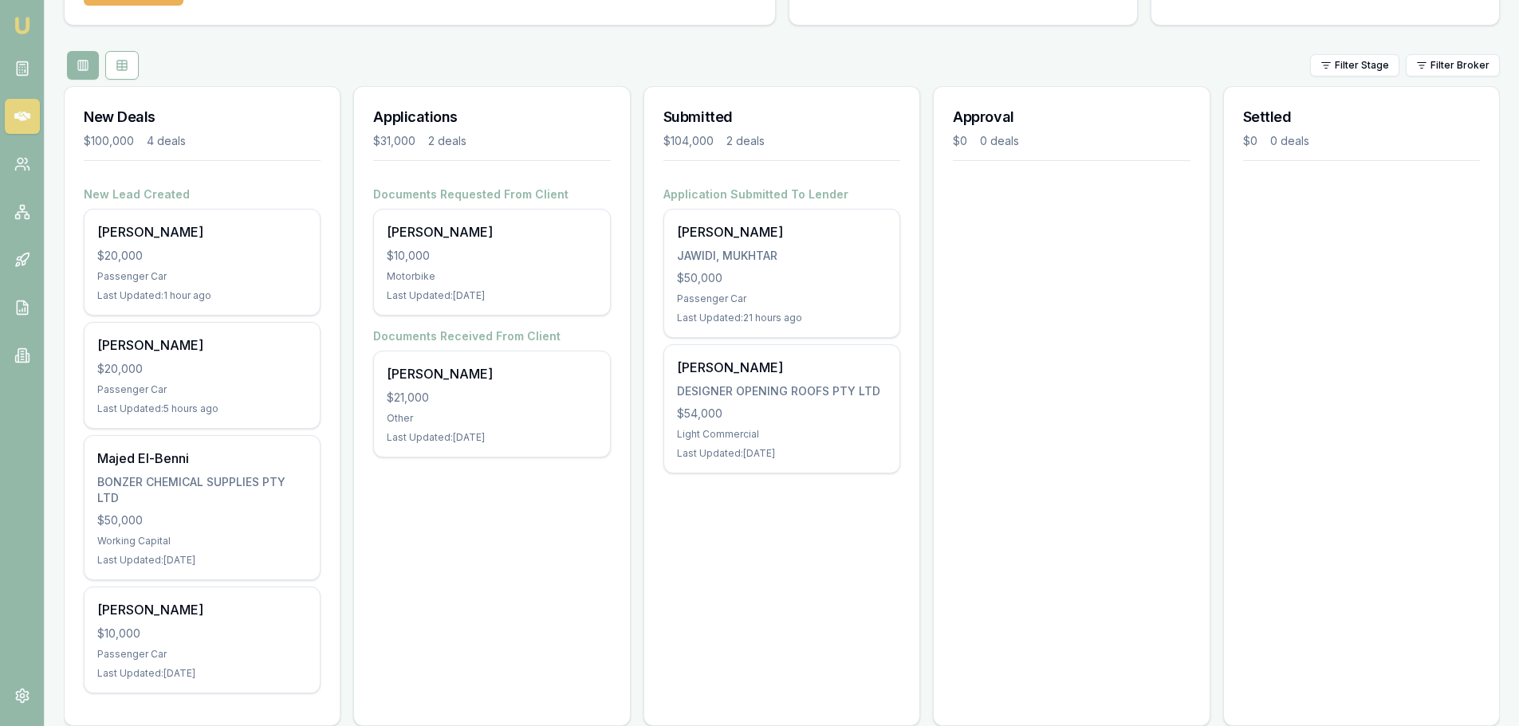
scroll to position [159, 0]
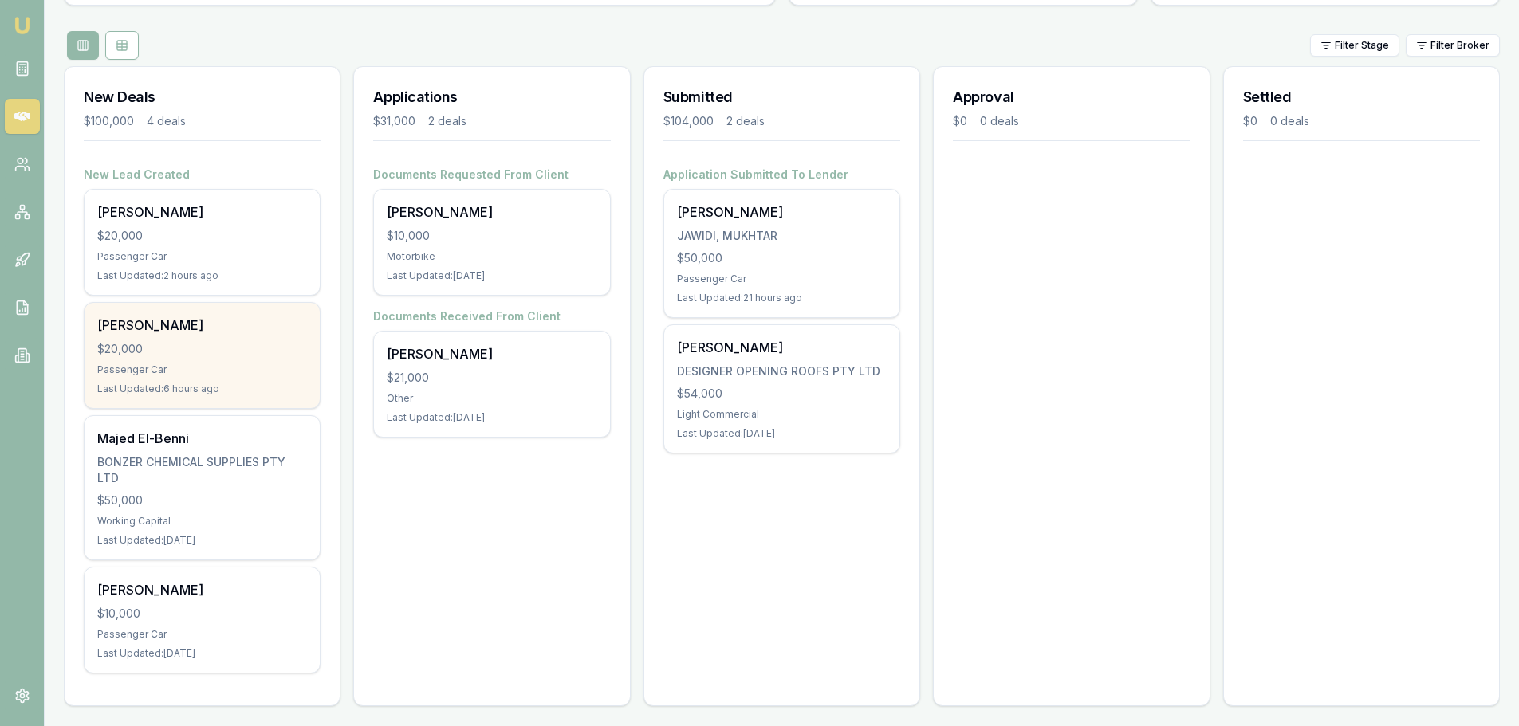
click at [186, 358] on div "[PERSON_NAME] $20,000 Passenger Car Last Updated: 6 hours ago" at bounding box center [202, 355] width 235 height 105
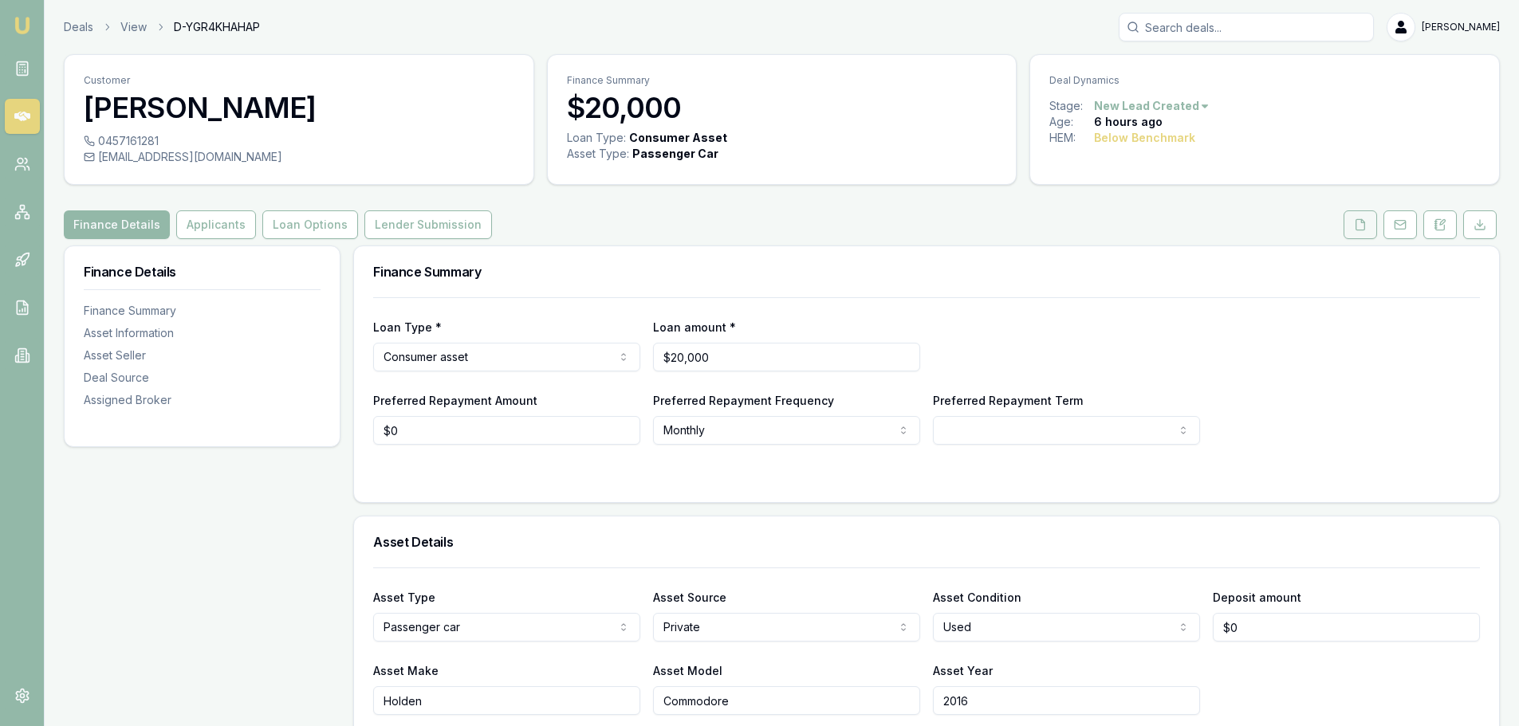
click at [1356, 226] on icon at bounding box center [1360, 224] width 9 height 10
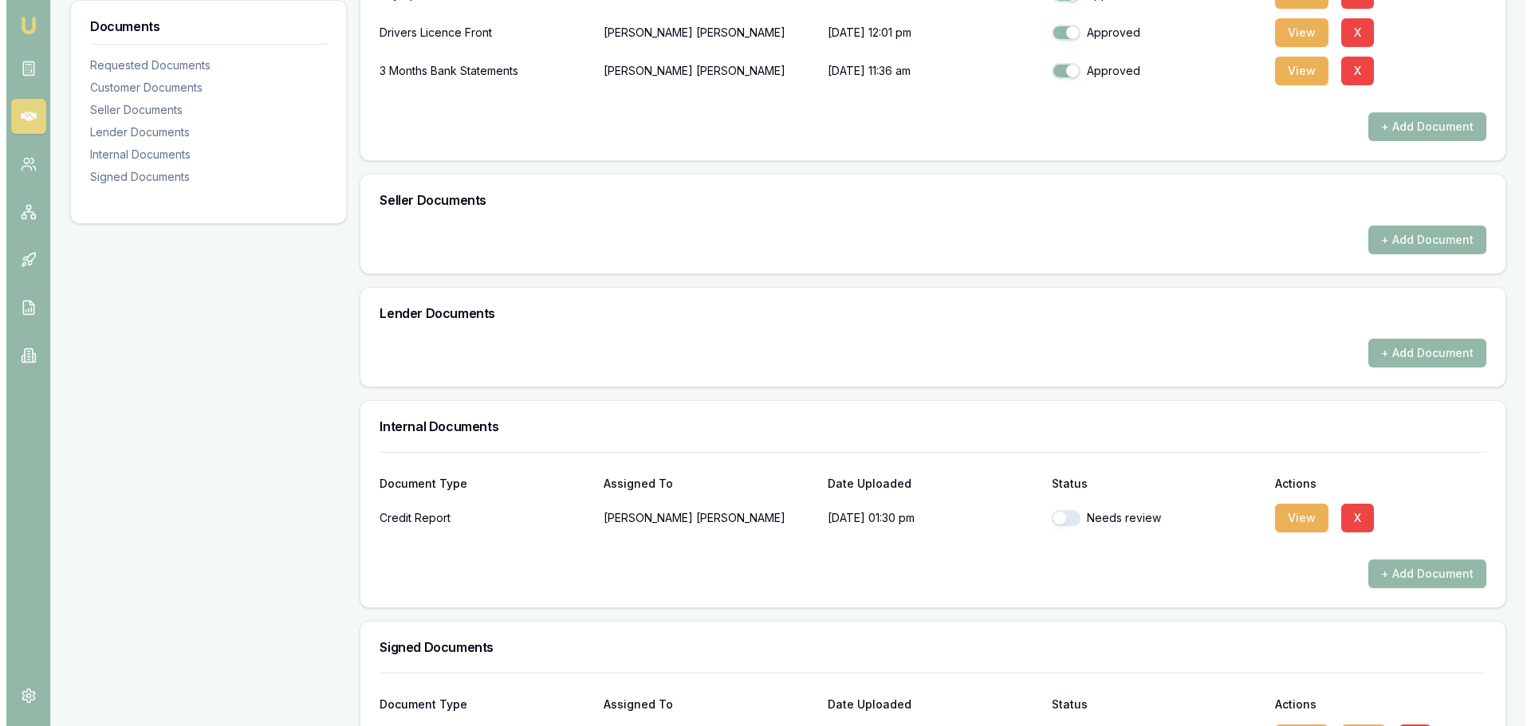
scroll to position [638, 0]
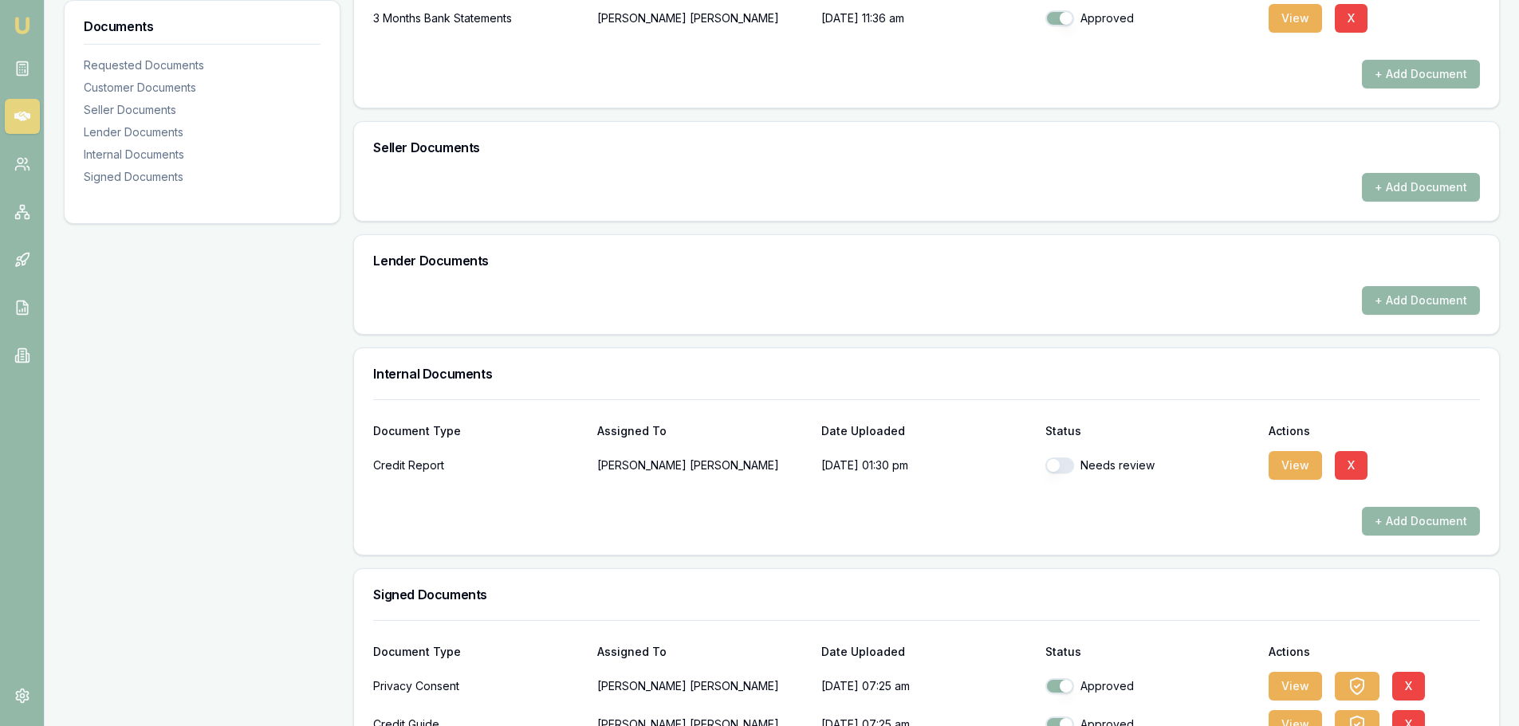
click at [1052, 468] on button "button" at bounding box center [1059, 466] width 29 height 16
checkbox input "true"
click at [1304, 461] on button "View" at bounding box center [1295, 465] width 53 height 29
